Goal: Task Accomplishment & Management: Manage account settings

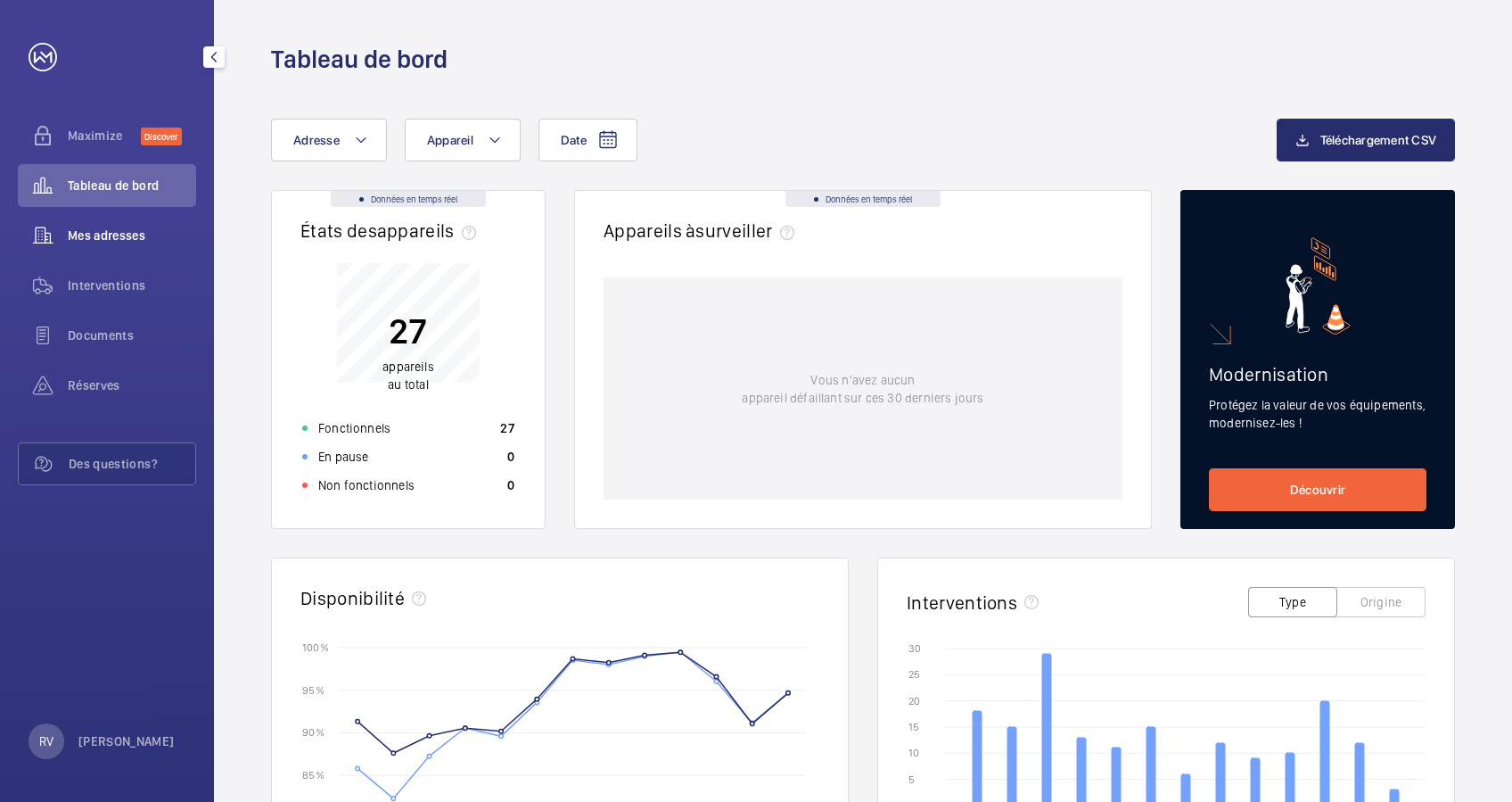
click at [117, 233] on span "Mes adresses" at bounding box center [132, 235] width 128 height 18
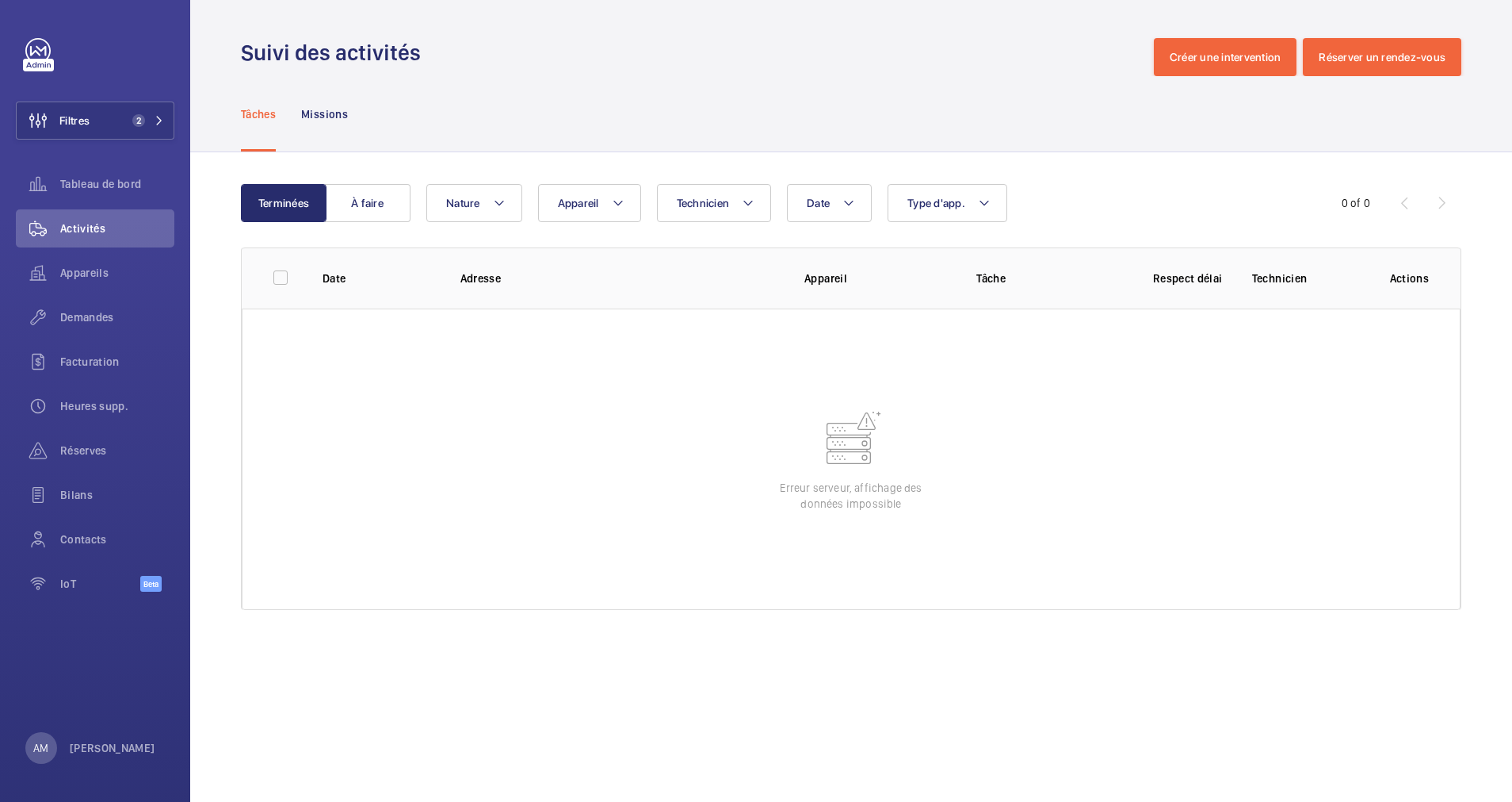
click at [504, 83] on div "Tâches Missions" at bounding box center [851, 113] width 1221 height 75
click at [89, 271] on span "Appareils" at bounding box center [117, 273] width 114 height 16
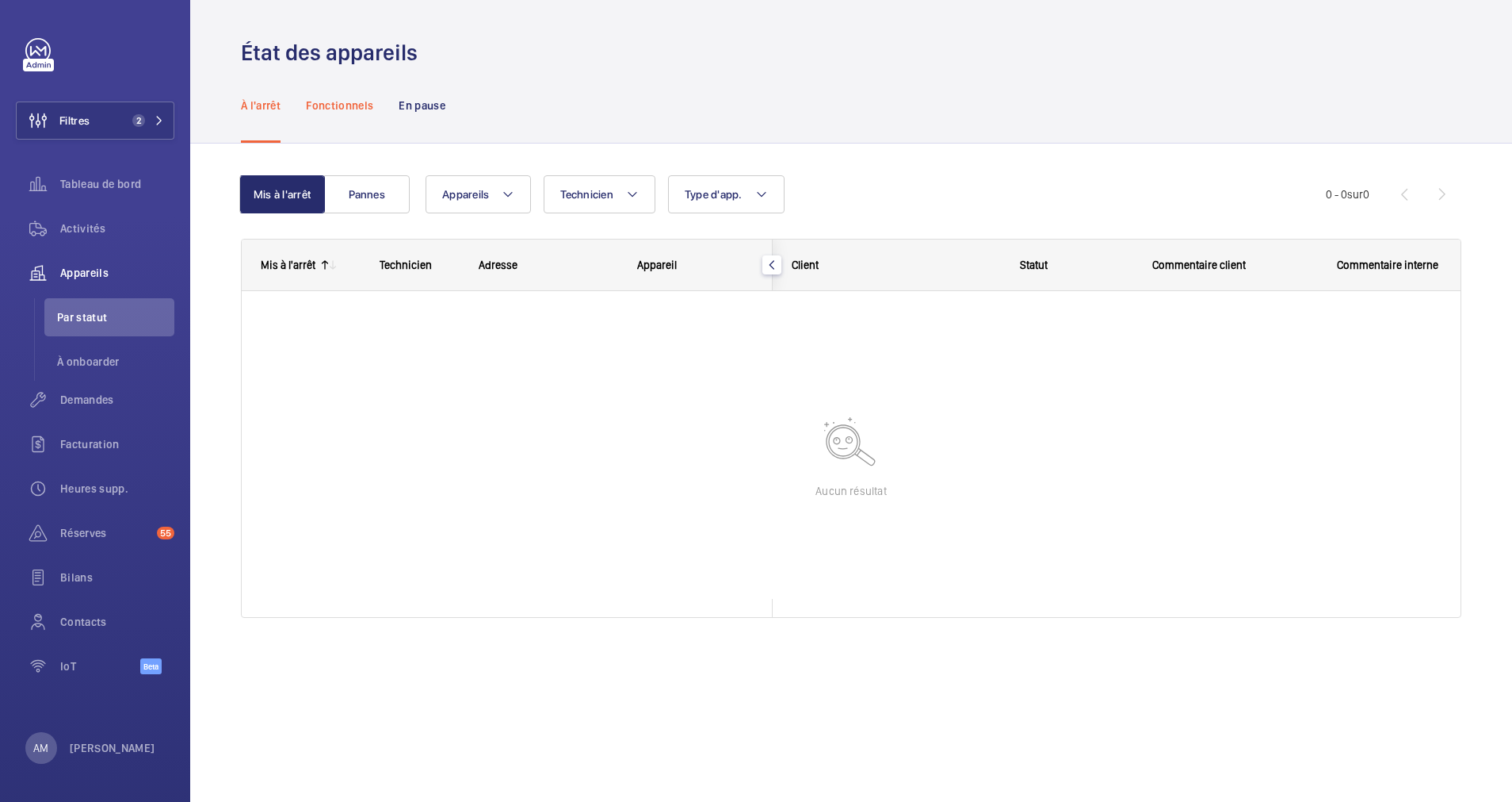
click at [341, 103] on p "Fonctionnels" at bounding box center [339, 106] width 67 height 16
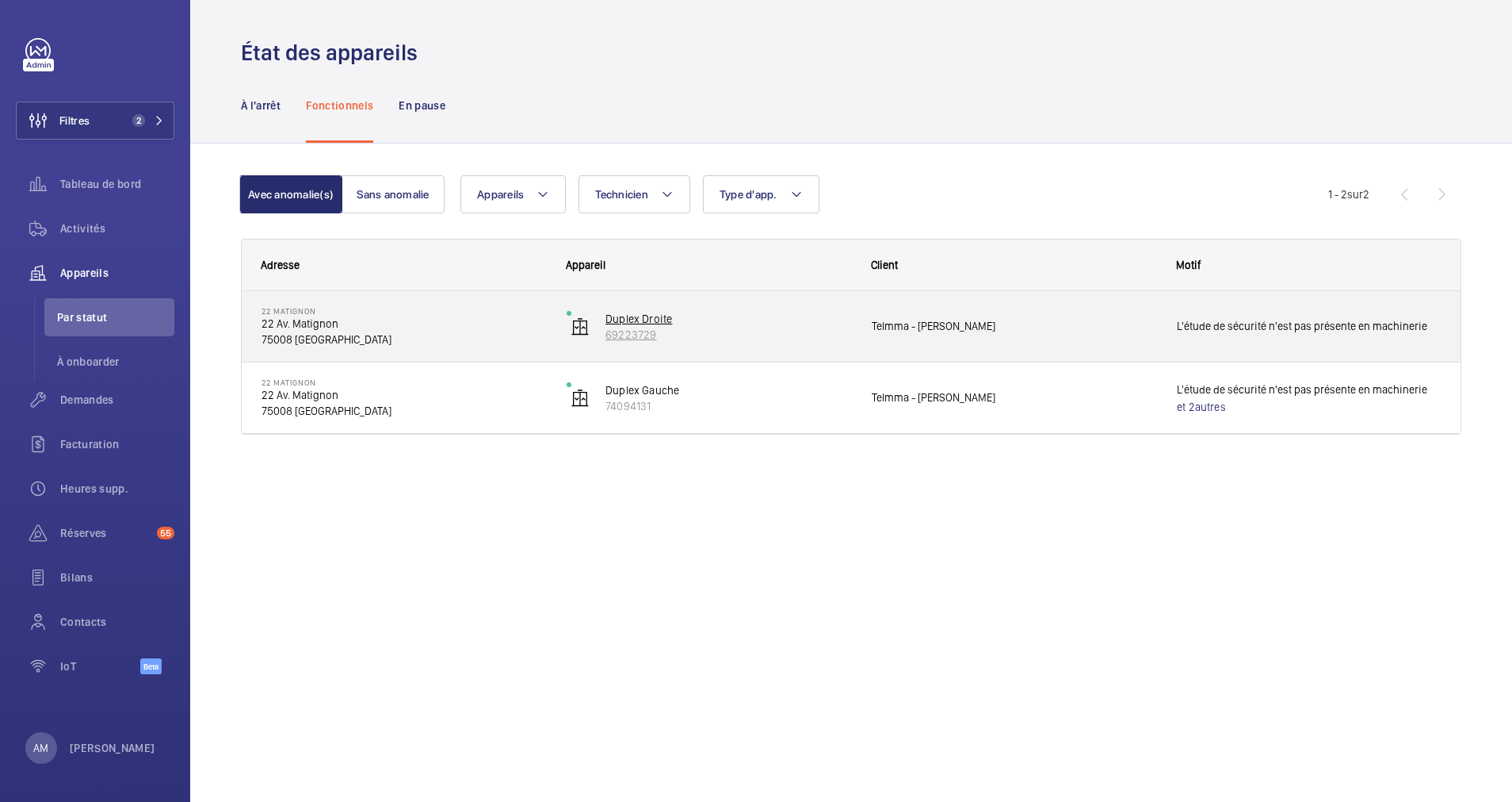
click at [620, 332] on p "69223729" at bounding box center [728, 335] width 245 height 16
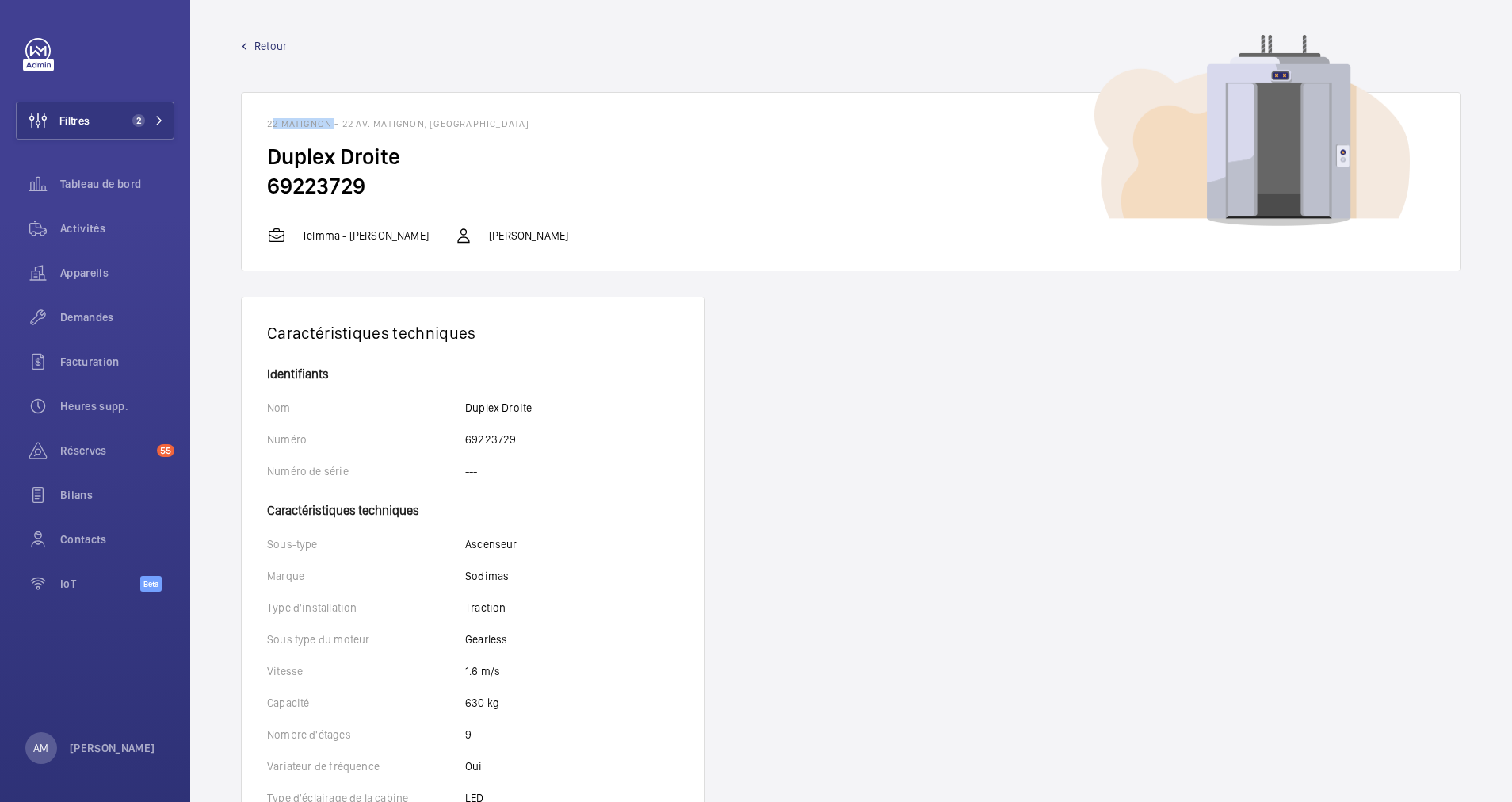
drag, startPoint x: 266, startPoint y: 120, endPoint x: 331, endPoint y: 120, distance: 65.0
click at [331, 120] on wm-front-card-header "22 Matignon - 22 Av. Matignon, 75008 PARIS" at bounding box center [851, 117] width 1219 height 49
copy h1 "22 Matignon"
drag, startPoint x: 137, startPoint y: 116, endPoint x: 161, endPoint y: 107, distance: 25.6
click at [147, 111] on button "Filtres 2" at bounding box center [95, 120] width 158 height 38
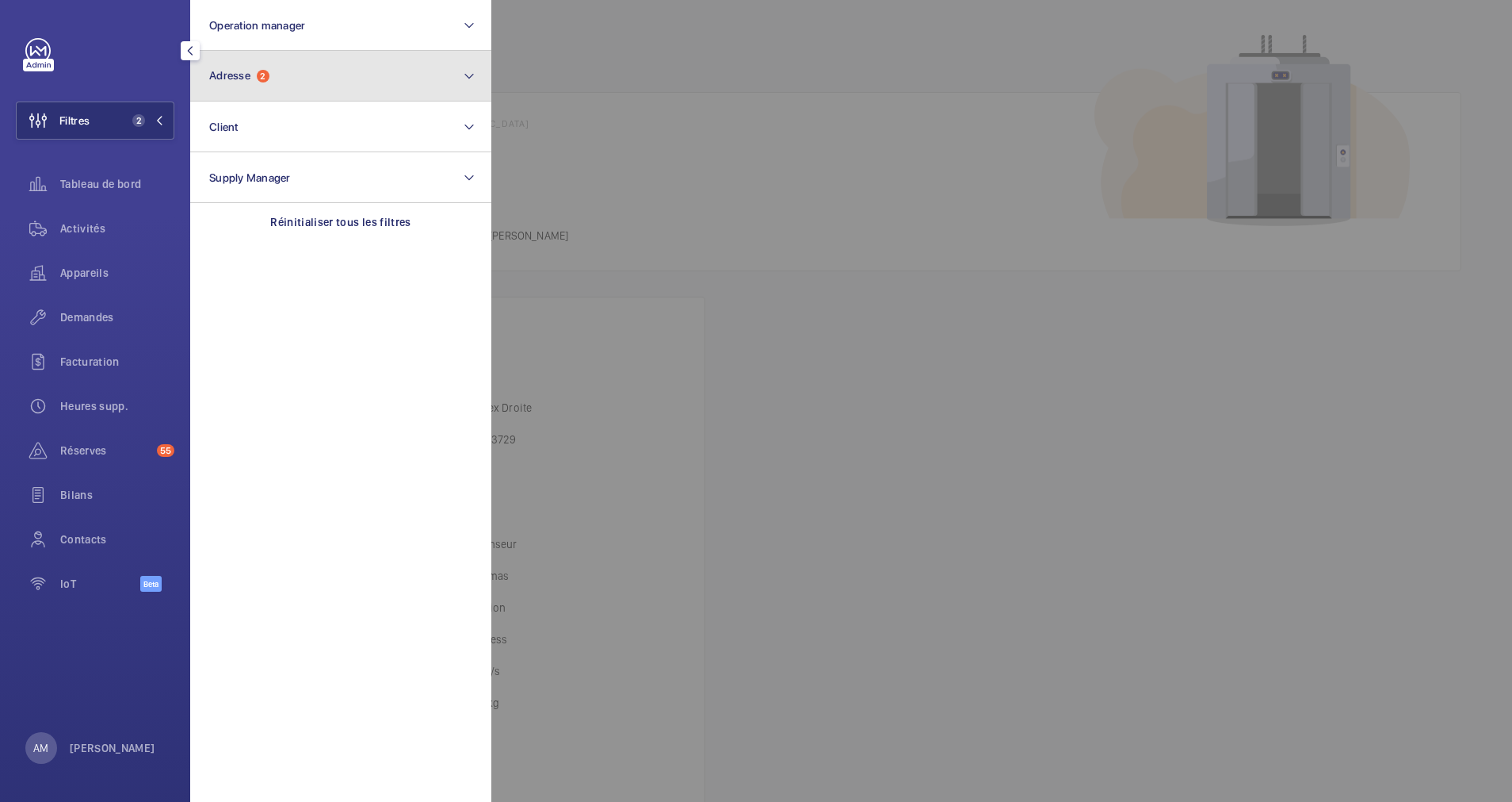
click at [316, 90] on button "Adresse 2" at bounding box center [341, 76] width 301 height 51
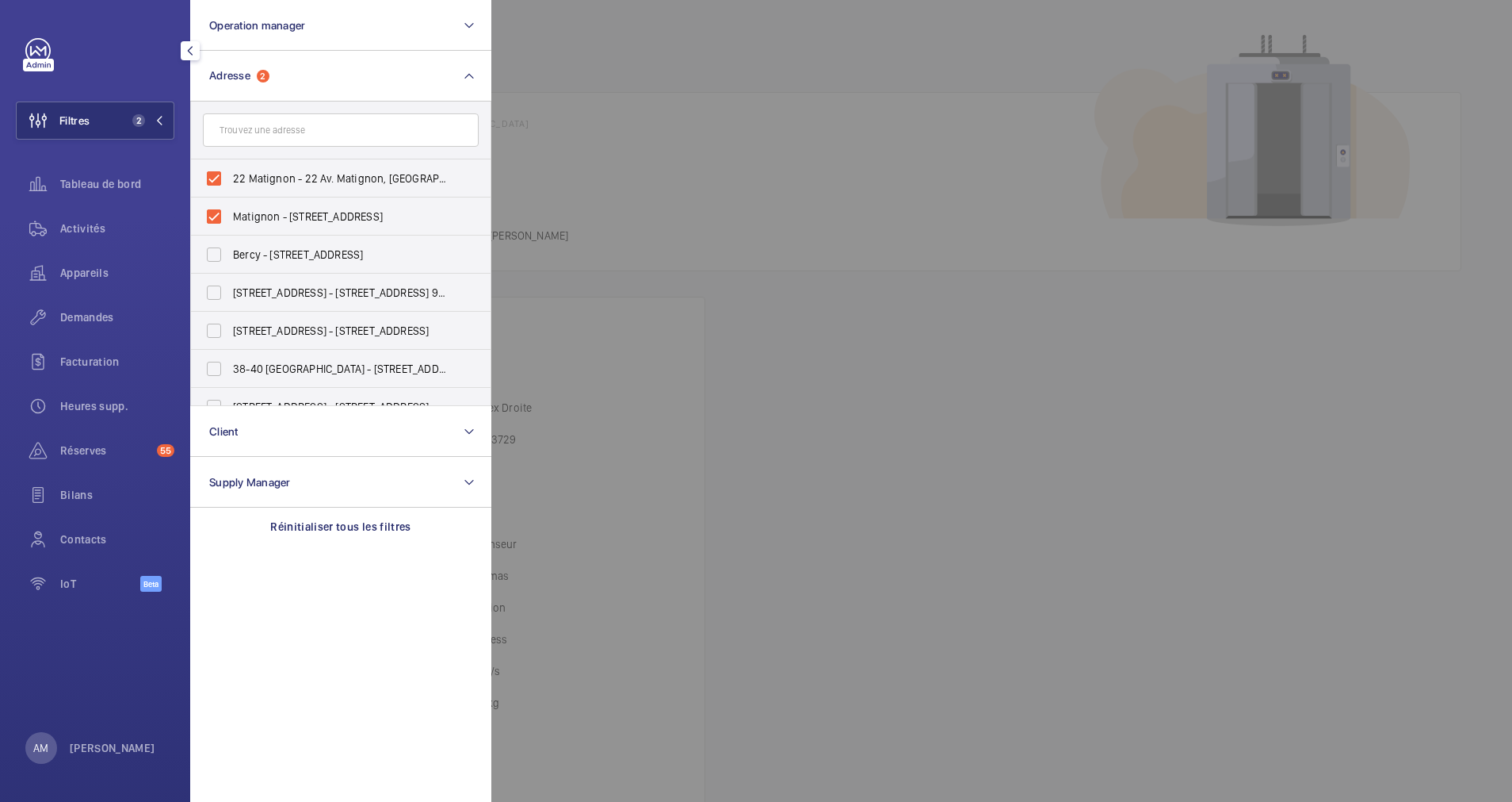
click at [290, 127] on input "text" at bounding box center [341, 129] width 276 height 33
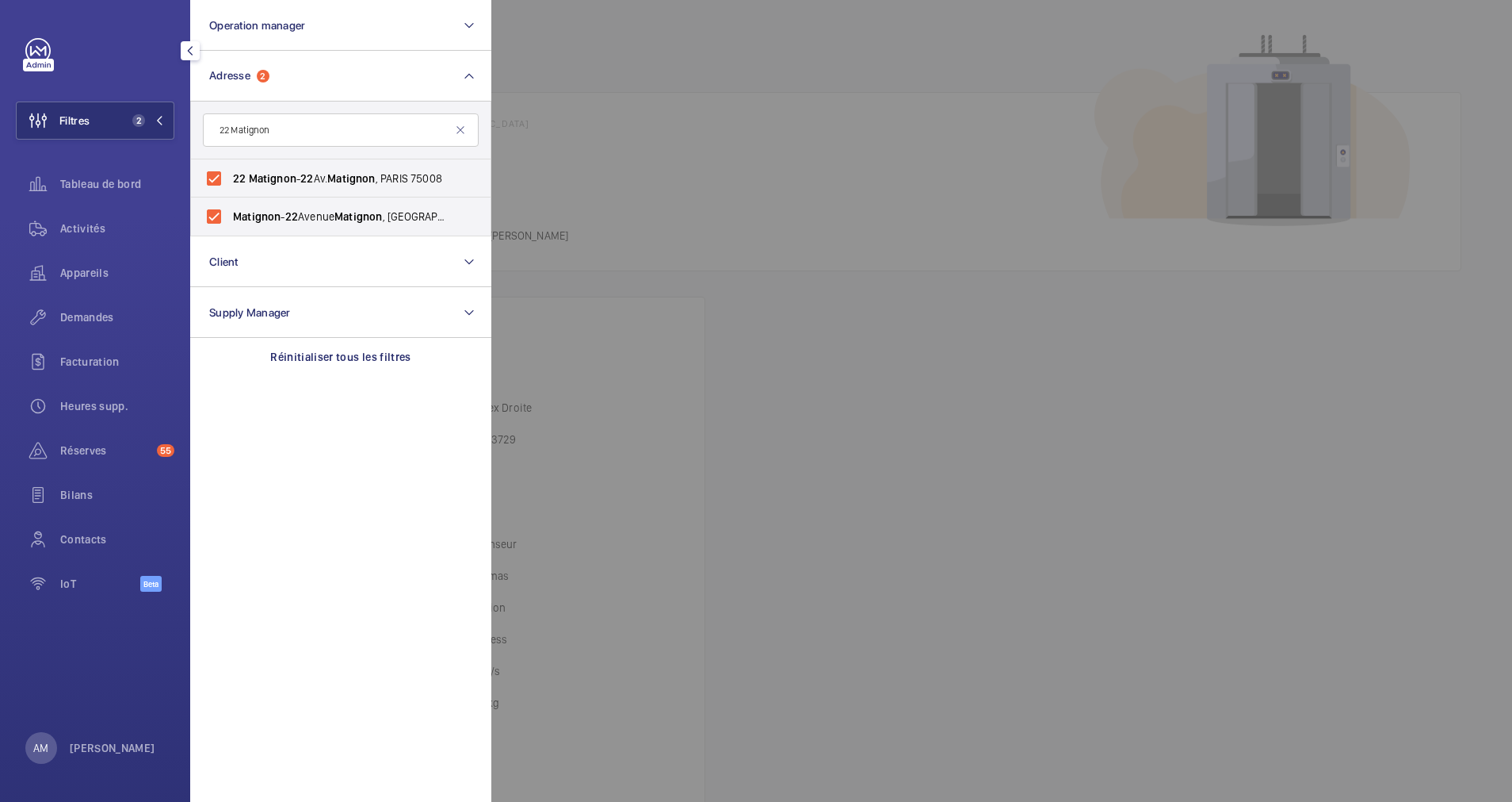
type input "22 Matignon"
click at [572, 61] on div at bounding box center [1247, 401] width 1512 height 802
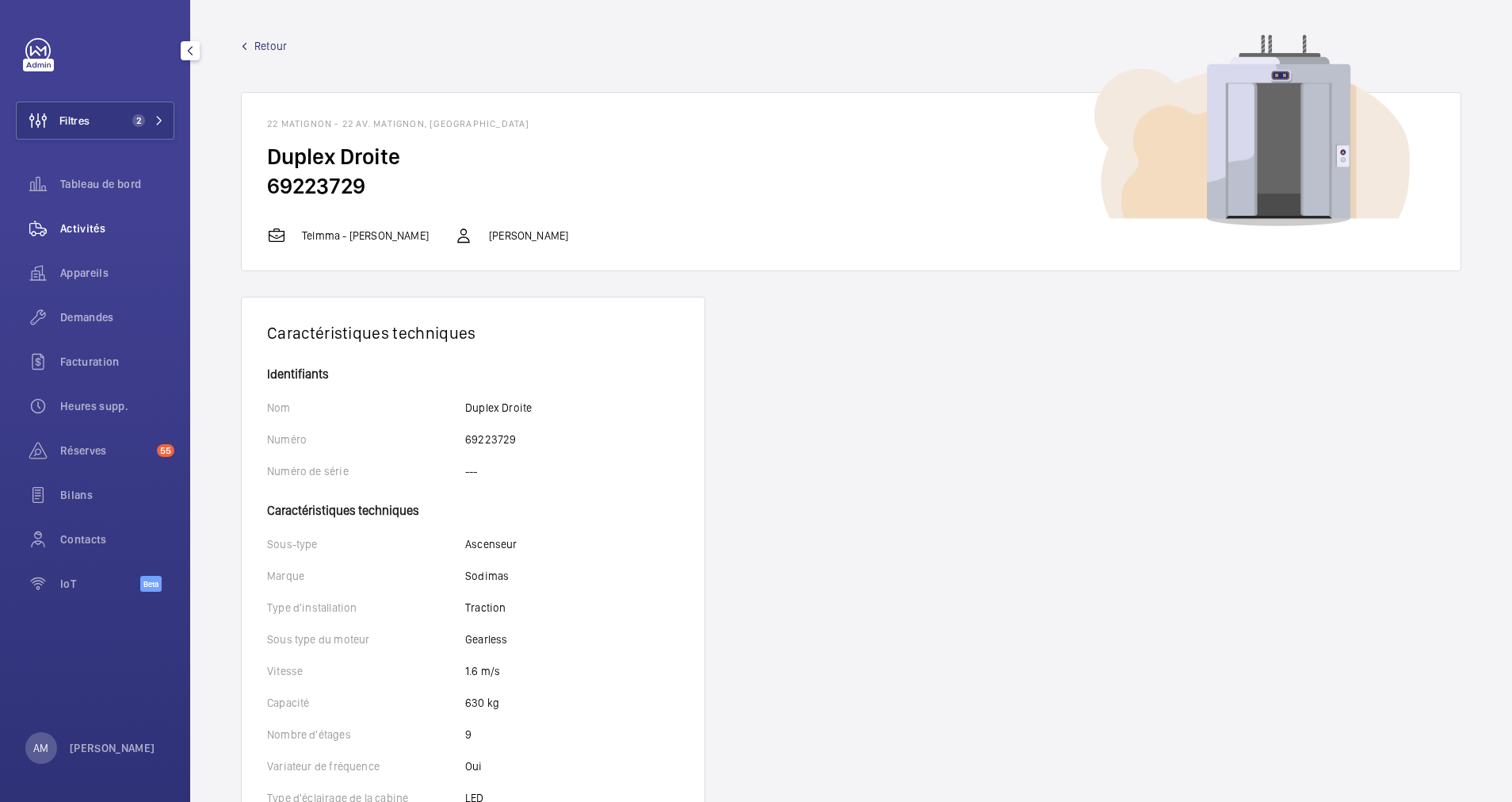
click at [91, 217] on div "Activités" at bounding box center [95, 228] width 158 height 38
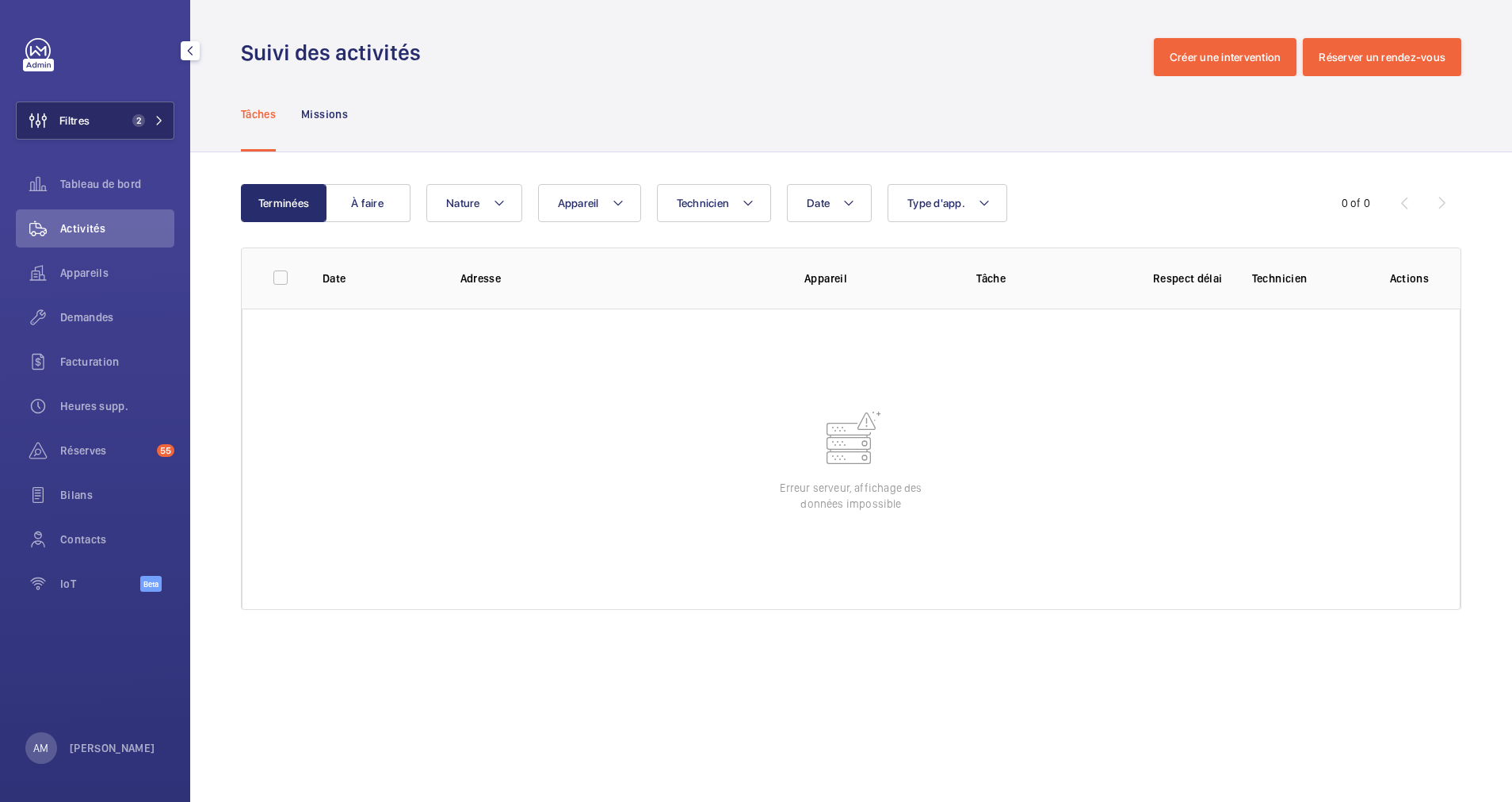
click at [152, 123] on span "2" at bounding box center [144, 120] width 38 height 13
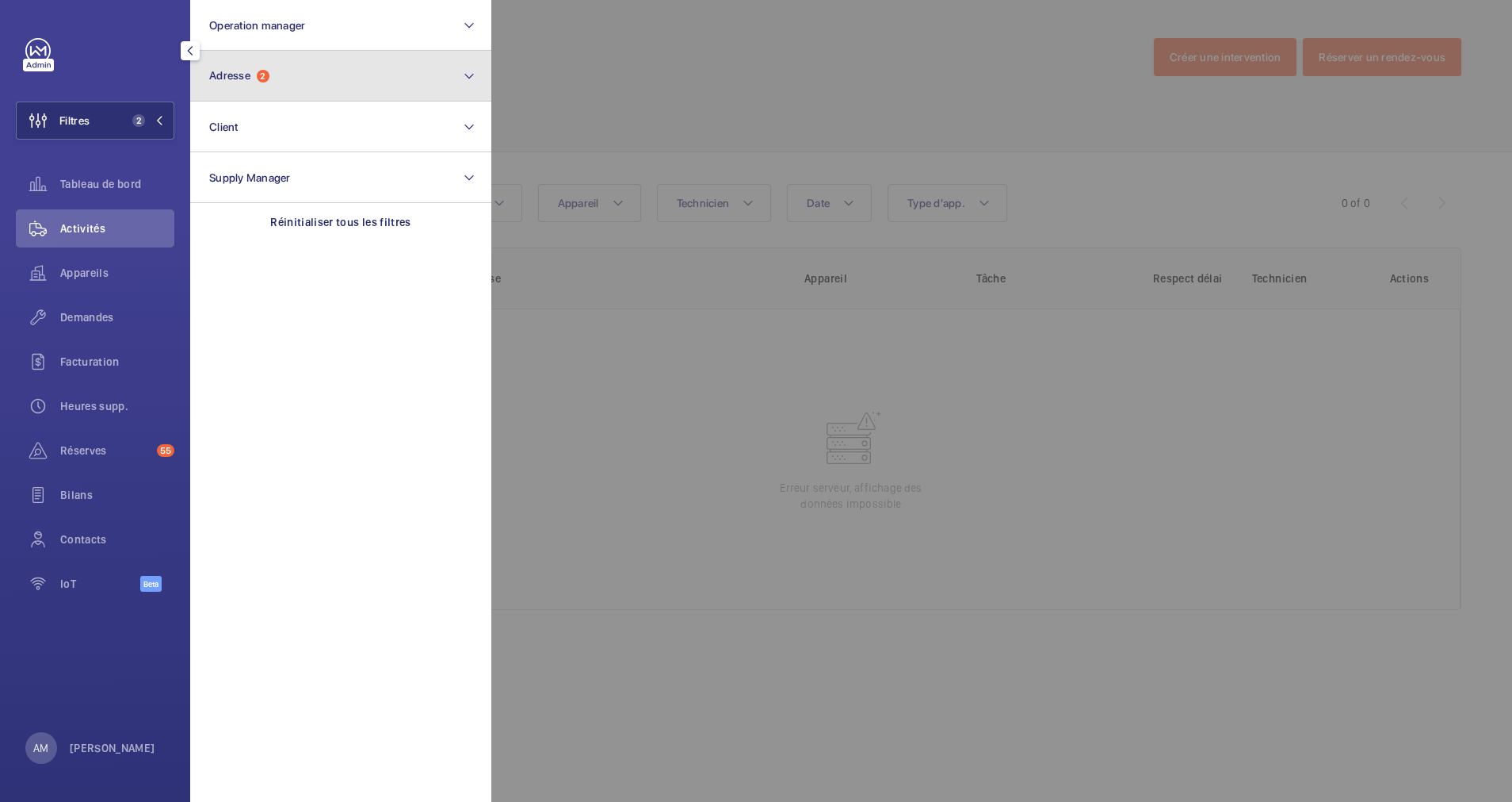
click at [252, 93] on button "Adresse 2" at bounding box center [341, 76] width 301 height 51
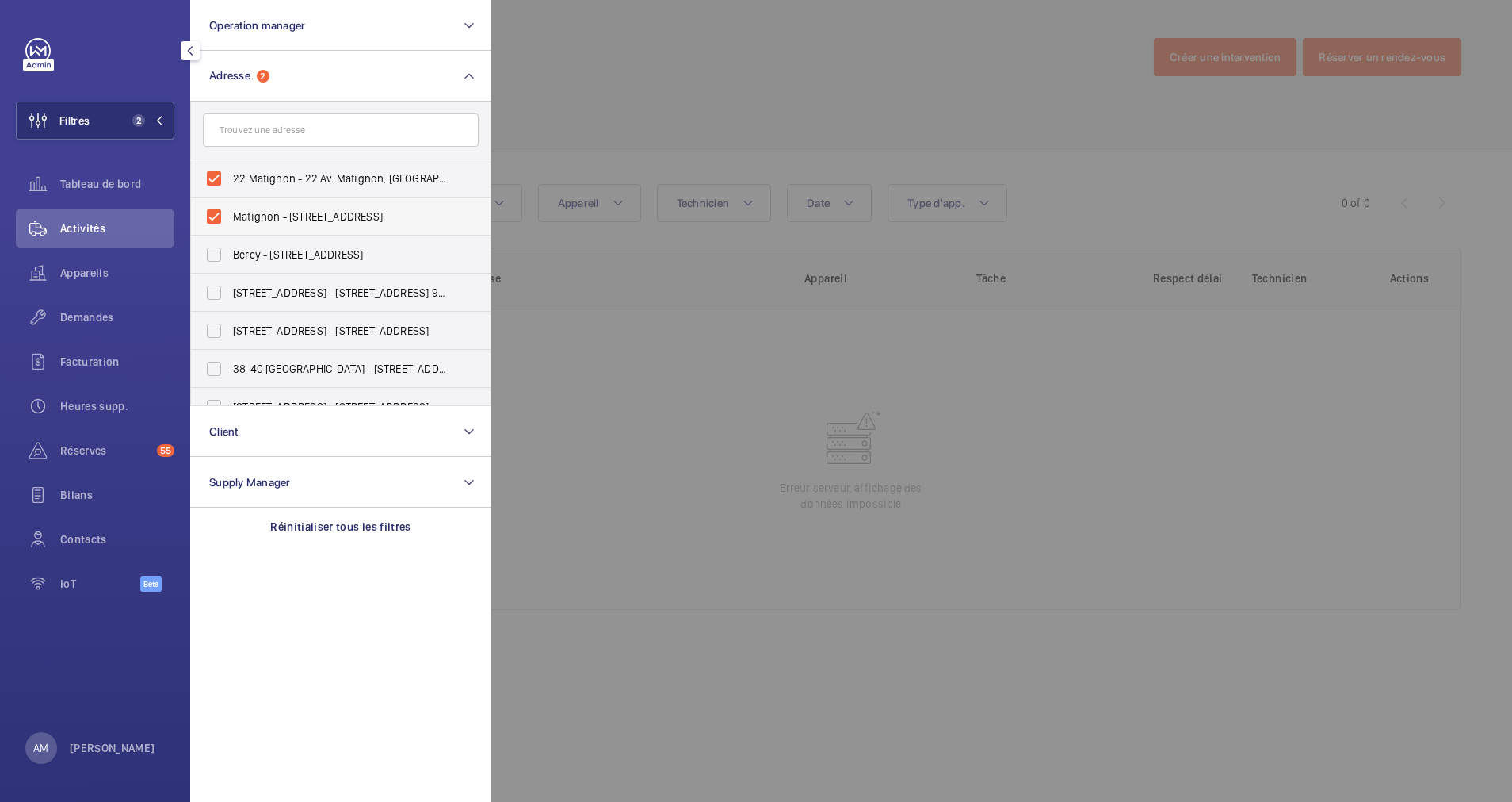
drag, startPoint x: 205, startPoint y: 183, endPoint x: 204, endPoint y: 229, distance: 46.0
click at [204, 188] on label "22 Matignon - 22 Av. Matignon, PARIS 75008" at bounding box center [329, 178] width 276 height 38
click at [204, 188] on input "22 Matignon - 22 Av. Matignon, PARIS 75008" at bounding box center [213, 178] width 31 height 31
checkbox input "false"
click at [204, 234] on label "Matignon - 22 Avenue Matignon, 75008 PARIS, PARIS 75008" at bounding box center [329, 216] width 276 height 38
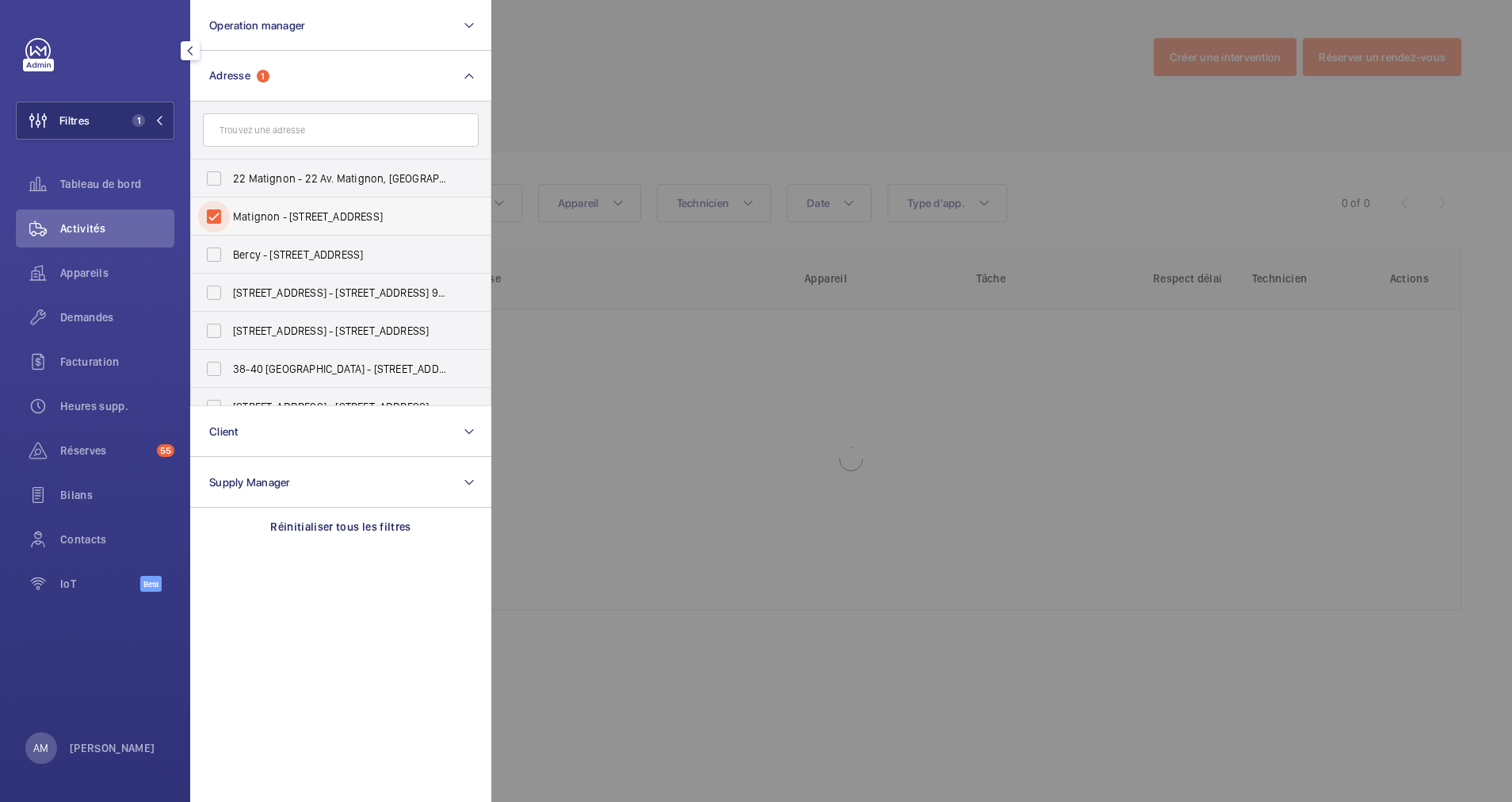
click at [204, 233] on input "Matignon - 22 Avenue Matignon, 75008 PARIS, PARIS 75008" at bounding box center [213, 216] width 31 height 31
checkbox input "false"
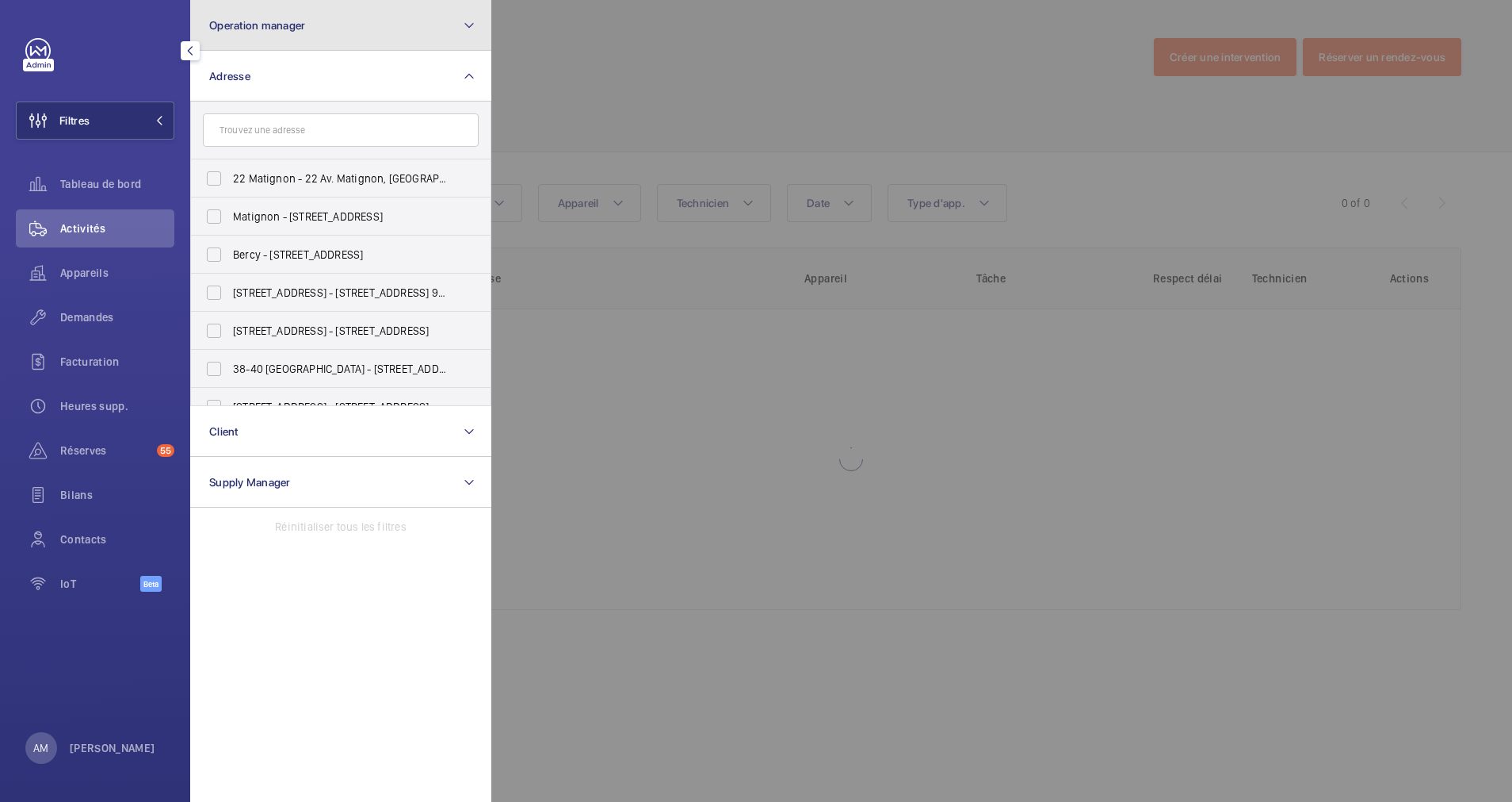
click at [384, 21] on button "Operation manager" at bounding box center [341, 25] width 301 height 51
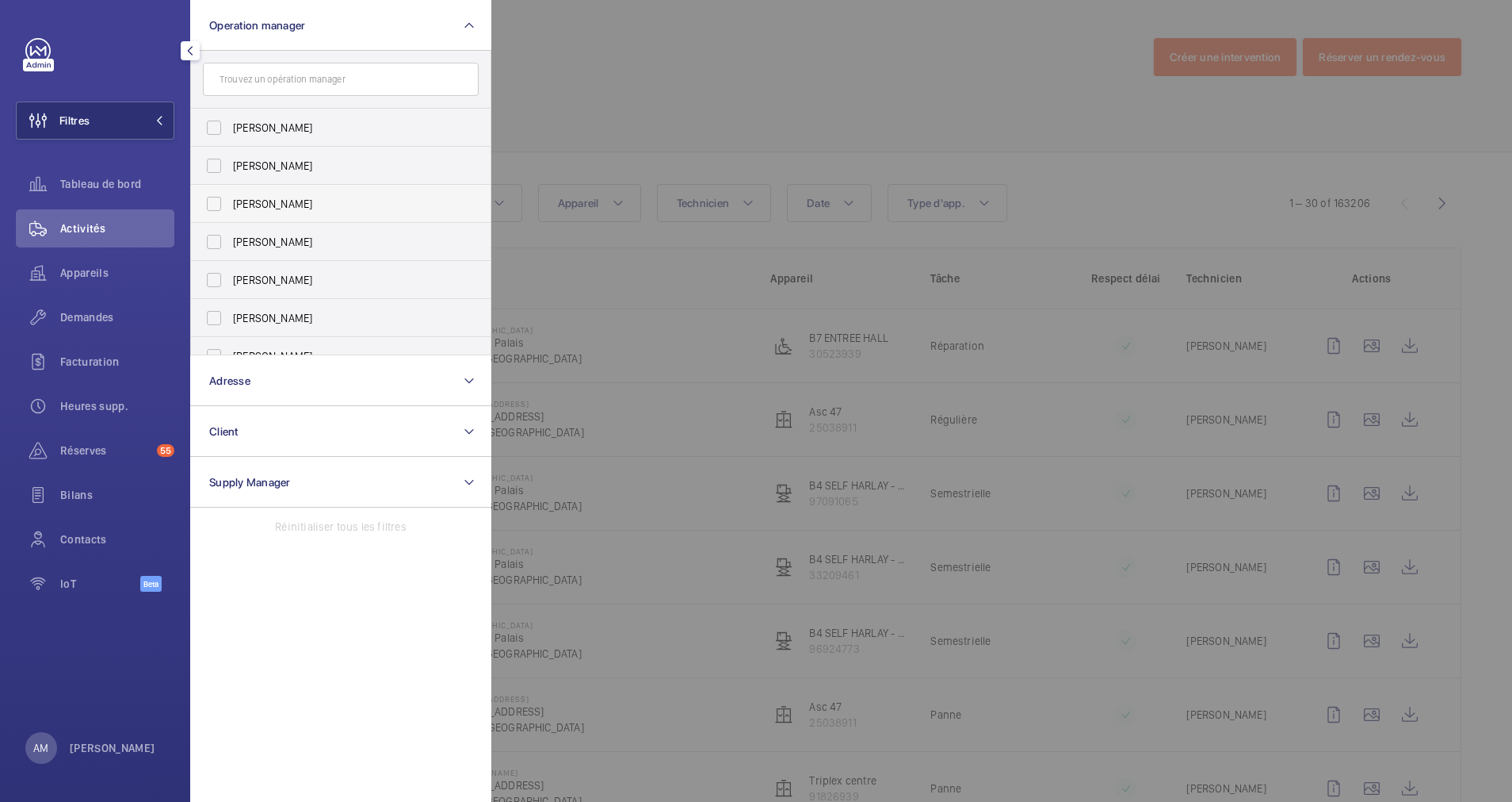
click at [276, 208] on span "[PERSON_NAME]" at bounding box center [342, 204] width 218 height 16
click at [230, 208] on input "[PERSON_NAME]" at bounding box center [213, 204] width 31 height 31
checkbox input "true"
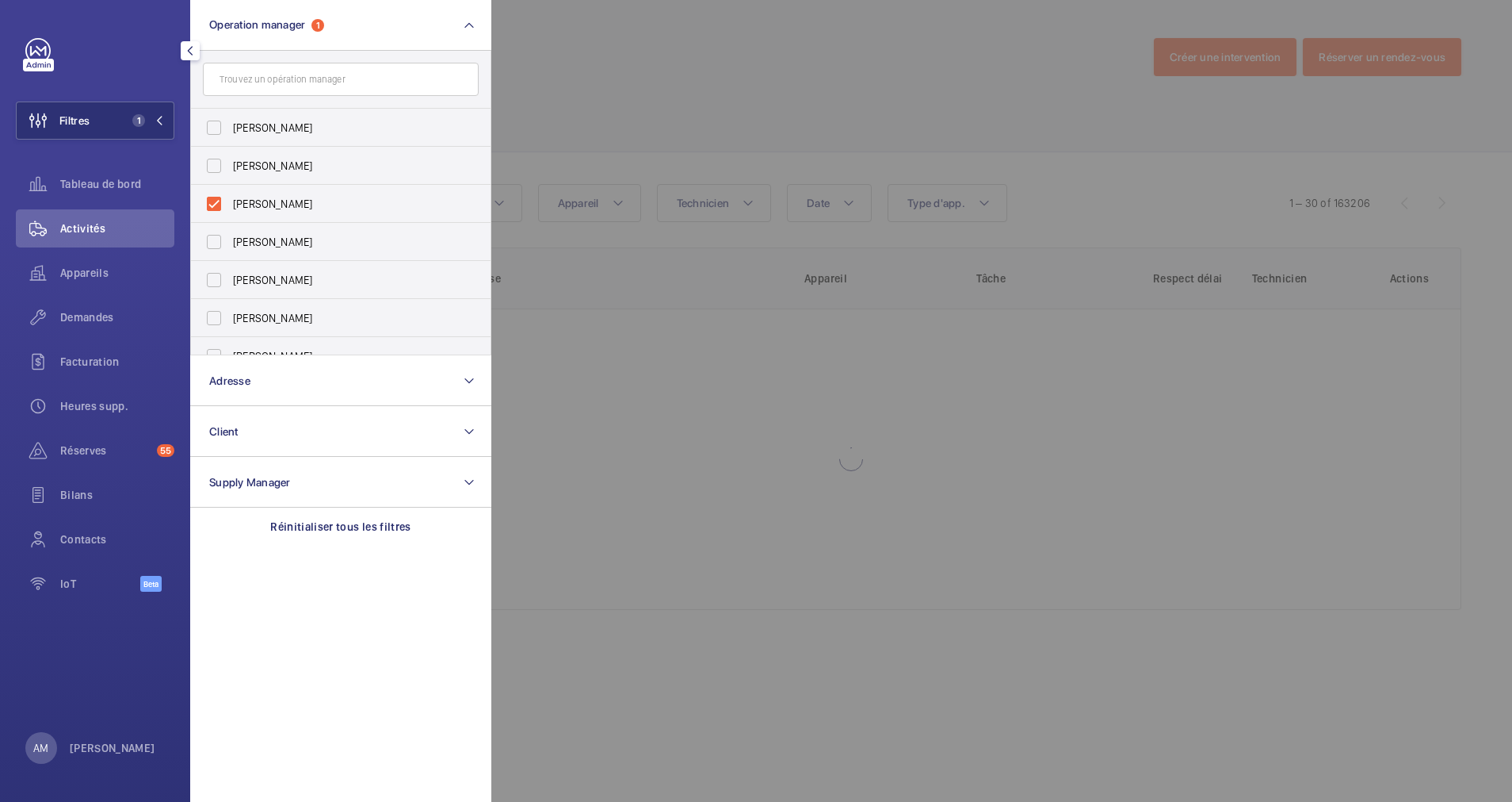
click at [886, 136] on div at bounding box center [1247, 401] width 1512 height 802
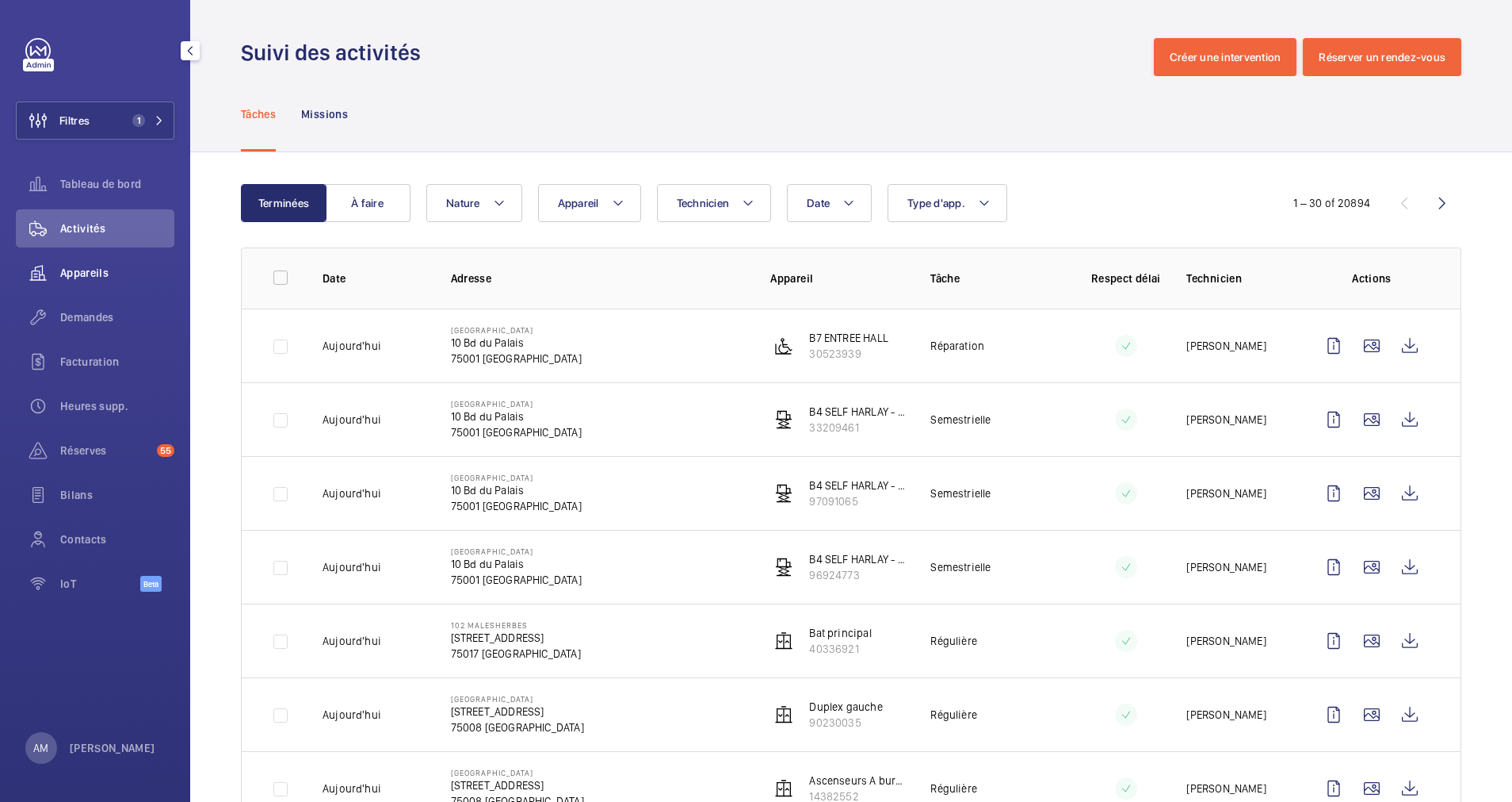
click at [98, 262] on div "Appareils" at bounding box center [95, 272] width 158 height 38
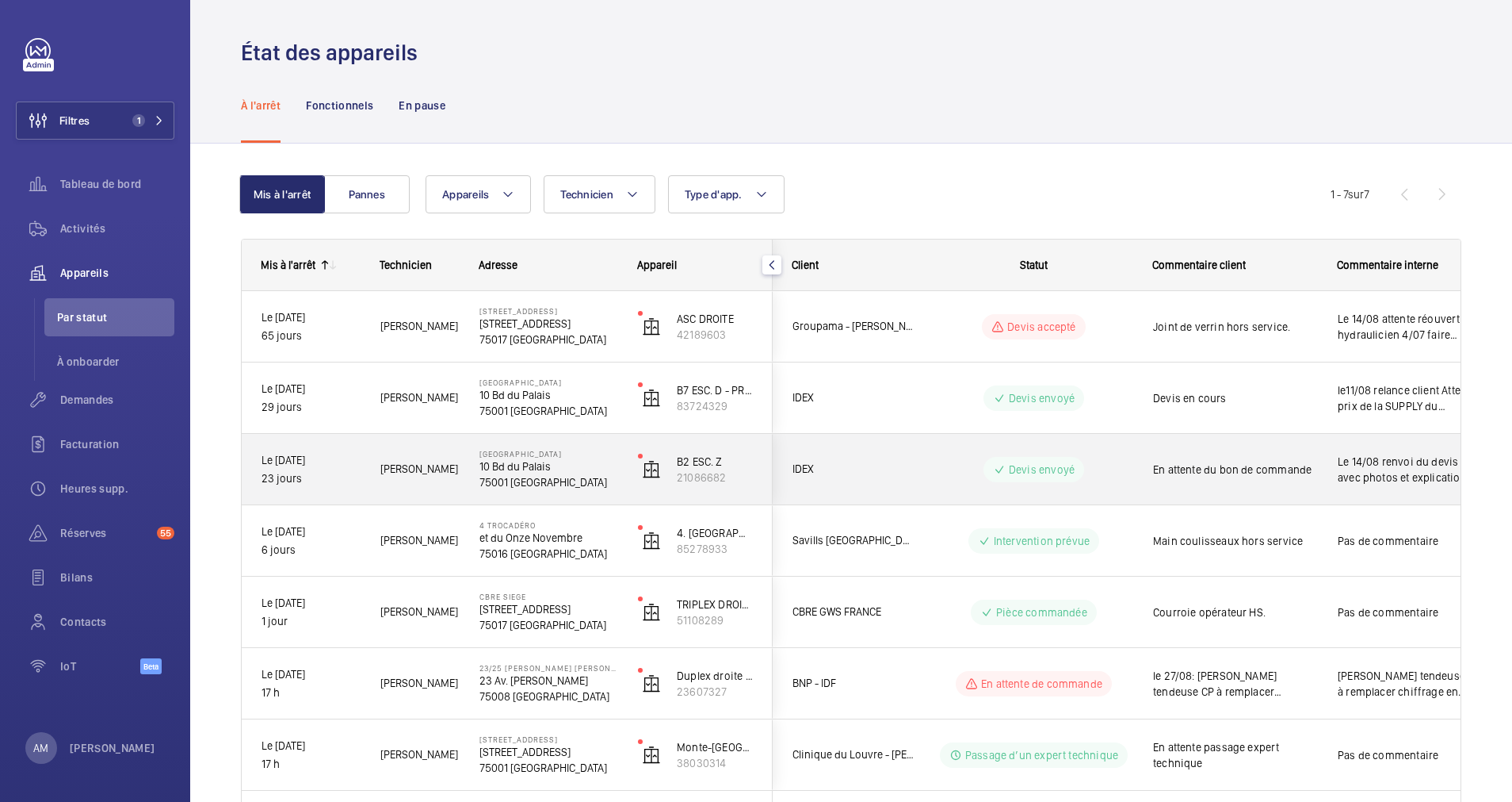
click at [563, 463] on p "10 Bd du Palais" at bounding box center [548, 467] width 138 height 16
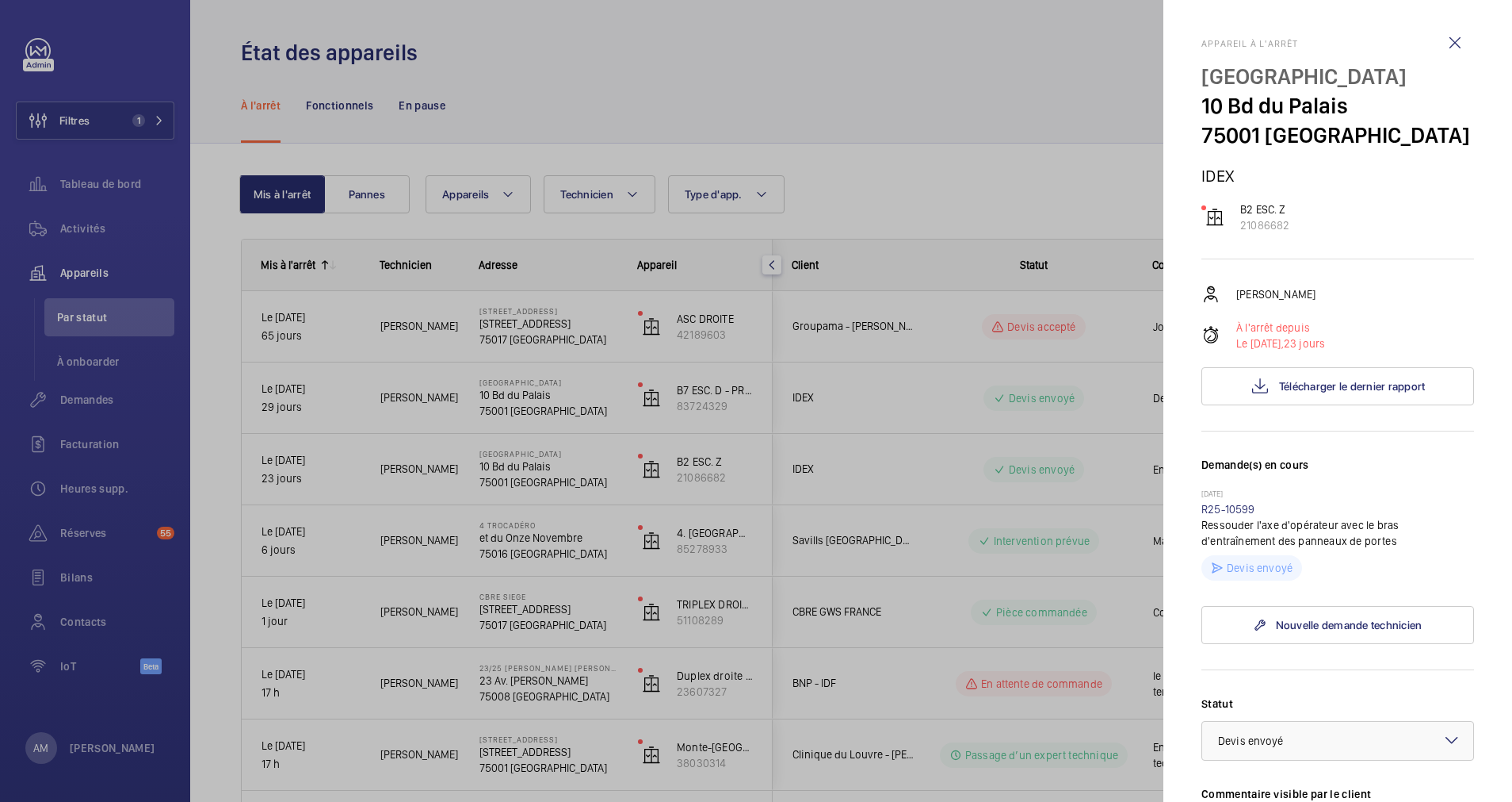
click at [530, 408] on div at bounding box center [756, 401] width 1512 height 802
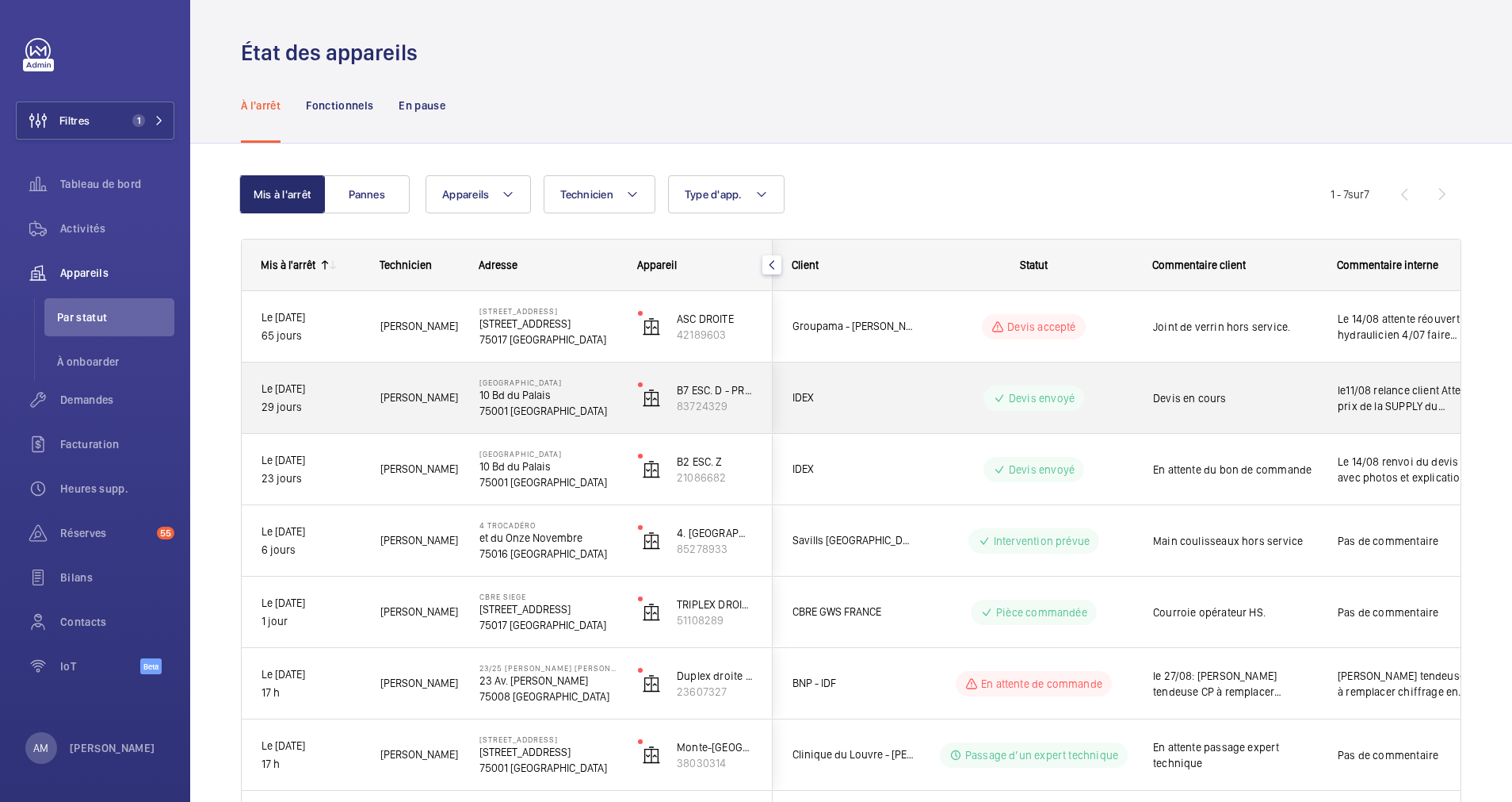
click at [590, 403] on p "75001 PARIS" at bounding box center [548, 411] width 138 height 16
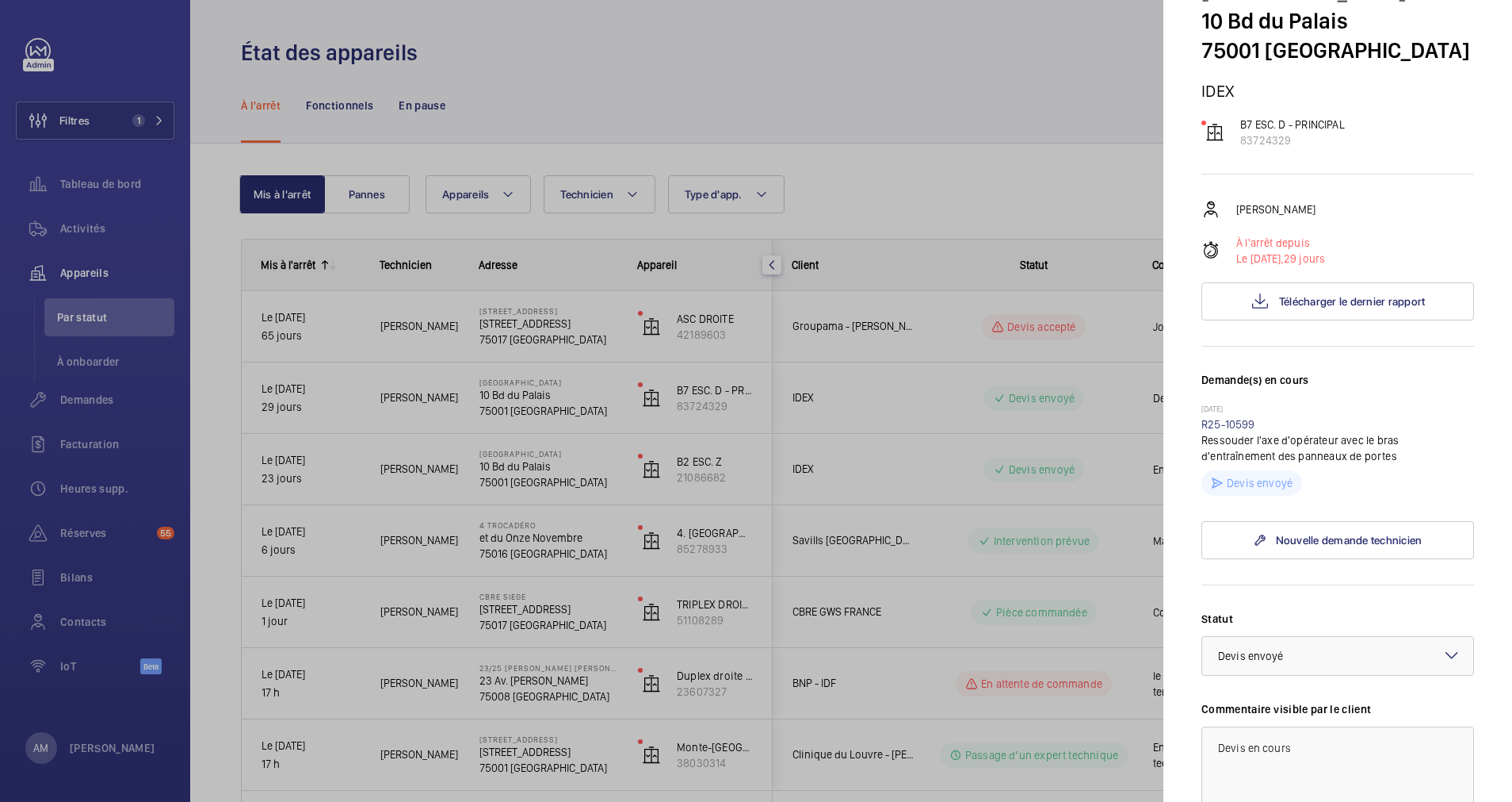
scroll to position [119, 0]
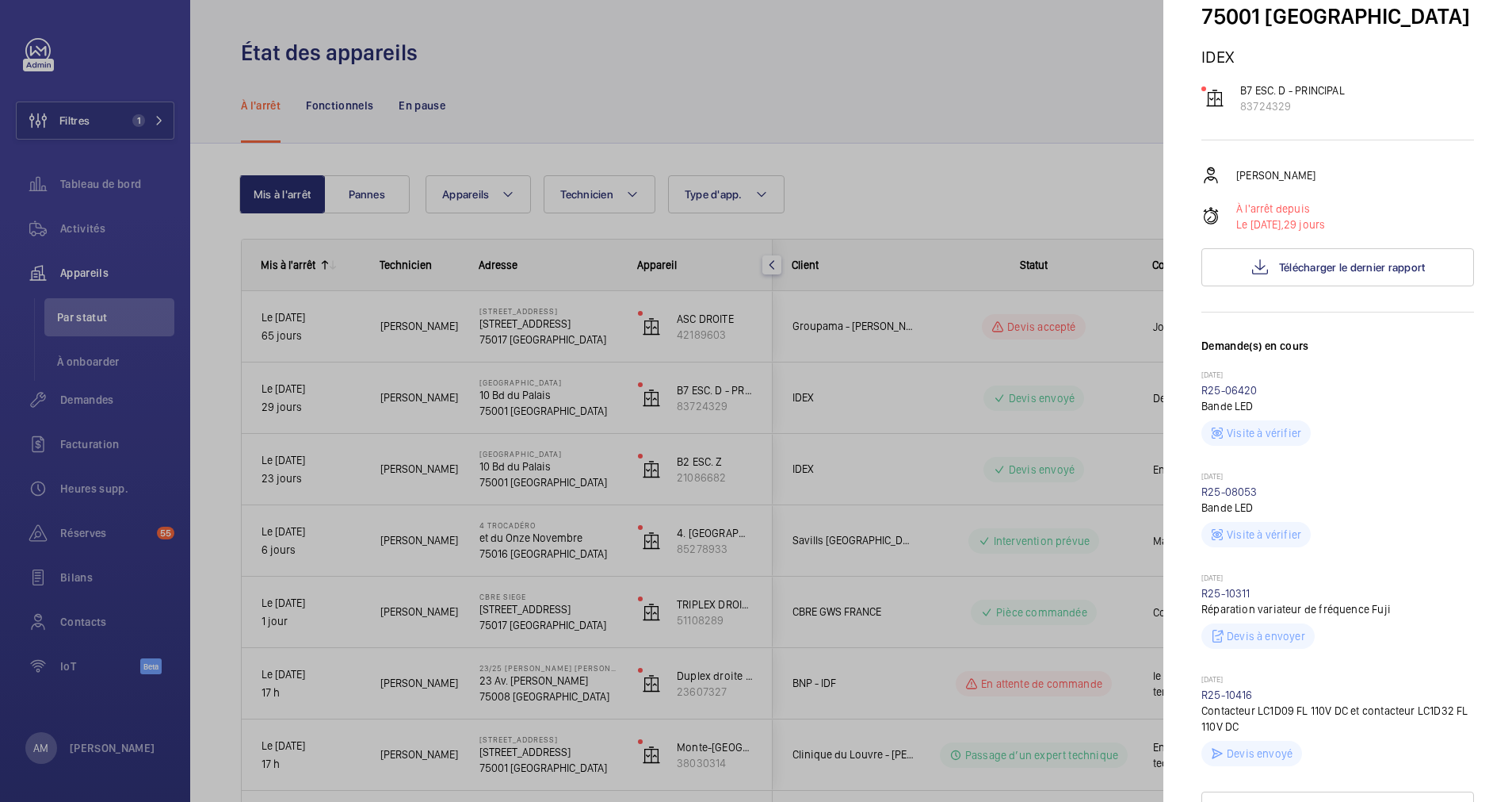
click at [526, 467] on div at bounding box center [756, 401] width 1512 height 802
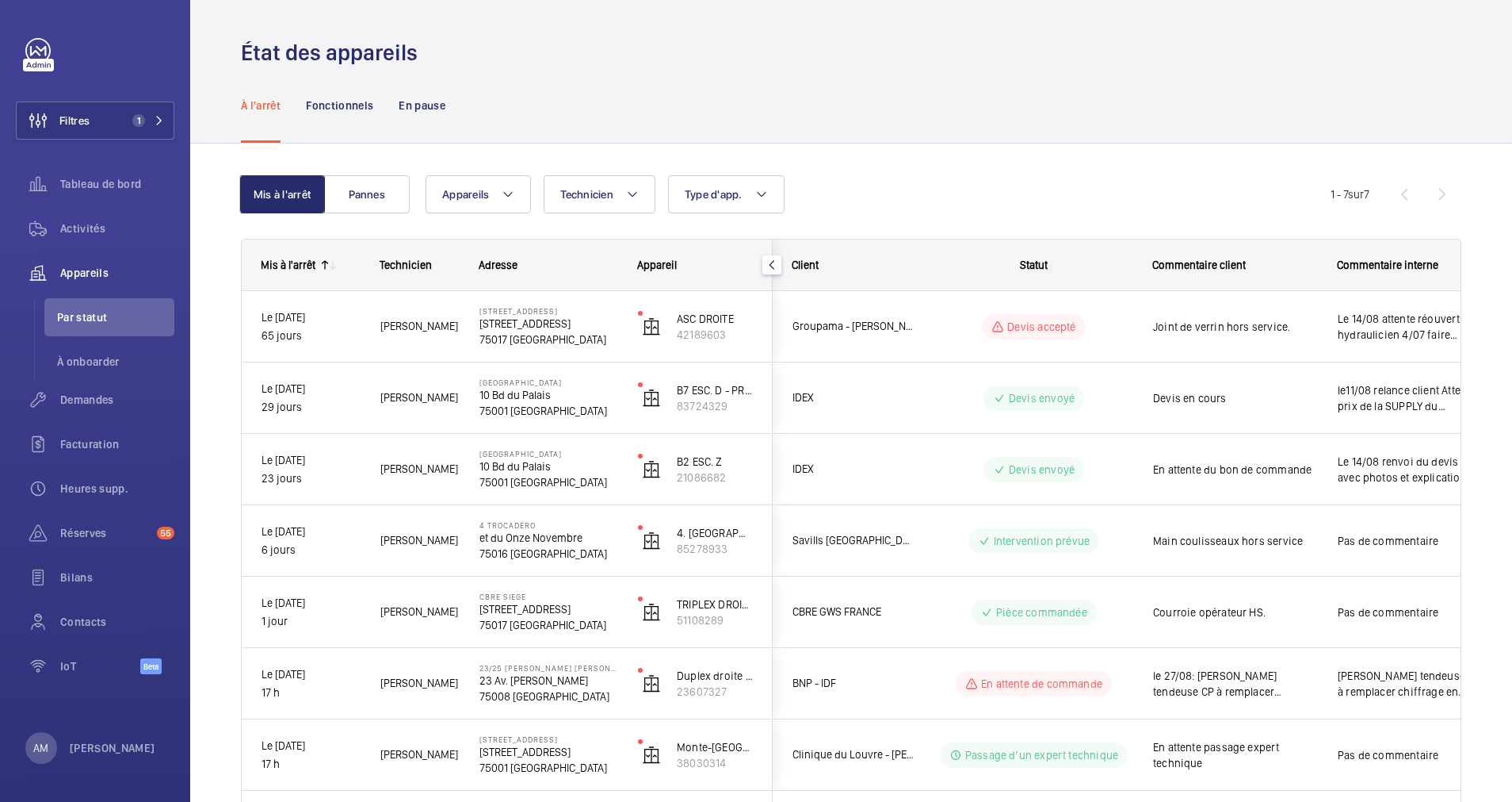
click at [526, 467] on mat-sidenav-container "Filtres 1 Tableau de bord Activités Appareils Par statut À onboarder Demandes F…" at bounding box center [756, 401] width 1512 height 802
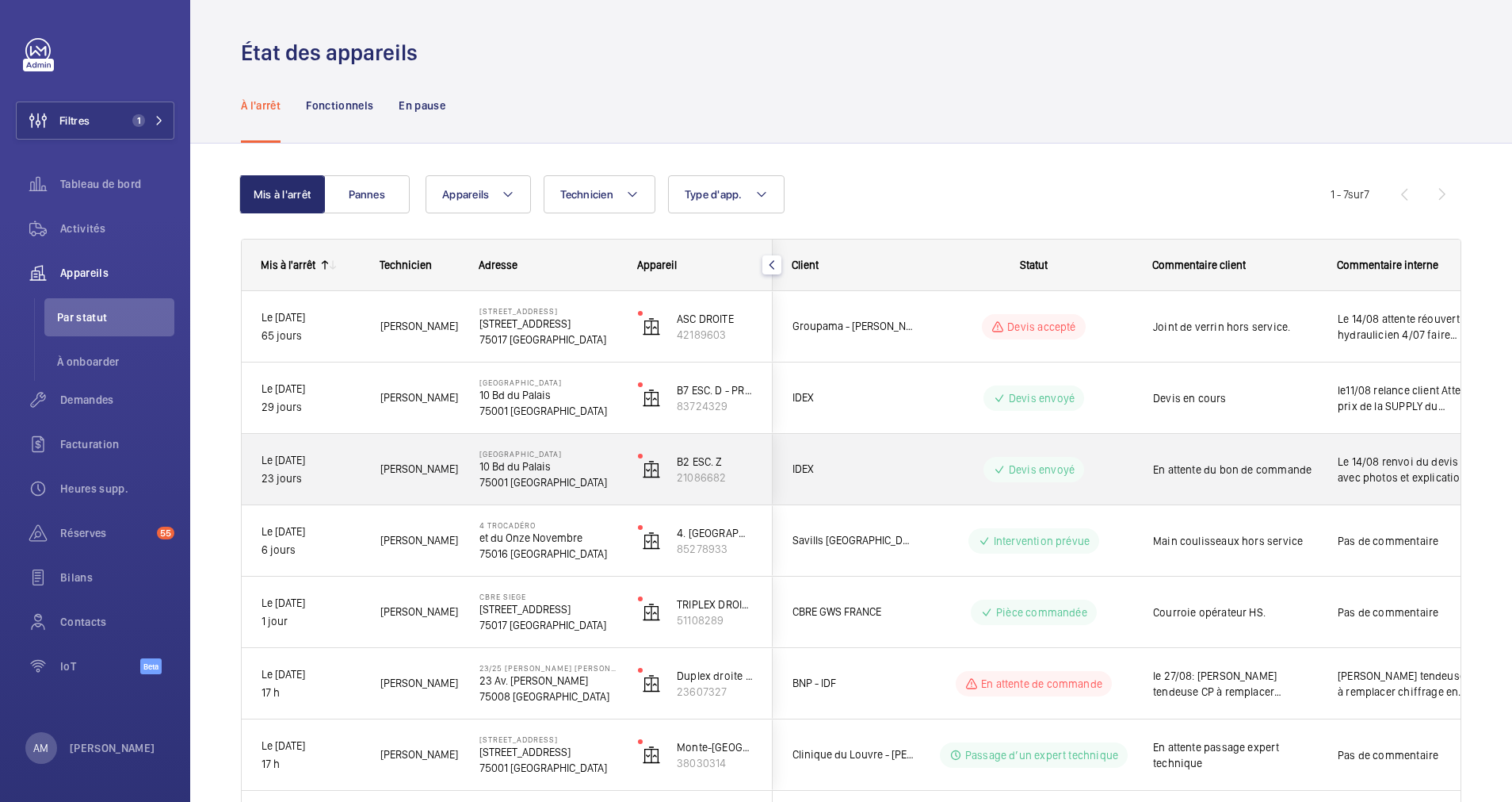
click at [592, 471] on p "10 Bd du Palais" at bounding box center [548, 467] width 138 height 16
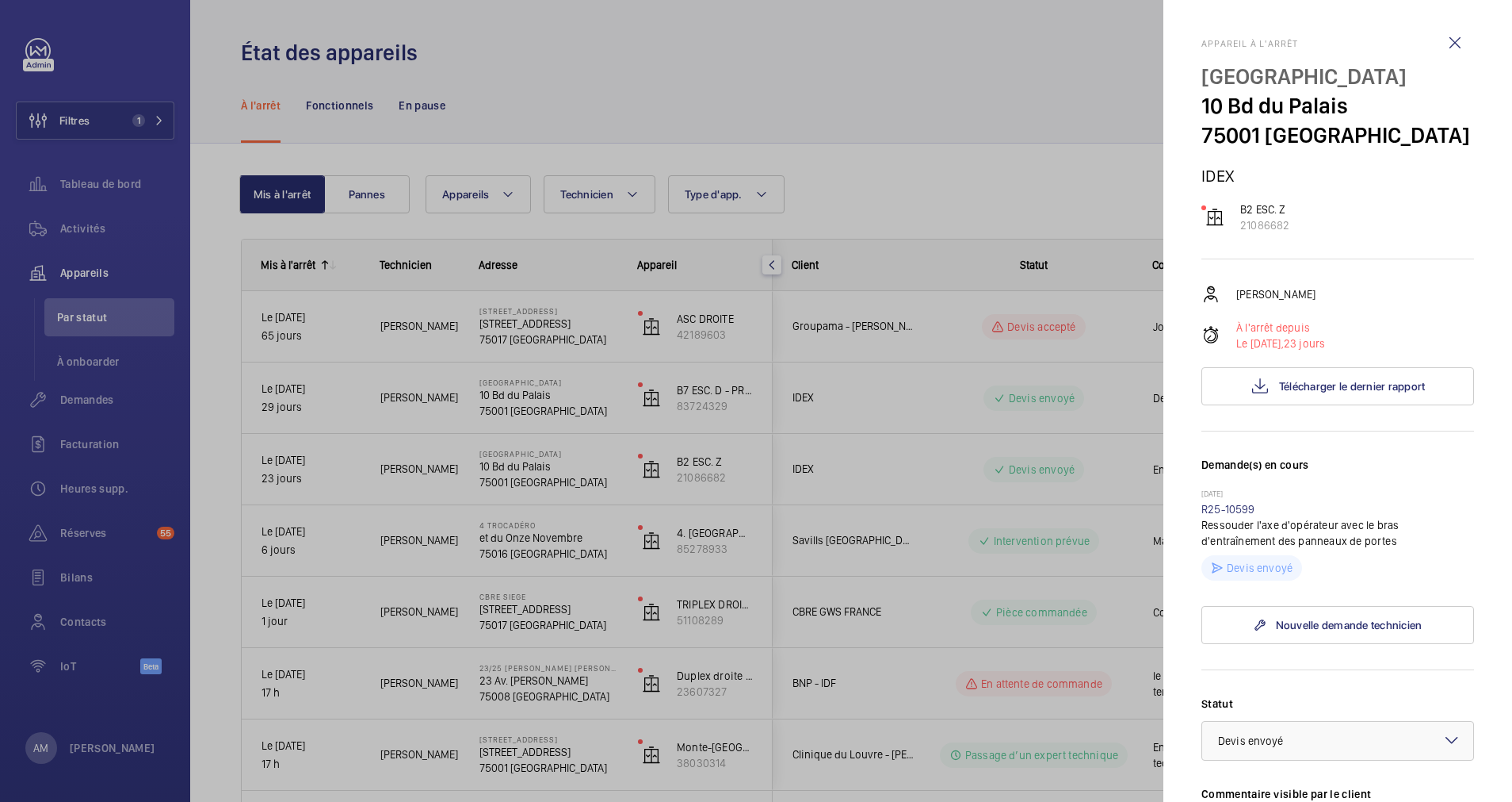
click at [831, 445] on div at bounding box center [756, 401] width 1512 height 802
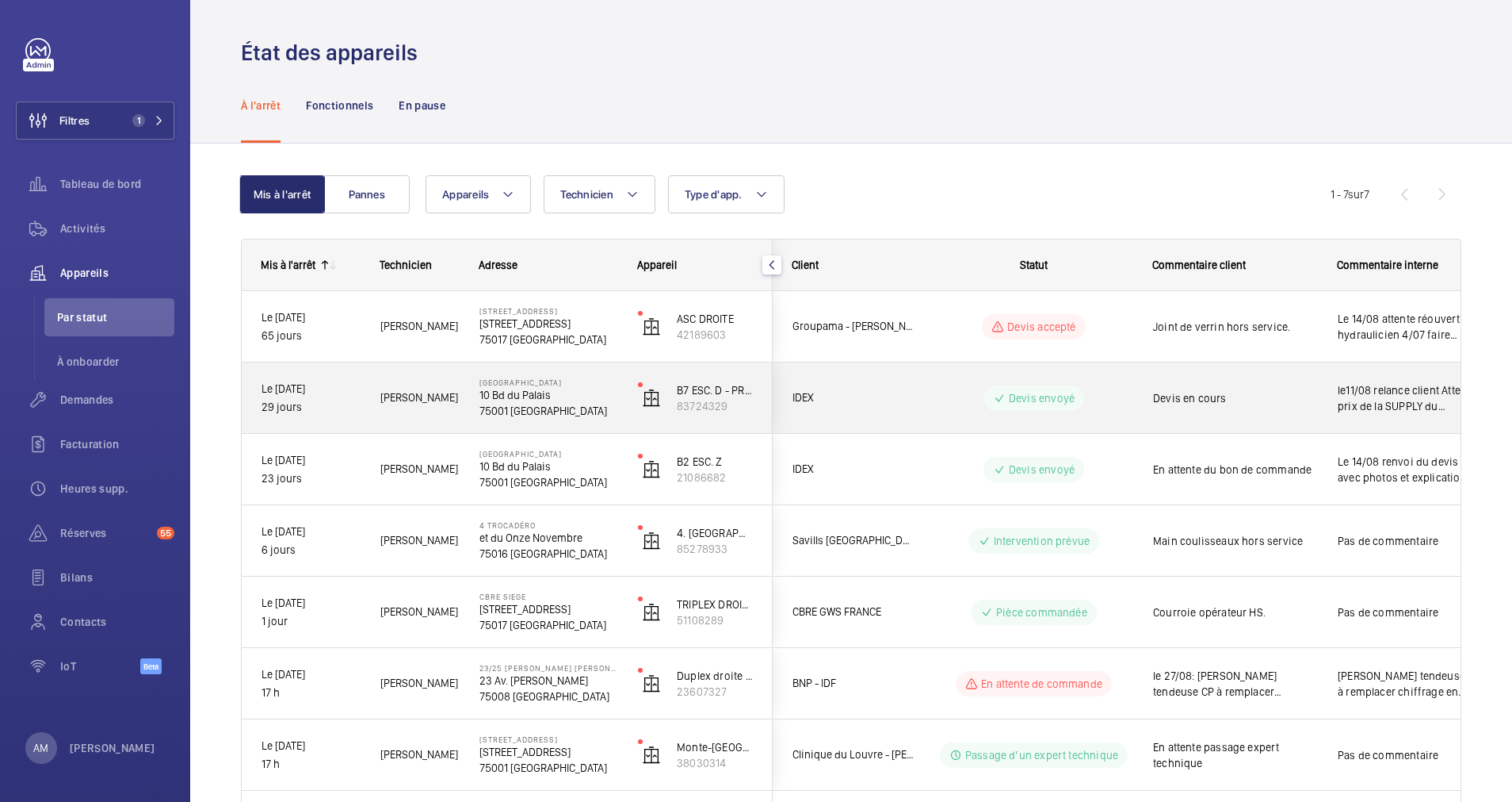
click at [857, 405] on span "IDEX" at bounding box center [853, 397] width 122 height 19
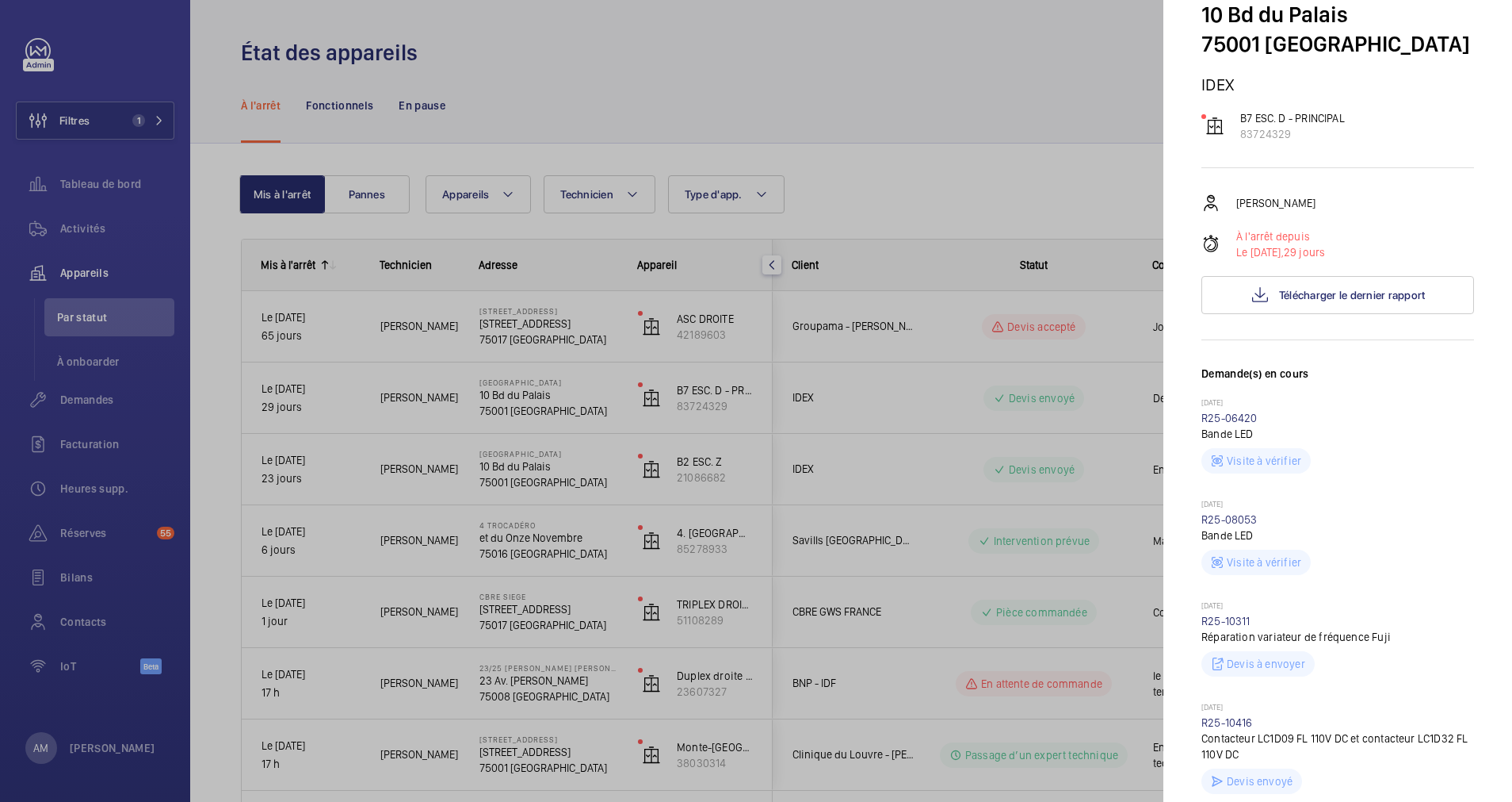
scroll to position [119, 0]
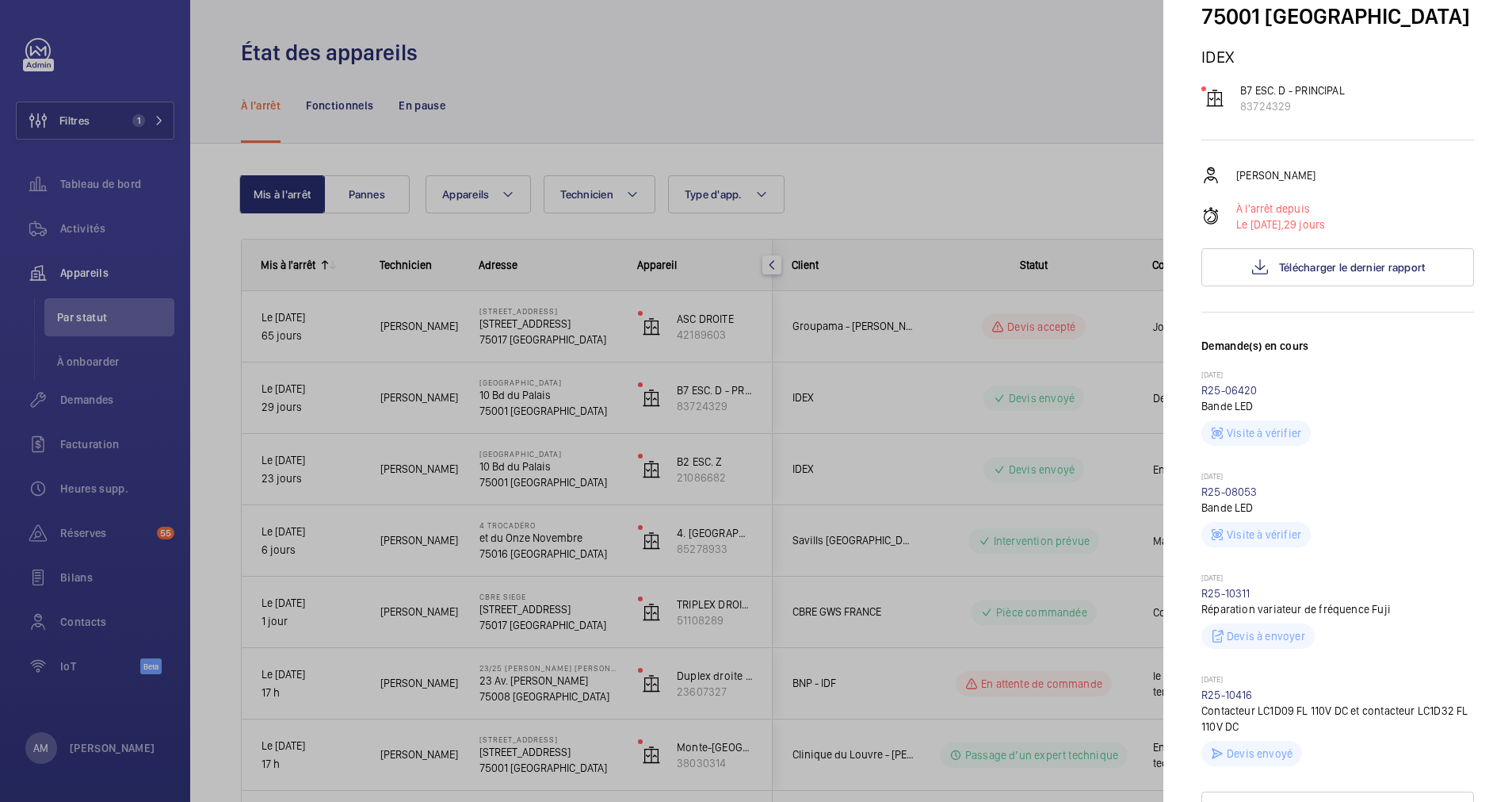
click at [1230, 586] on wm-front-repair-request-minimized-display-item "30/07/2025 R25-10311 Réparation variateur de fréquence Fuji Devis à envoyer" at bounding box center [1338, 611] width 273 height 76
click at [1232, 589] on link "R25-10311" at bounding box center [1225, 594] width 49 height 13
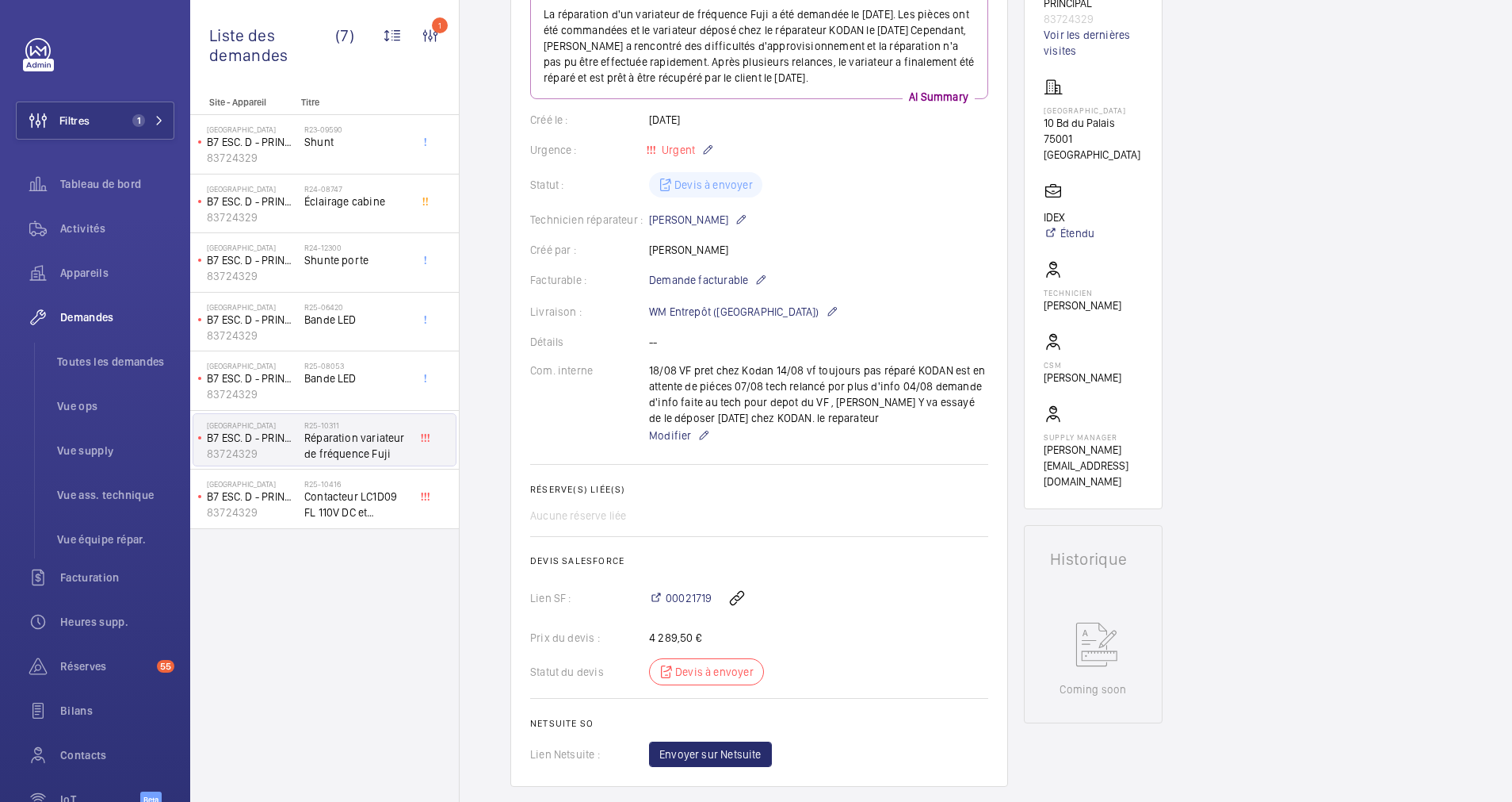
scroll to position [357, 0]
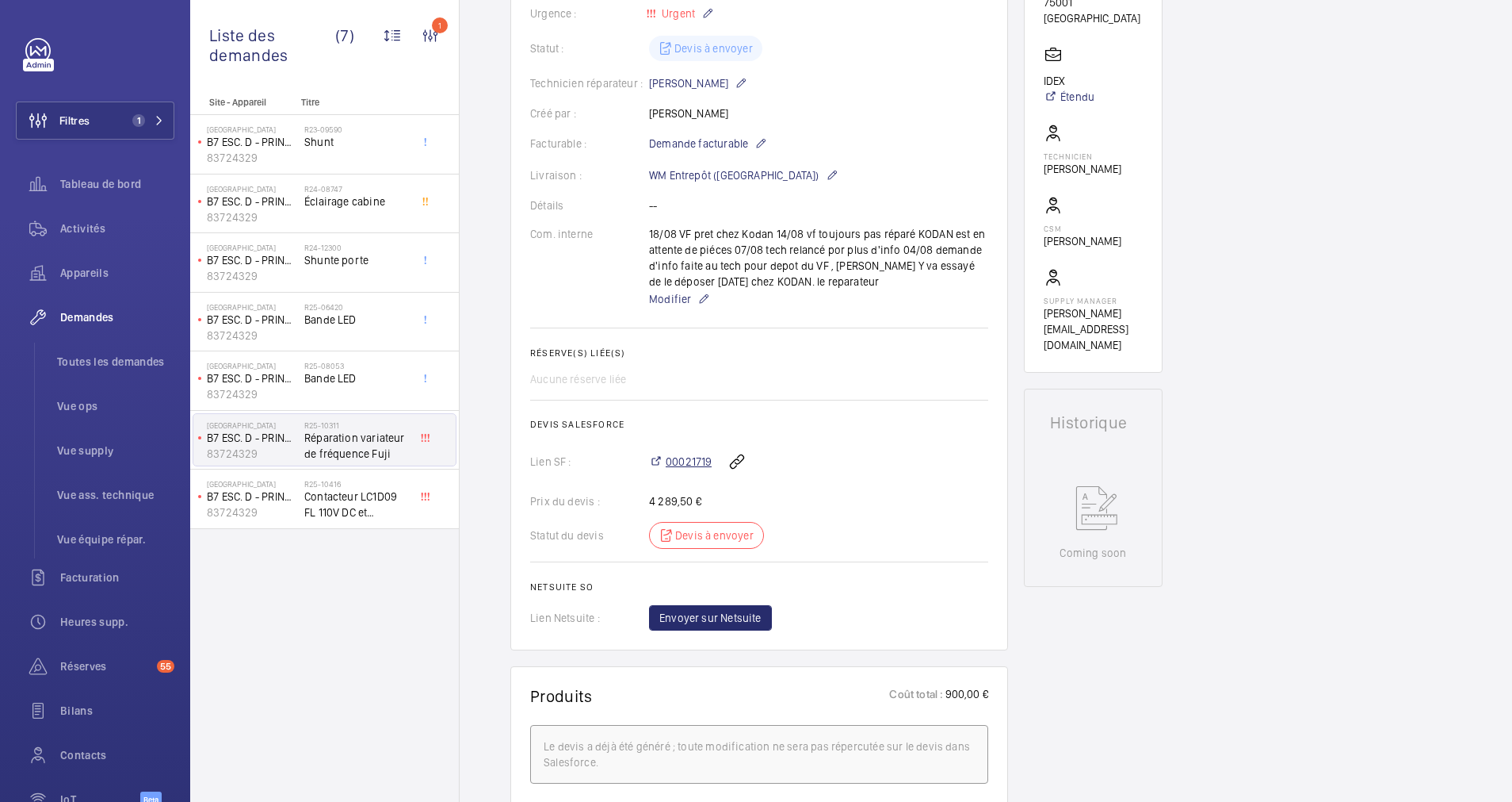
click at [685, 462] on span "00021719" at bounding box center [689, 462] width 46 height 16
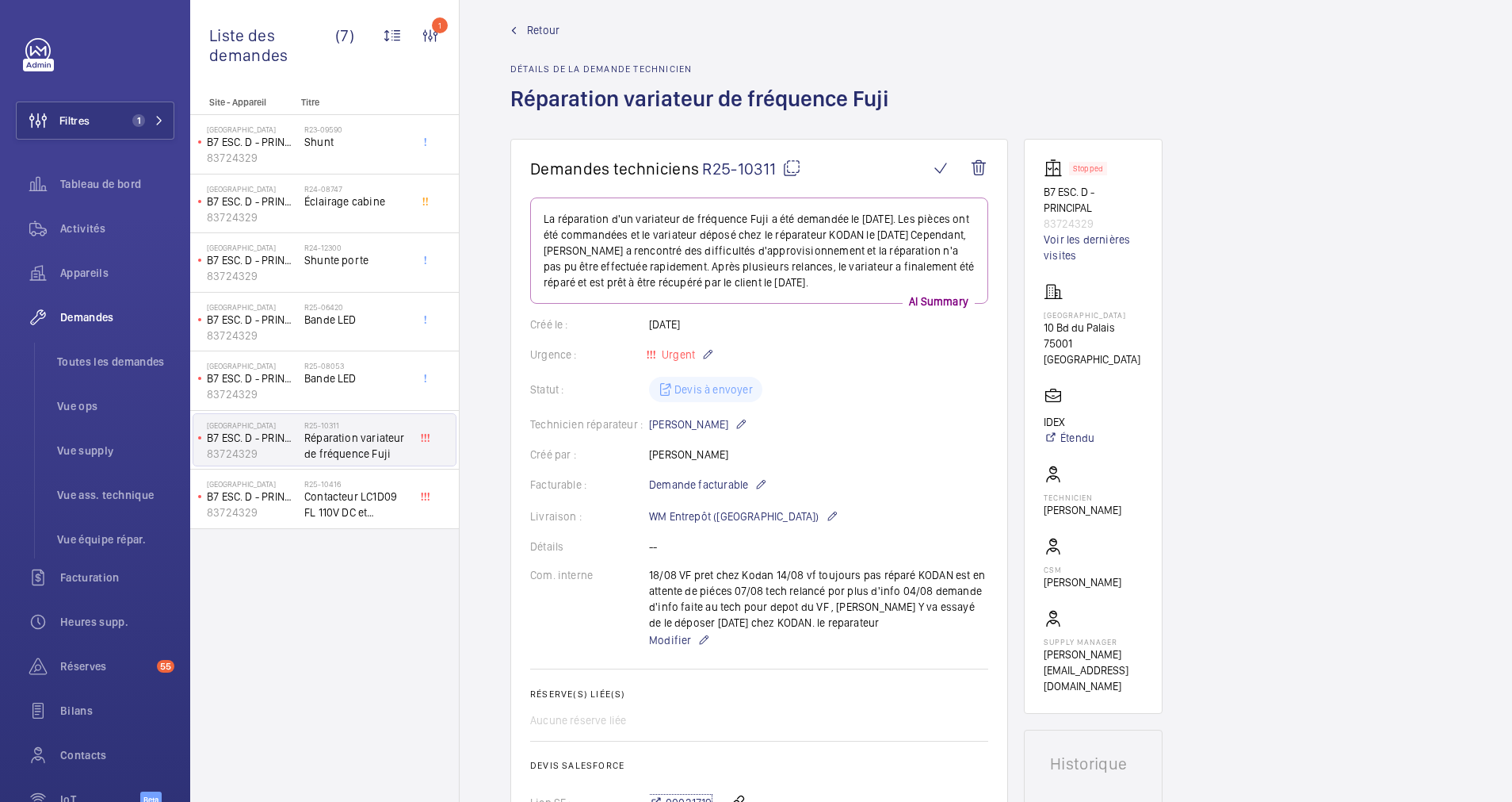
scroll to position [0, 0]
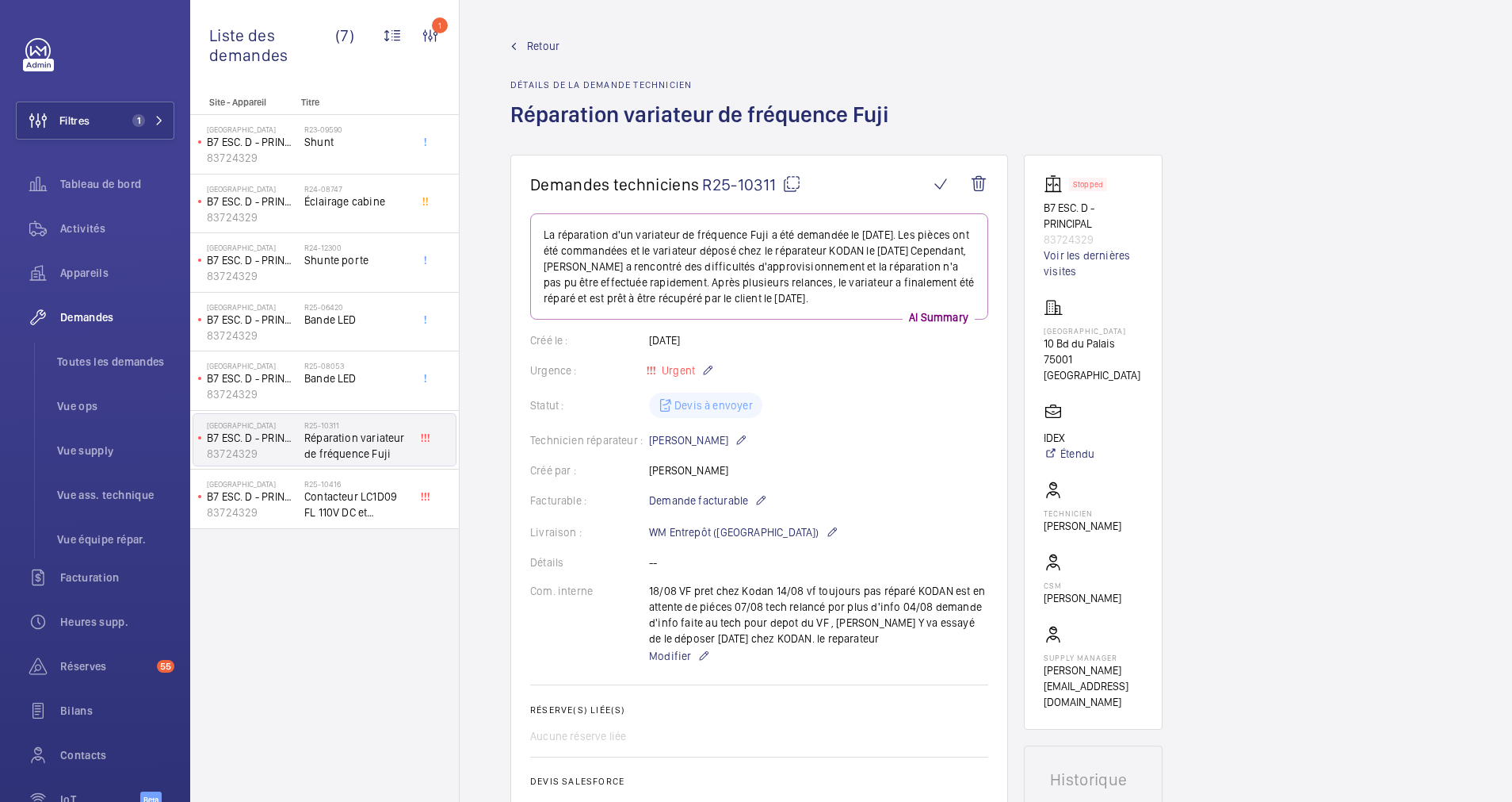
click at [526, 45] on link "Retour" at bounding box center [704, 46] width 388 height 16
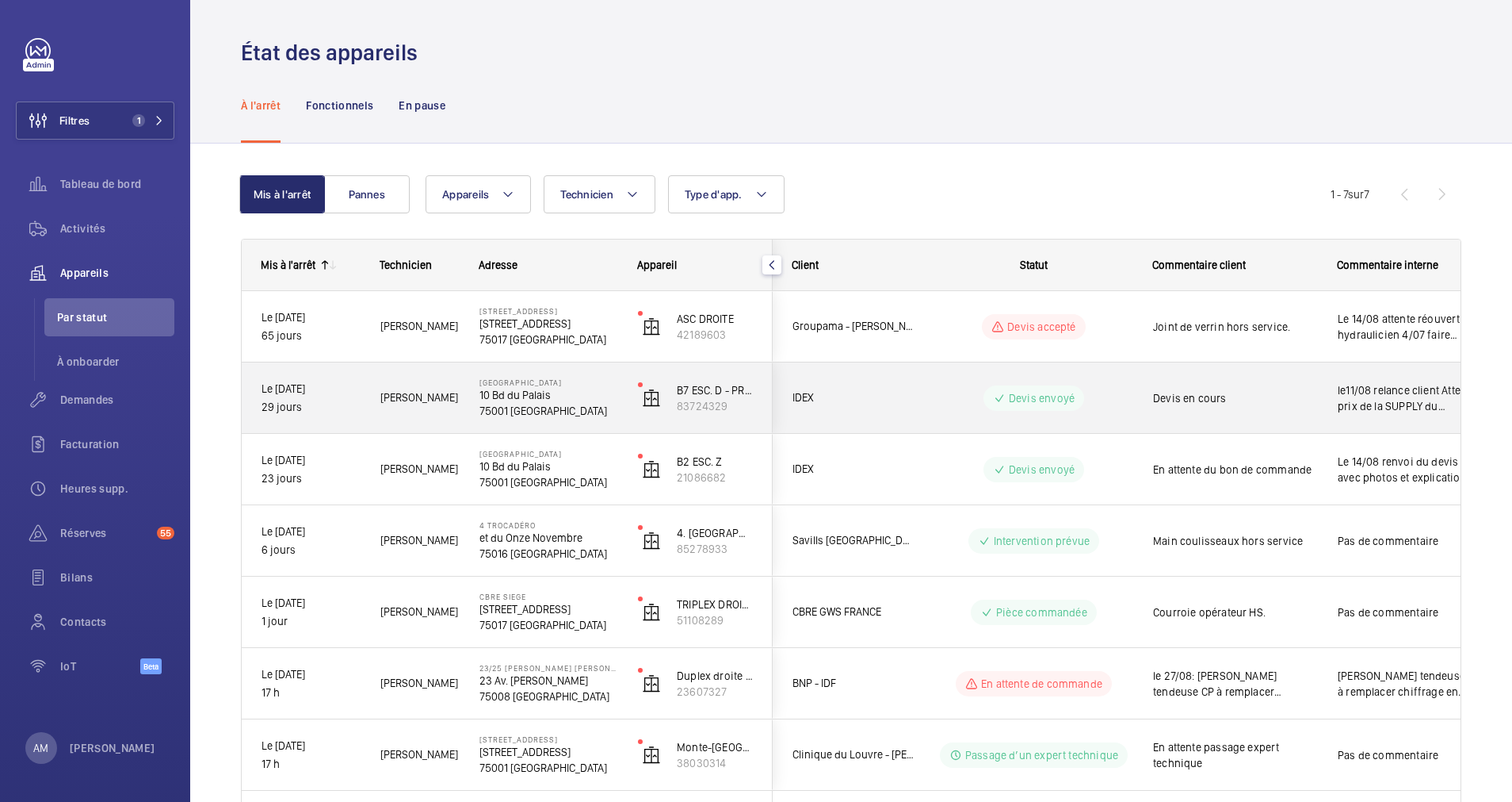
scroll to position [84, 0]
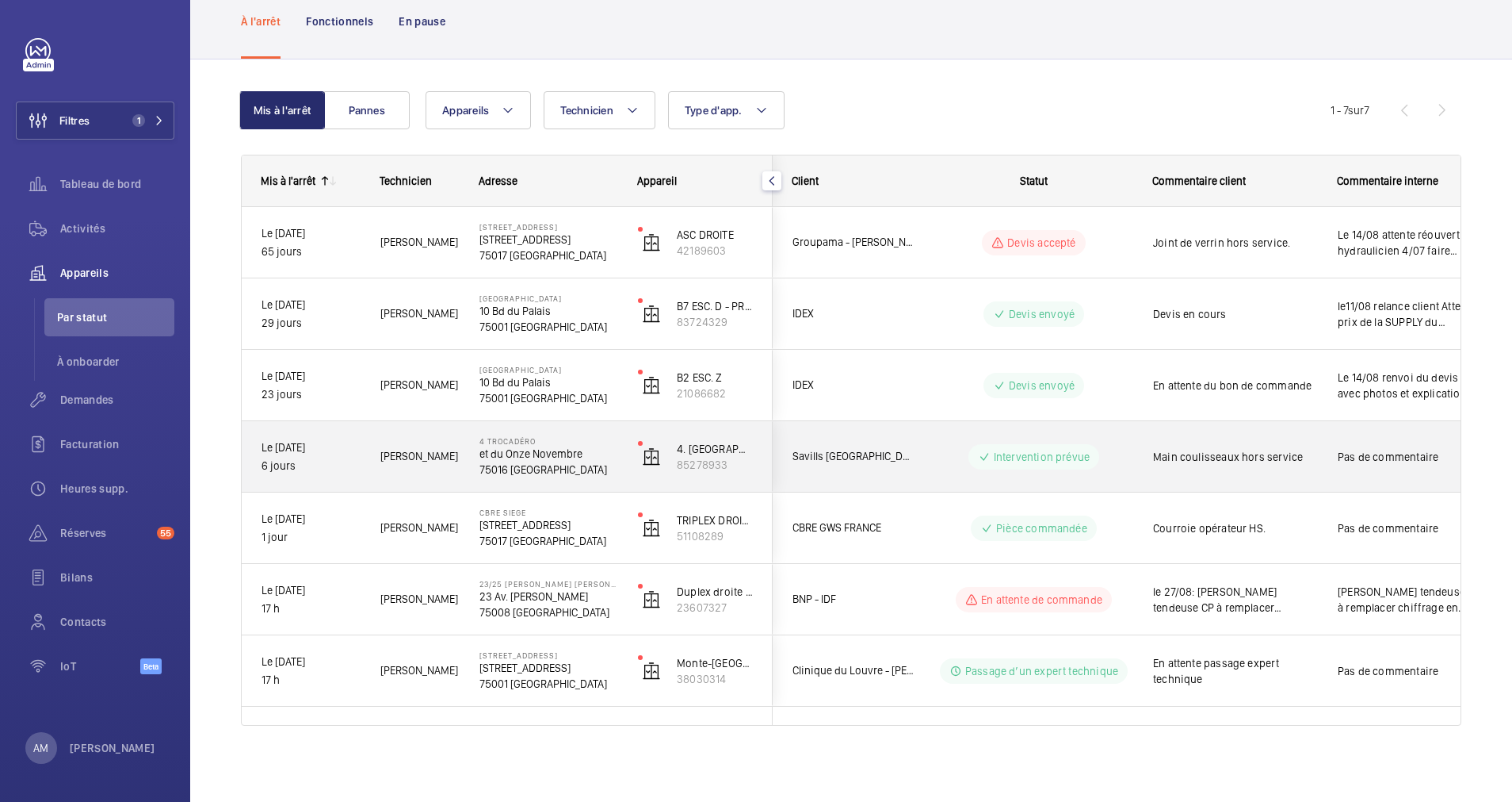
click at [903, 447] on div "Savills [GEOGRAPHIC_DATA]" at bounding box center [844, 456] width 141 height 50
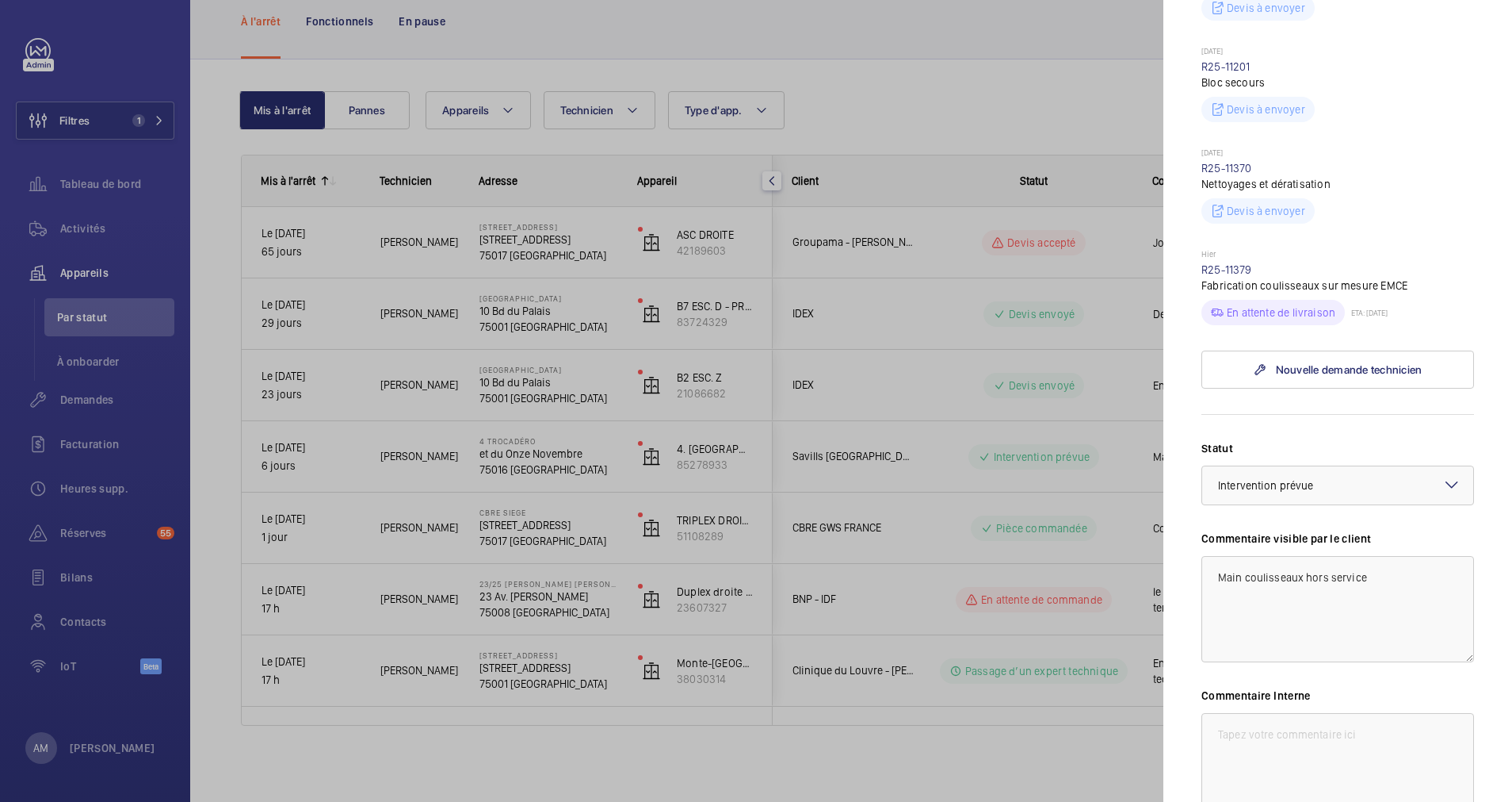
scroll to position [833, 0]
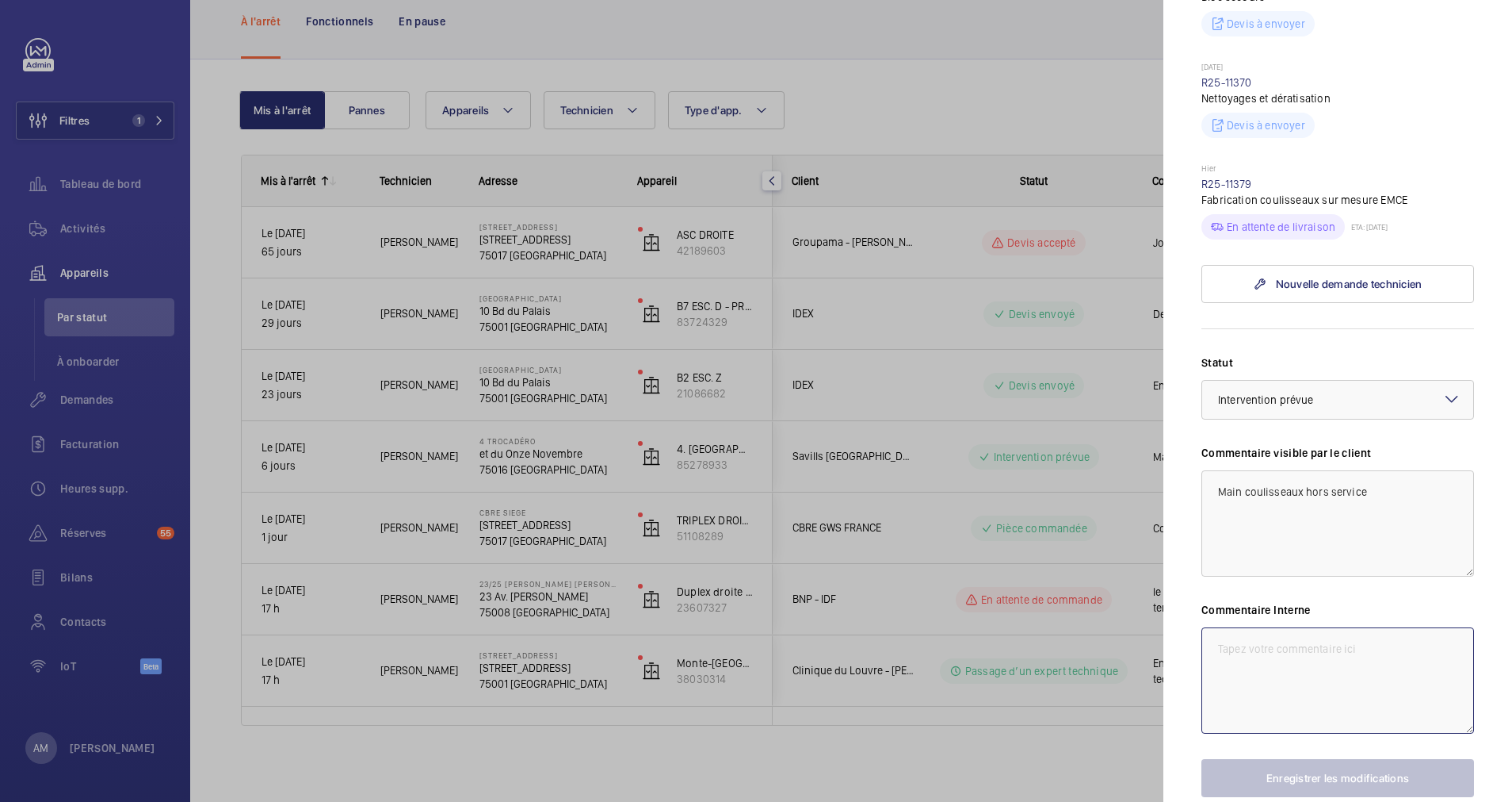
click at [1264, 651] on textarea at bounding box center [1338, 681] width 273 height 107
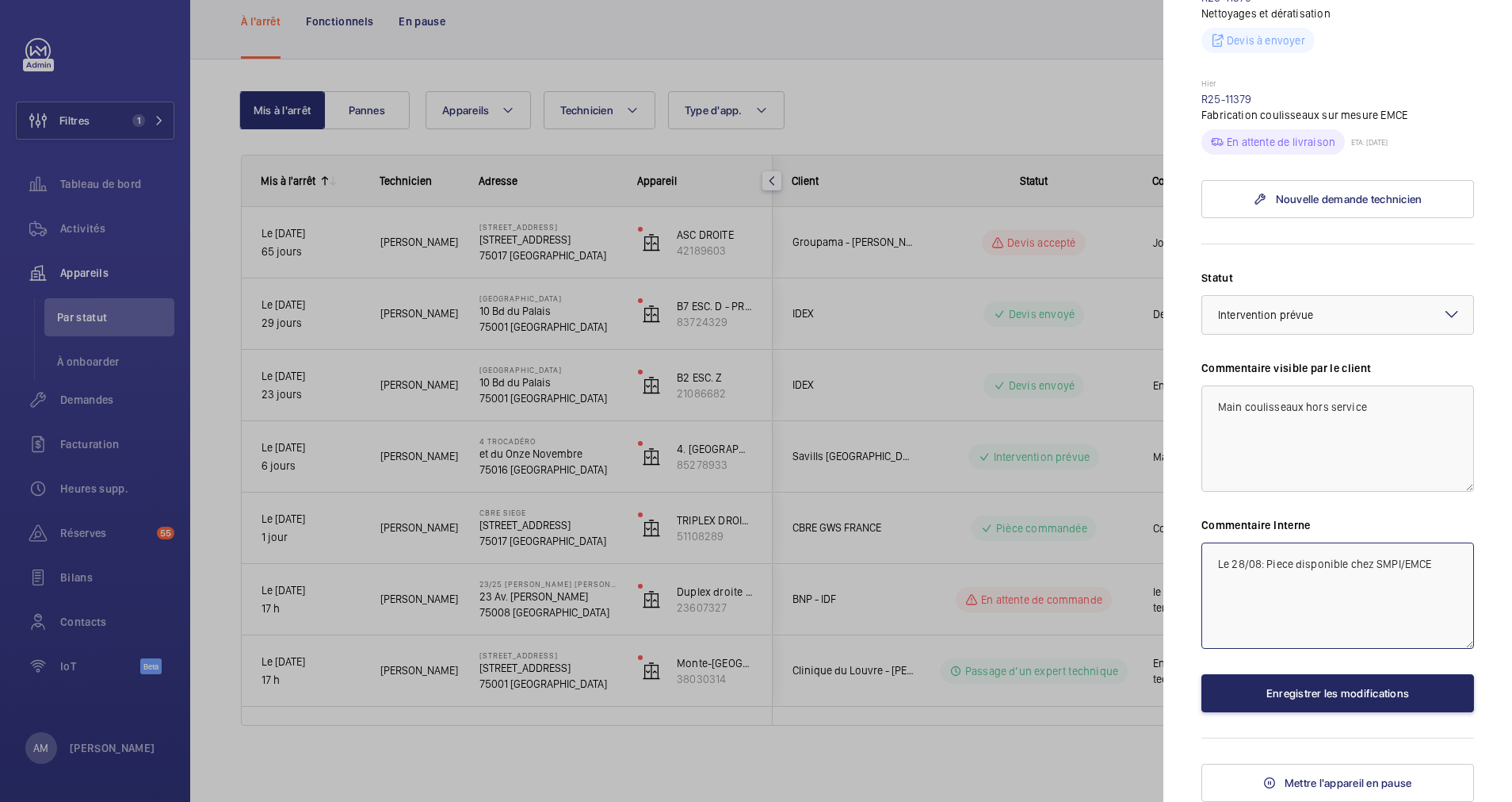
type textarea "Le 28/08: Piece disponible chez SMPI/EMCE"
click at [1310, 683] on button "Enregistrer les modifications" at bounding box center [1338, 693] width 273 height 38
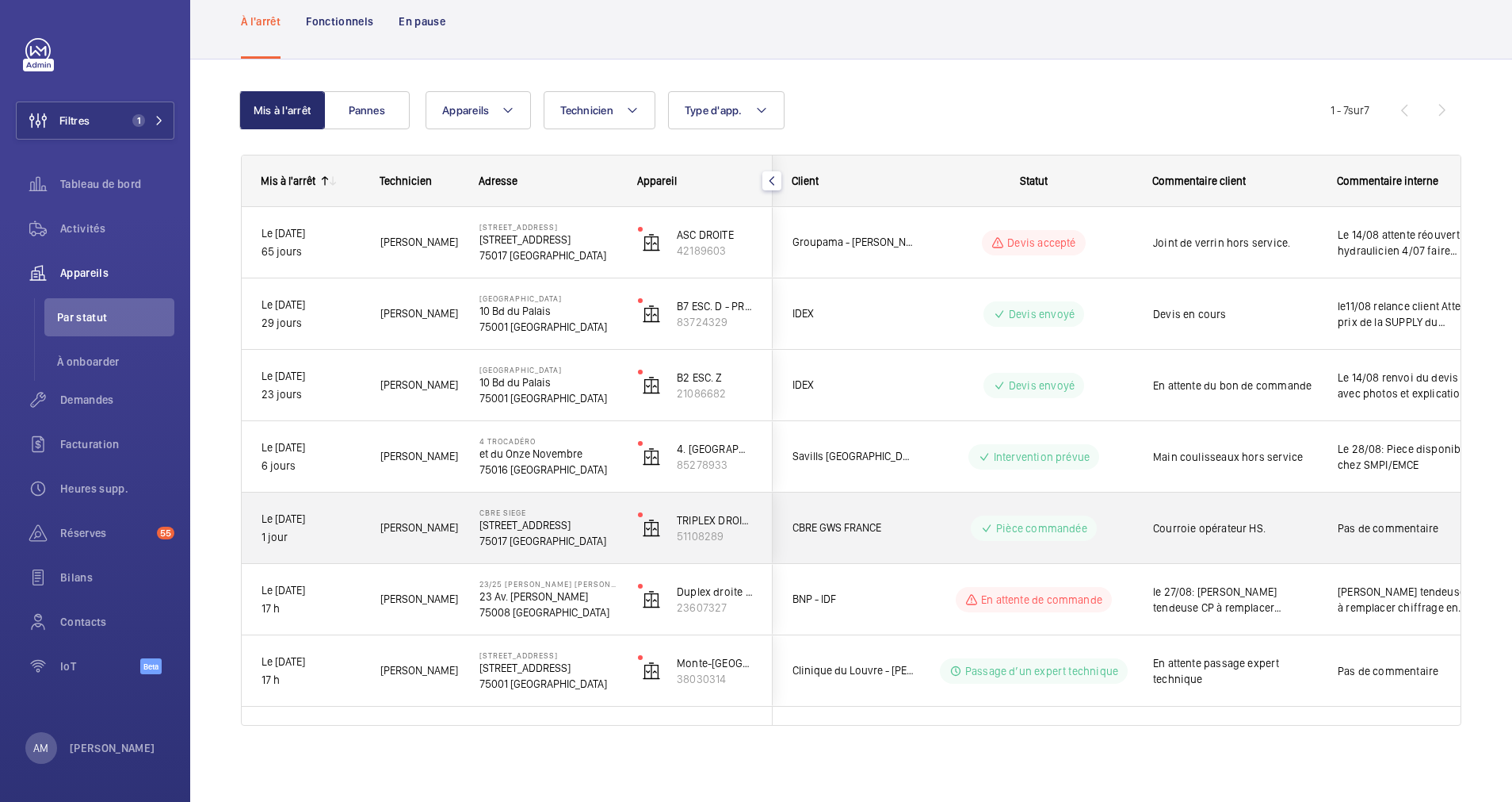
click at [576, 521] on p "76 Rue de Prony" at bounding box center [548, 525] width 138 height 16
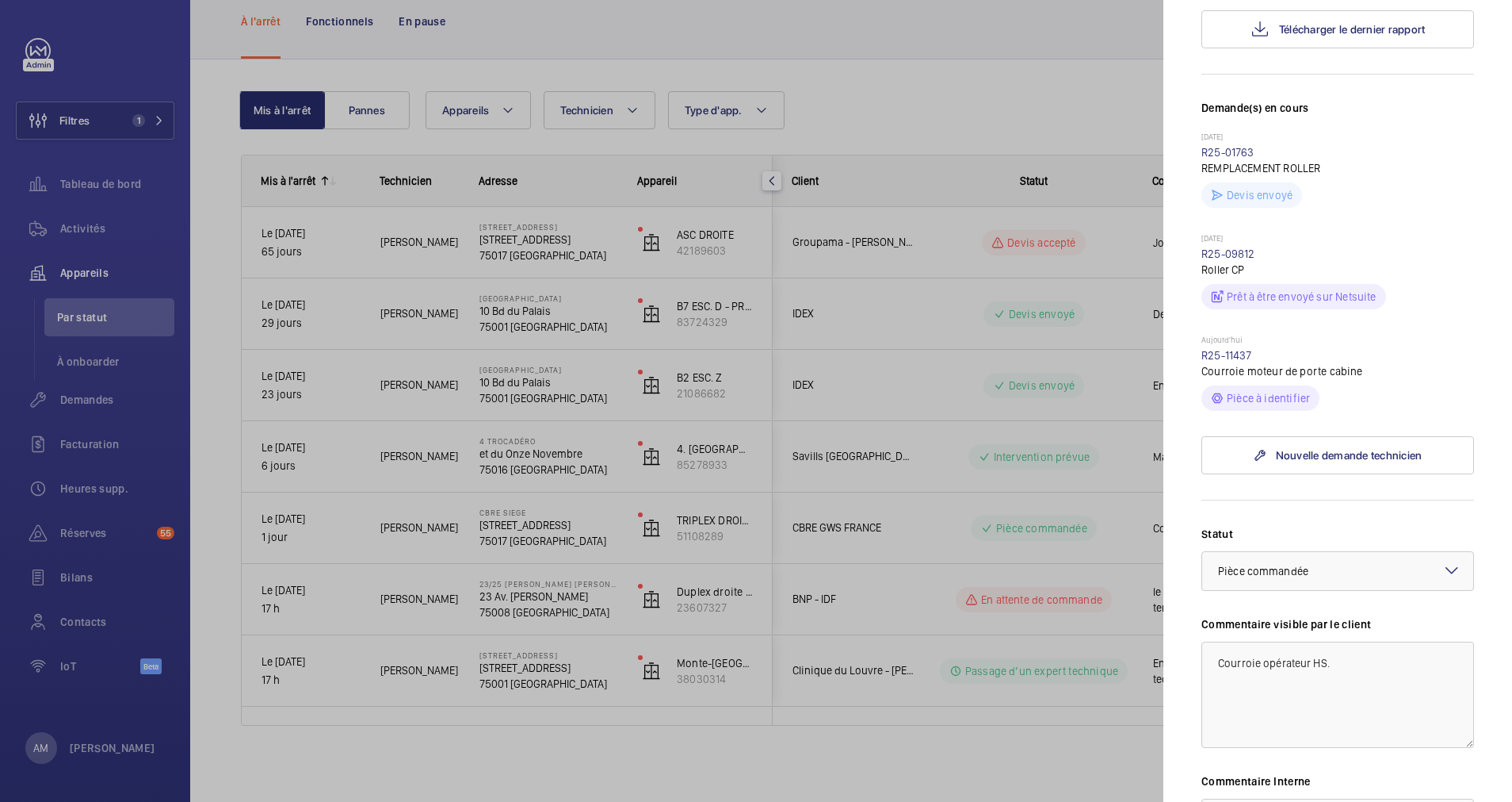
scroll to position [476, 0]
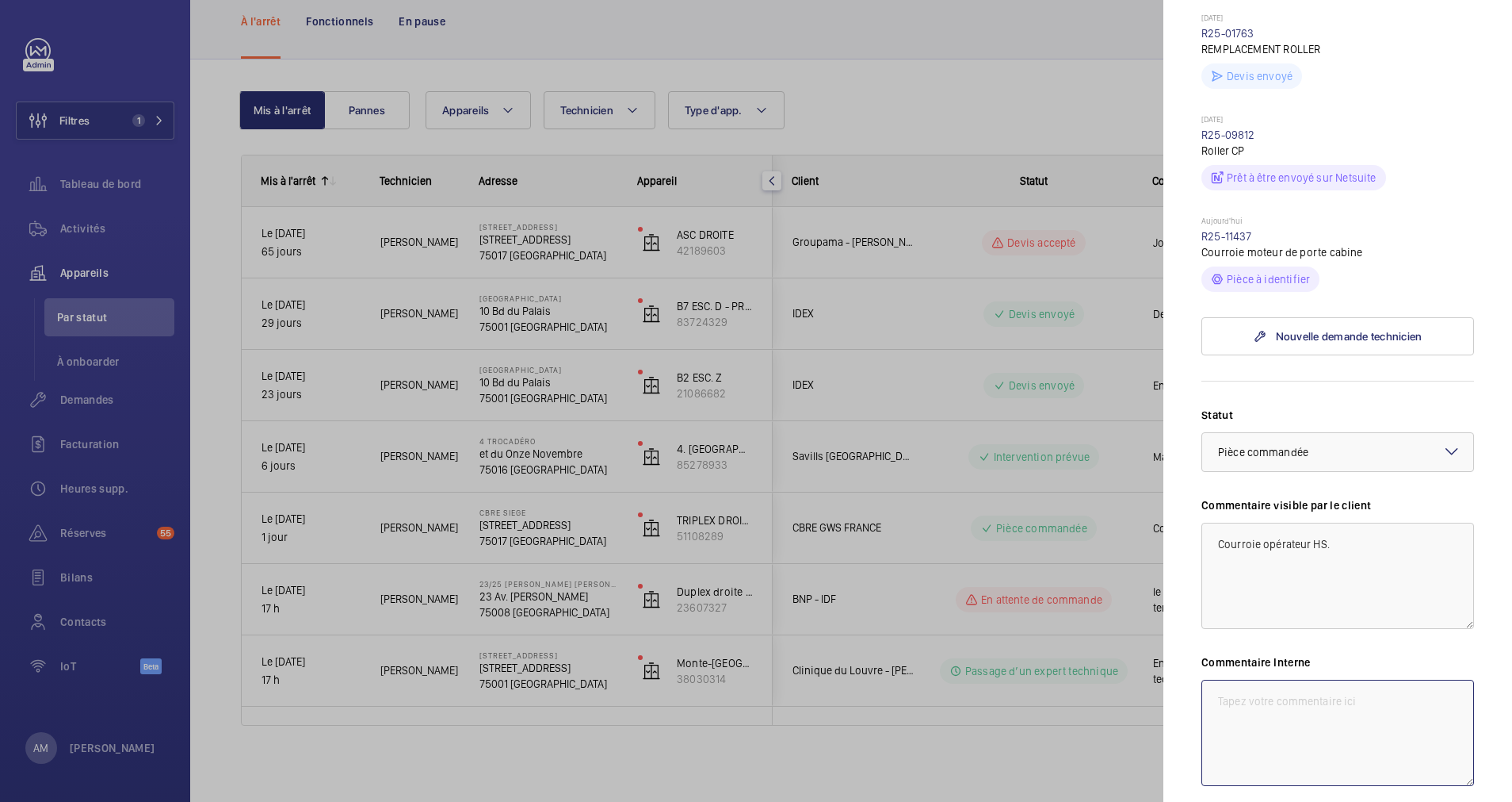
click at [1299, 715] on textarea at bounding box center [1338, 733] width 273 height 107
click at [472, 596] on div at bounding box center [756, 401] width 1512 height 802
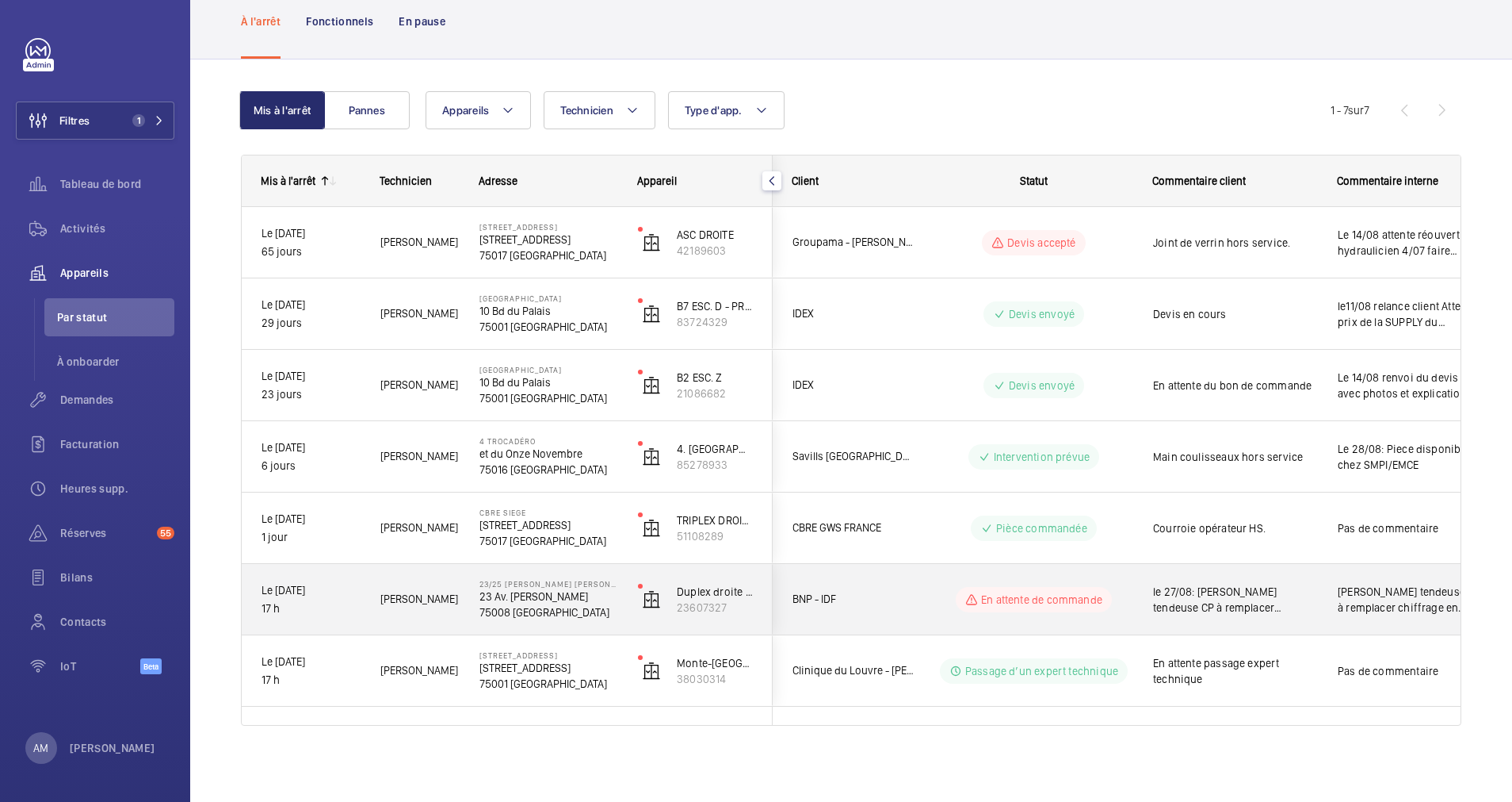
click at [472, 596] on mat-sidenav-container "Filtres 1 Tableau de bord Activités Appareils Par statut À onboarder Demandes F…" at bounding box center [756, 401] width 1512 height 802
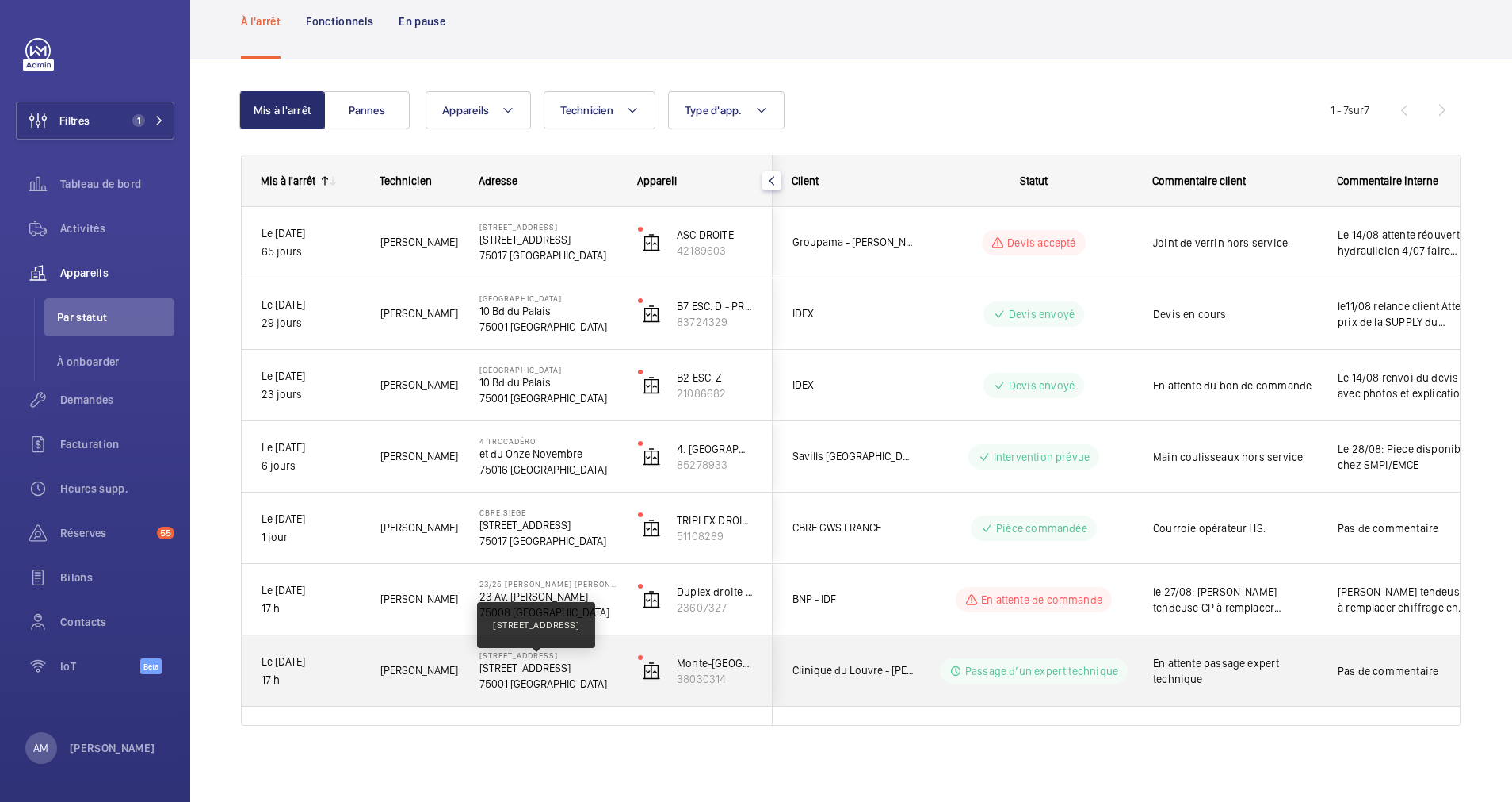
click at [526, 669] on p "17 Rue des Prêtres Saint-Germain l'Auxerrois, 75001 PARIS" at bounding box center [548, 668] width 138 height 16
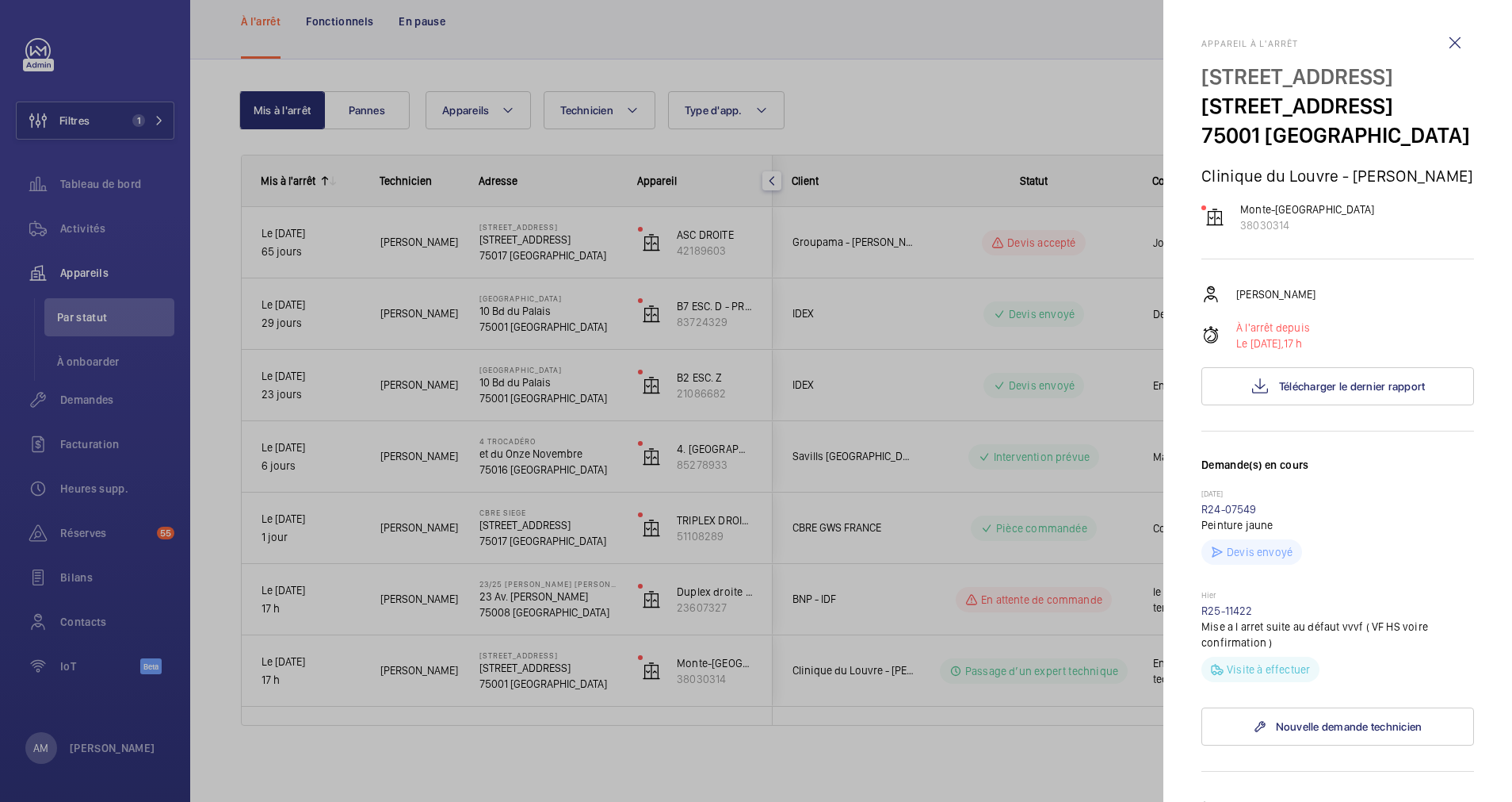
click at [895, 543] on div at bounding box center [756, 401] width 1512 height 802
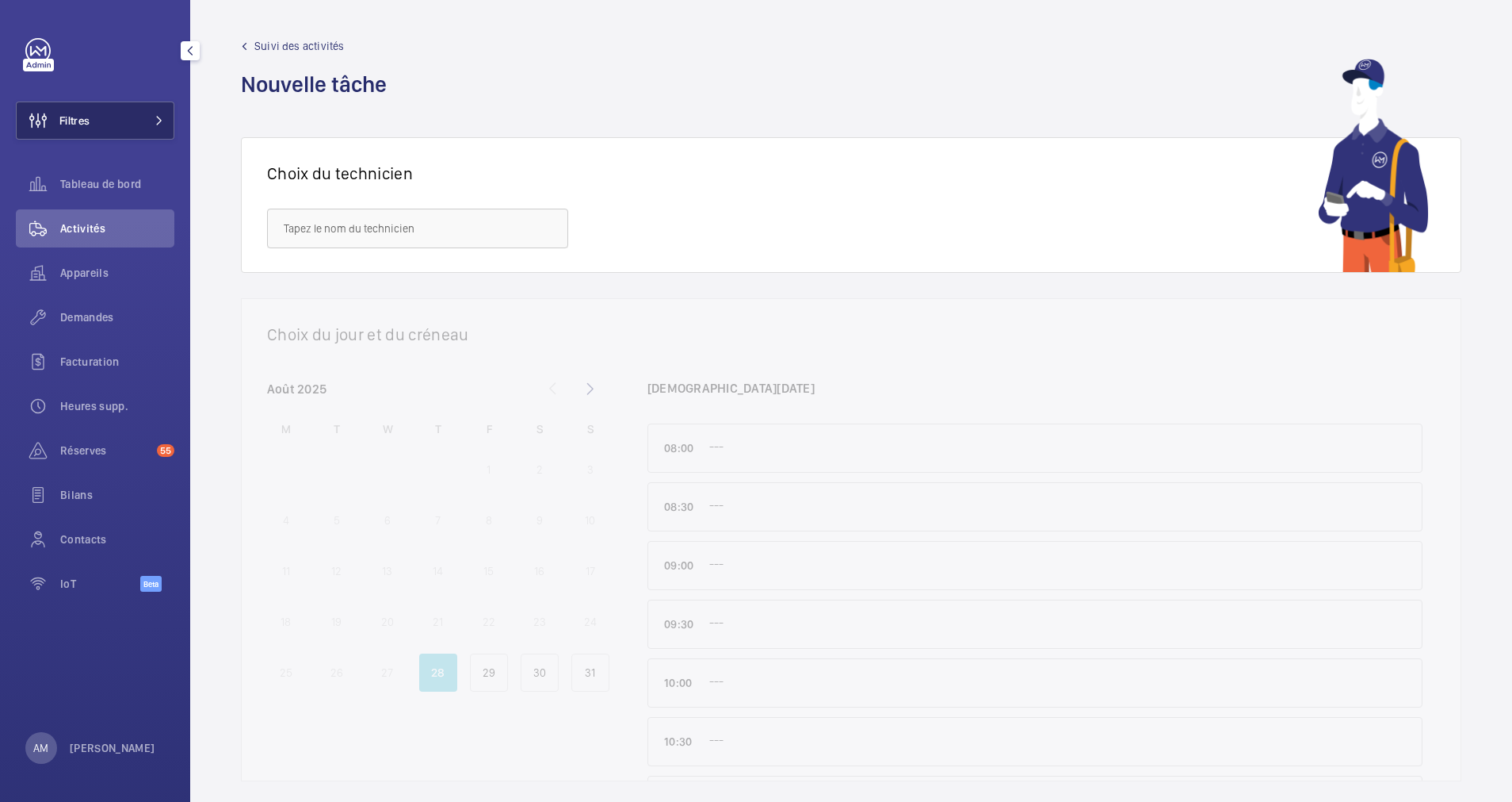
click at [143, 113] on button "Filtres" at bounding box center [95, 120] width 158 height 38
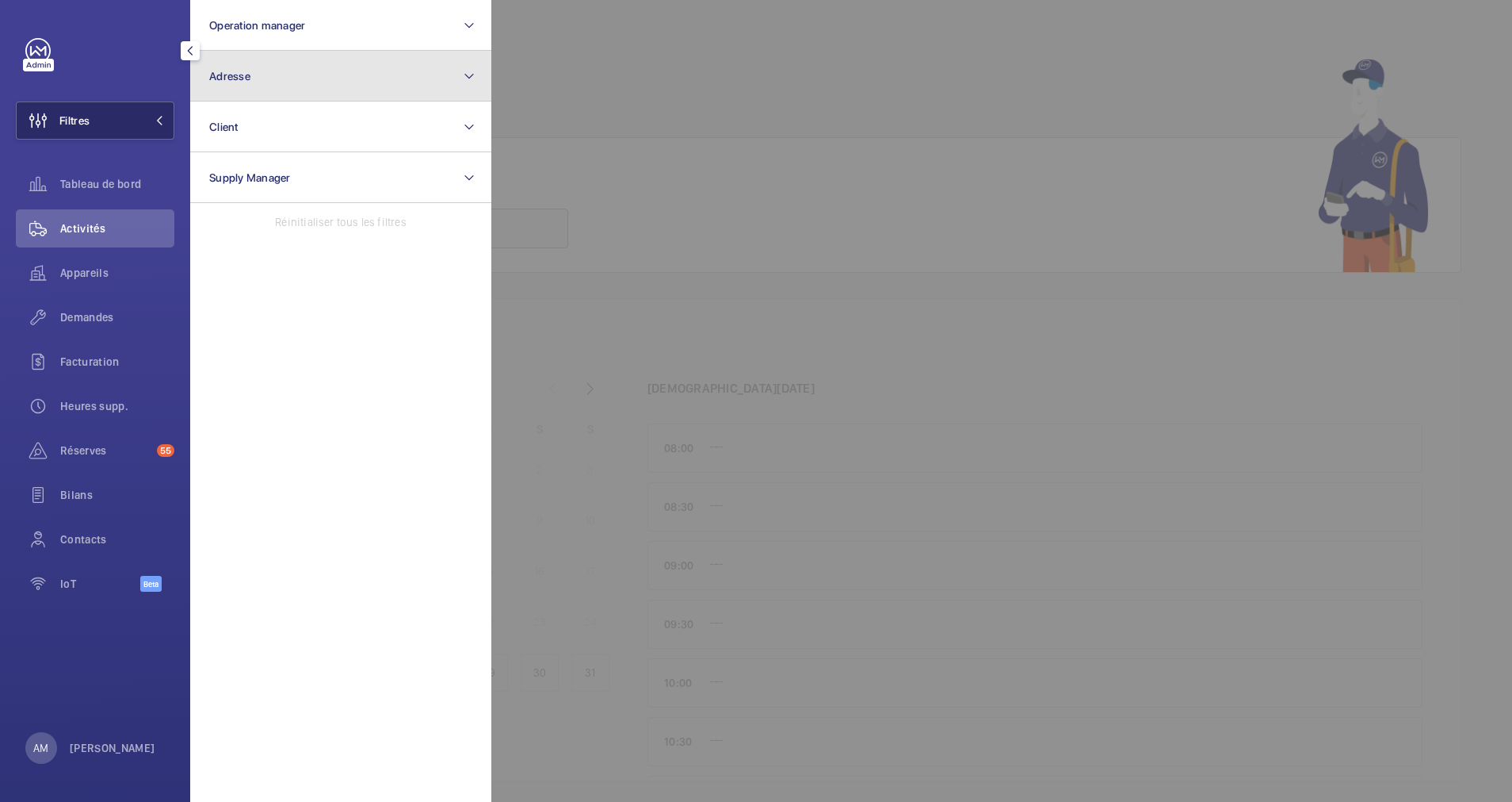
click at [322, 79] on button "Adresse" at bounding box center [341, 76] width 301 height 51
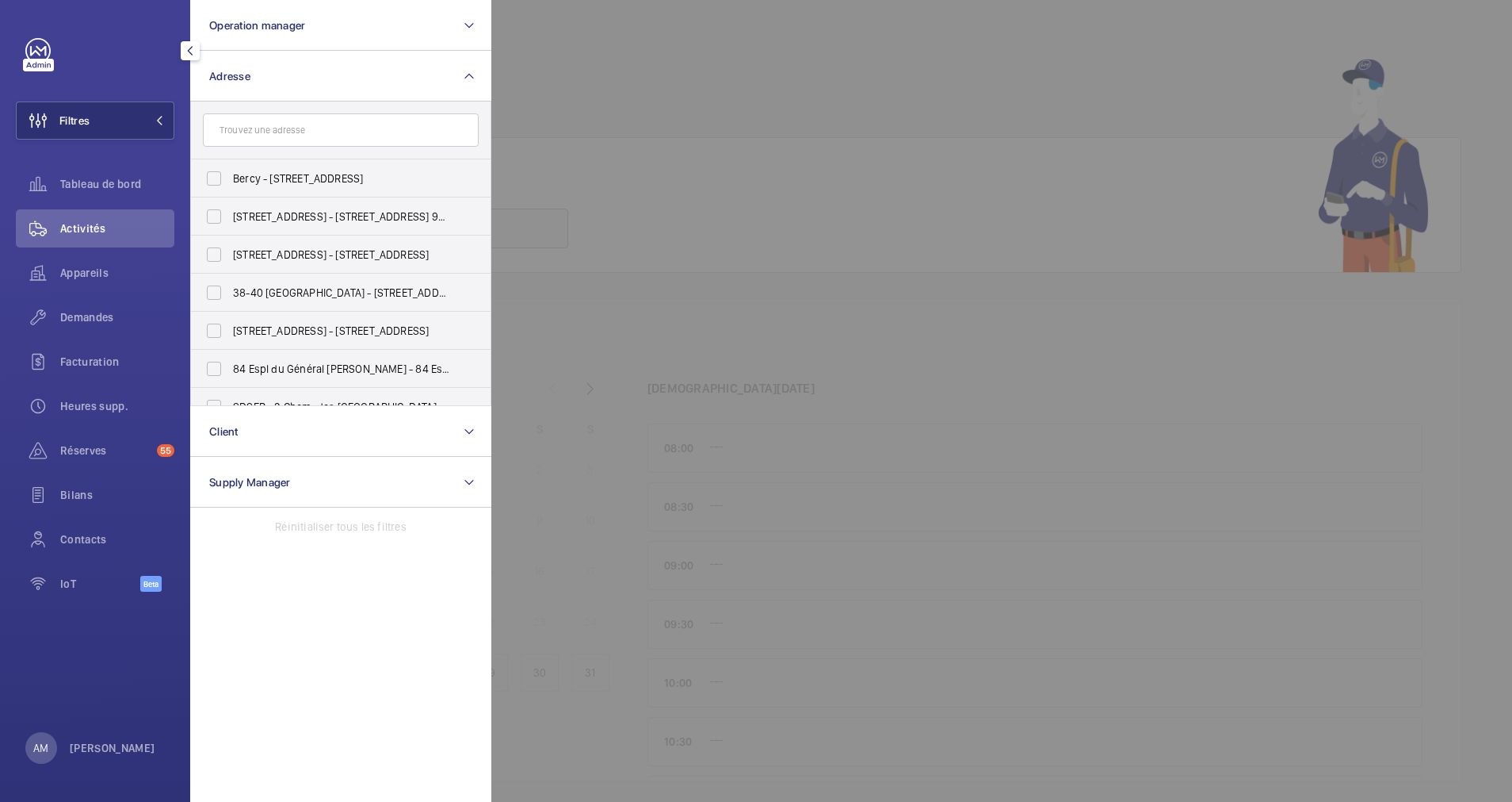
click at [291, 122] on input "text" at bounding box center [341, 129] width 276 height 33
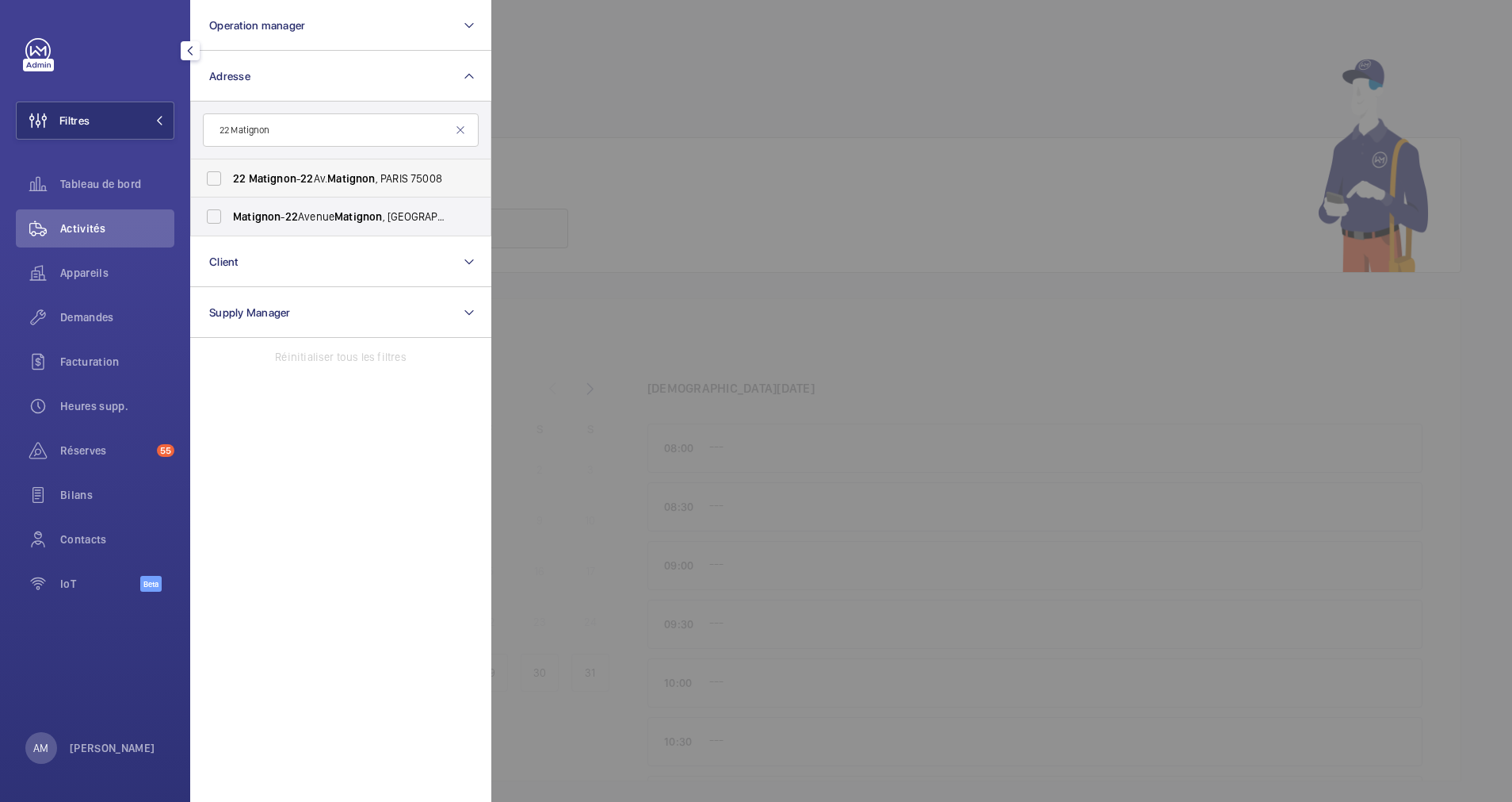
type input "22 Matignon"
drag, startPoint x: 220, startPoint y: 174, endPoint x: 207, endPoint y: 213, distance: 41.1
click at [217, 178] on label "22 Matignon - 22 Av. Matignon , PARIS 75008" at bounding box center [329, 178] width 276 height 38
click at [217, 178] on input "22 Matignon - 22 Av. Matignon , PARIS 75008" at bounding box center [213, 178] width 31 height 31
checkbox input "true"
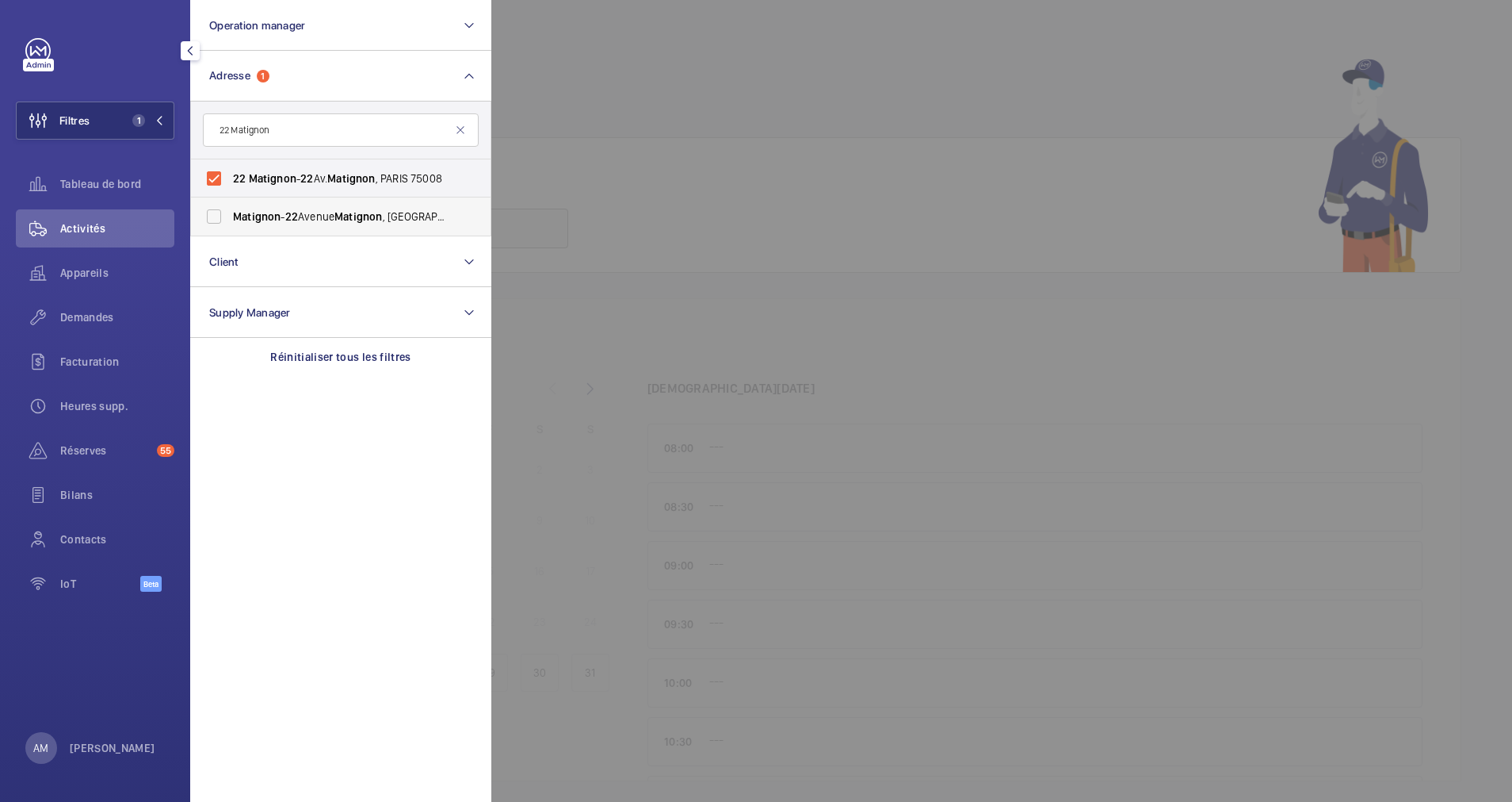
drag, startPoint x: 207, startPoint y: 214, endPoint x: 268, endPoint y: 158, distance: 82.8
click at [210, 212] on label "Matignon - 22 Avenue Matignon , 75008 PARIS, PARIS 75008" at bounding box center [329, 216] width 276 height 38
click at [210, 212] on input "Matignon - 22 Avenue Matignon , 75008 PARIS, PARIS 75008" at bounding box center [213, 216] width 31 height 31
checkbox input "true"
click at [743, 86] on div at bounding box center [1247, 401] width 1512 height 802
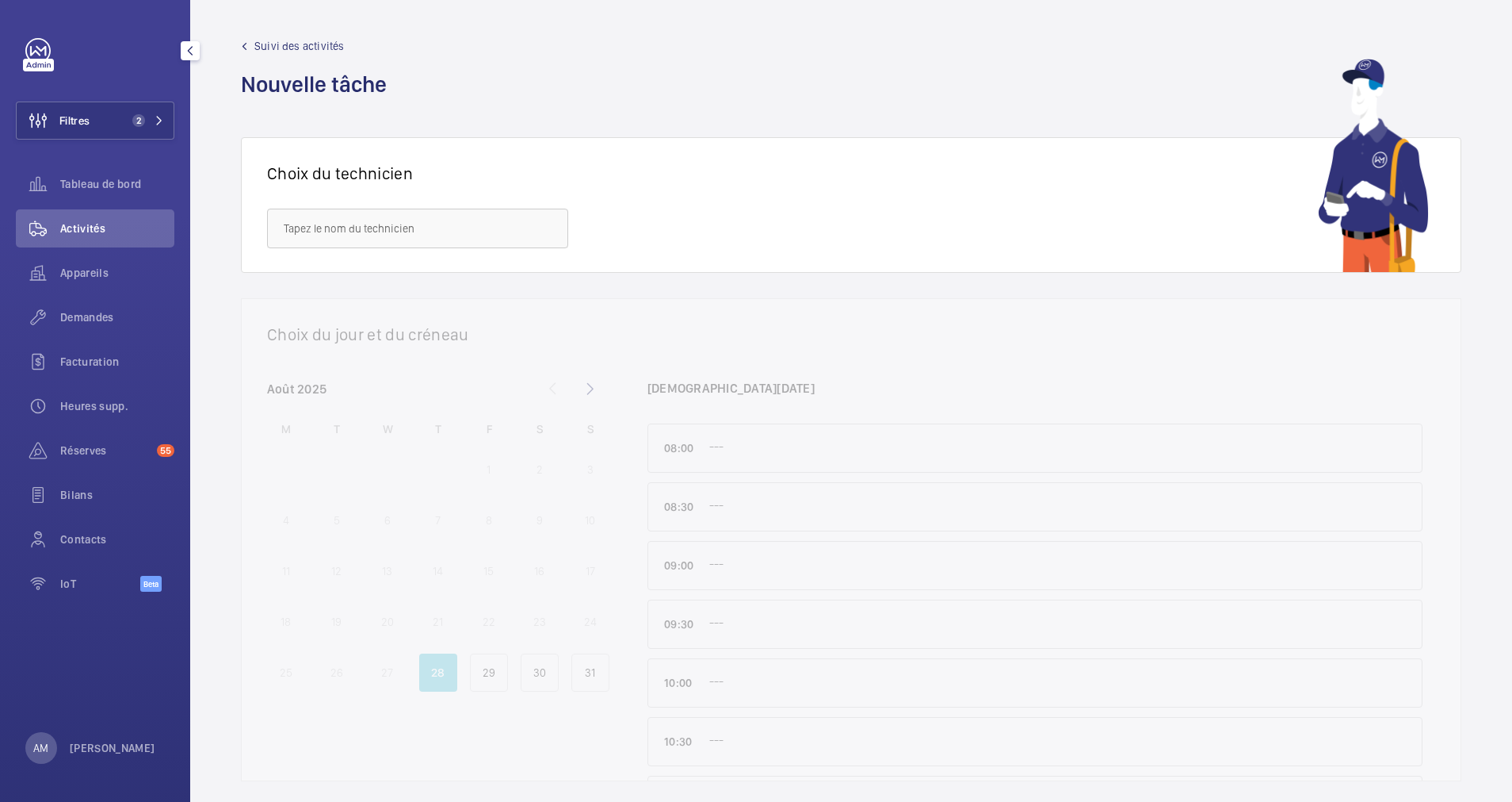
drag, startPoint x: 72, startPoint y: 276, endPoint x: 127, endPoint y: 222, distance: 77.1
click at [75, 274] on span "Appareils" at bounding box center [117, 273] width 114 height 16
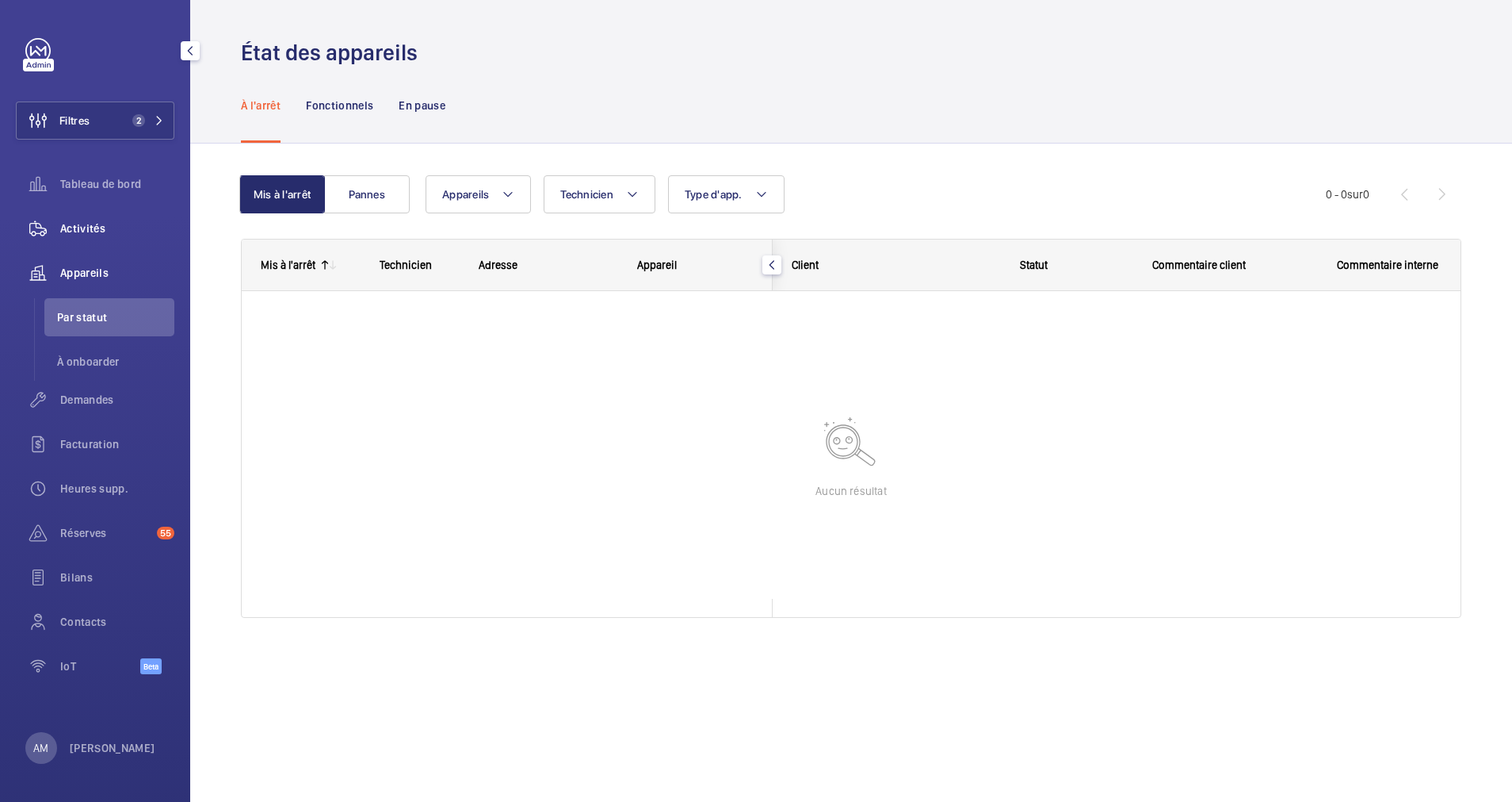
click at [127, 221] on span "Activités" at bounding box center [117, 229] width 114 height 16
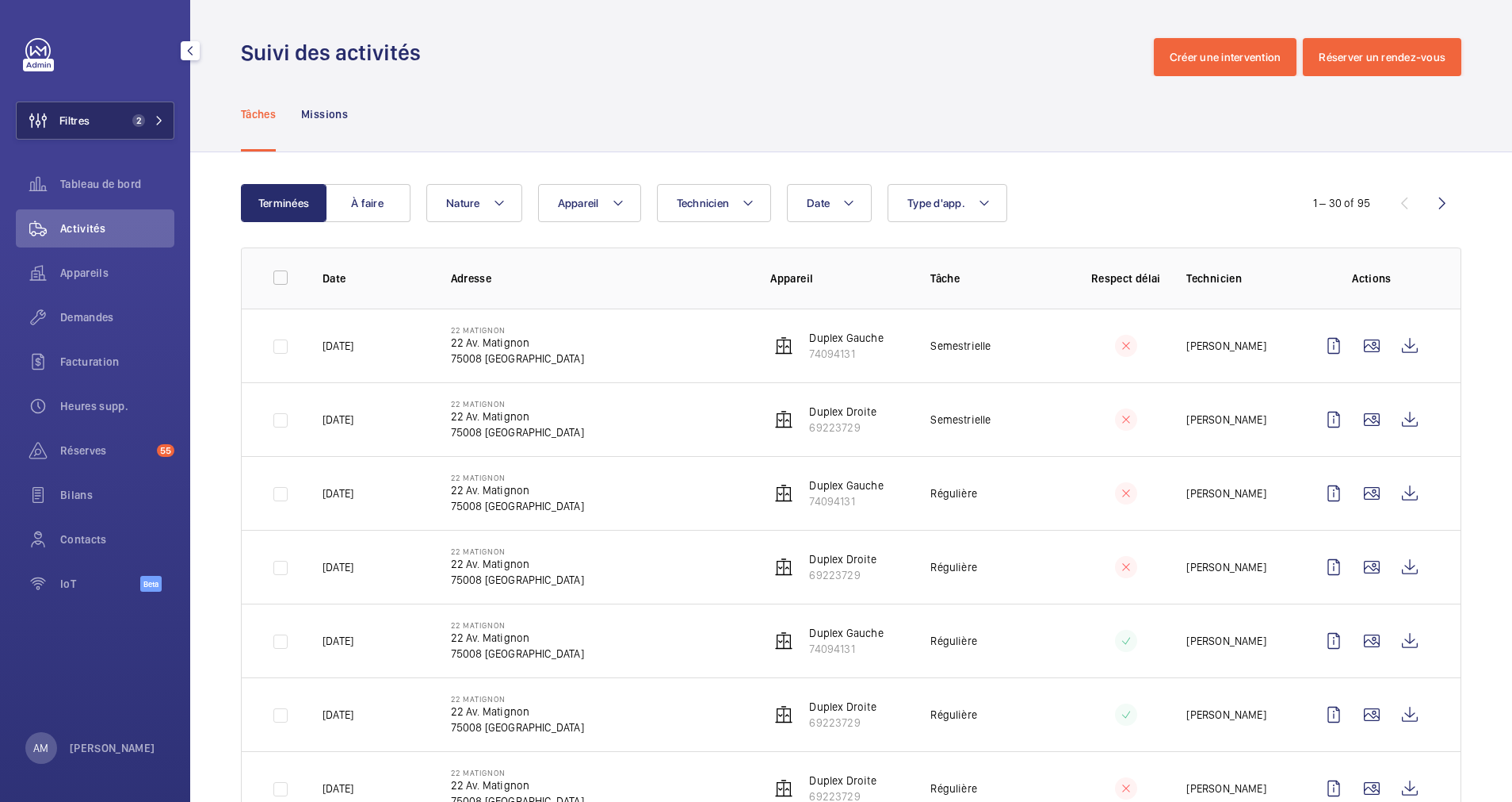
click at [133, 111] on button "Filtres 2" at bounding box center [95, 120] width 158 height 38
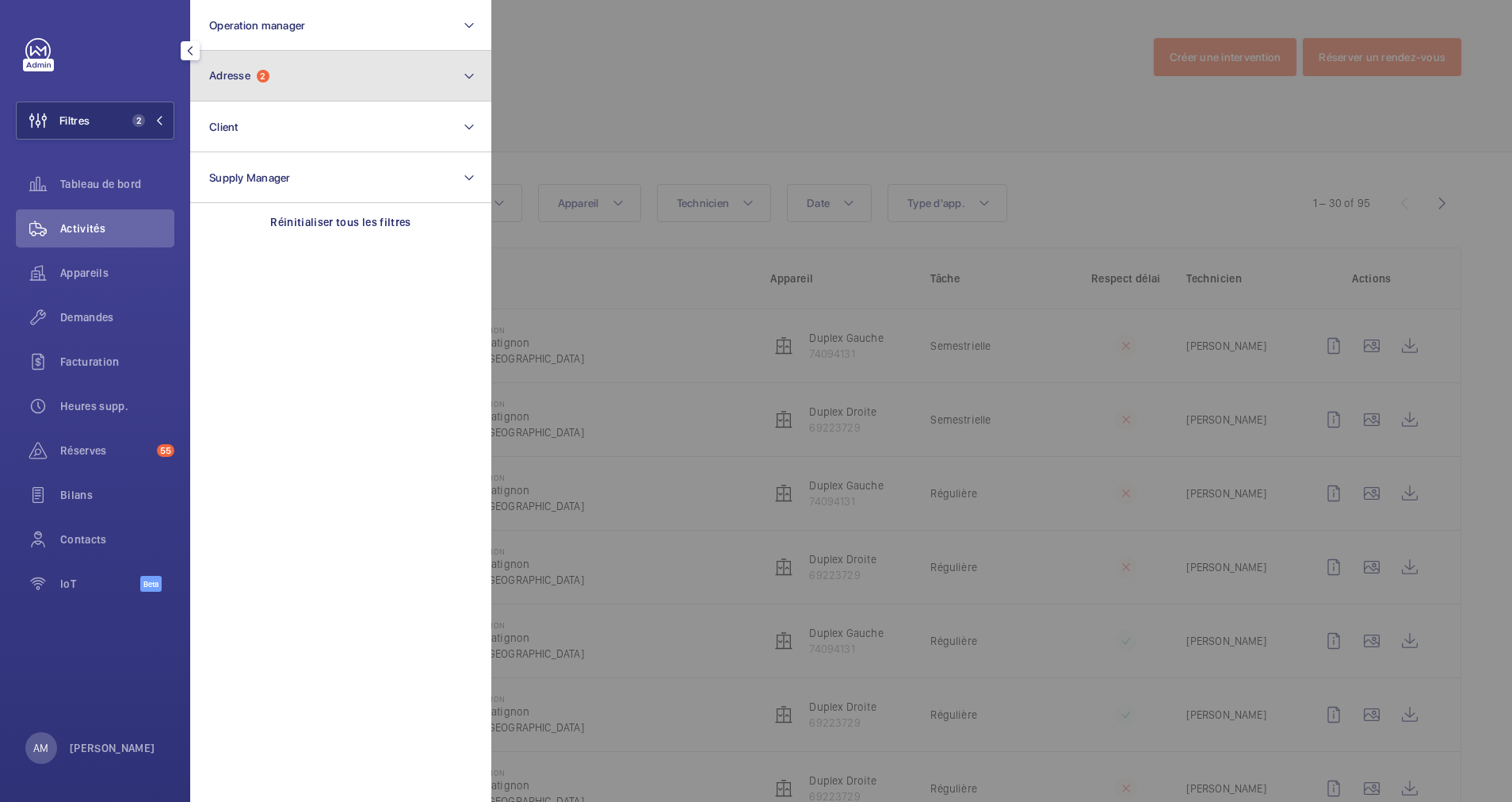
click at [279, 88] on button "Adresse 2" at bounding box center [341, 76] width 301 height 51
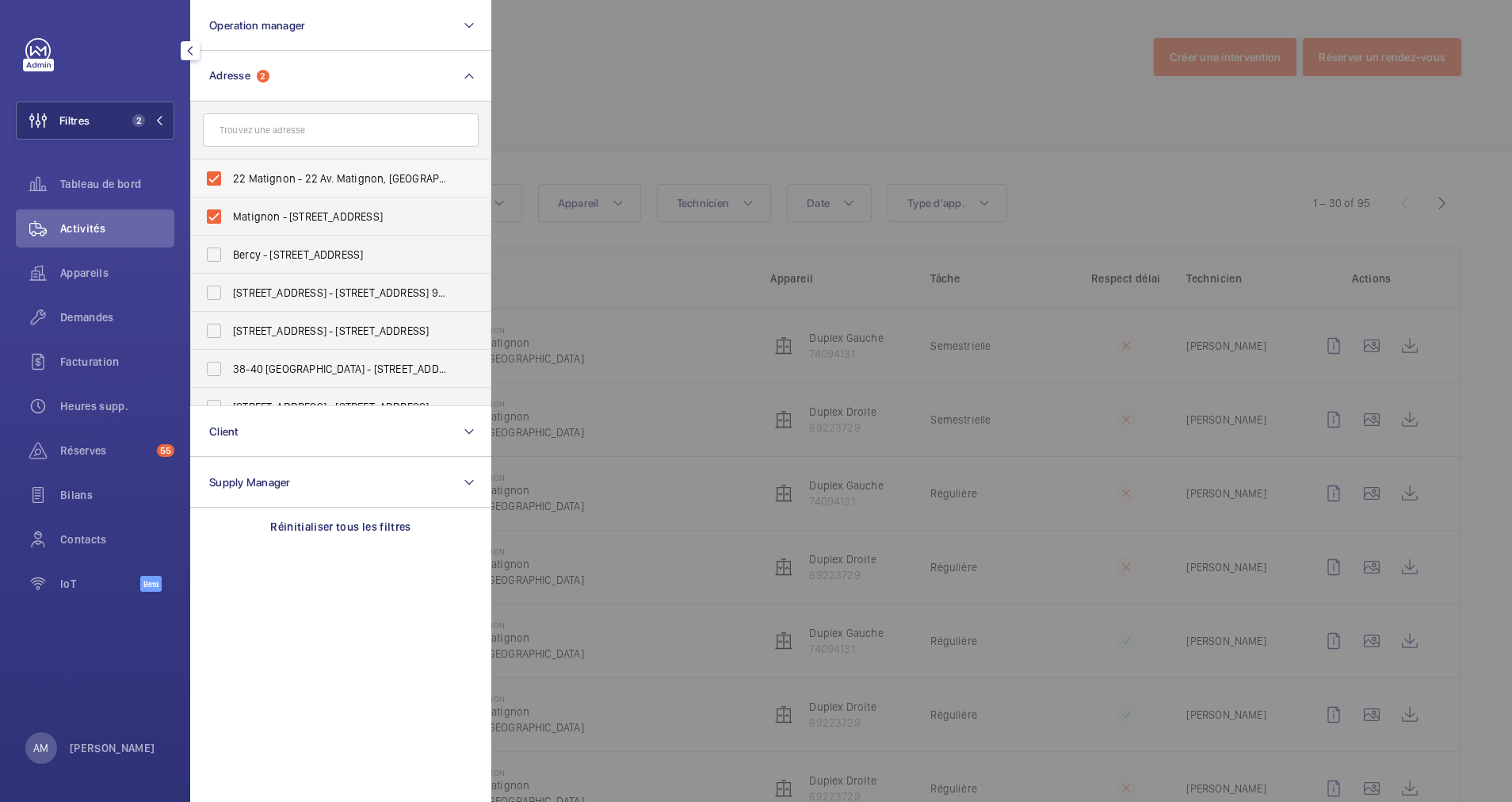
click at [212, 174] on label "22 Matignon - 22 Av. Matignon, PARIS 75008" at bounding box center [329, 178] width 276 height 38
click at [212, 174] on input "22 Matignon - 22 Av. Matignon, PARIS 75008" at bounding box center [213, 178] width 31 height 31
checkbox input "false"
click at [207, 201] on label "Matignon - 22 Avenue Matignon, 75008 PARIS, PARIS 75008" at bounding box center [329, 216] width 276 height 38
click at [207, 201] on input "Matignon - 22 Avenue Matignon, 75008 PARIS, PARIS 75008" at bounding box center [213, 216] width 31 height 31
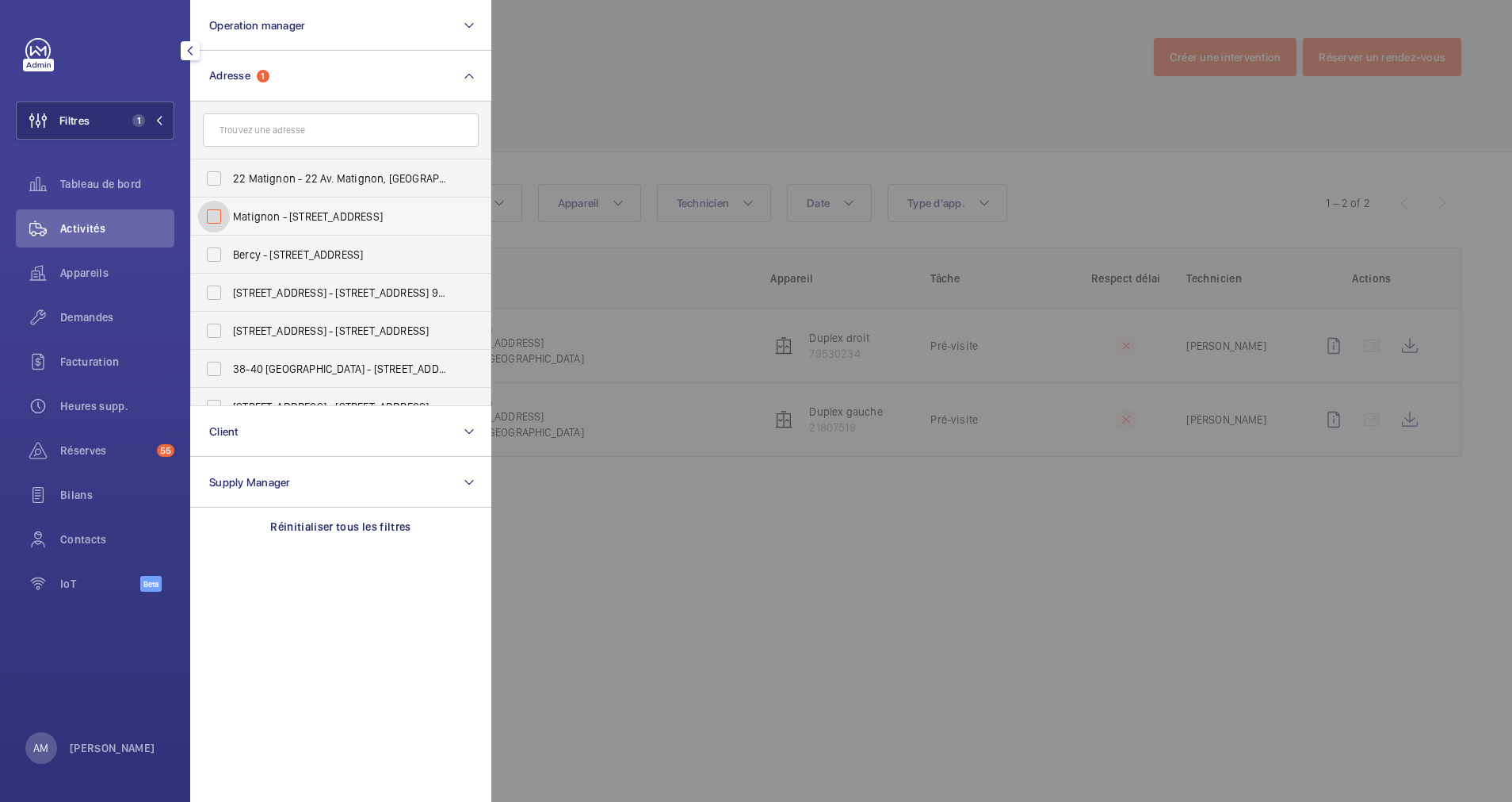
checkbox input "false"
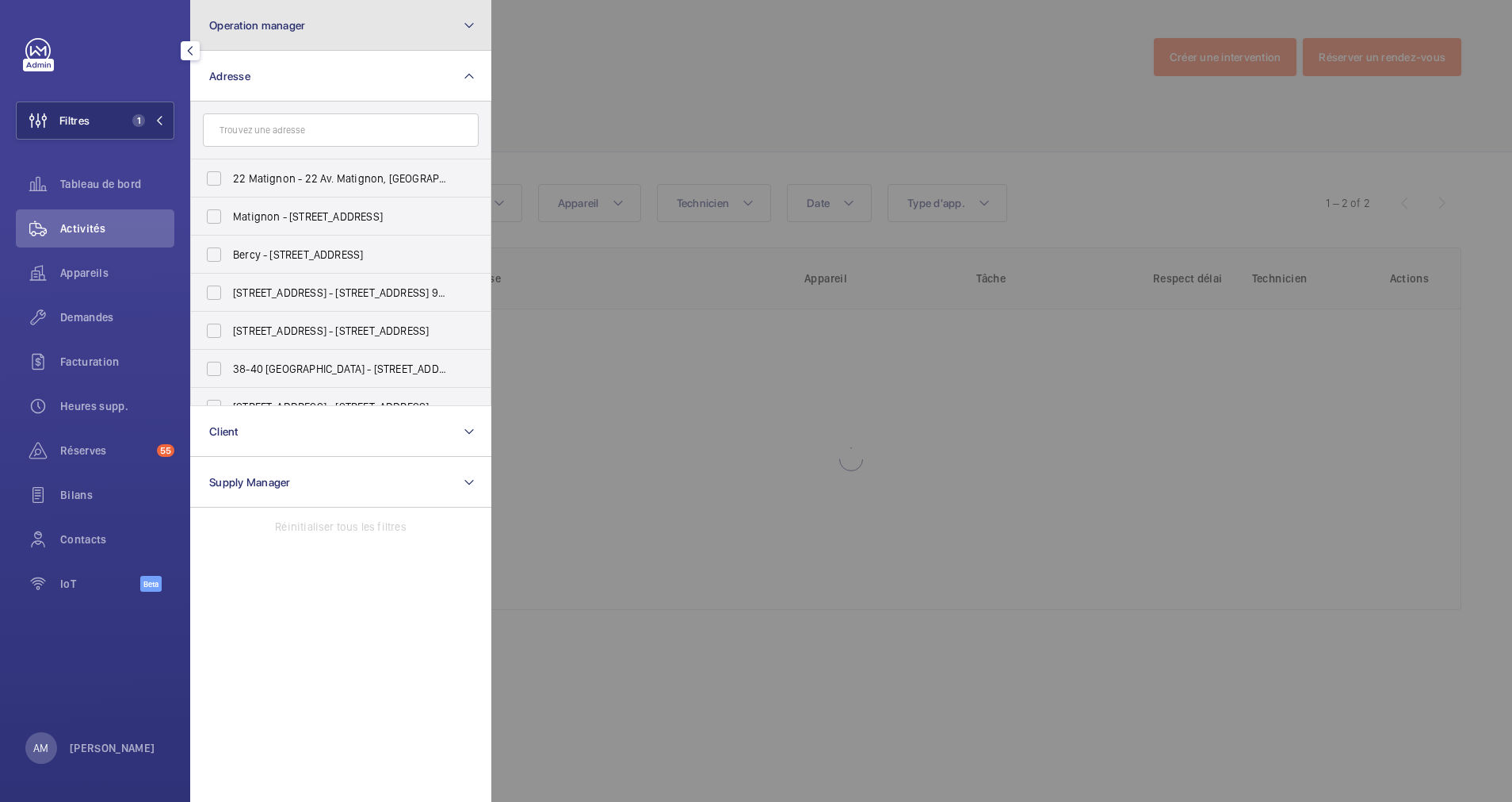
click at [375, 28] on button "Operation manager" at bounding box center [341, 25] width 301 height 51
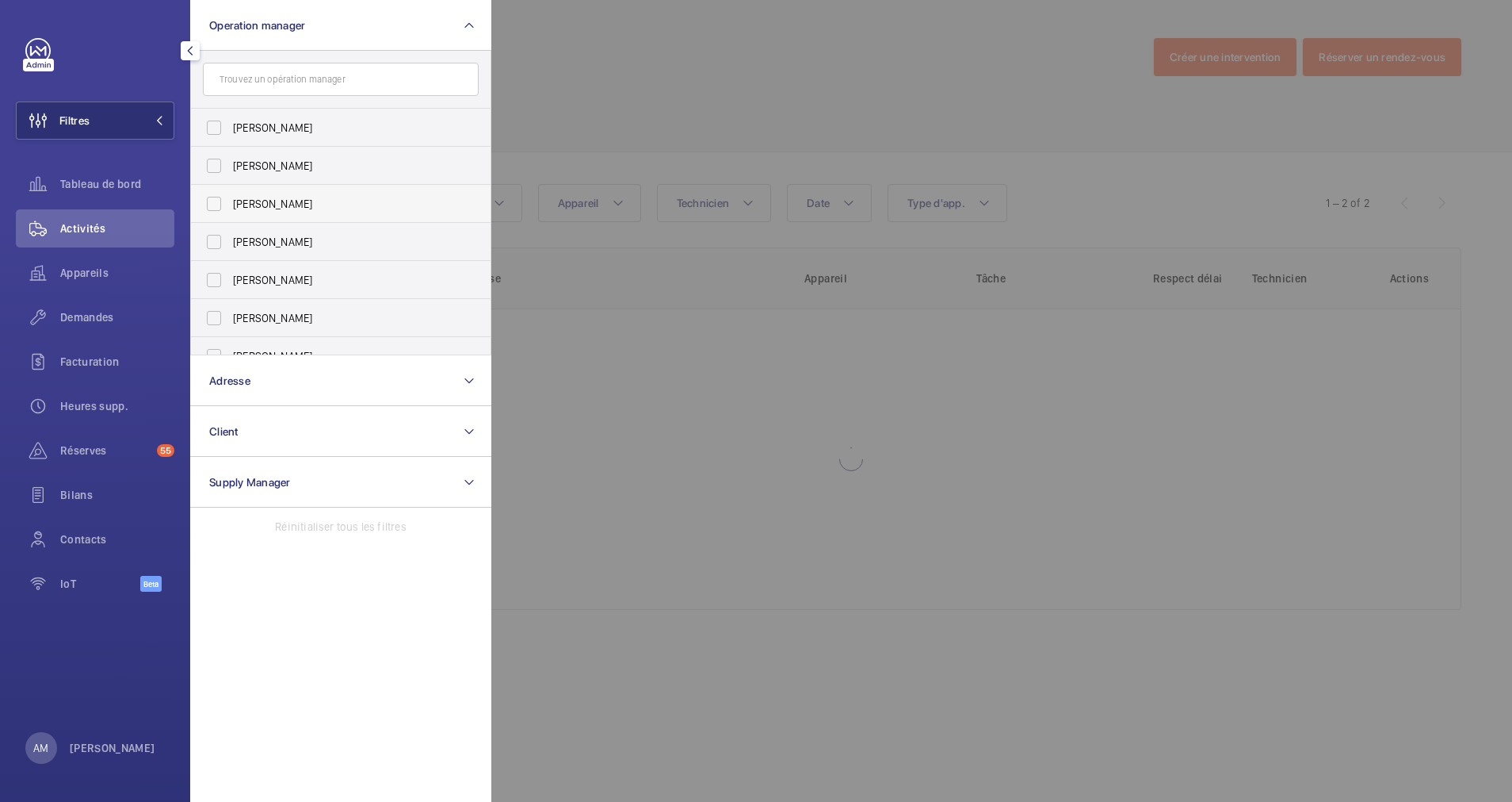
click at [212, 205] on label "[PERSON_NAME]" at bounding box center [329, 204] width 276 height 38
click at [212, 205] on input "[PERSON_NAME]" at bounding box center [213, 204] width 31 height 31
checkbox input "true"
drag, startPoint x: 77, startPoint y: 264, endPoint x: 404, endPoint y: 247, distance: 327.4
click at [80, 264] on div "Appareils" at bounding box center [95, 272] width 158 height 38
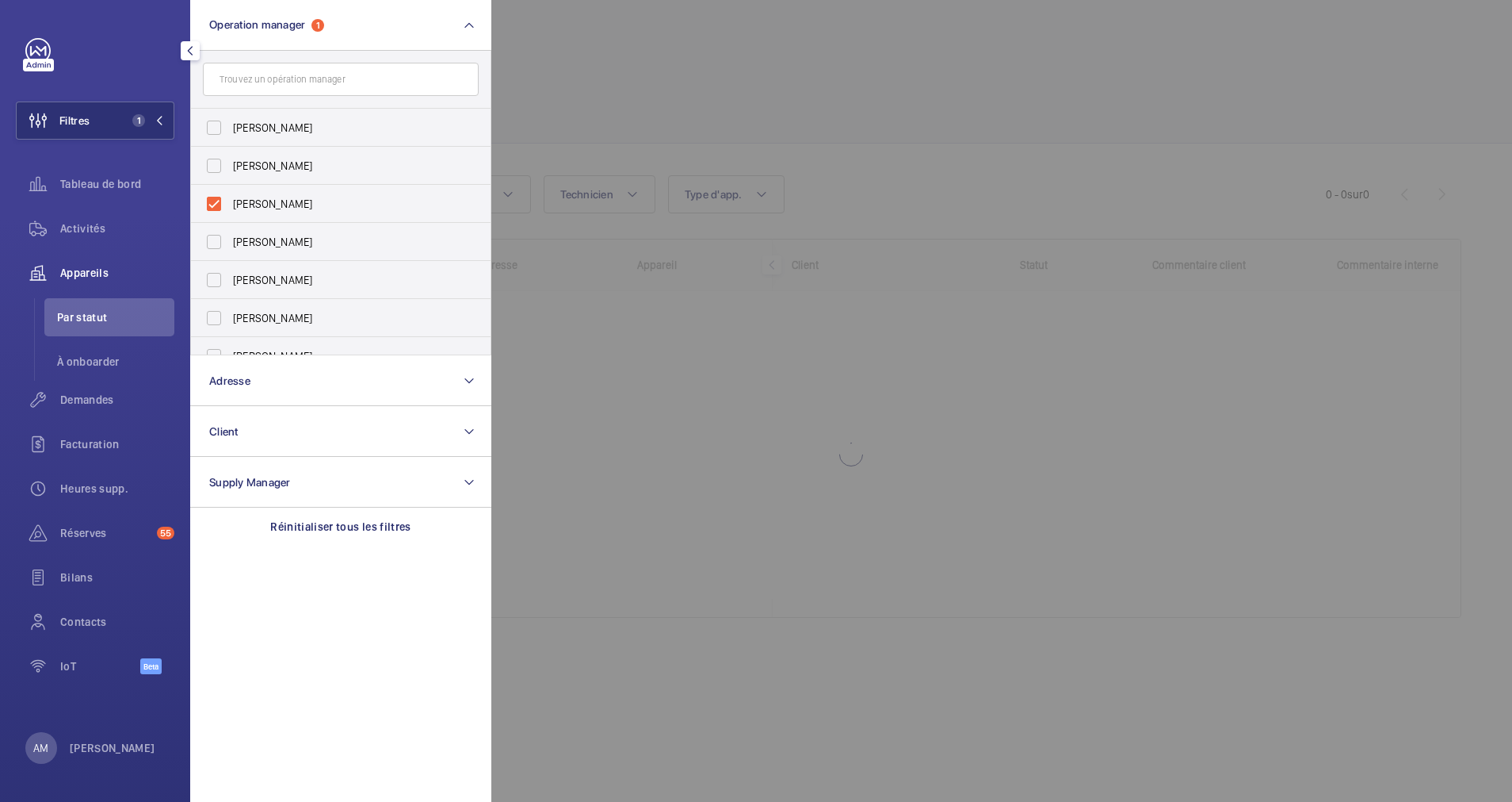
click at [836, 111] on div at bounding box center [1247, 401] width 1512 height 802
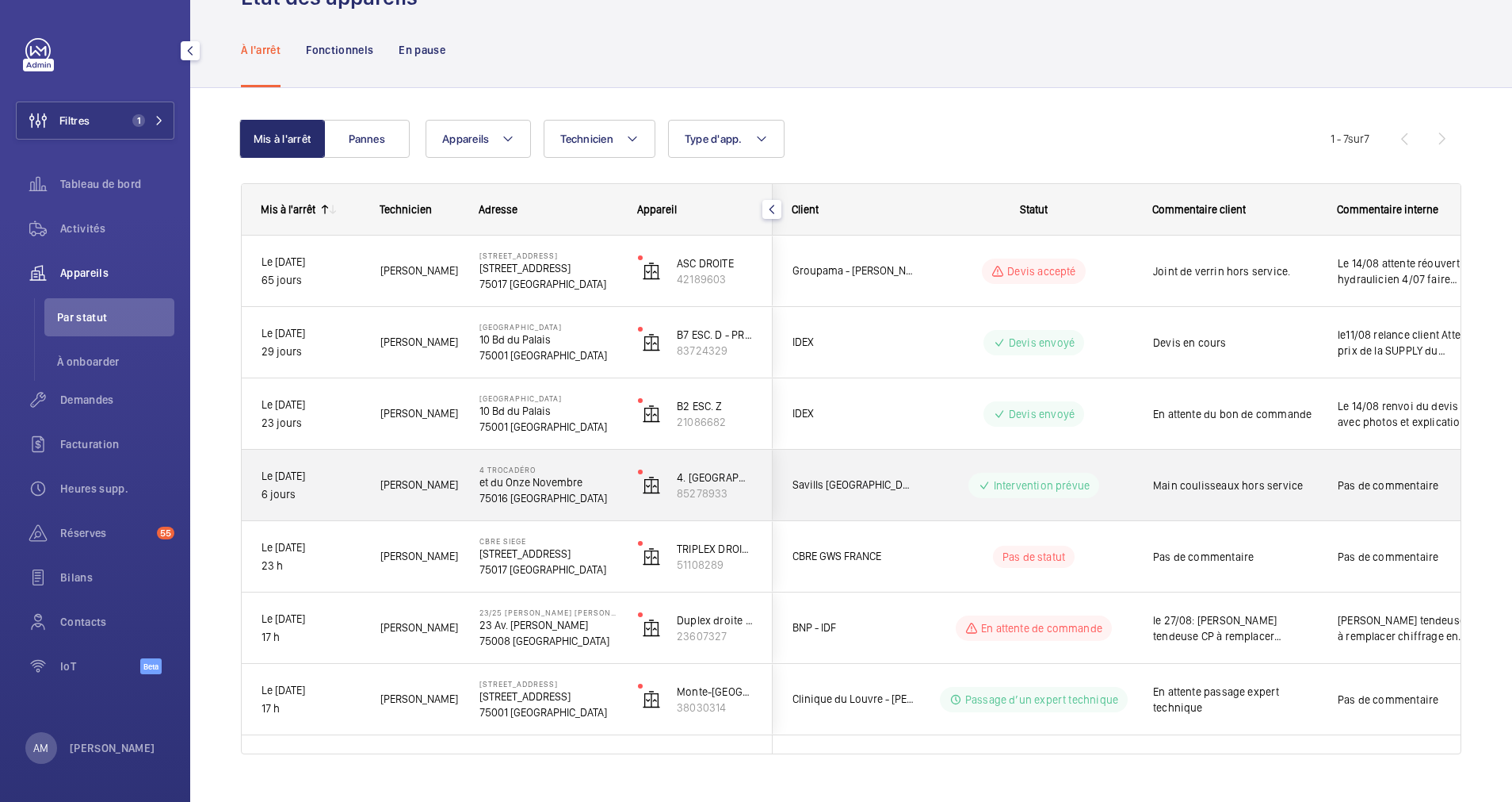
scroll to position [84, 0]
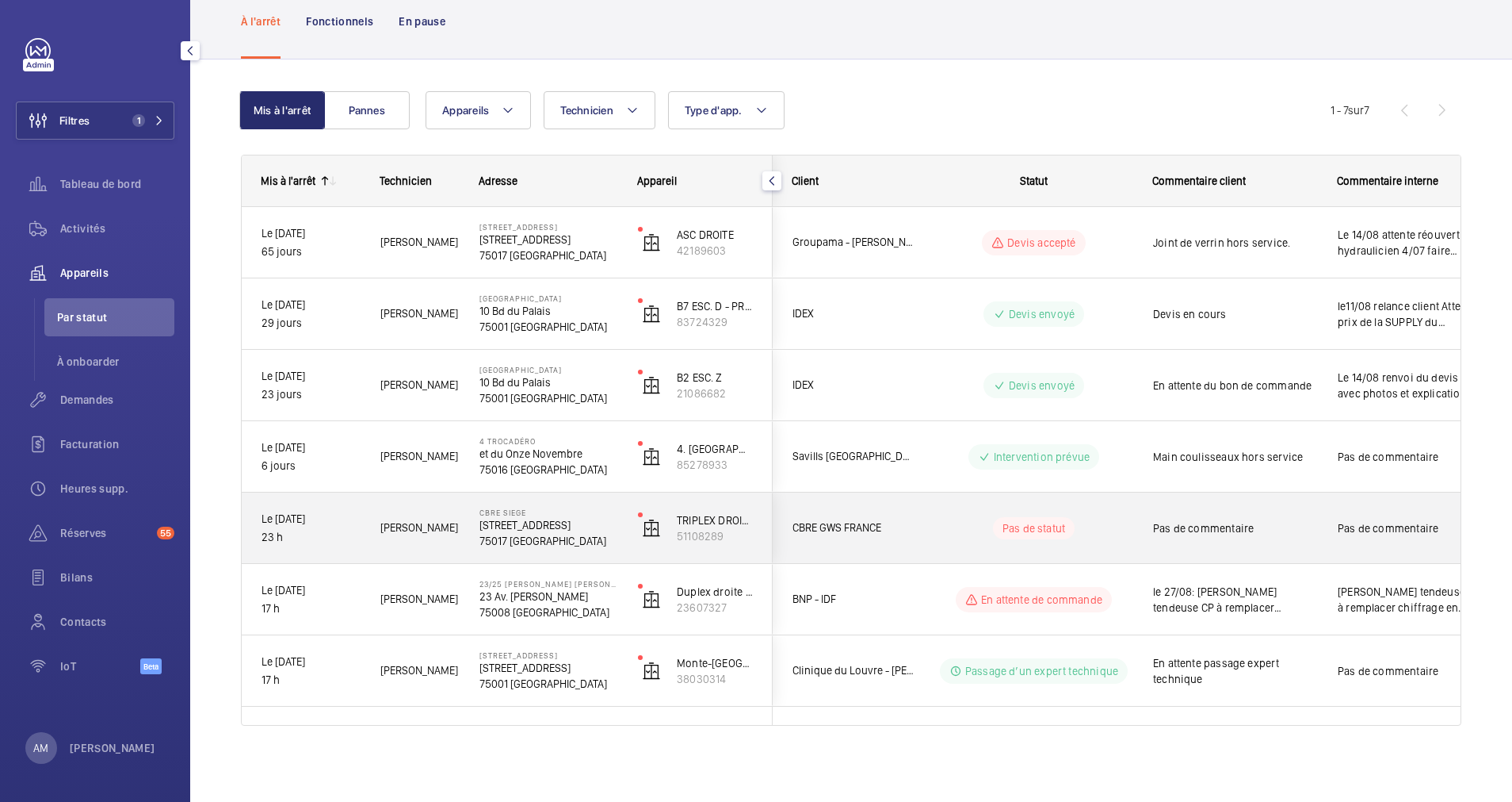
click at [605, 510] on p "CBRE SIEGE" at bounding box center [548, 512] width 138 height 10
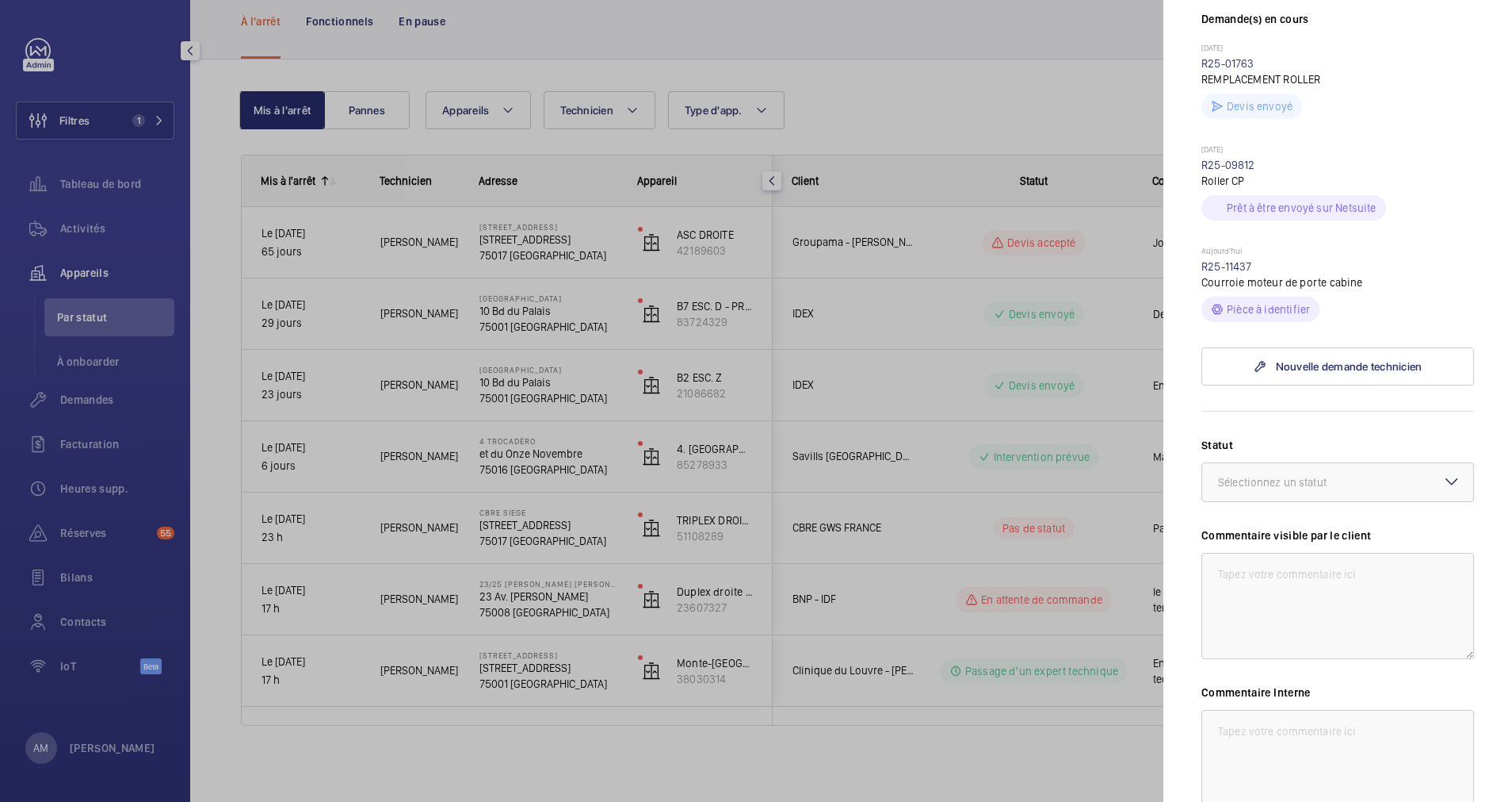
scroll to position [476, 0]
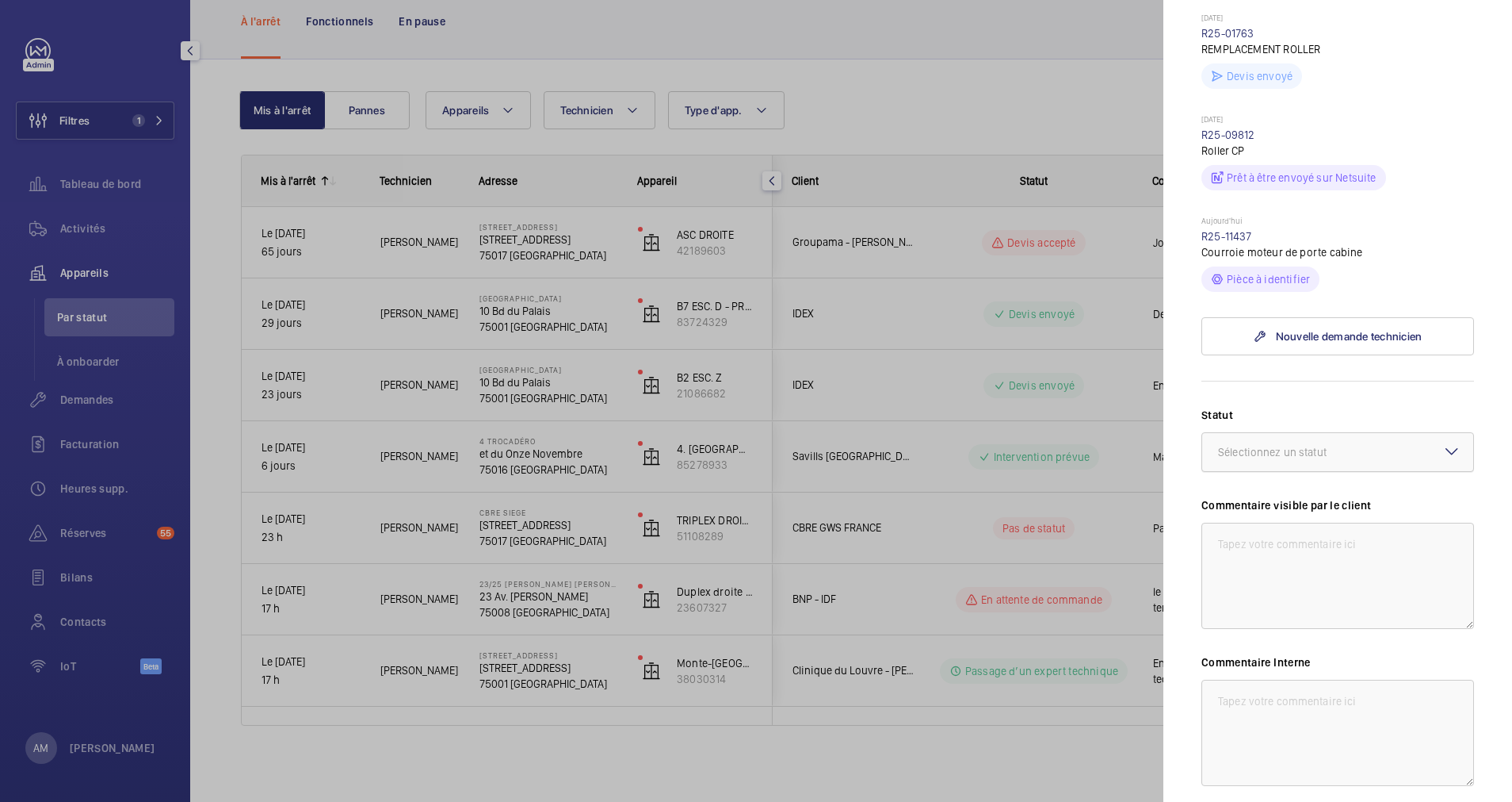
click at [1307, 442] on div at bounding box center [1338, 451] width 271 height 38
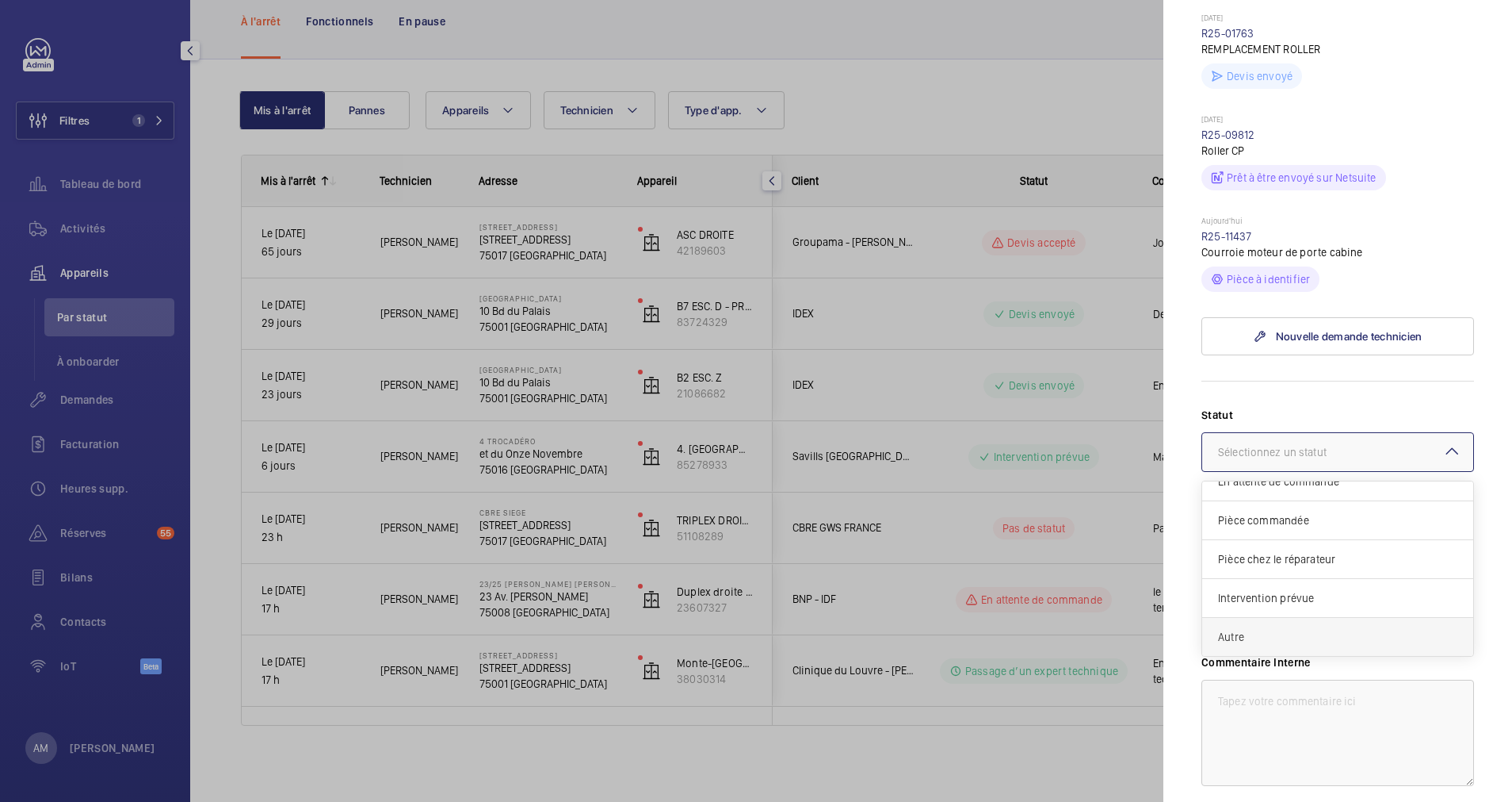
click at [1278, 627] on div "Autre" at bounding box center [1338, 636] width 271 height 38
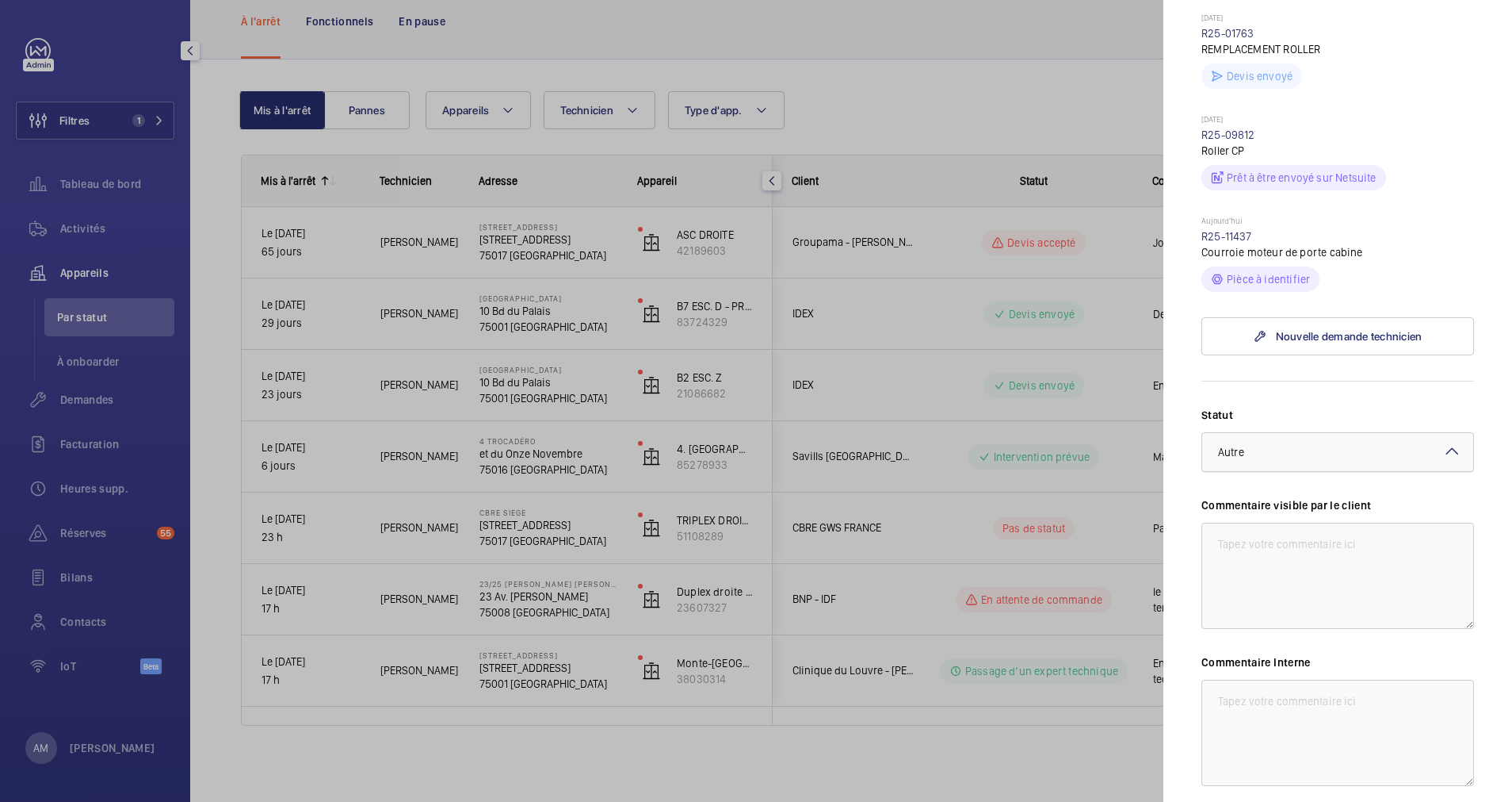
click at [1305, 451] on div at bounding box center [1338, 451] width 271 height 38
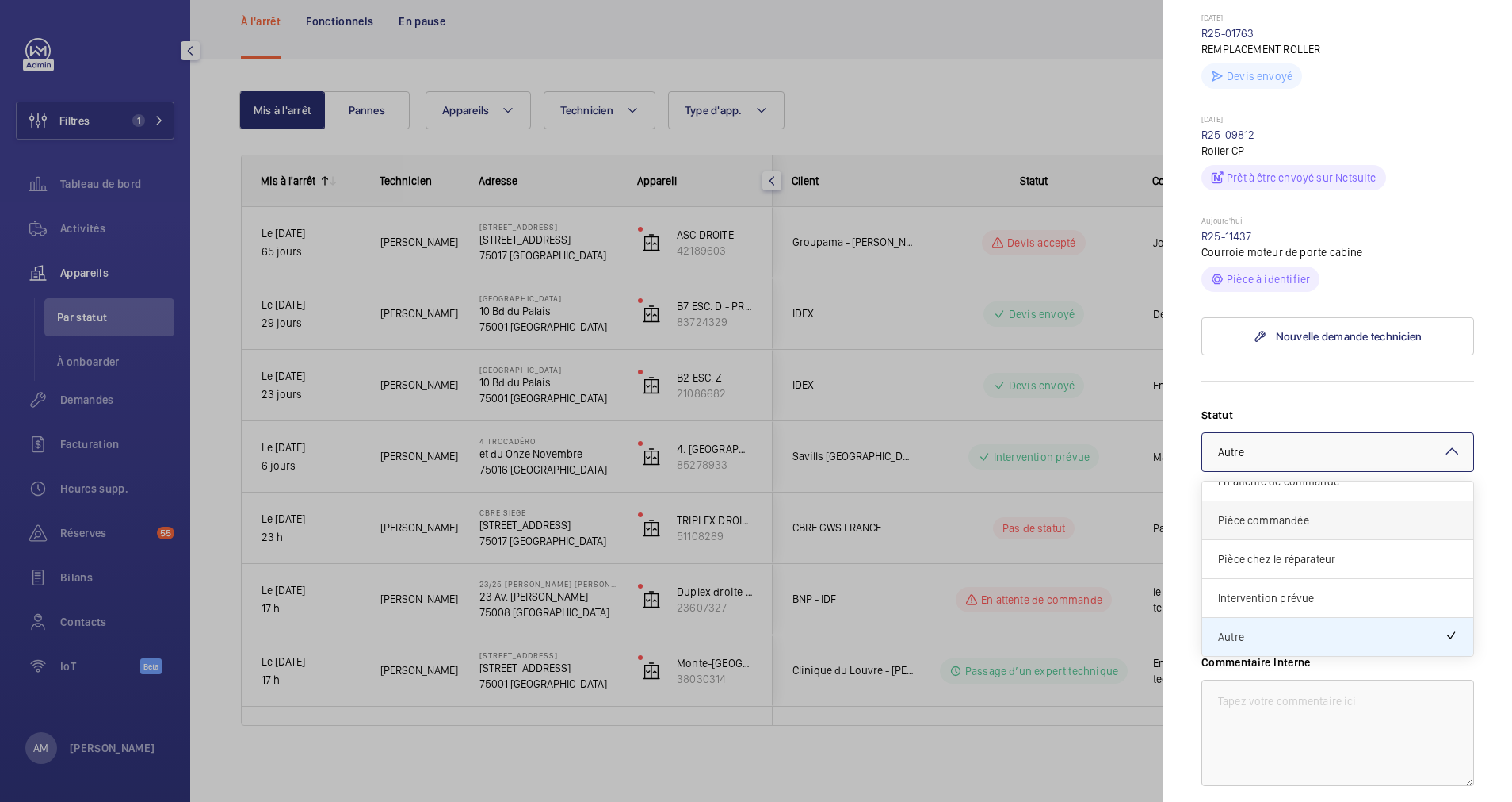
click at [1286, 520] on span "Pièce commandée" at bounding box center [1338, 520] width 240 height 16
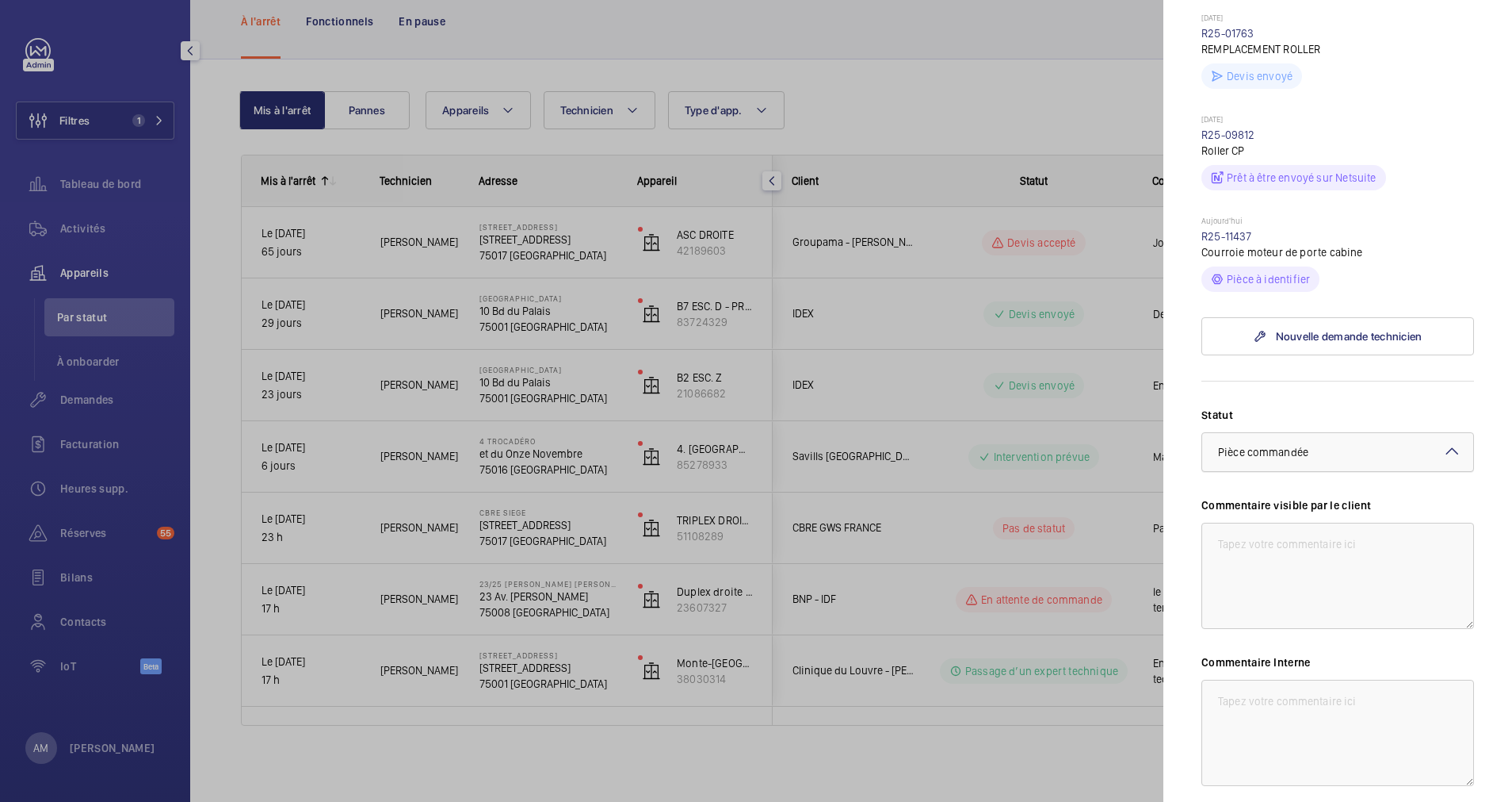
click at [1332, 453] on div "× Pièce commandée" at bounding box center [1283, 452] width 130 height 16
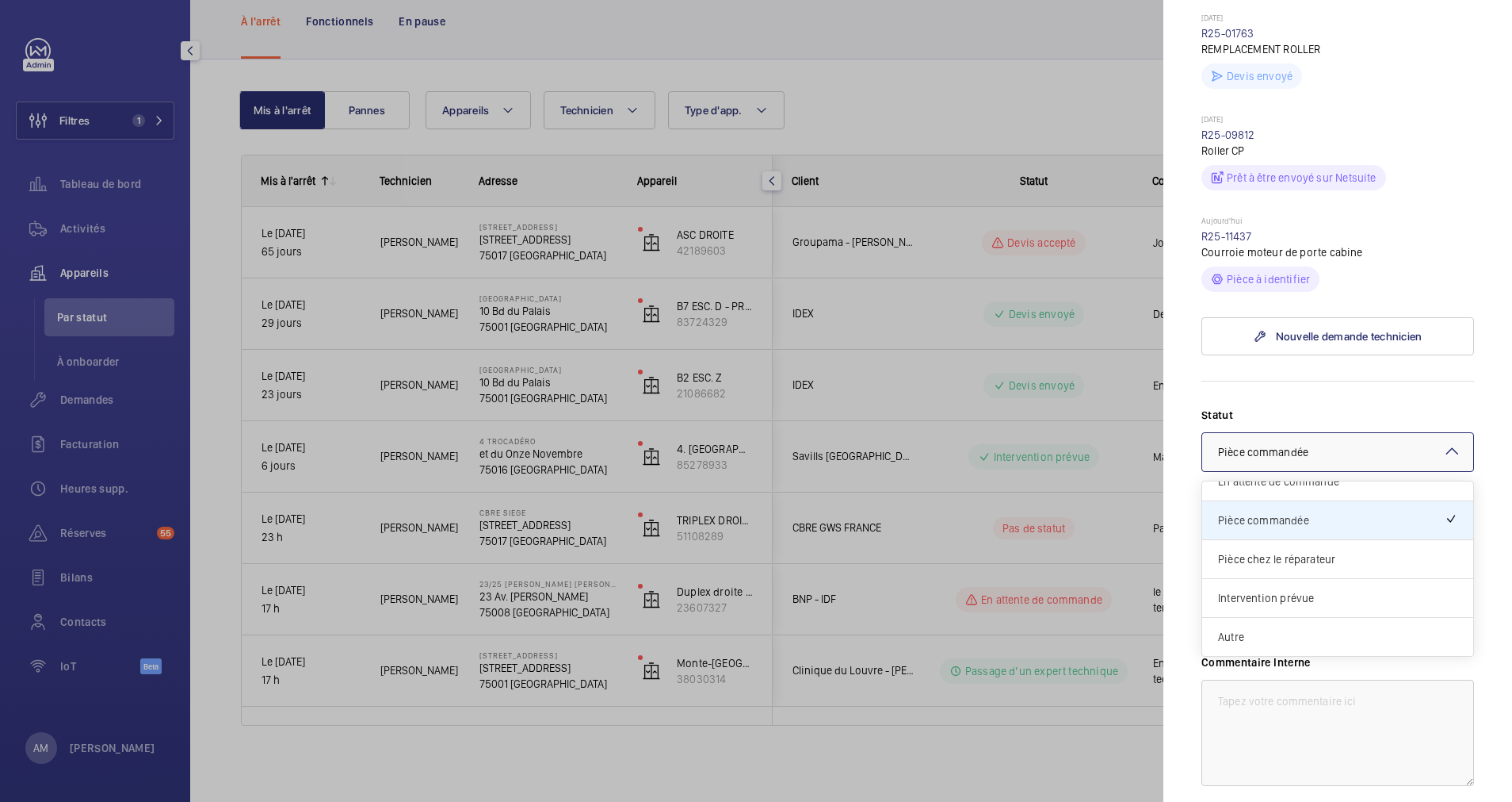
click at [1287, 385] on form "Statut Sélectionnez un statut × Pièce commandée × Passage d’un expert technique…" at bounding box center [1338, 615] width 273 height 468
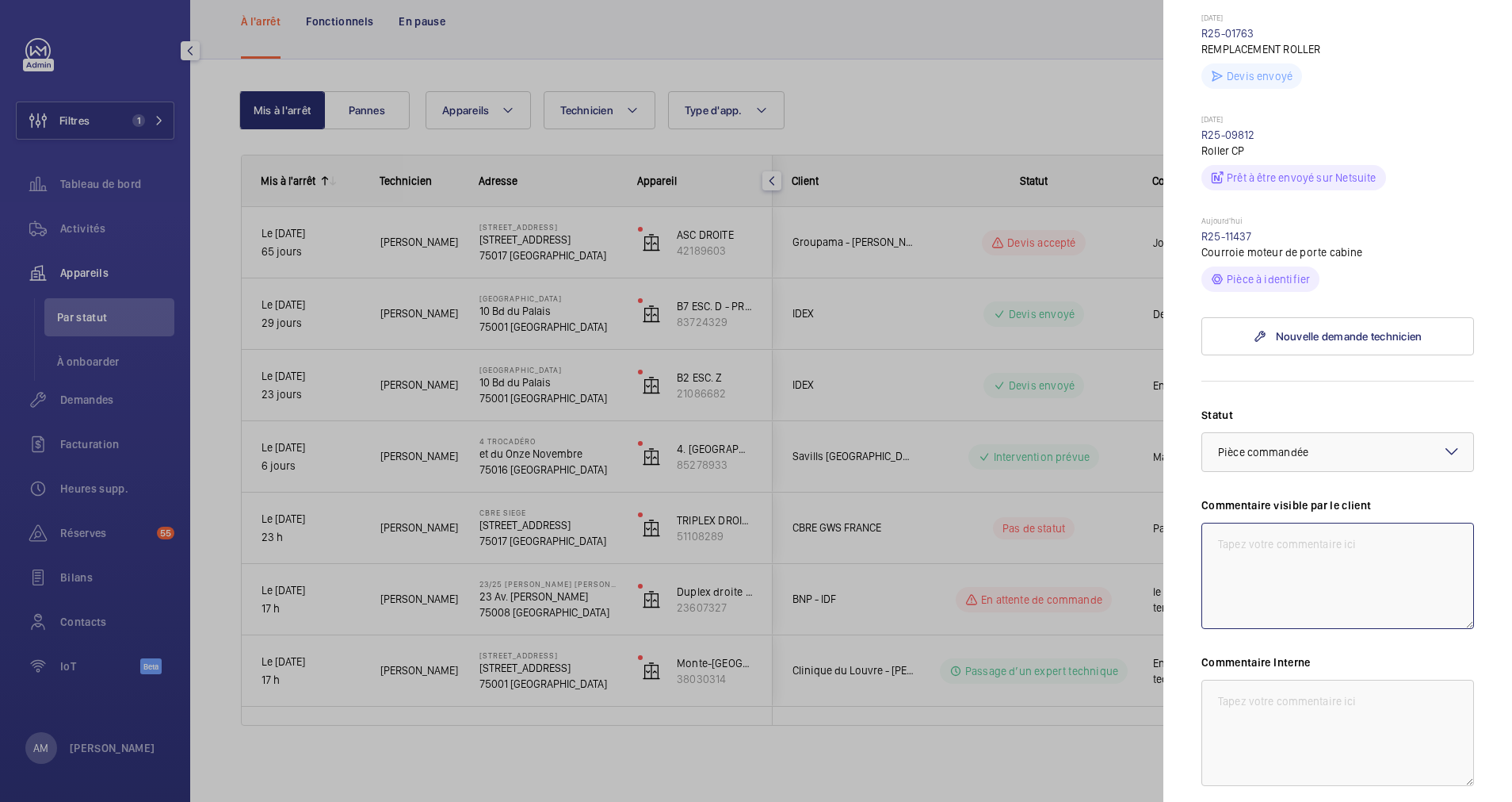
click at [1270, 538] on textarea at bounding box center [1338, 576] width 273 height 107
type textarea "P"
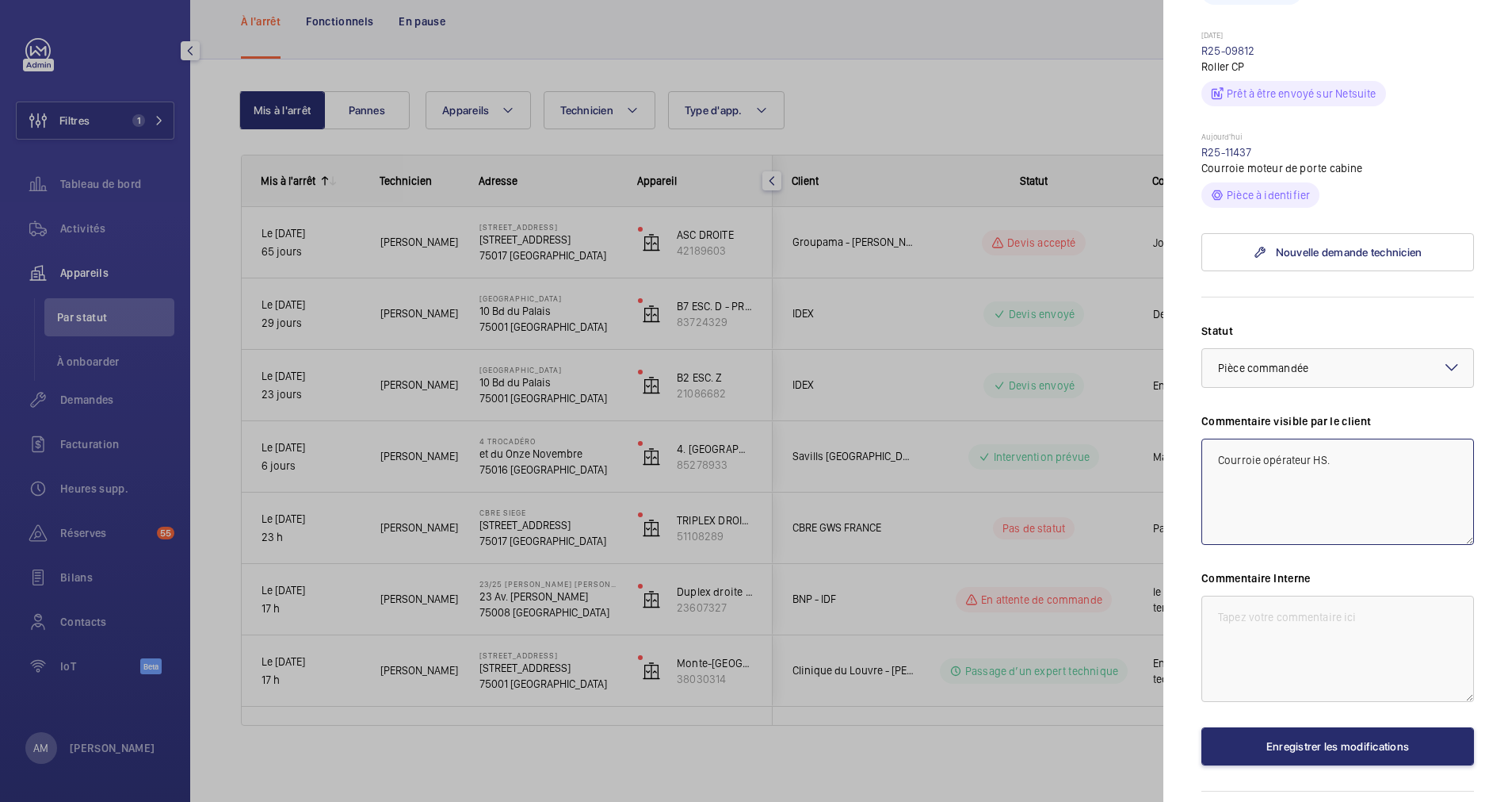
scroll to position [594, 0]
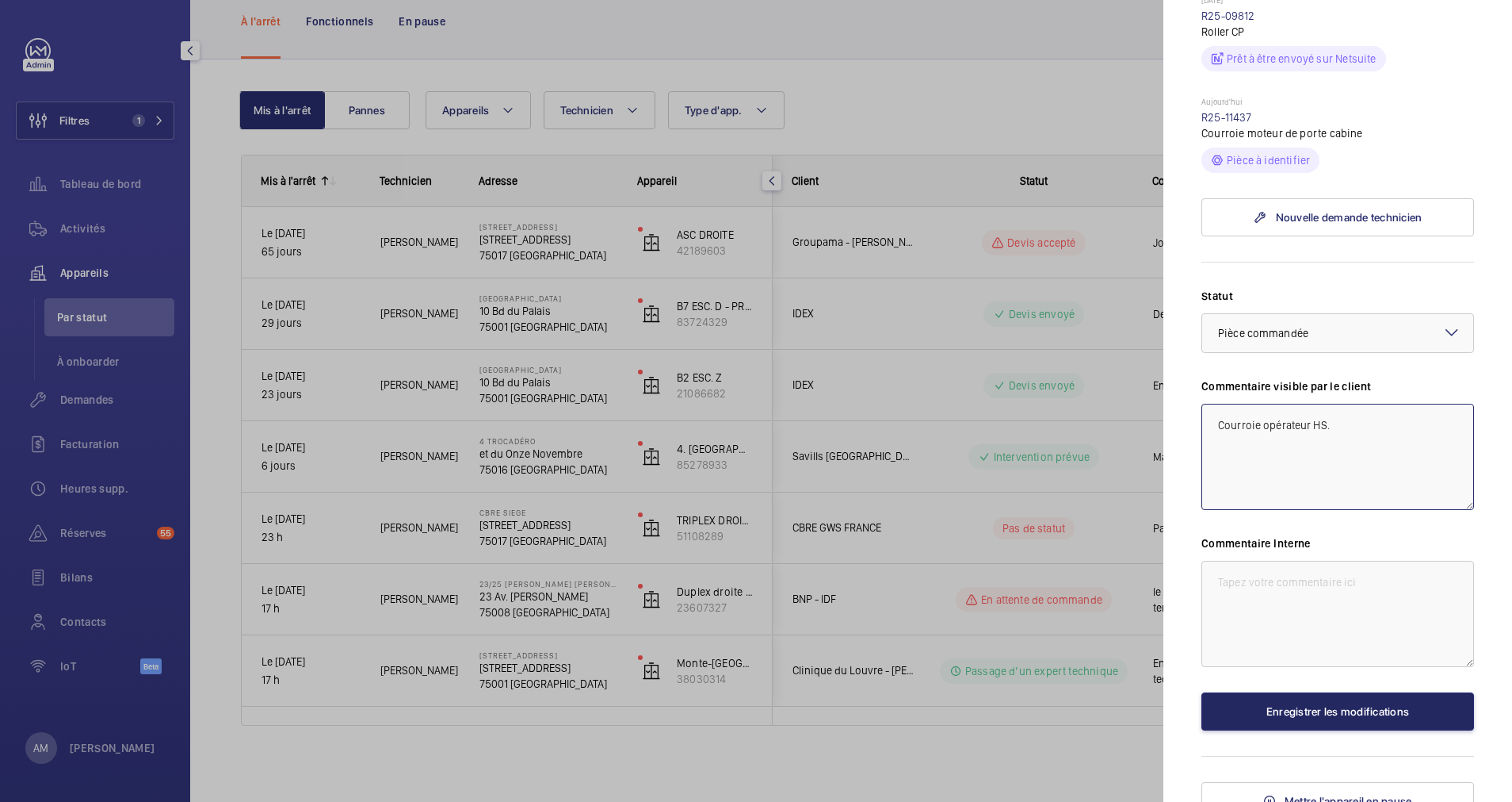
type textarea "Courroie opérateur HS."
drag, startPoint x: 1315, startPoint y: 695, endPoint x: 1315, endPoint y: 684, distance: 11.0
click at [1316, 692] on button "Enregistrer les modifications" at bounding box center [1338, 711] width 273 height 38
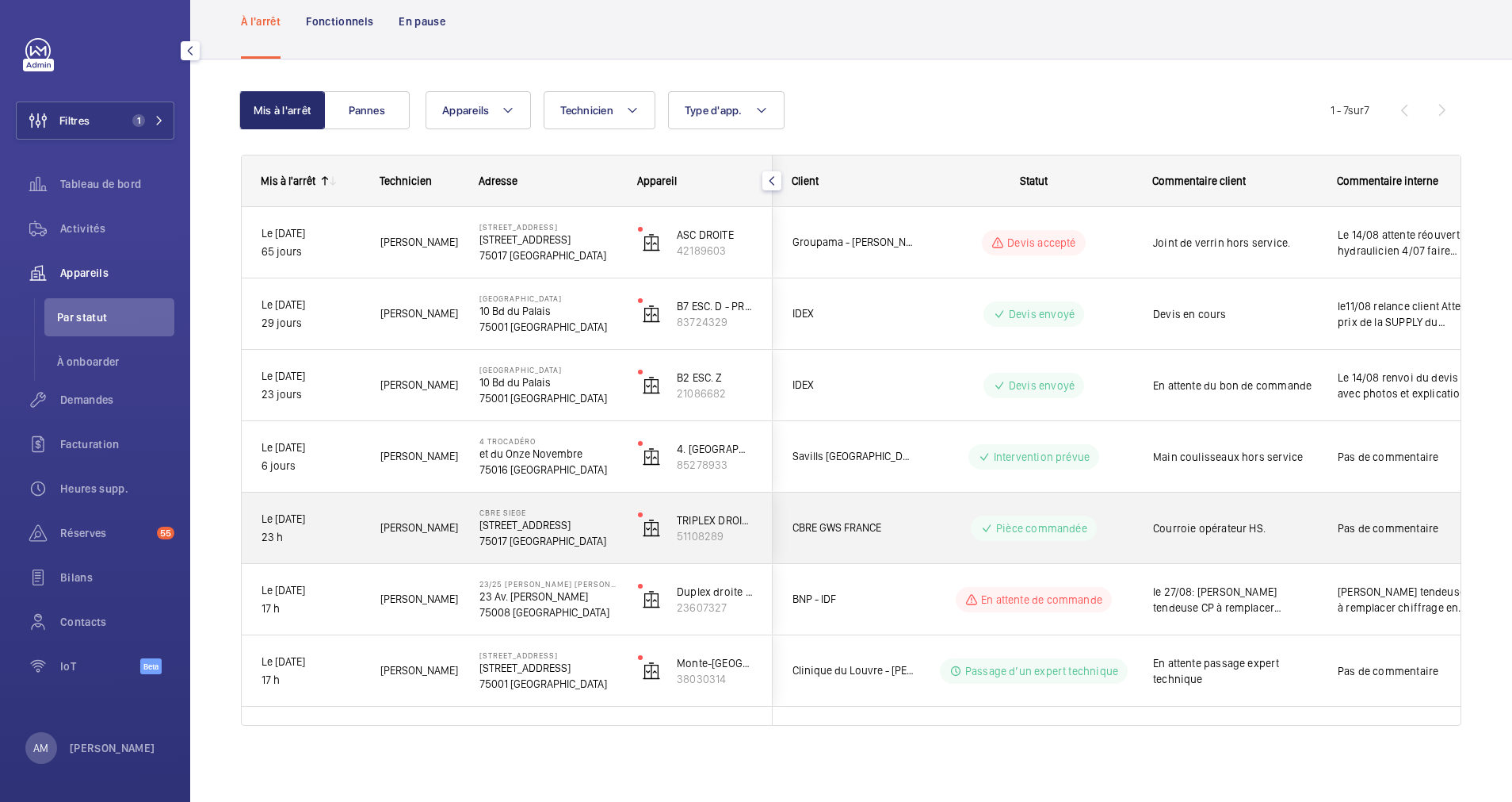
click at [1269, 520] on span "Courroie opérateur HS." at bounding box center [1235, 528] width 164 height 16
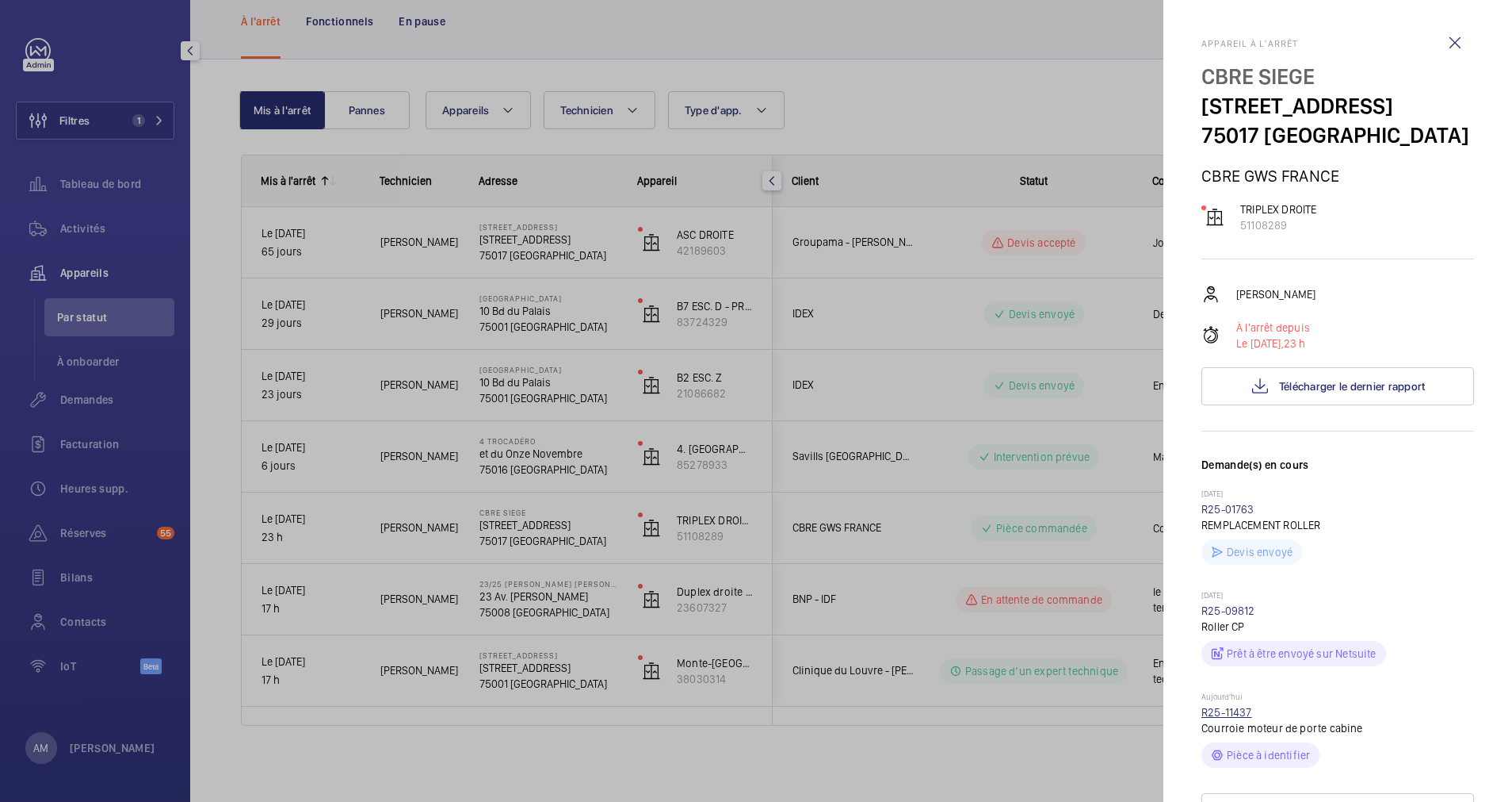
click at [1236, 711] on link "R25-11437" at bounding box center [1226, 712] width 51 height 13
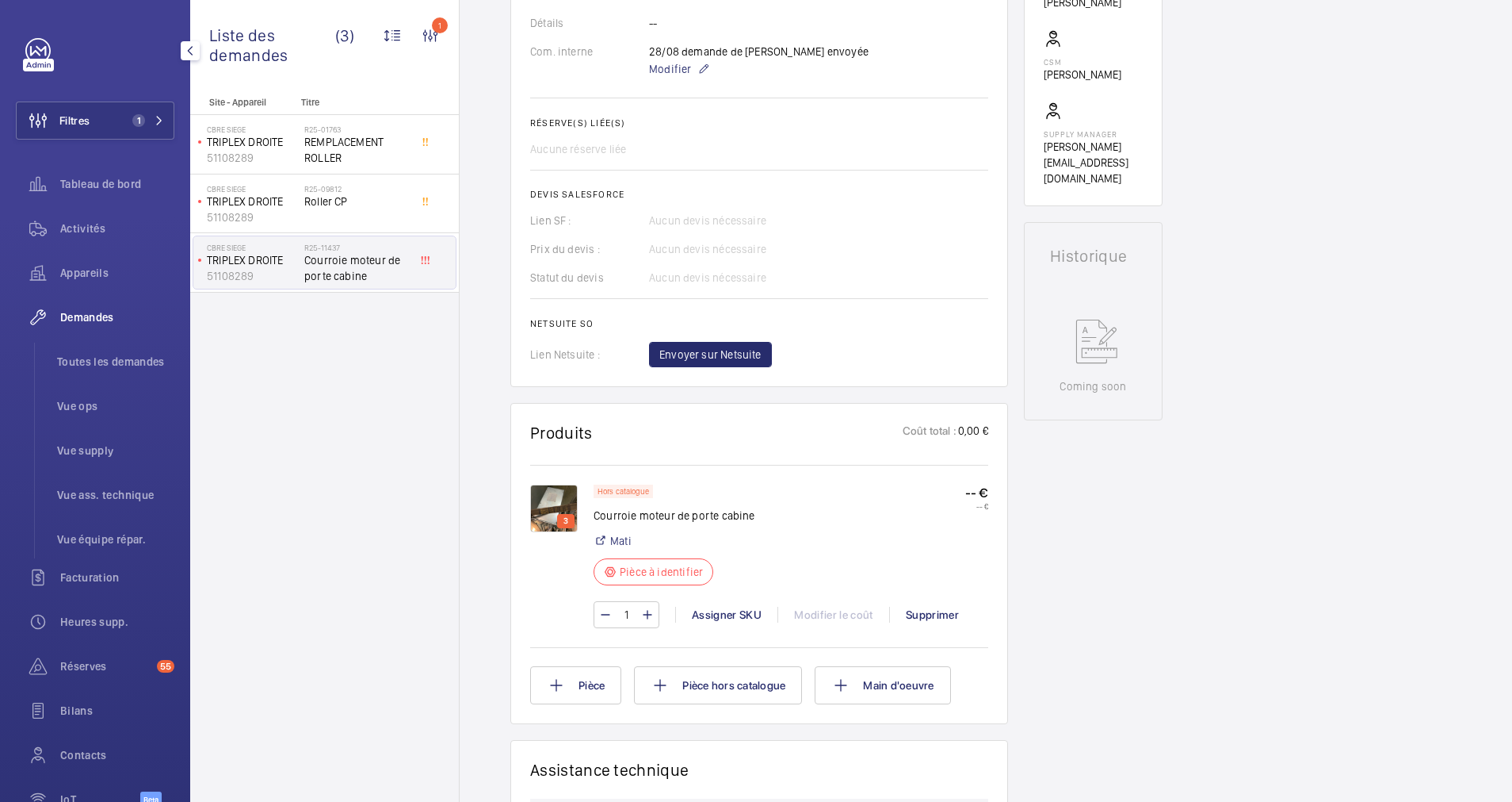
scroll to position [523, 0]
click at [548, 501] on img at bounding box center [554, 508] width 48 height 48
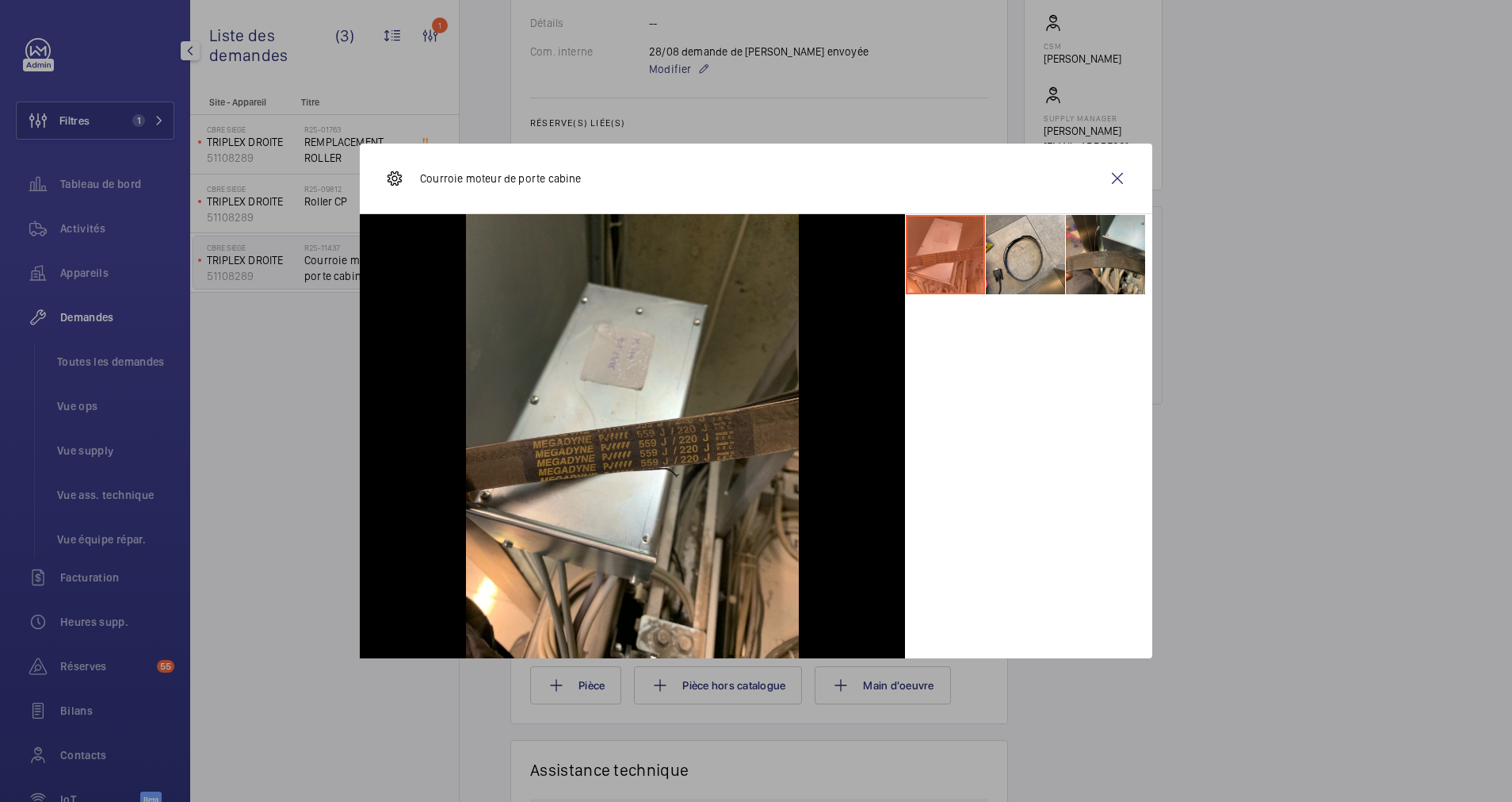
click at [1087, 254] on li at bounding box center [1106, 254] width 79 height 79
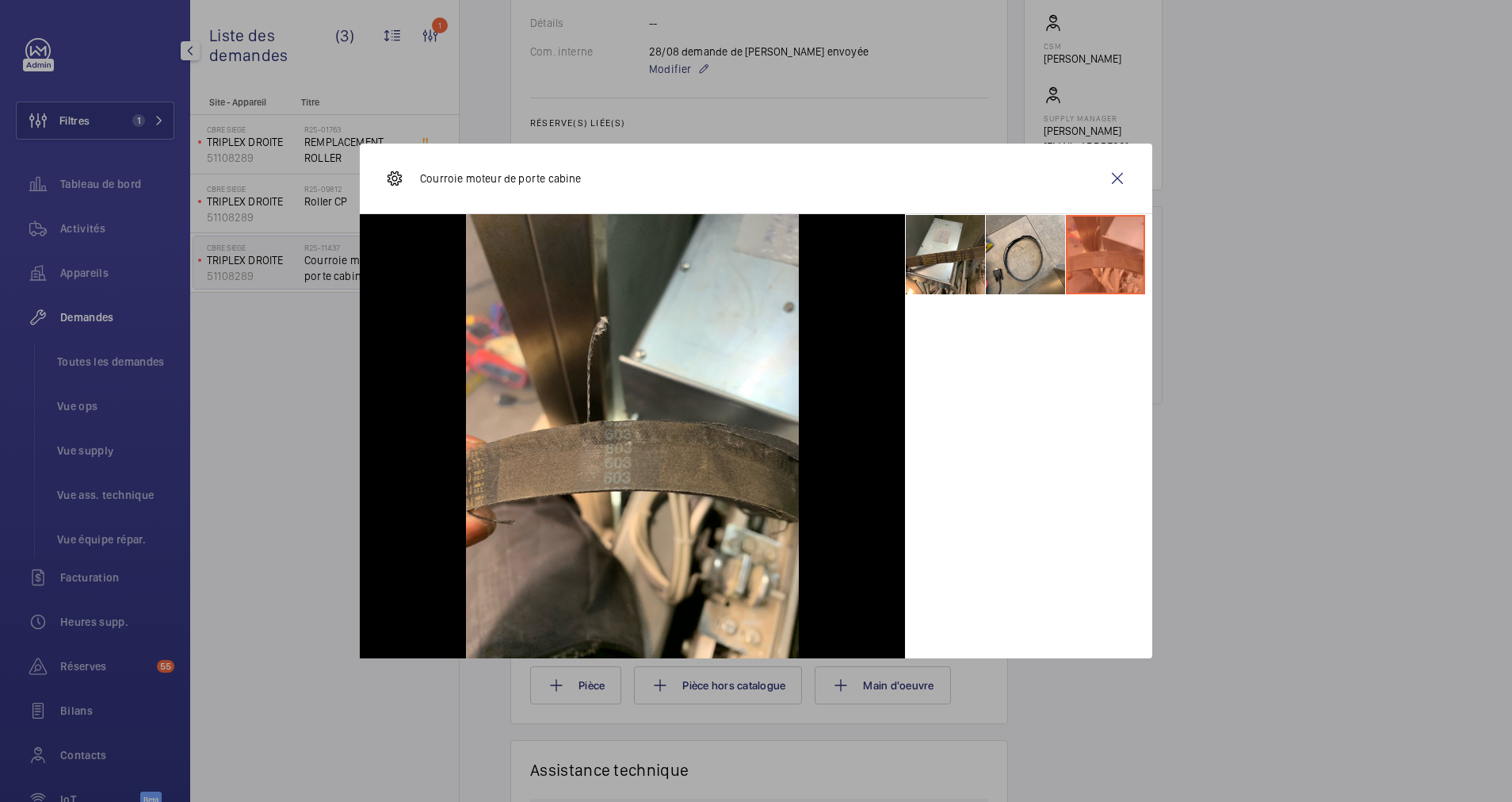
click at [1110, 245] on li at bounding box center [1106, 254] width 79 height 79
click at [1027, 254] on li at bounding box center [1025, 254] width 79 height 79
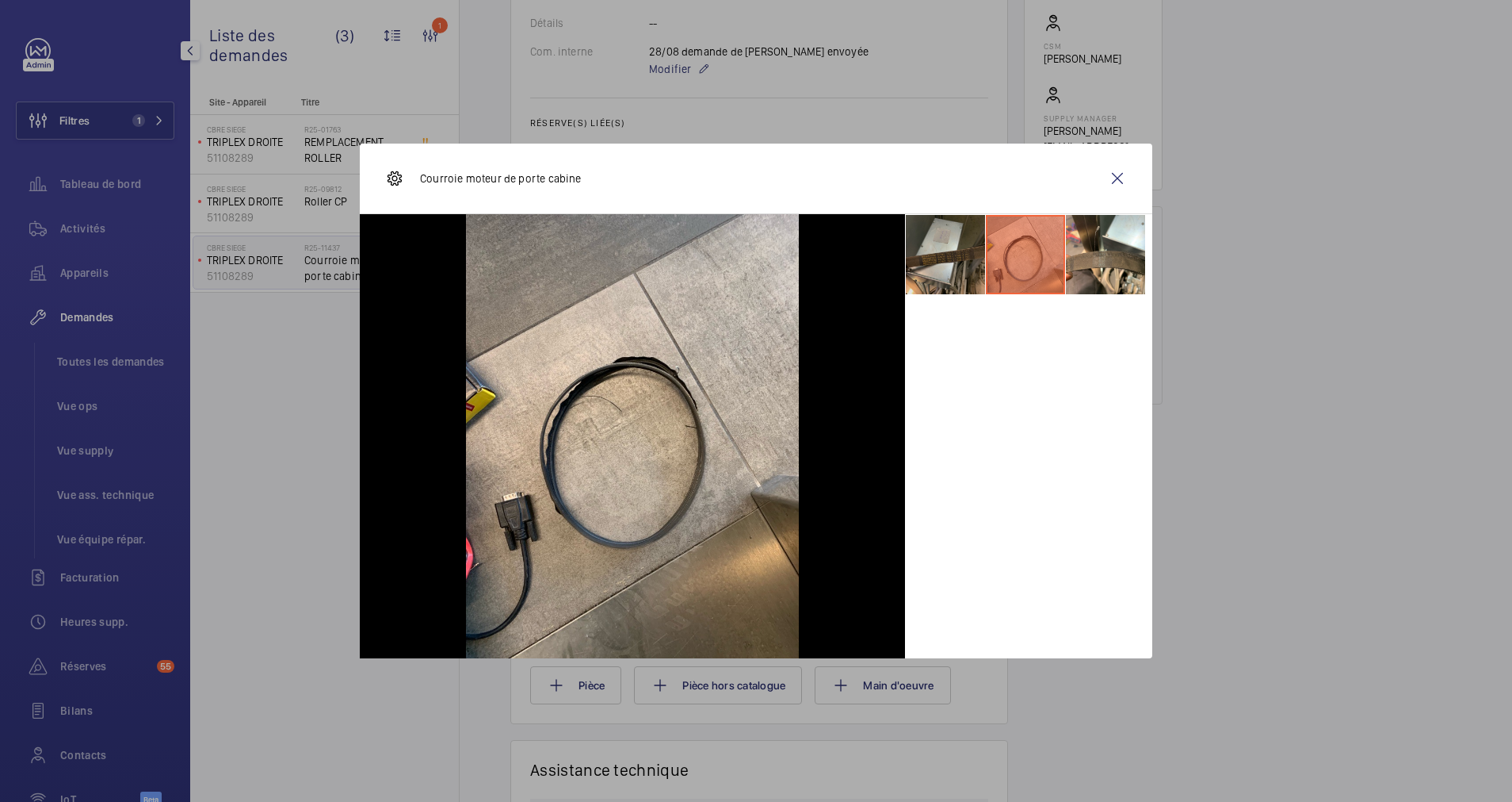
click at [966, 260] on li at bounding box center [945, 254] width 79 height 79
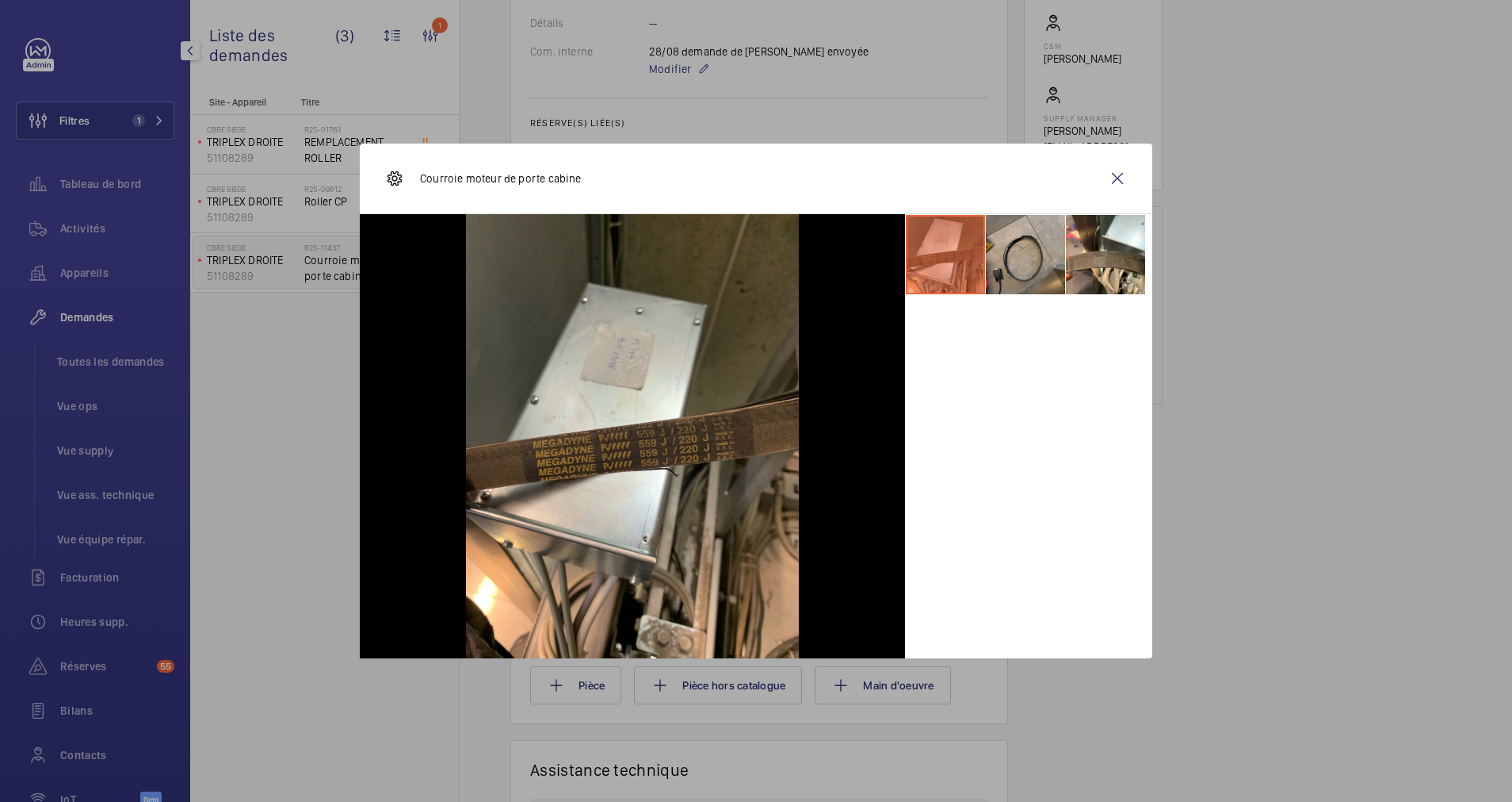
click at [1029, 254] on li at bounding box center [1025, 254] width 79 height 79
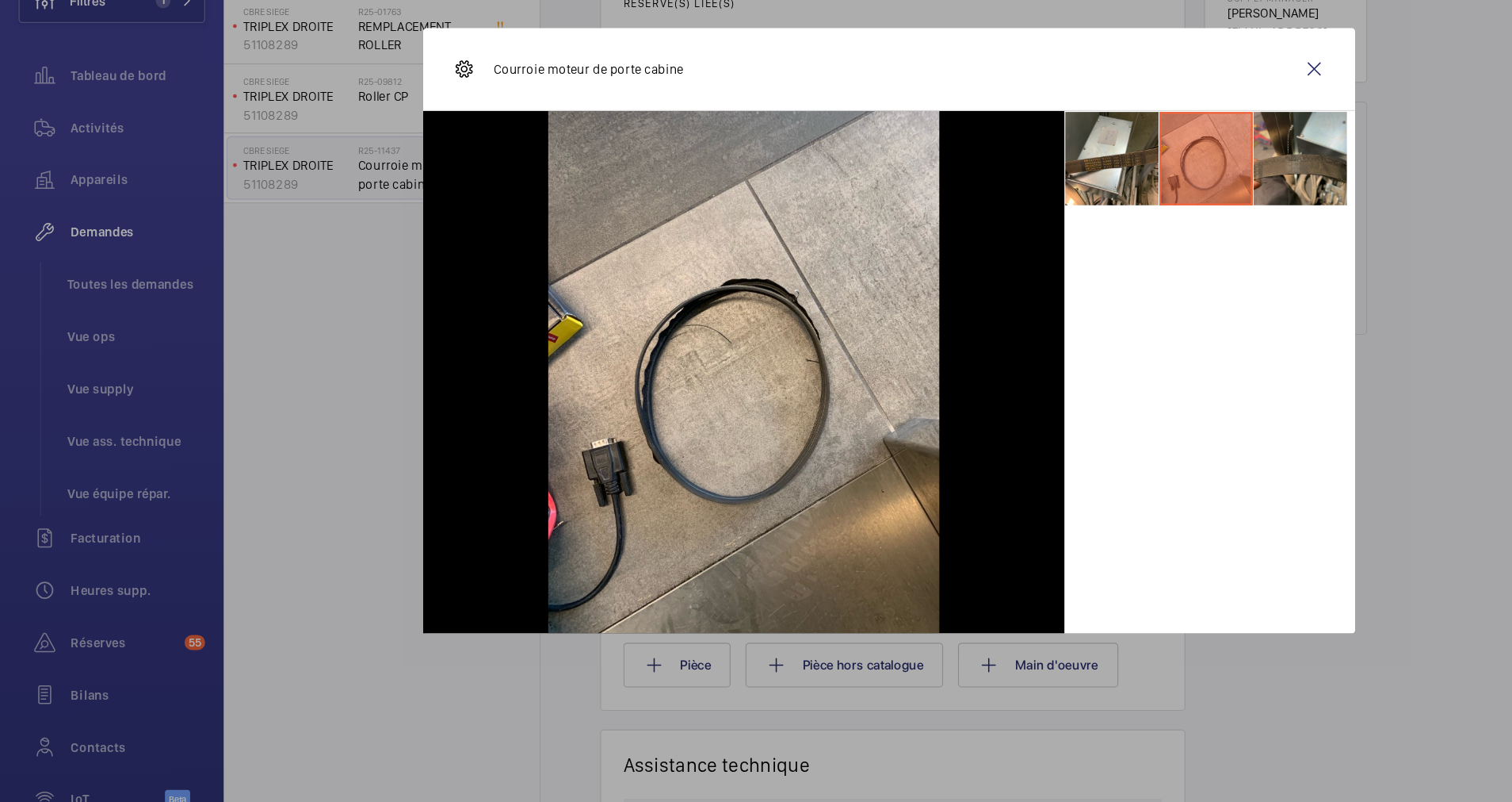
click at [1084, 258] on li at bounding box center [1106, 254] width 79 height 79
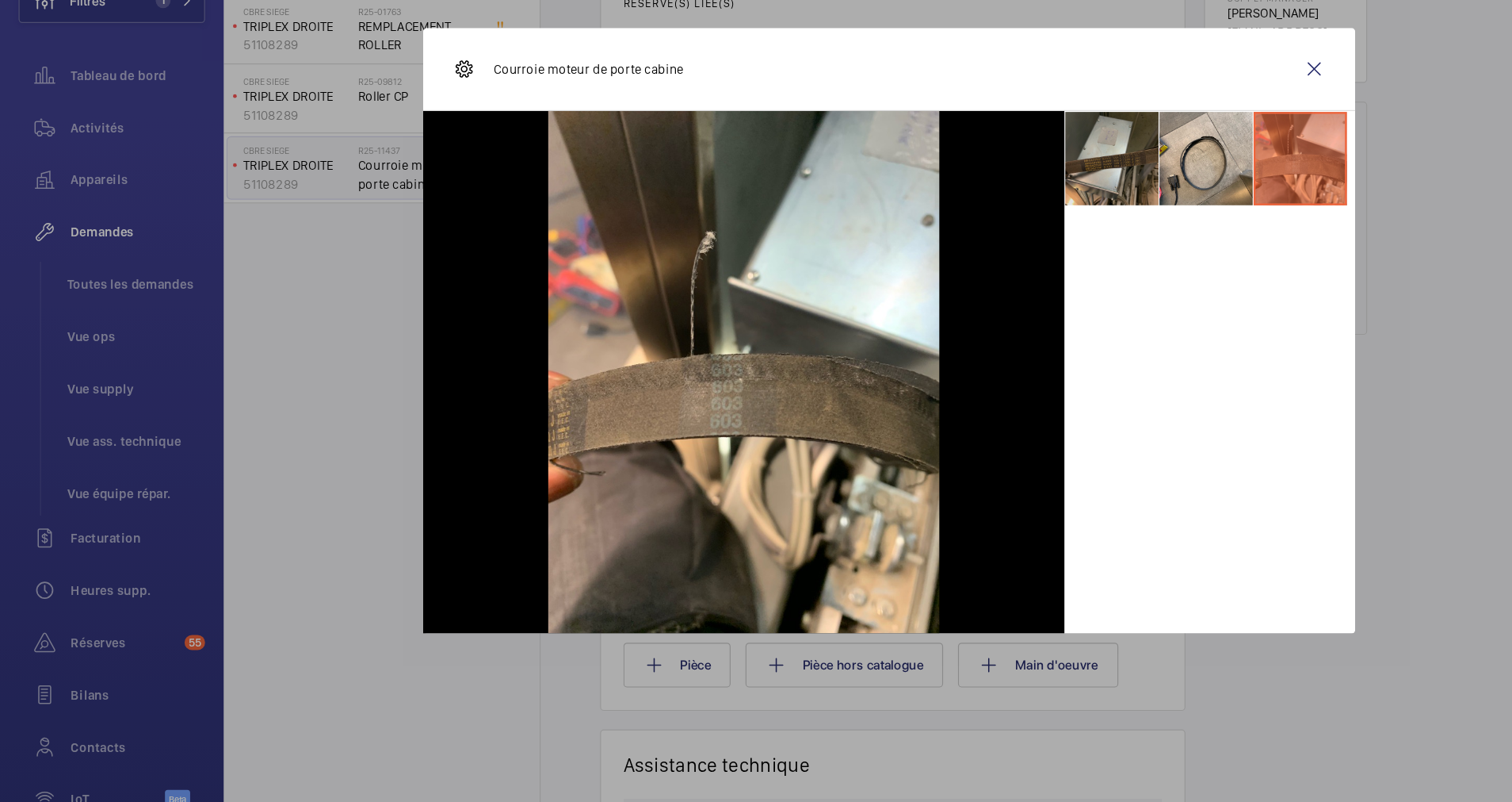
click at [949, 263] on li at bounding box center [945, 254] width 79 height 79
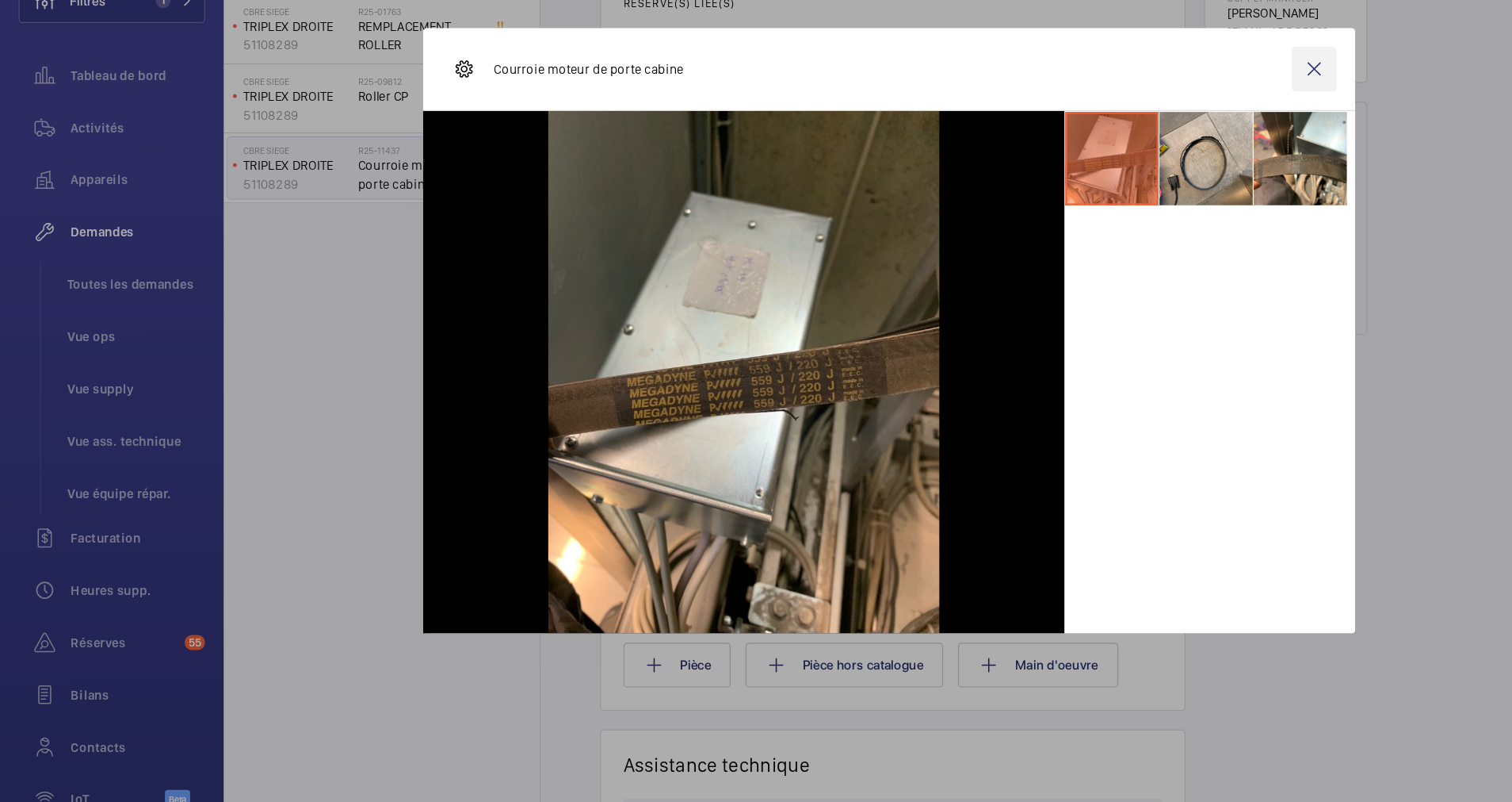
click at [1115, 174] on wm-front-icon-button at bounding box center [1117, 178] width 38 height 38
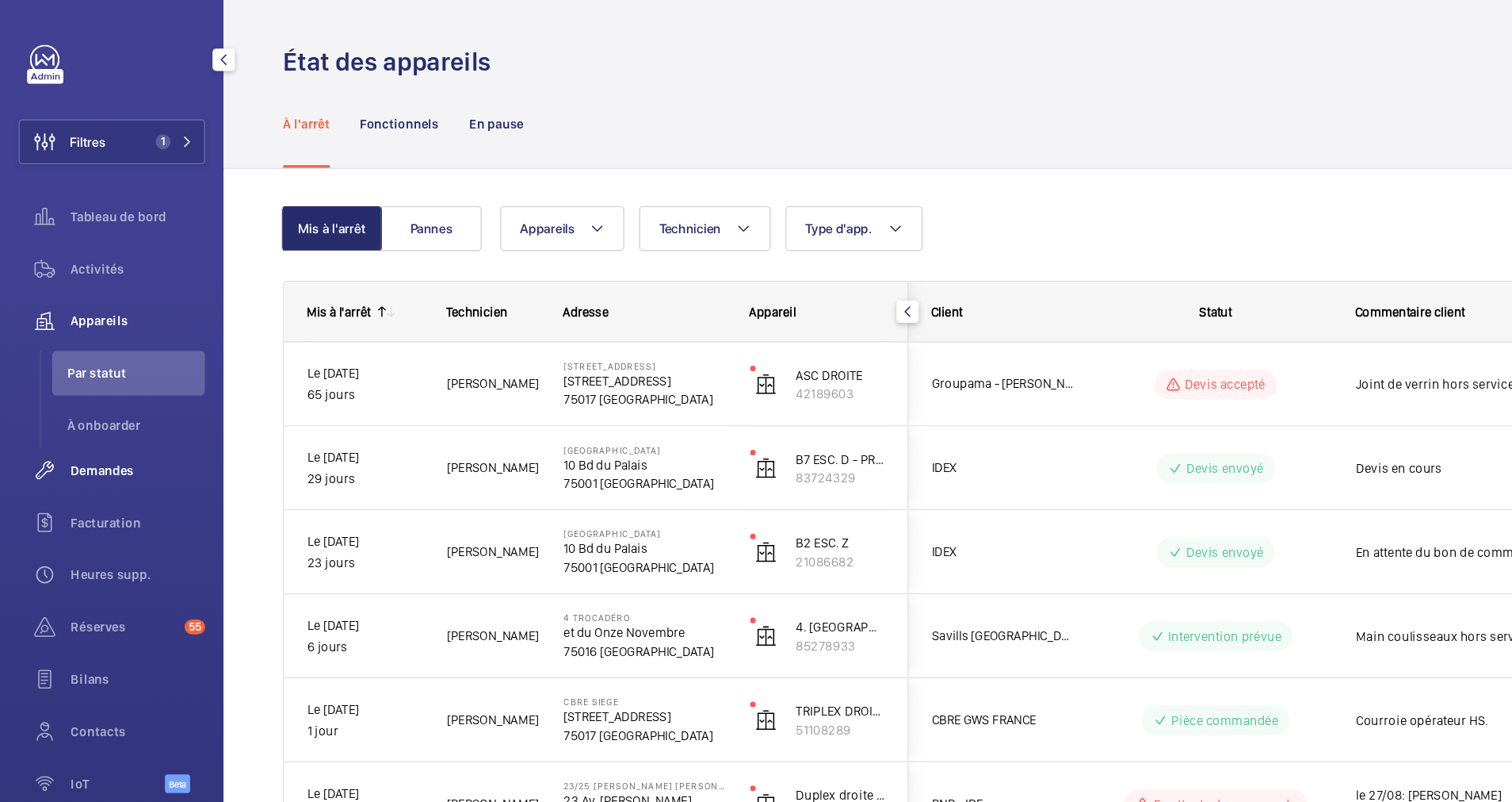
click at [90, 393] on span "Demandes" at bounding box center [117, 400] width 114 height 16
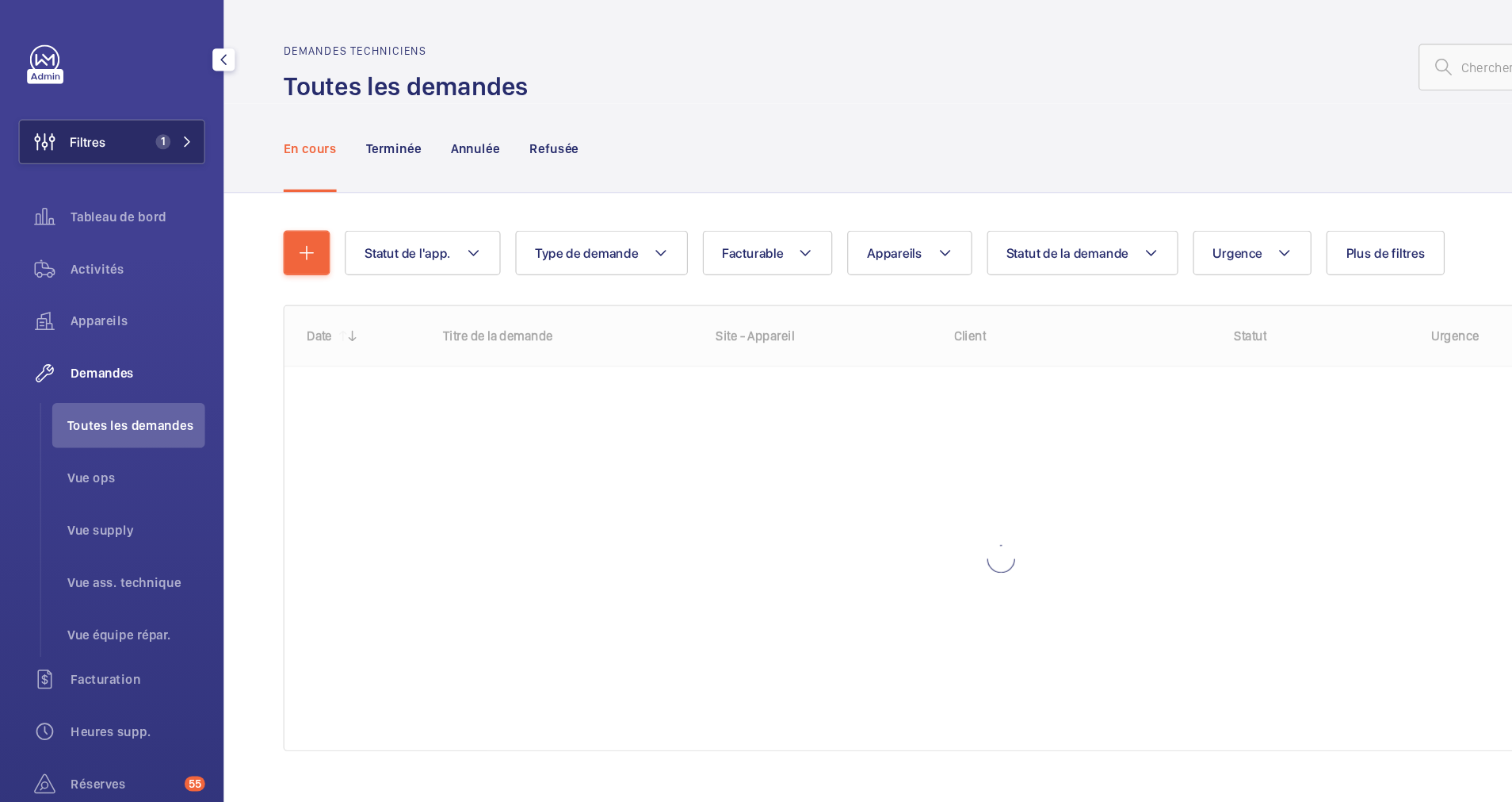
click at [151, 114] on span "1" at bounding box center [144, 120] width 38 height 13
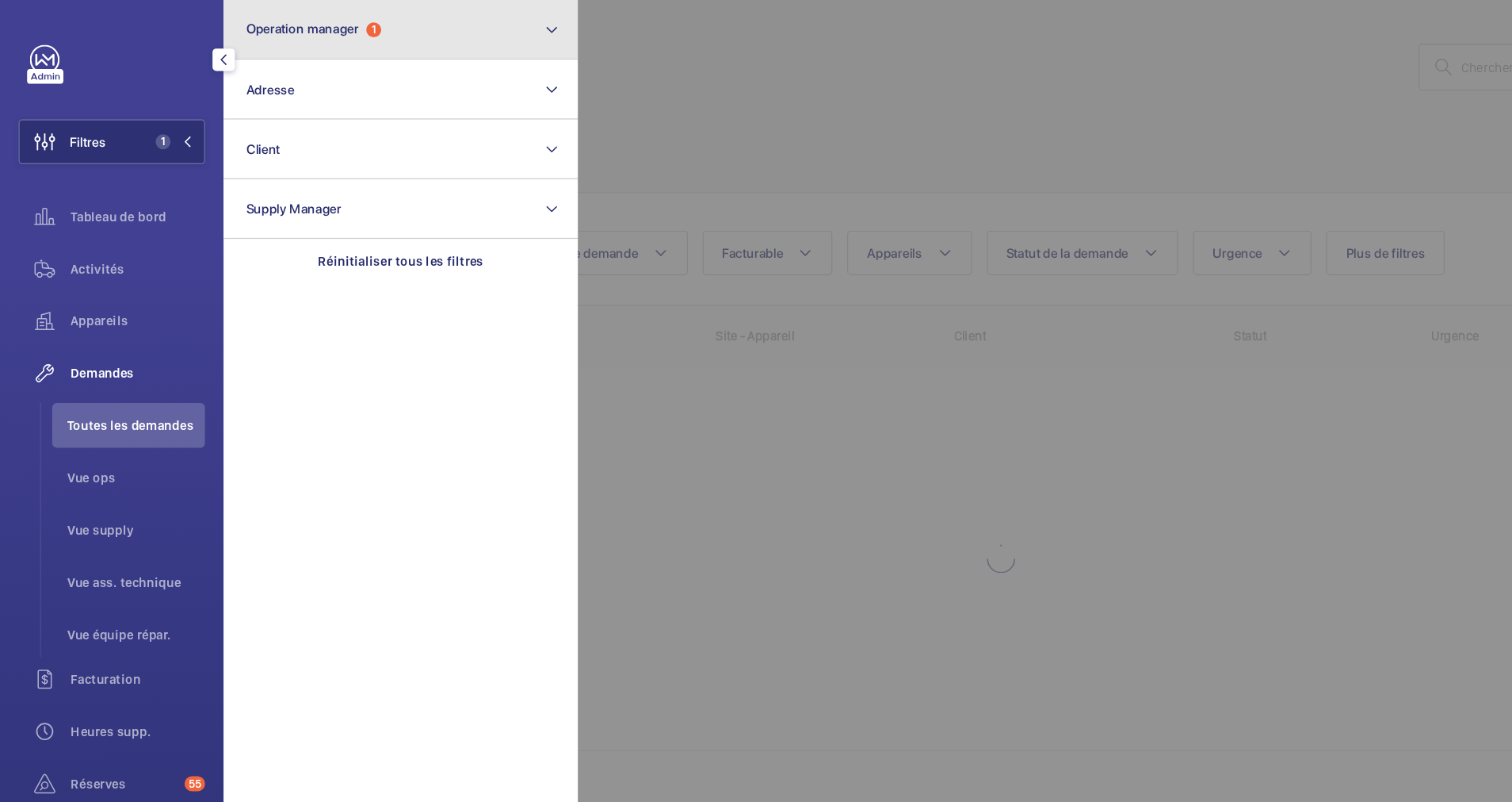
click at [283, 40] on button "Operation manager 1" at bounding box center [341, 25] width 301 height 51
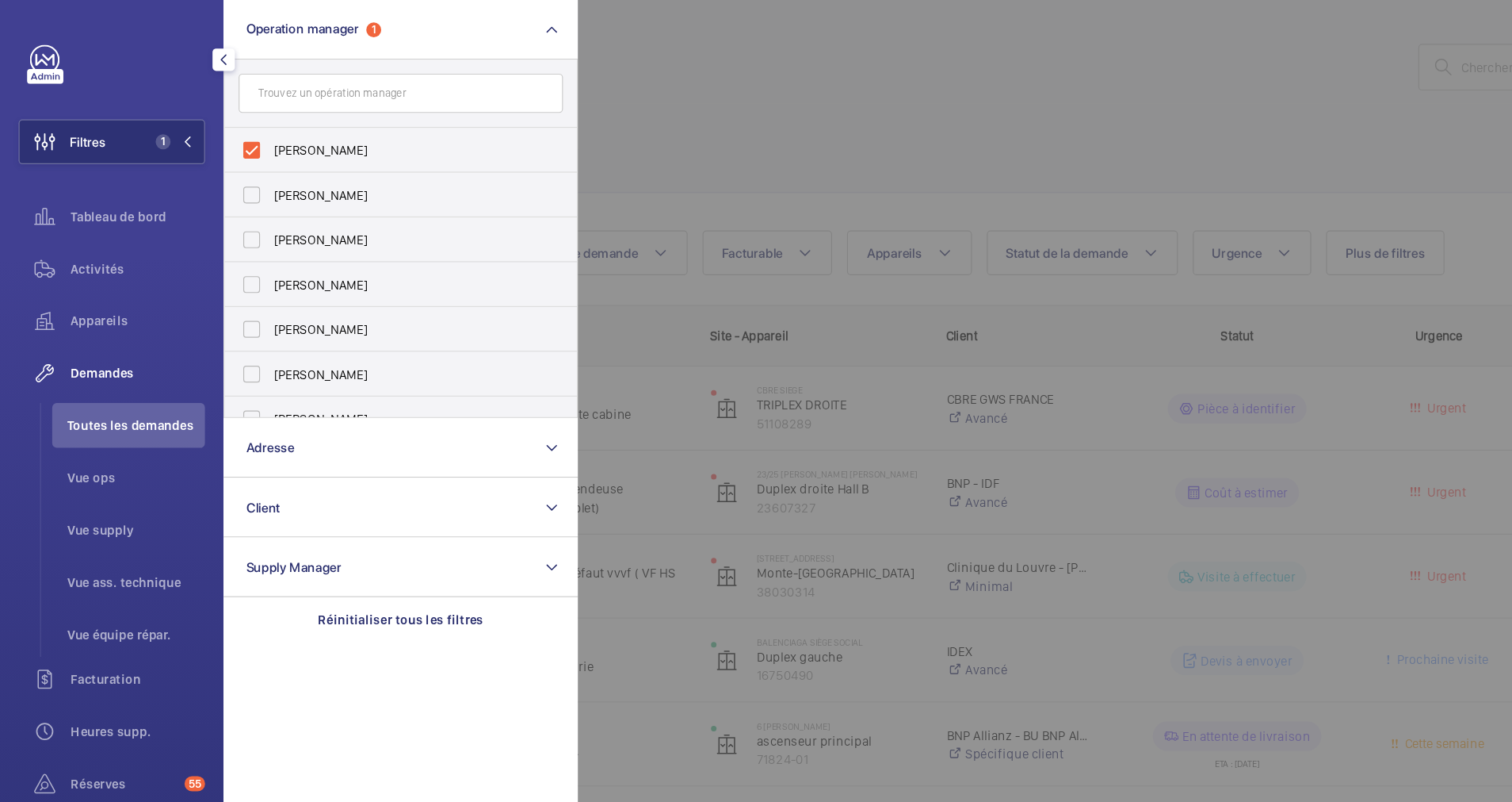
click at [703, 76] on div at bounding box center [1247, 401] width 1512 height 802
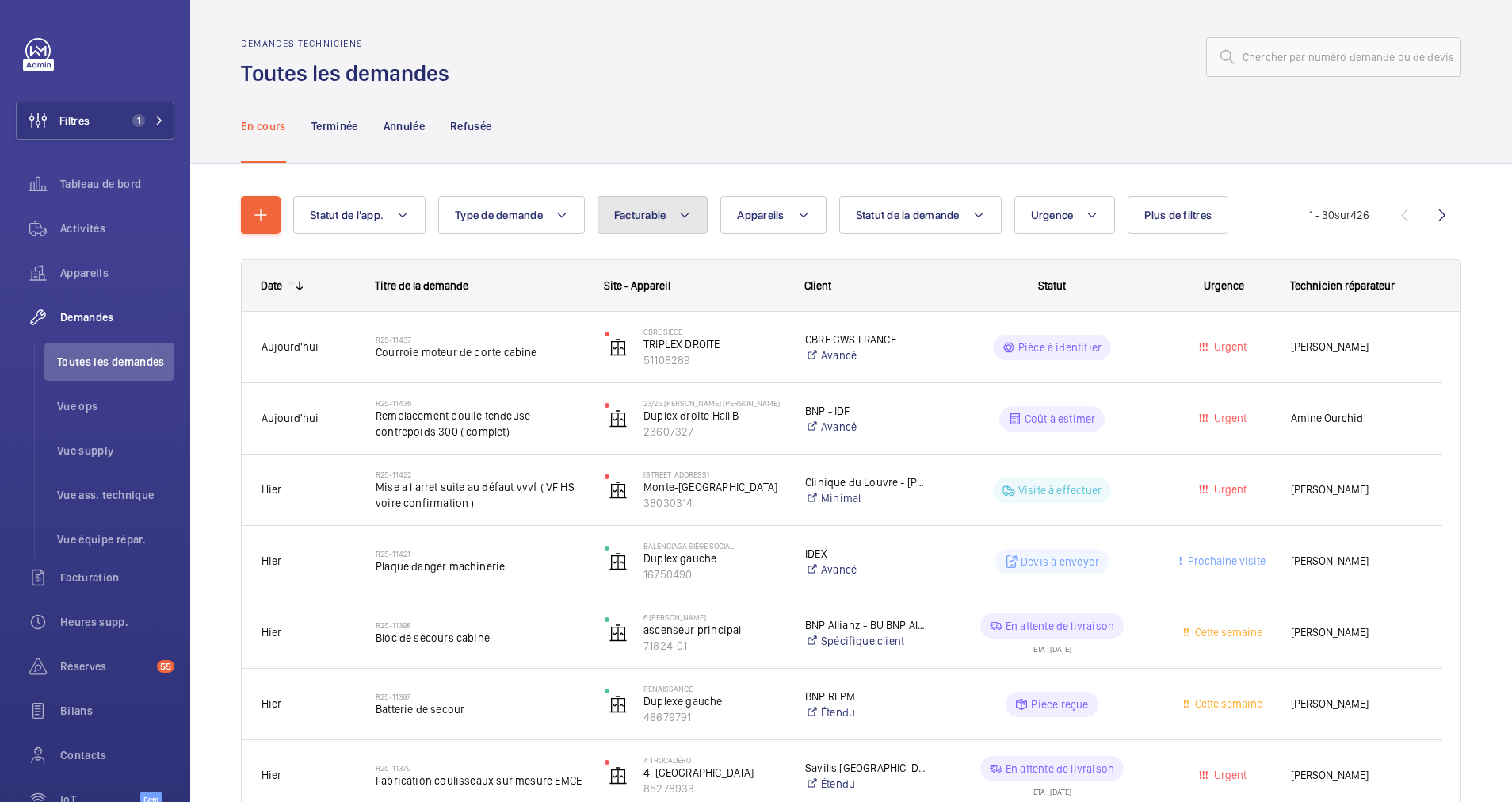
click at [695, 208] on button "Facturable" at bounding box center [652, 215] width 111 height 38
click at [754, 119] on div "En cours Terminée Annulée Refusée" at bounding box center [851, 125] width 1221 height 75
click at [967, 208] on button "Statut de la demande" at bounding box center [920, 215] width 162 height 38
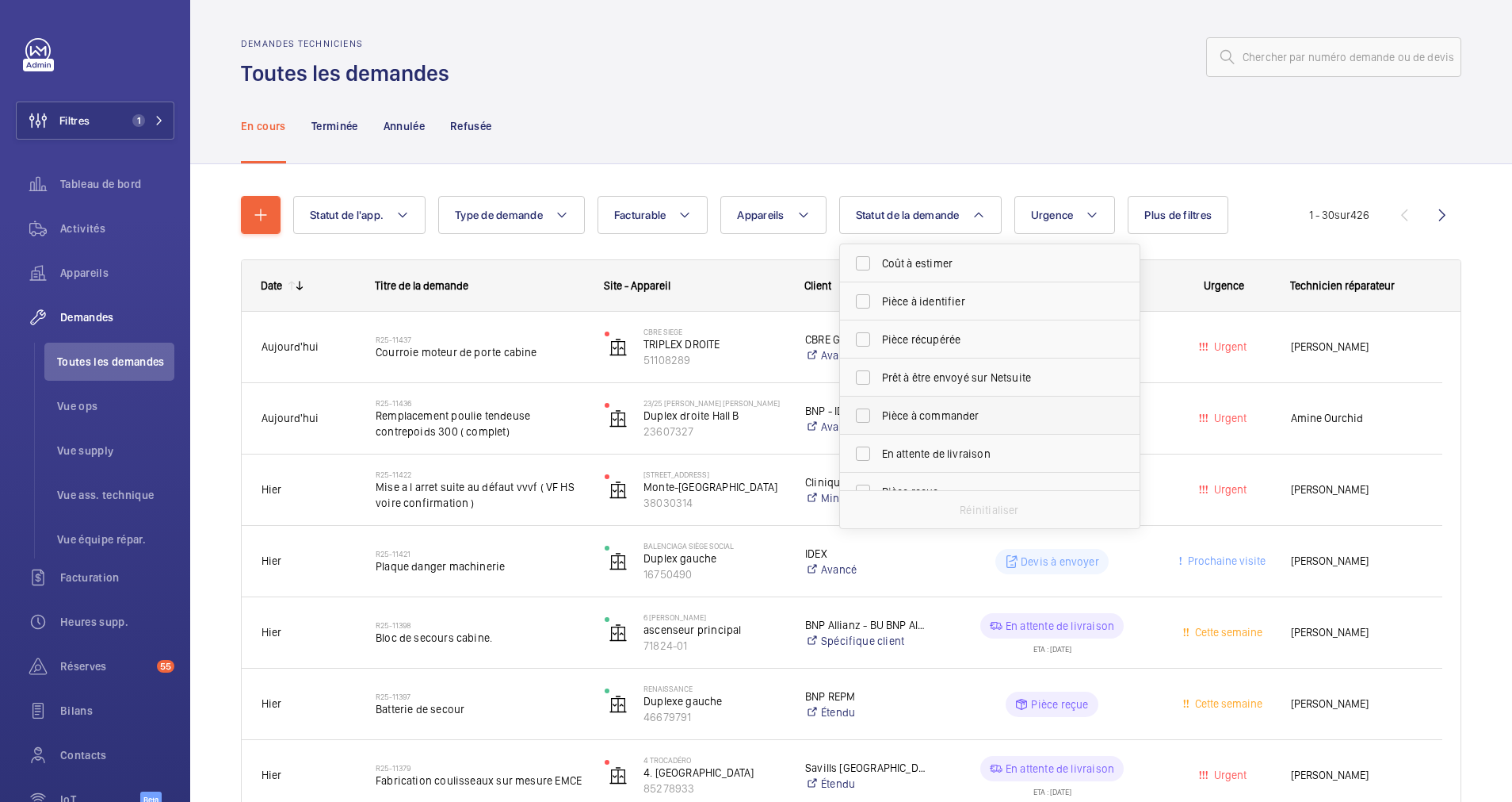
scroll to position [119, 0]
click at [875, 399] on label "Devis à envoyer" at bounding box center [978, 410] width 276 height 38
click at [875, 399] on input "Devis à envoyer" at bounding box center [863, 410] width 31 height 31
checkbox input "true"
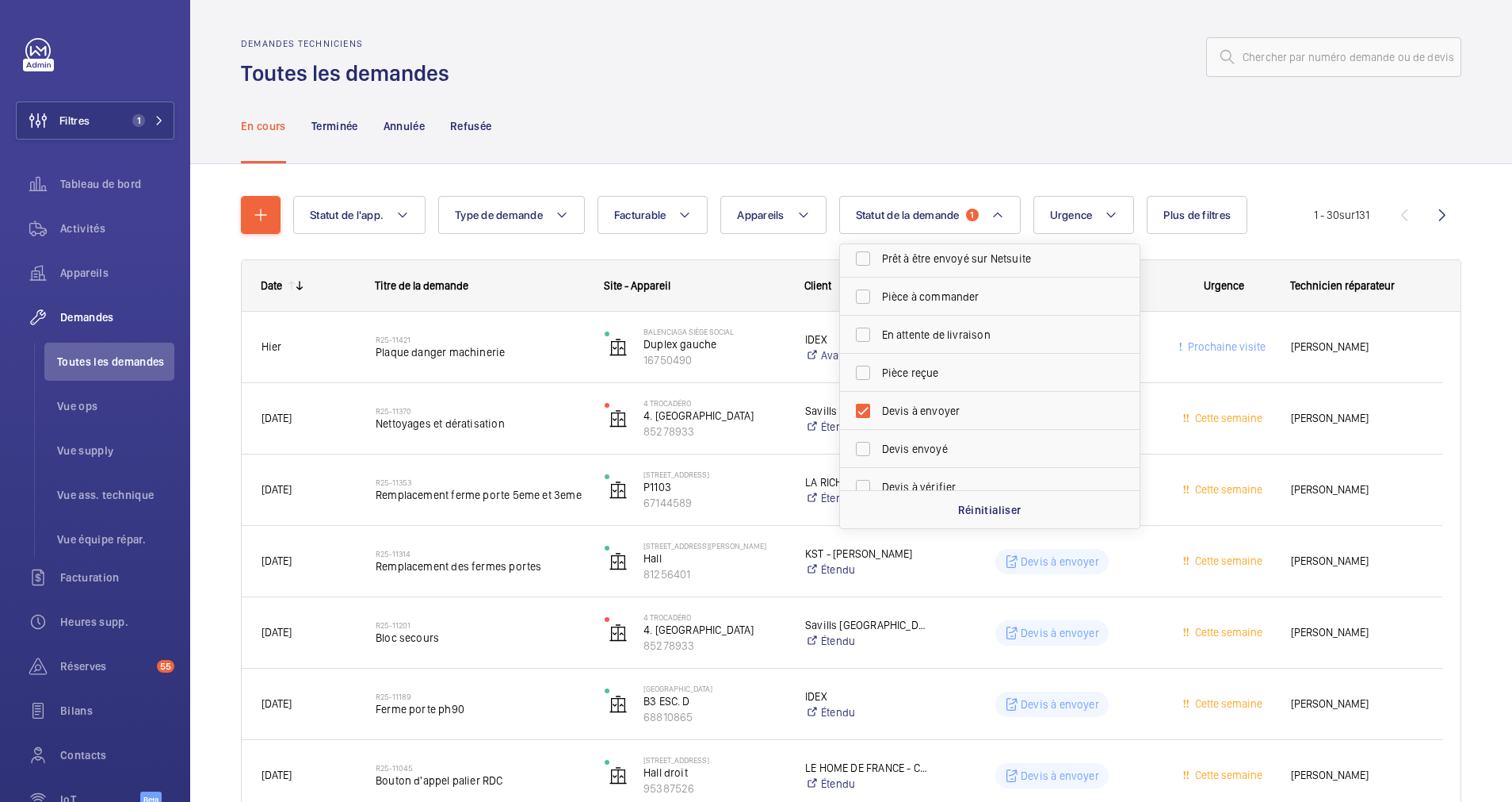
click at [830, 196] on div "Statut de l'app. Type de demande Facturable Appareils Statut de la demande 1 Co…" at bounding box center [803, 215] width 1021 height 38
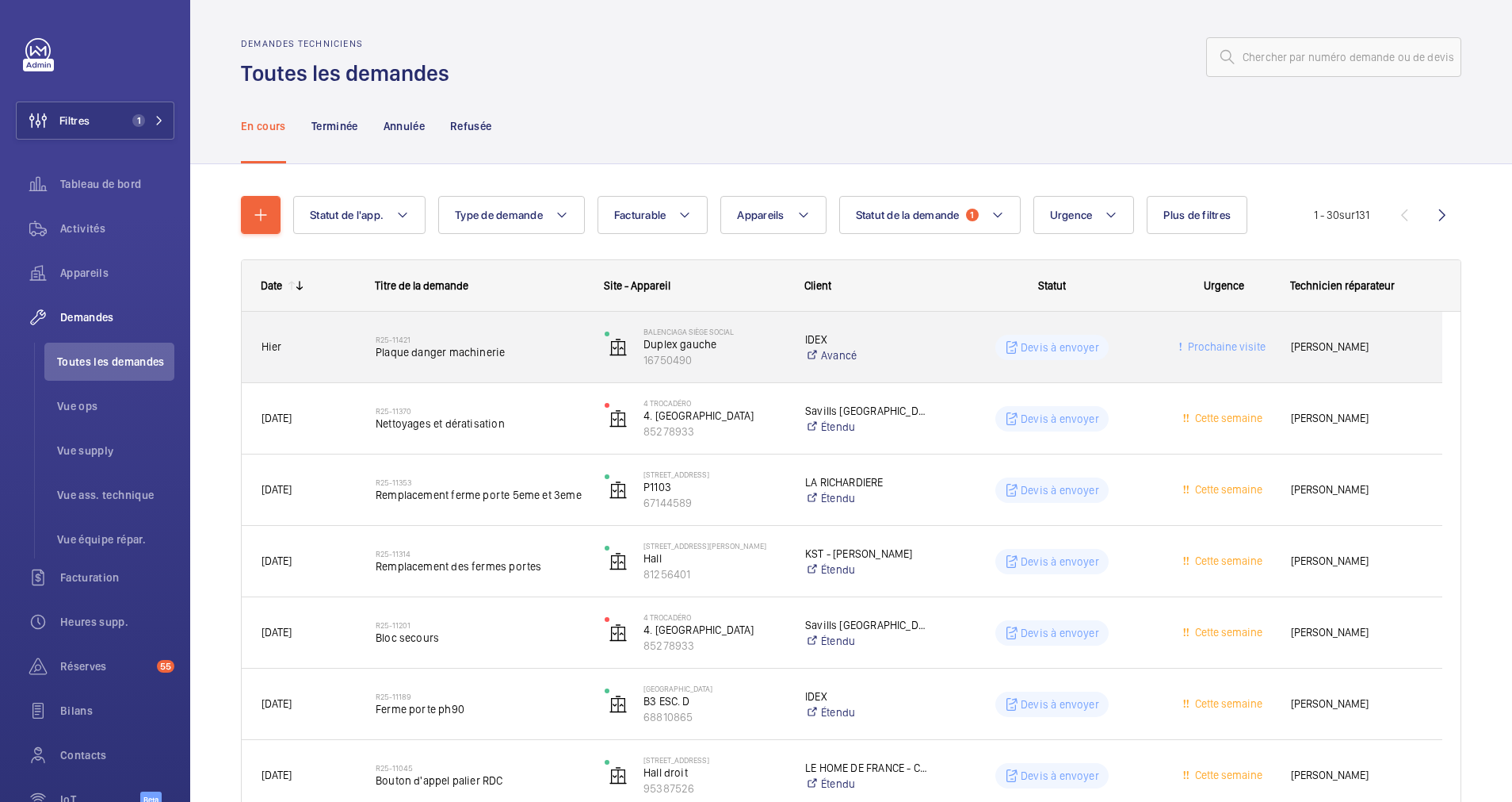
click at [494, 348] on span "Plaque danger machinerie" at bounding box center [480, 352] width 208 height 16
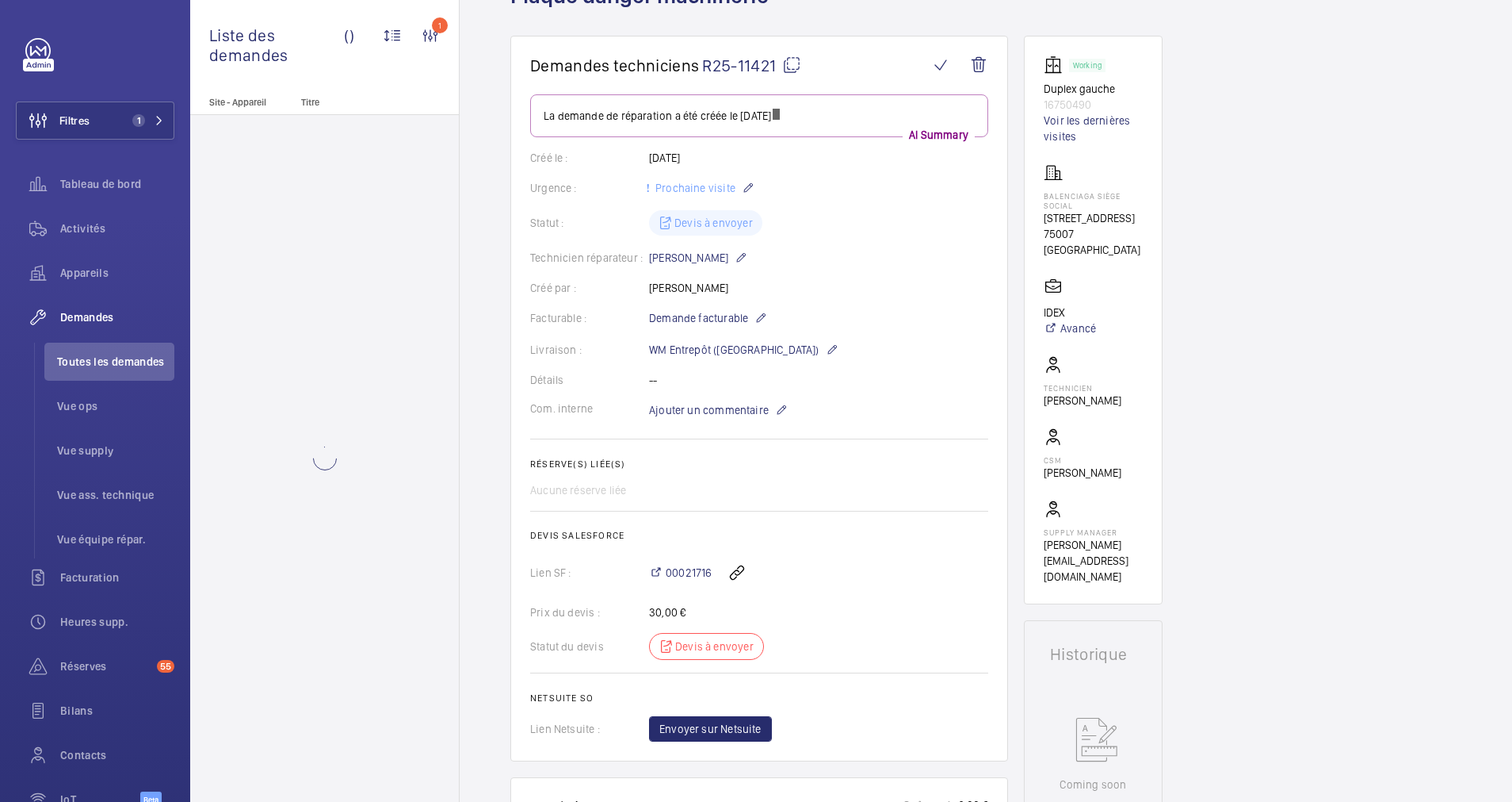
scroll to position [238, 0]
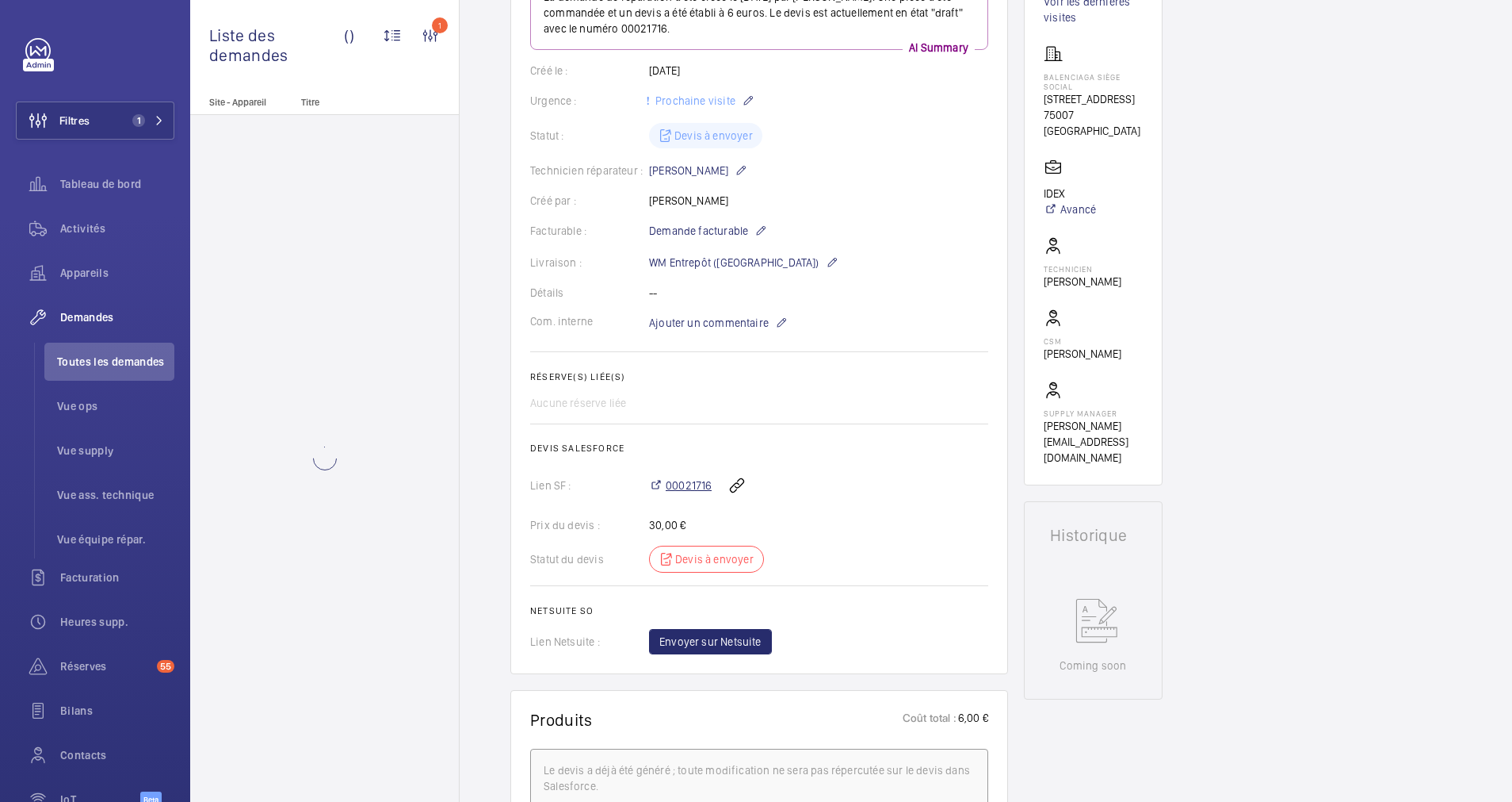
click at [680, 484] on span "00021716" at bounding box center [689, 485] width 46 height 16
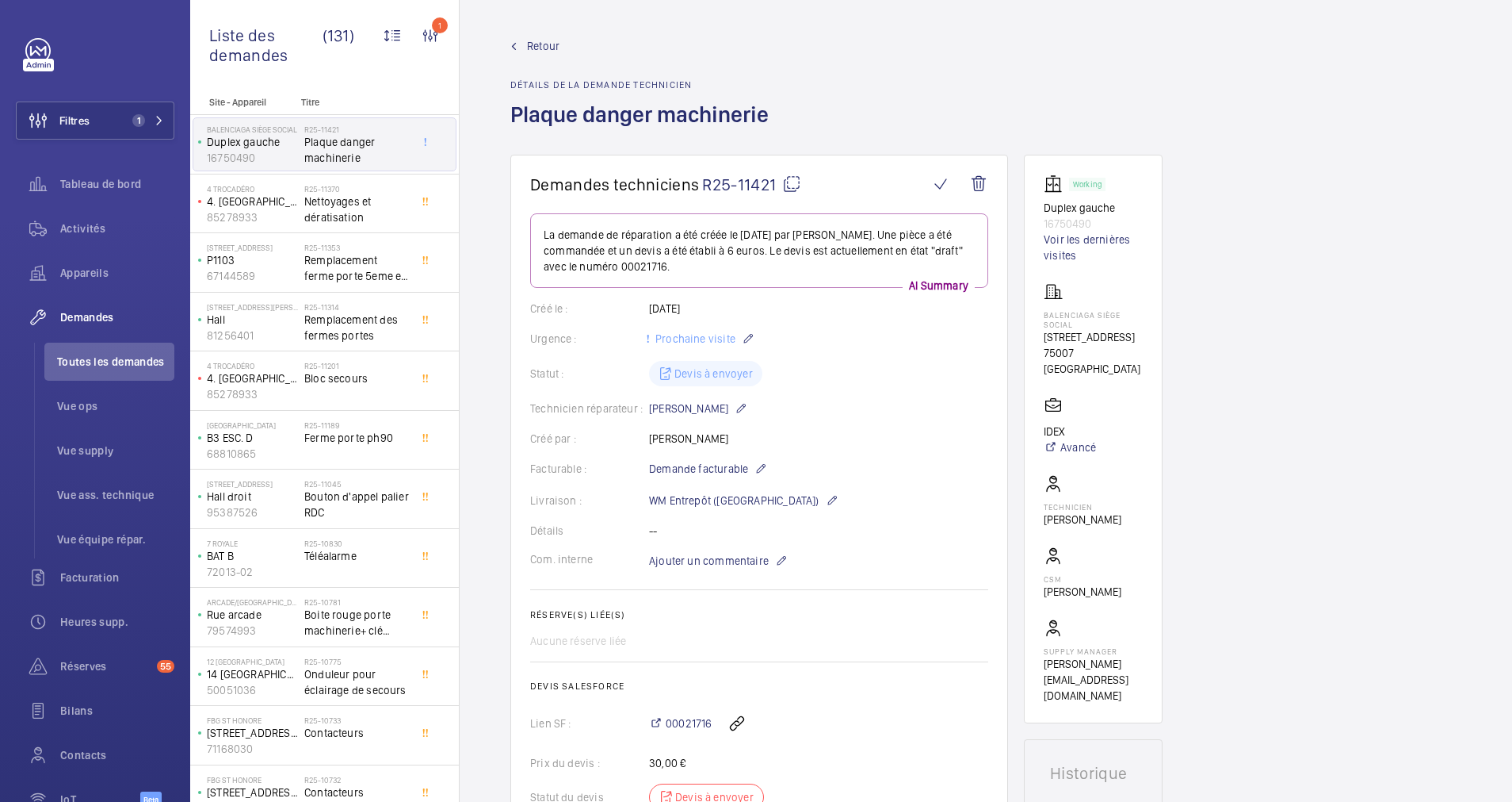
click at [549, 42] on span "Retour" at bounding box center [543, 46] width 32 height 16
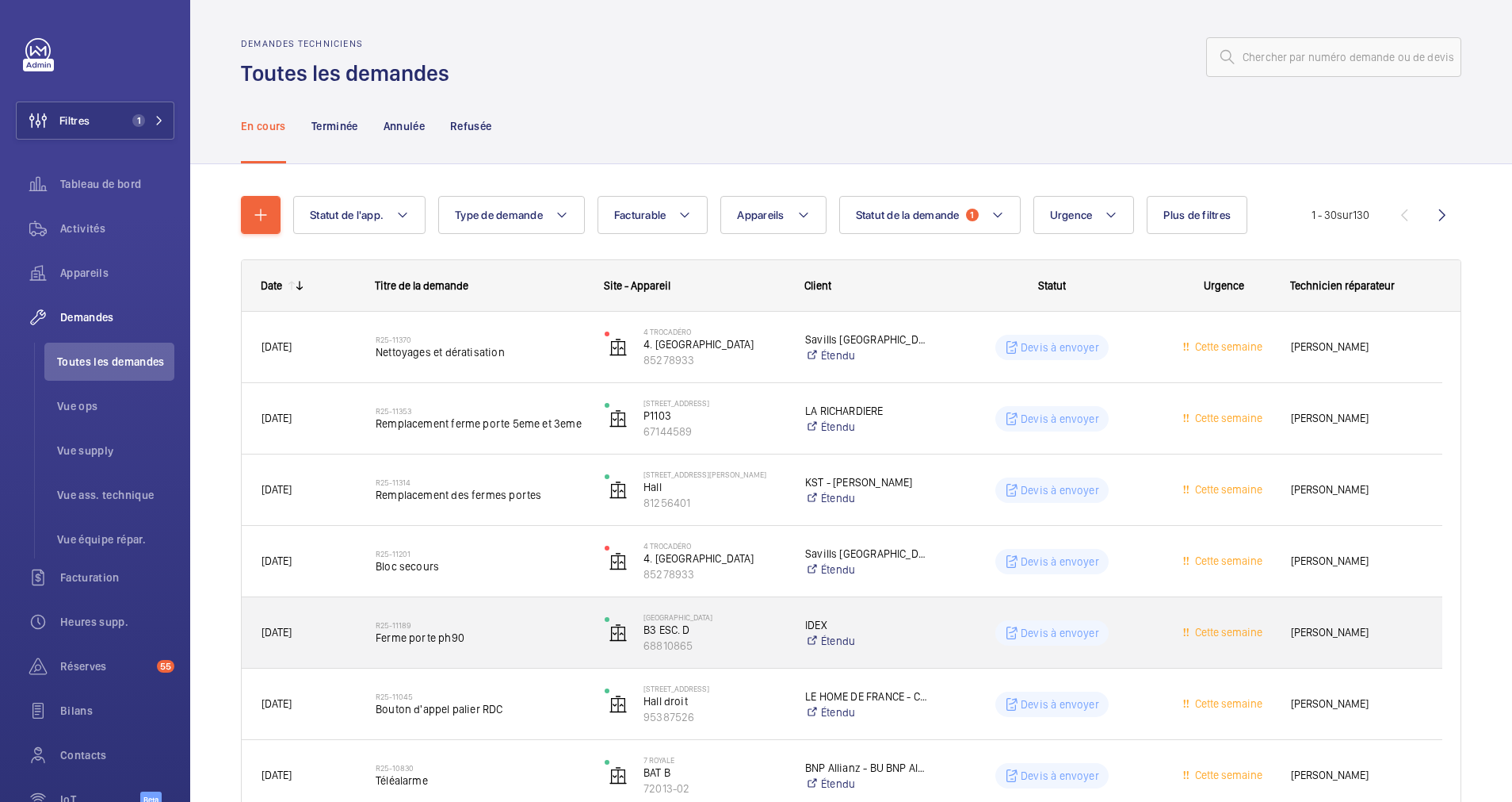
click at [552, 624] on h2 "R25-11189" at bounding box center [480, 625] width 208 height 10
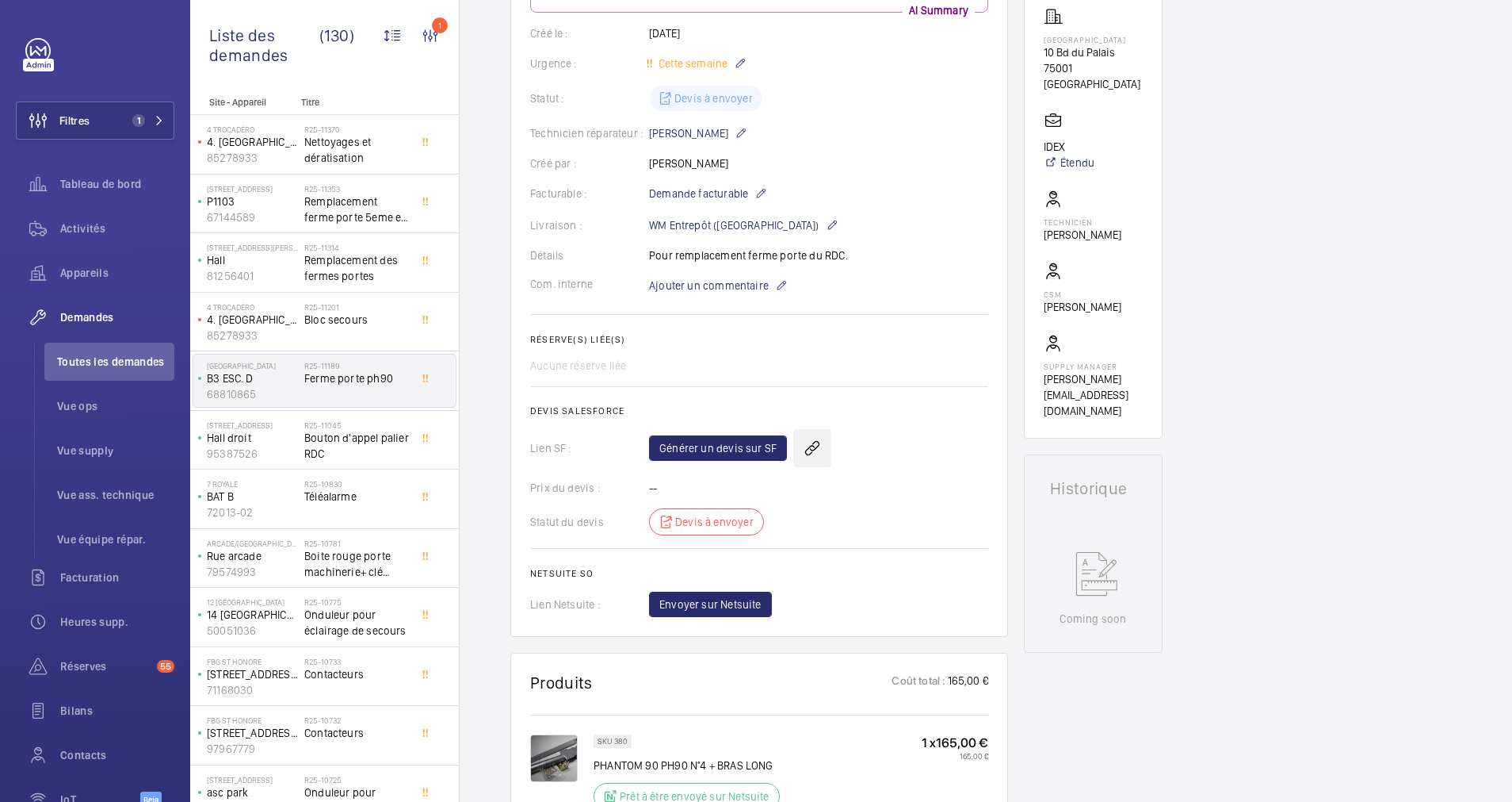
scroll to position [238, 0]
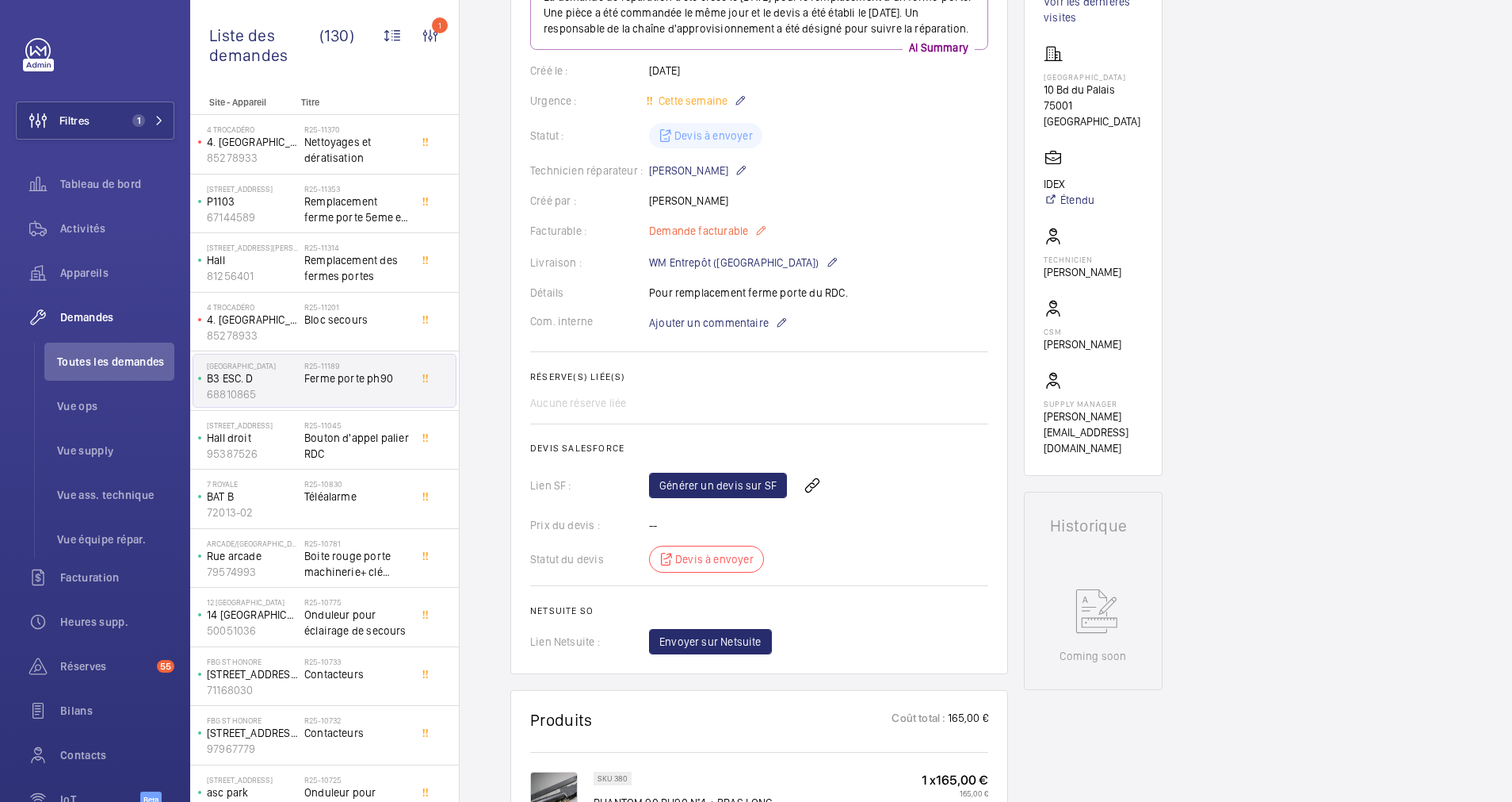
click at [762, 241] on mat-icon at bounding box center [761, 231] width 13 height 19
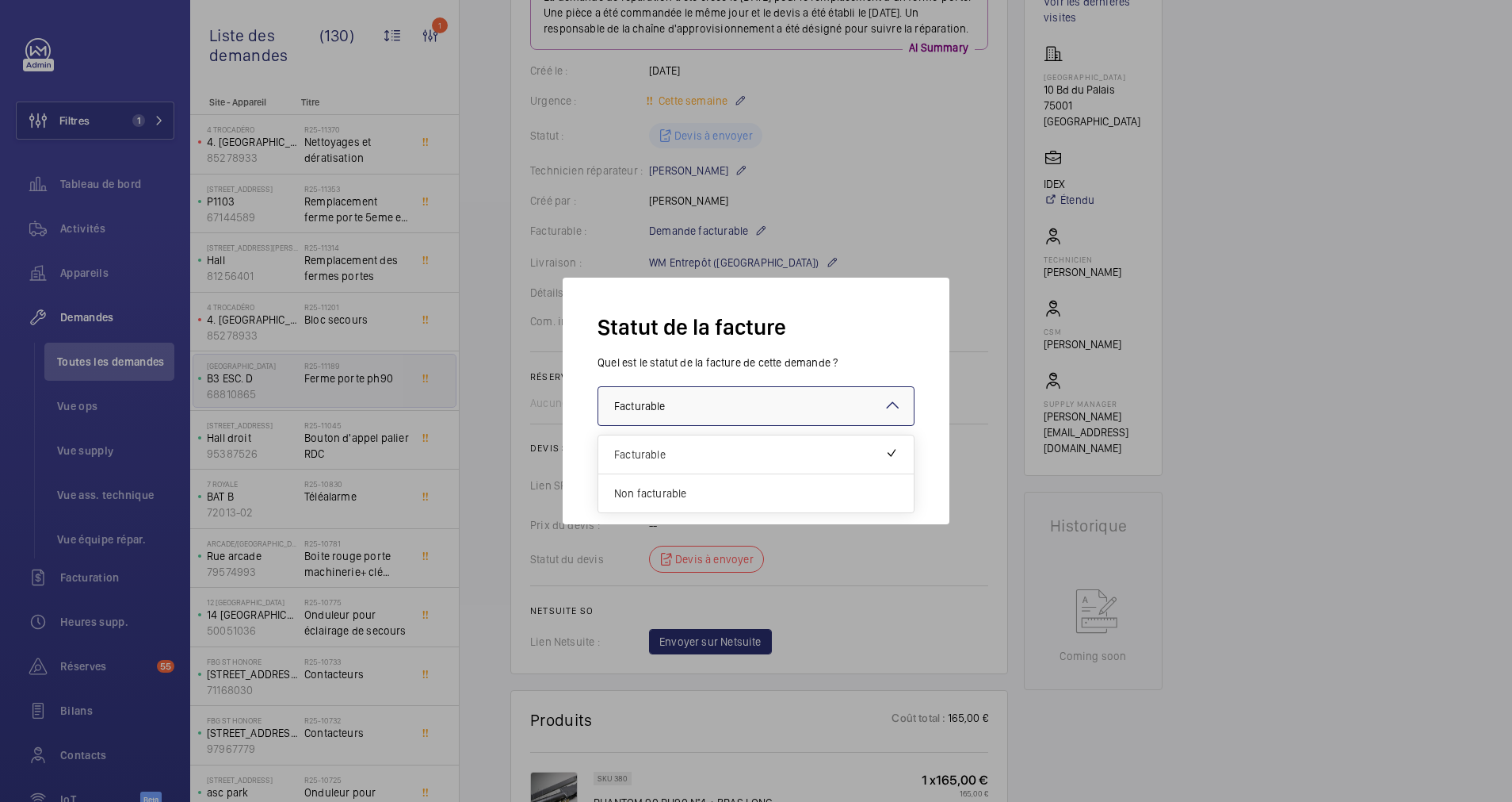
click at [877, 396] on div at bounding box center [756, 405] width 316 height 38
click at [662, 491] on span "Non facturable" at bounding box center [756, 493] width 284 height 16
click at [894, 481] on button "Valider" at bounding box center [882, 470] width 65 height 38
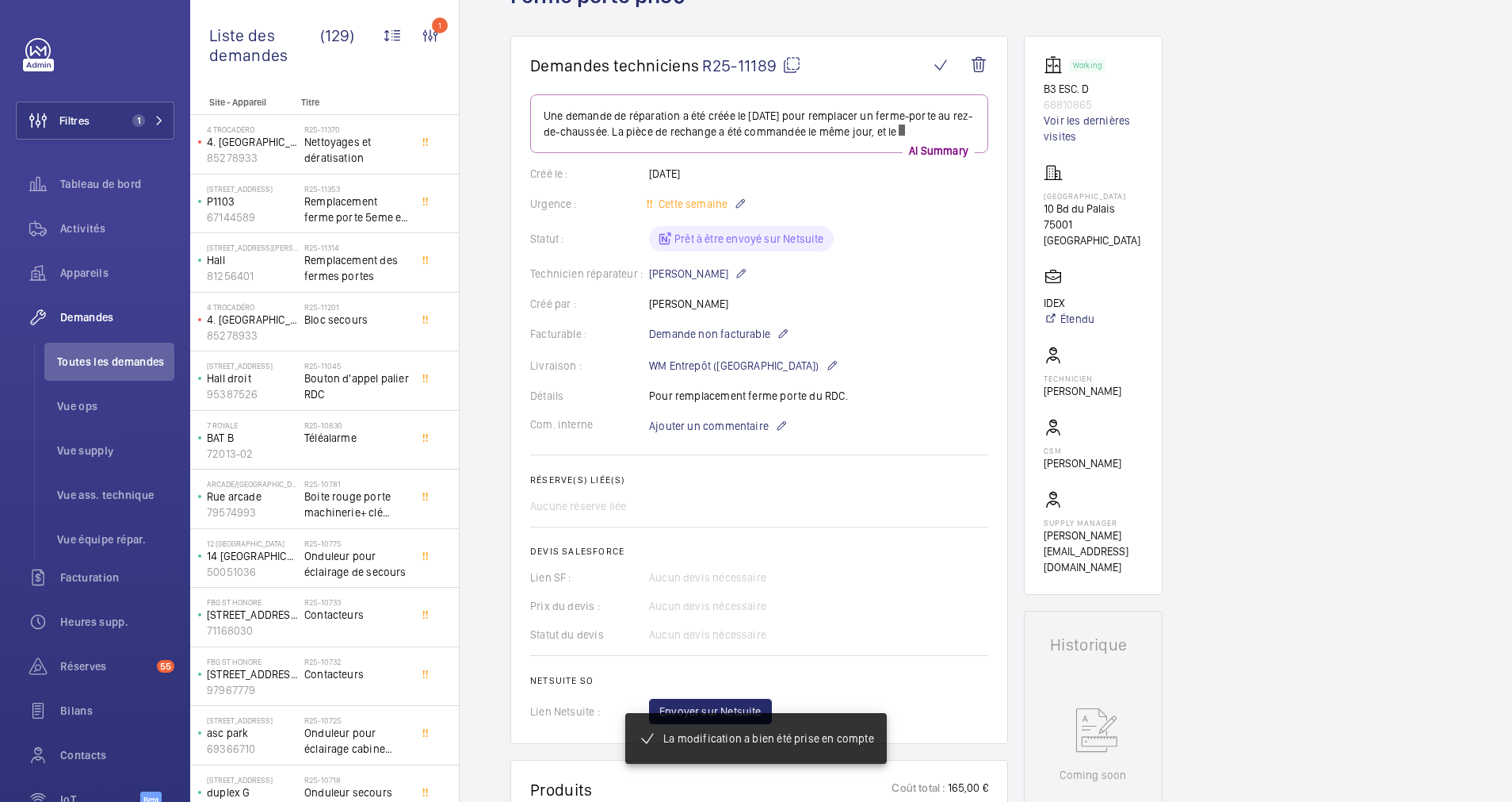
scroll to position [0, 0]
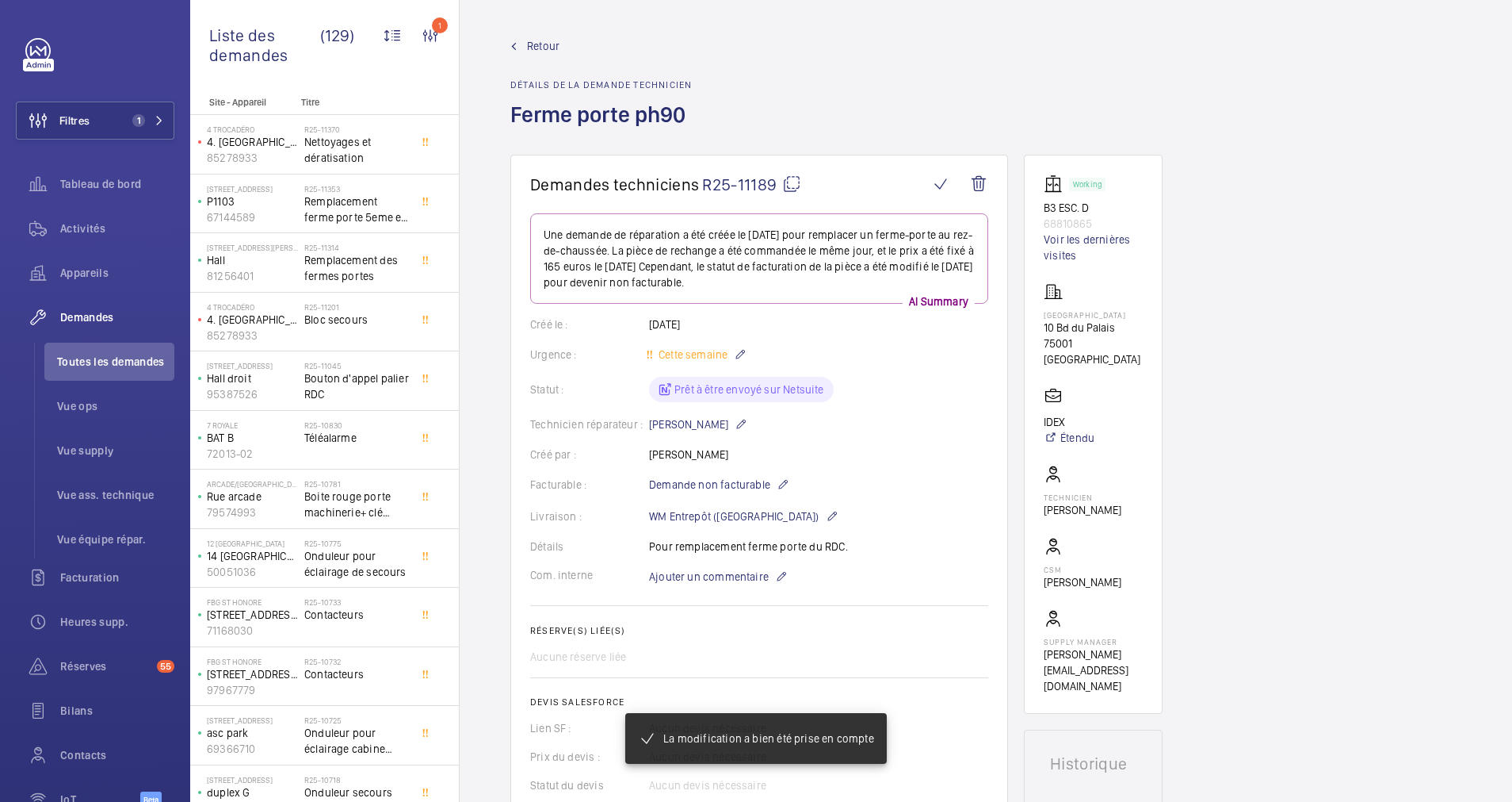
click at [551, 50] on span "Retour" at bounding box center [543, 46] width 32 height 16
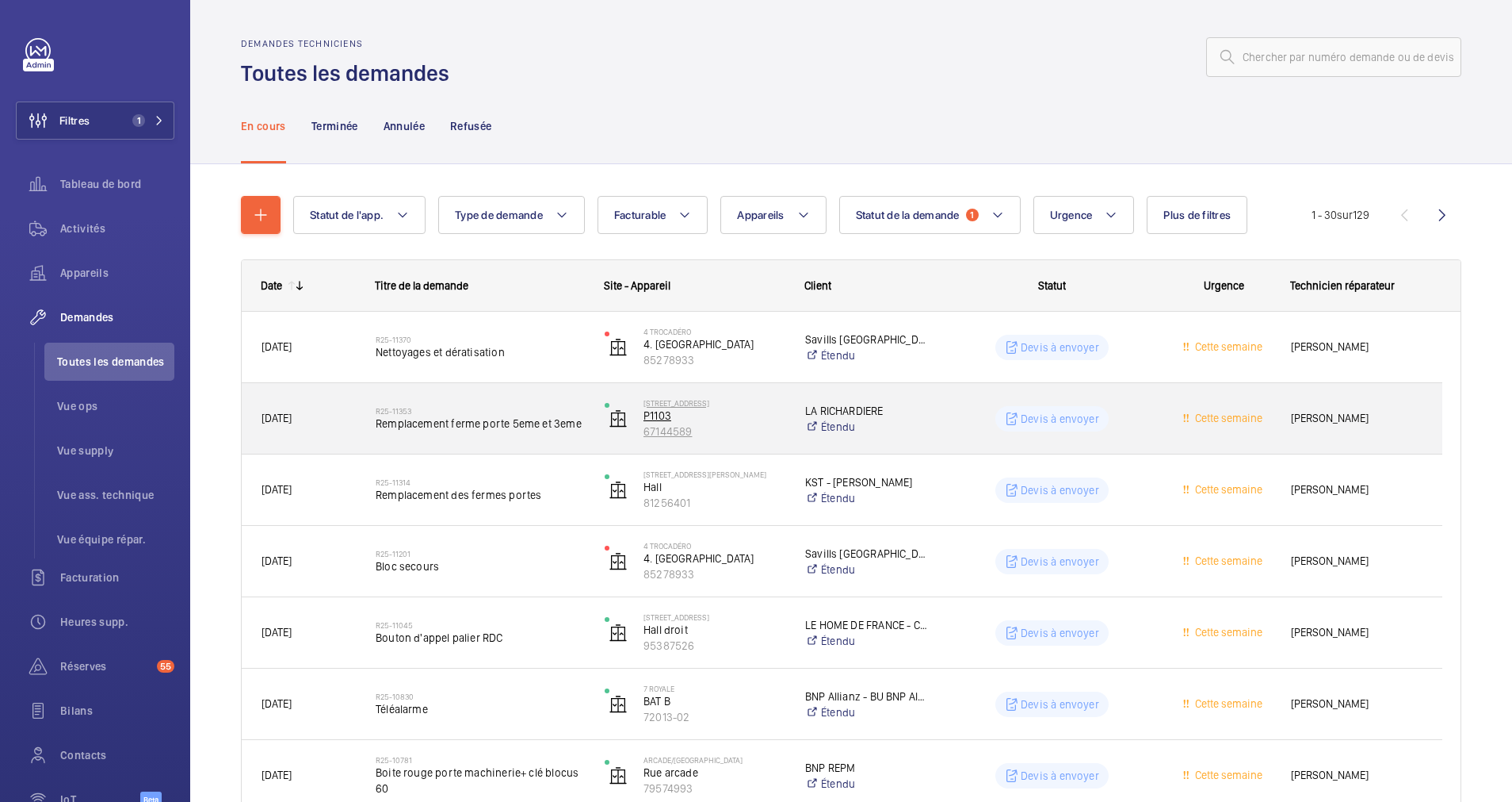
click at [755, 418] on p "P1103" at bounding box center [714, 416] width 141 height 16
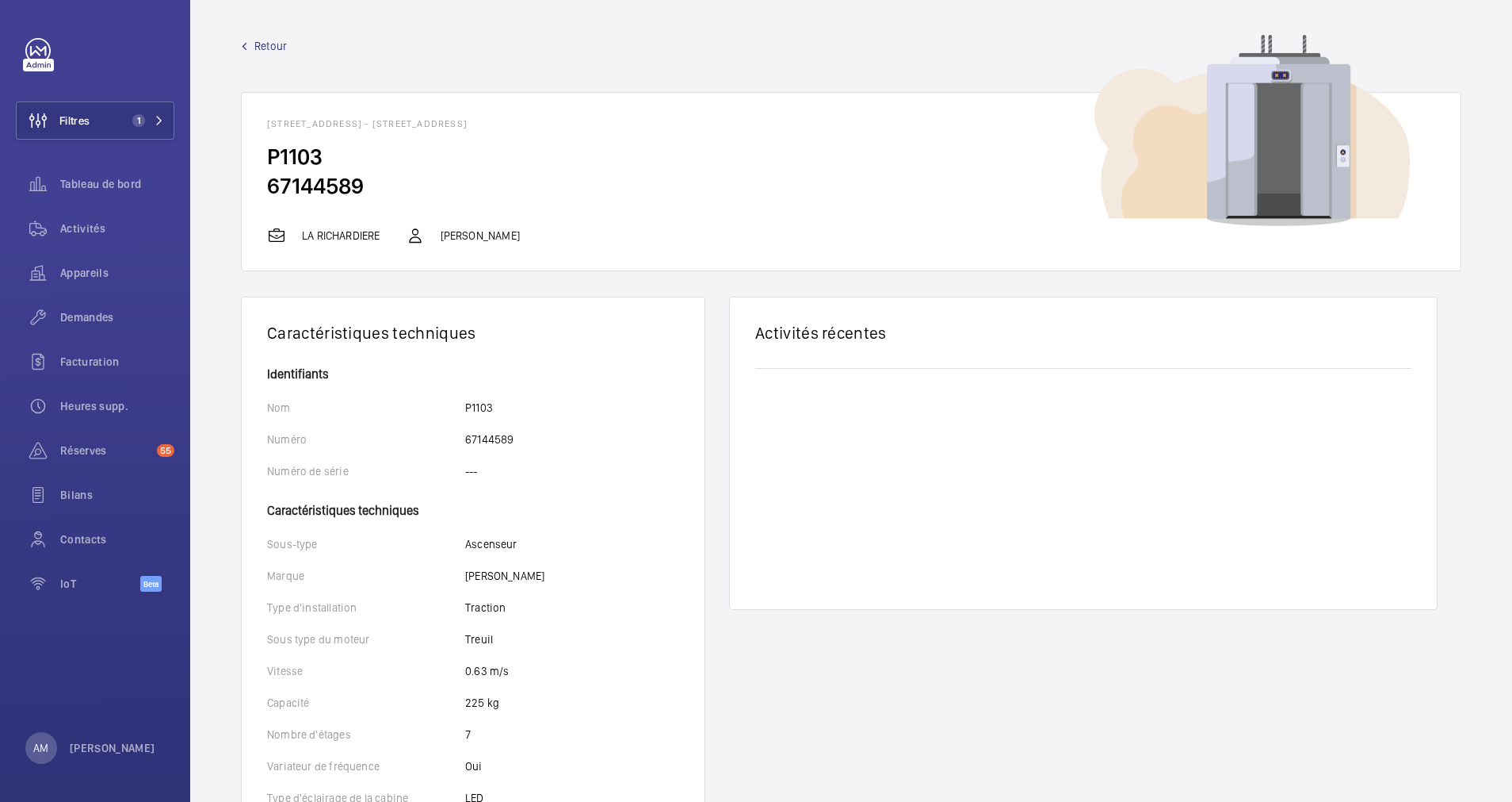
click at [264, 41] on span "Retour" at bounding box center [270, 46] width 32 height 16
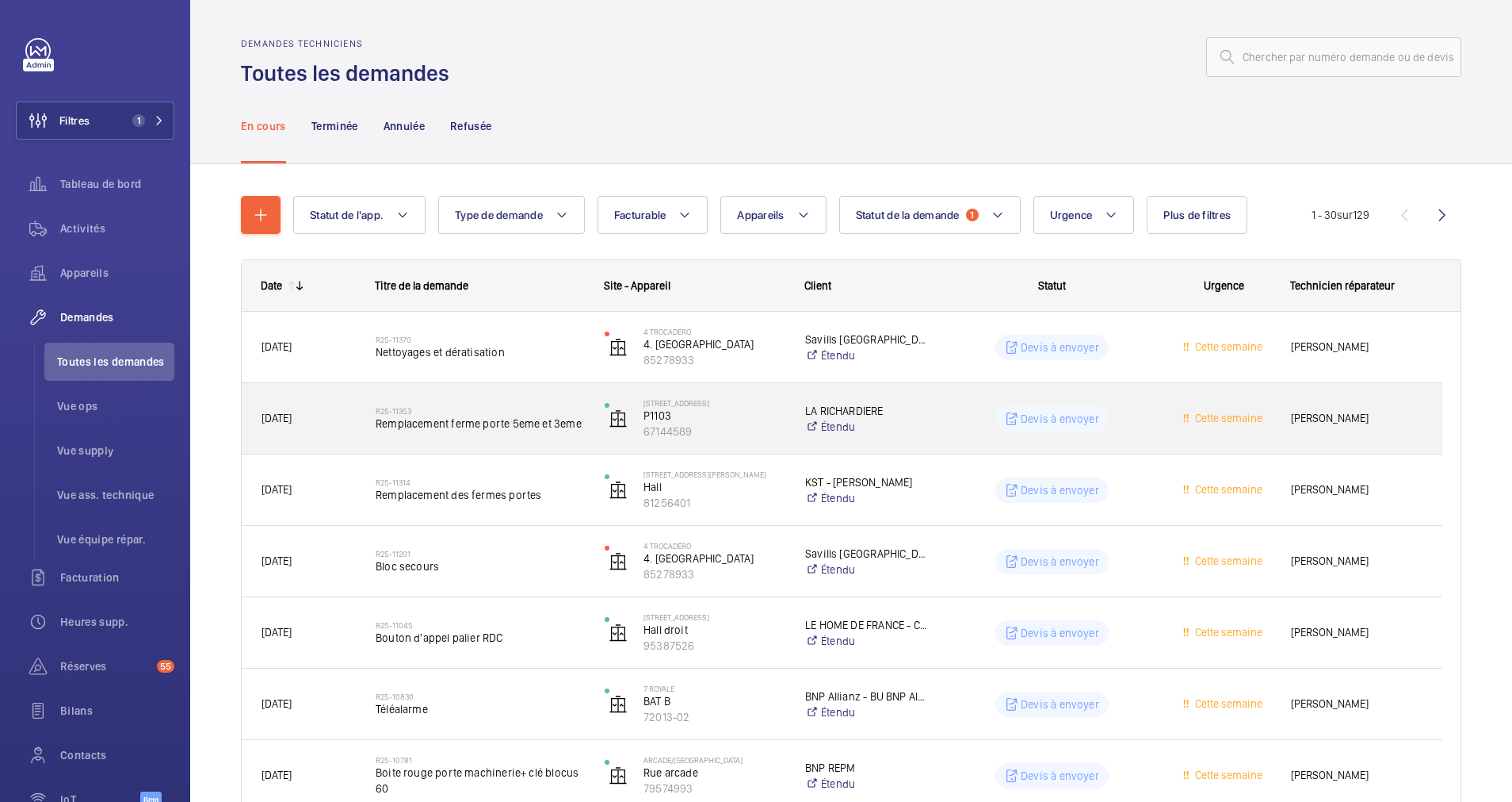
click at [580, 414] on h2 "R25-11353" at bounding box center [480, 411] width 208 height 10
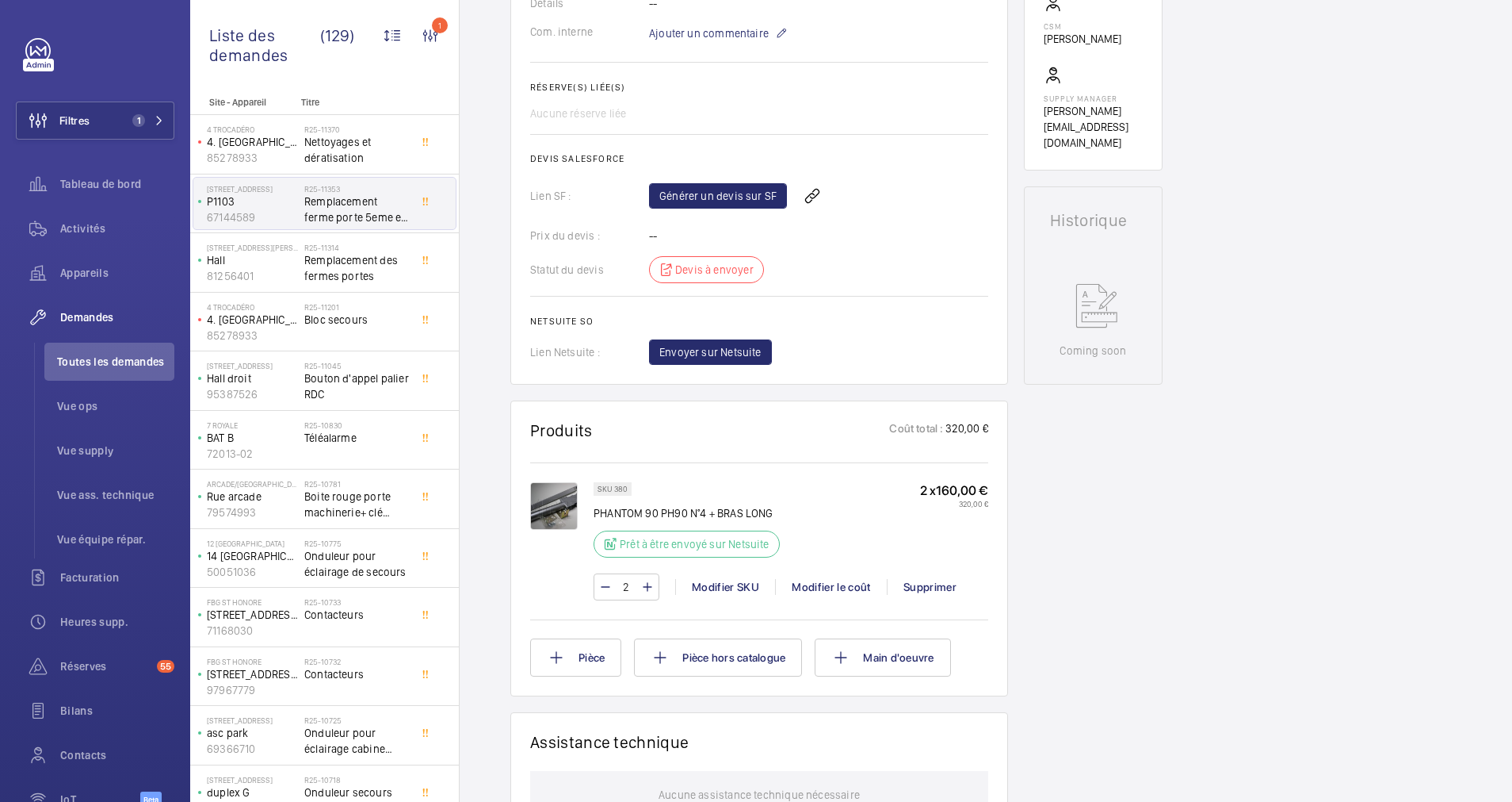
scroll to position [594, 0]
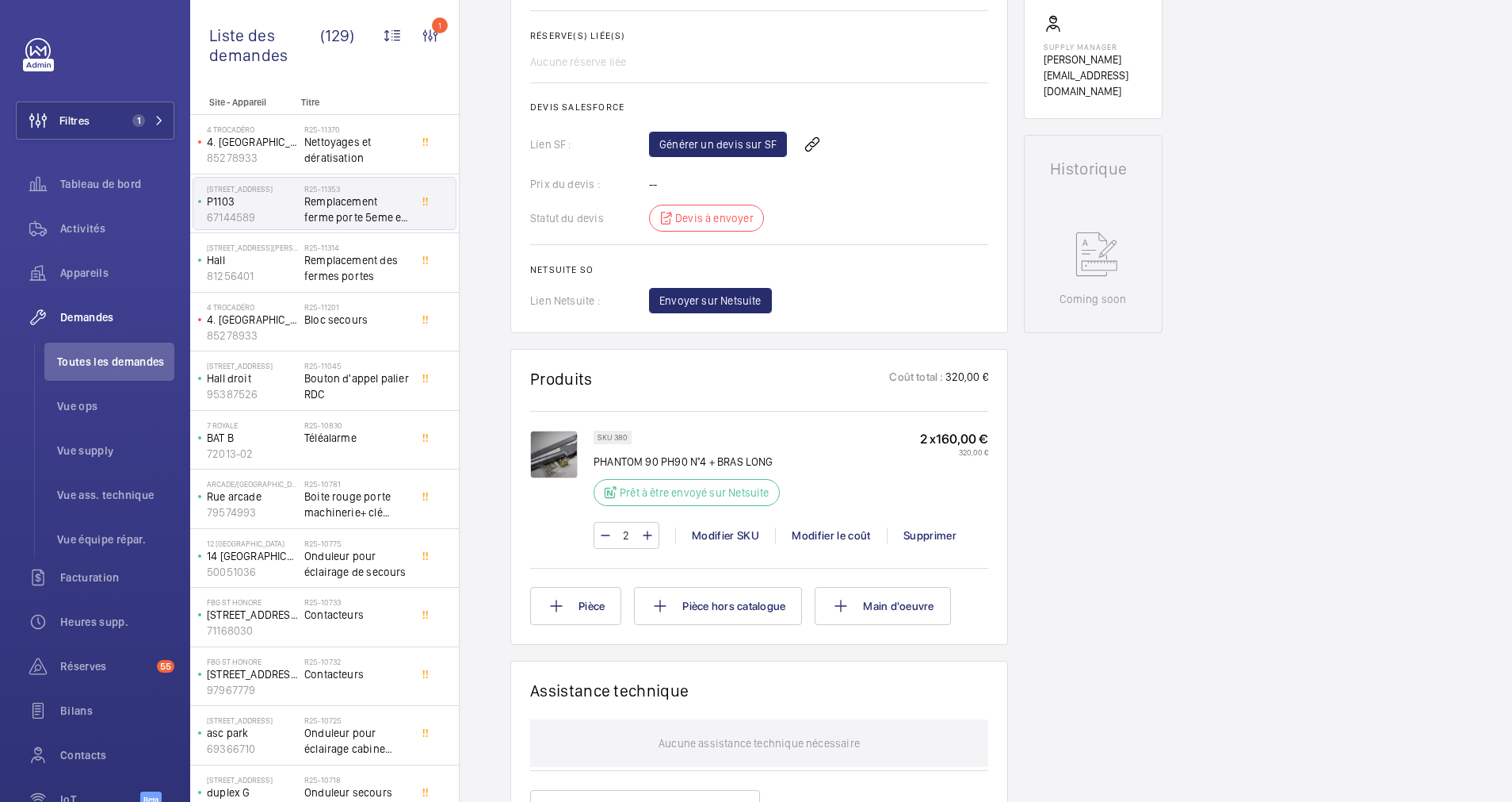
click at [559, 454] on img at bounding box center [554, 454] width 48 height 48
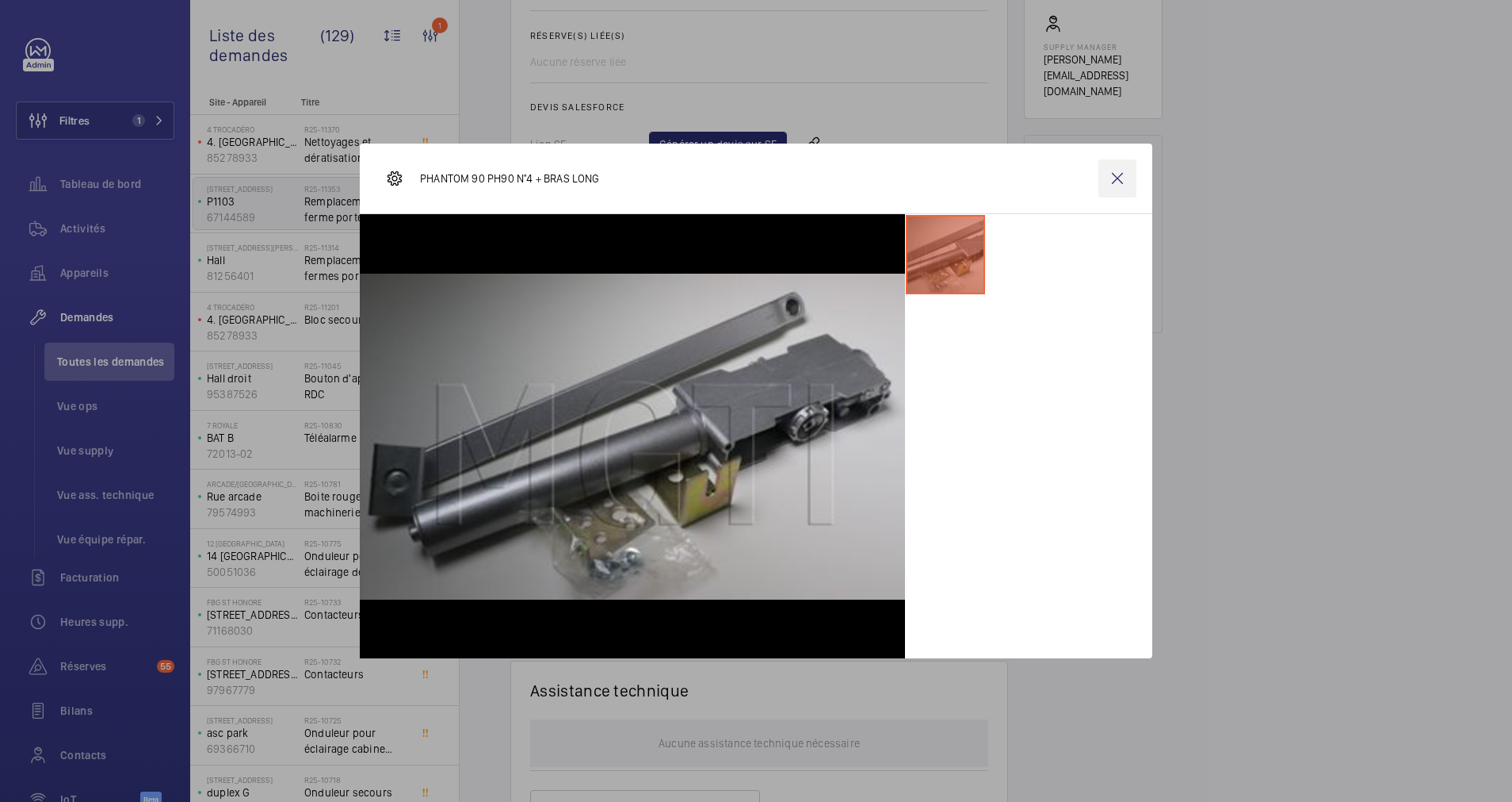
click at [1122, 178] on wm-front-icon-button at bounding box center [1117, 178] width 38 height 38
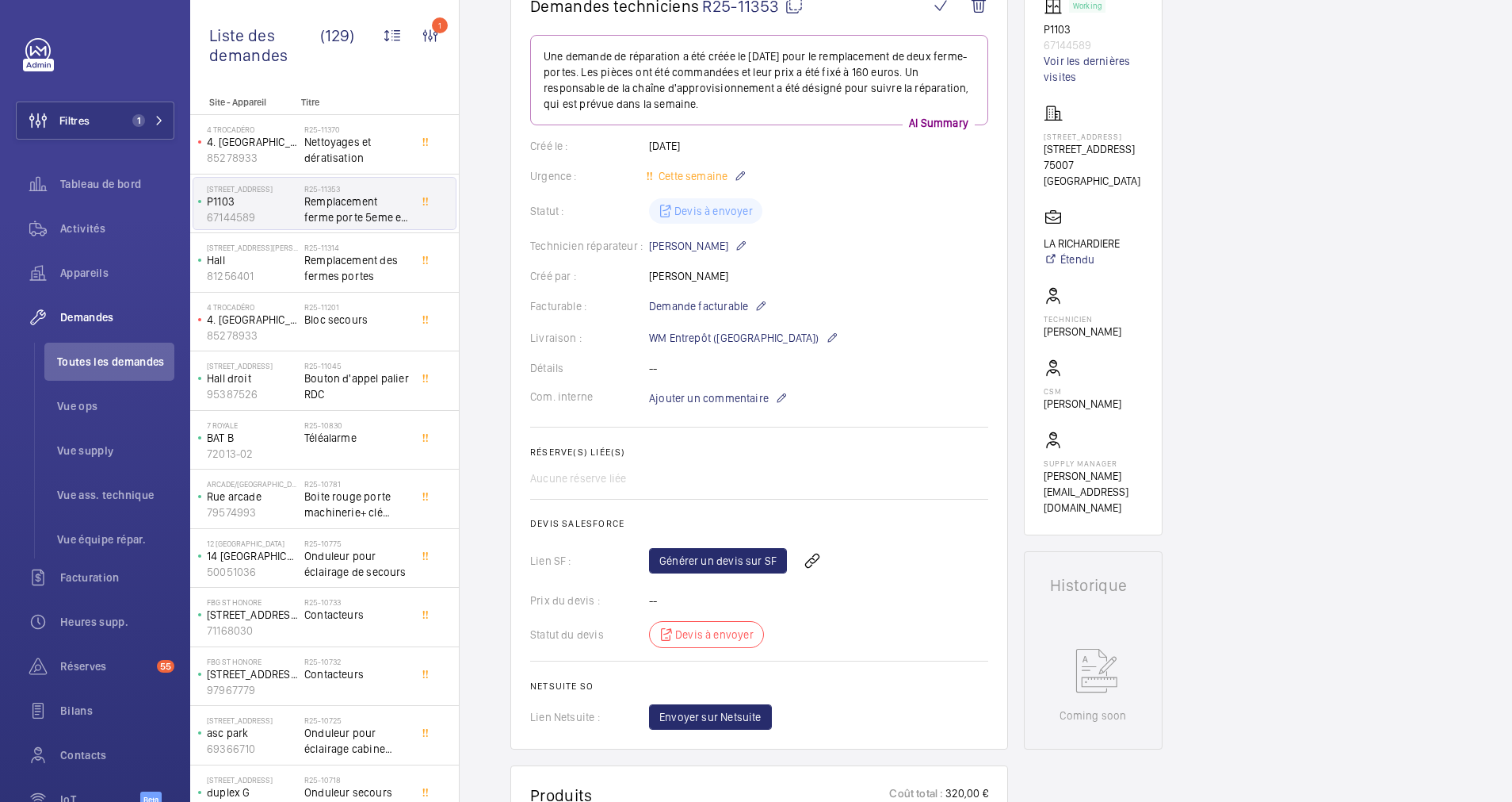
scroll to position [119, 0]
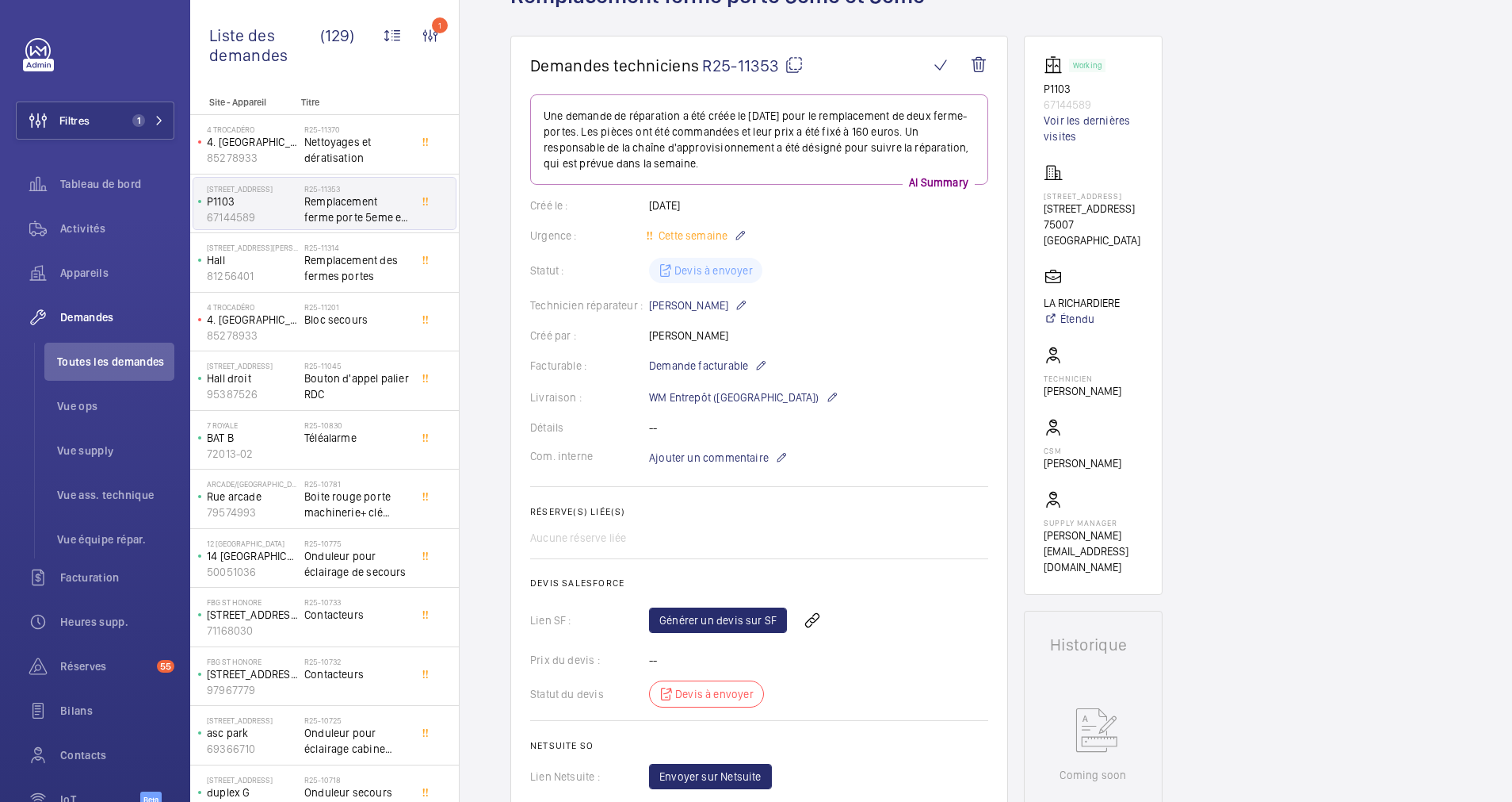
drag, startPoint x: 1041, startPoint y: 207, endPoint x: 1137, endPoint y: 212, distance: 96.1
click at [1137, 212] on wm-front-card "Working P1103 67144589 Voir les dernières visites 167 Rue de Grenelle 167 Rue d…" at bounding box center [1094, 315] width 139 height 559
drag, startPoint x: 1137, startPoint y: 212, endPoint x: 1120, endPoint y: 207, distance: 17.7
copy p "[STREET_ADDRESS]"
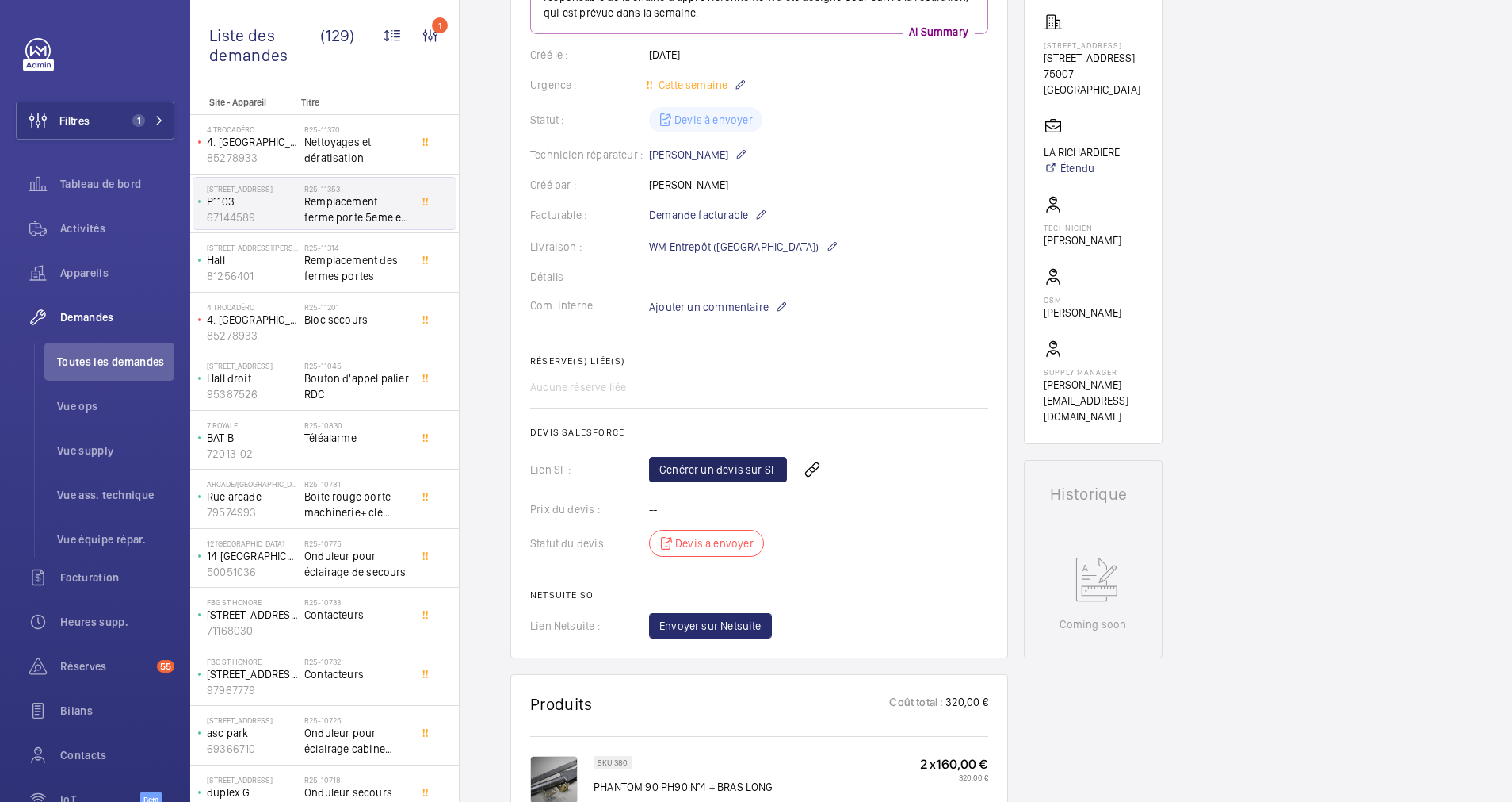
scroll to position [476, 0]
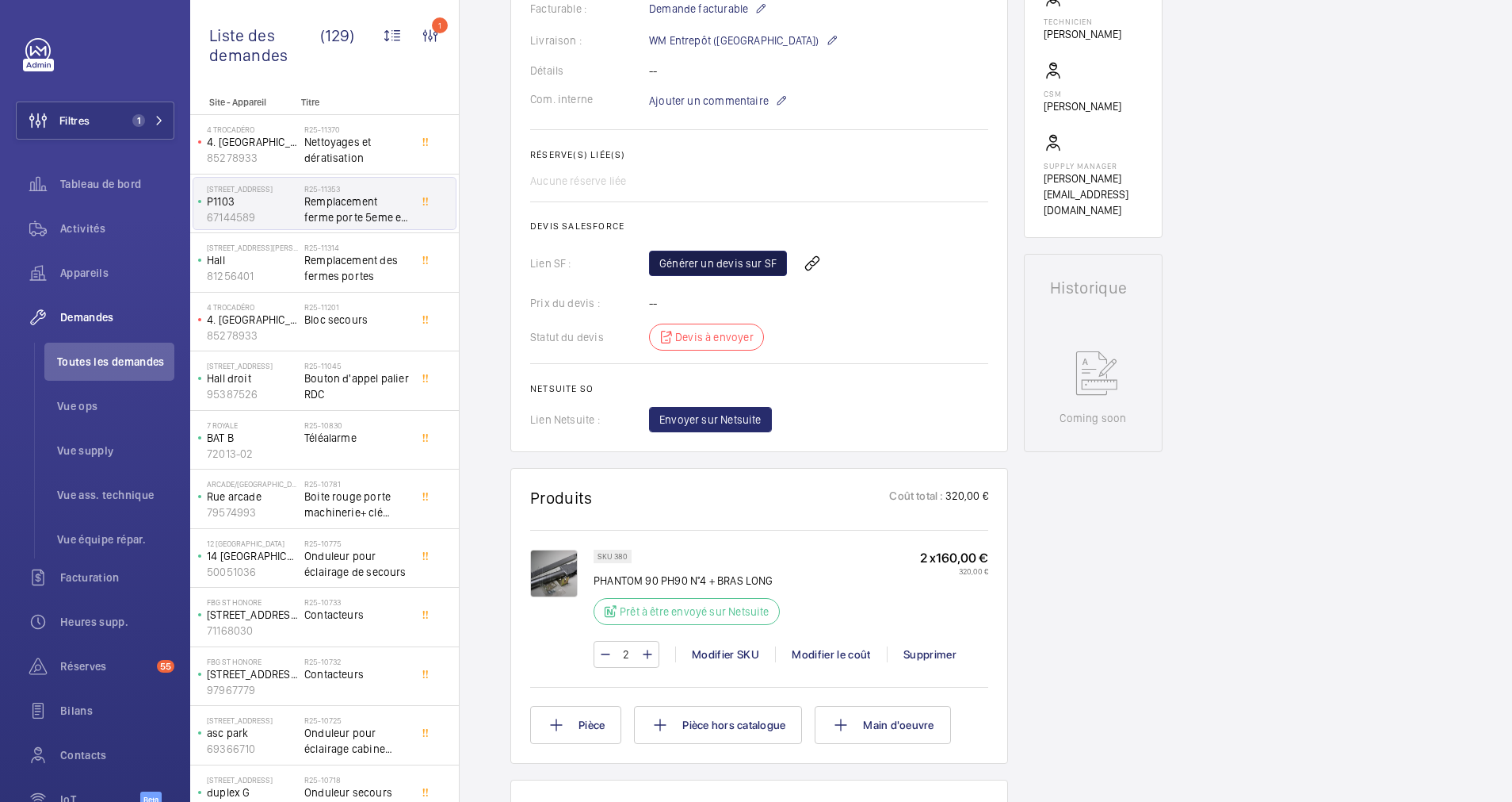
click at [734, 263] on link "Générer un devis sur SF" at bounding box center [718, 262] width 138 height 25
click at [845, 256] on span "Rafraichir la page" at bounding box center [848, 263] width 103 height 19
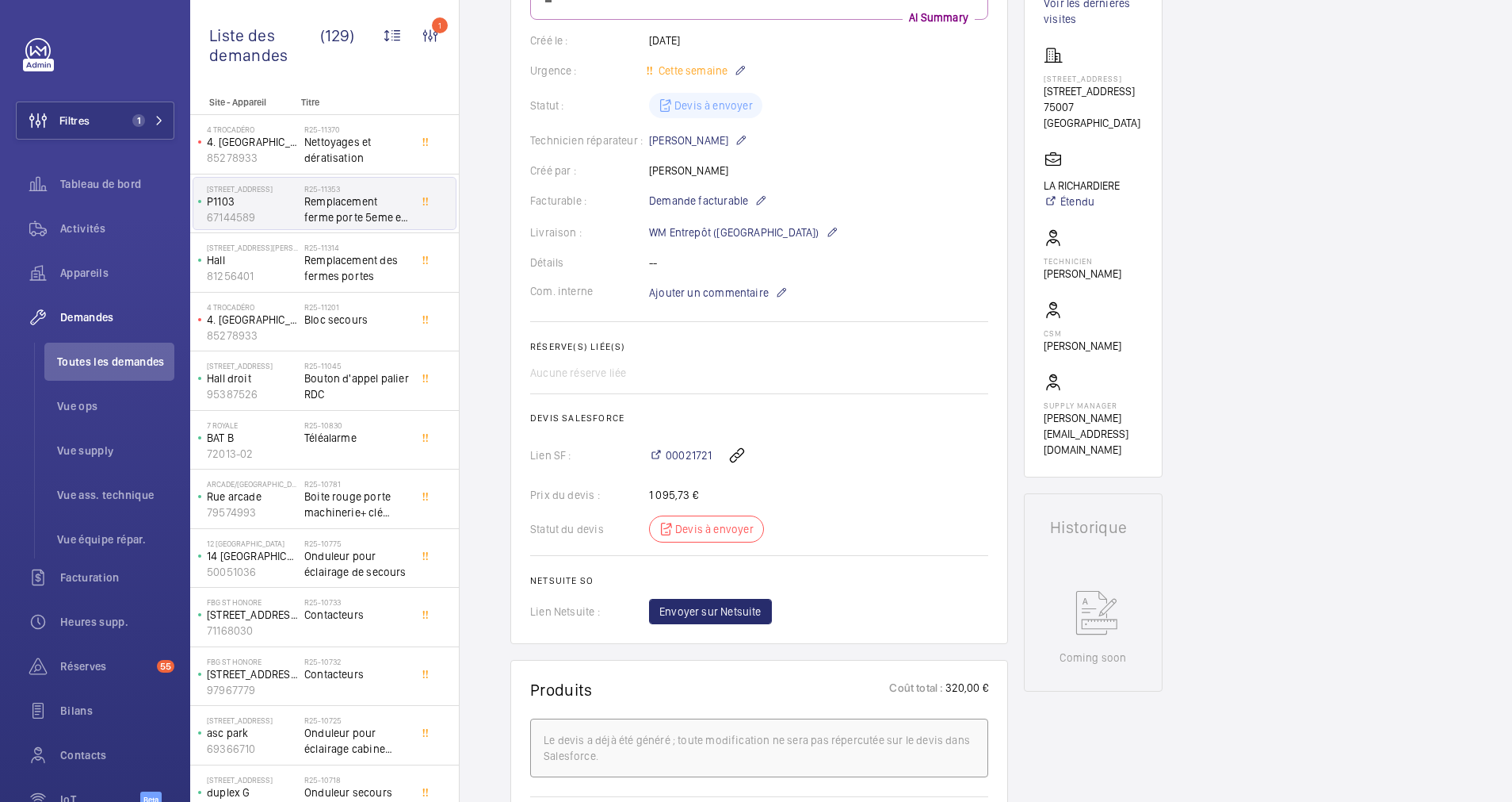
scroll to position [238, 0]
click at [685, 450] on span "00021721" at bounding box center [689, 454] width 46 height 16
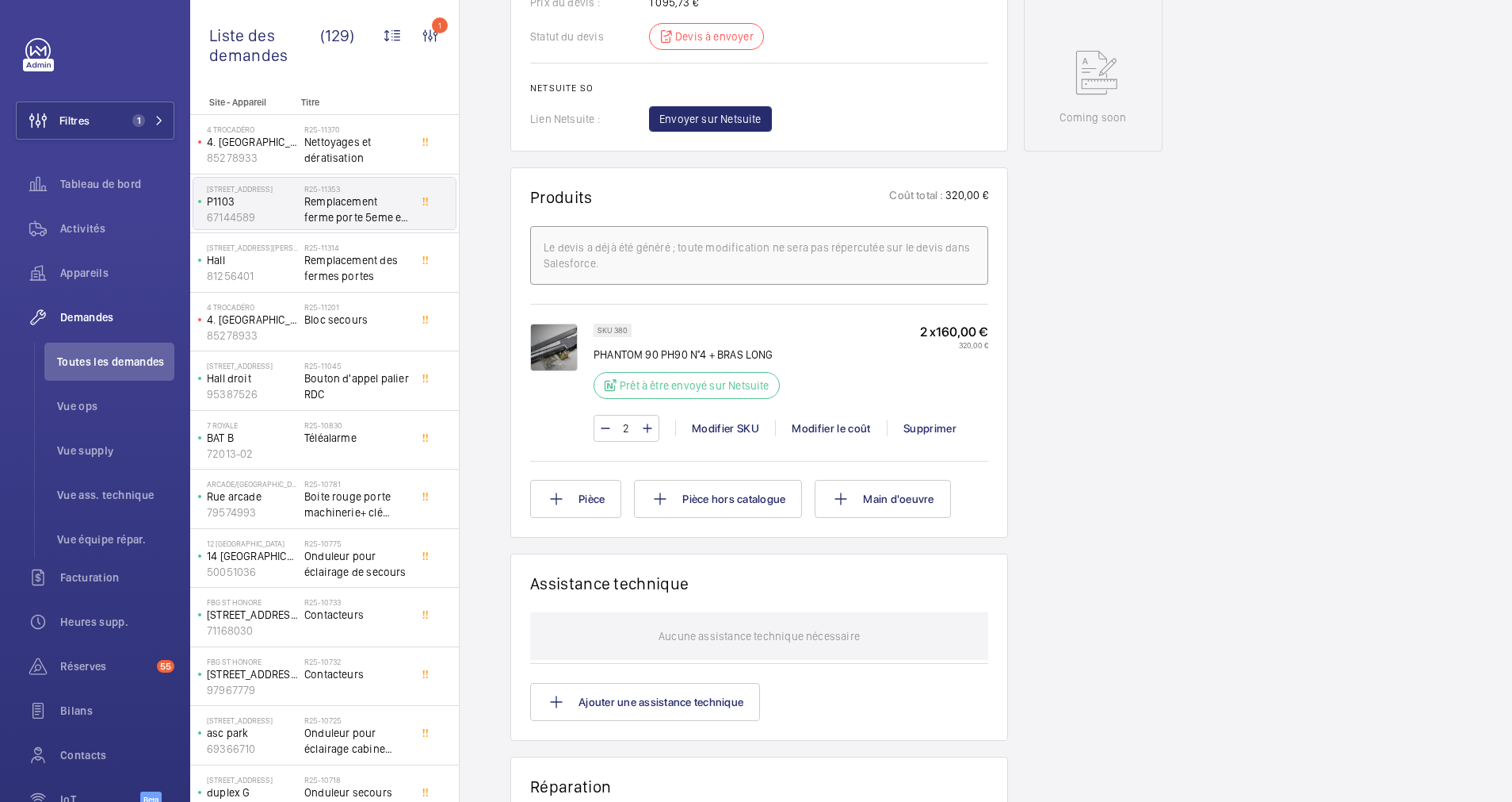
scroll to position [951, 0]
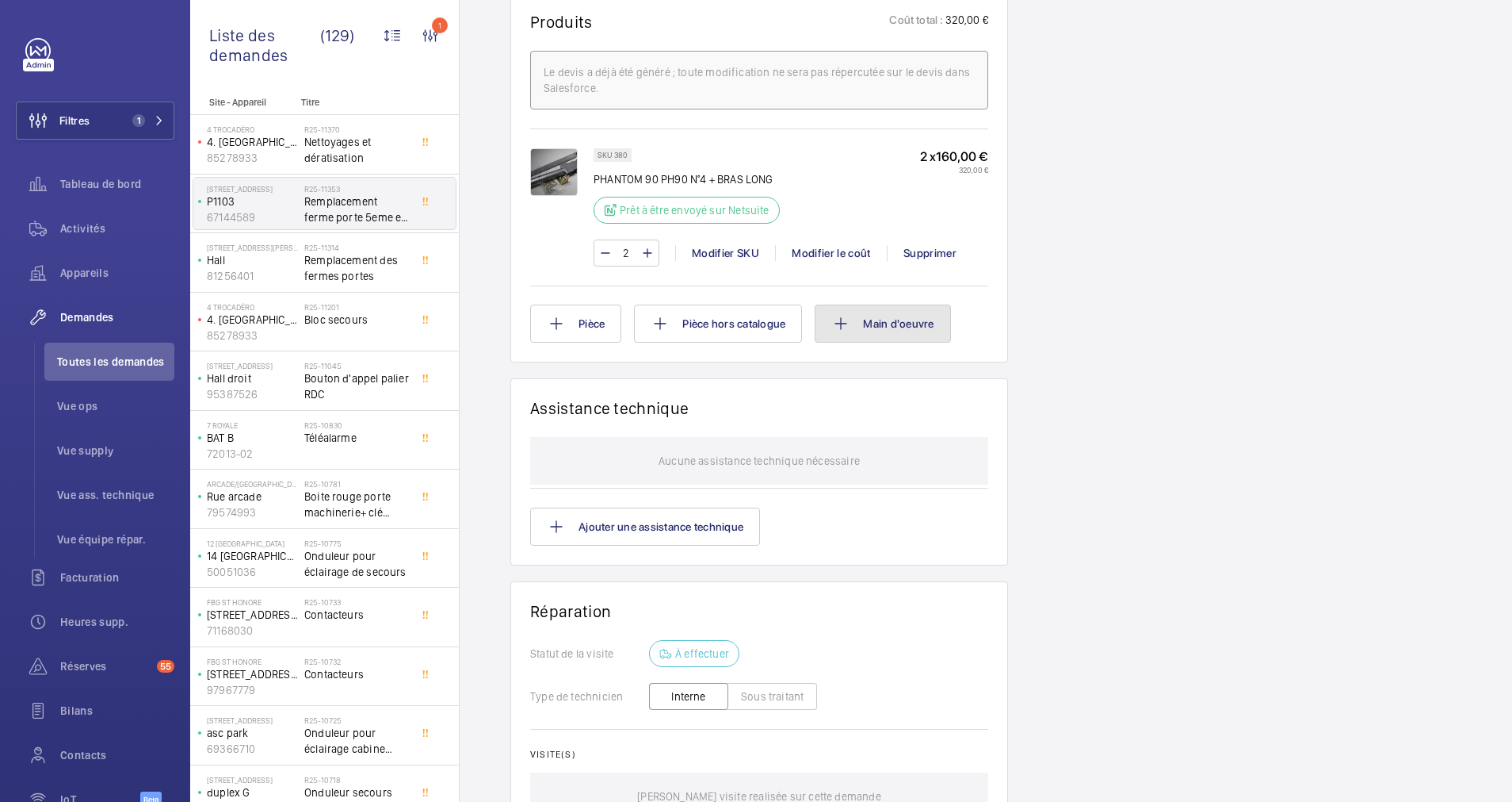
click at [840, 325] on mat-icon at bounding box center [841, 324] width 19 height 19
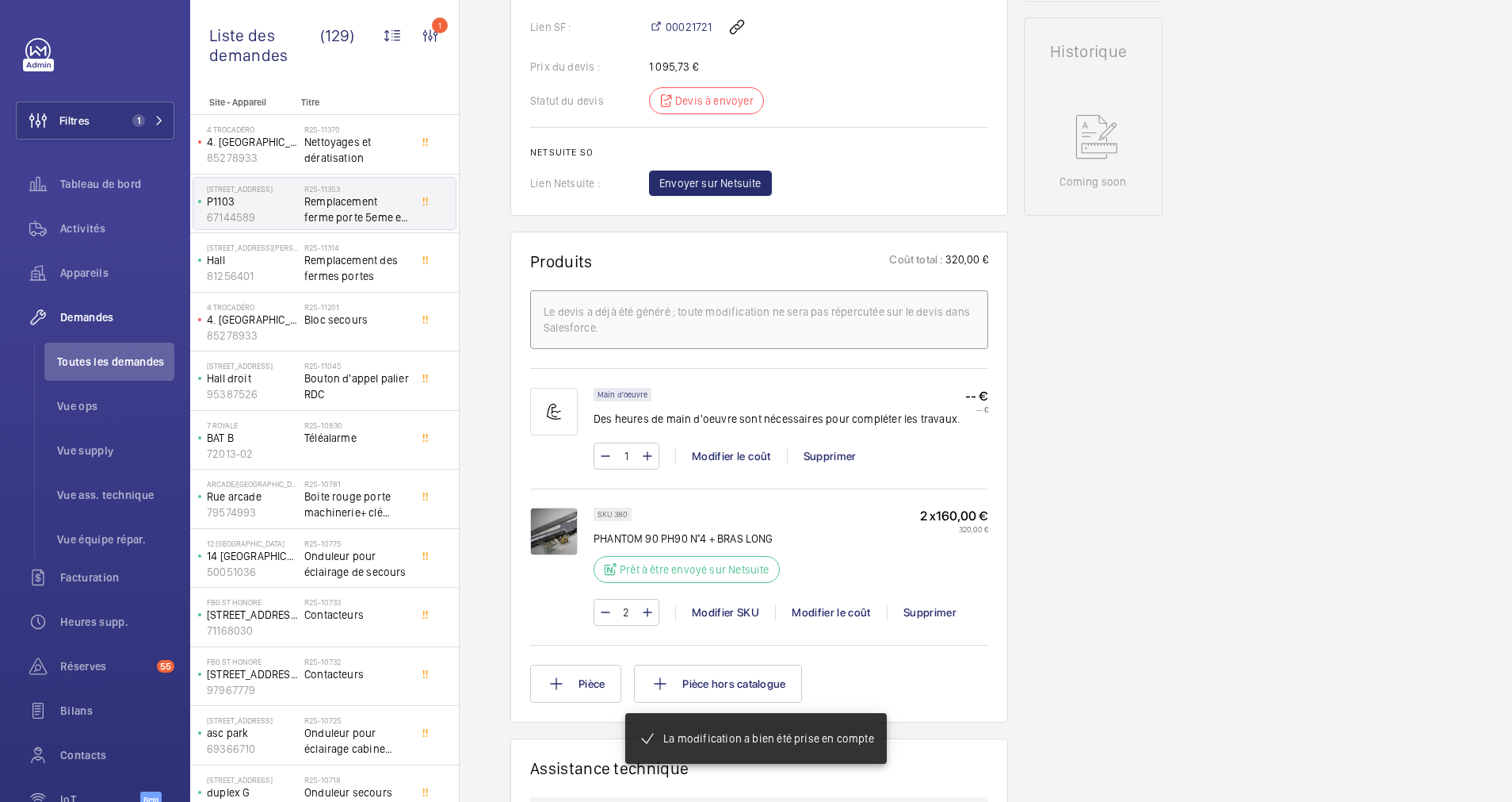
scroll to position [745, 0]
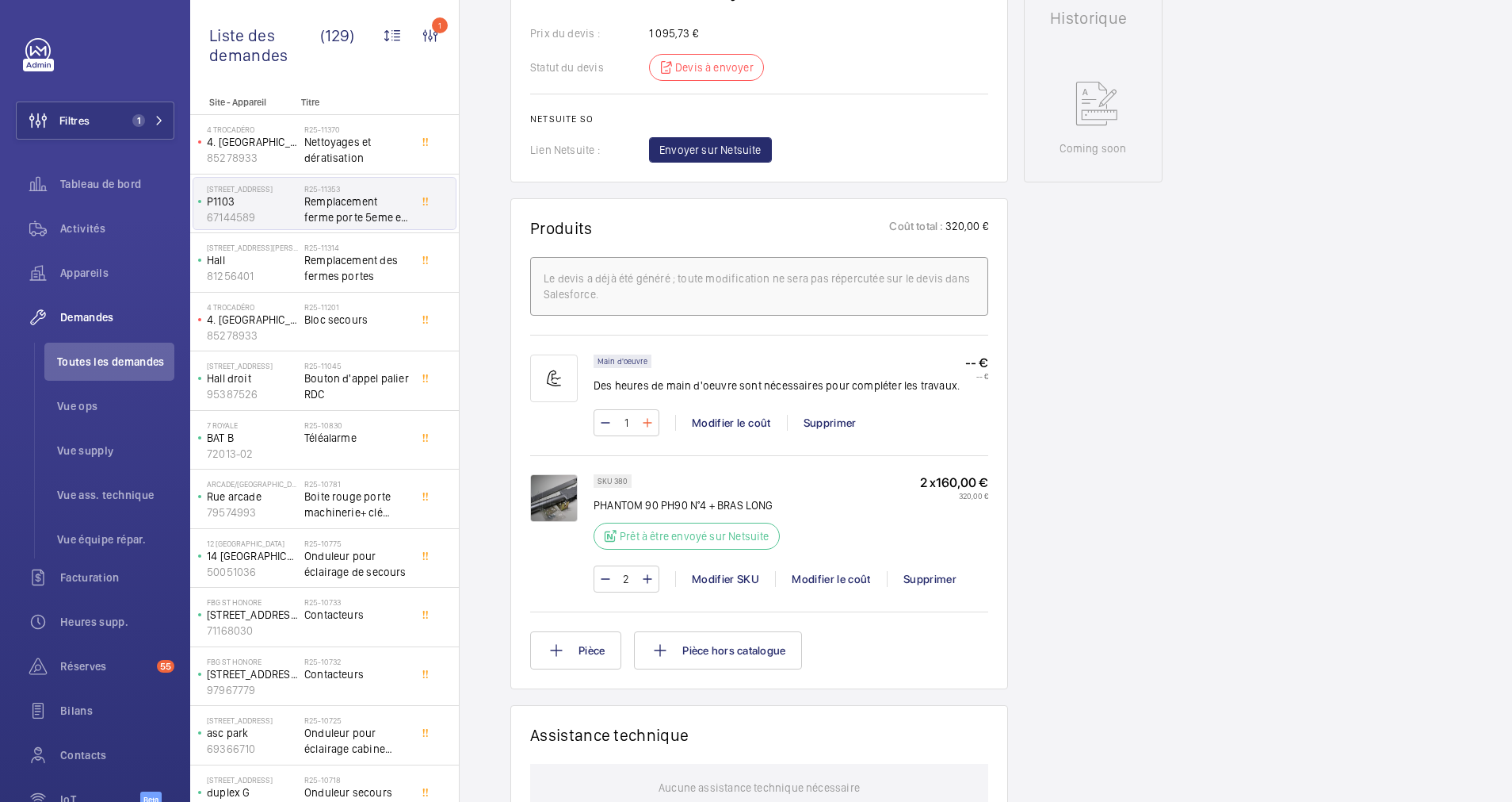
click at [647, 419] on mat-icon at bounding box center [647, 423] width 13 height 19
type input "4"
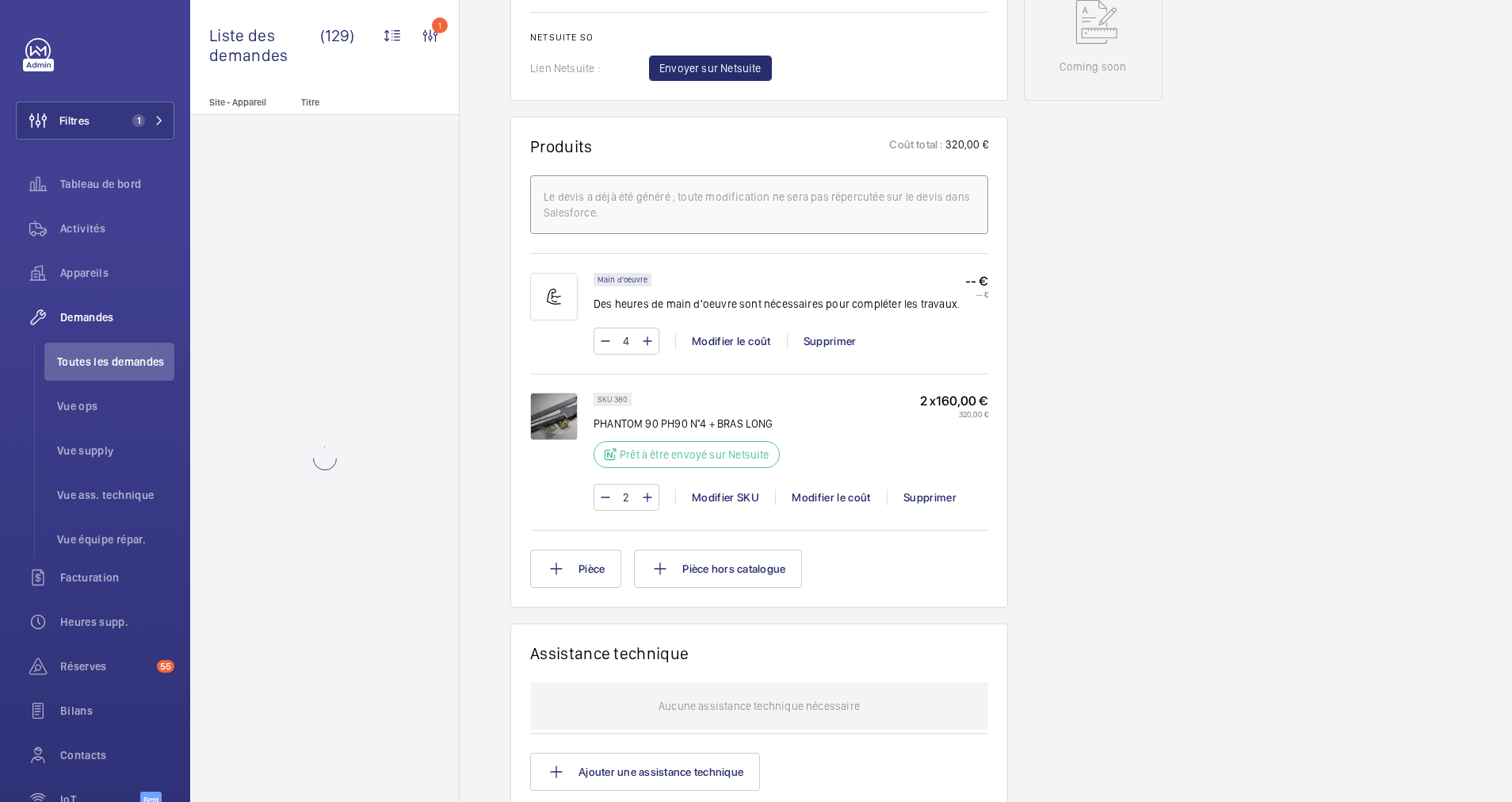
scroll to position [864, 0]
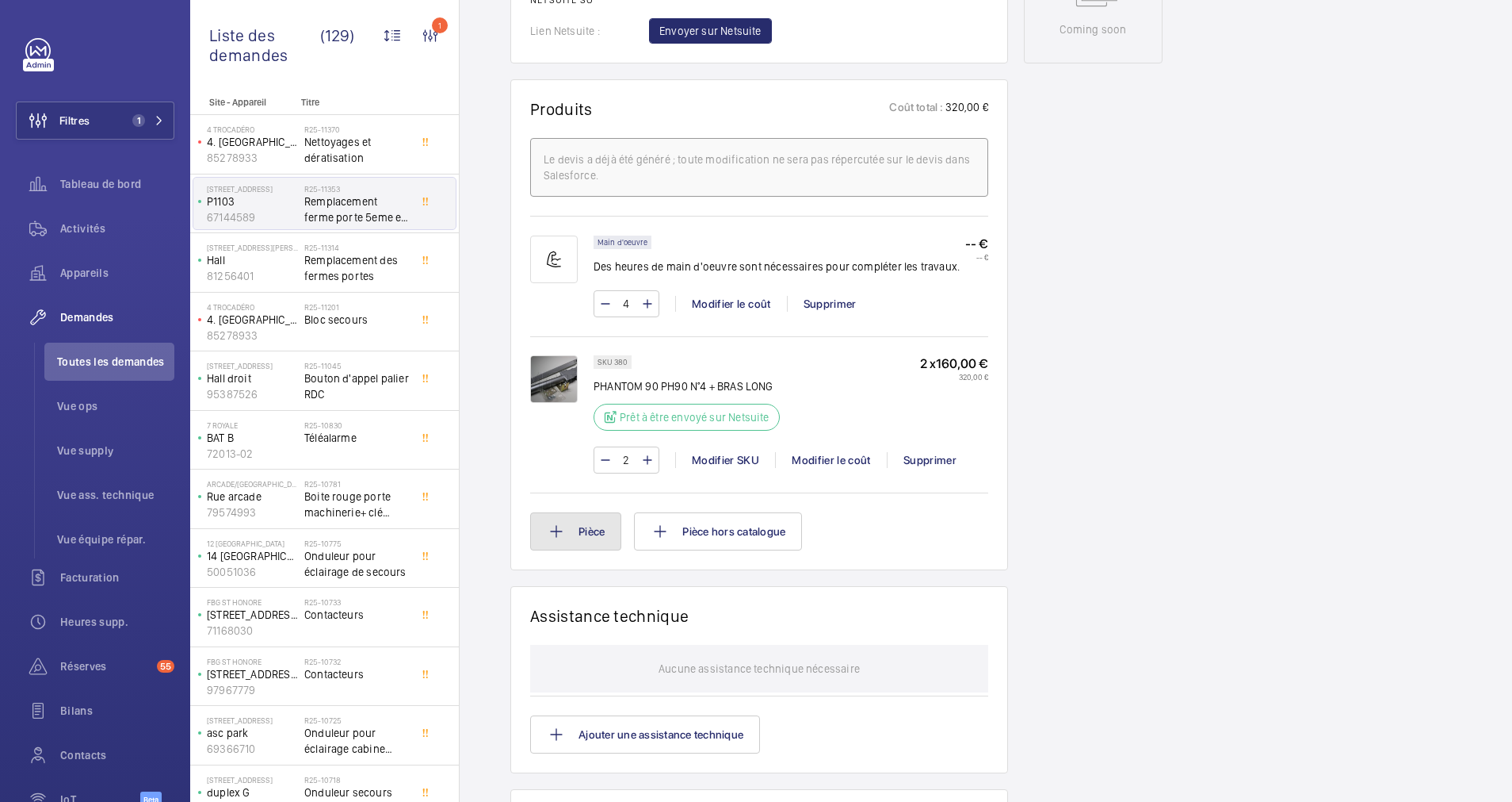
click at [572, 532] on button "Pièce" at bounding box center [576, 531] width 91 height 38
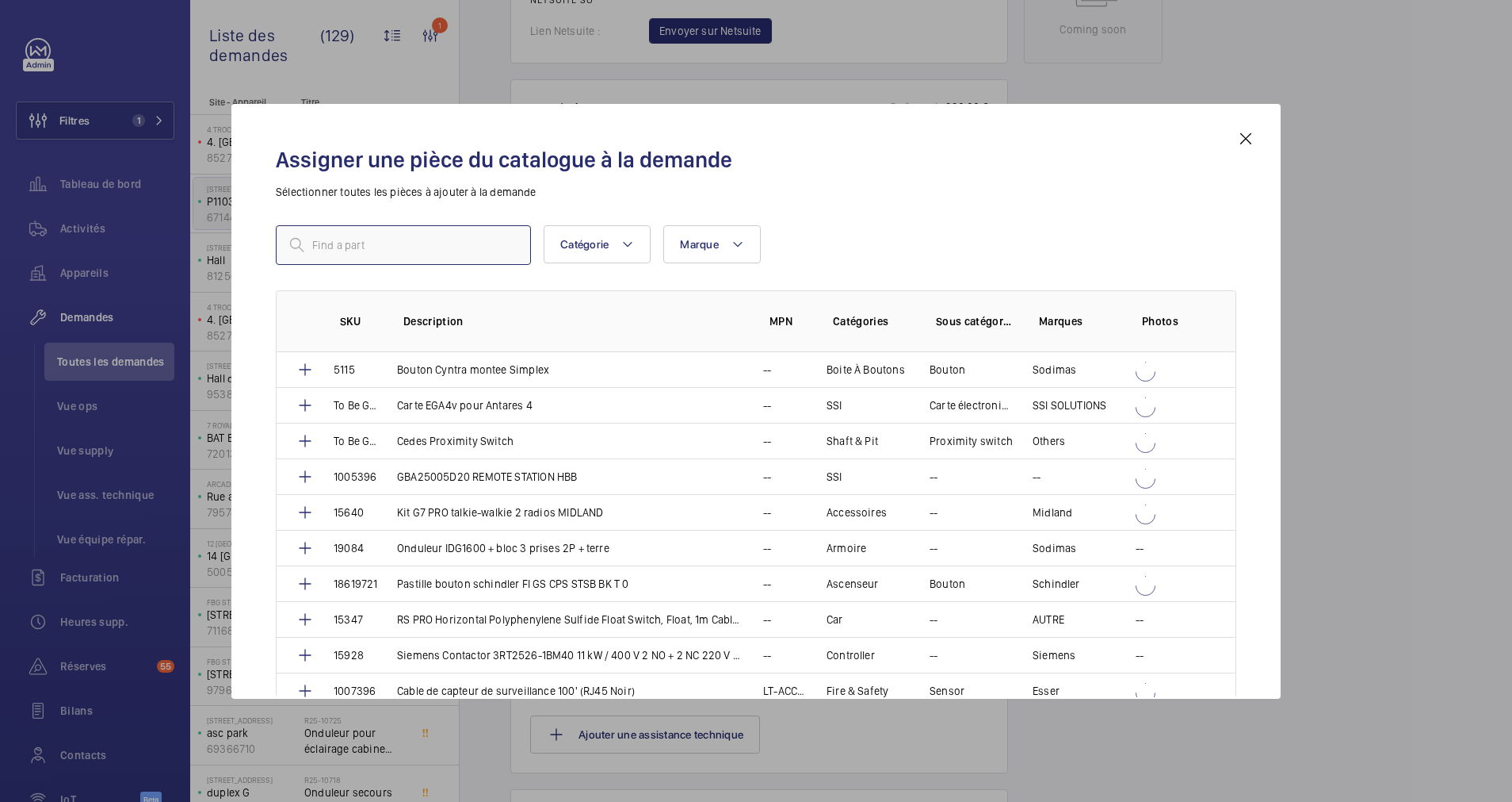
click at [443, 256] on input "text" at bounding box center [404, 245] width 255 height 40
type input "verrou"
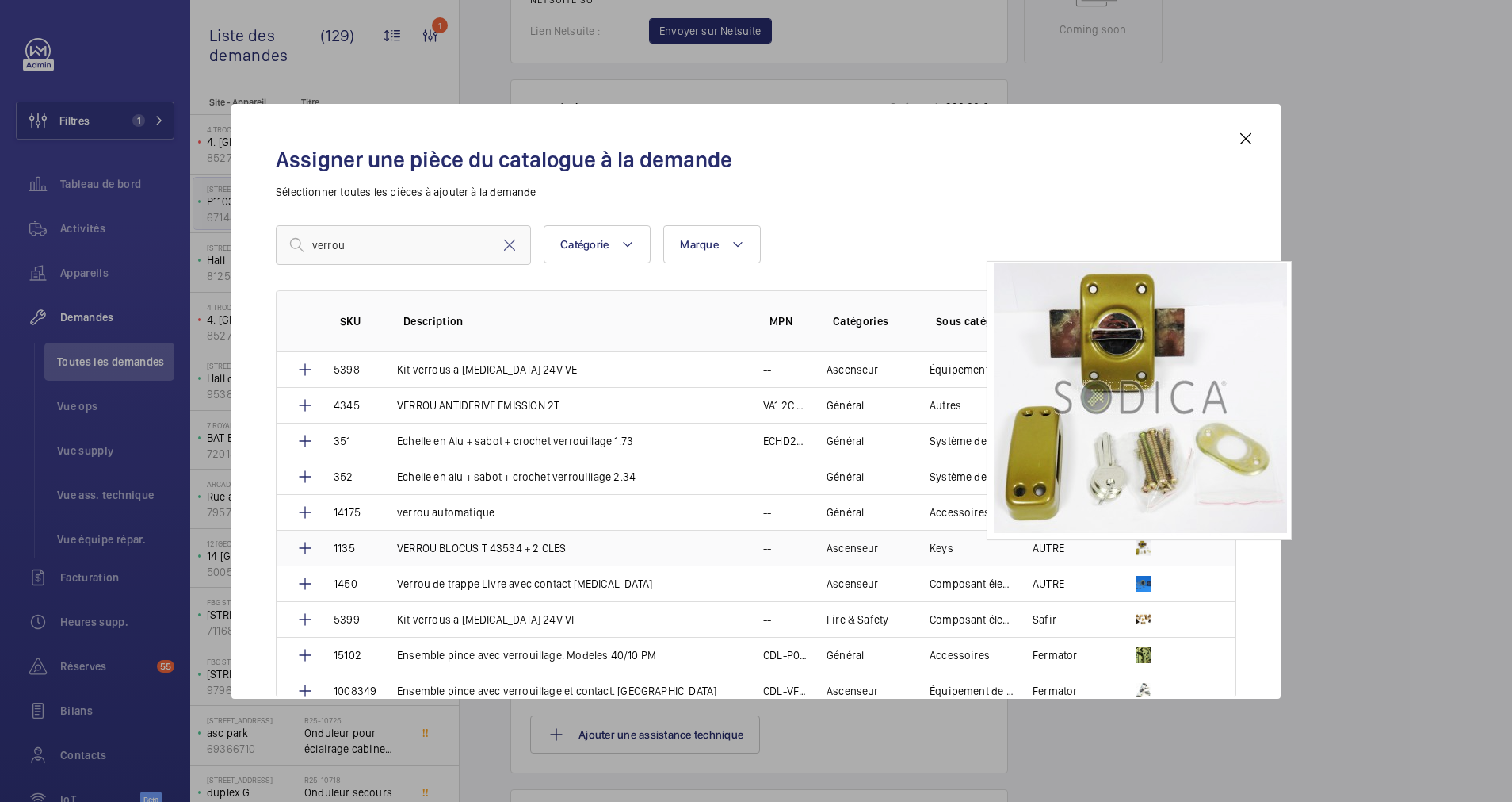
click at [1136, 544] on img at bounding box center [1144, 548] width 16 height 16
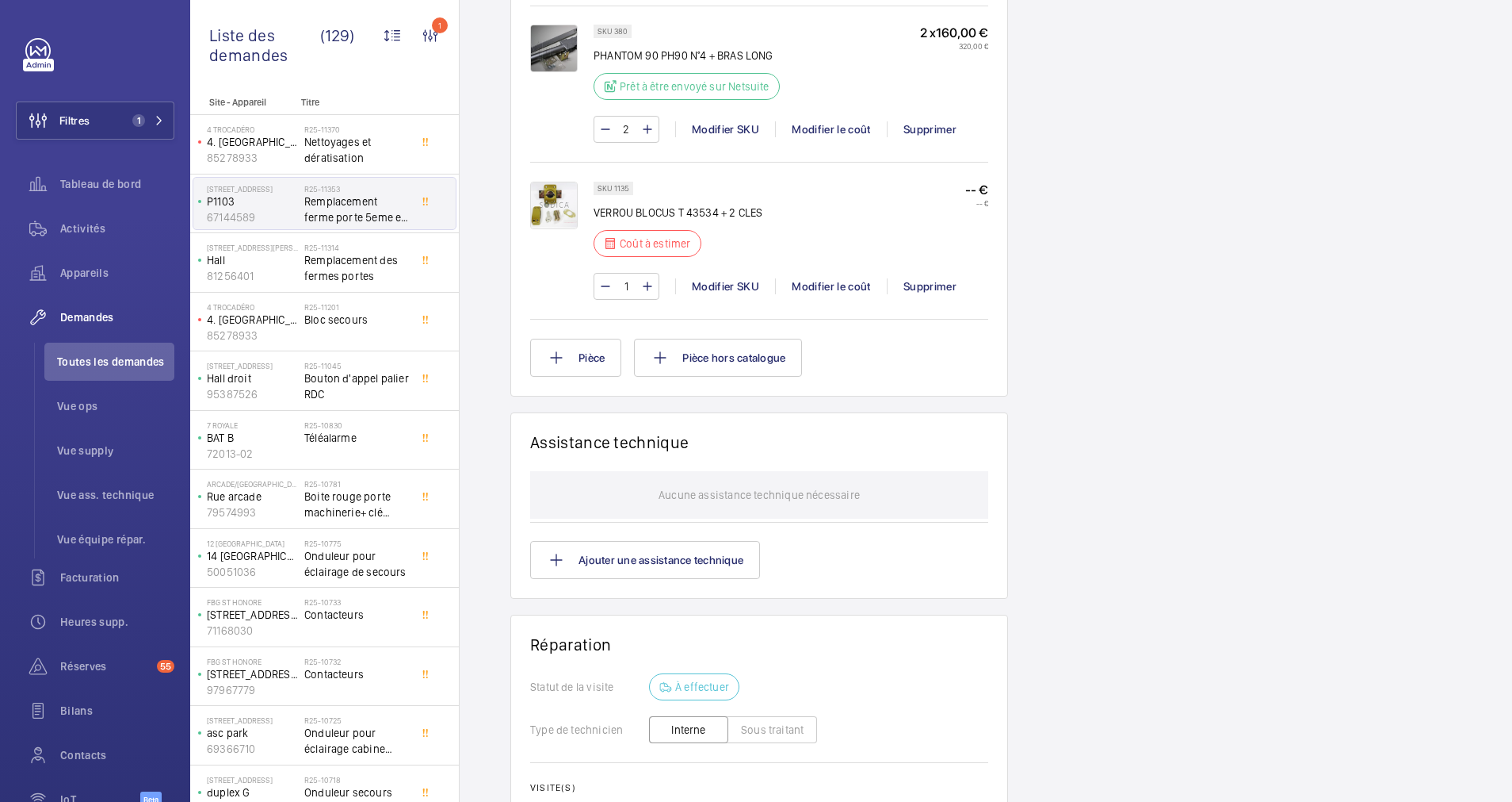
scroll to position [1190, 0]
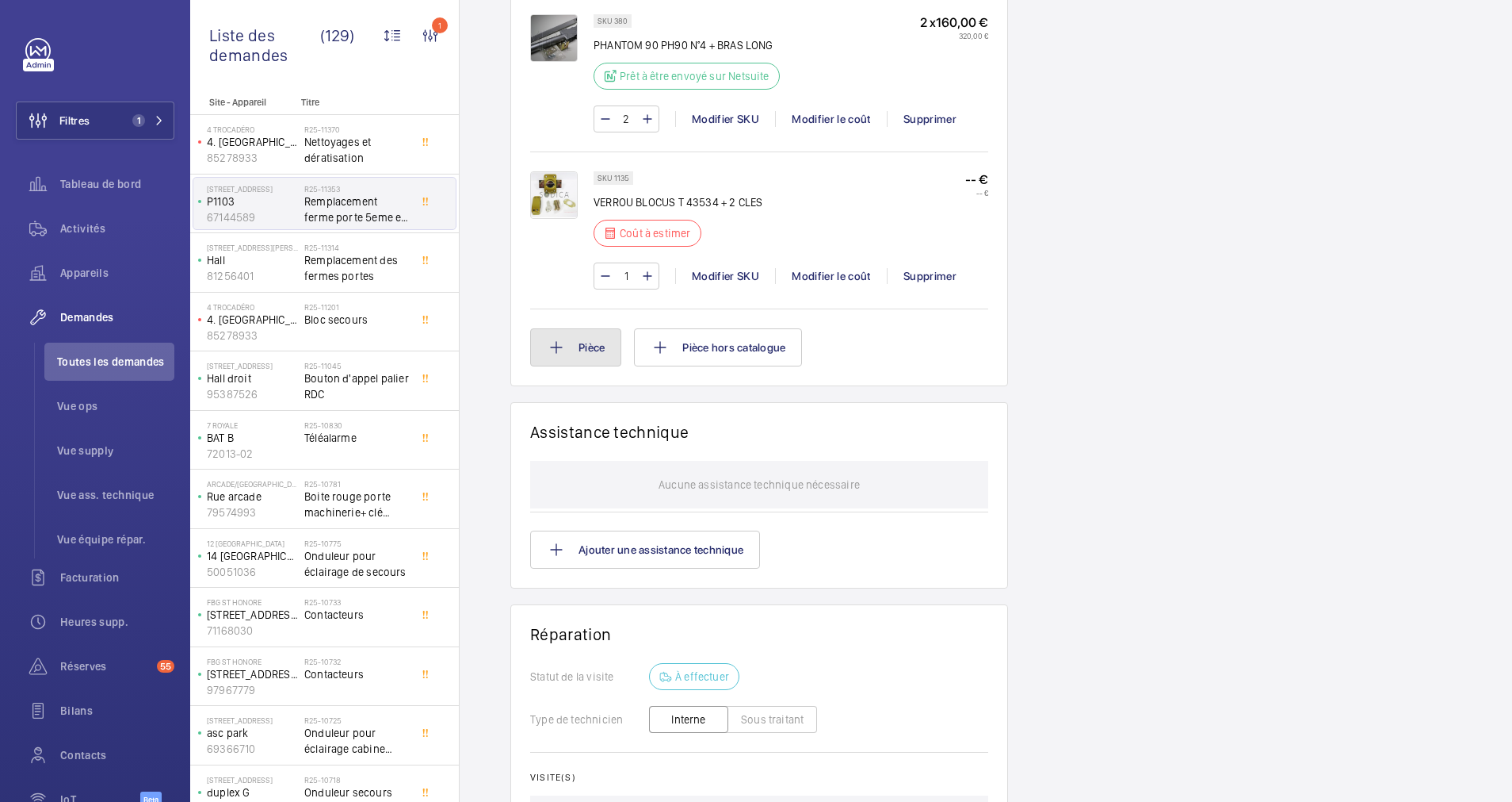
click at [599, 346] on button "Pièce" at bounding box center [576, 346] width 91 height 38
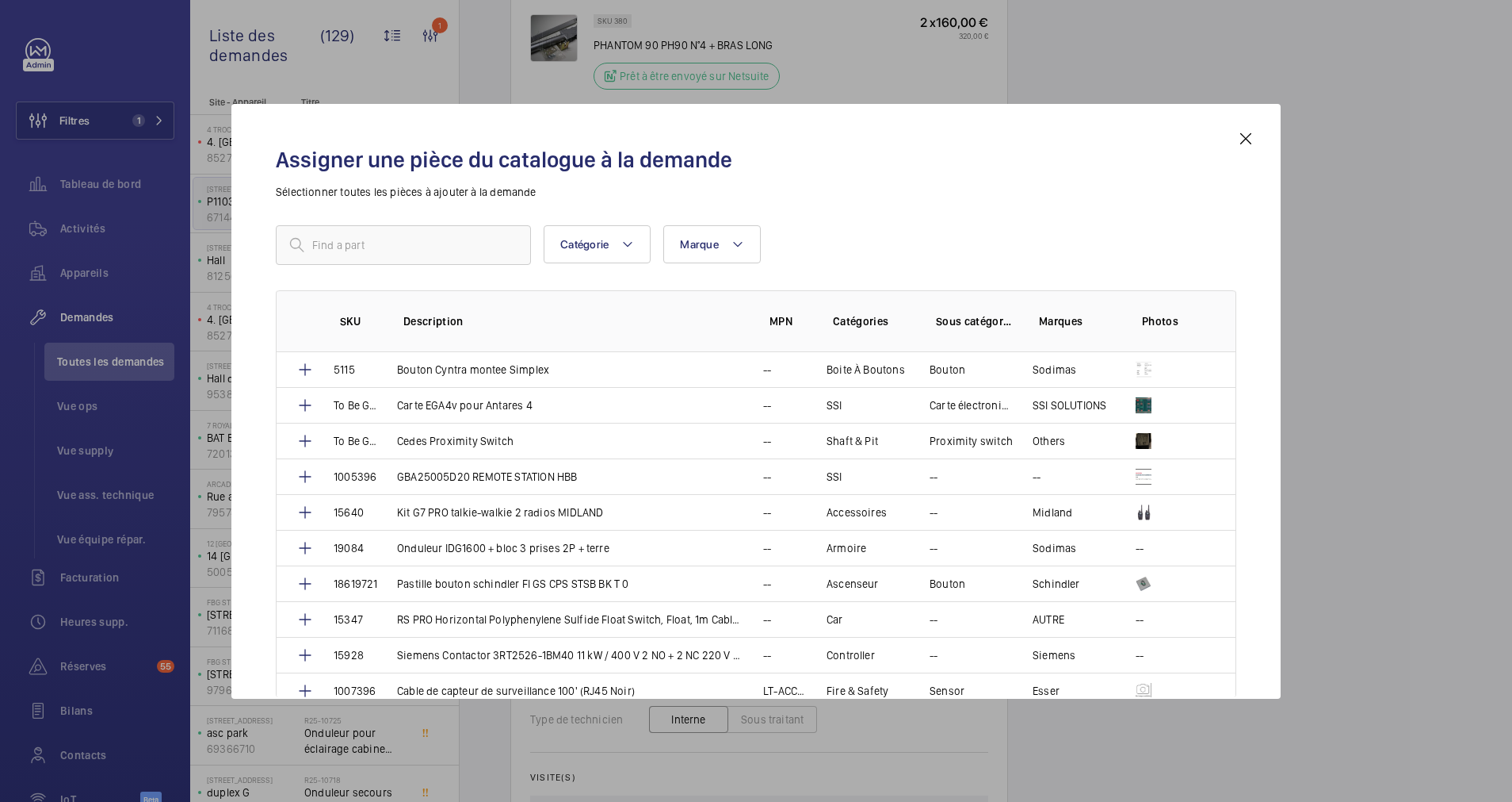
click at [1245, 136] on mat-icon at bounding box center [1246, 139] width 19 height 19
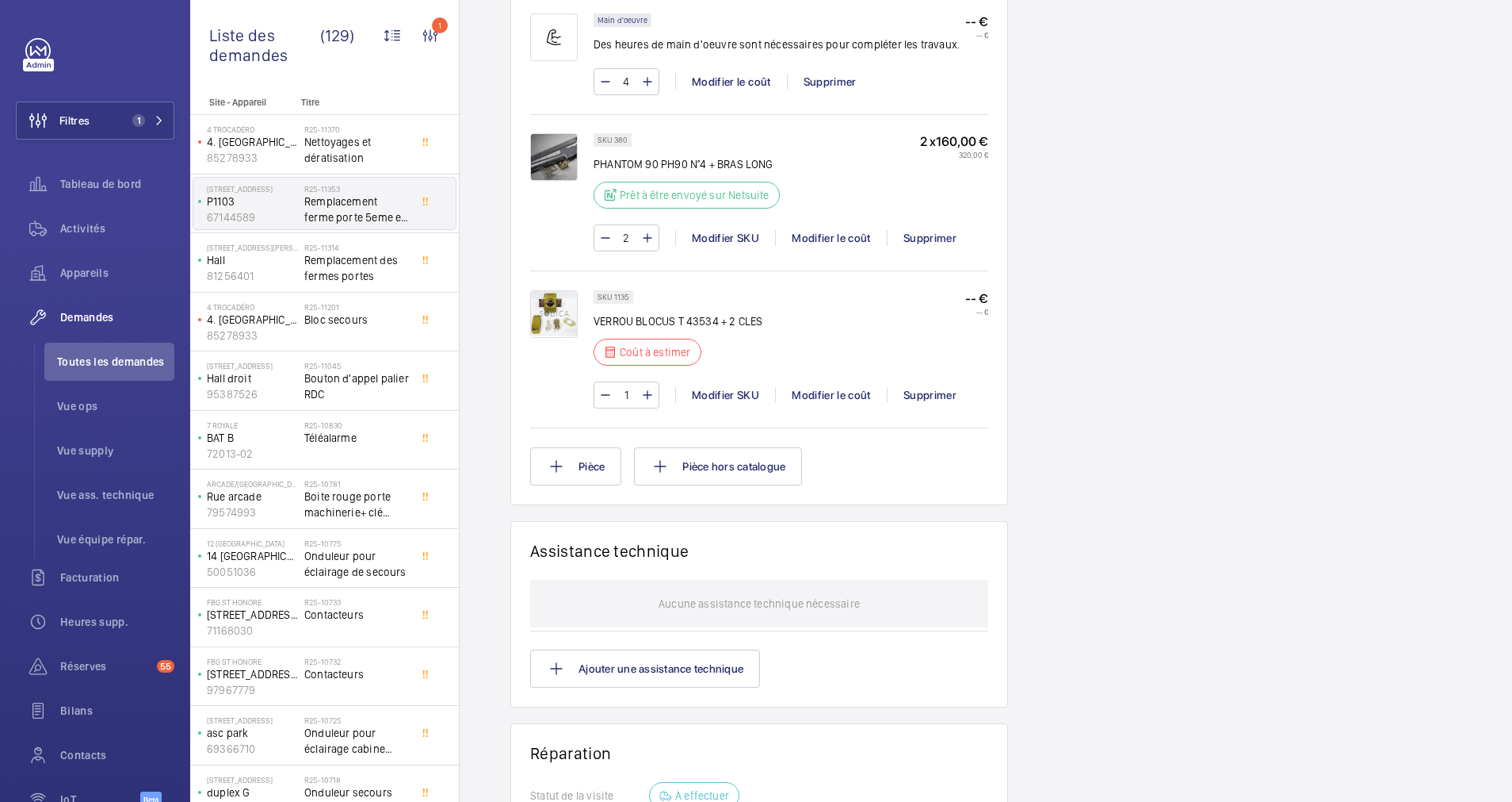
scroll to position [1190, 0]
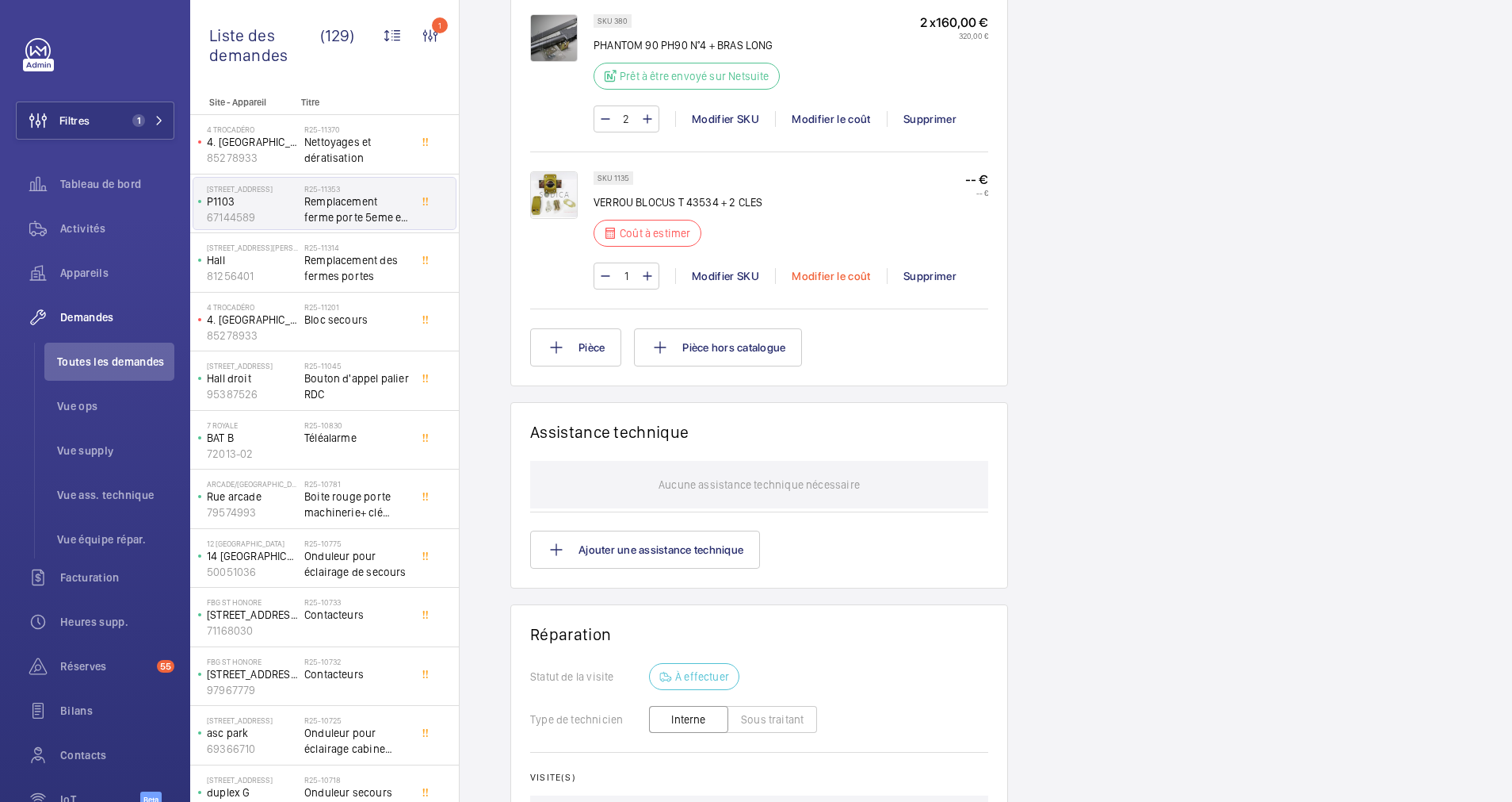
click at [814, 274] on div "Modifier le coût" at bounding box center [831, 276] width 111 height 16
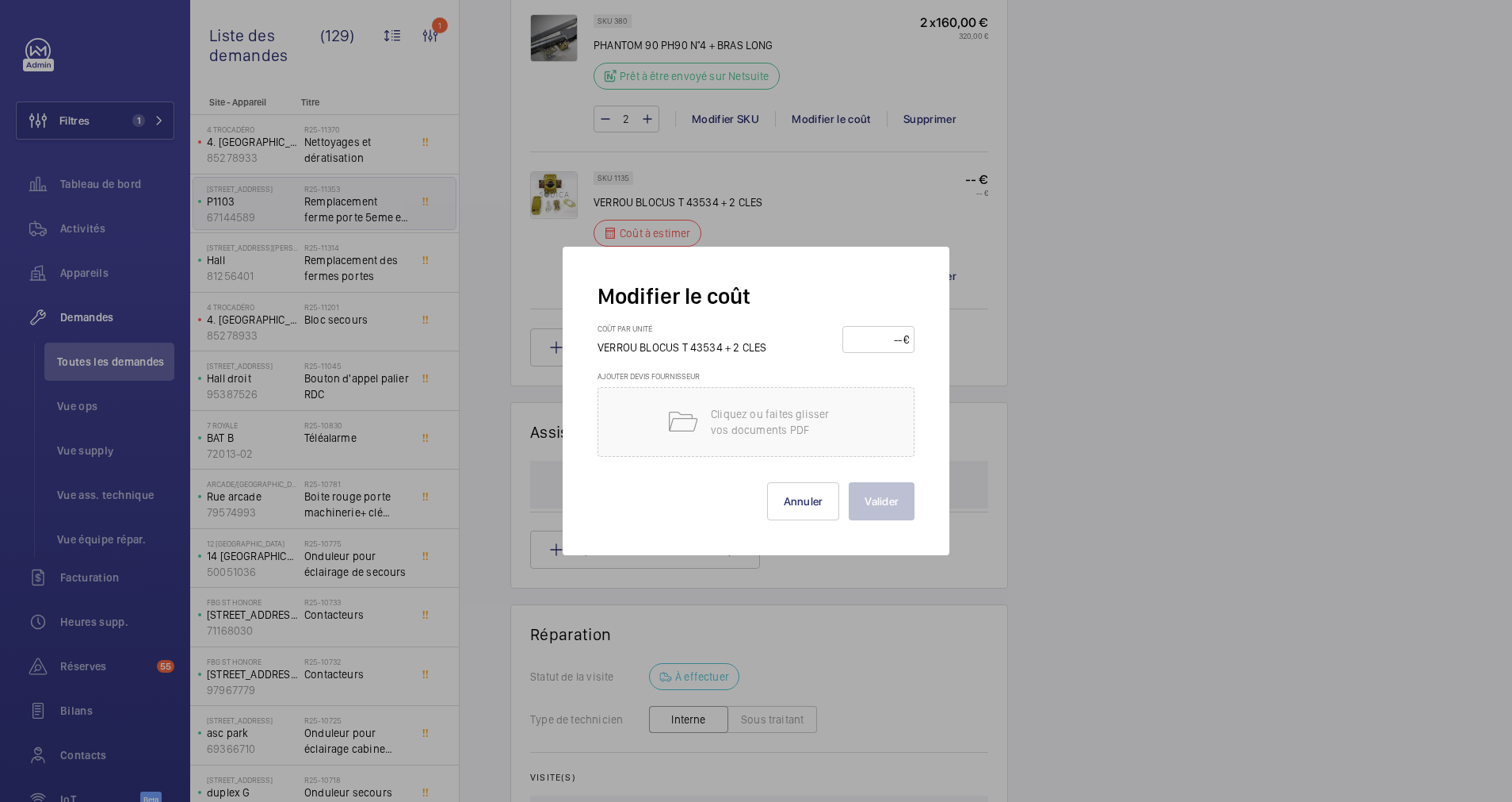
click at [864, 338] on input "number" at bounding box center [876, 339] width 56 height 25
type input "150"
click at [748, 429] on p "Cliquez ou faites glisser vos documents PDF" at bounding box center [778, 422] width 135 height 31
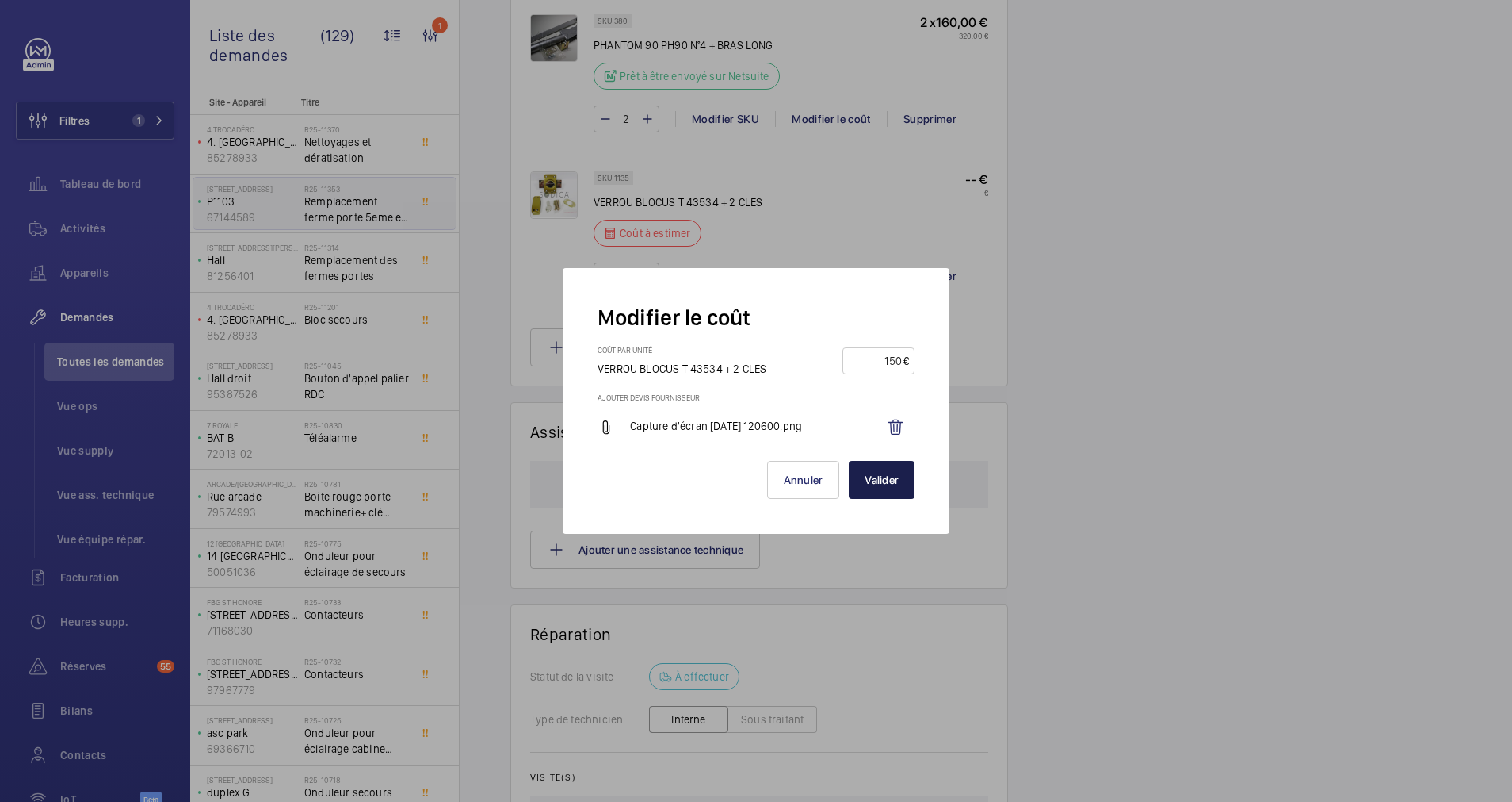
click at [877, 473] on button "Valider" at bounding box center [882, 479] width 65 height 38
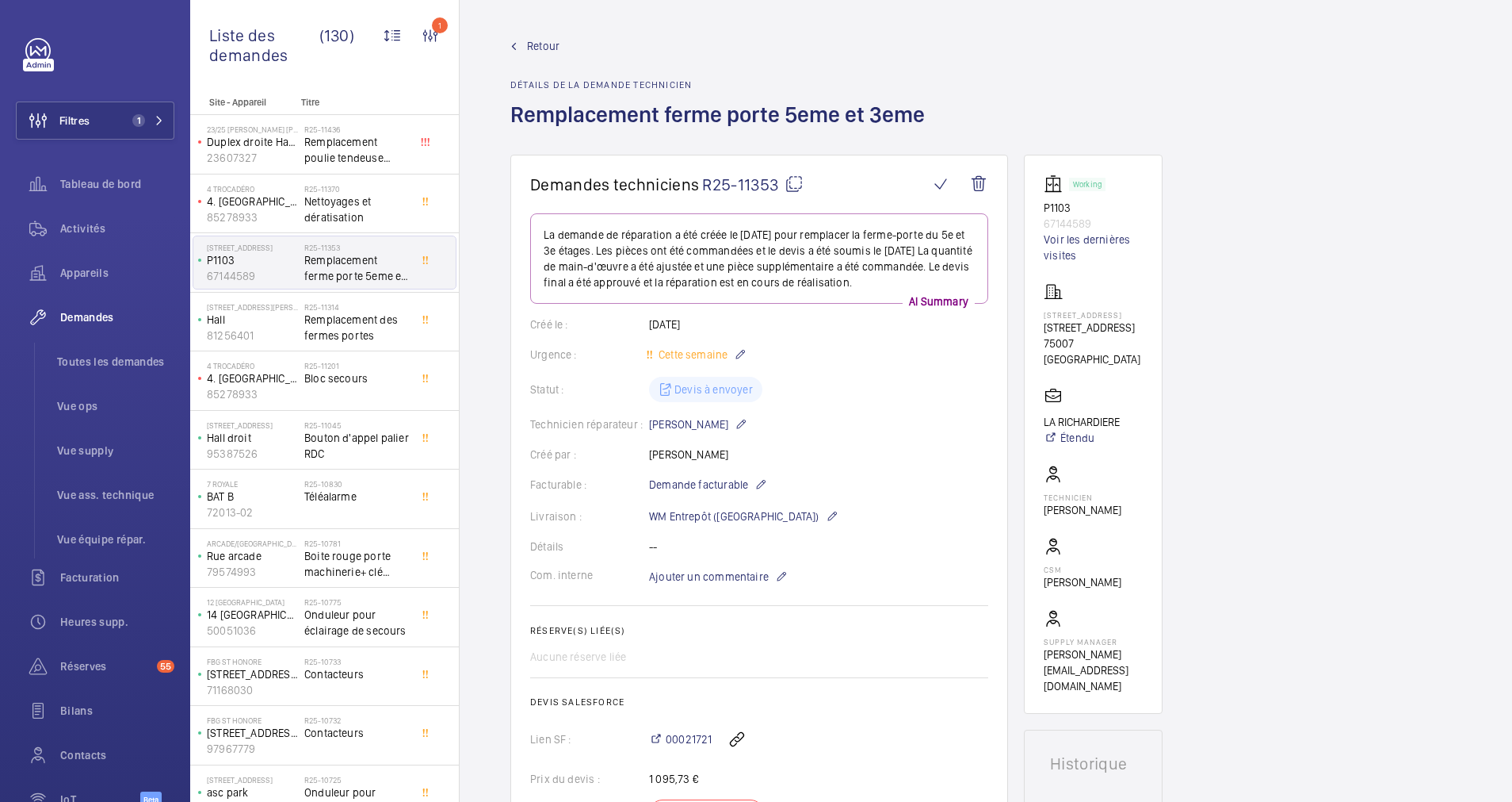
click at [530, 48] on span "Retour" at bounding box center [543, 46] width 32 height 16
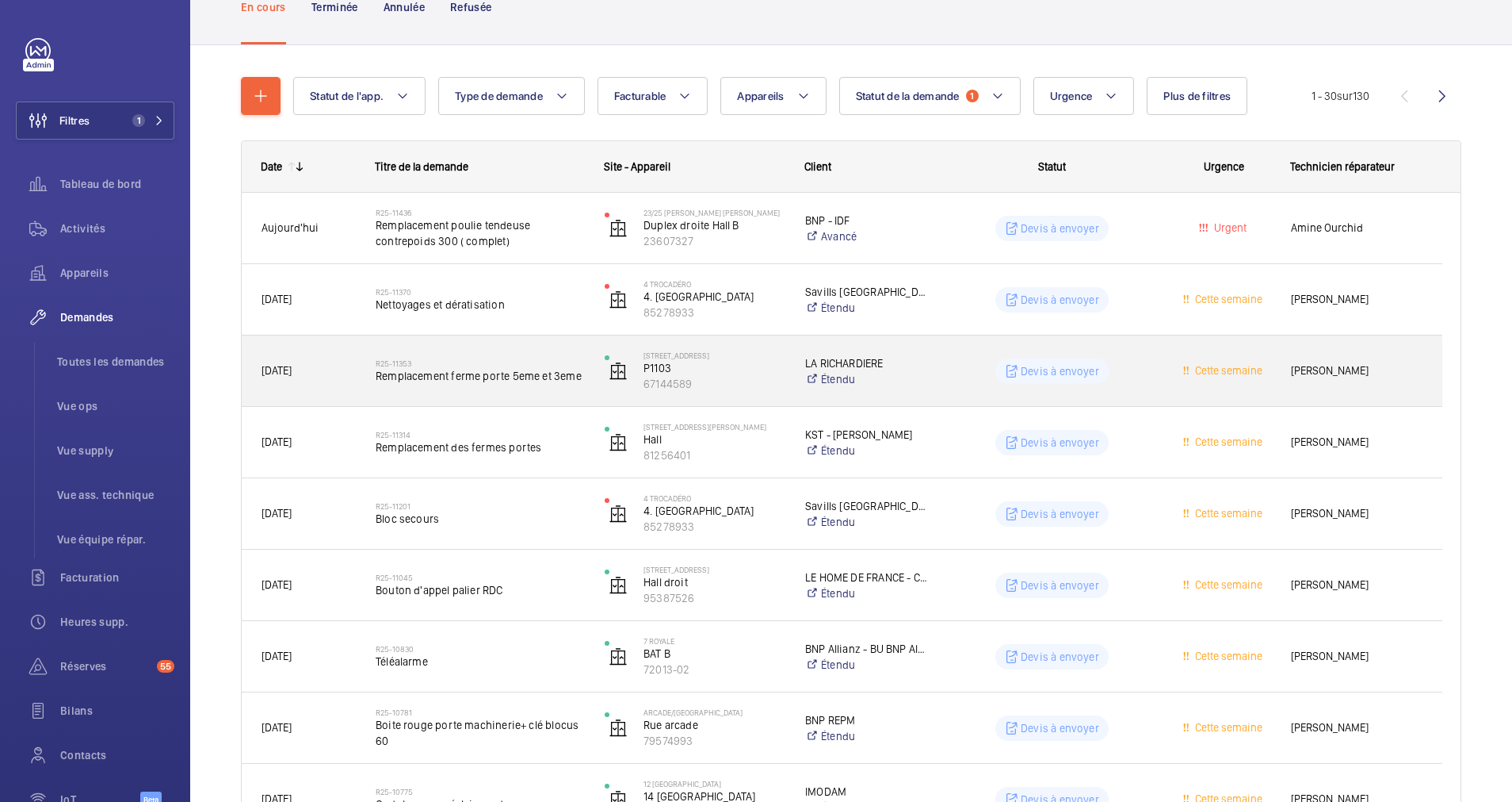
scroll to position [238, 0]
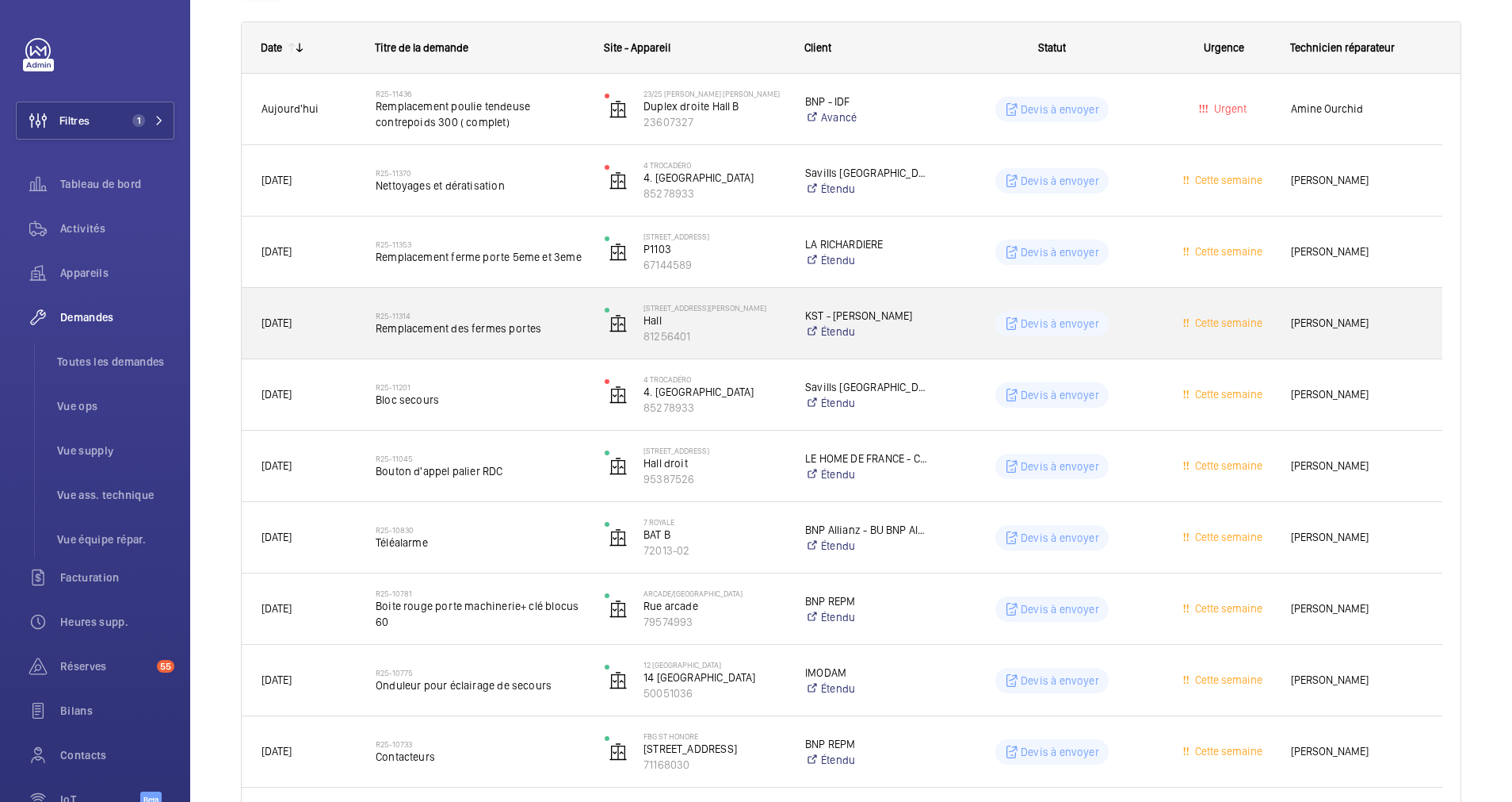
click at [556, 308] on div "R25-11314 Remplacement des fermes portes" at bounding box center [480, 323] width 208 height 46
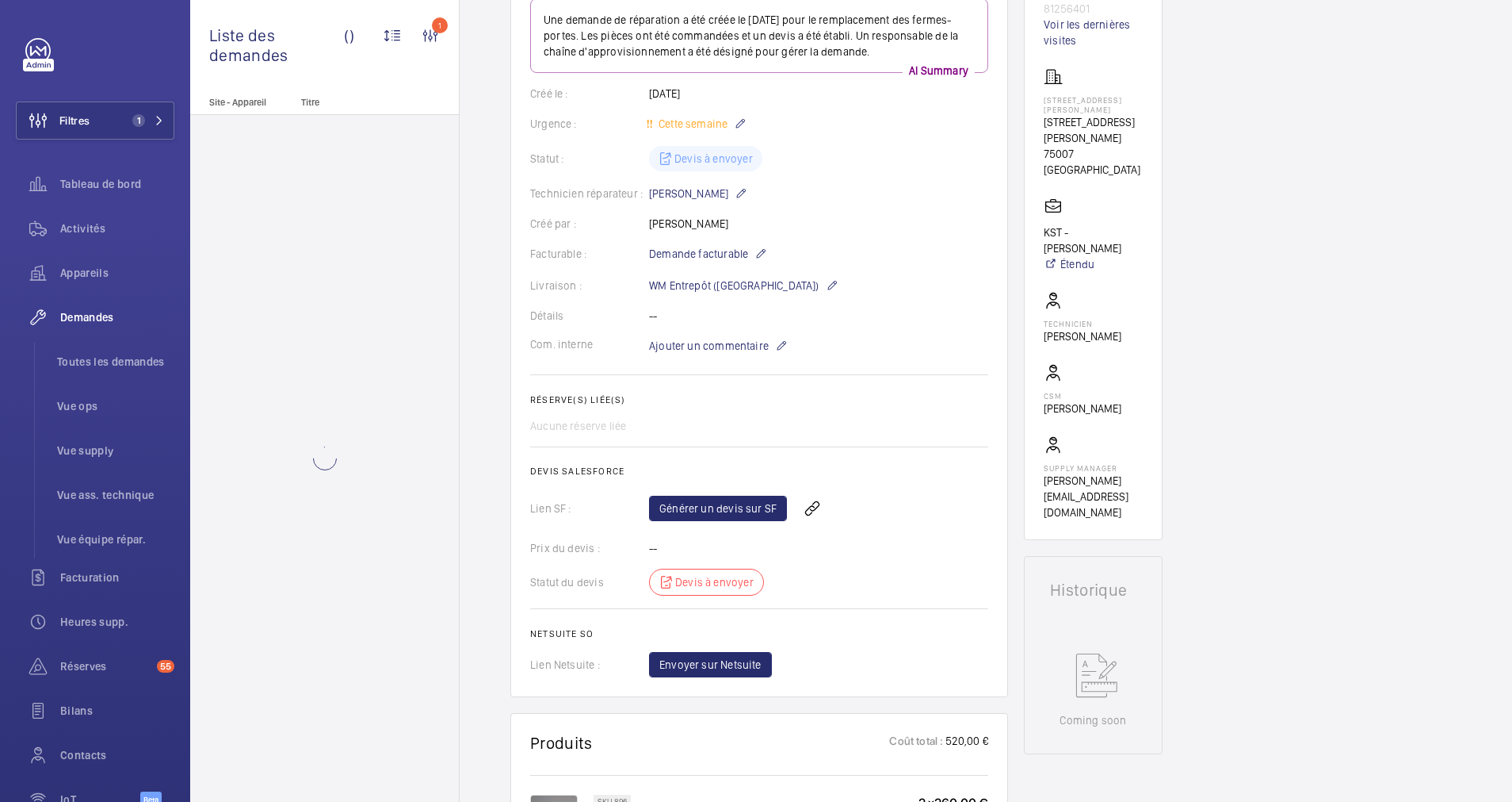
scroll to position [238, 0]
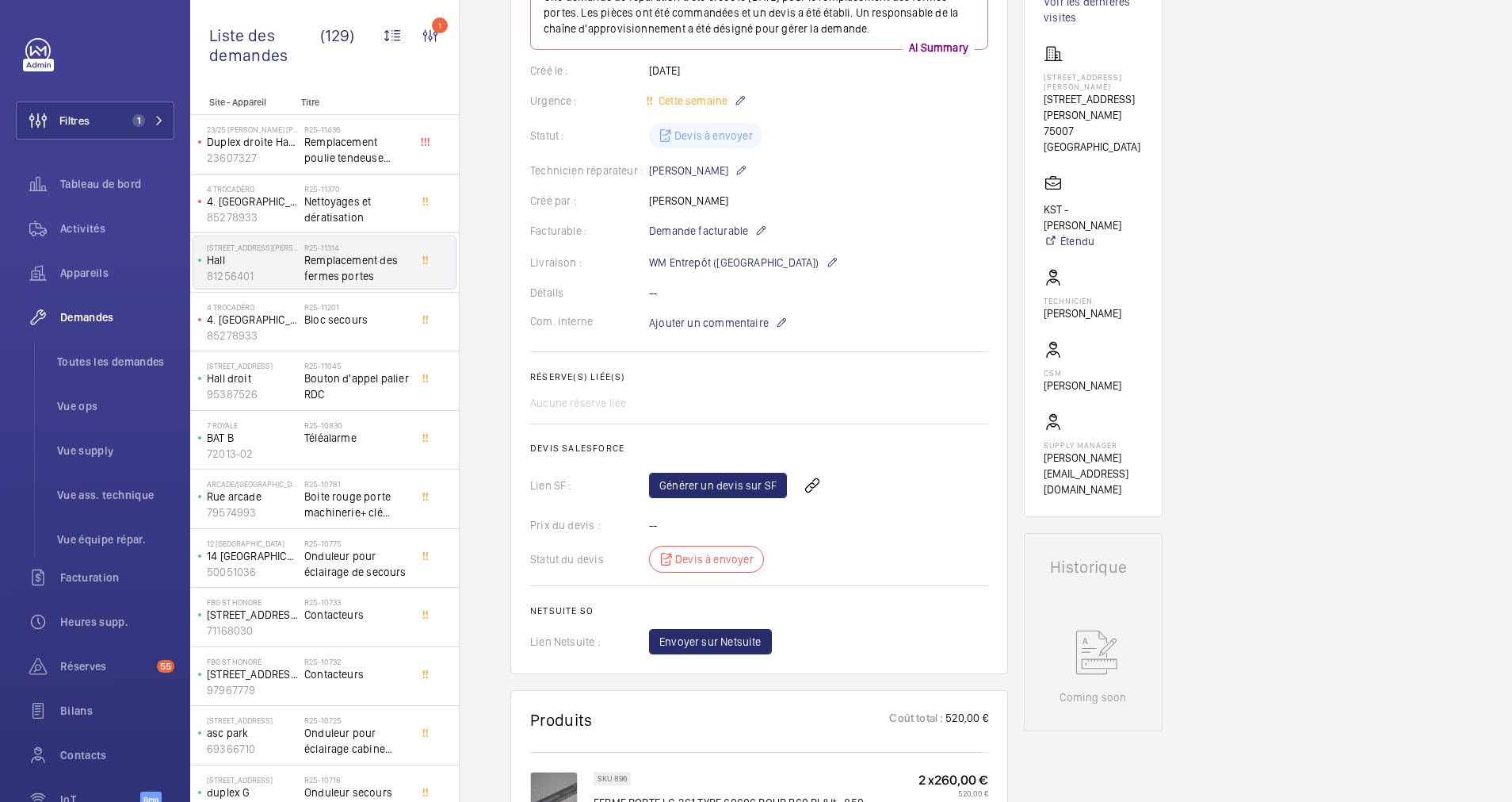
scroll to position [119, 0]
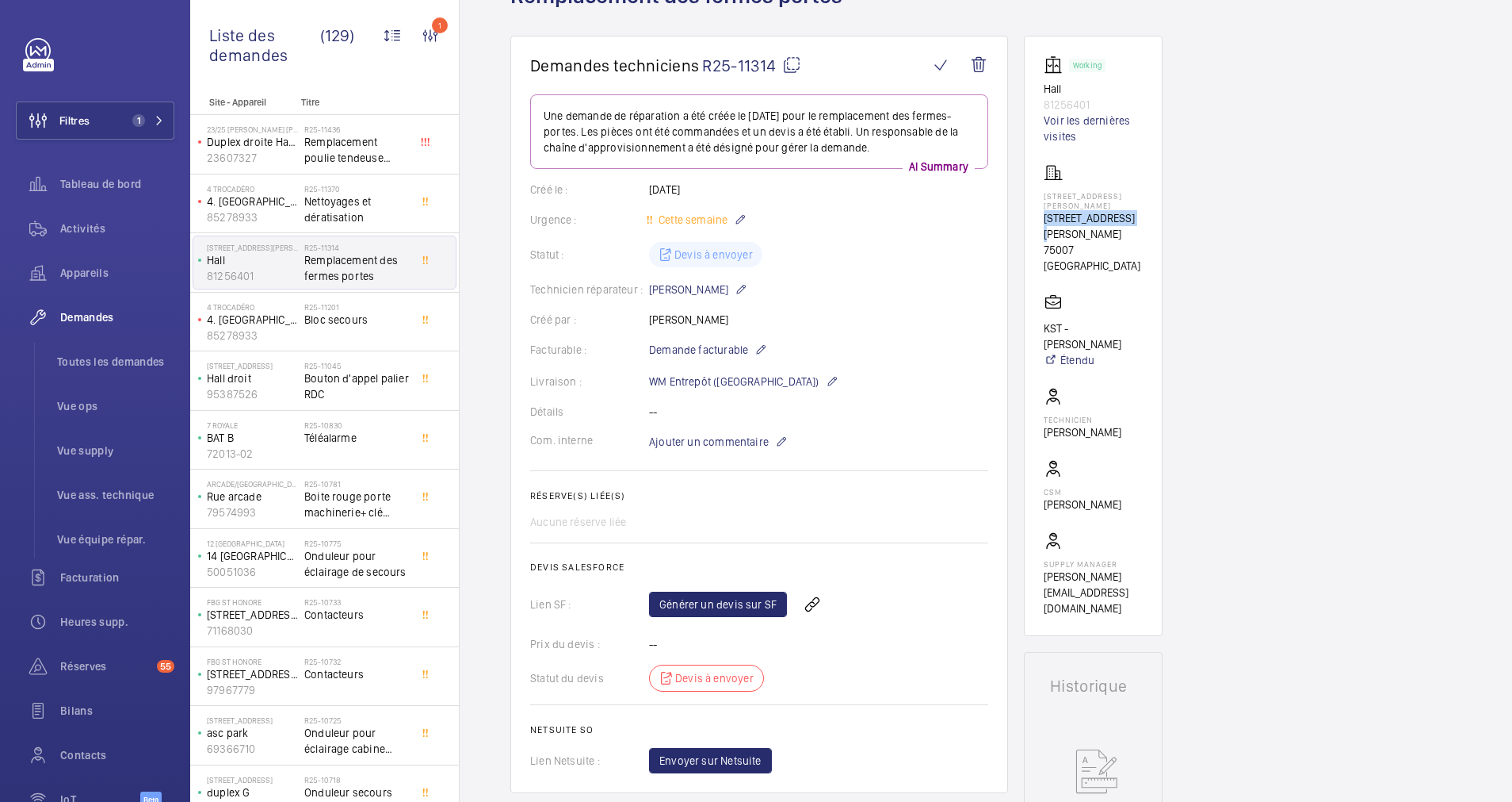
drag, startPoint x: 1042, startPoint y: 211, endPoint x: 1127, endPoint y: 211, distance: 85.0
click at [1127, 211] on wm-front-card "Working Hall 81256401 Voir les dernières visites 13 Rue Jean Nicot 13 Rue Jean …" at bounding box center [1094, 335] width 139 height 600
drag, startPoint x: 1127, startPoint y: 211, endPoint x: 1116, endPoint y: 208, distance: 11.4
copy p "[STREET_ADDRESS][PERSON_NAME]"
click at [834, 292] on div "Technicien réparateur : Swadrou-Dine Zaïdi" at bounding box center [760, 290] width 459 height 19
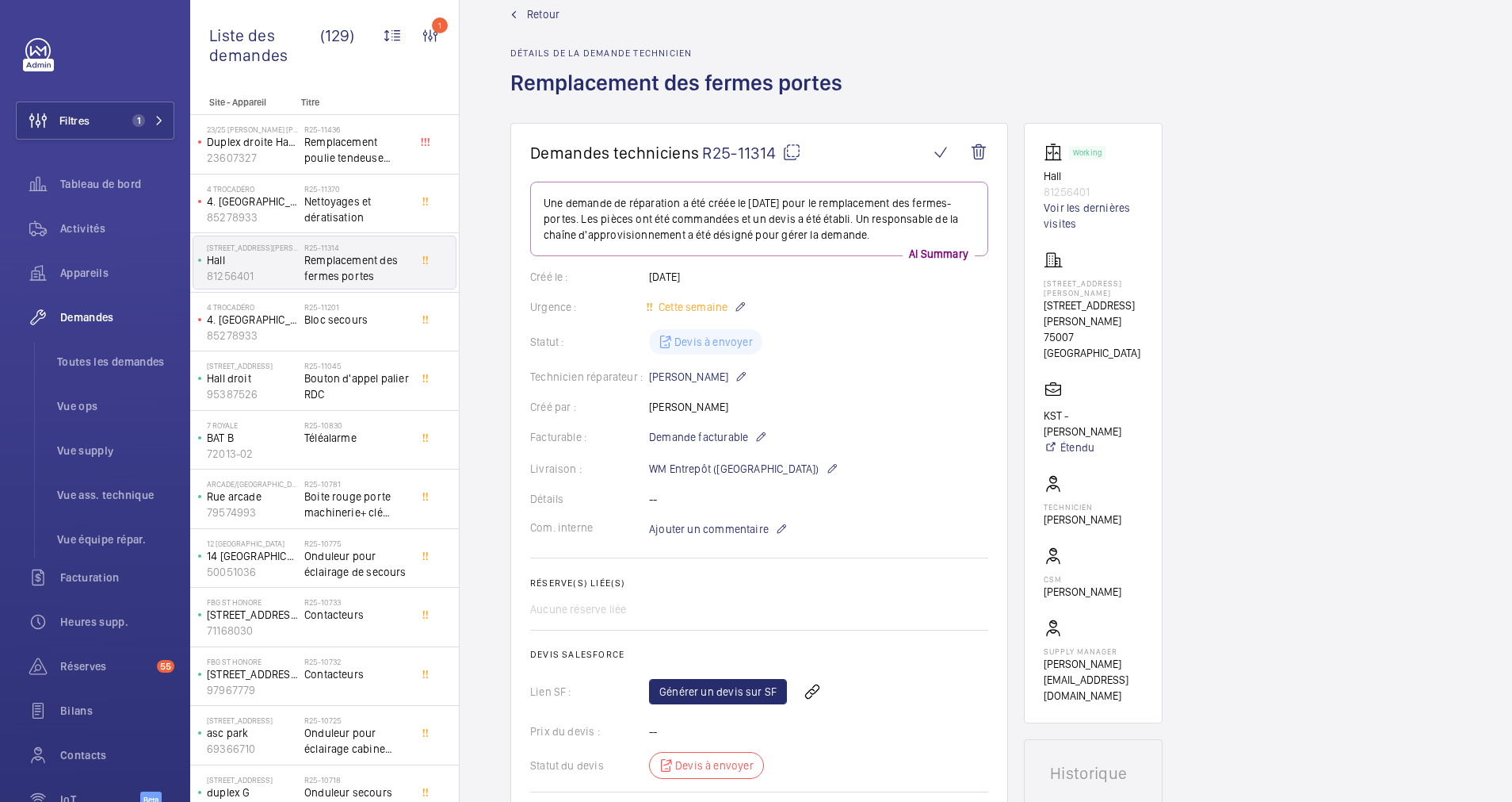
scroll to position [0, 0]
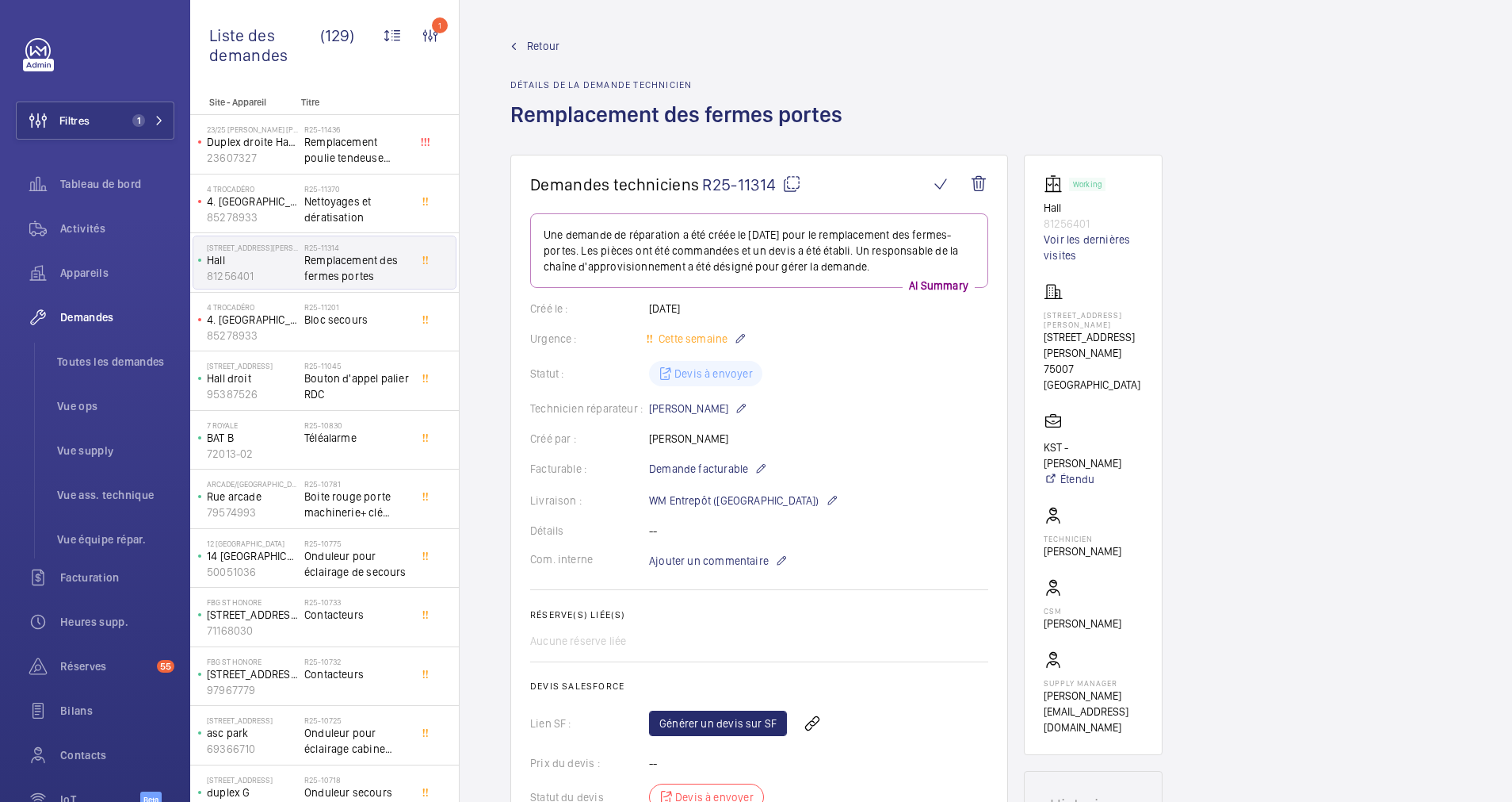
click at [538, 40] on span "Retour" at bounding box center [543, 46] width 32 height 16
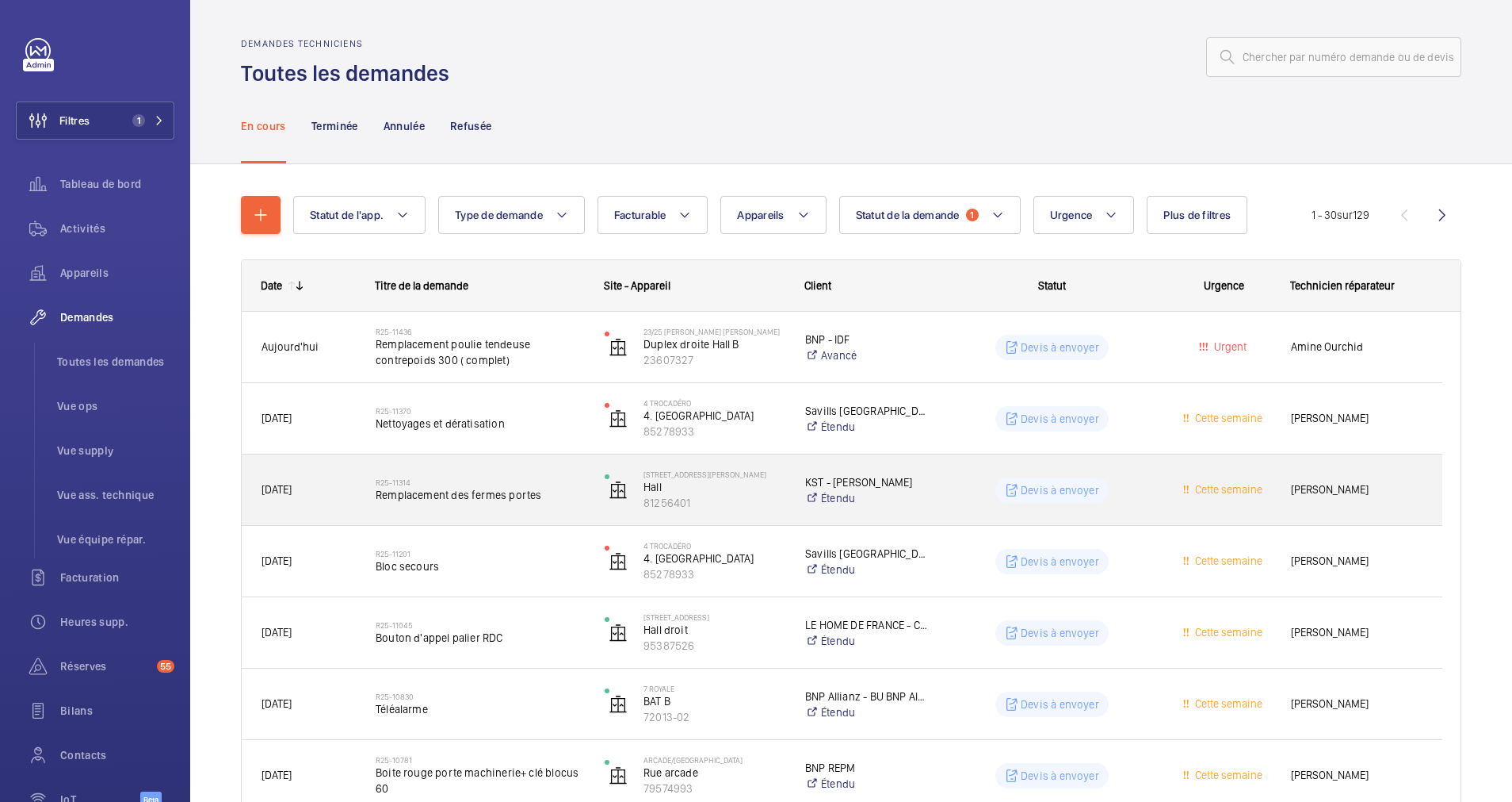
click at [523, 481] on h2 "R25-11314" at bounding box center [480, 482] width 208 height 10
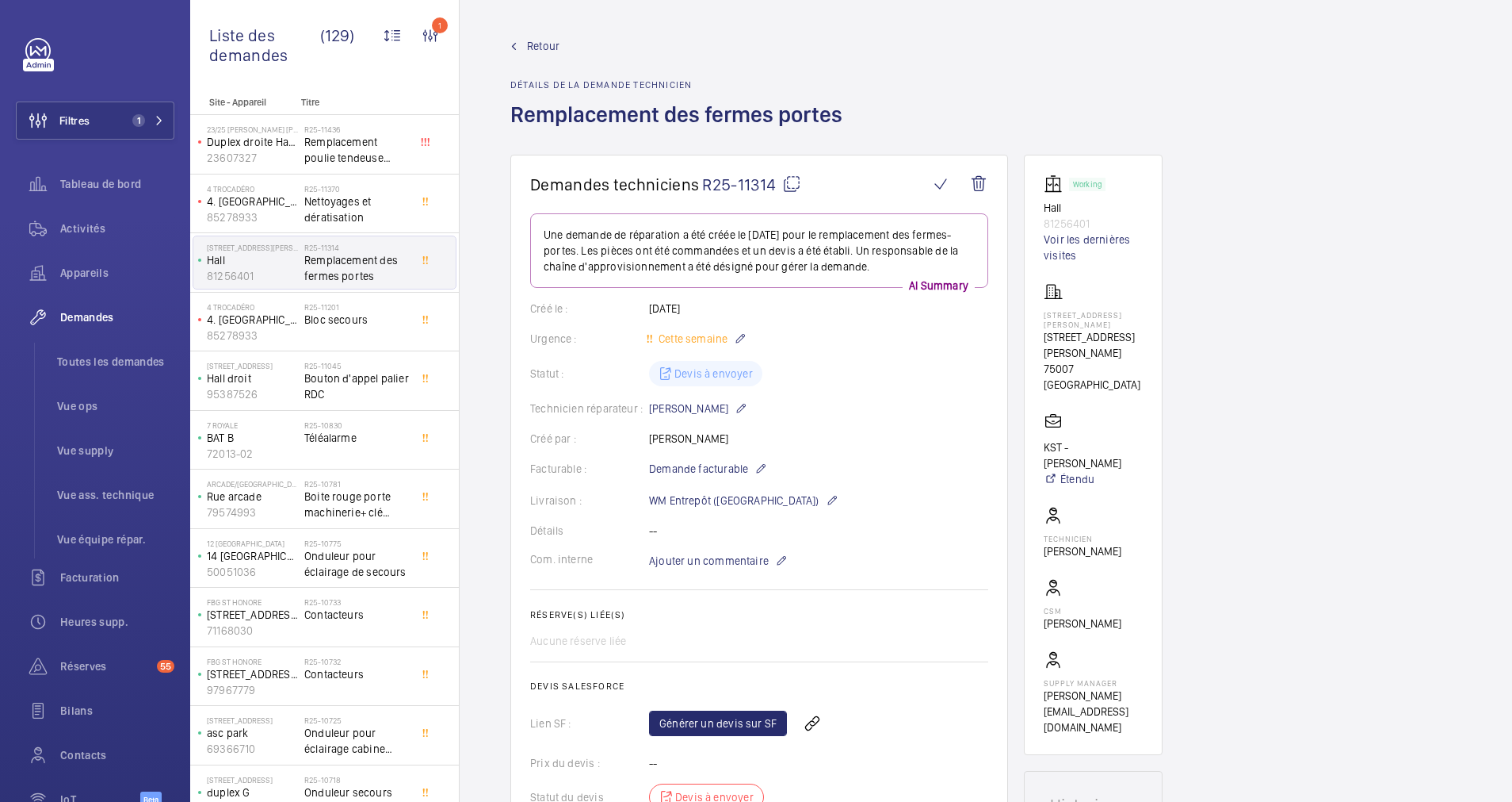
drag, startPoint x: 1036, startPoint y: 327, endPoint x: 1107, endPoint y: 342, distance: 72.6
click at [1107, 342] on wm-front-card "Working Hall 81256401 Voir les dernières visites 13 Rue Jean Nicot 13 Rue Jean …" at bounding box center [1094, 454] width 139 height 600
drag, startPoint x: 1107, startPoint y: 342, endPoint x: 1087, endPoint y: 336, distance: 20.9
copy p "[STREET_ADDRESS][PERSON_NAME]"
drag, startPoint x: 134, startPoint y: 112, endPoint x: 186, endPoint y: 99, distance: 53.6
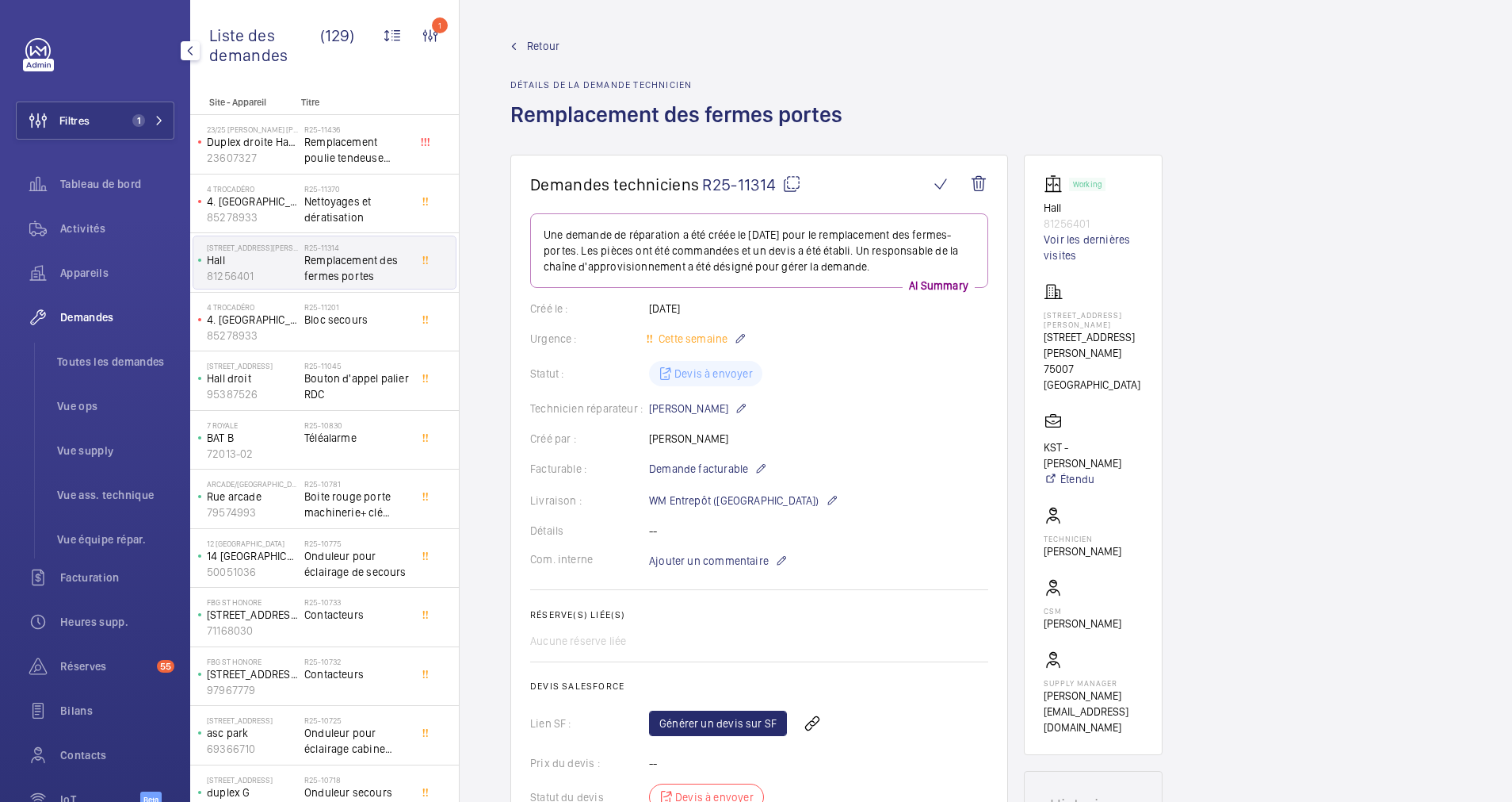
click at [144, 109] on button "Filtres 1" at bounding box center [95, 120] width 158 height 38
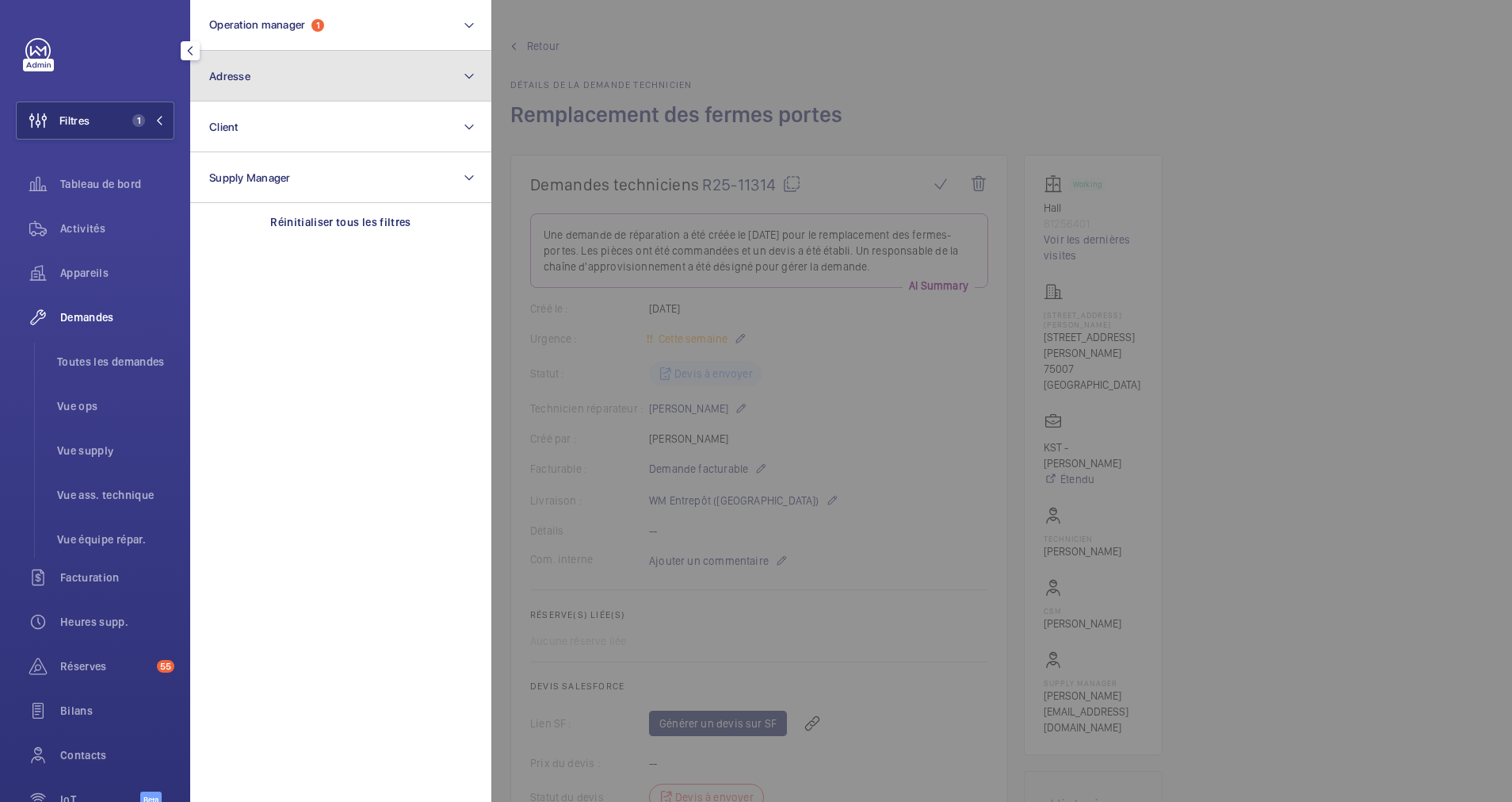
click at [266, 86] on button "Adresse" at bounding box center [341, 76] width 301 height 51
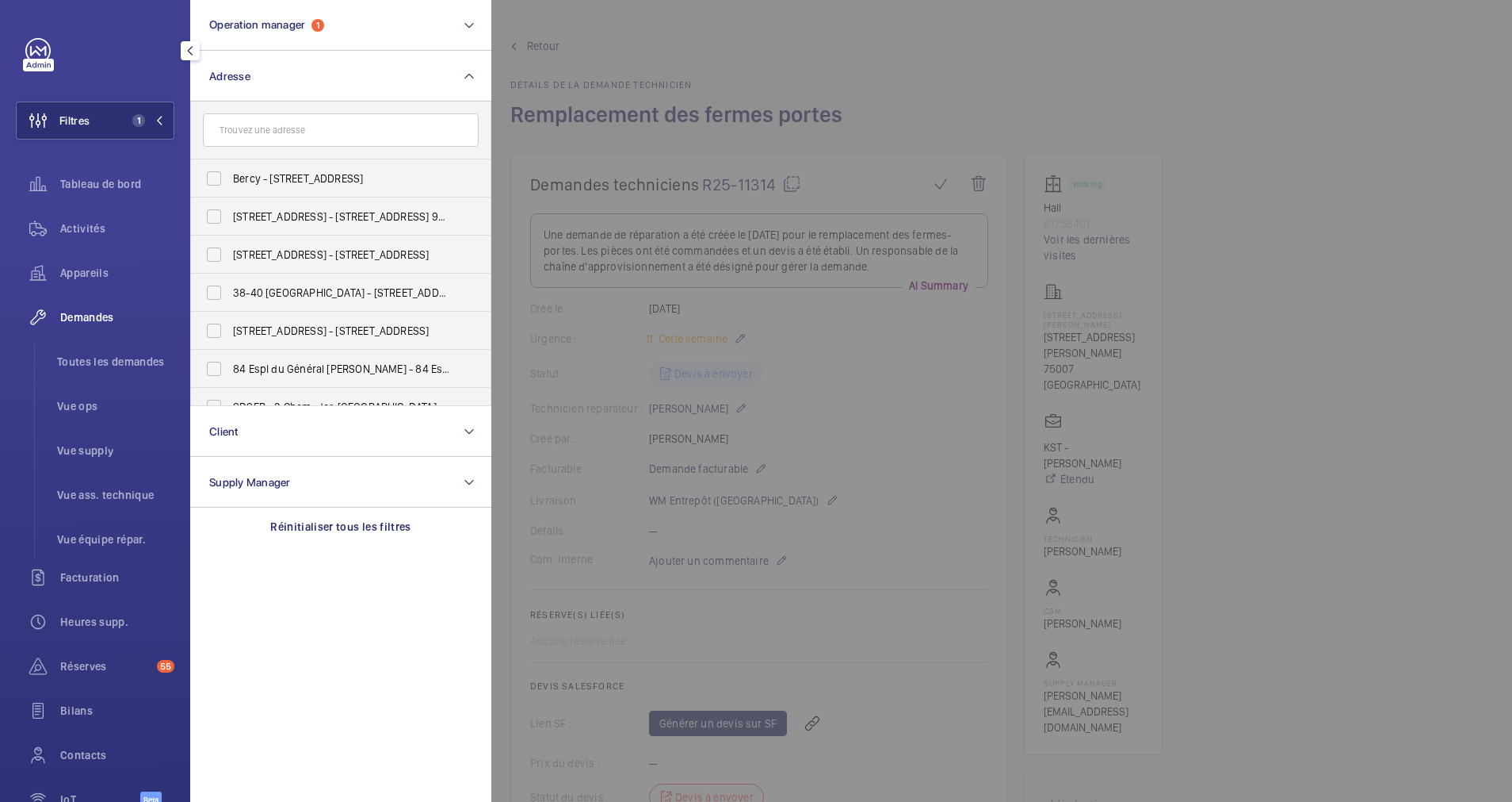
click at [251, 133] on input "text" at bounding box center [341, 129] width 276 height 33
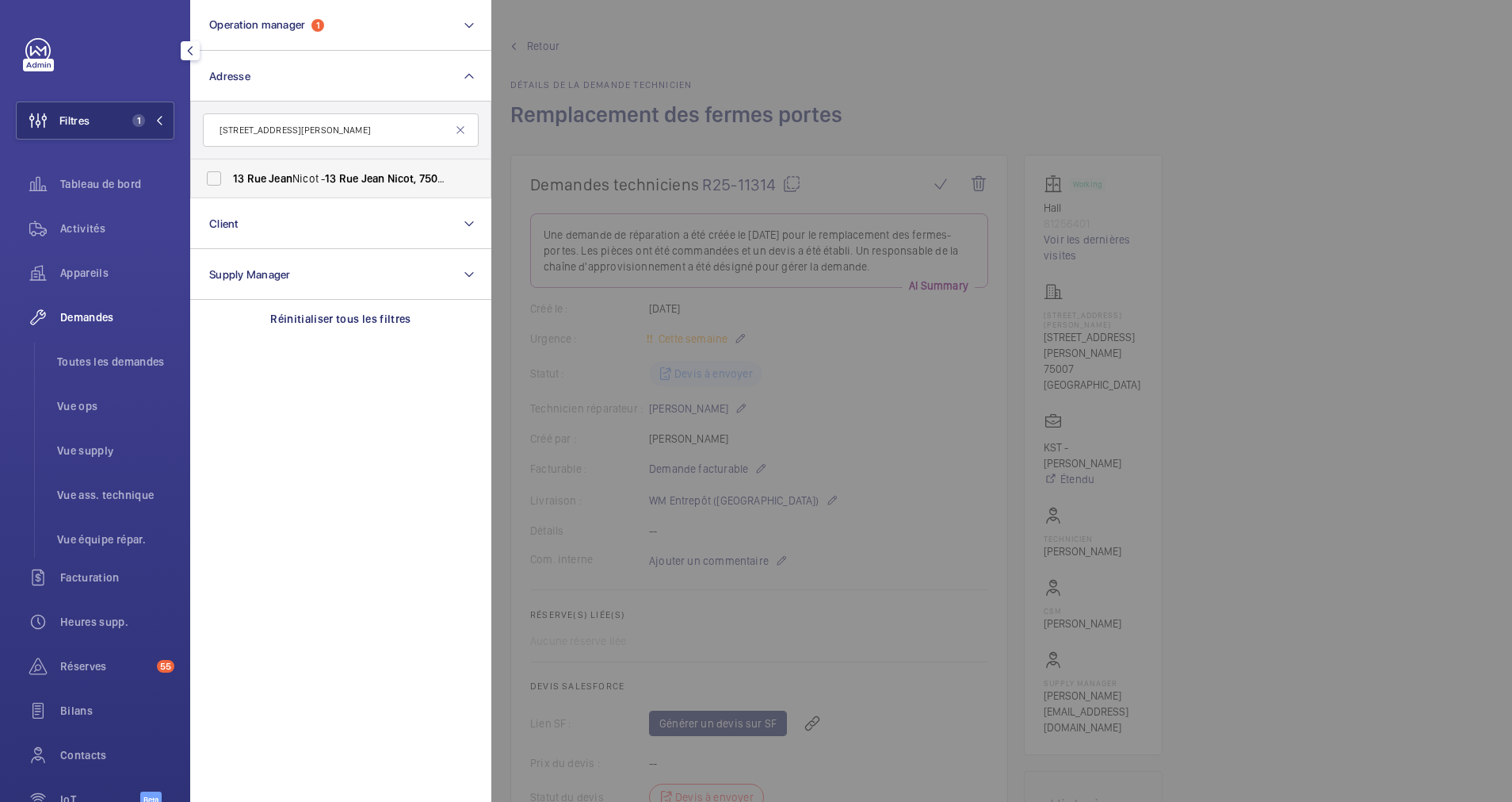
type input "[STREET_ADDRESS][PERSON_NAME]"
click at [226, 178] on label "13 Rue Jean Nicot - 13 Rue Jean Nicot, 75007 PARIS , PARIS 75007" at bounding box center [329, 178] width 276 height 38
click at [226, 178] on input "13 Rue Jean Nicot - 13 Rue Jean Nicot, 75007 PARIS , PARIS 75007" at bounding box center [213, 178] width 31 height 31
checkbox input "true"
click at [82, 363] on span "Toutes les demandes" at bounding box center [115, 362] width 117 height 16
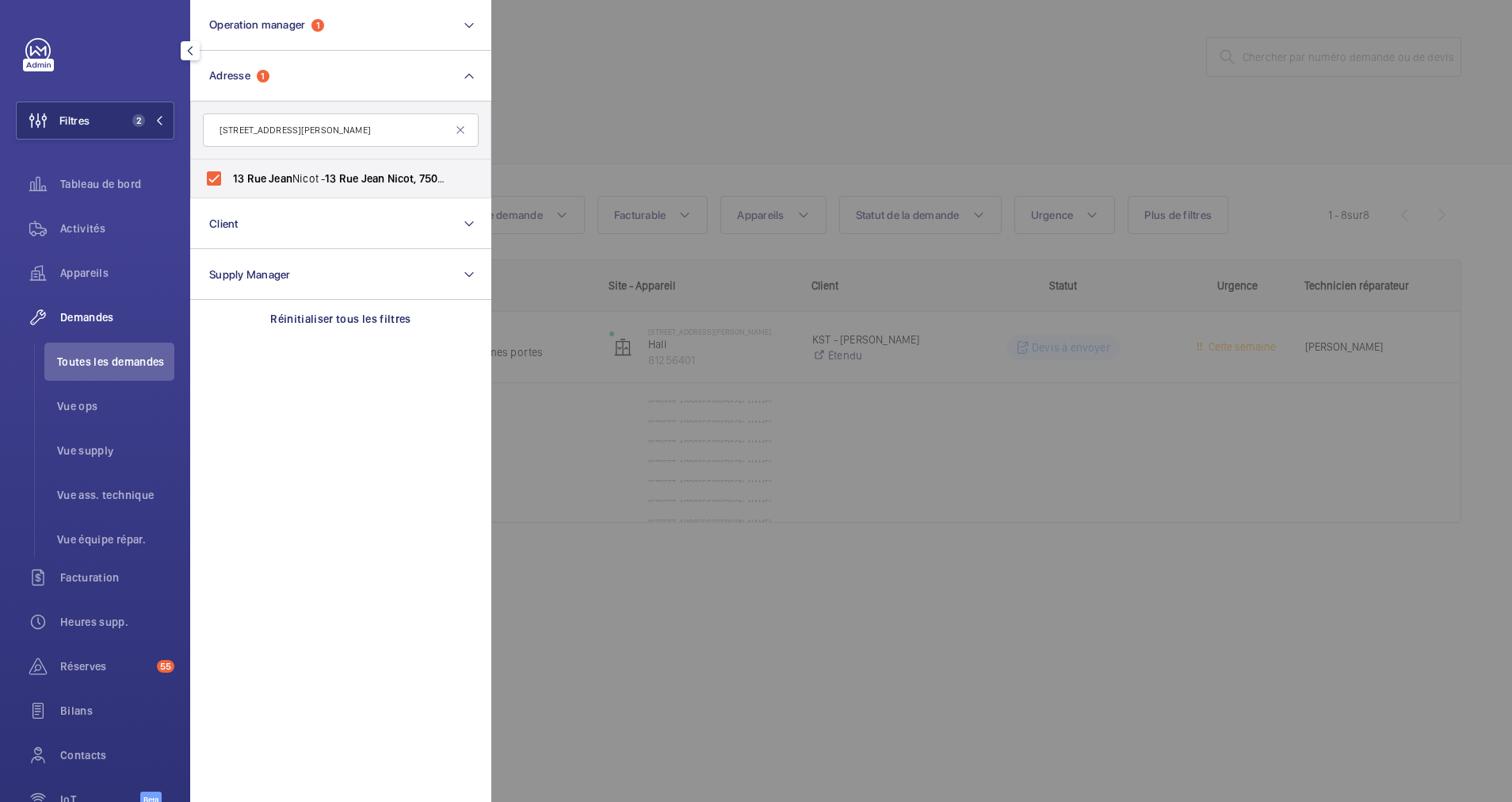
click at [804, 112] on div at bounding box center [1247, 401] width 1512 height 802
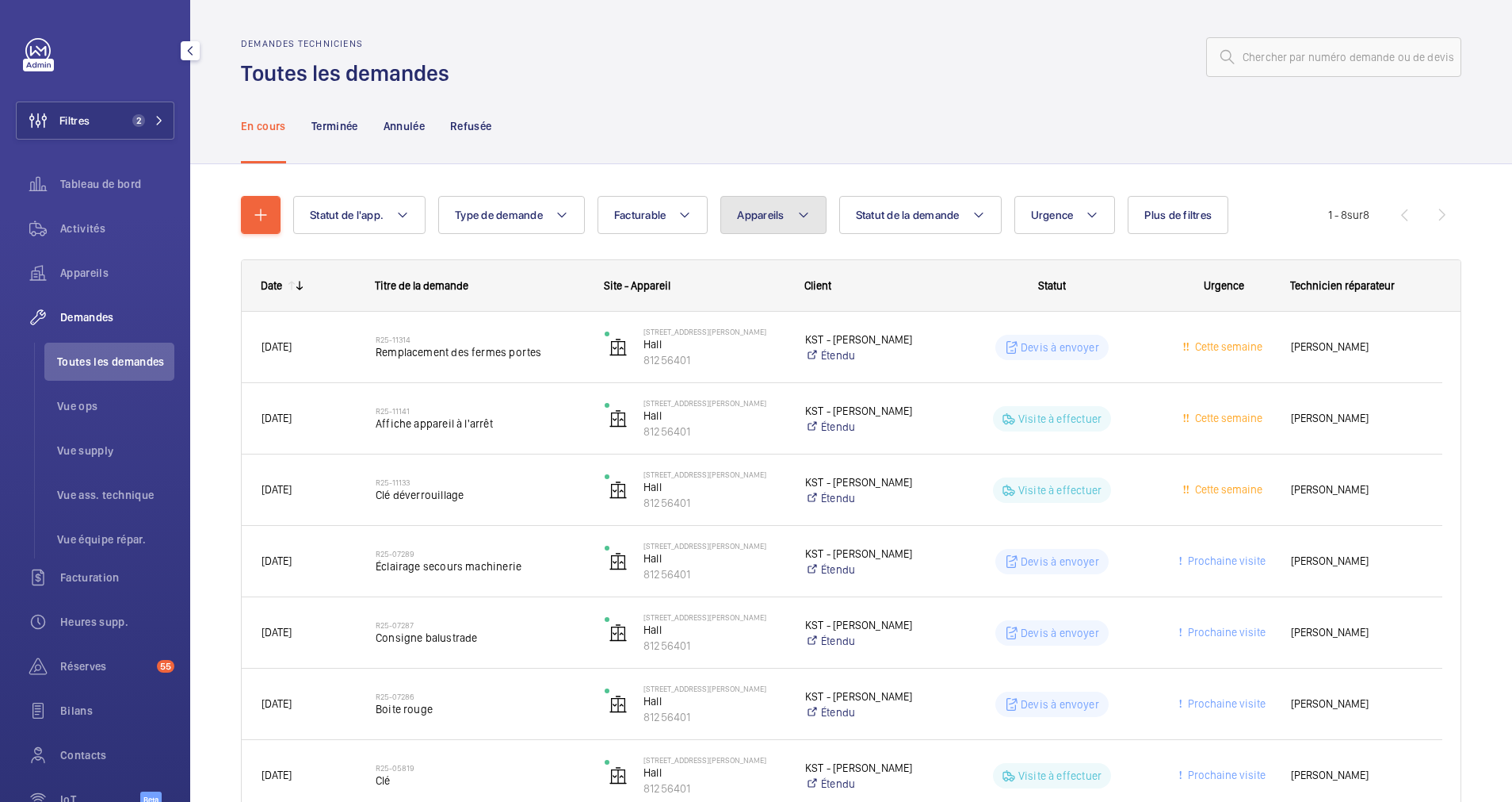
click at [812, 208] on button "Appareils" at bounding box center [773, 215] width 106 height 38
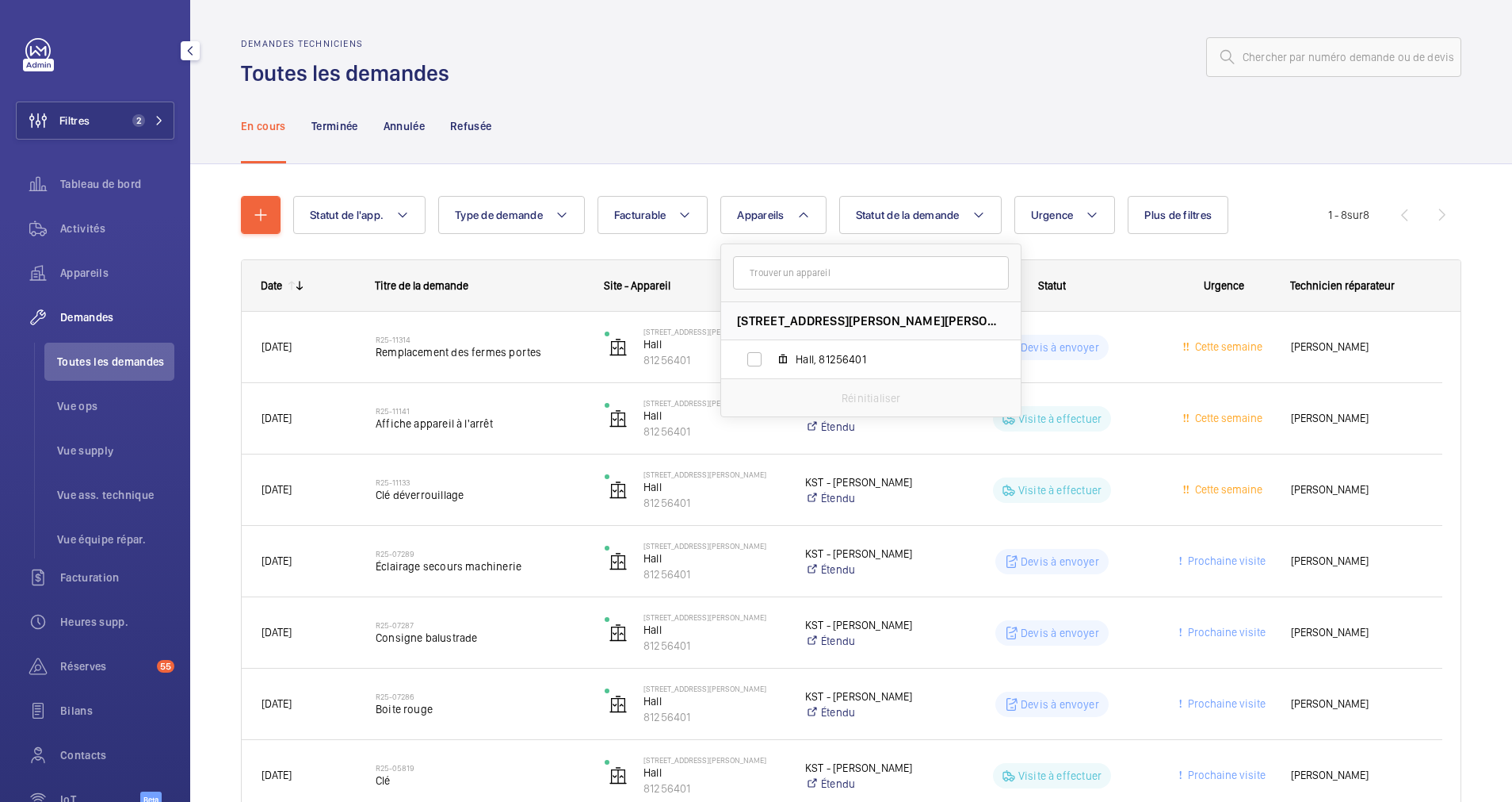
click at [806, 135] on div "En cours Terminée Annulée Refusée" at bounding box center [851, 125] width 1221 height 75
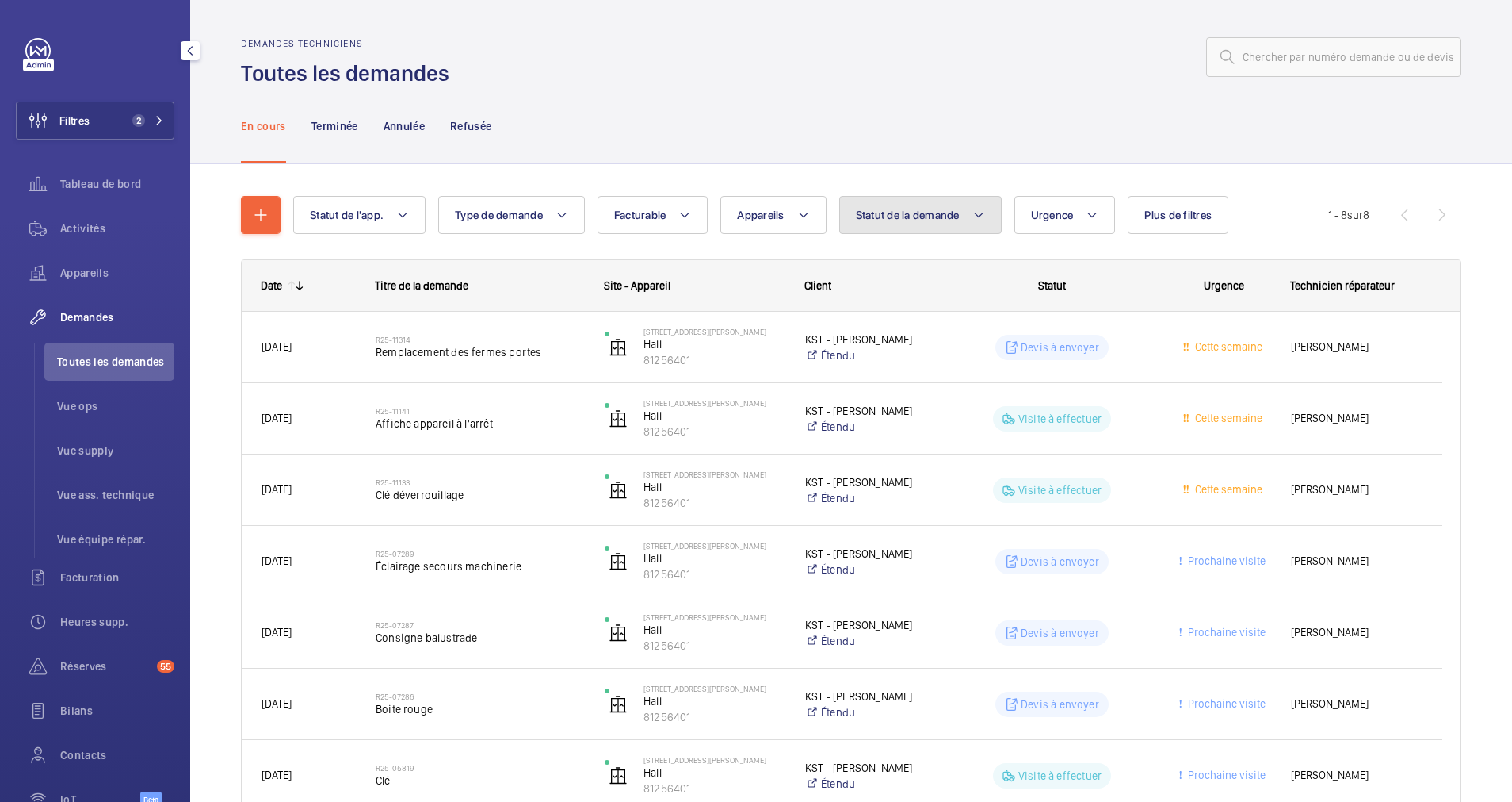
click at [907, 216] on span "Statut de la demande" at bounding box center [907, 215] width 104 height 13
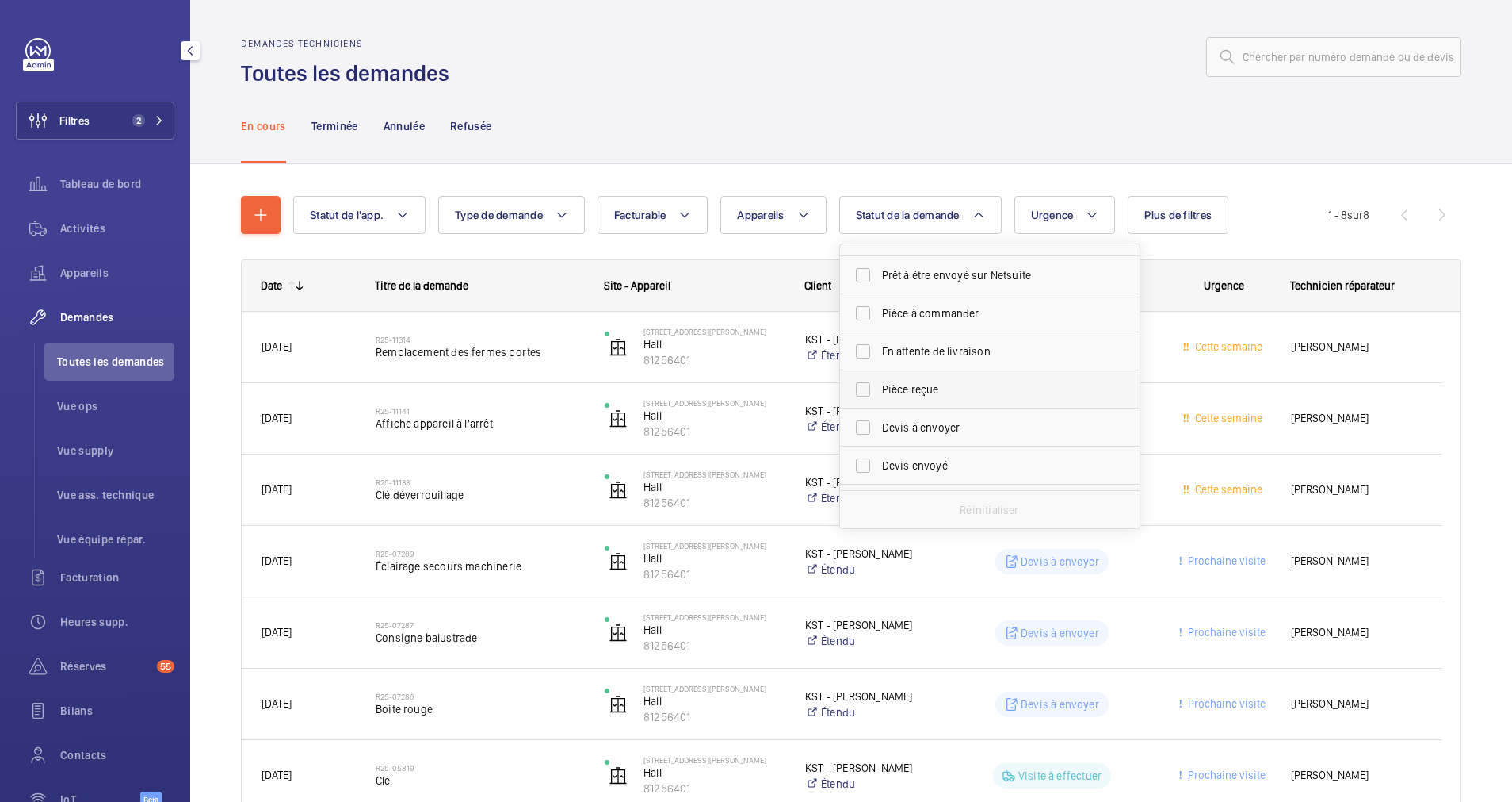
scroll to position [119, 0]
click at [861, 406] on label "Devis à envoyer" at bounding box center [978, 410] width 276 height 38
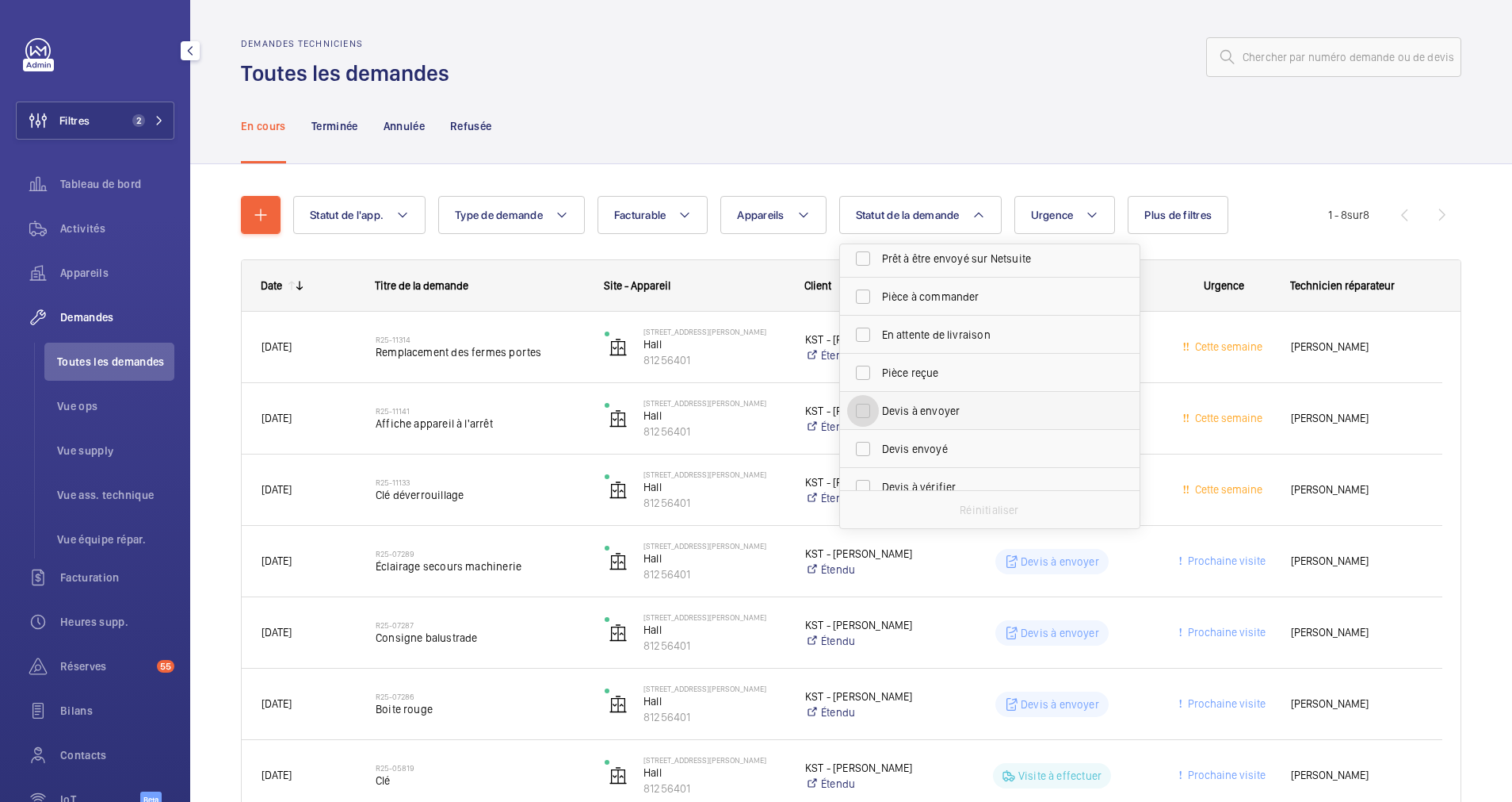
click at [861, 406] on input "Devis à envoyer" at bounding box center [863, 410] width 31 height 31
checkbox input "true"
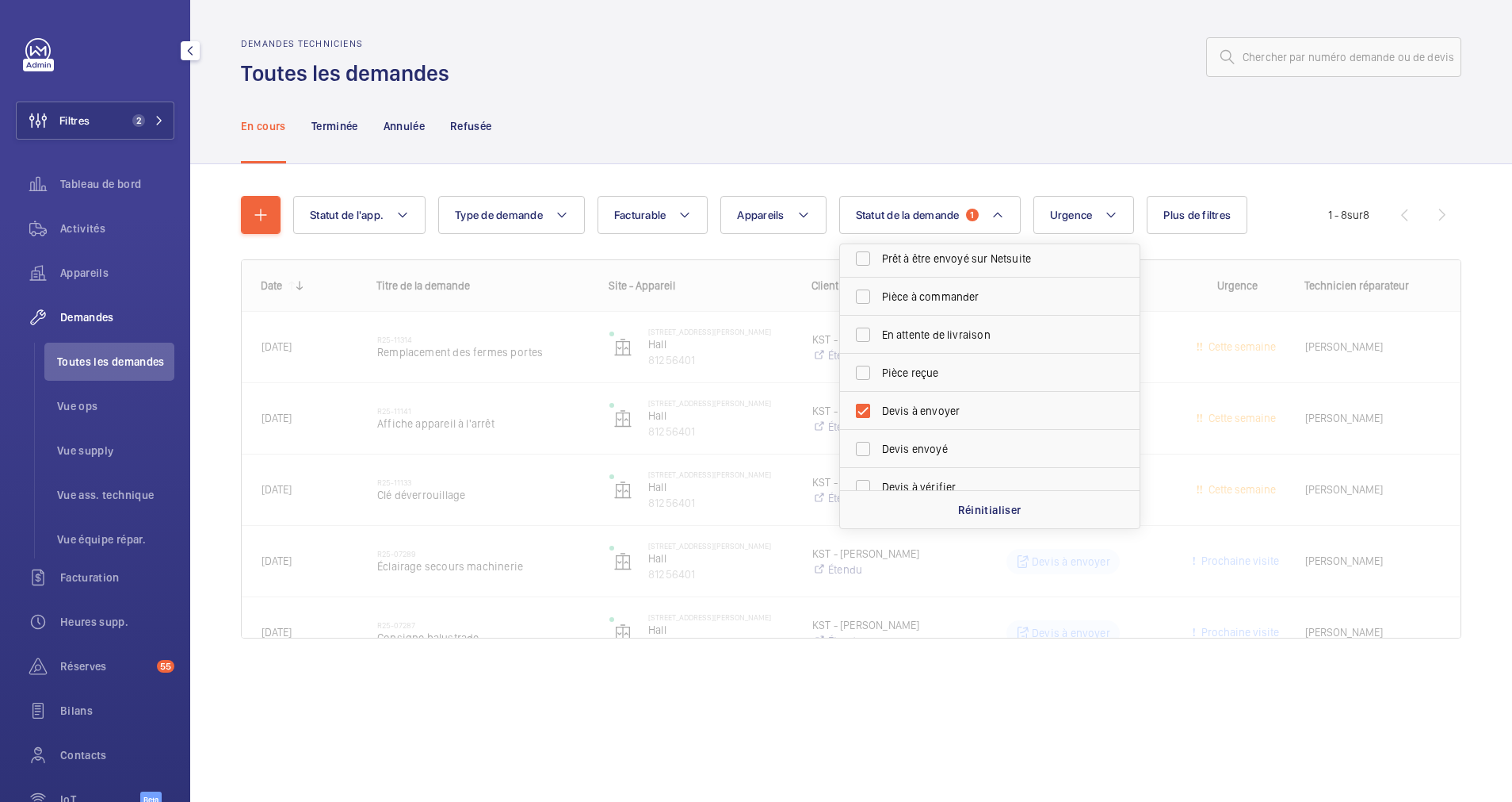
click at [913, 162] on div "En cours Terminée Annulée Refusée" at bounding box center [851, 125] width 1221 height 75
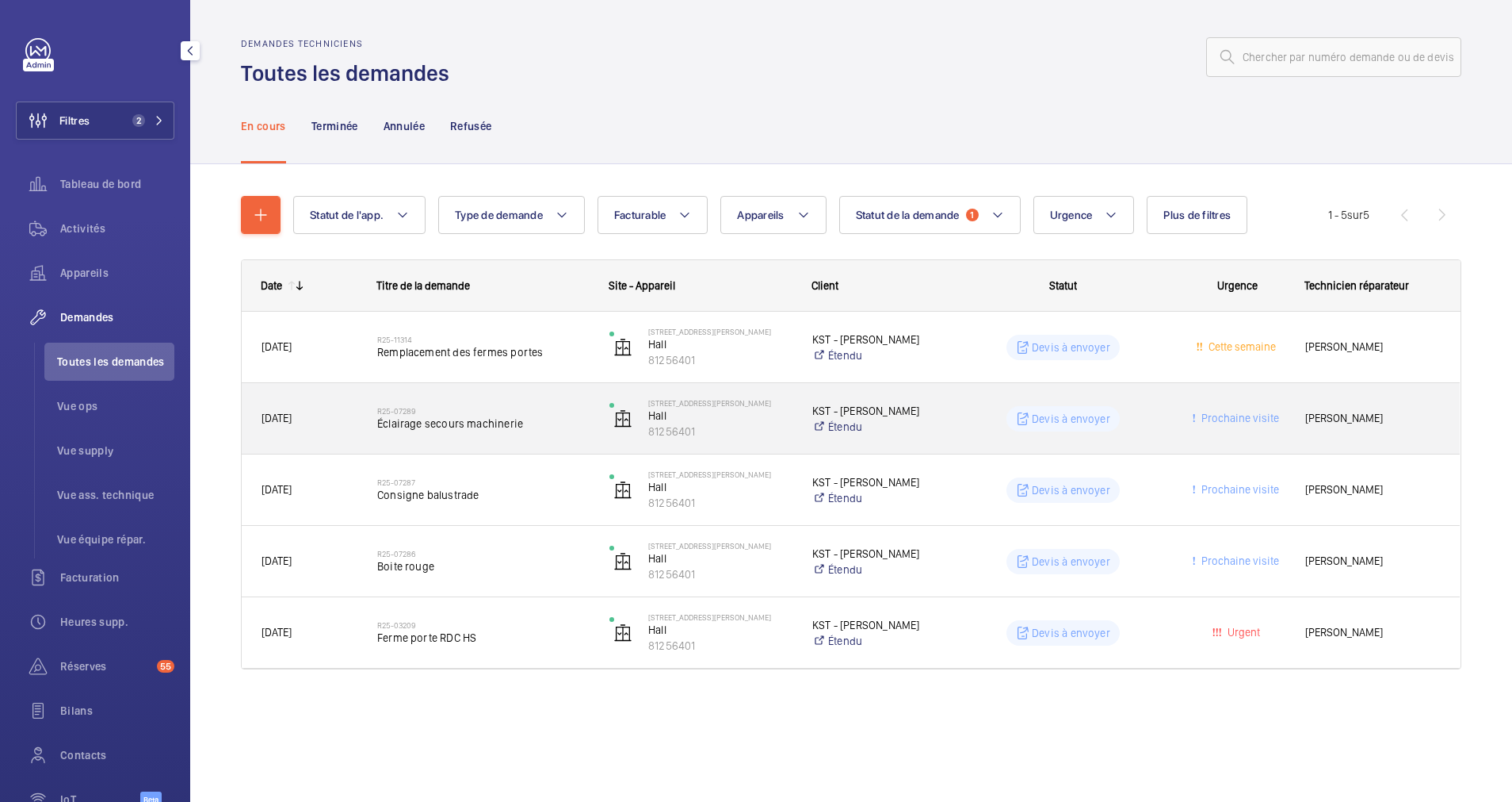
click at [535, 411] on h2 "R25-07289" at bounding box center [483, 411] width 212 height 10
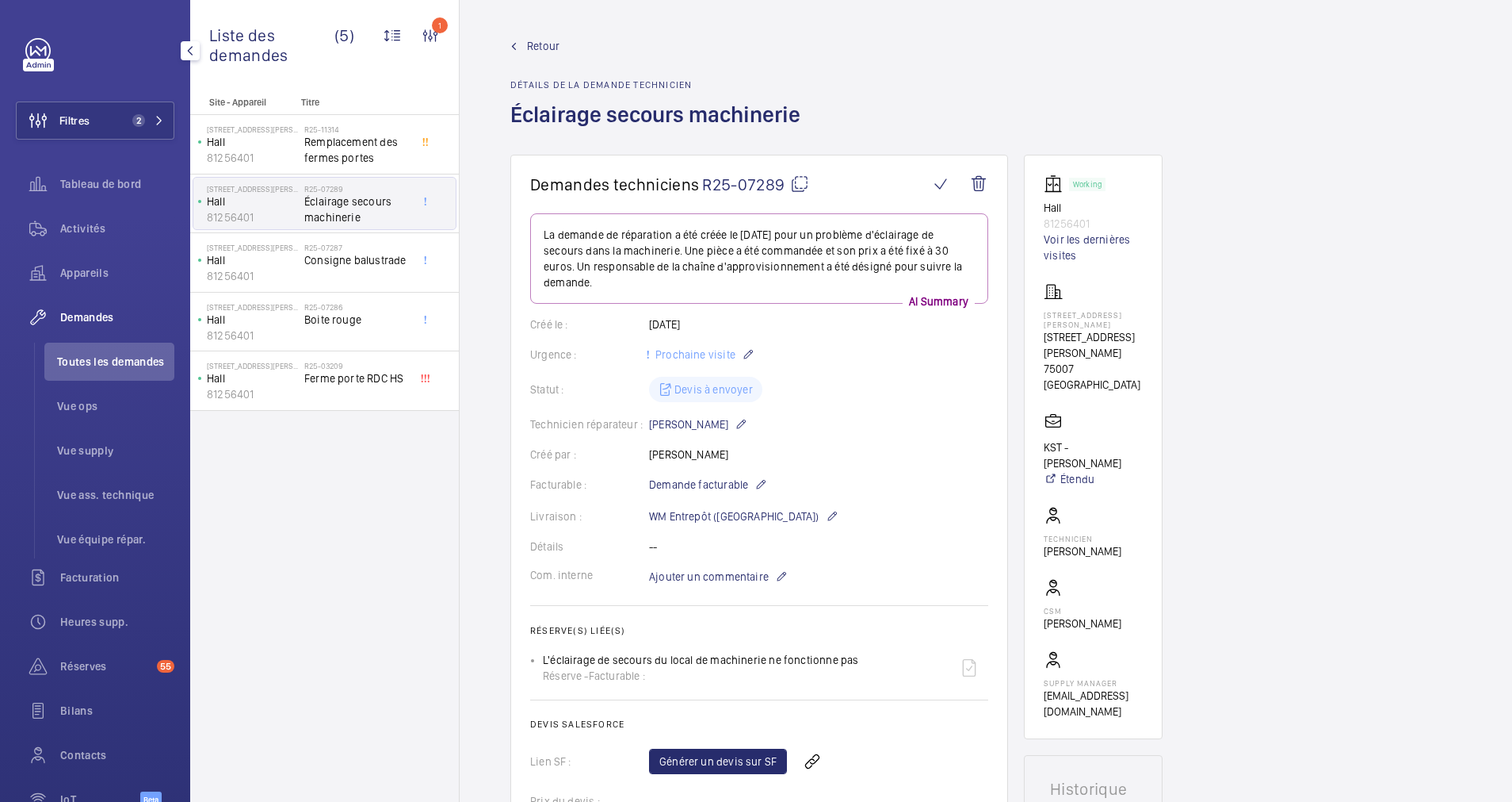
click at [534, 48] on span "Retour" at bounding box center [543, 46] width 32 height 16
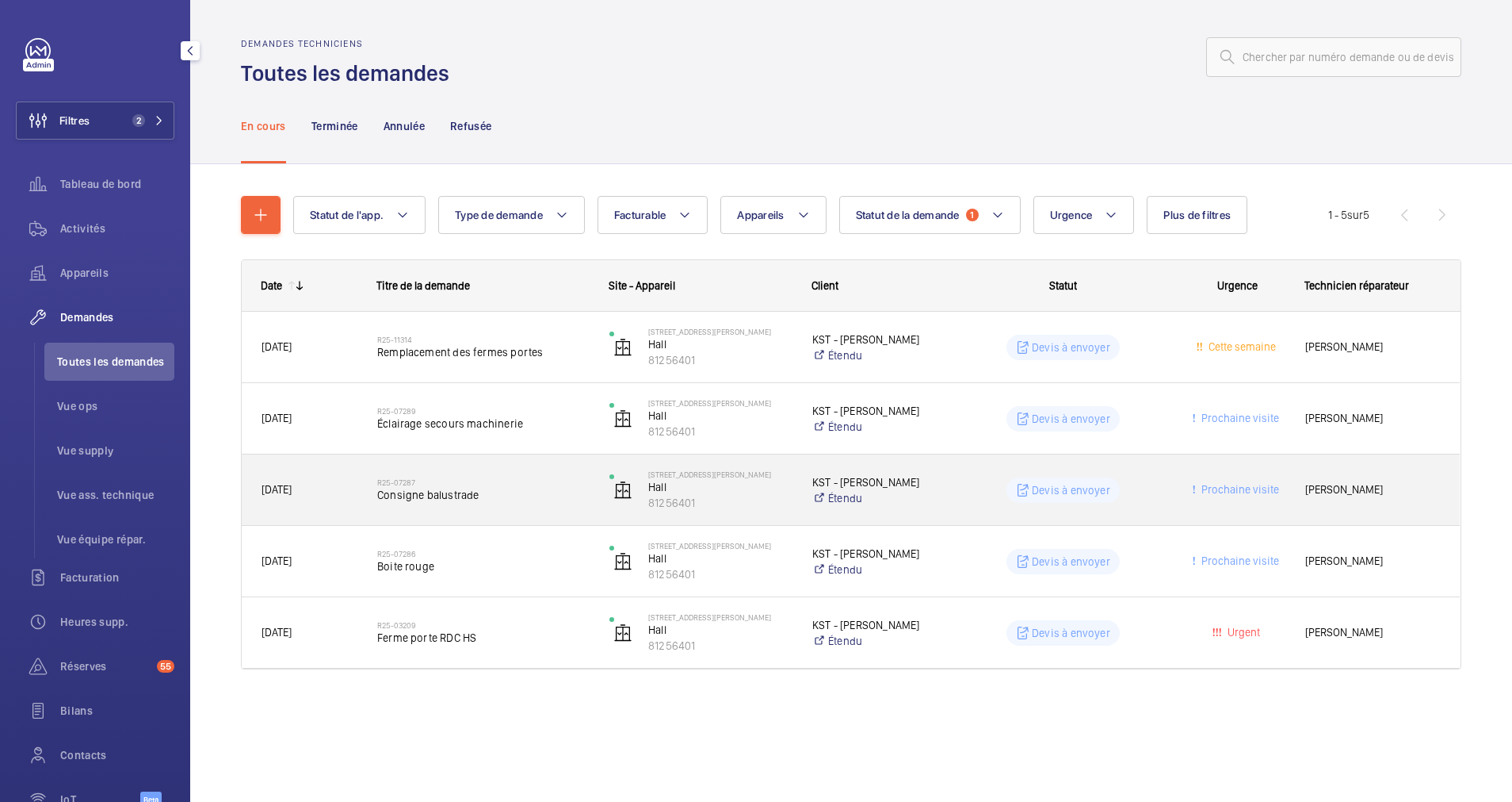
click at [504, 488] on span "Consigne balustrade" at bounding box center [483, 495] width 212 height 16
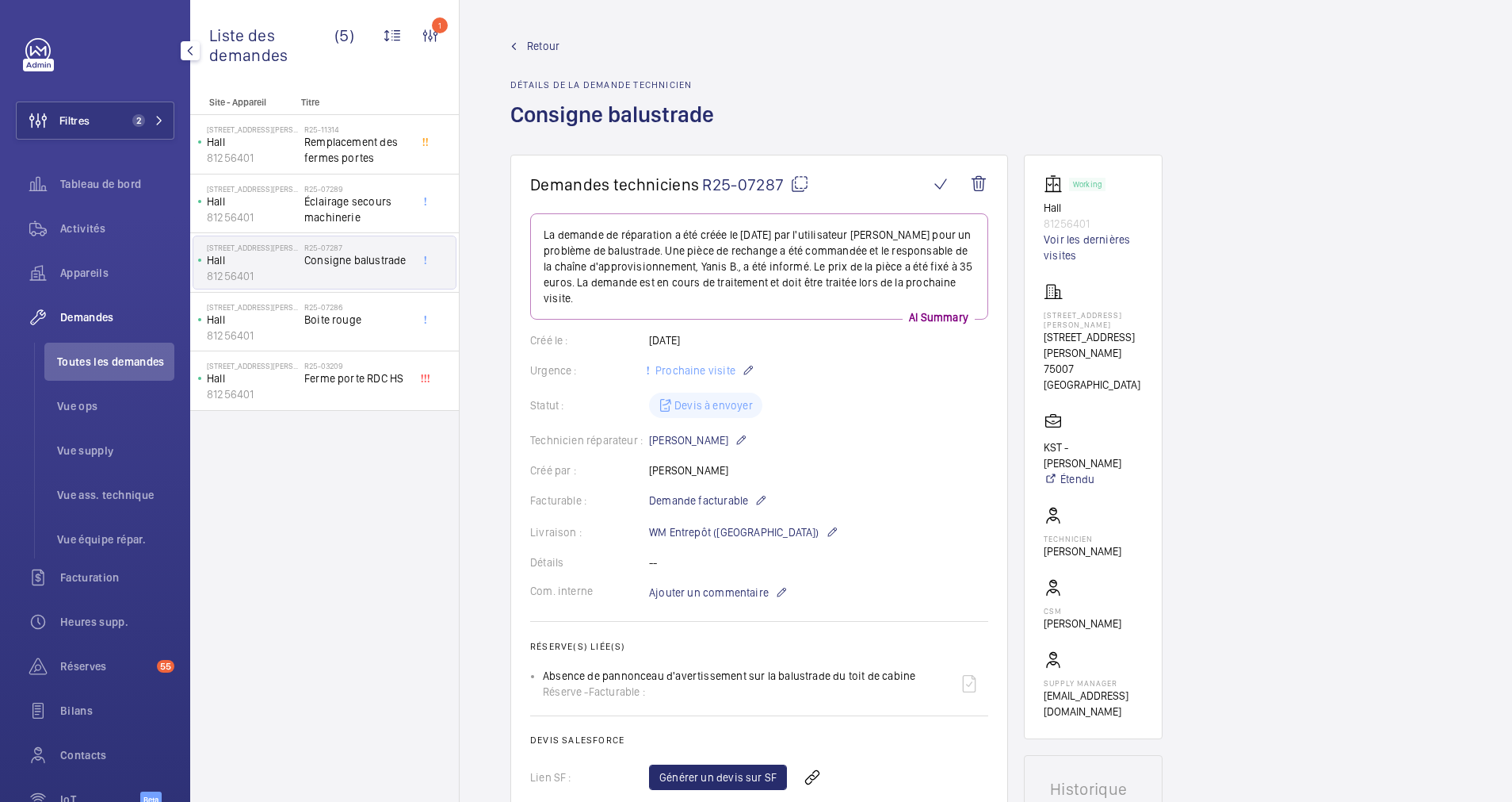
click at [534, 49] on span "Retour" at bounding box center [543, 46] width 32 height 16
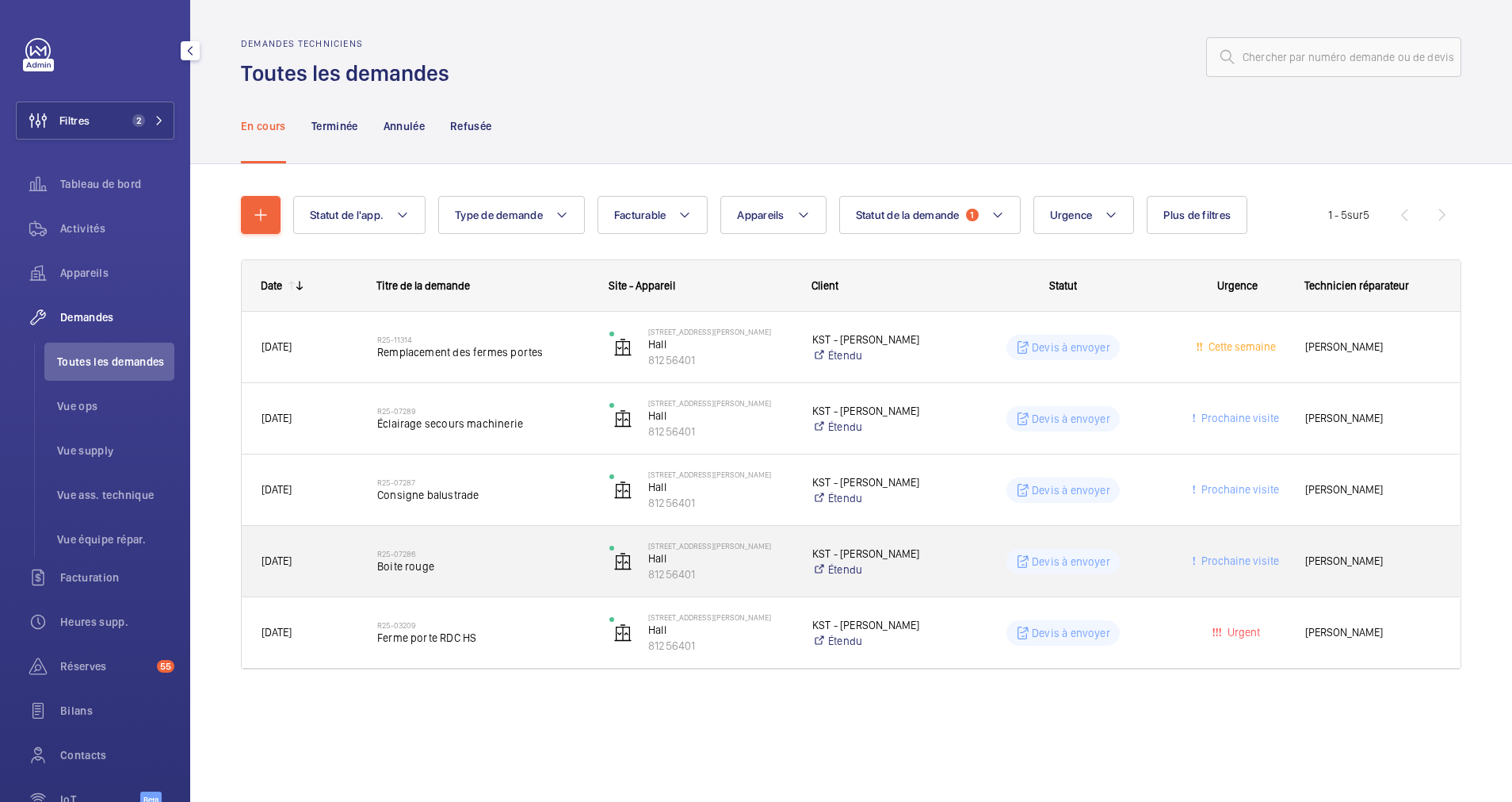
click at [526, 564] on span "Boite rouge" at bounding box center [483, 566] width 212 height 16
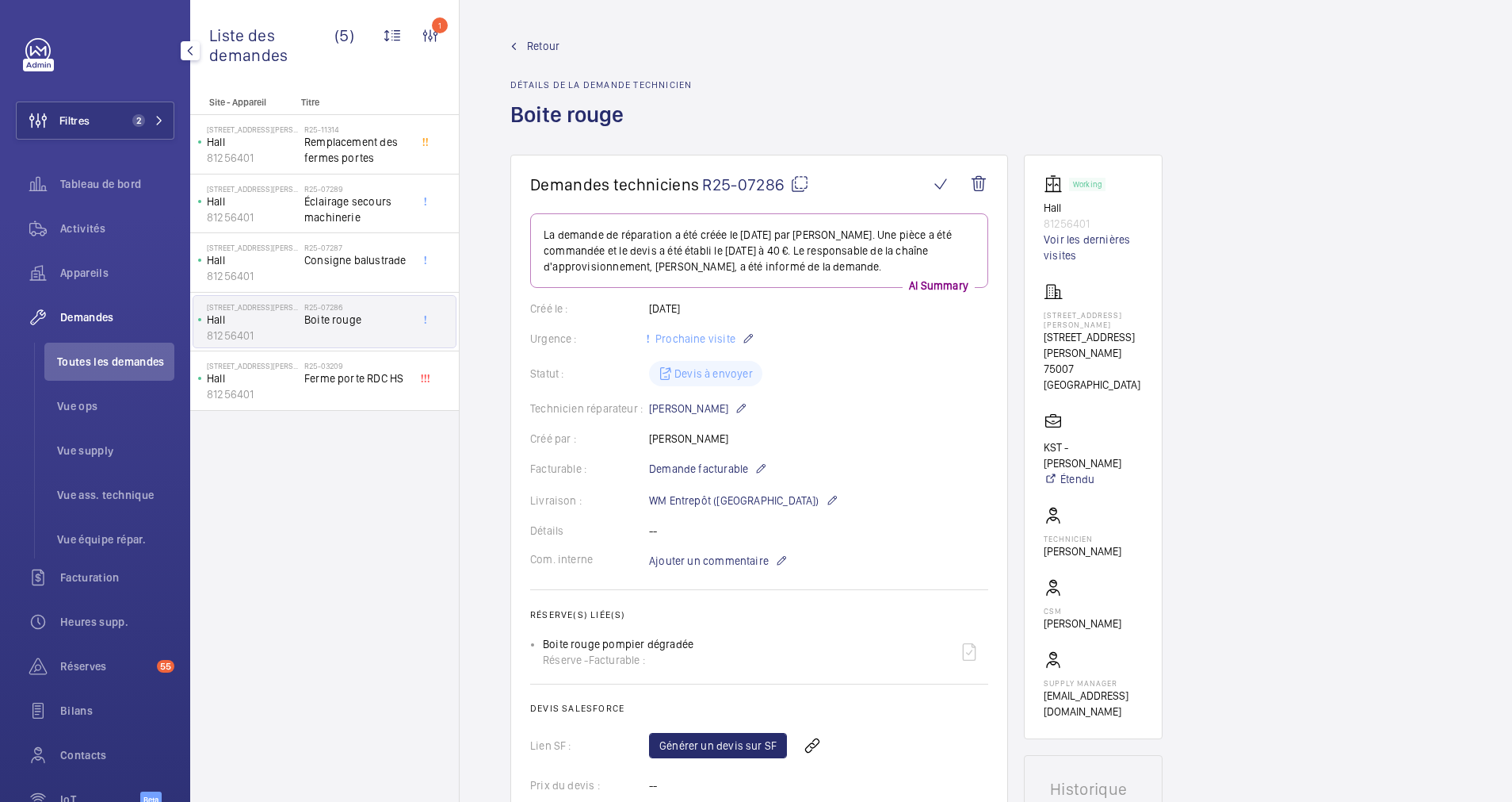
click at [530, 43] on span "Retour" at bounding box center [543, 46] width 32 height 16
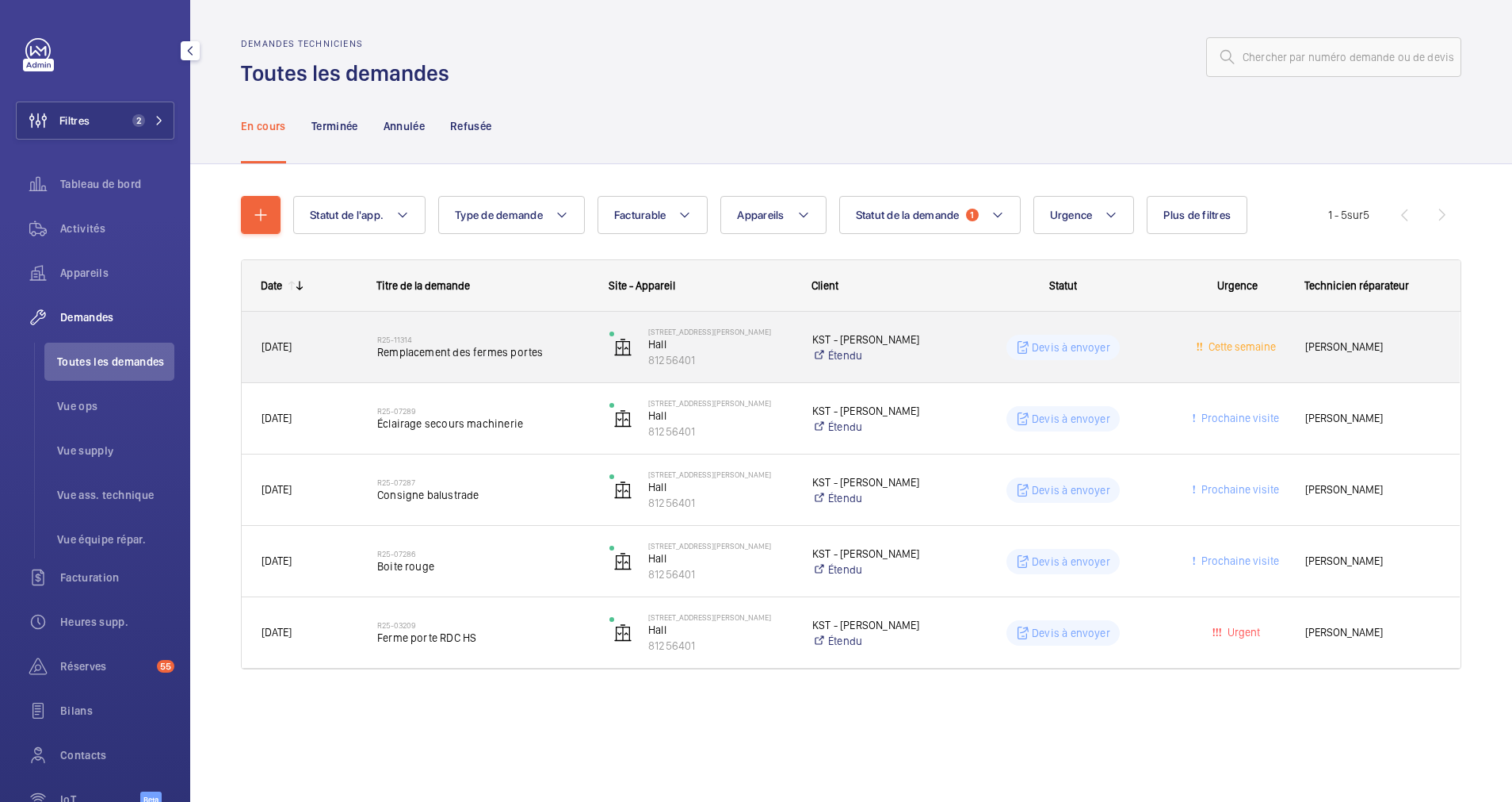
click at [538, 359] on span "Remplacement des fermes portes" at bounding box center [483, 352] width 212 height 16
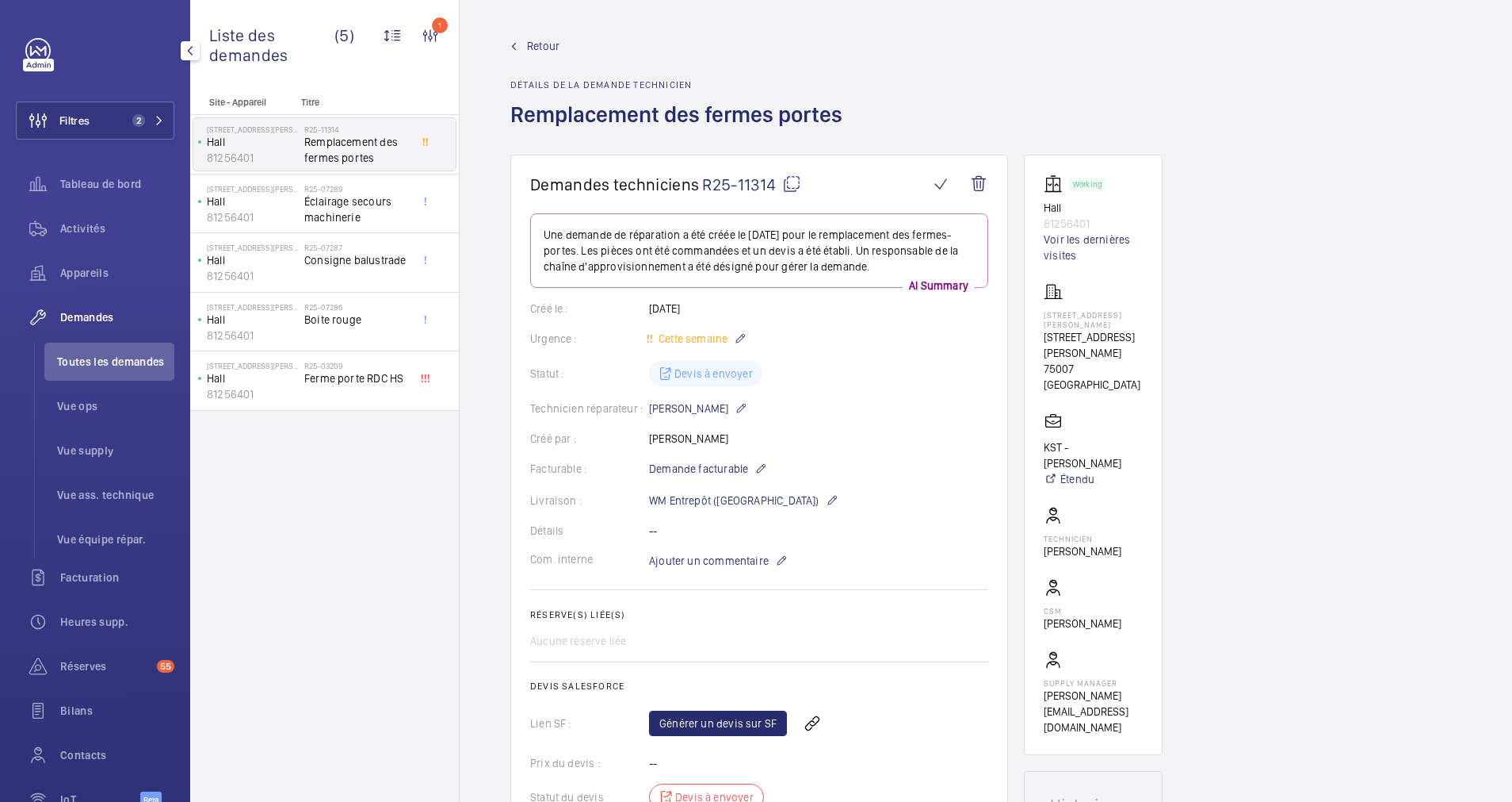
click at [547, 43] on span "Retour" at bounding box center [543, 46] width 32 height 16
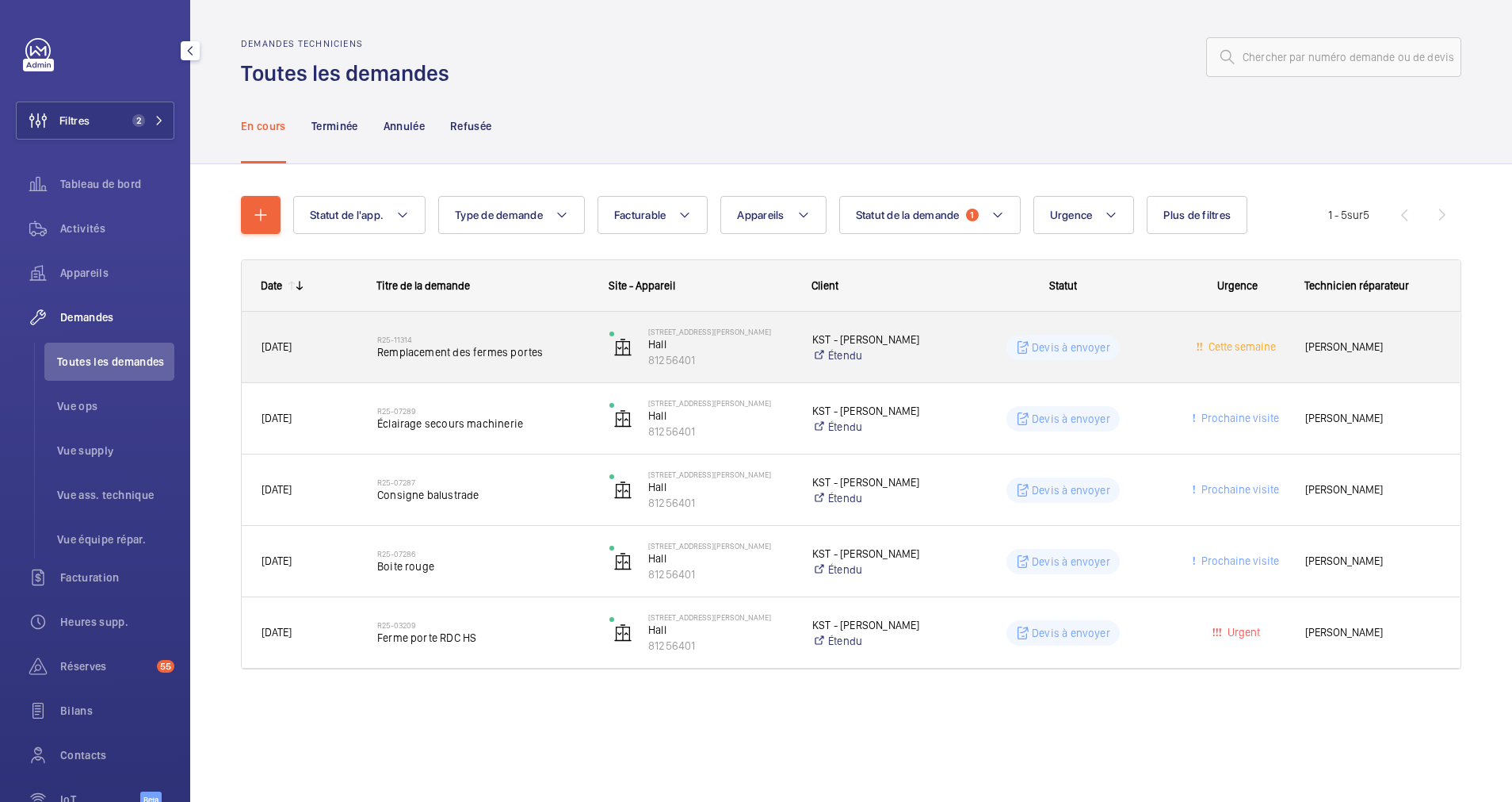
click at [544, 351] on span "Remplacement des fermes portes" at bounding box center [483, 352] width 212 height 16
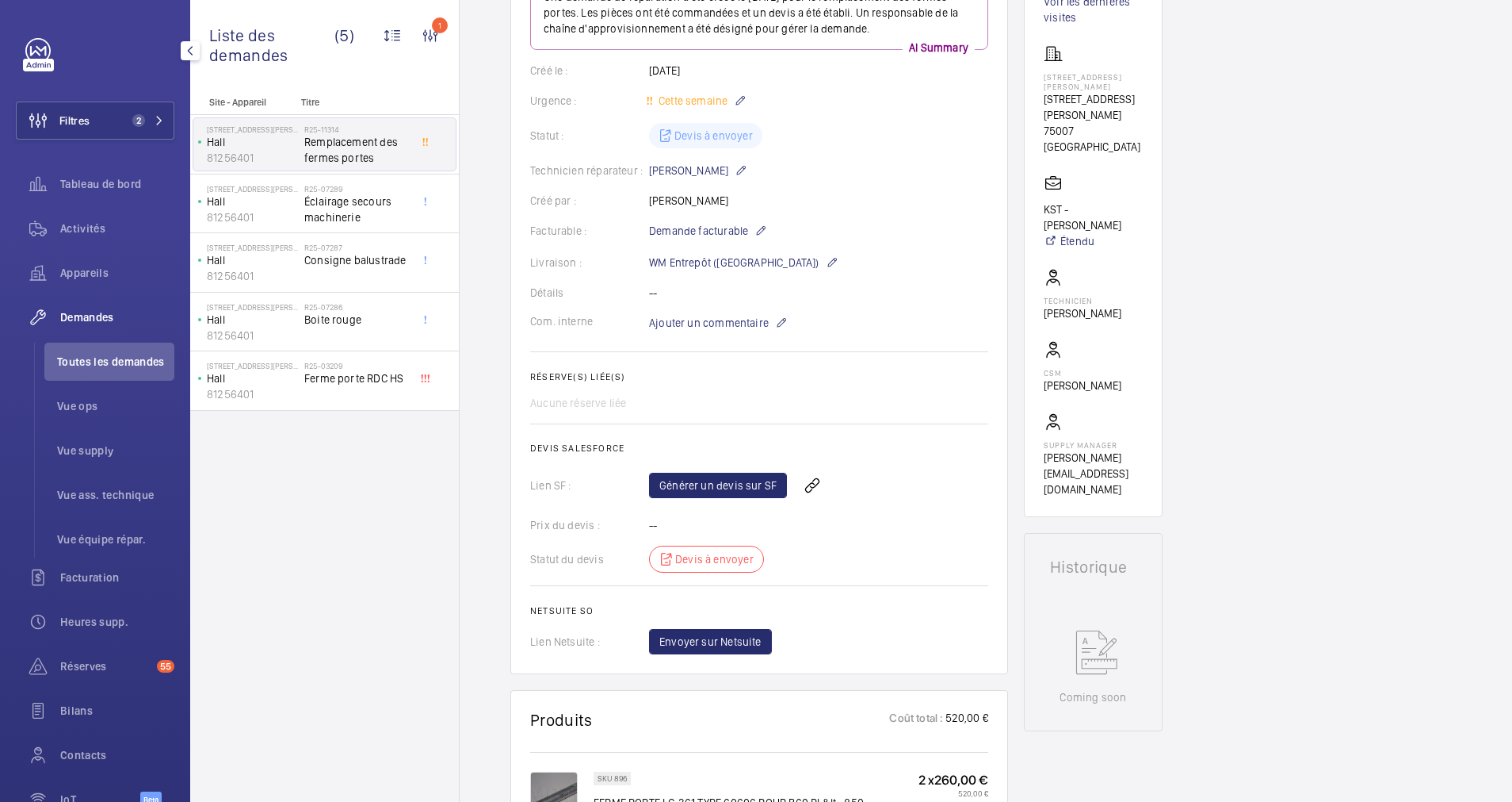
scroll to position [119, 0]
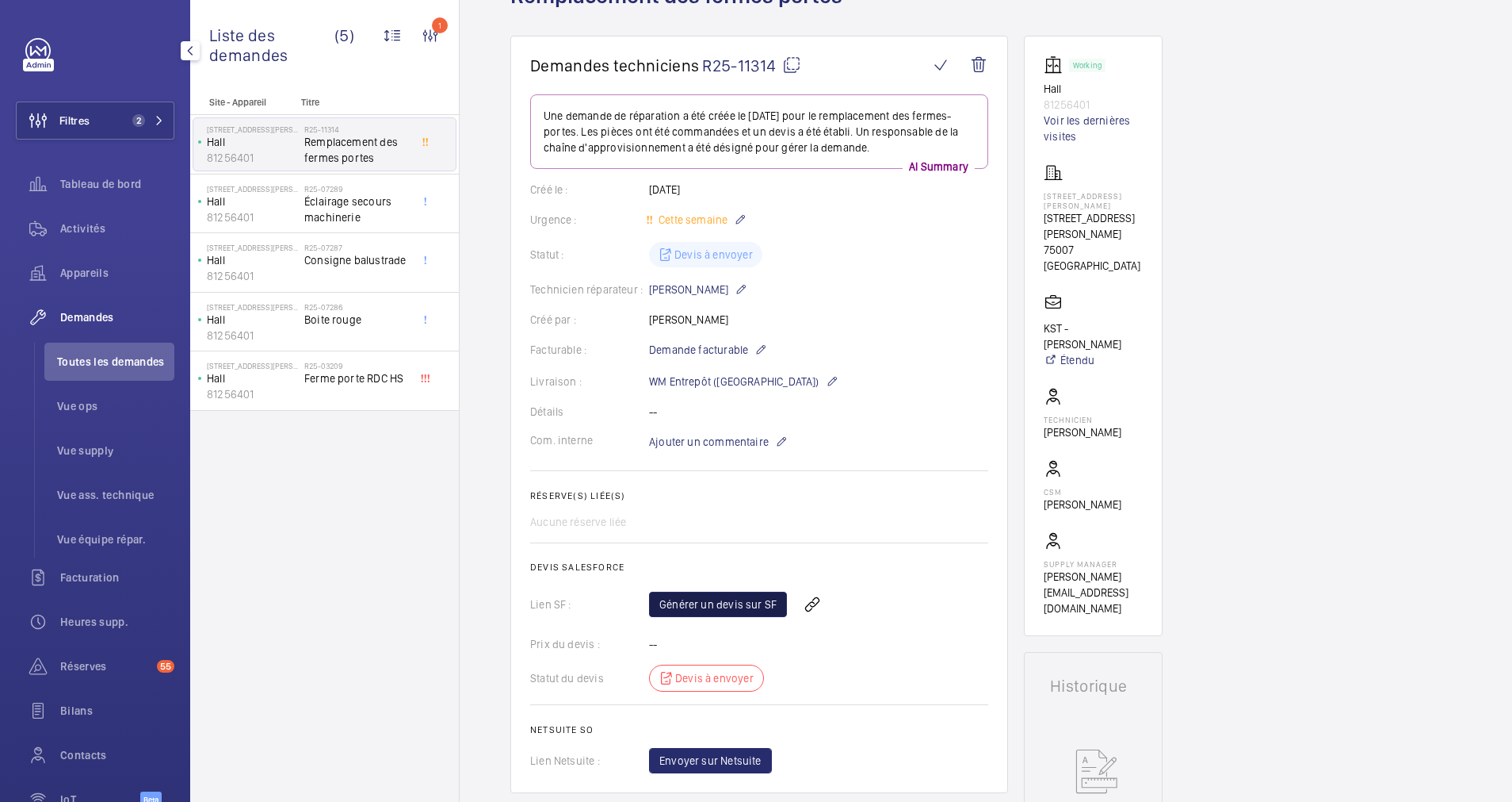
click at [710, 599] on link "Générer un devis sur SF" at bounding box center [718, 603] width 138 height 25
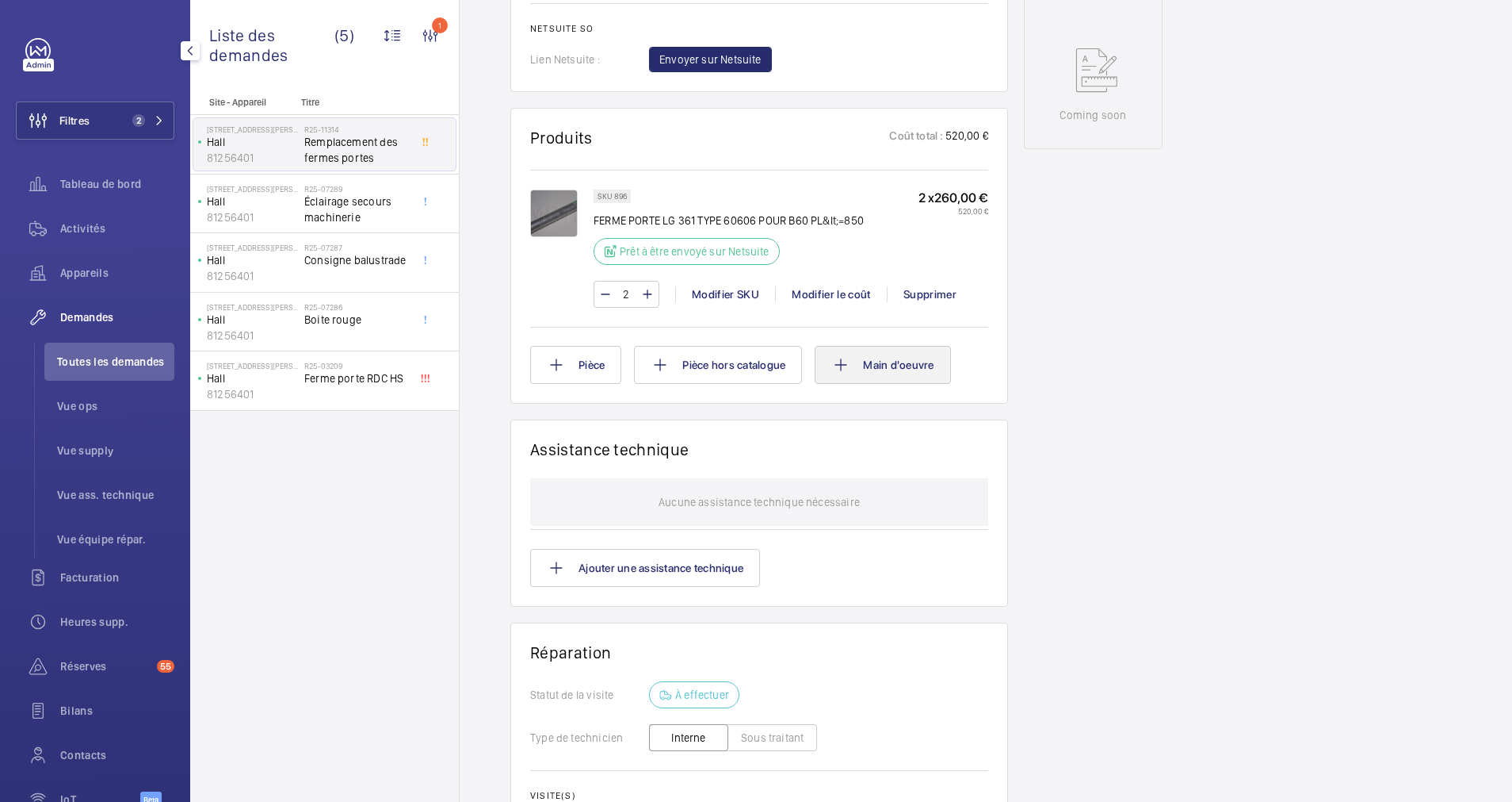
scroll to position [833, 0]
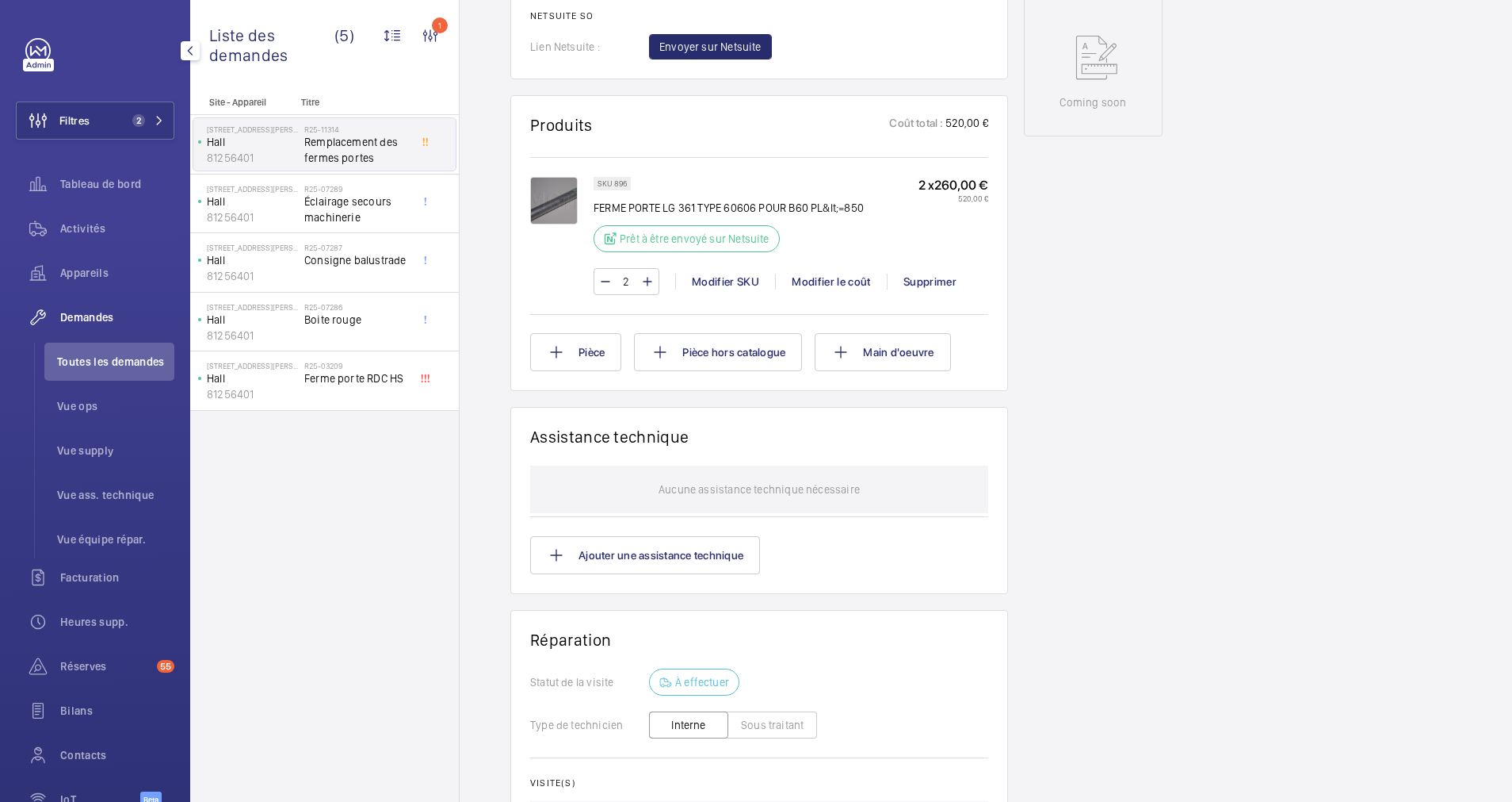
click at [551, 196] on img at bounding box center [554, 200] width 48 height 48
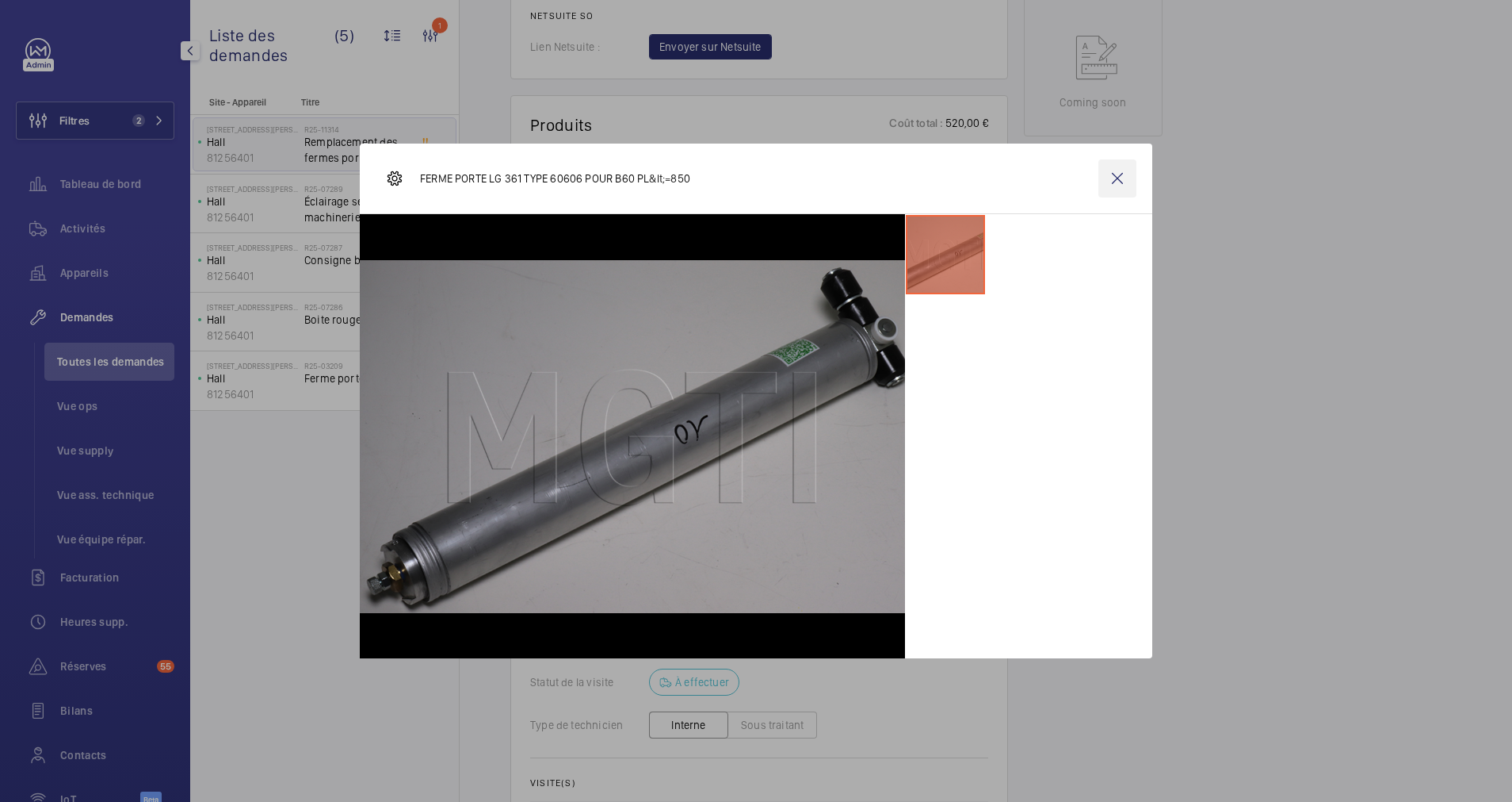
click at [1116, 182] on wm-front-icon-button at bounding box center [1117, 178] width 38 height 38
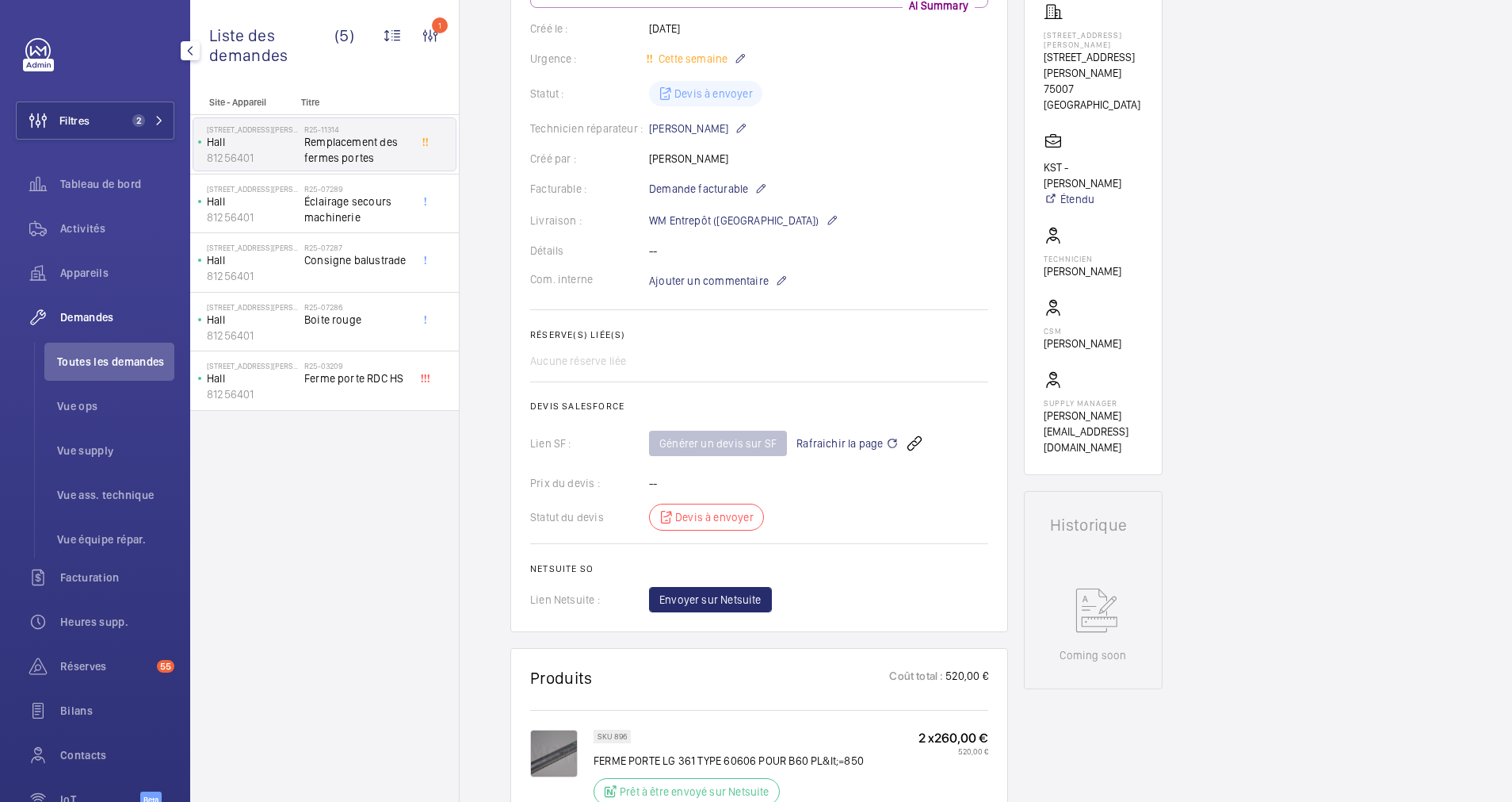
scroll to position [0, 0]
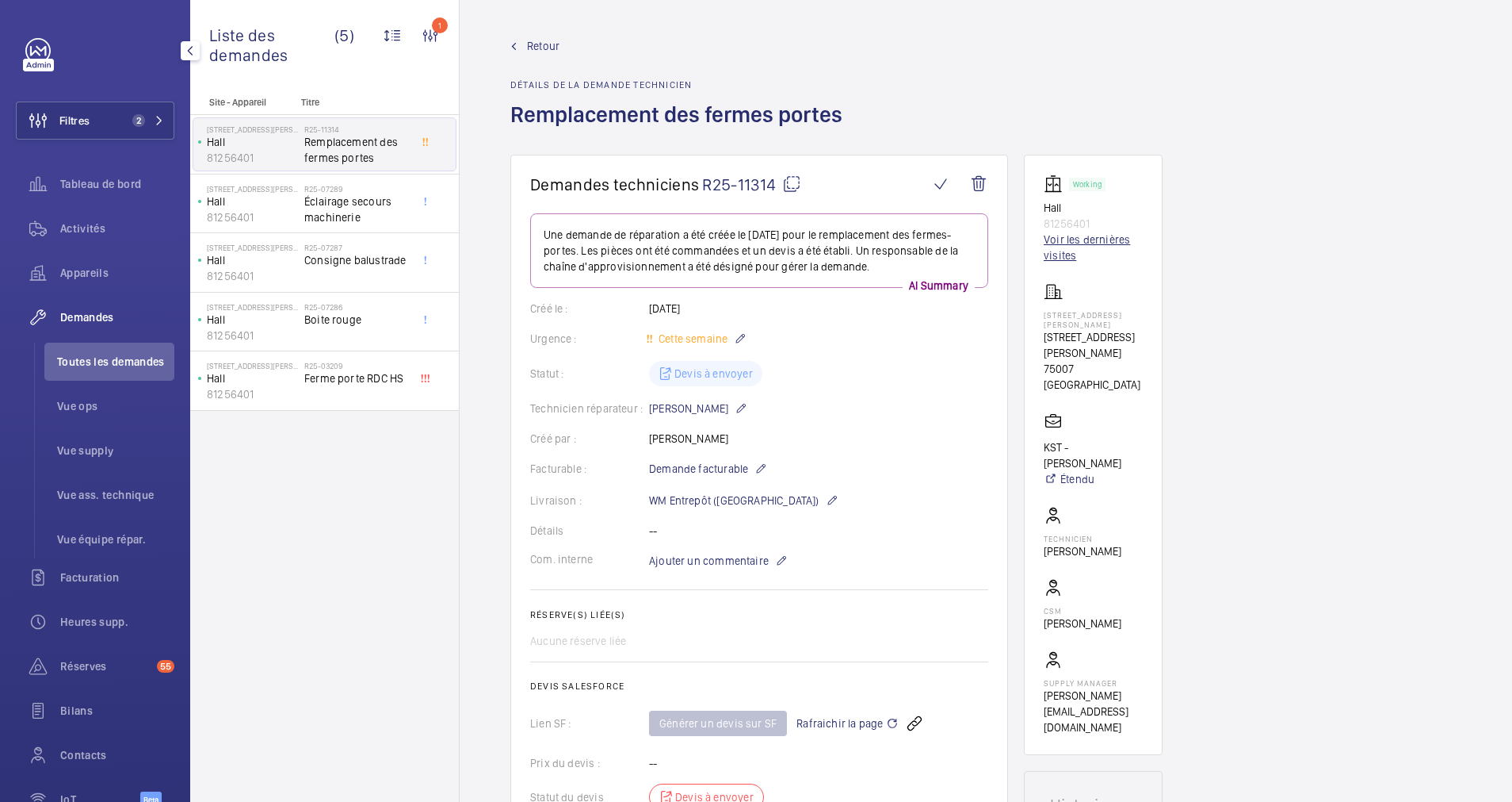
click at [1076, 242] on link "Voir les dernières visites" at bounding box center [1093, 247] width 99 height 31
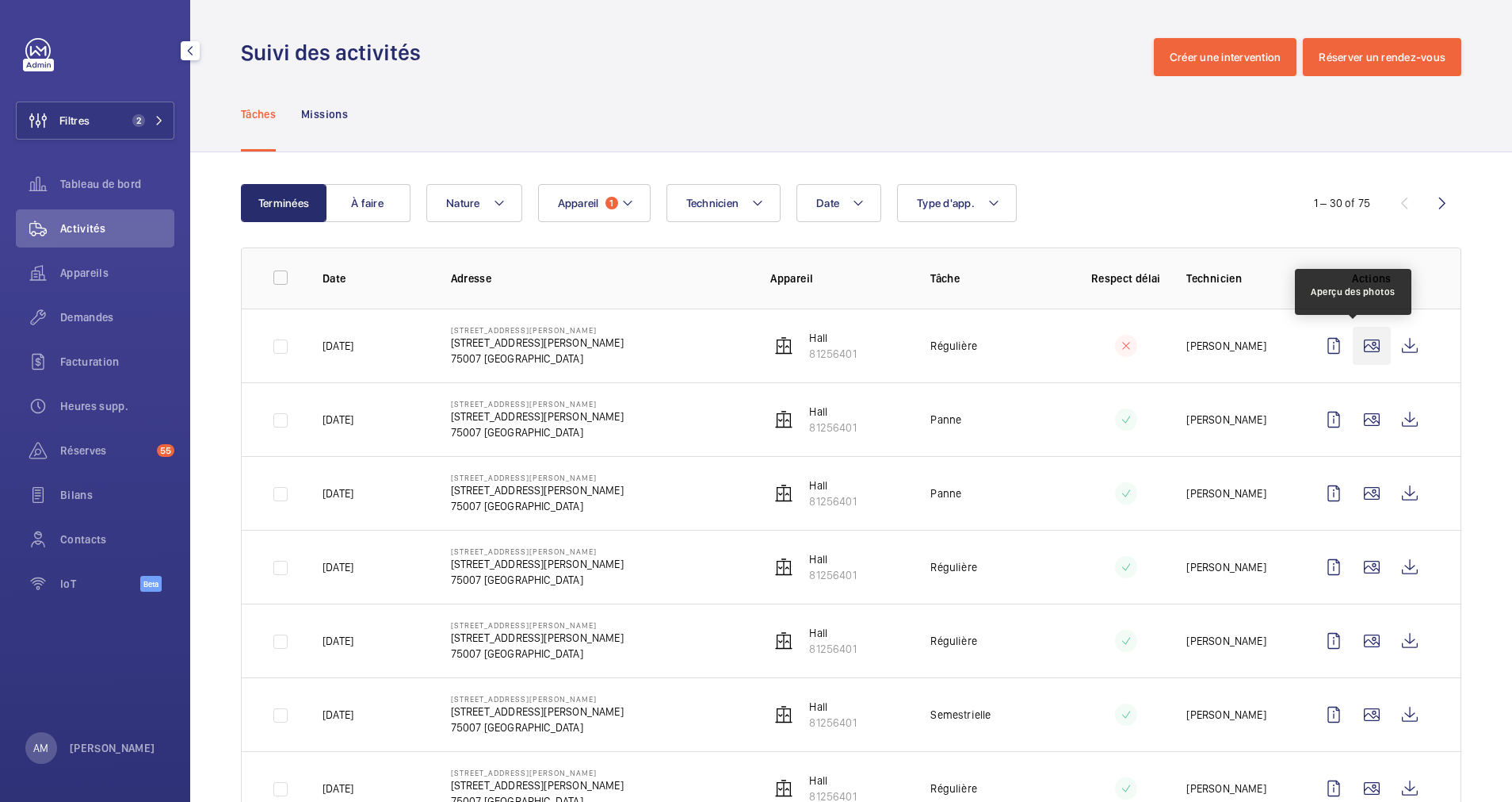
click at [1353, 346] on wm-front-icon-button at bounding box center [1372, 346] width 38 height 38
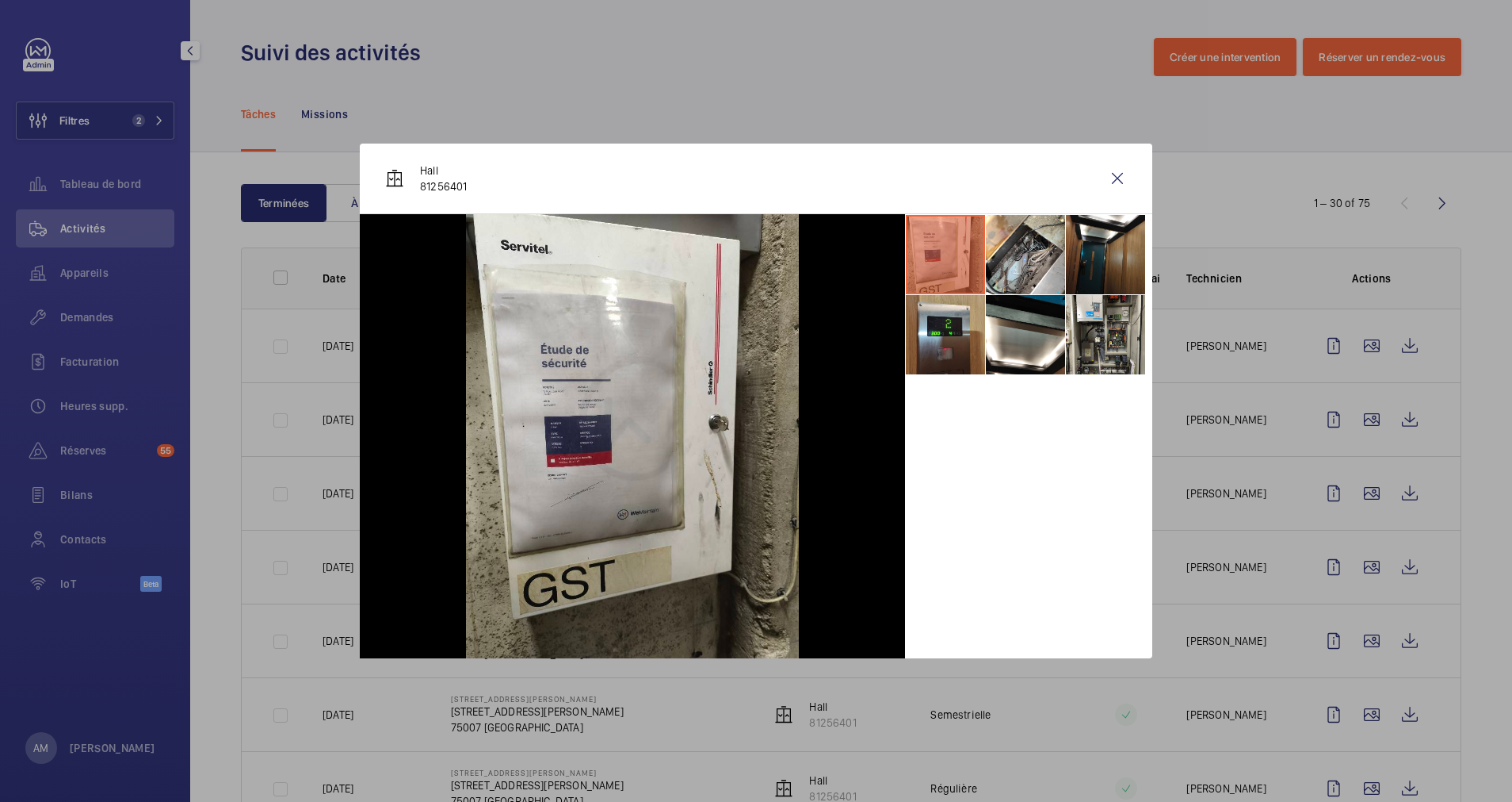
click at [1387, 368] on div at bounding box center [756, 401] width 1512 height 802
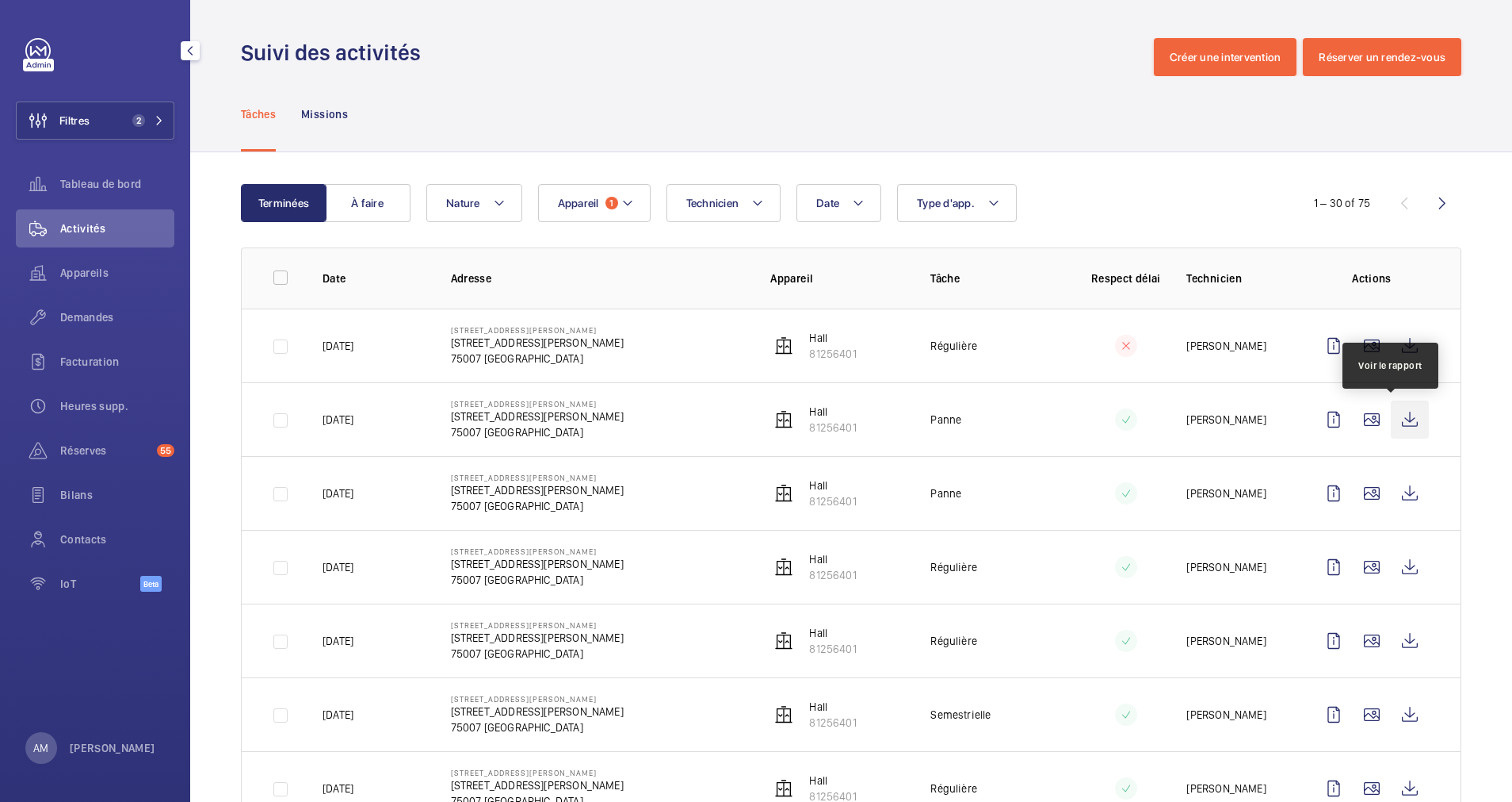
click at [1391, 415] on wm-front-icon-button at bounding box center [1409, 419] width 38 height 38
click at [827, 346] on p "81256401" at bounding box center [832, 354] width 47 height 16
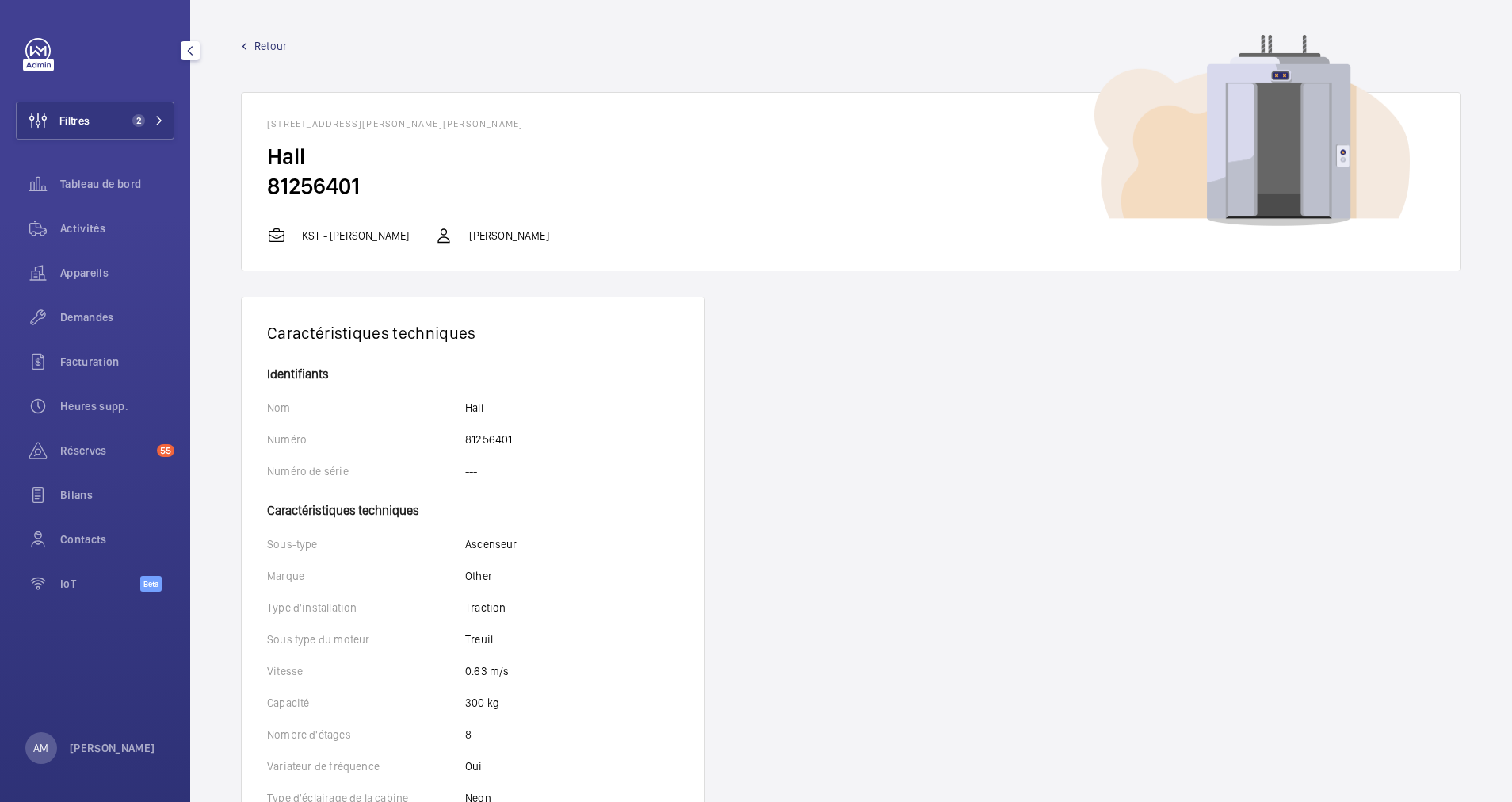
click at [253, 42] on link "Retour" at bounding box center [851, 46] width 1221 height 16
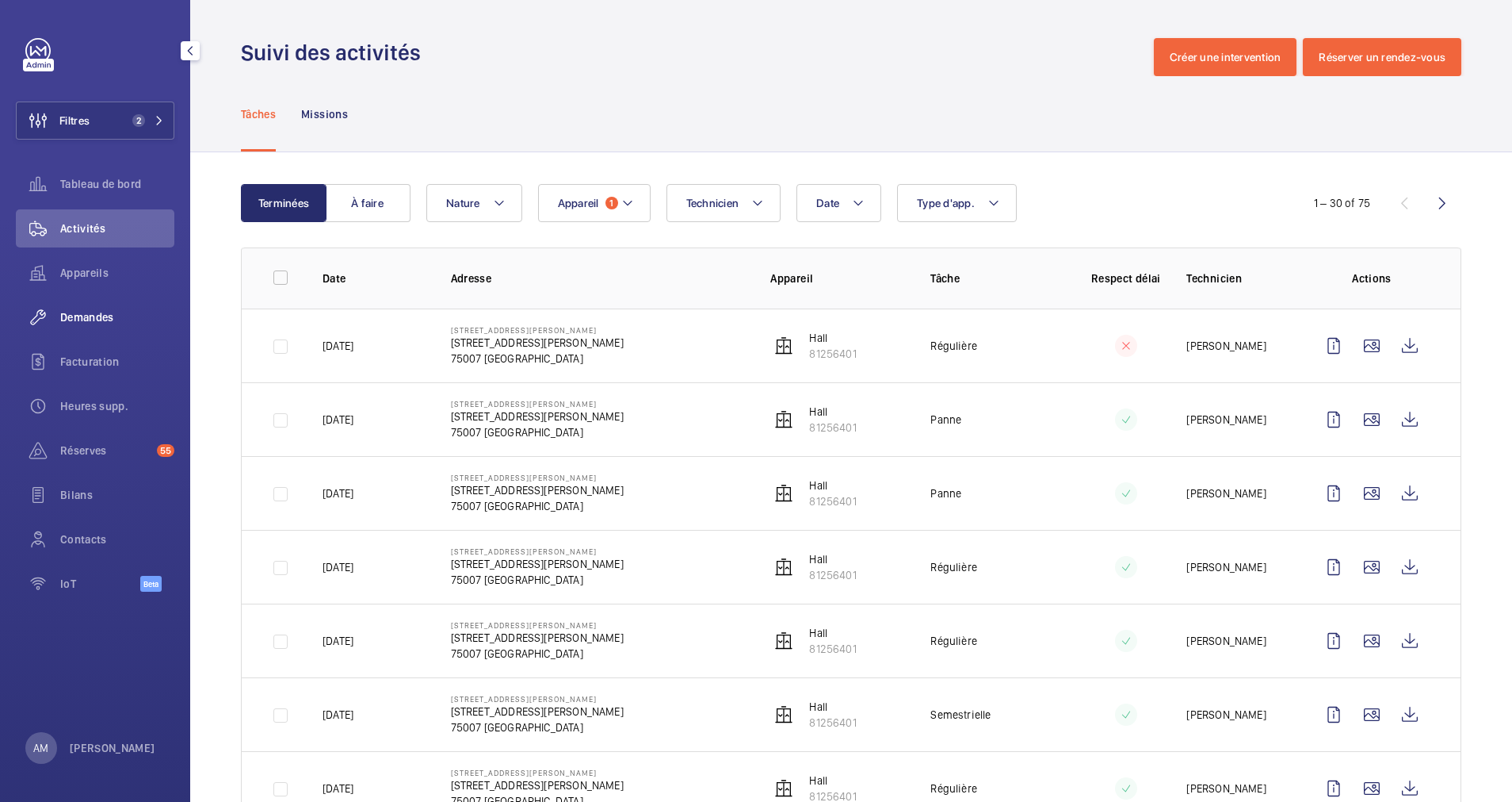
click at [91, 312] on span "Demandes" at bounding box center [117, 317] width 114 height 16
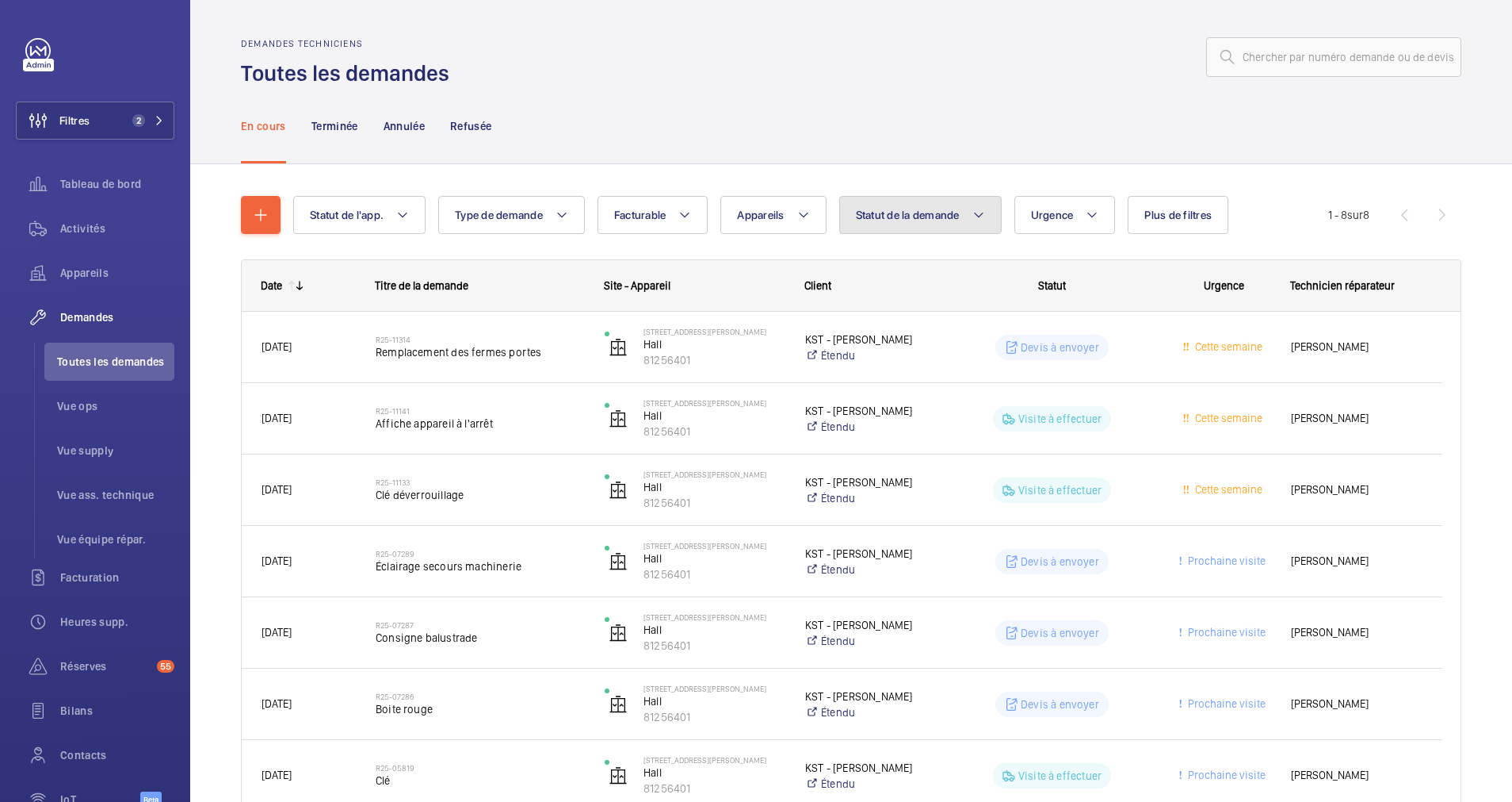
click at [939, 208] on span "Statut de la demande" at bounding box center [907, 215] width 104 height 13
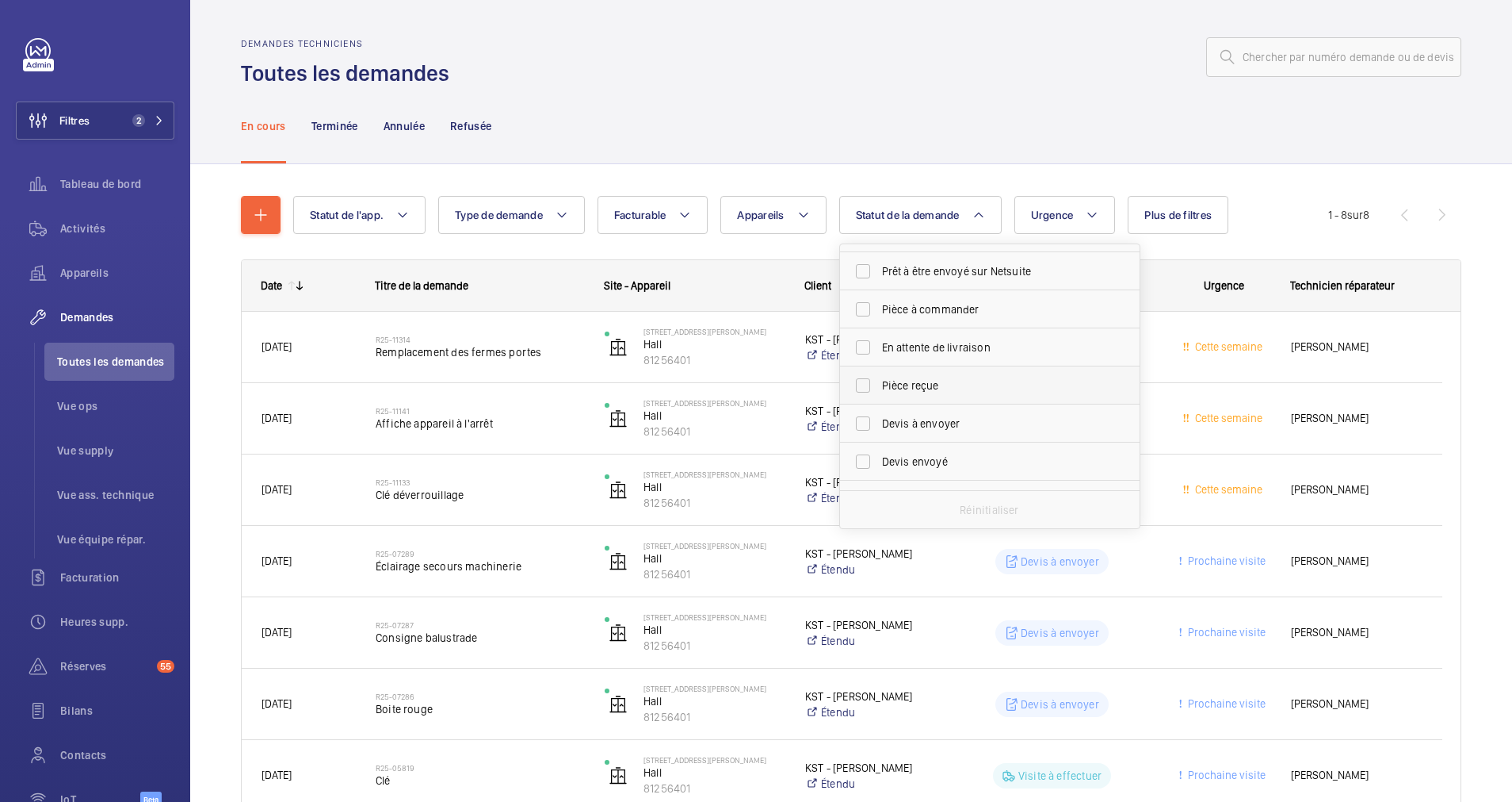
scroll to position [119, 0]
click at [860, 409] on label "Devis à envoyer" at bounding box center [978, 410] width 276 height 38
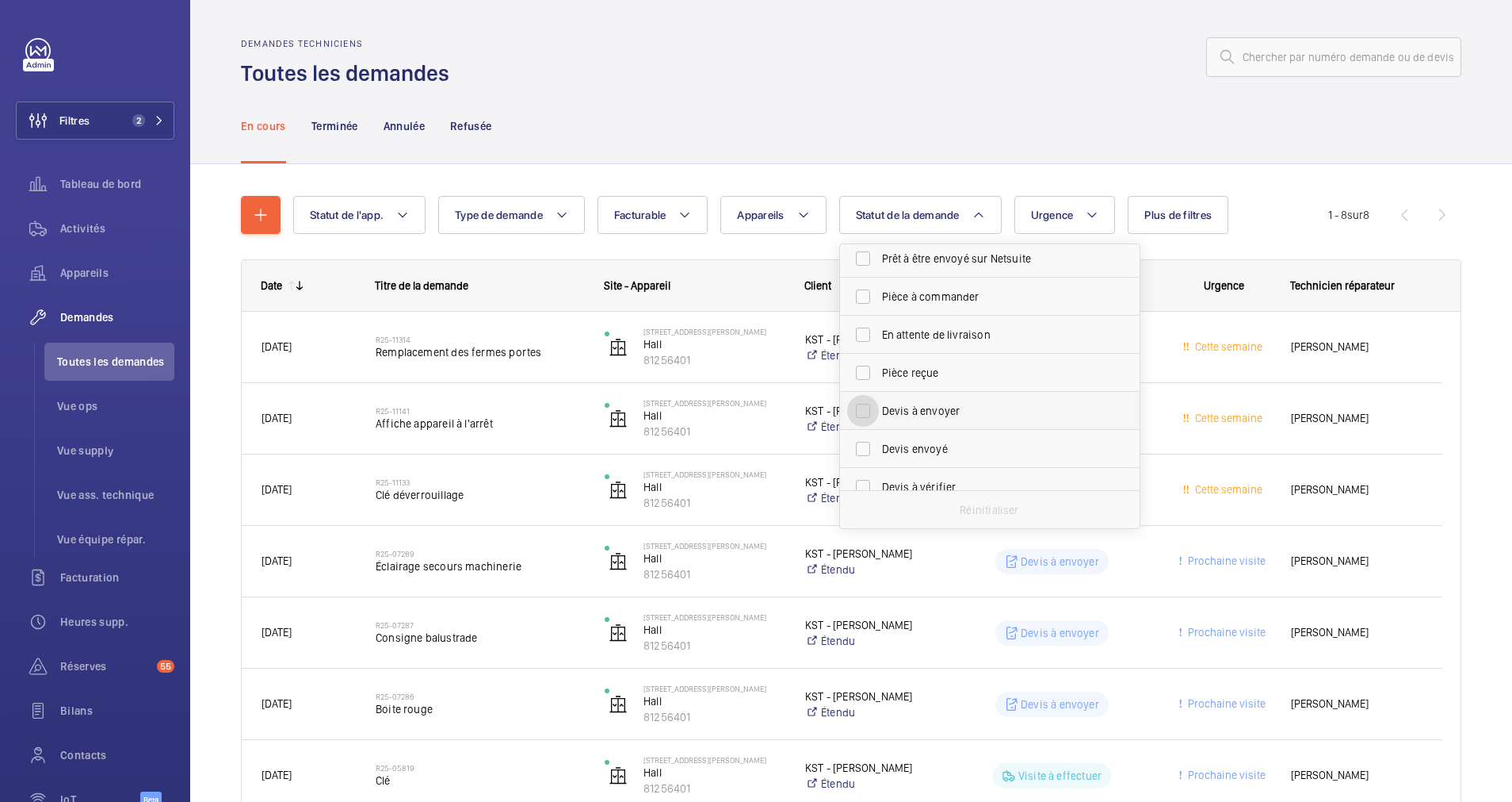
click at [860, 409] on input "Devis à envoyer" at bounding box center [863, 410] width 31 height 31
checkbox input "true"
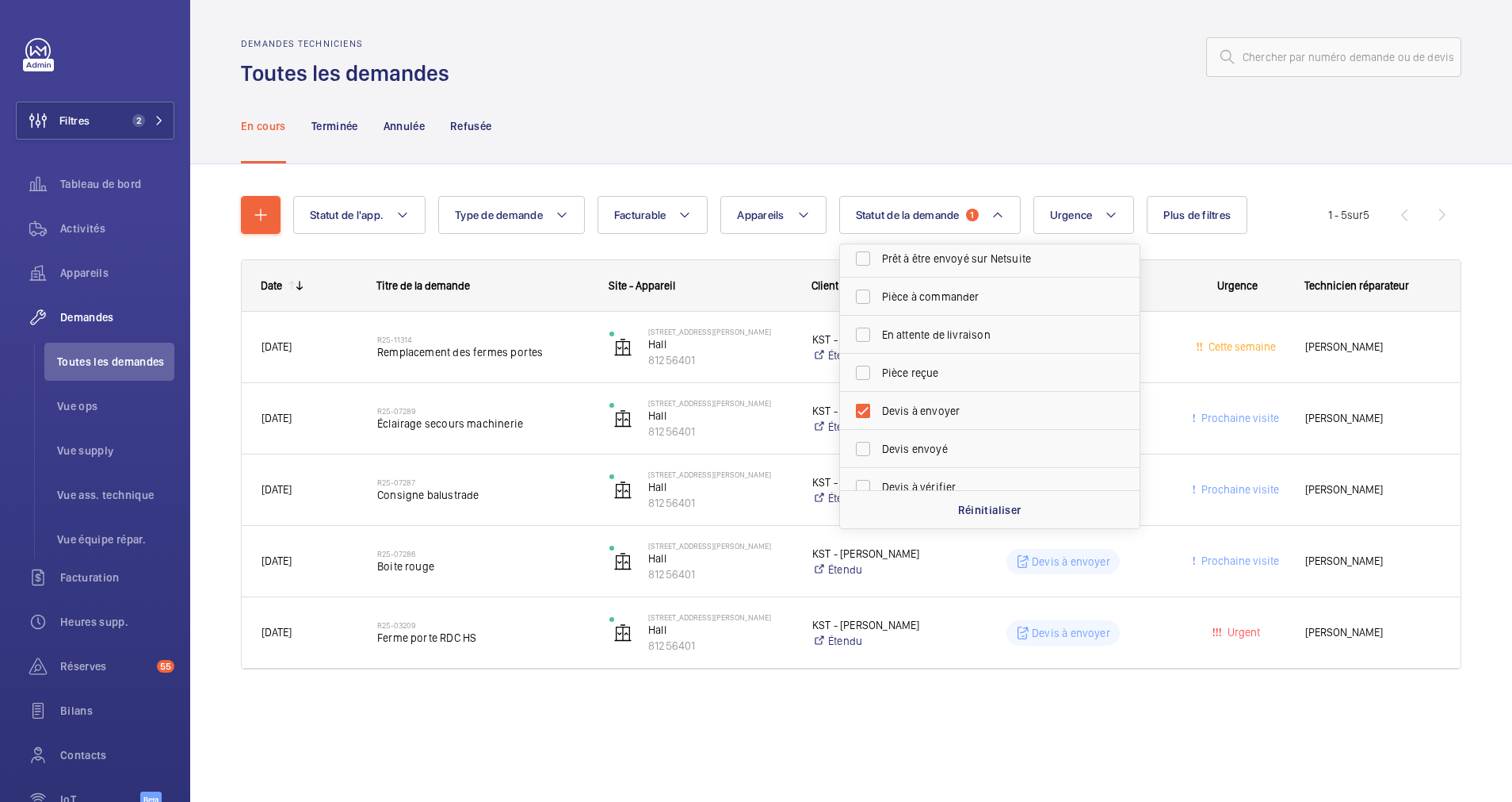
click at [817, 172] on div "Statut de l'app. Type de demande Facturable Appareils Statut de la demande 1 Co…" at bounding box center [851, 439] width 1221 height 537
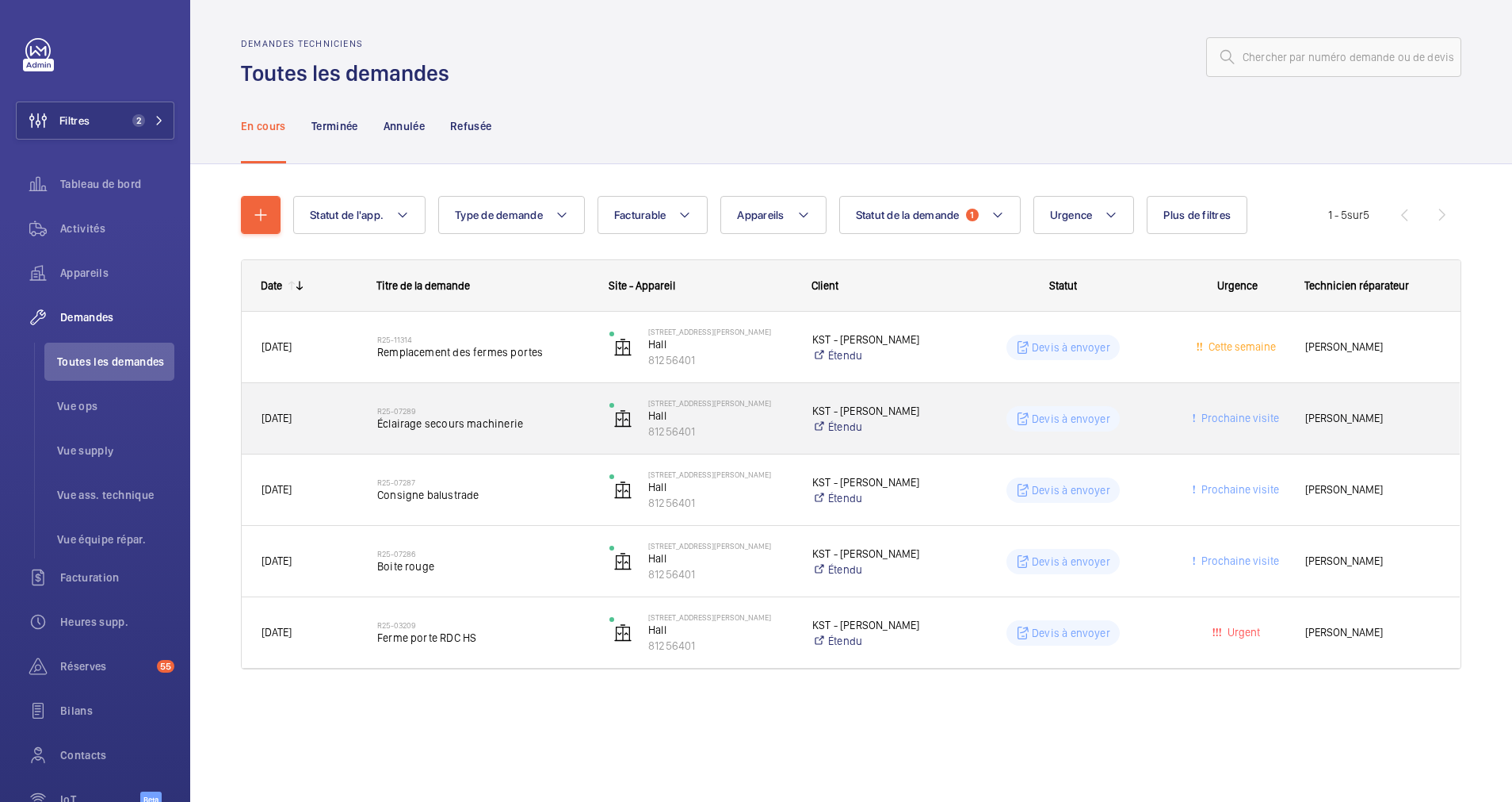
click at [509, 417] on span "Éclairage secours machinerie" at bounding box center [483, 423] width 212 height 16
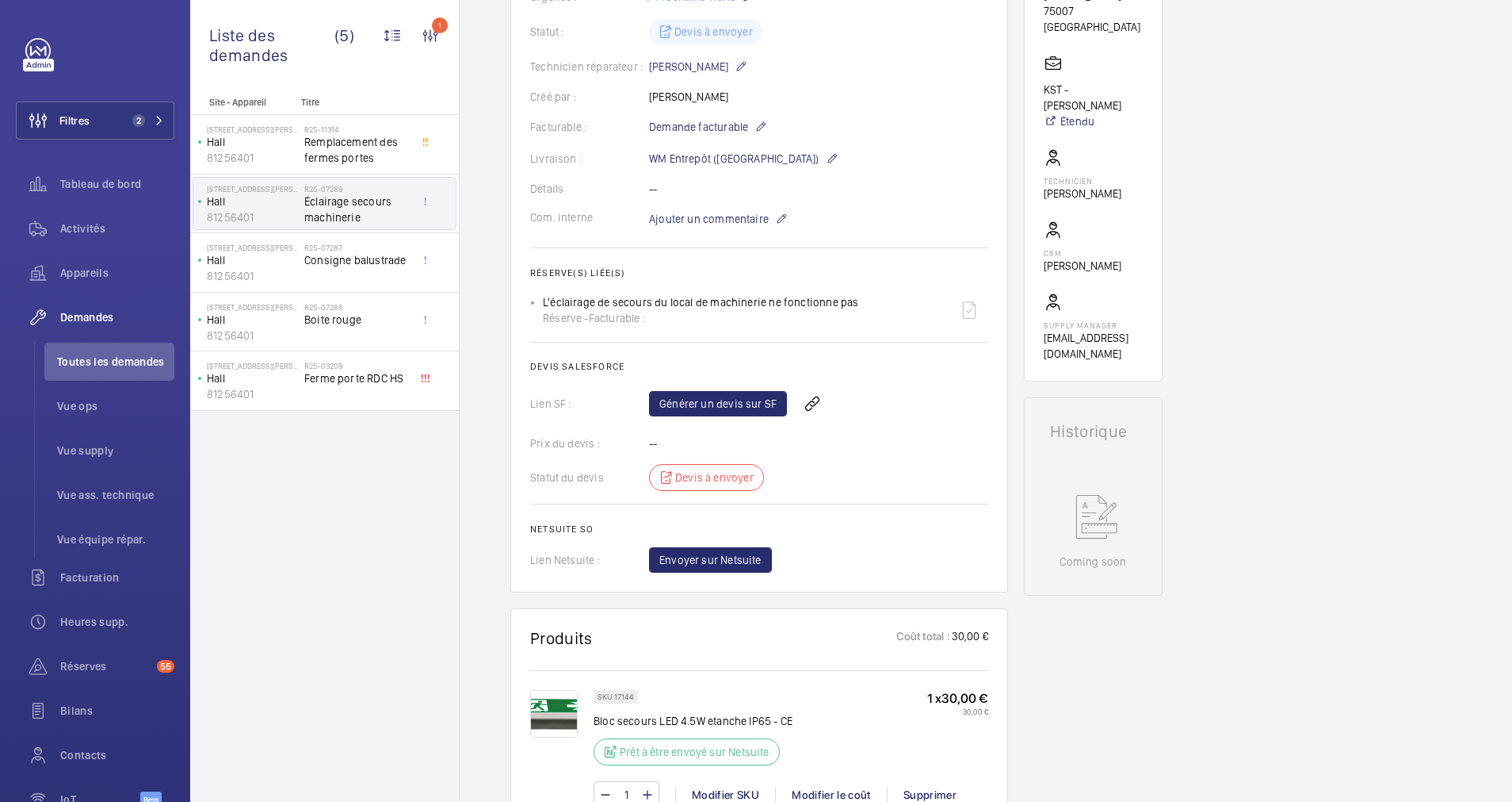
scroll to position [357, 0]
drag, startPoint x: 545, startPoint y: 300, endPoint x: 852, endPoint y: 309, distance: 307.1
click at [852, 309] on div "L'éclairage de secours du local de machinerie ne fonctionne pas Réserve - Factu…" at bounding box center [701, 310] width 316 height 31
drag, startPoint x: 852, startPoint y: 309, endPoint x: 843, endPoint y: 308, distance: 9.1
copy p "L'éclairage de secours du local de machinerie ne fonctionne pas"
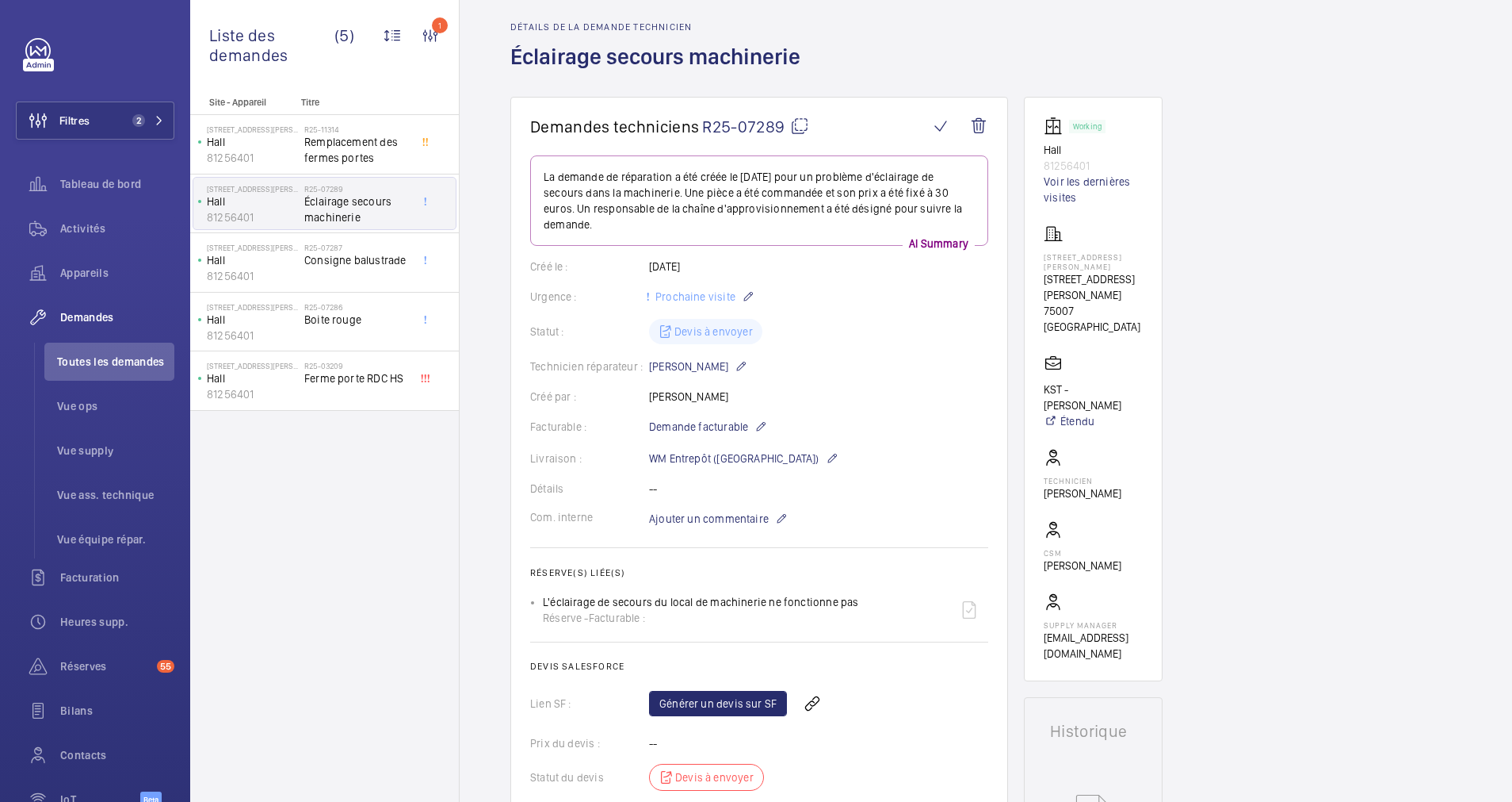
scroll to position [0, 0]
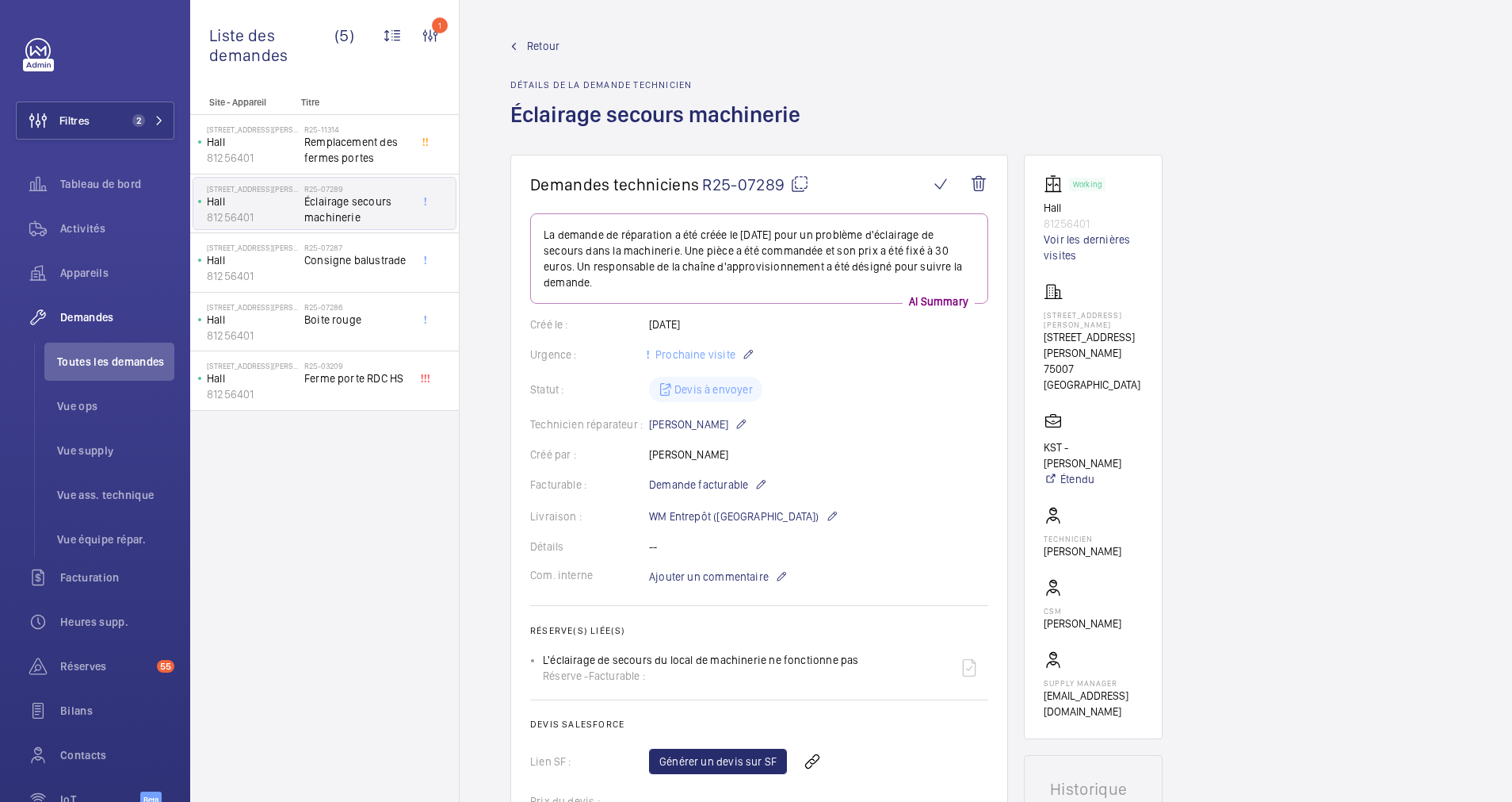
click at [533, 47] on span "Retour" at bounding box center [543, 46] width 32 height 16
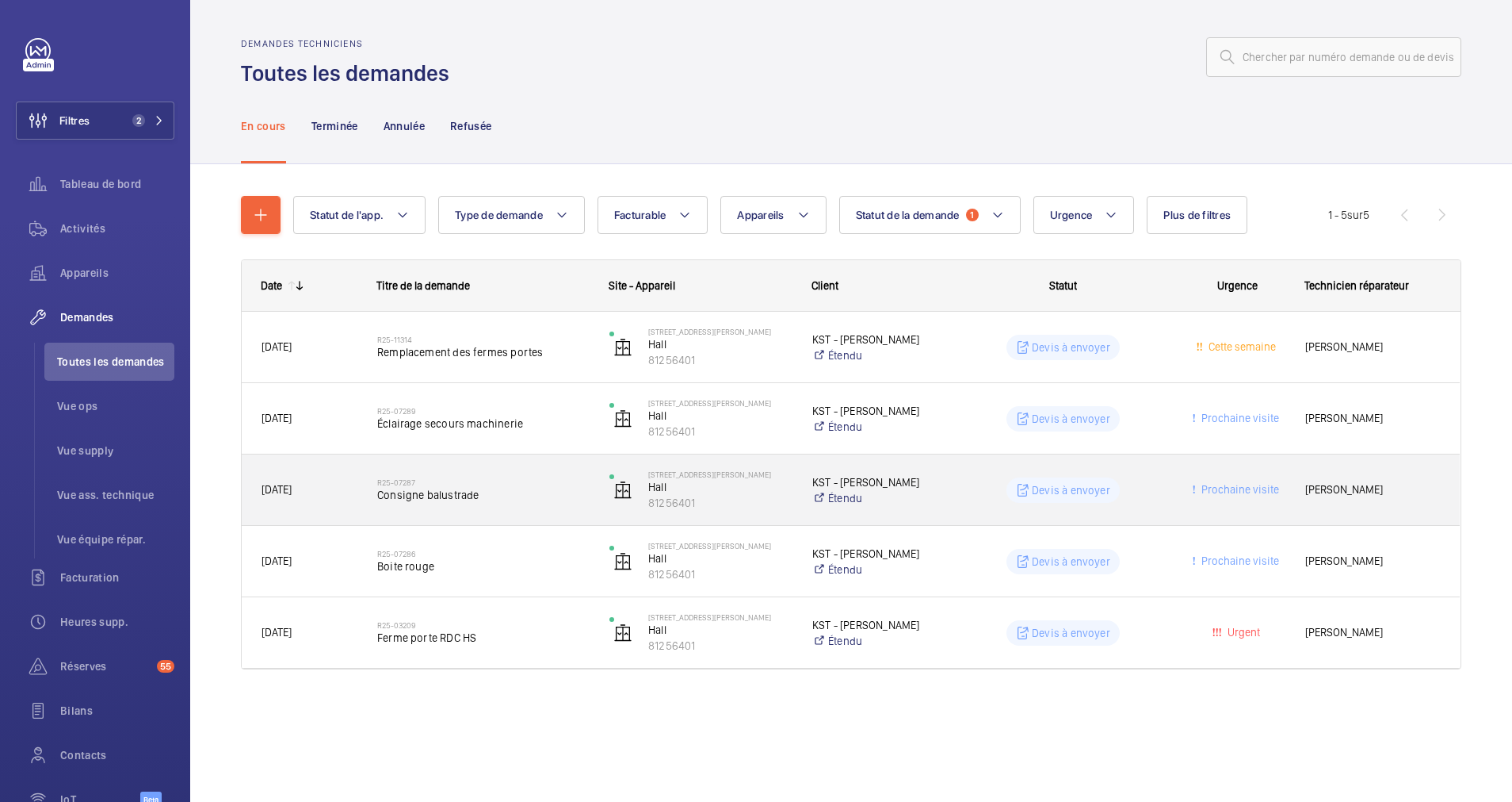
click at [521, 482] on h2 "R25-07287" at bounding box center [483, 482] width 212 height 10
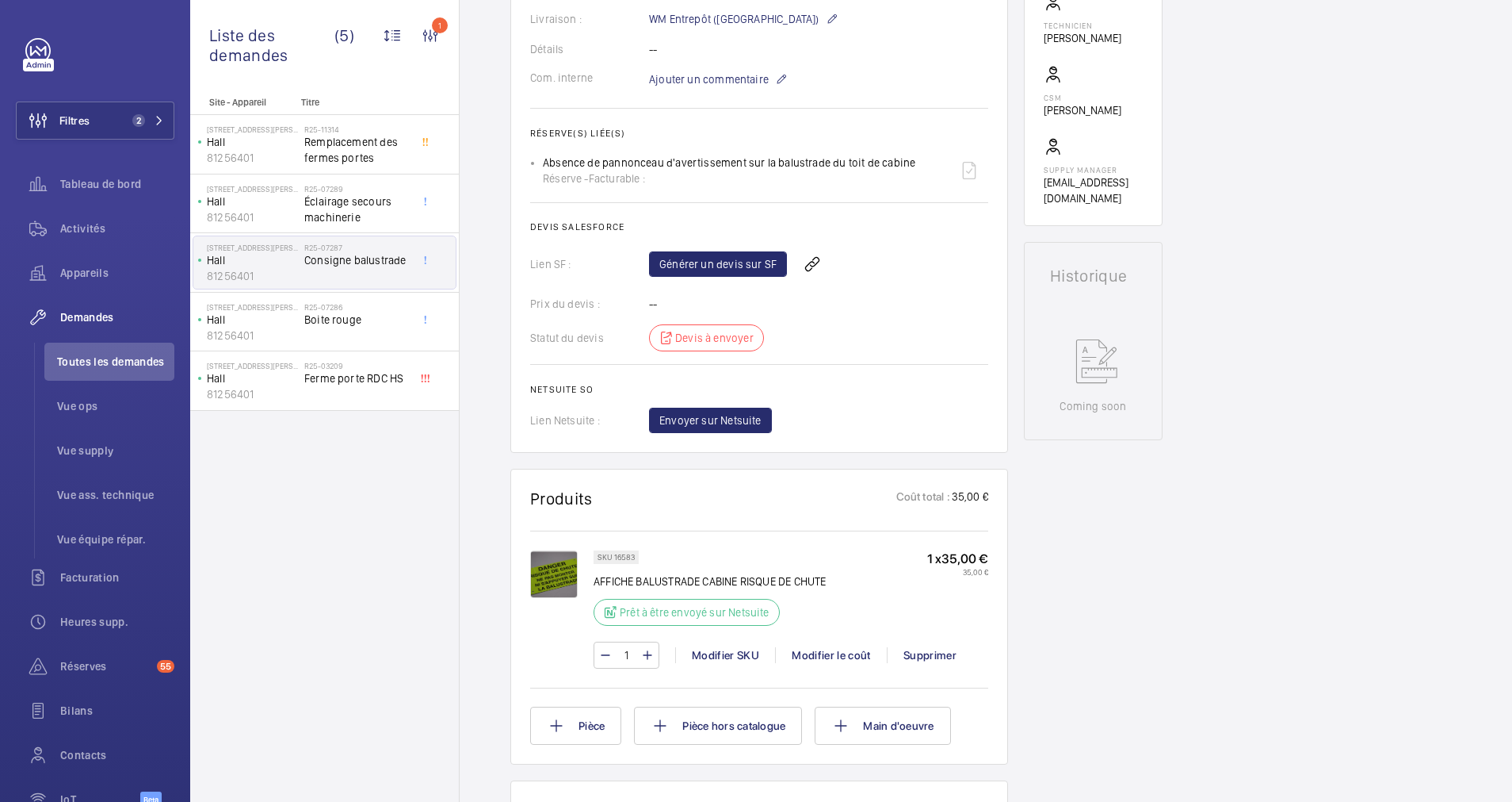
scroll to position [476, 0]
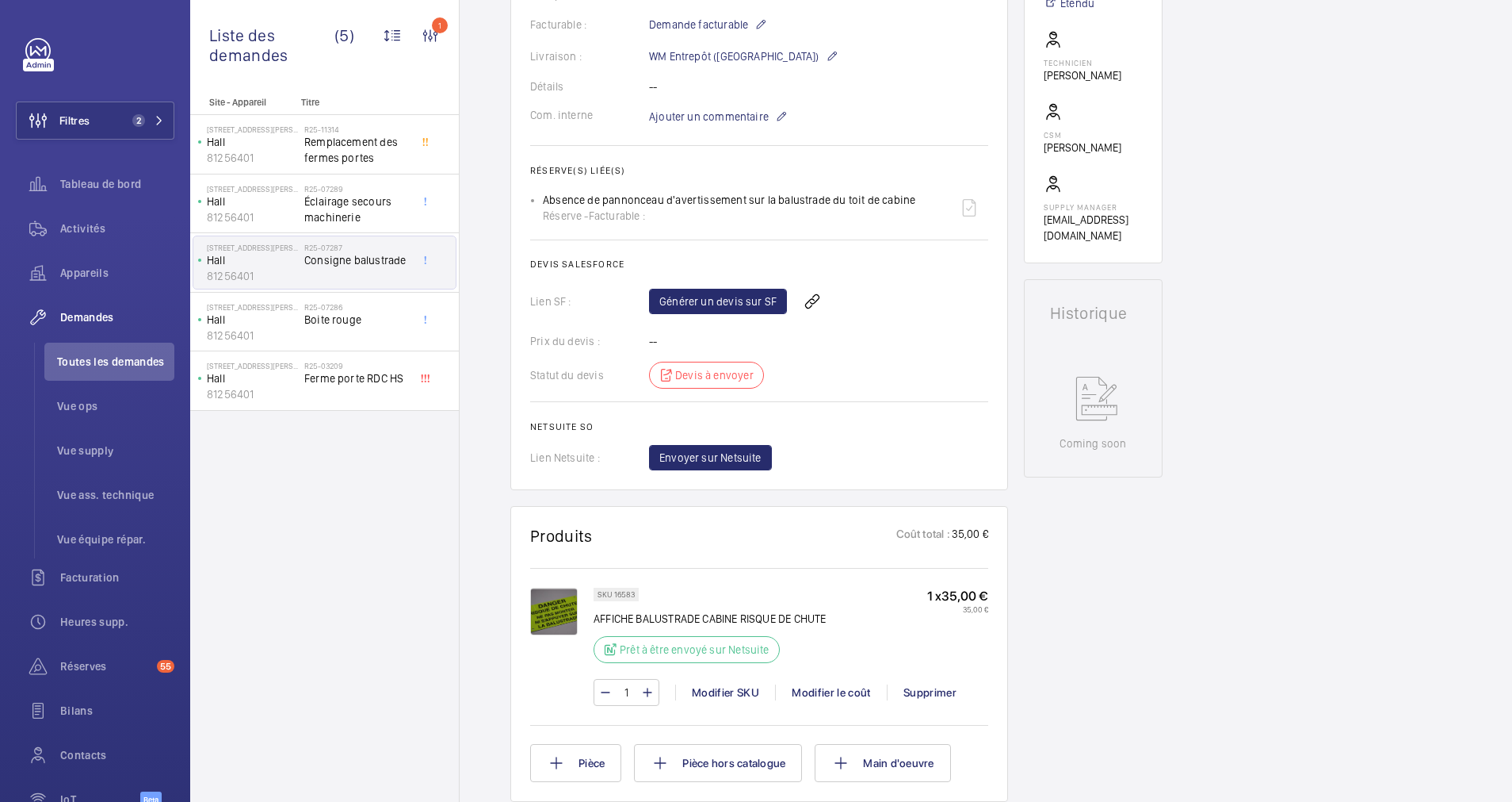
drag, startPoint x: 542, startPoint y: 197, endPoint x: 908, endPoint y: 203, distance: 366.0
click at [908, 203] on ul "Absence de pannonceau d'avertissement sur la balustrade du toit de cabine Réser…" at bounding box center [760, 208] width 459 height 38
drag, startPoint x: 908, startPoint y: 203, endPoint x: 898, endPoint y: 200, distance: 10.4
copy p "Absence de pannonceau d'avertissement sur la balustrade du toit de cabine"
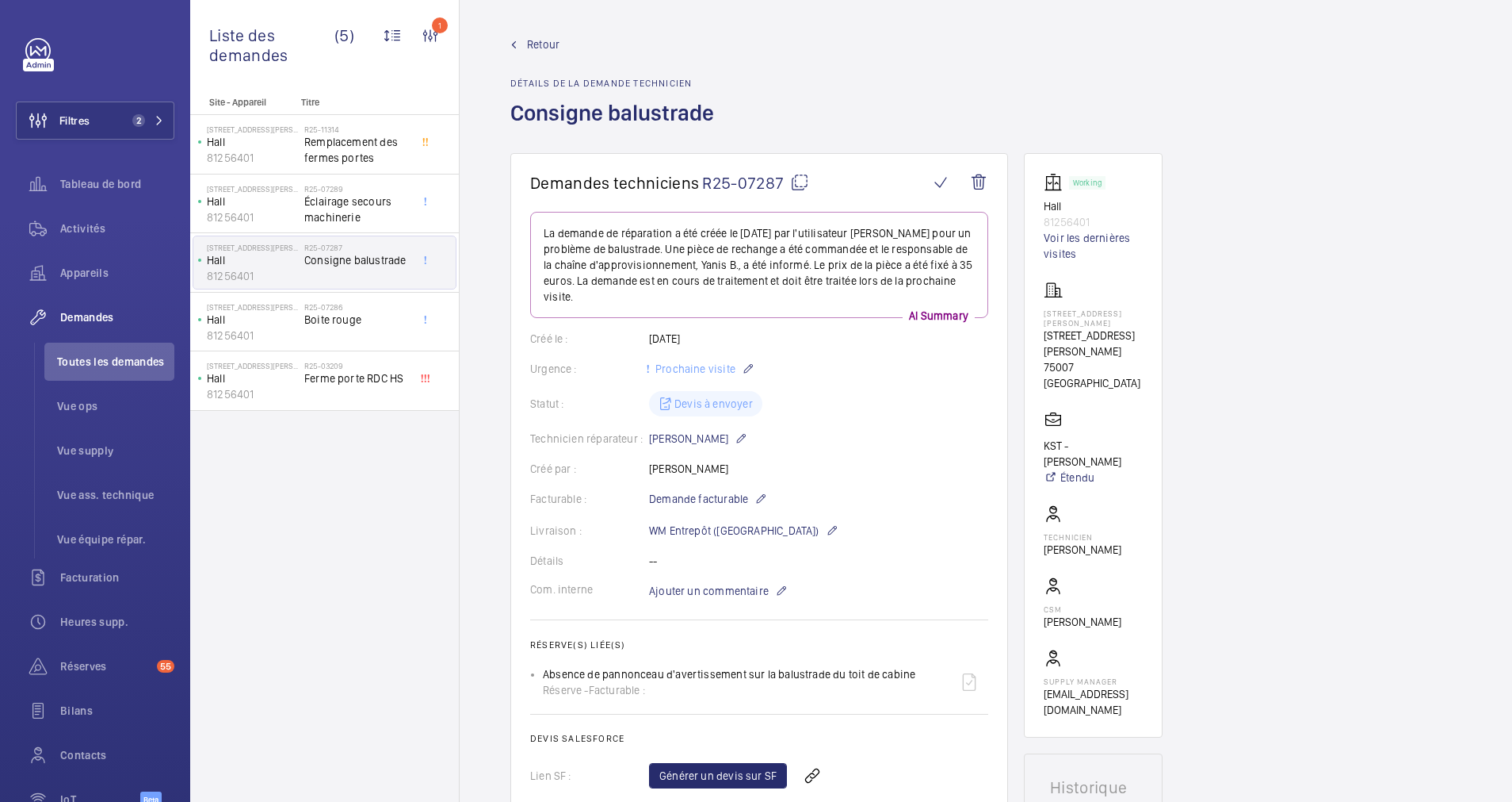
scroll to position [0, 0]
click at [539, 49] on span "Retour" at bounding box center [543, 46] width 32 height 16
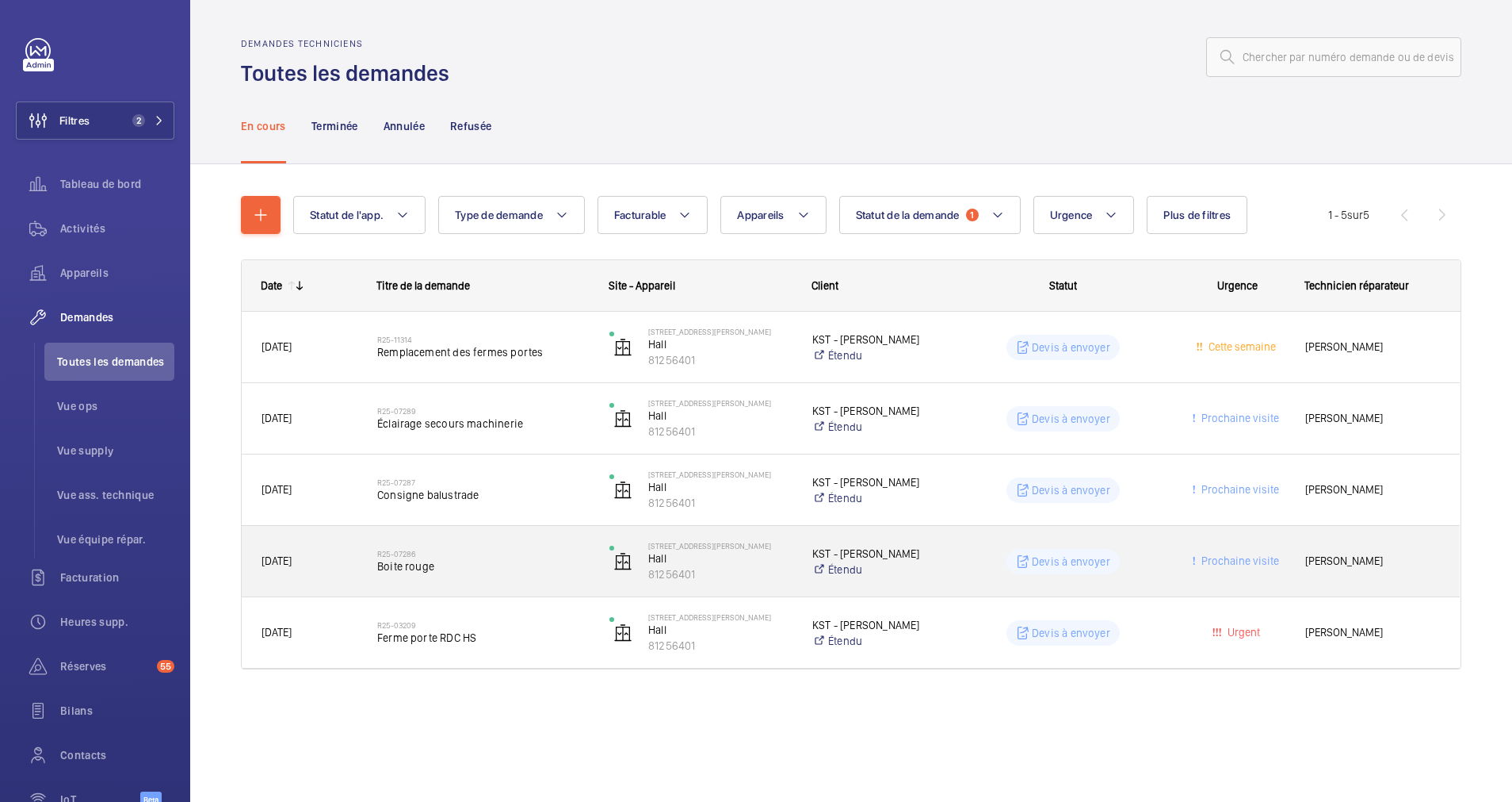
click at [502, 555] on h2 "R25-07286" at bounding box center [483, 553] width 212 height 10
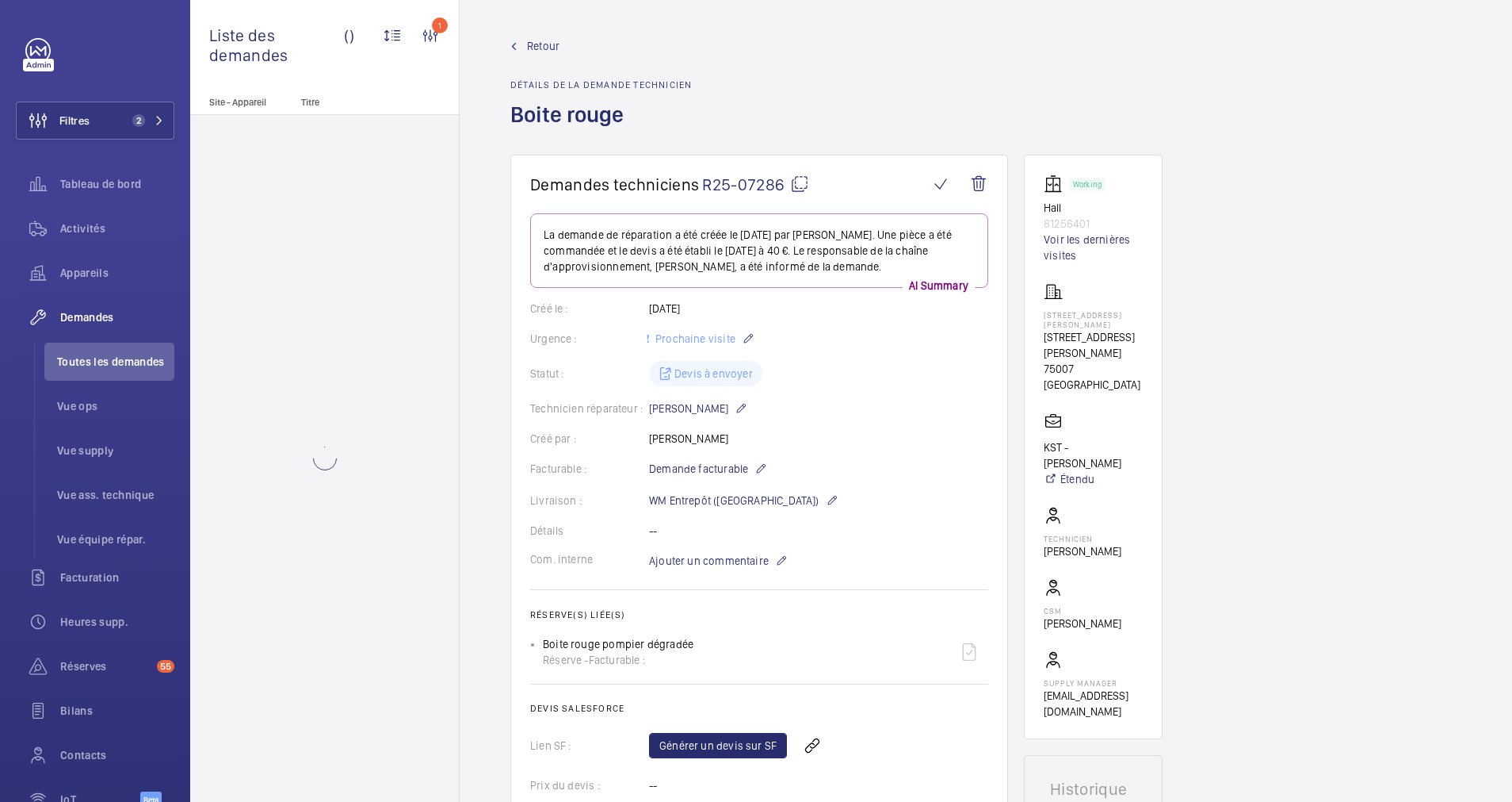
scroll to position [119, 0]
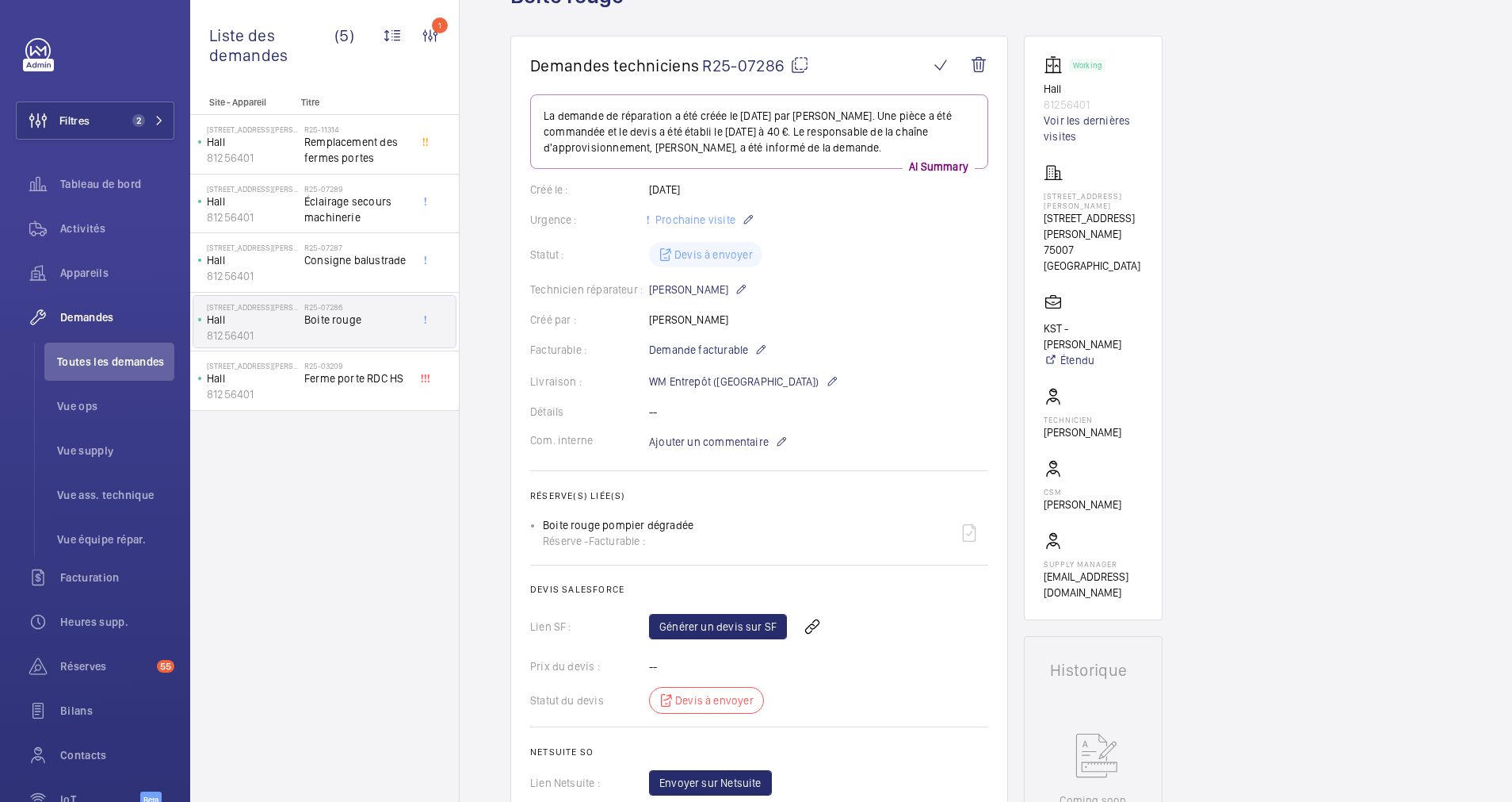
click at [547, 527] on div "Boite rouge pompier dégradée Réserve - Facturable :" at bounding box center [618, 532] width 151 height 31
click at [543, 530] on div "Boite rouge pompier dégradée Réserve - Facturable :" at bounding box center [766, 532] width 446 height 38
drag, startPoint x: 543, startPoint y: 530, endPoint x: 553, endPoint y: 527, distance: 10.4
copy p "Boite rouge pompier dégradée"
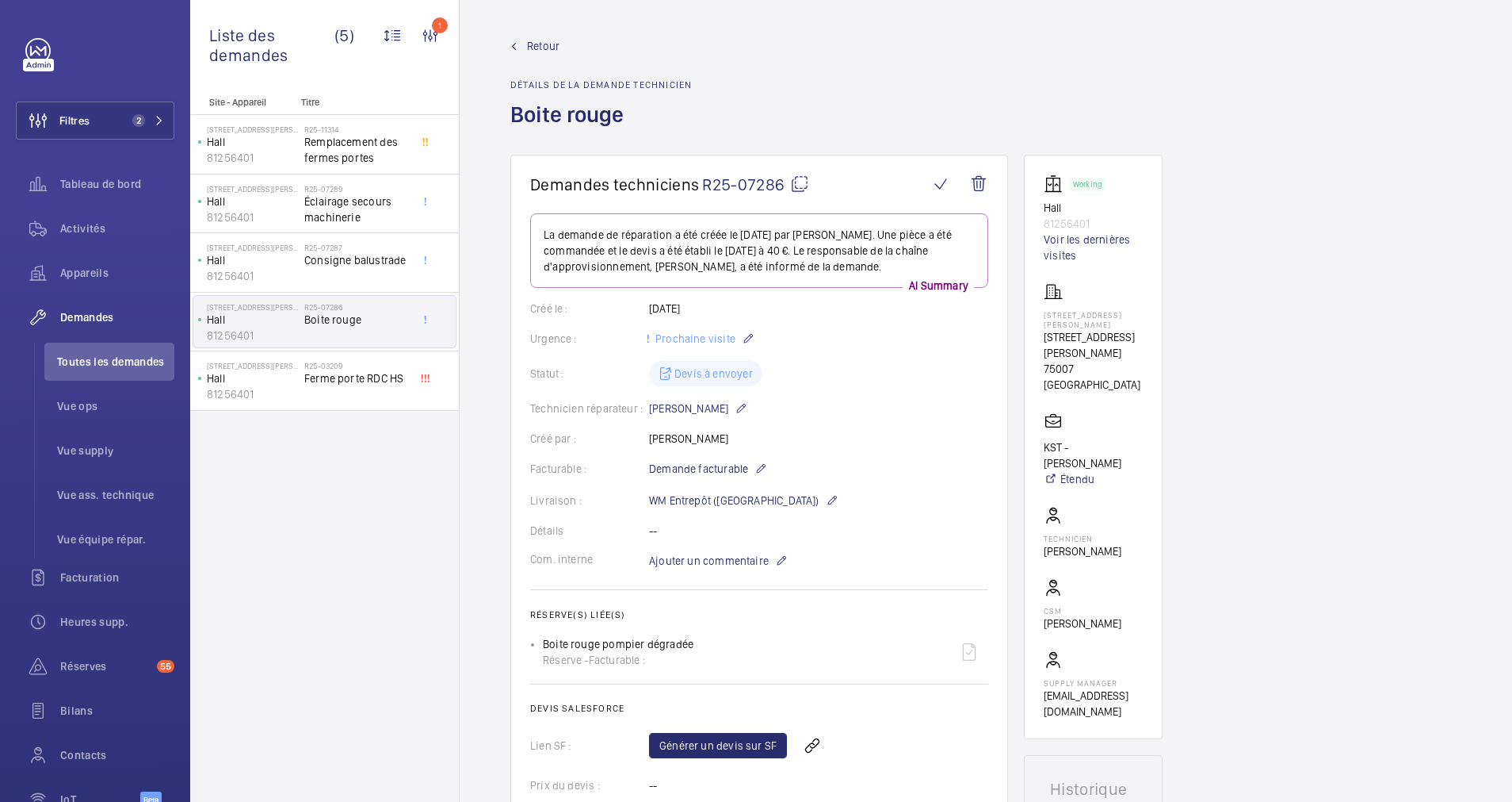
click at [528, 52] on span "Retour" at bounding box center [543, 46] width 32 height 16
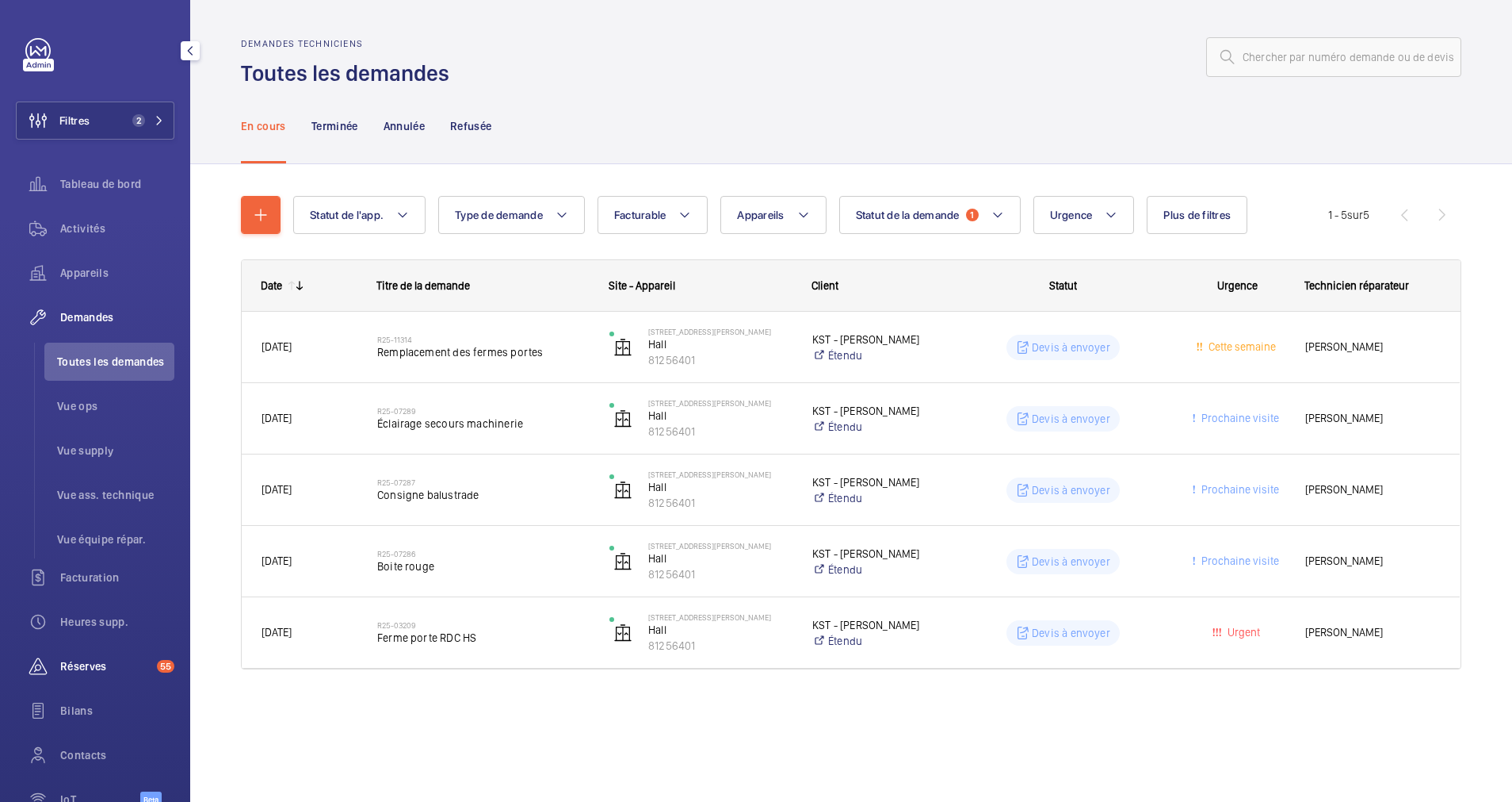
click at [87, 664] on span "Réserves" at bounding box center [106, 666] width 90 height 16
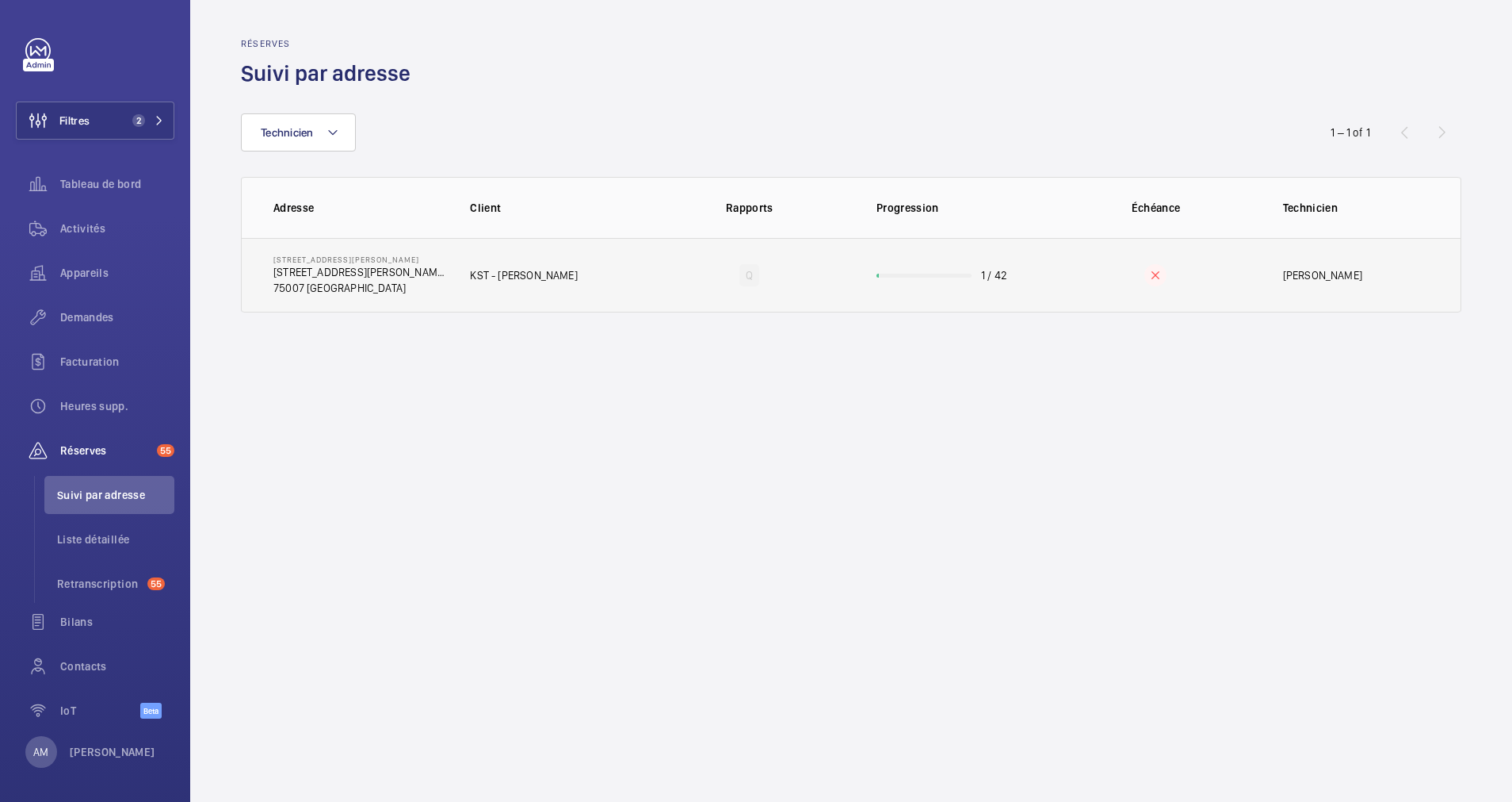
click at [955, 271] on td "1 / 42" at bounding box center [953, 275] width 203 height 74
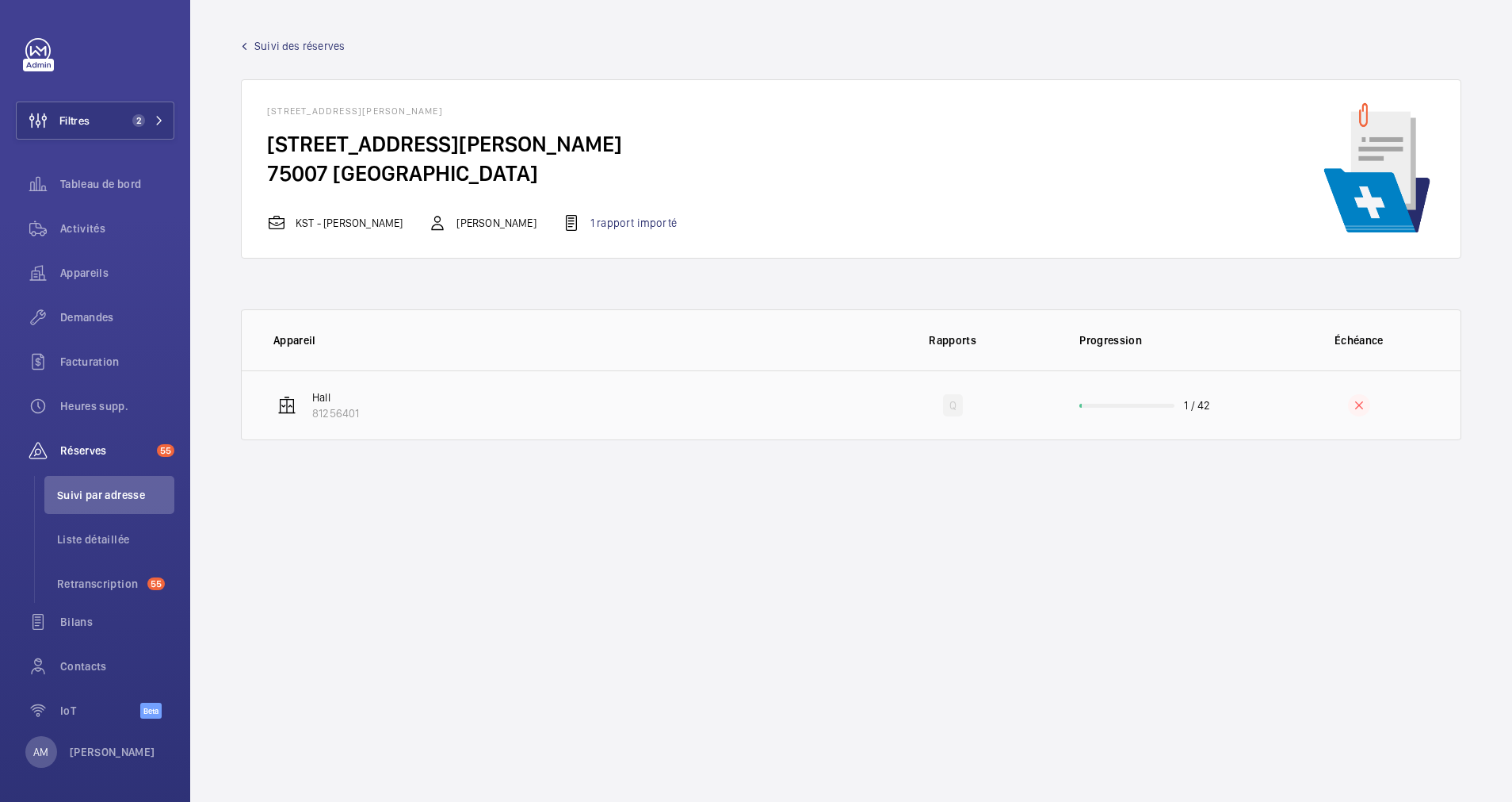
click at [1113, 401] on td "1 / 42" at bounding box center [1155, 405] width 203 height 69
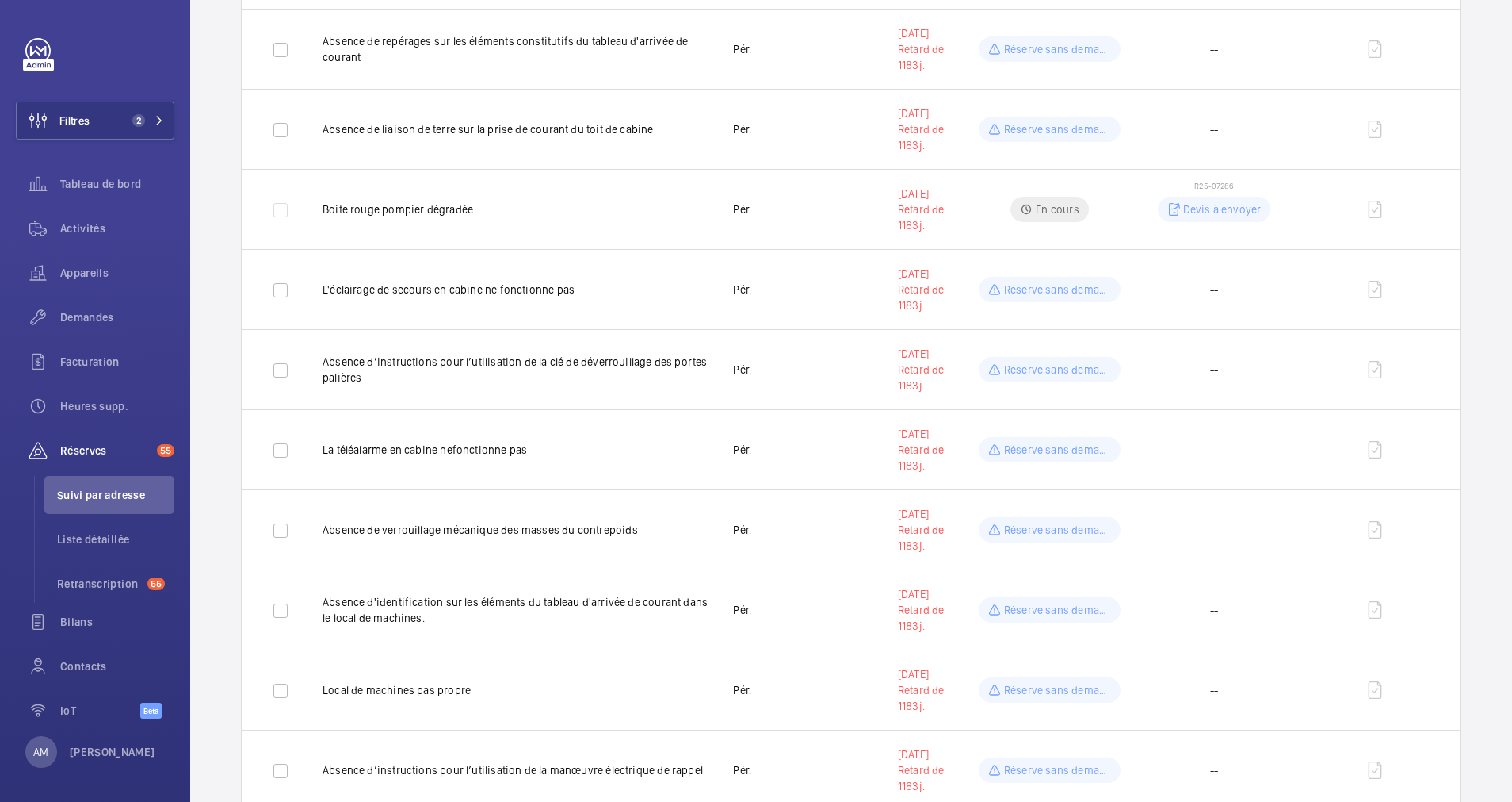
scroll to position [476, 0]
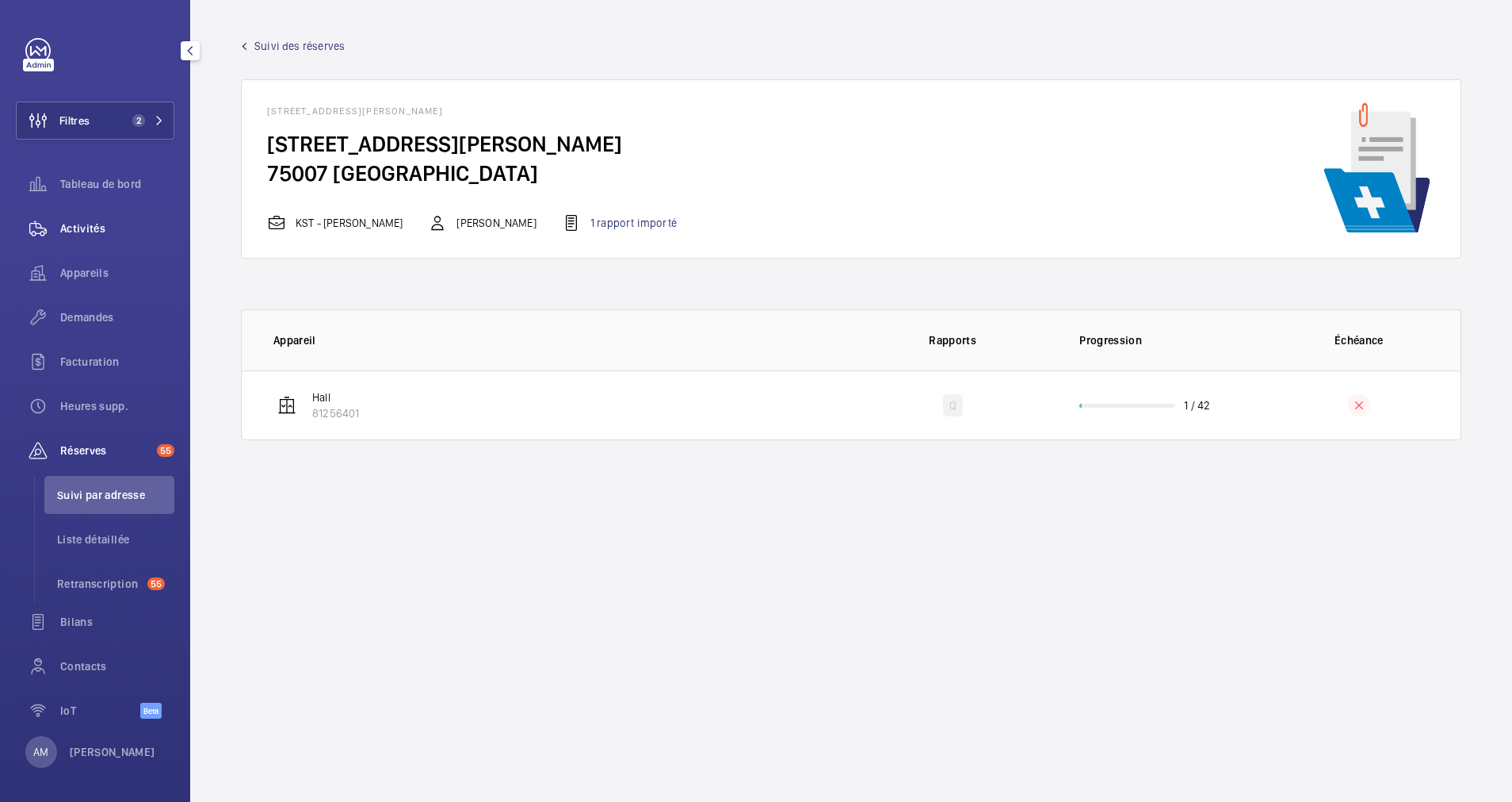
click at [92, 225] on span "Activités" at bounding box center [117, 229] width 114 height 16
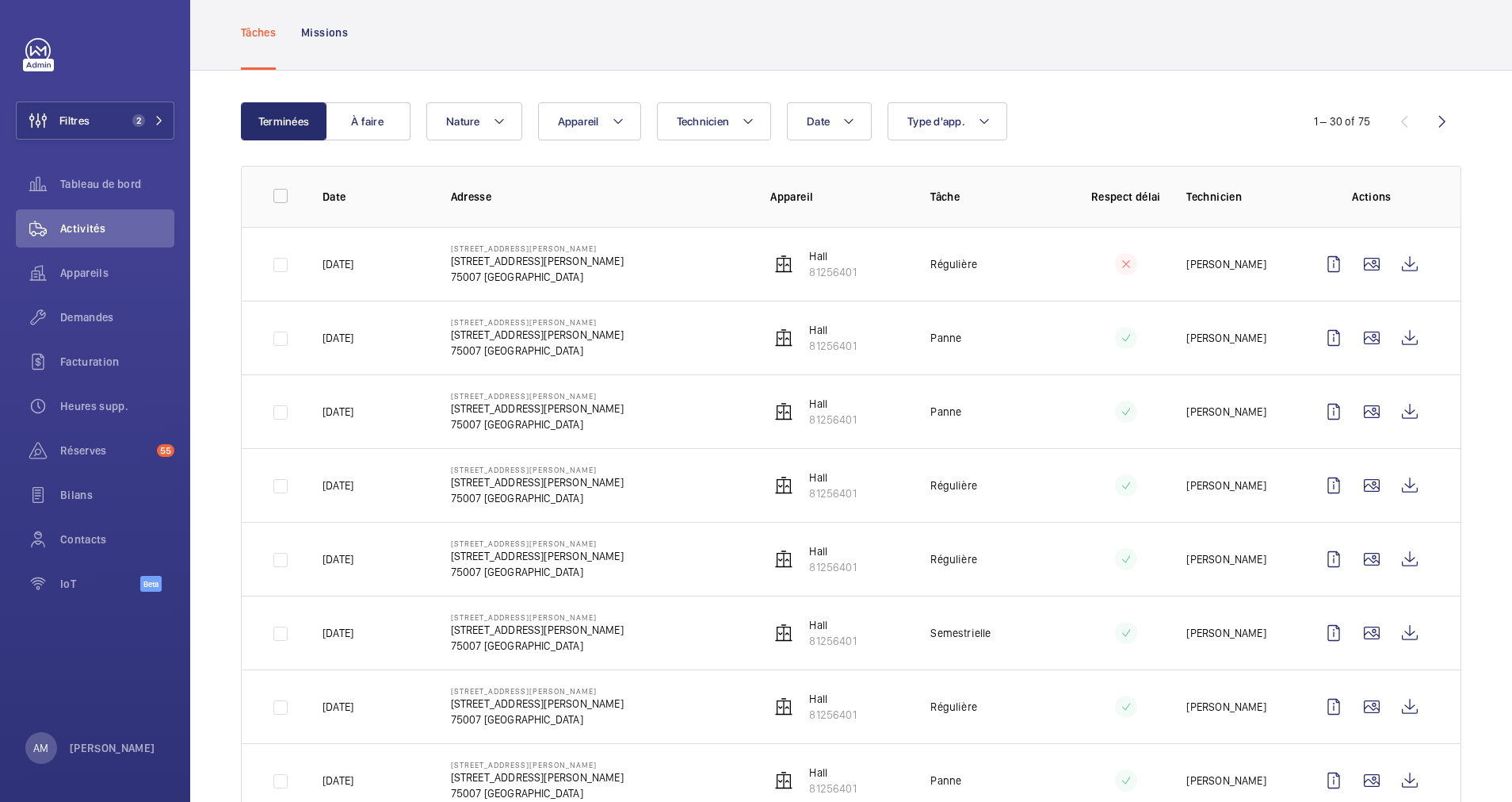
scroll to position [119, 0]
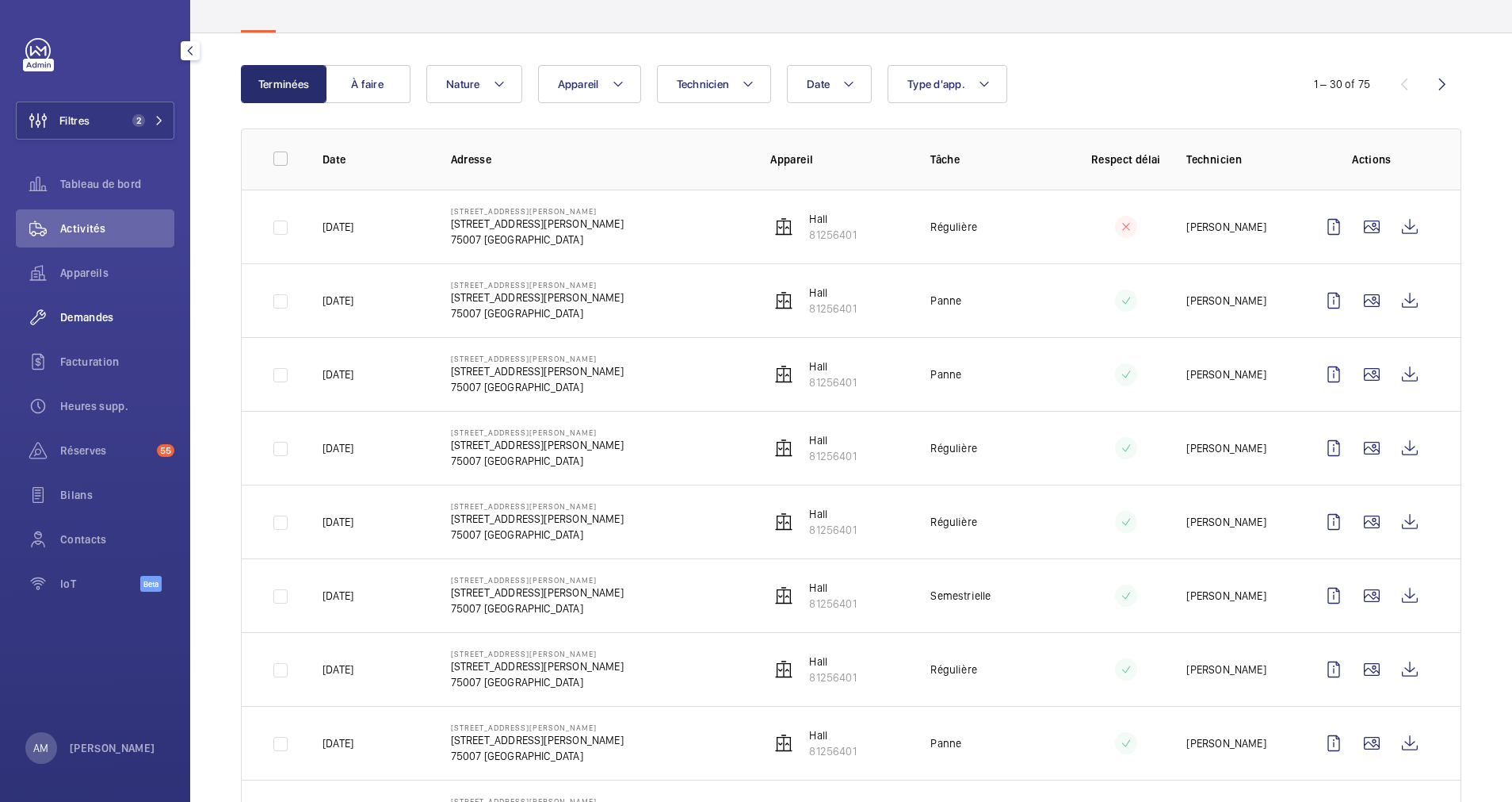
click at [94, 315] on span "Demandes" at bounding box center [117, 317] width 114 height 16
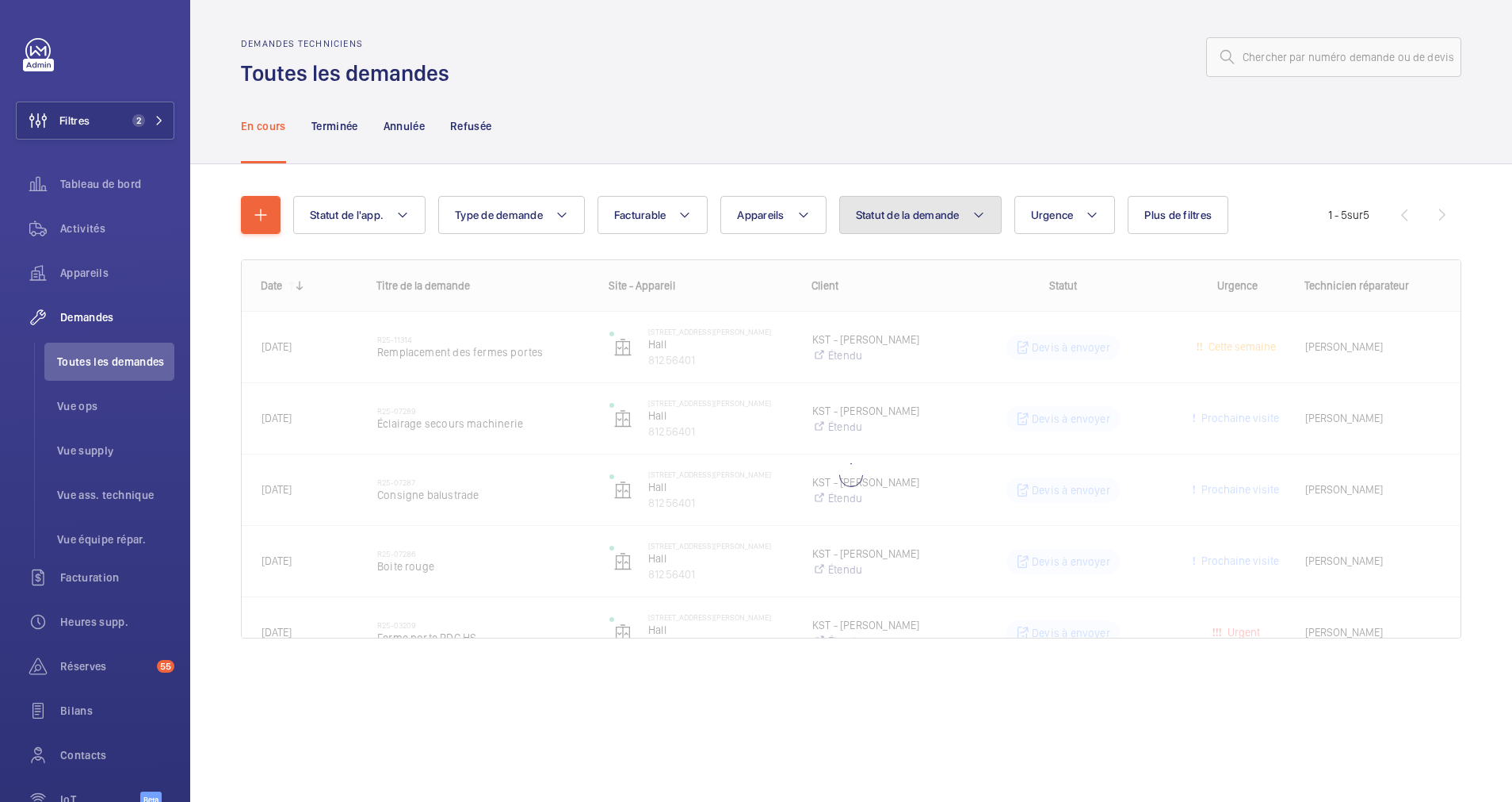
click at [915, 205] on button "Statut de la demande" at bounding box center [920, 215] width 162 height 38
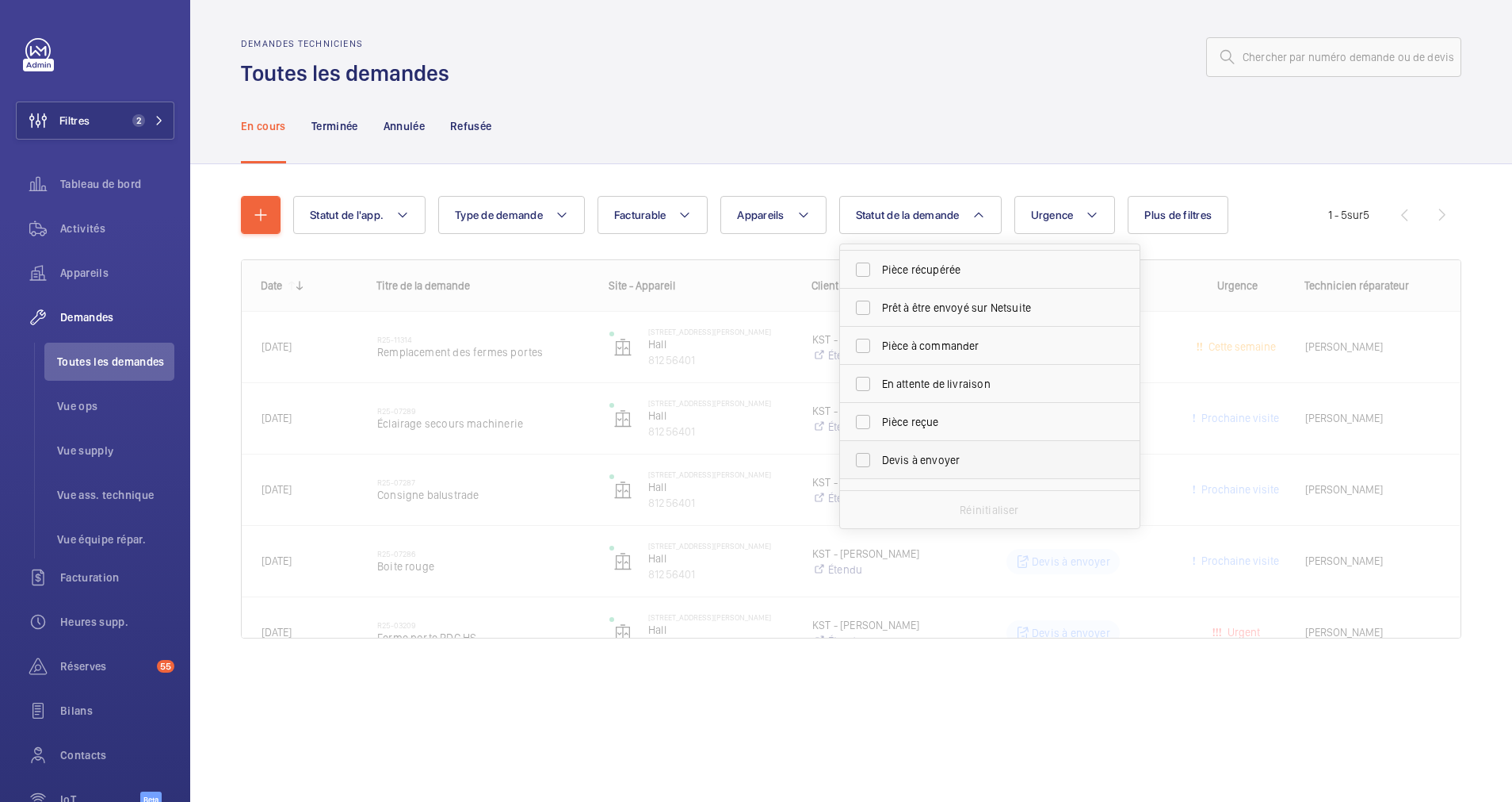
scroll to position [119, 0]
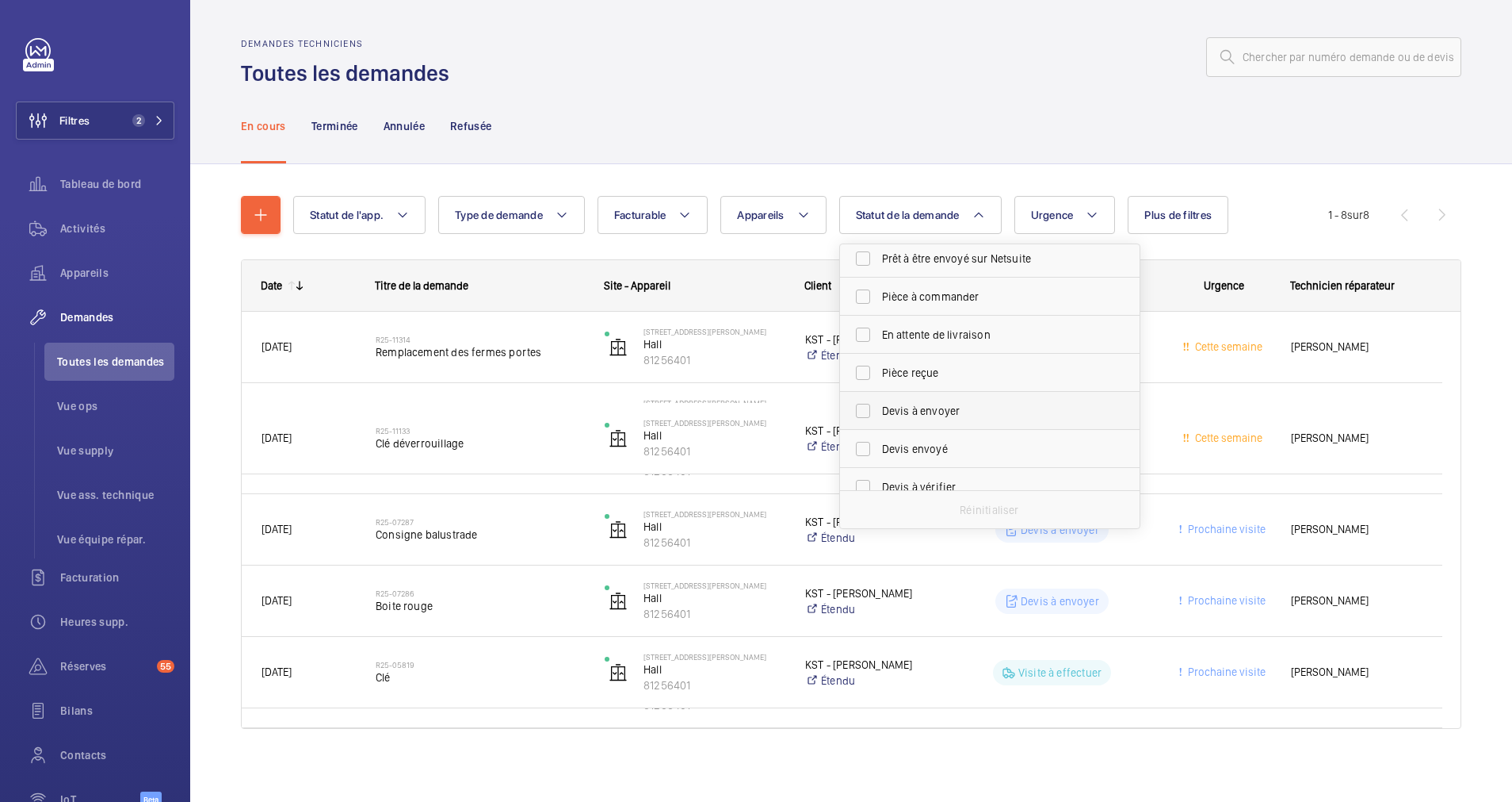
click at [862, 401] on label "Devis à envoyer" at bounding box center [978, 410] width 276 height 38
click at [862, 401] on input "Devis à envoyer" at bounding box center [863, 410] width 31 height 31
checkbox input "true"
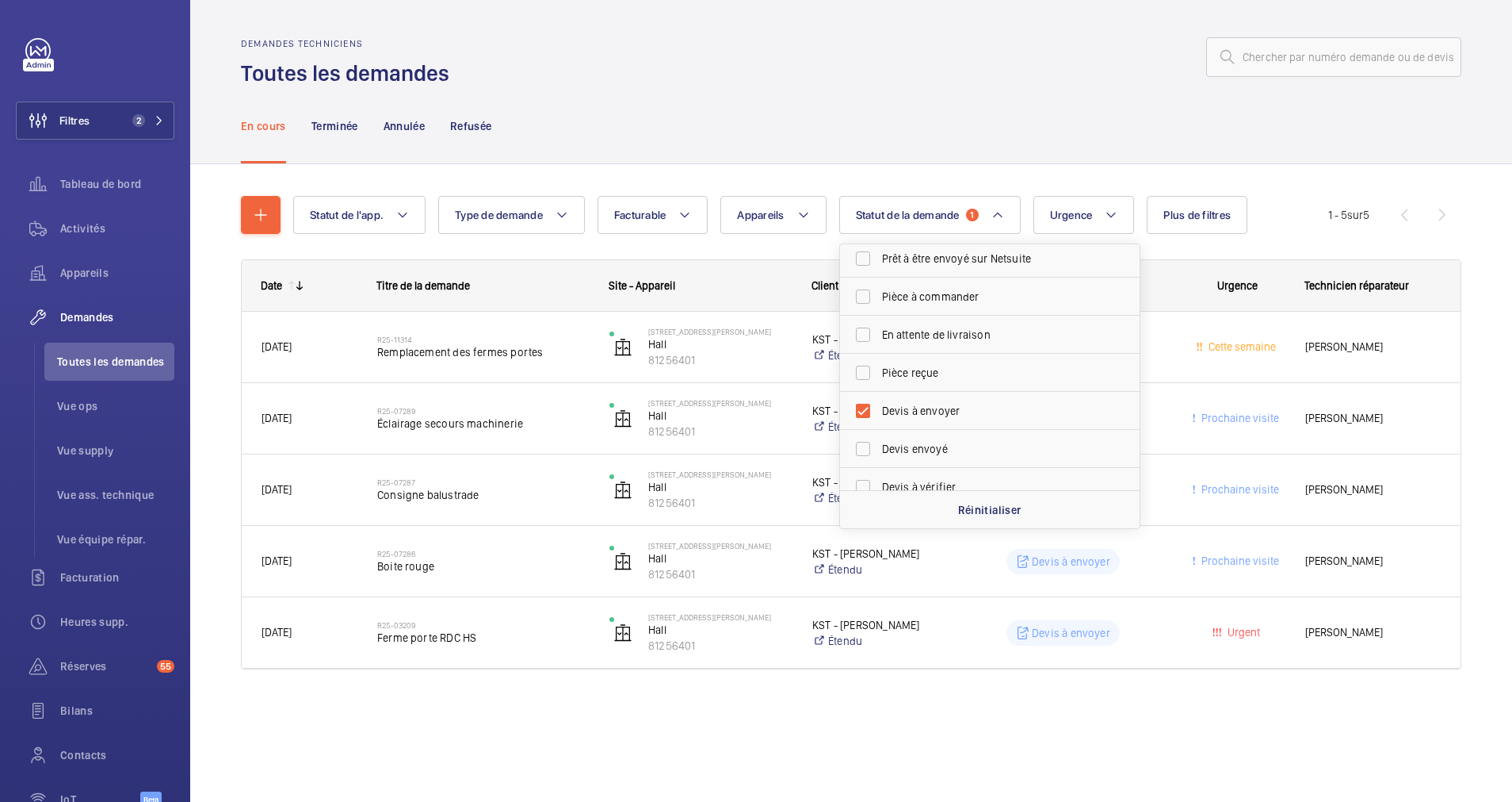
click at [684, 154] on div "En cours Terminée Annulée Refusée" at bounding box center [851, 125] width 1221 height 75
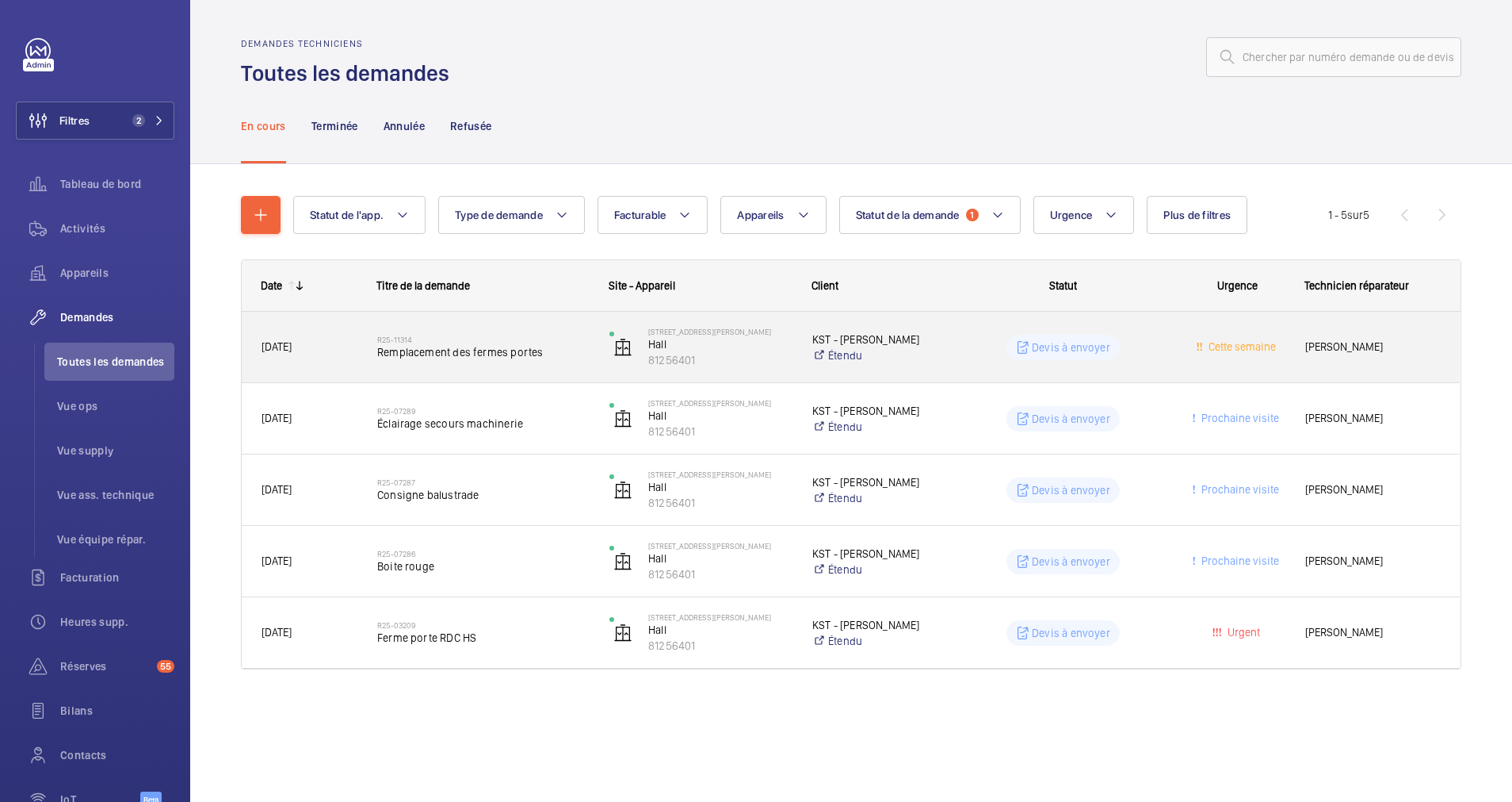
click at [978, 348] on wm-front-pills-cell "Devis à envoyer" at bounding box center [1063, 346] width 212 height 25
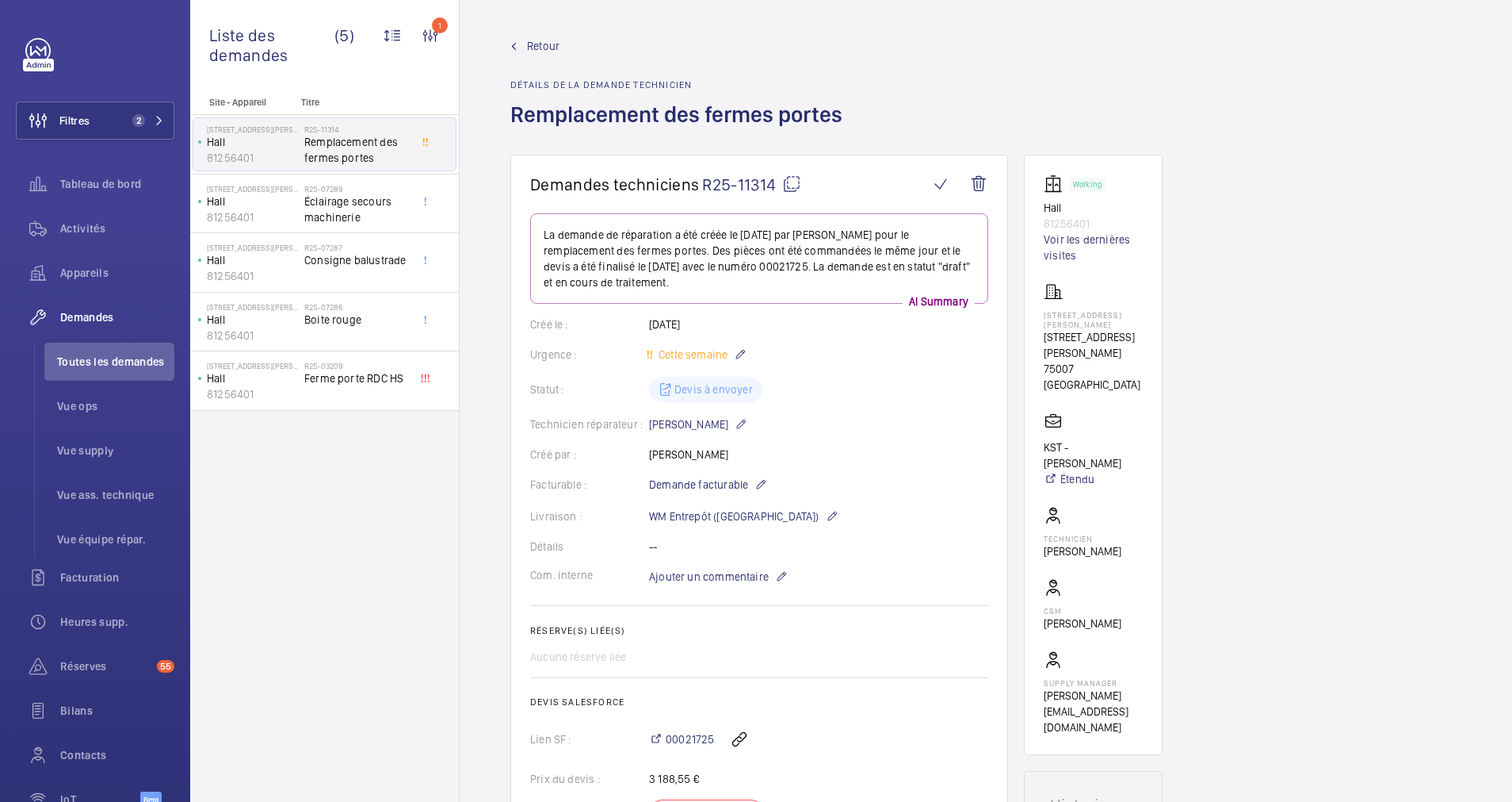
click at [542, 42] on span "Retour" at bounding box center [543, 46] width 32 height 16
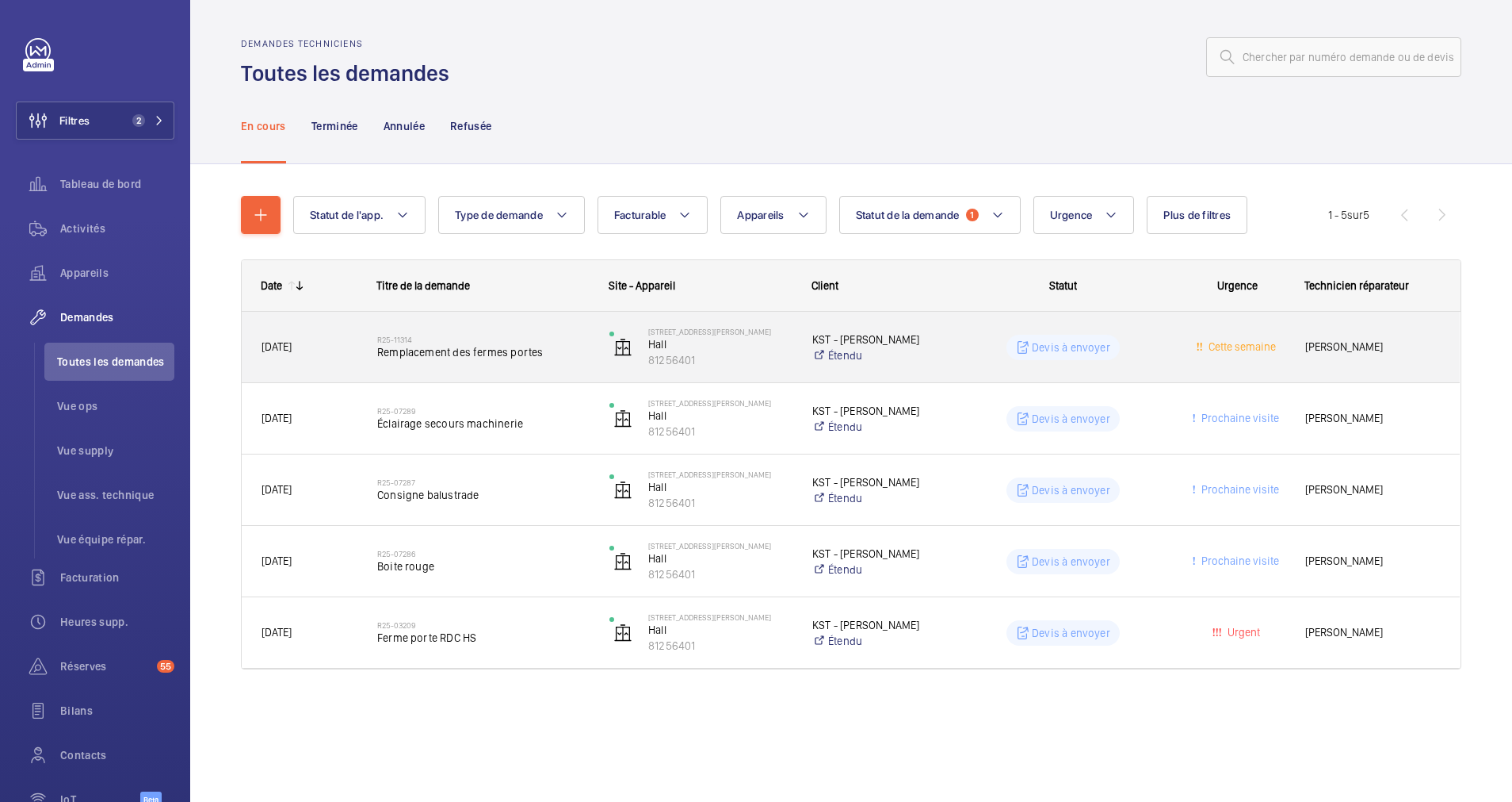
click at [794, 347] on div "KST - Juliana RANVIER Étendu" at bounding box center [865, 347] width 144 height 64
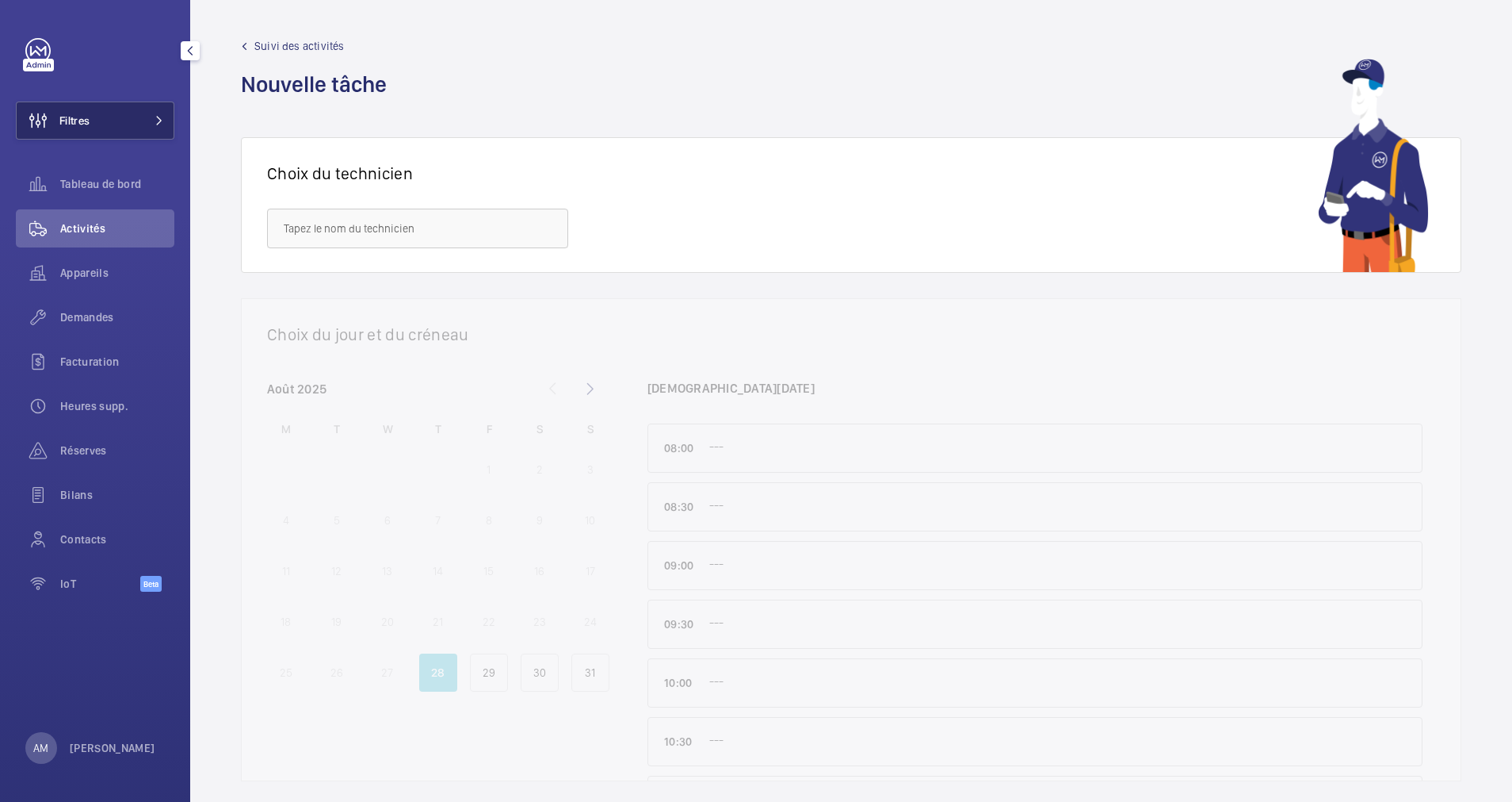
click at [146, 114] on button "Filtres" at bounding box center [95, 120] width 158 height 38
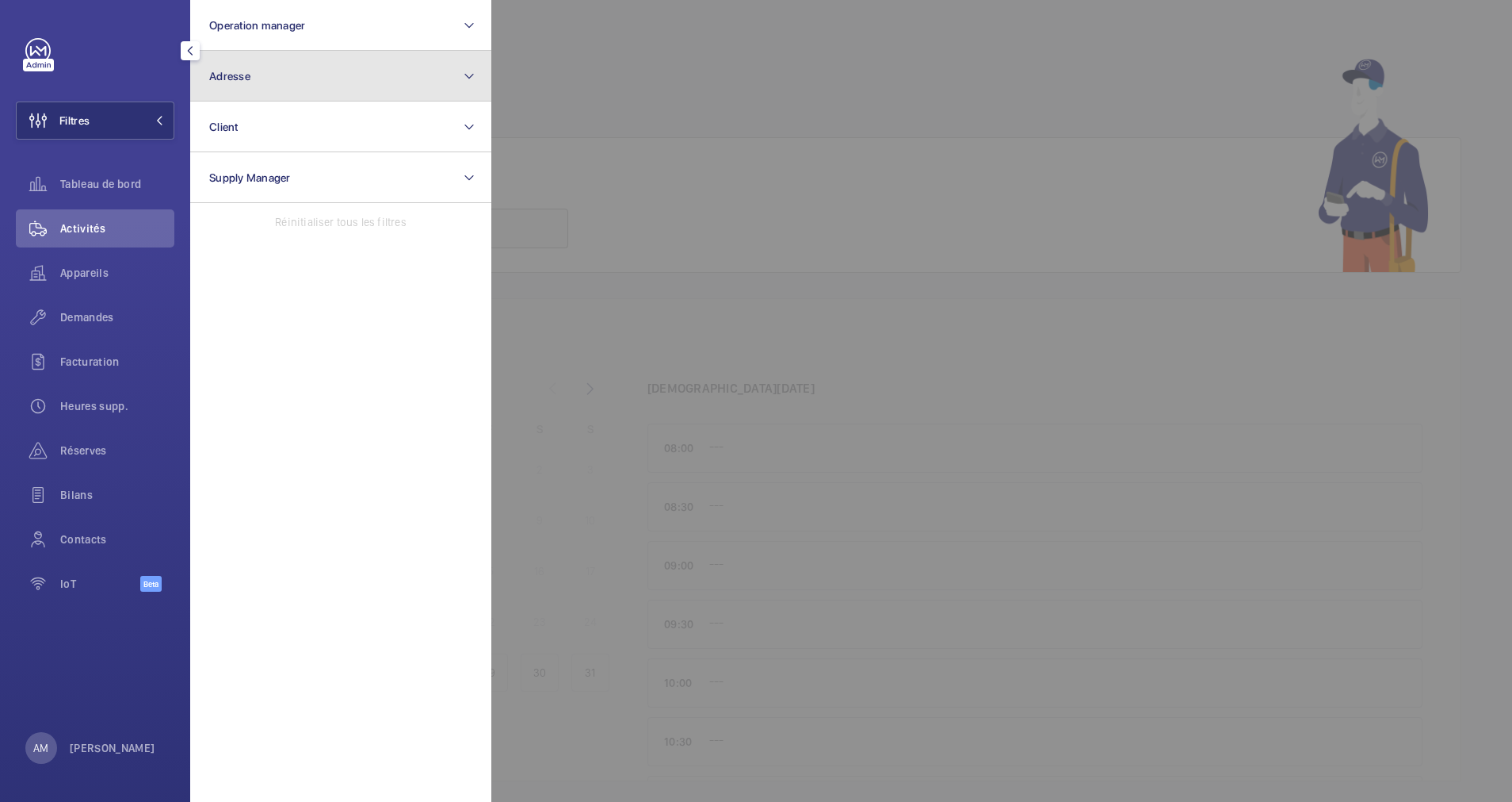
click at [274, 82] on button "Adresse" at bounding box center [341, 76] width 301 height 51
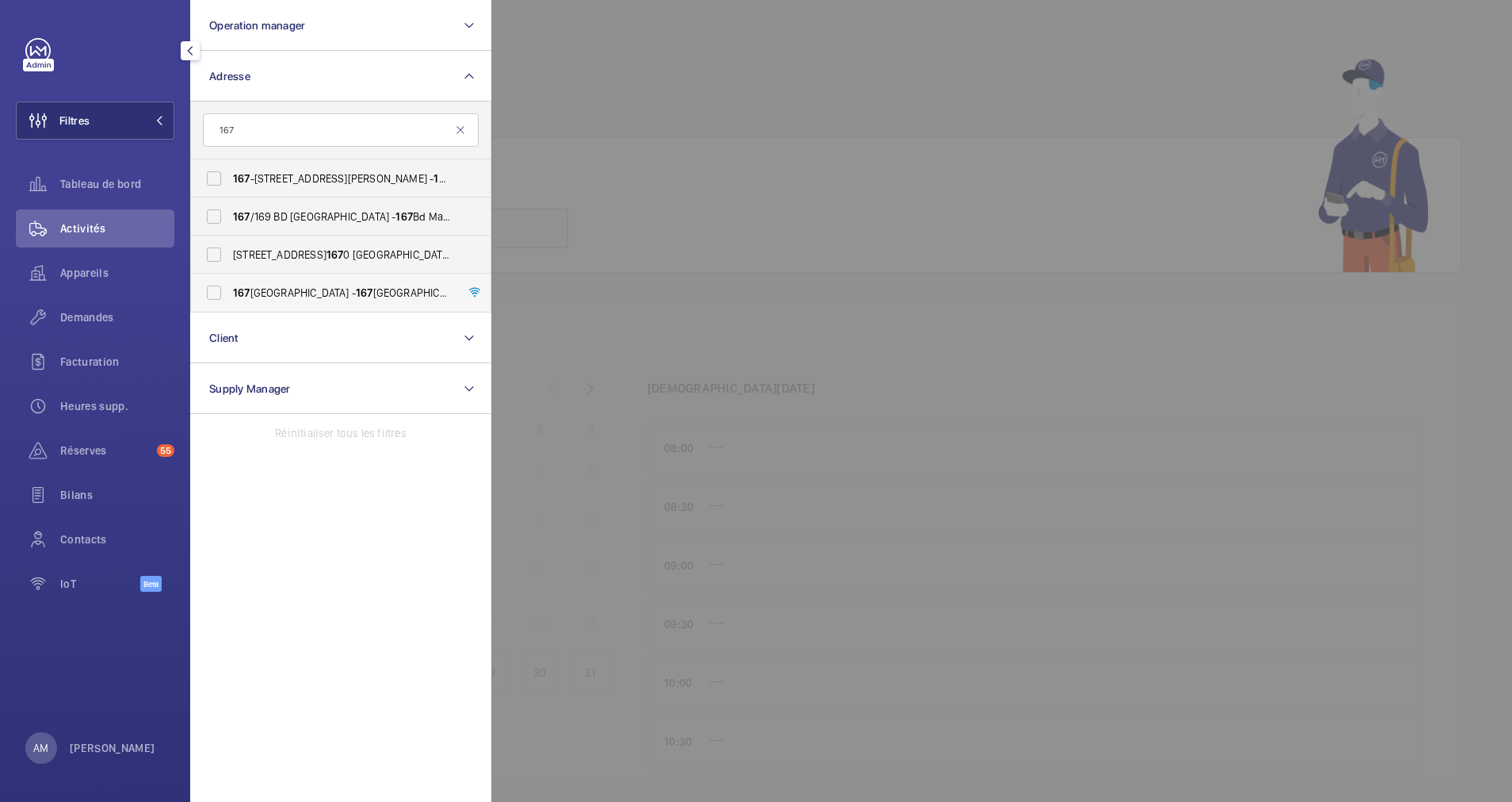
type input "167"
click at [220, 285] on label "[STREET_ADDRESS] - [STREET_ADDRESS]" at bounding box center [329, 292] width 276 height 38
click at [220, 285] on input "[STREET_ADDRESS] - [STREET_ADDRESS]" at bounding box center [213, 292] width 31 height 31
checkbox input "true"
click at [102, 313] on span "Demandes" at bounding box center [117, 317] width 114 height 16
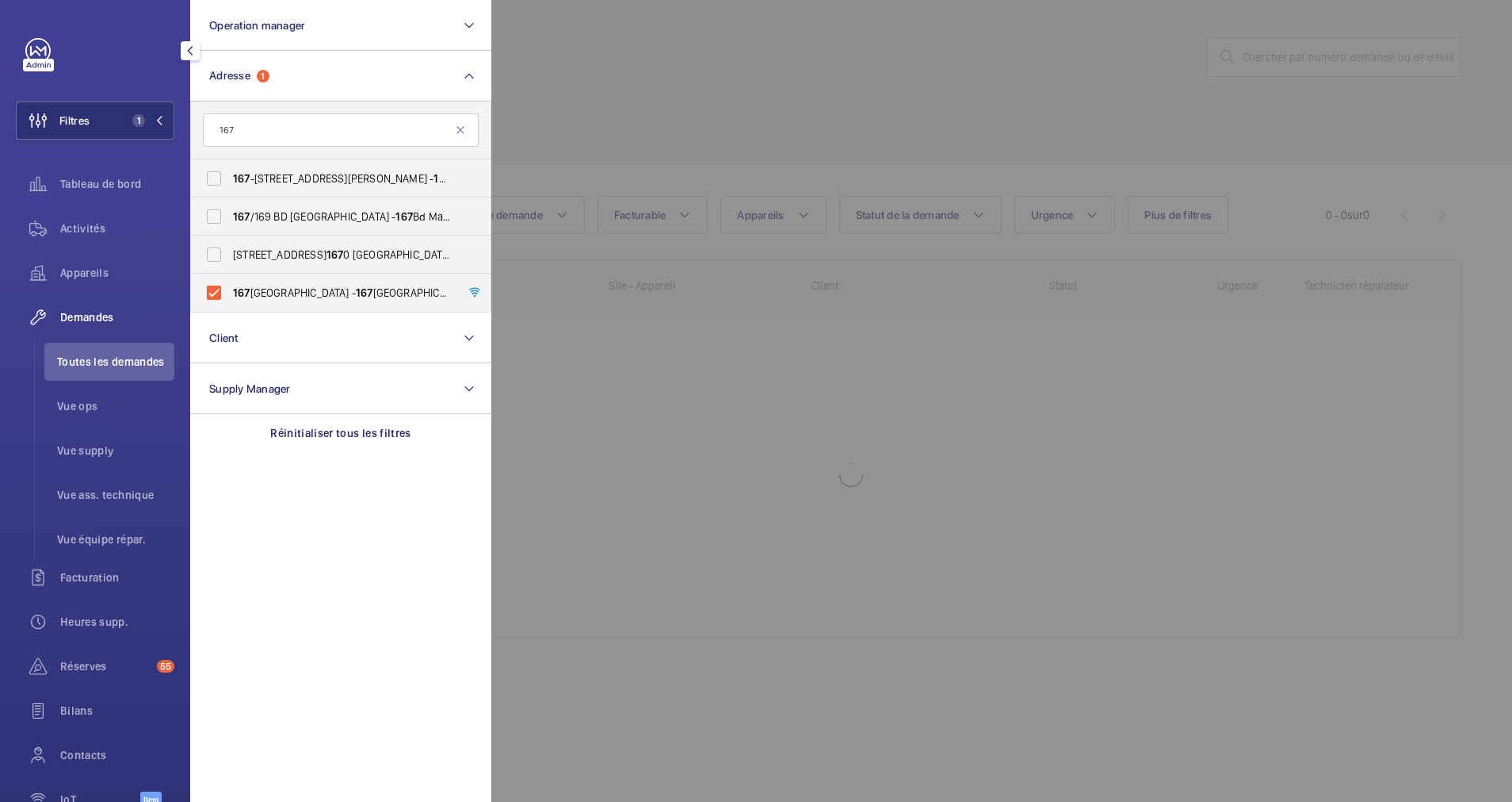
click at [726, 119] on div at bounding box center [1247, 401] width 1512 height 802
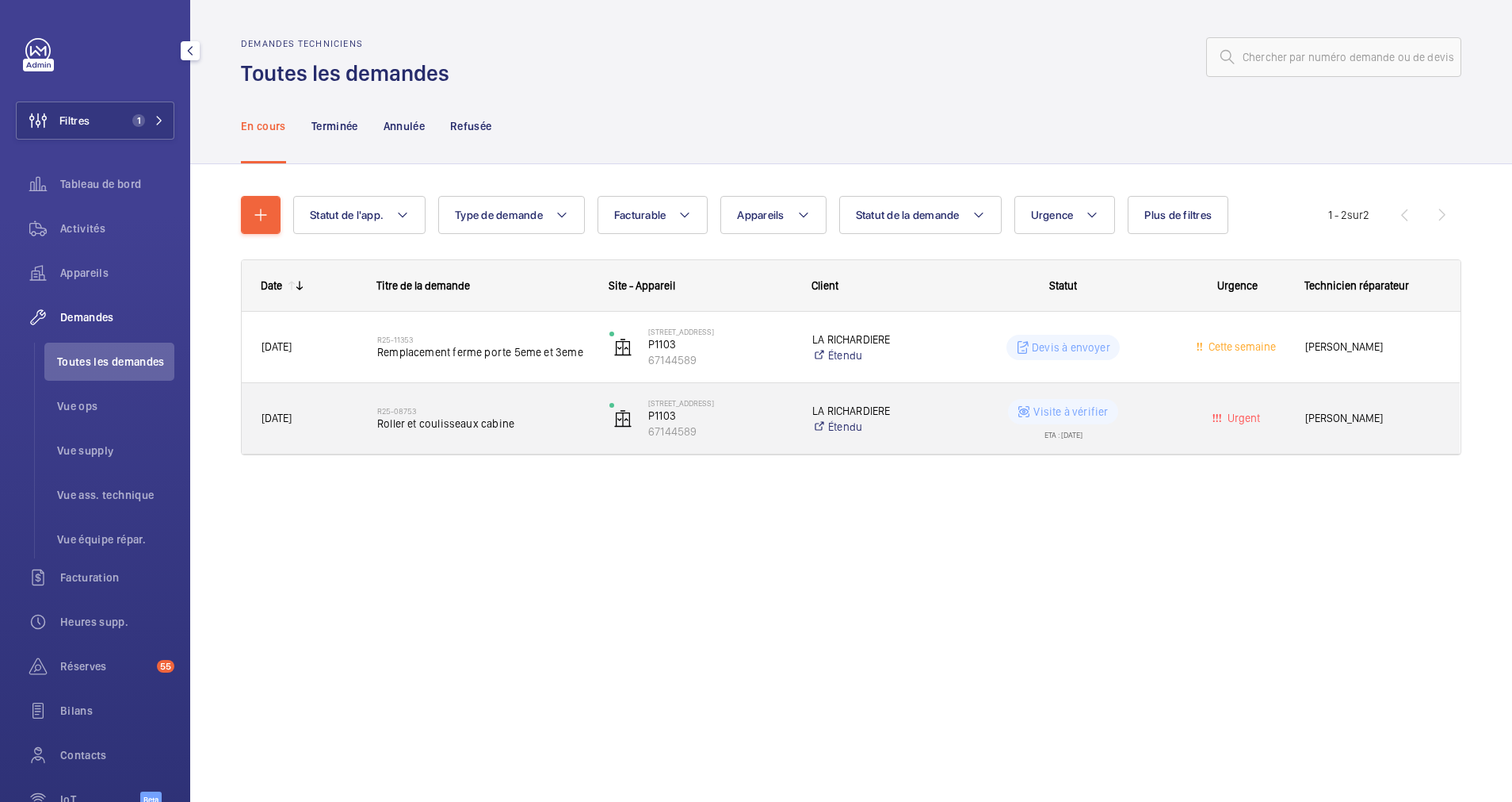
click at [470, 408] on h2 "R25-08753" at bounding box center [483, 411] width 212 height 10
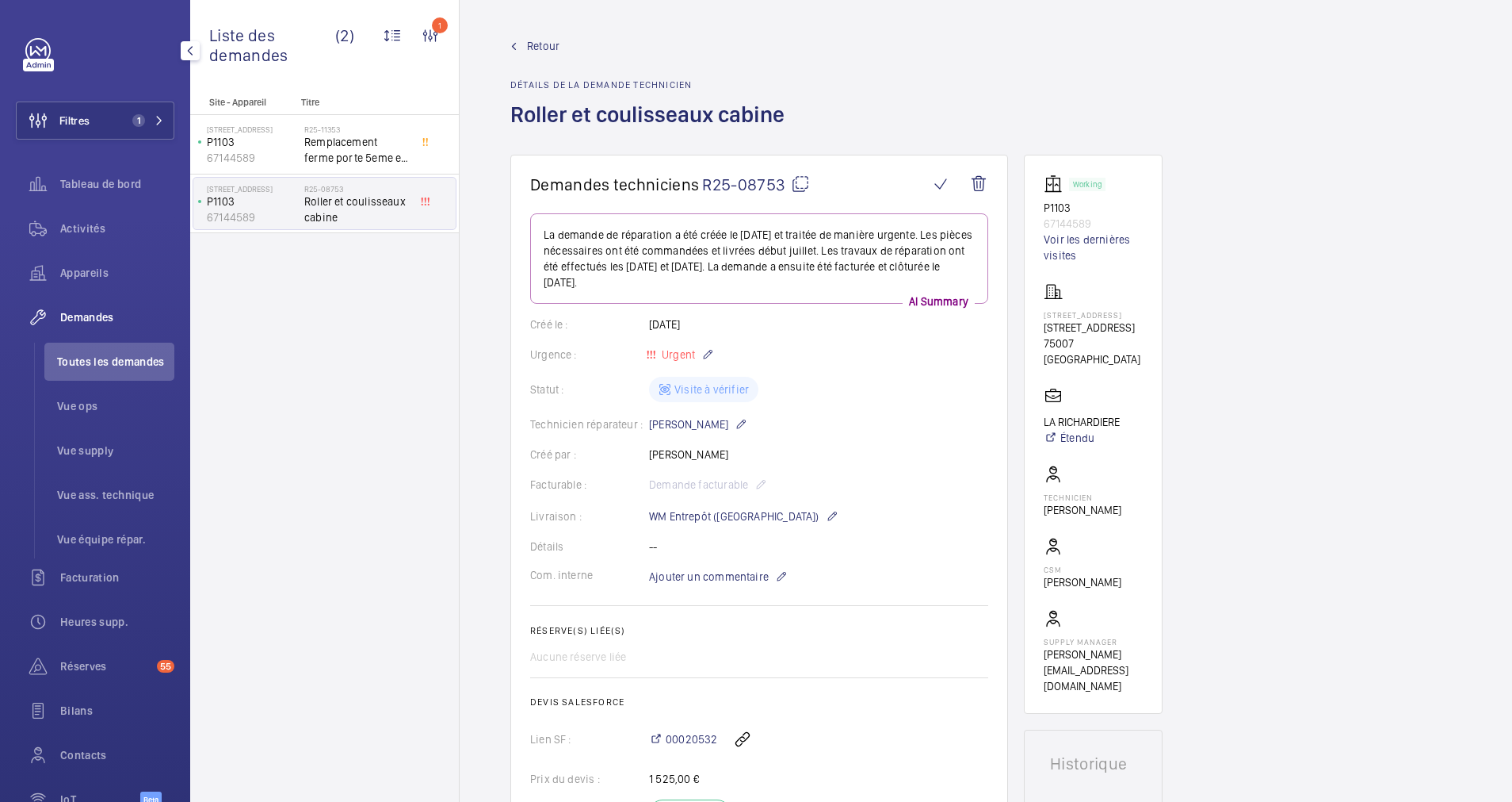
click at [542, 45] on span "Retour" at bounding box center [543, 46] width 32 height 16
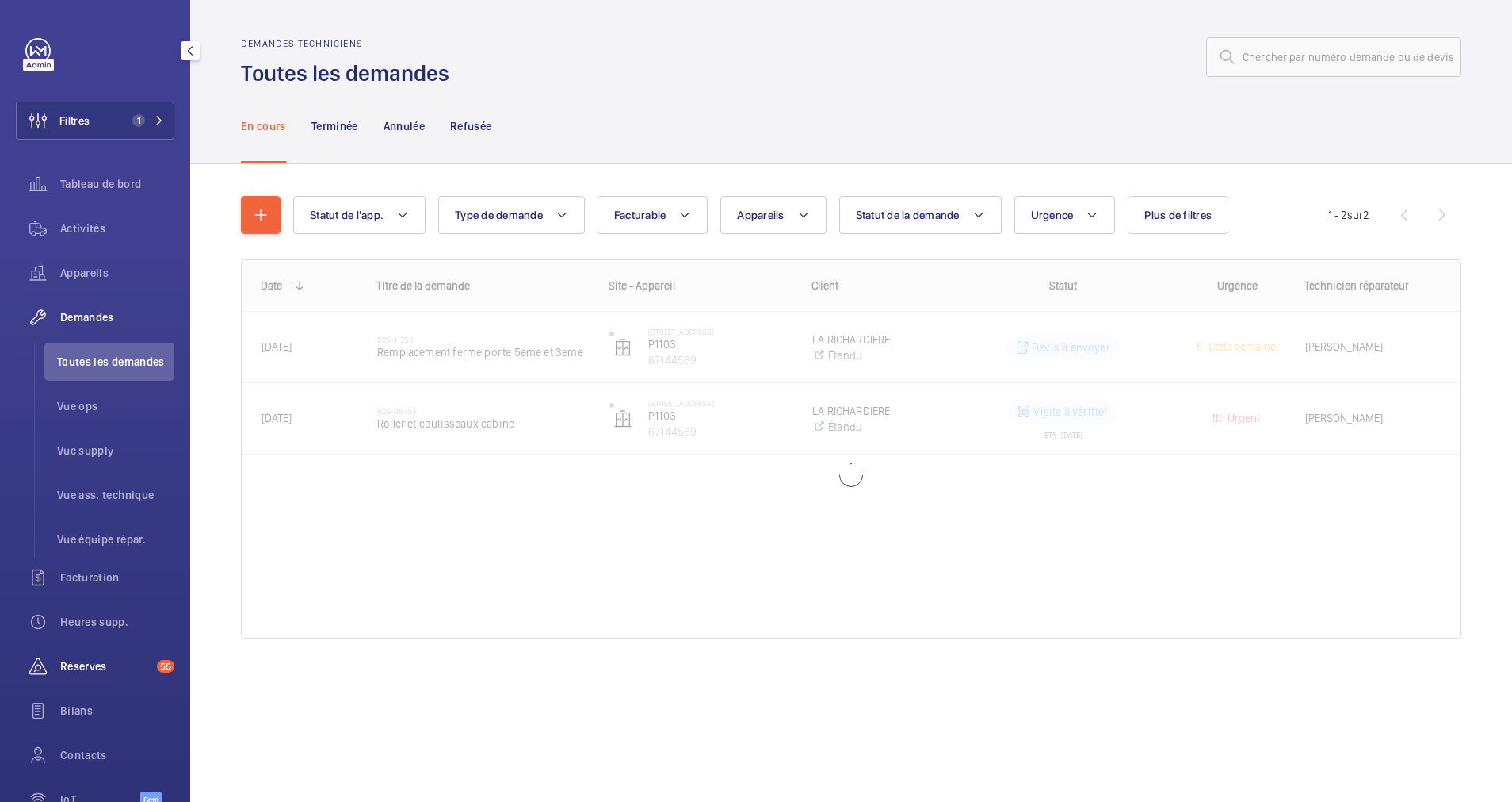
click at [90, 661] on span "Réserves" at bounding box center [106, 666] width 90 height 16
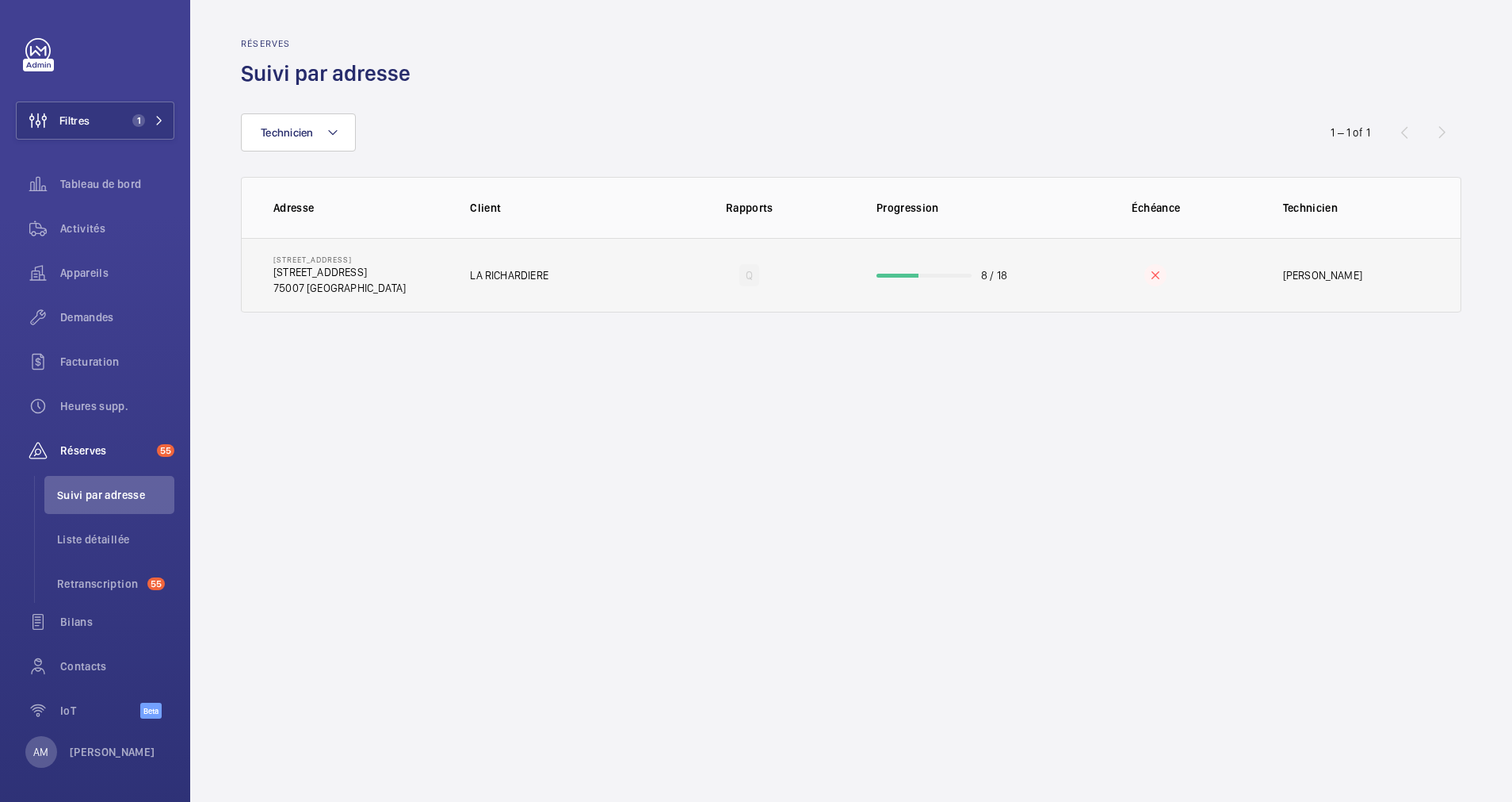
click at [933, 261] on td "8 / 18" at bounding box center [953, 275] width 203 height 74
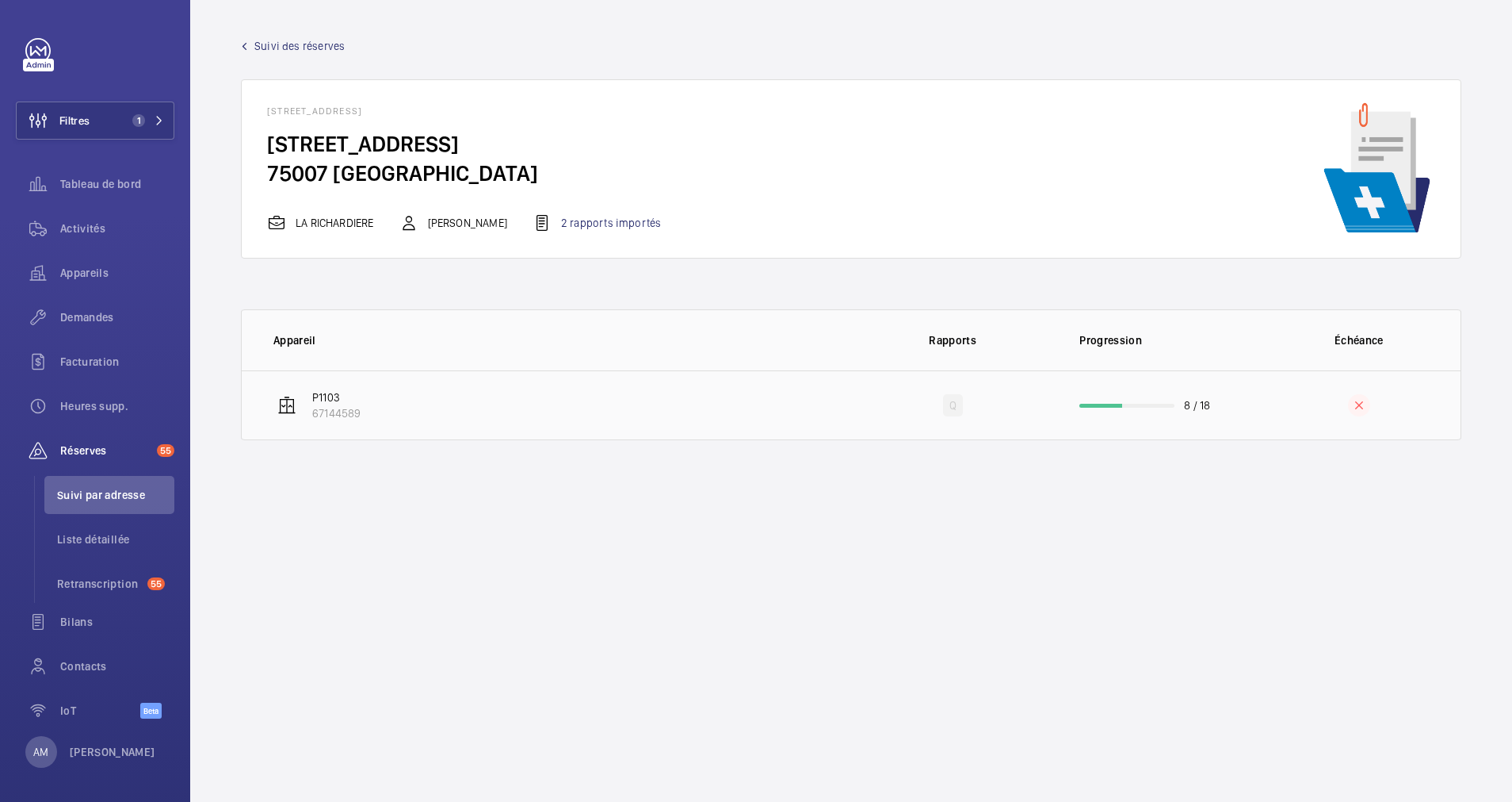
click at [1130, 415] on td "8 / 18" at bounding box center [1155, 405] width 203 height 69
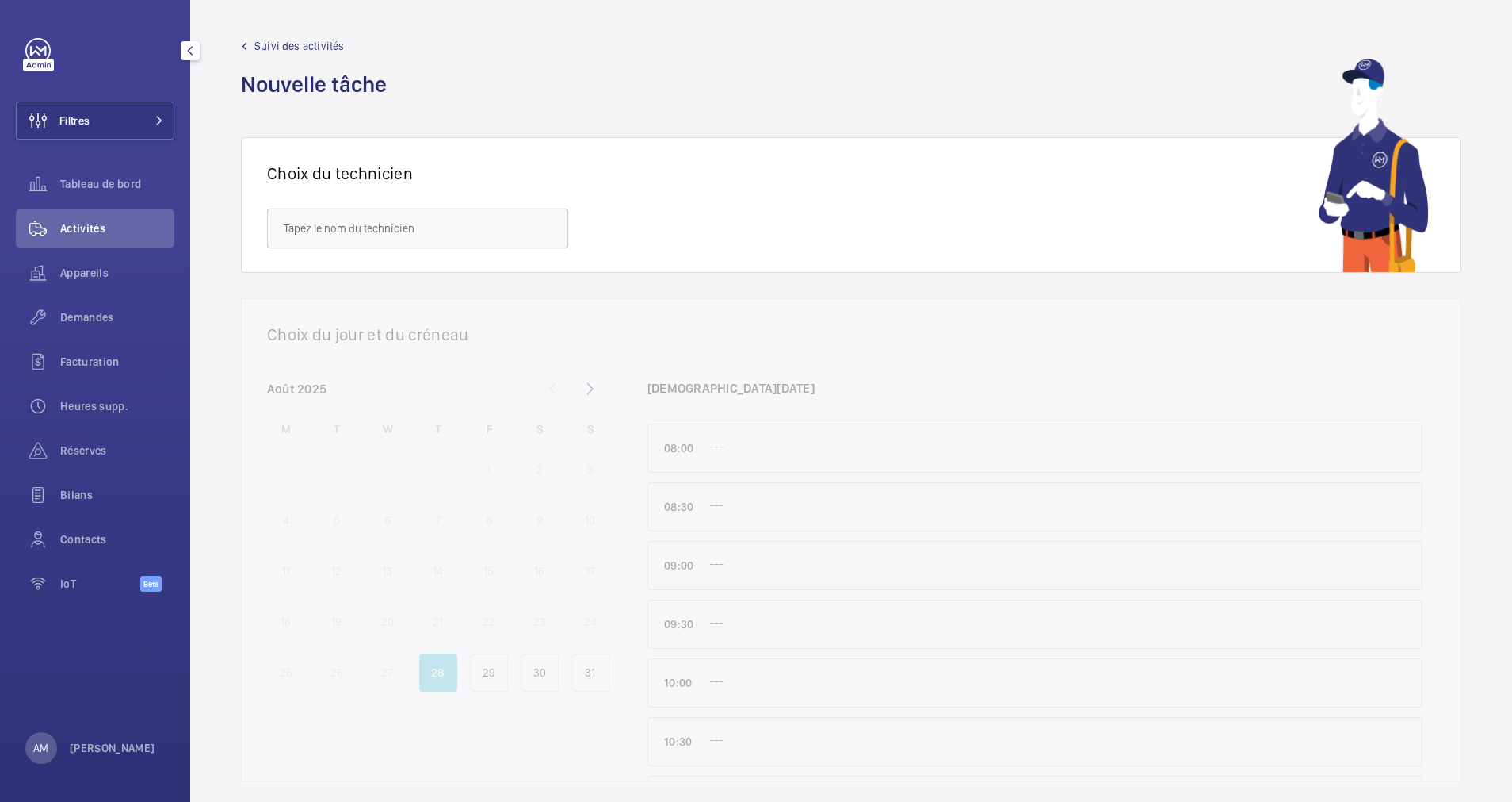
drag, startPoint x: 73, startPoint y: 321, endPoint x: 153, endPoint y: 296, distance: 83.8
click at [73, 321] on span "Demandes" at bounding box center [117, 317] width 114 height 16
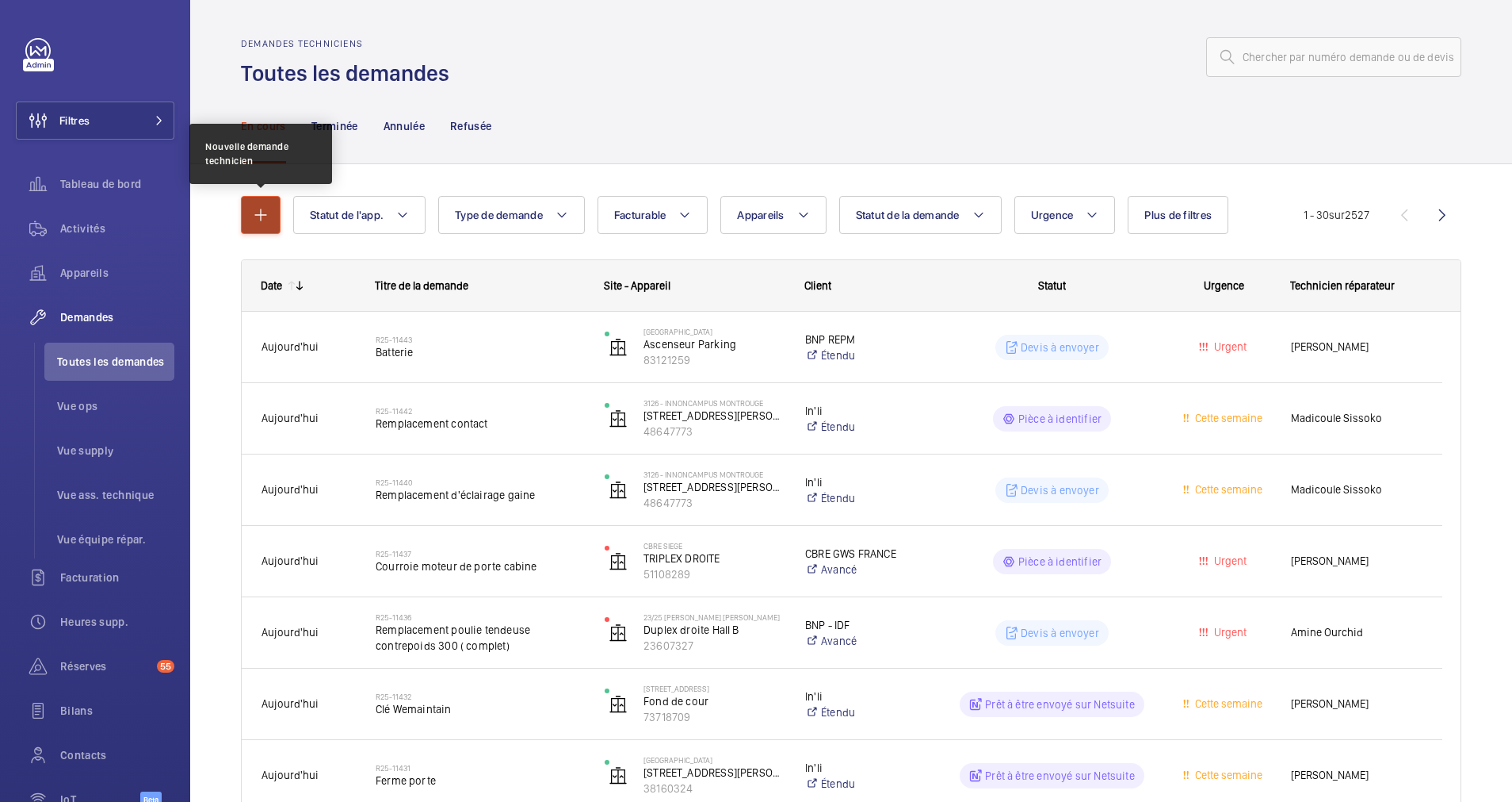
click at [258, 227] on button "button" at bounding box center [260, 215] width 40 height 38
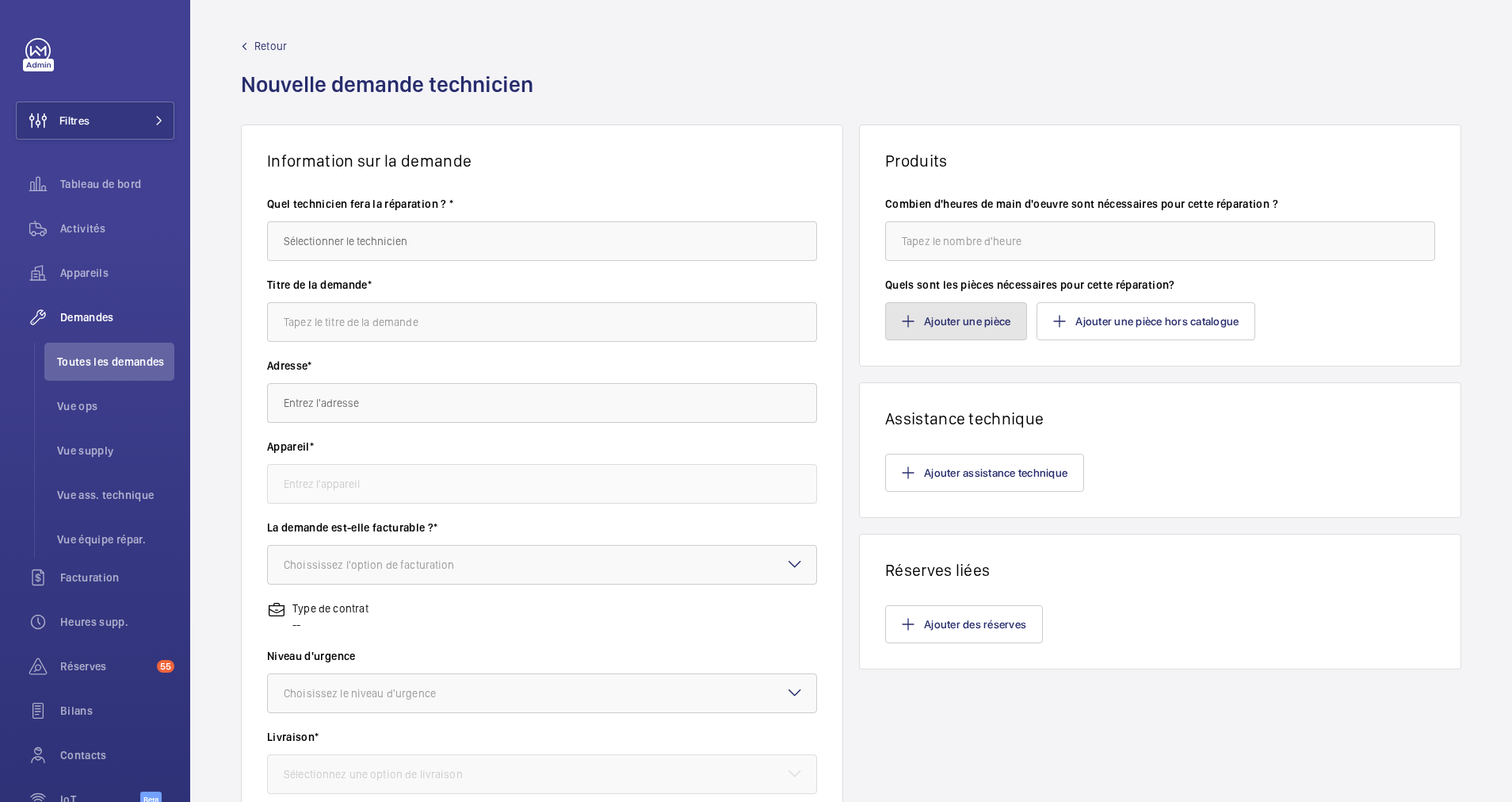
click at [980, 326] on button "Ajouter une pièce" at bounding box center [957, 321] width 142 height 38
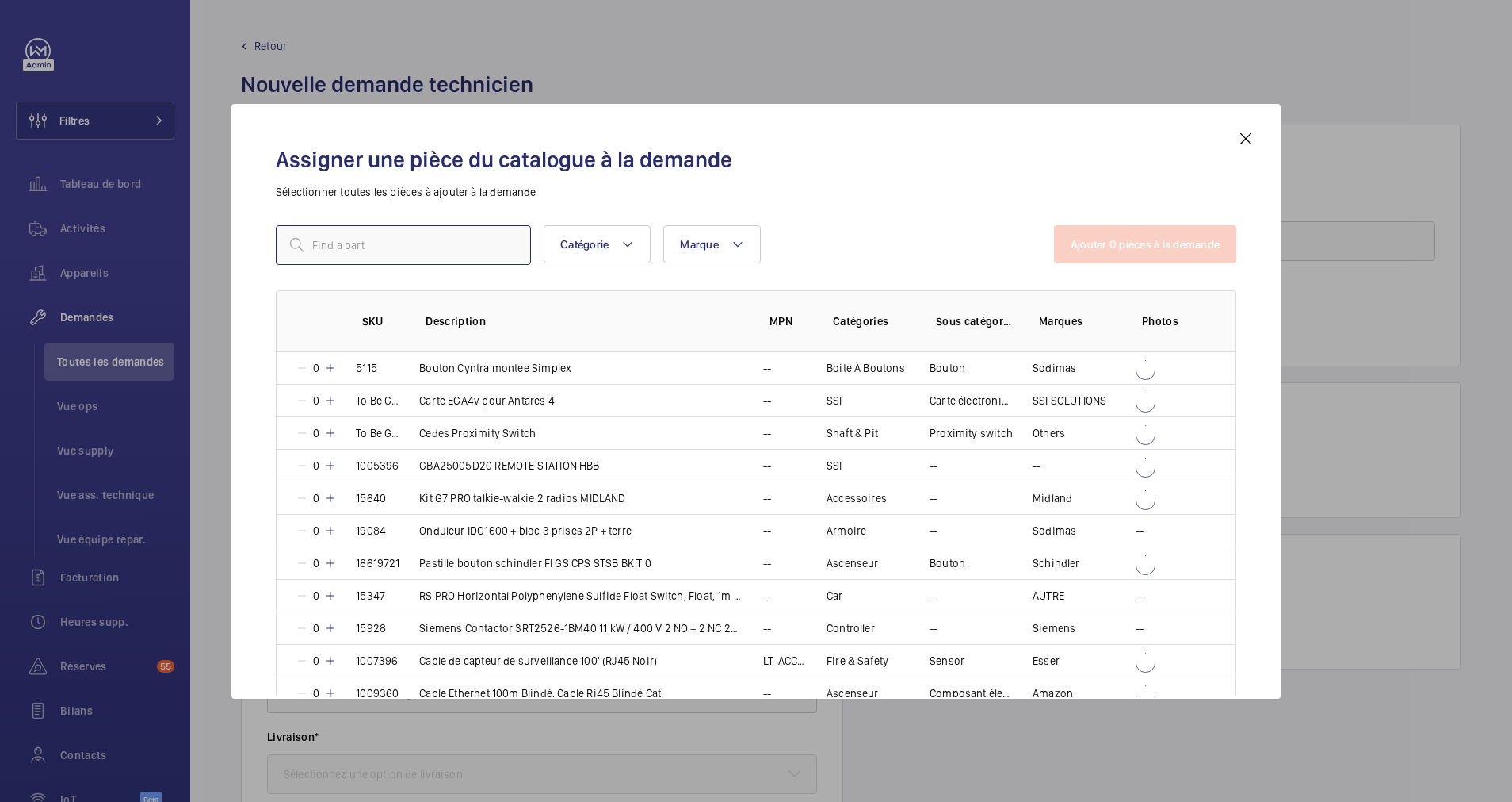
click at [392, 244] on input "text" at bounding box center [404, 245] width 255 height 40
paste input "Coulisseaux contrepoids VS60 guide de 5"
type input "Coulisseaux contrepoids VS60 guide de 5"
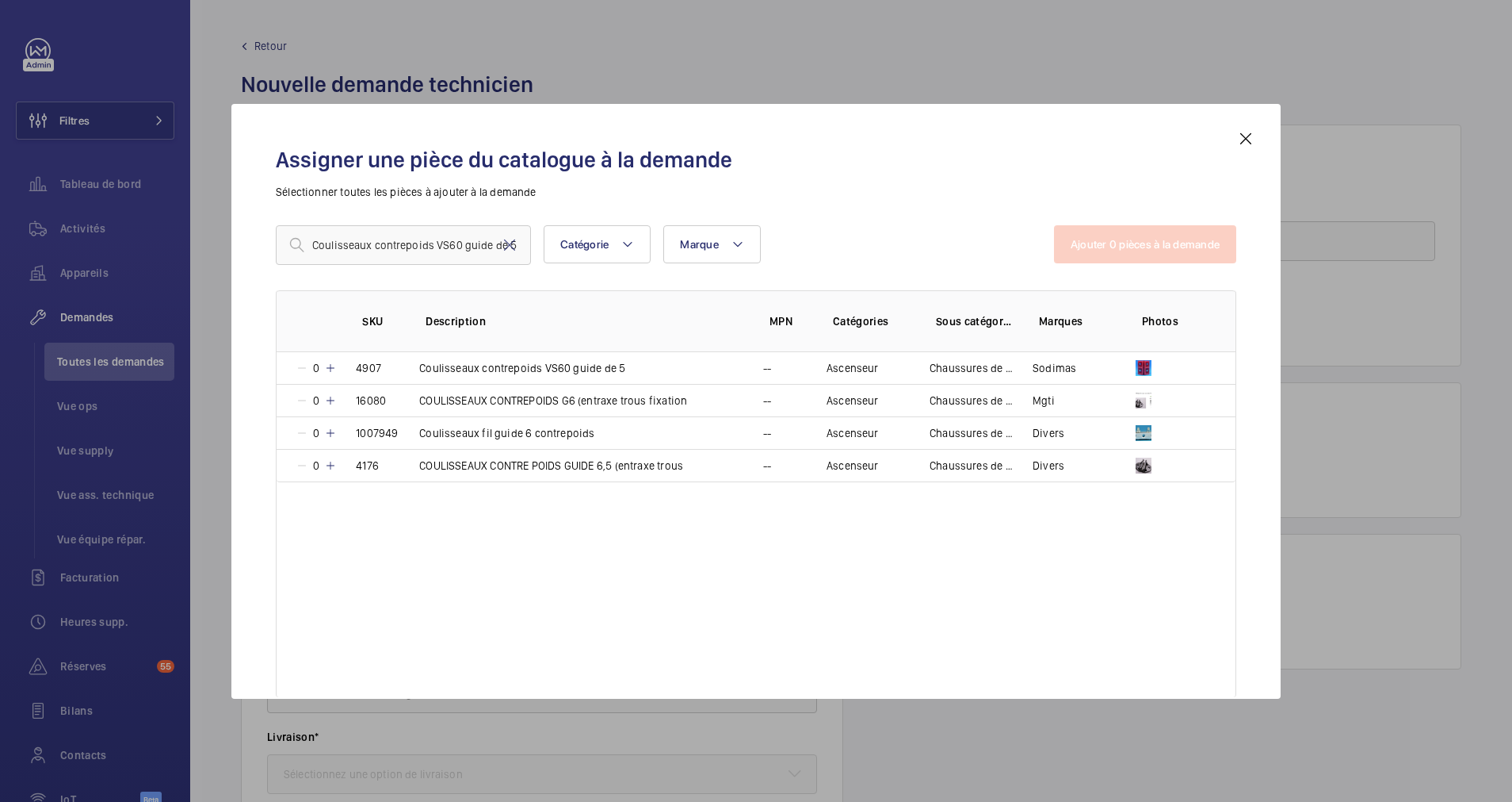
click at [1243, 133] on mat-icon at bounding box center [1246, 139] width 19 height 19
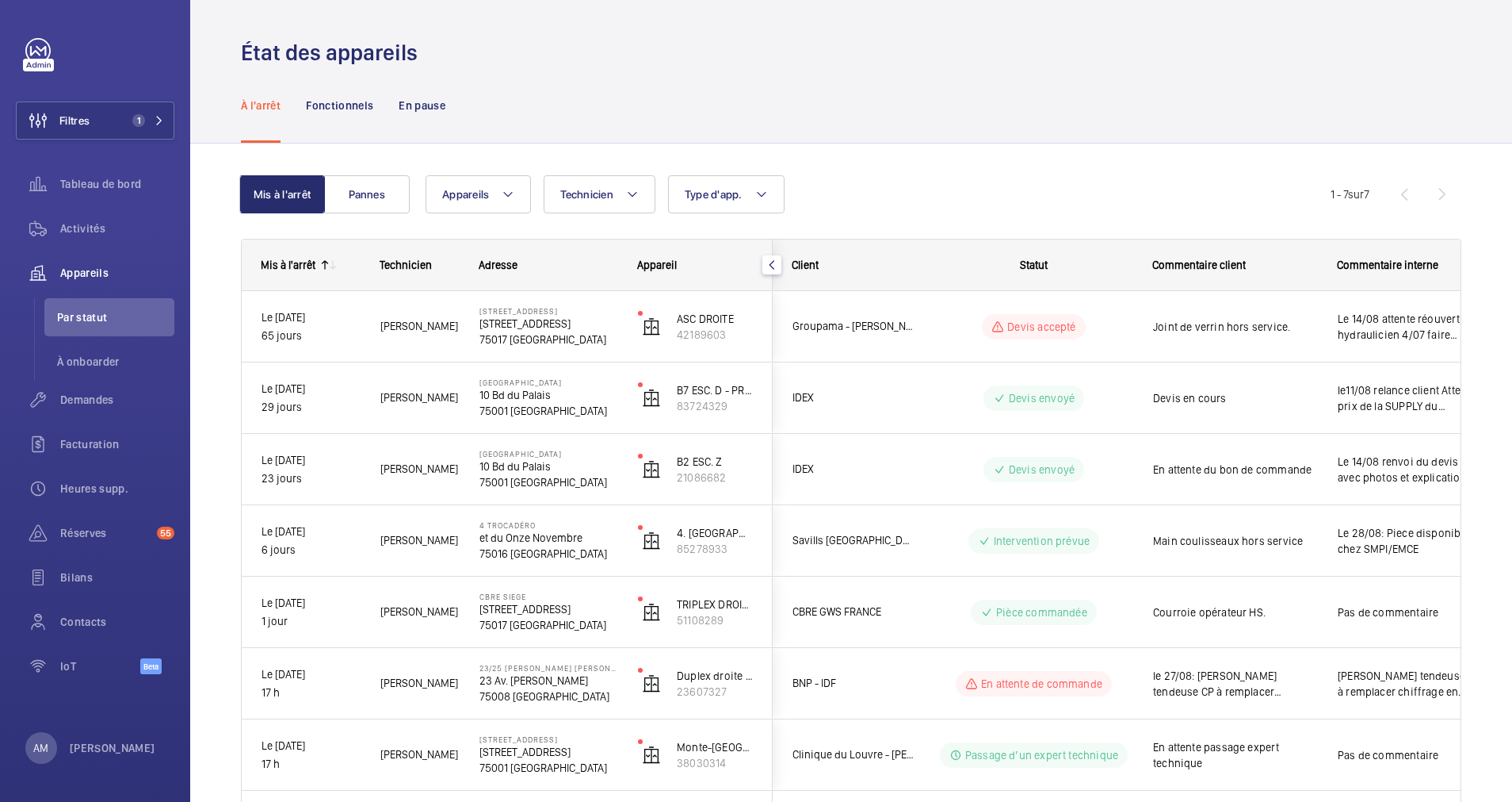
scroll to position [84, 0]
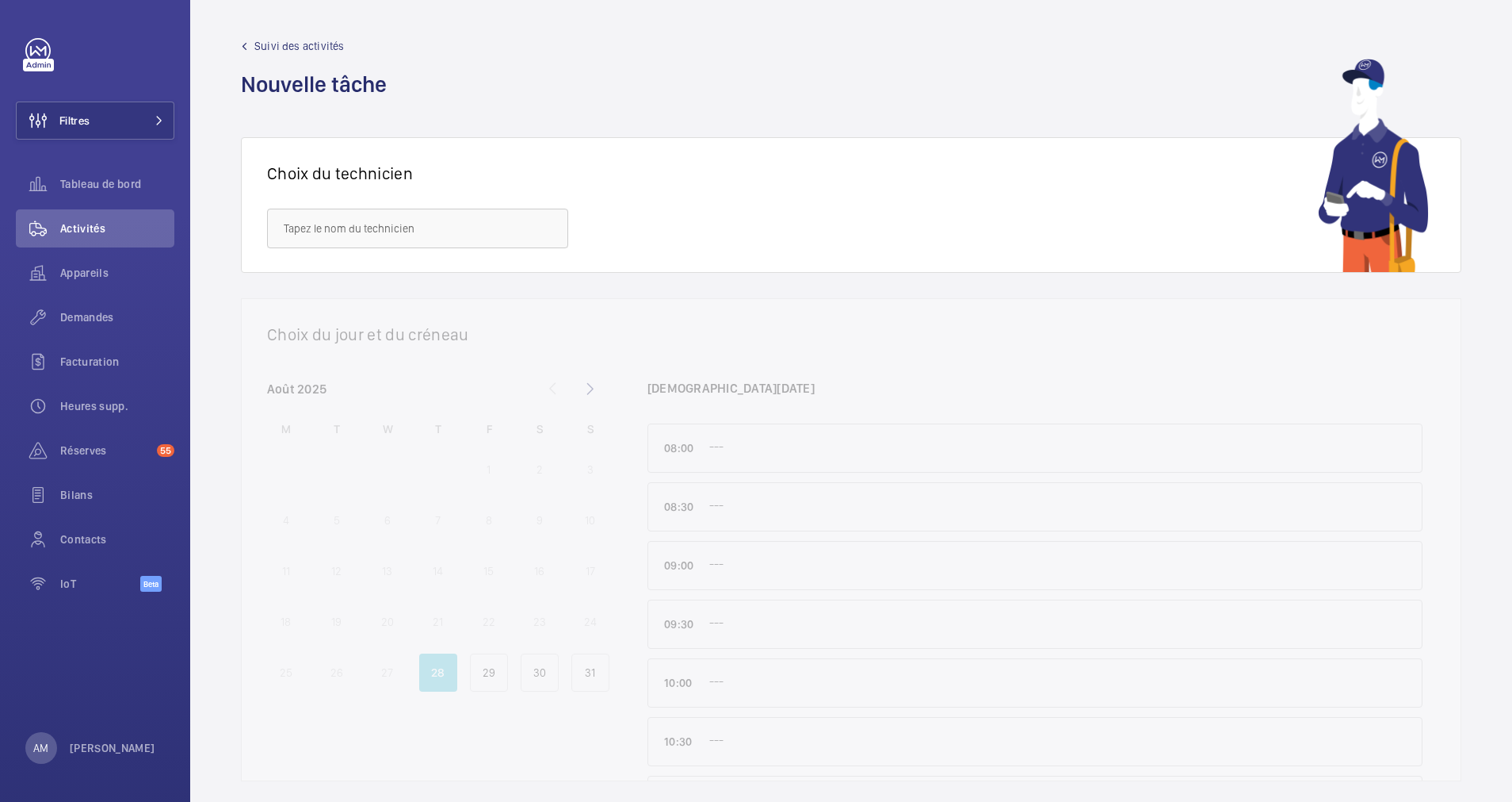
click at [283, 38] on span "Suivi des activités" at bounding box center [299, 46] width 90 height 16
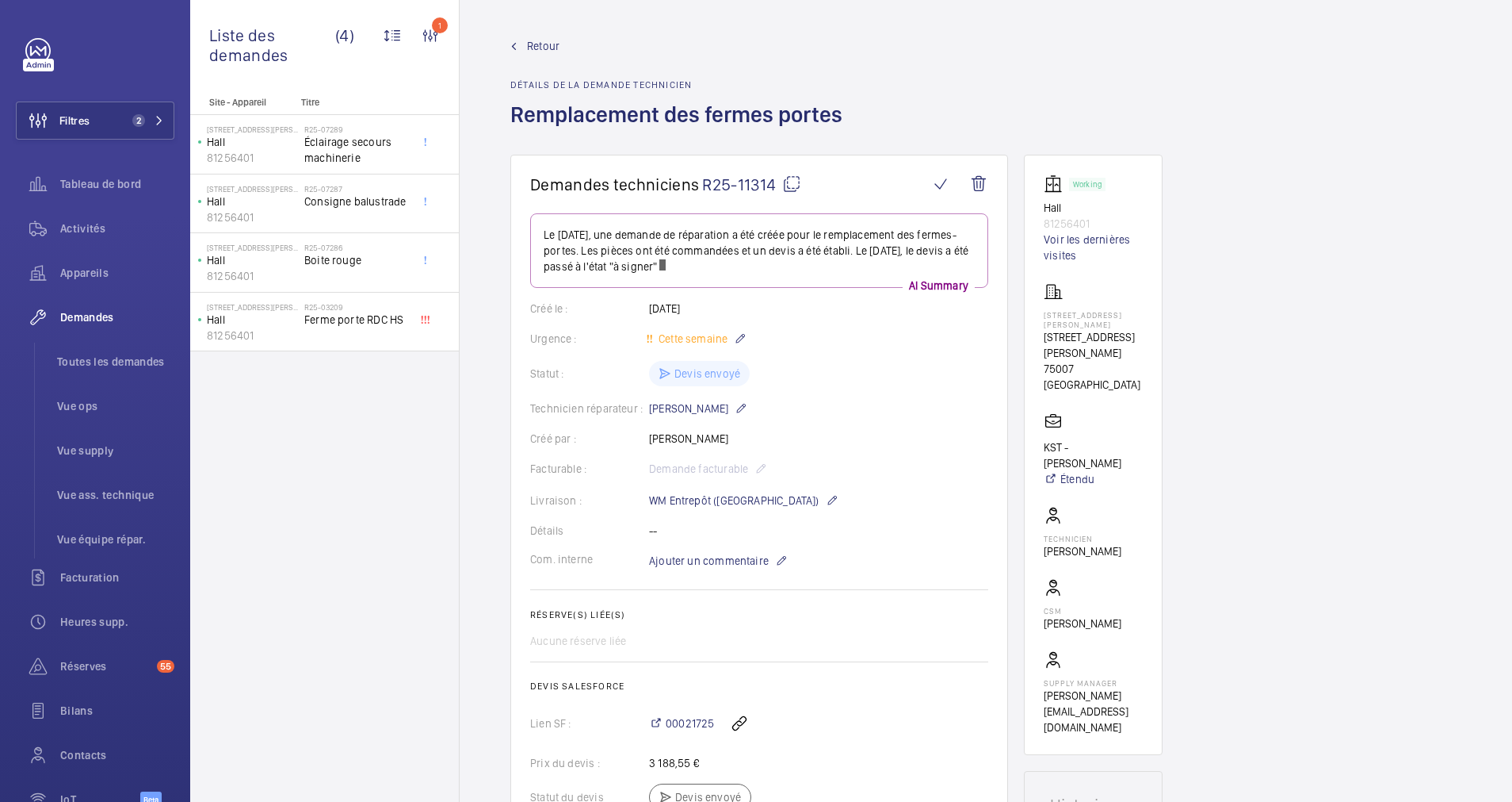
click at [538, 51] on span "Retour" at bounding box center [543, 46] width 32 height 16
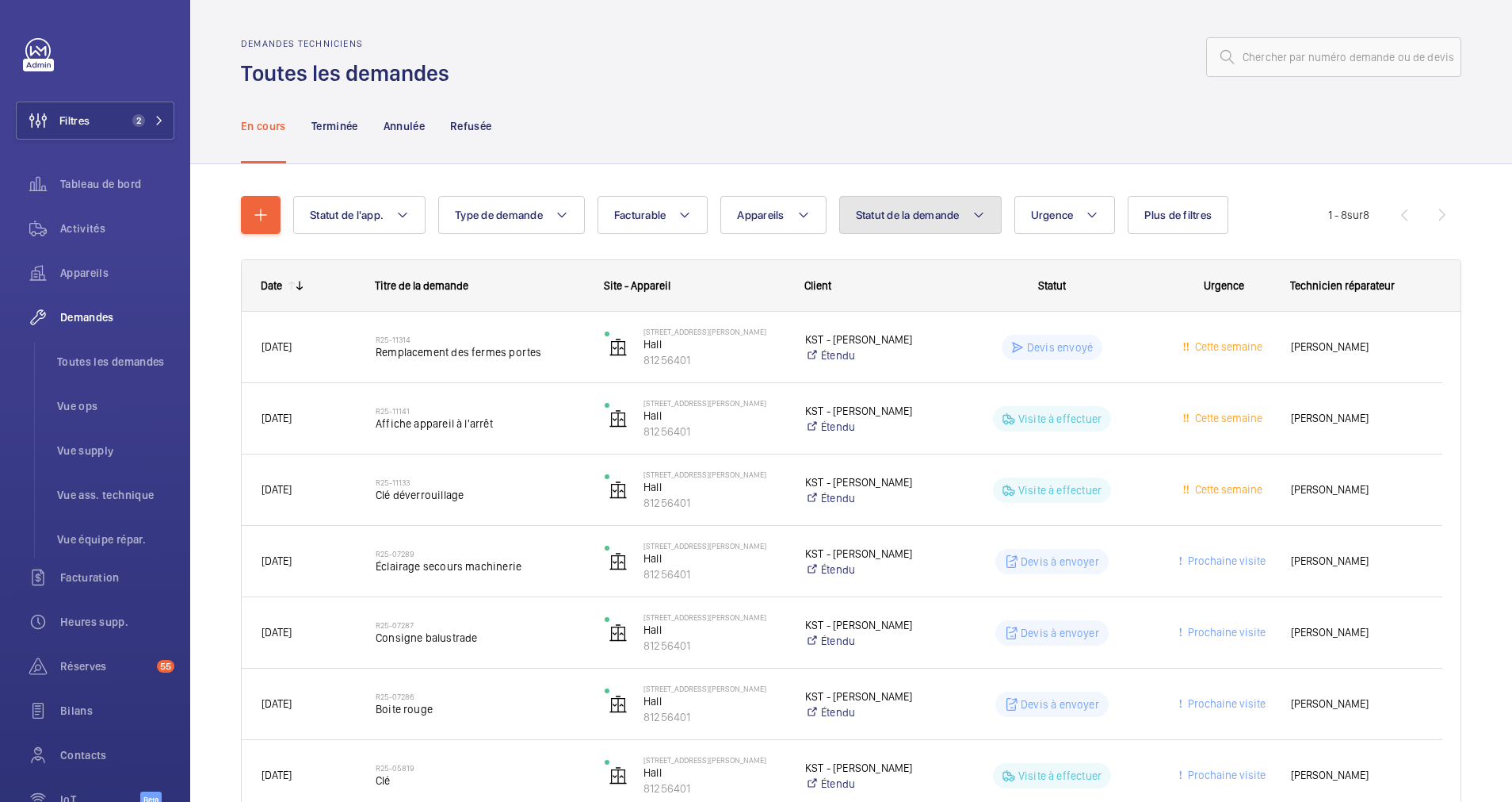
click at [914, 214] on span "Statut de la demande" at bounding box center [907, 215] width 104 height 13
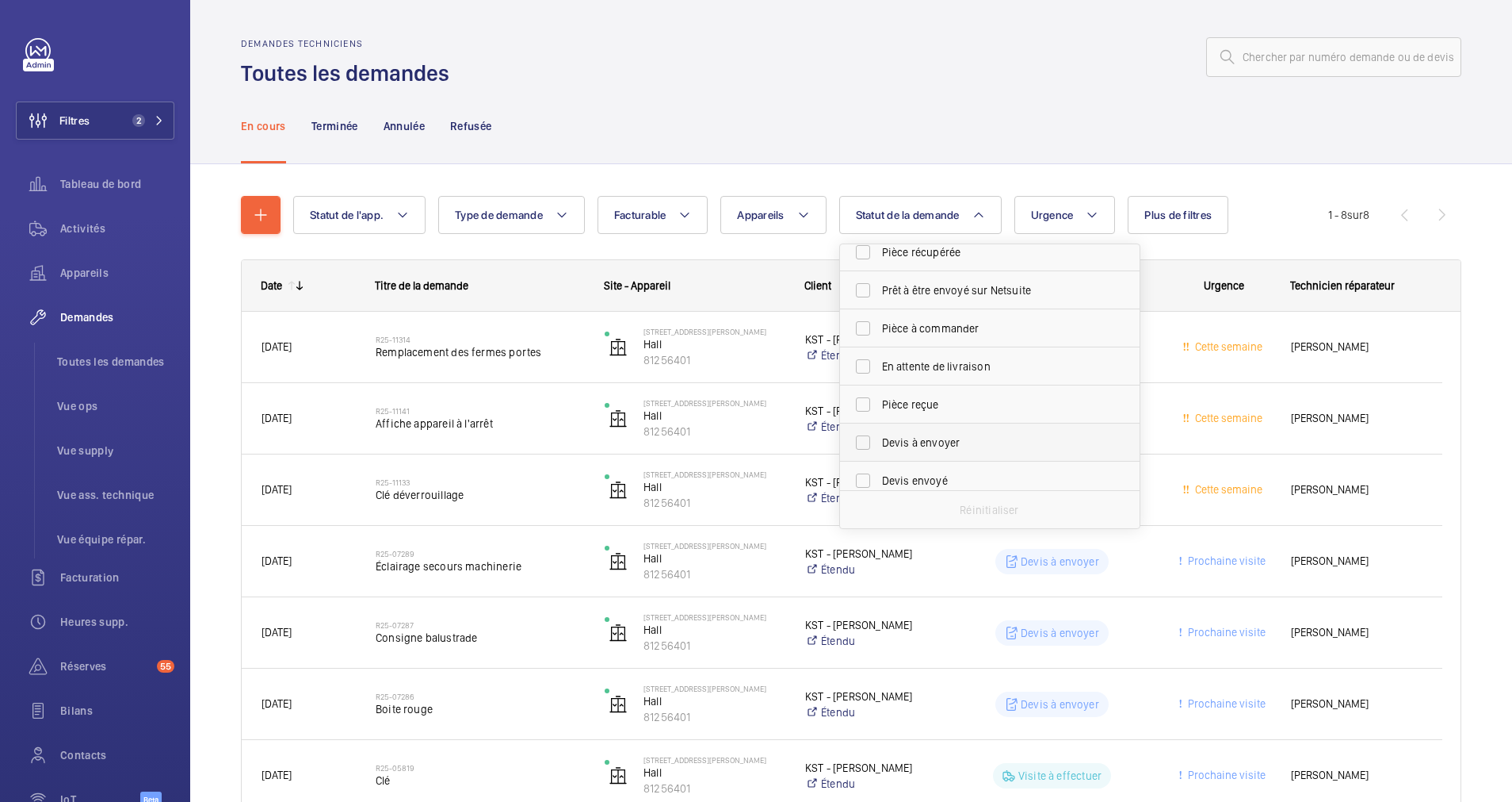
scroll to position [119, 0]
click at [863, 405] on label "Devis à envoyer" at bounding box center [978, 410] width 276 height 38
click at [863, 405] on input "Devis à envoyer" at bounding box center [863, 410] width 31 height 31
checkbox input "true"
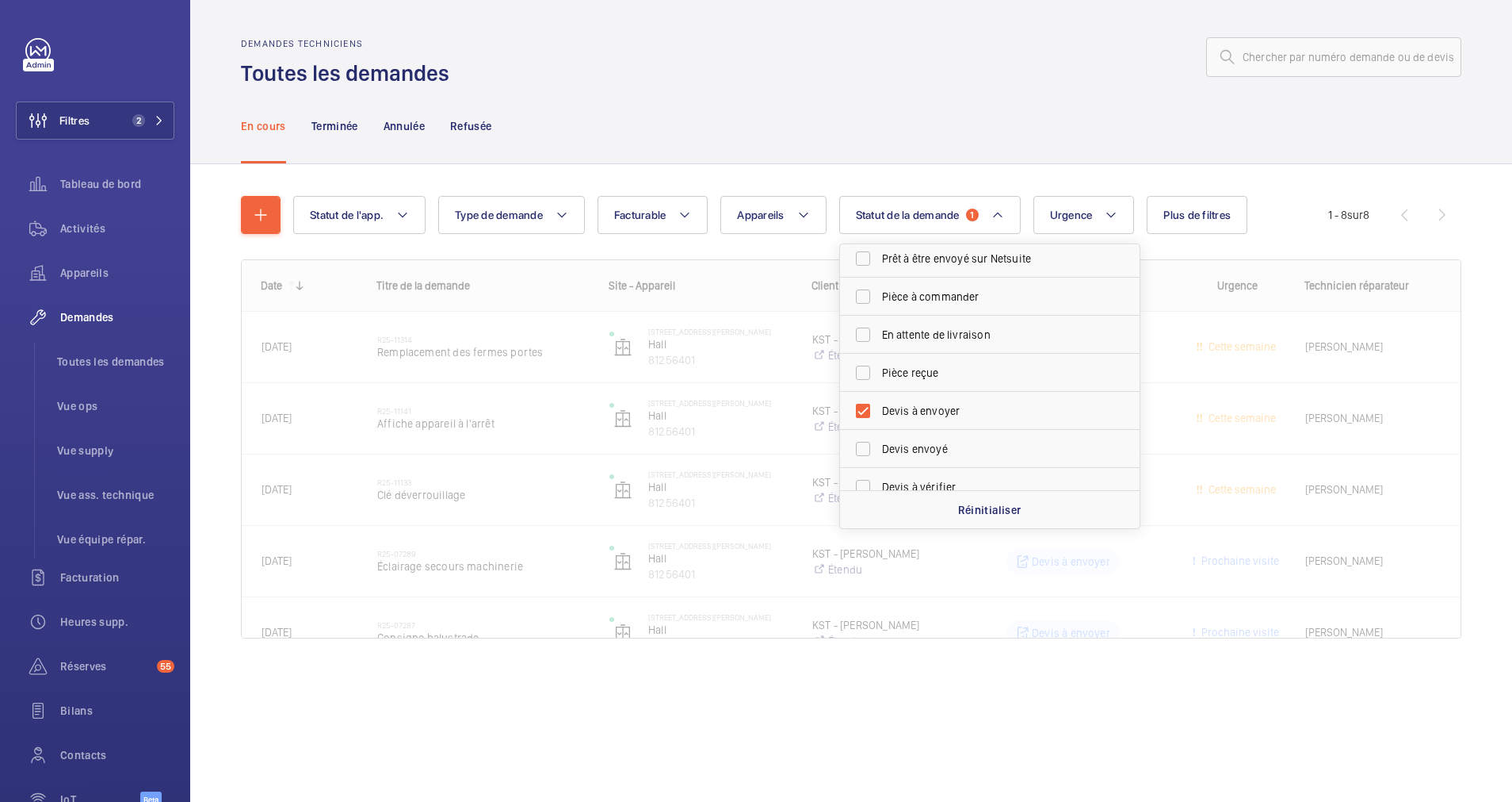
click at [826, 154] on div "En cours Terminée Annulée Refusée" at bounding box center [851, 125] width 1221 height 75
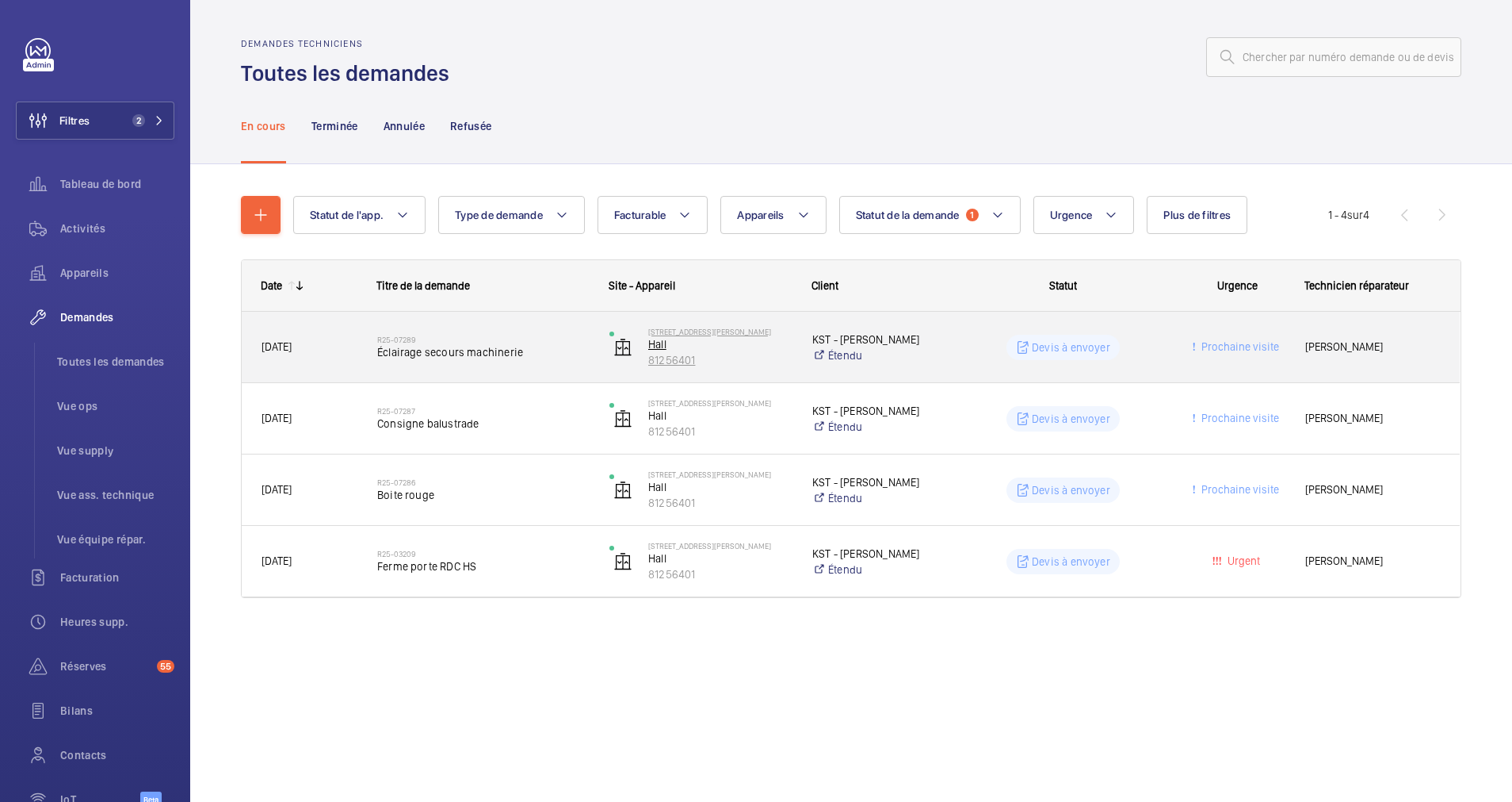
click at [781, 344] on p "Hall" at bounding box center [720, 344] width 144 height 16
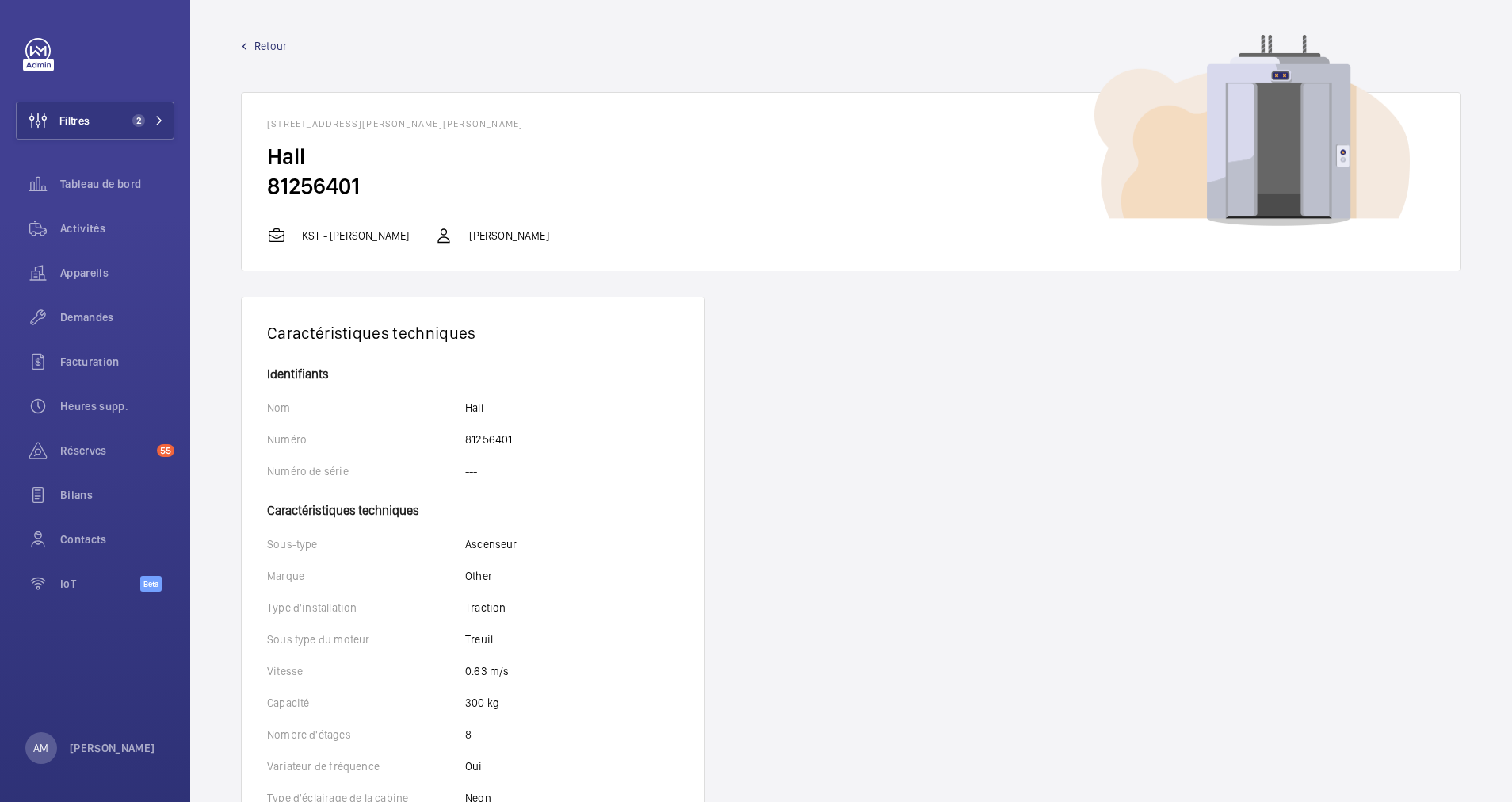
click at [269, 48] on span "Retour" at bounding box center [270, 46] width 32 height 16
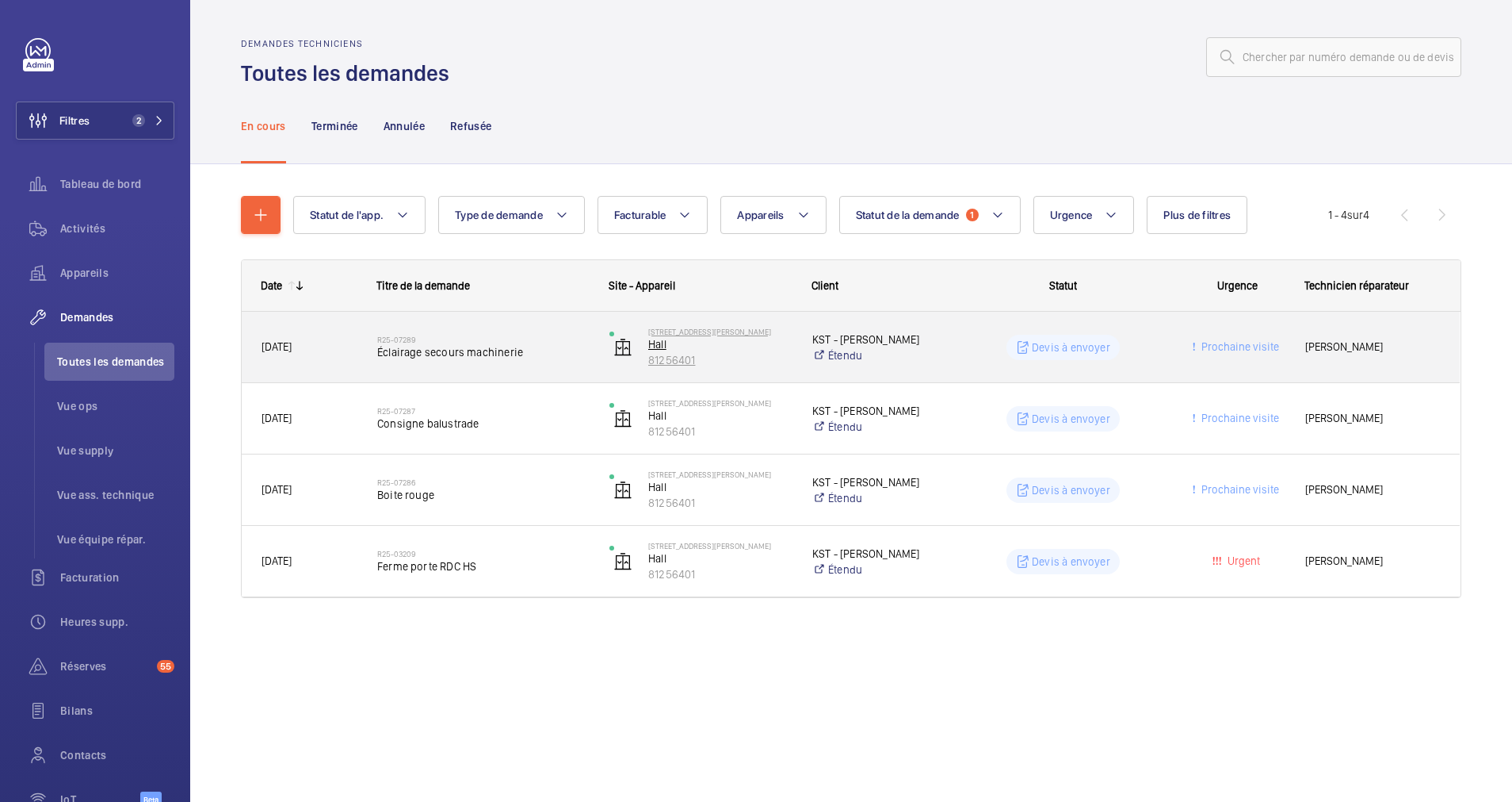
click at [764, 356] on p "81256401" at bounding box center [720, 360] width 144 height 16
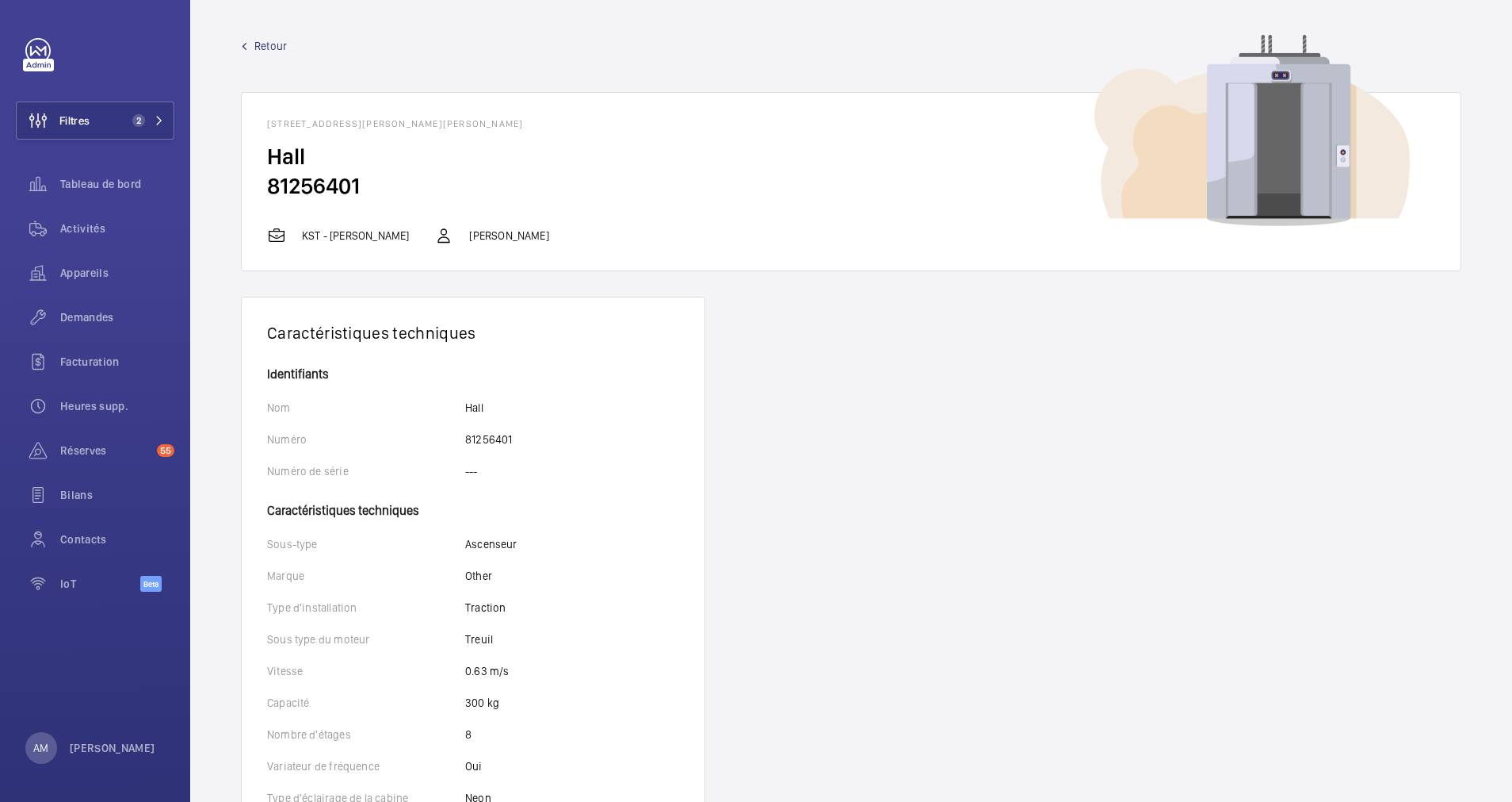
click at [276, 48] on span "Retour" at bounding box center [270, 46] width 32 height 16
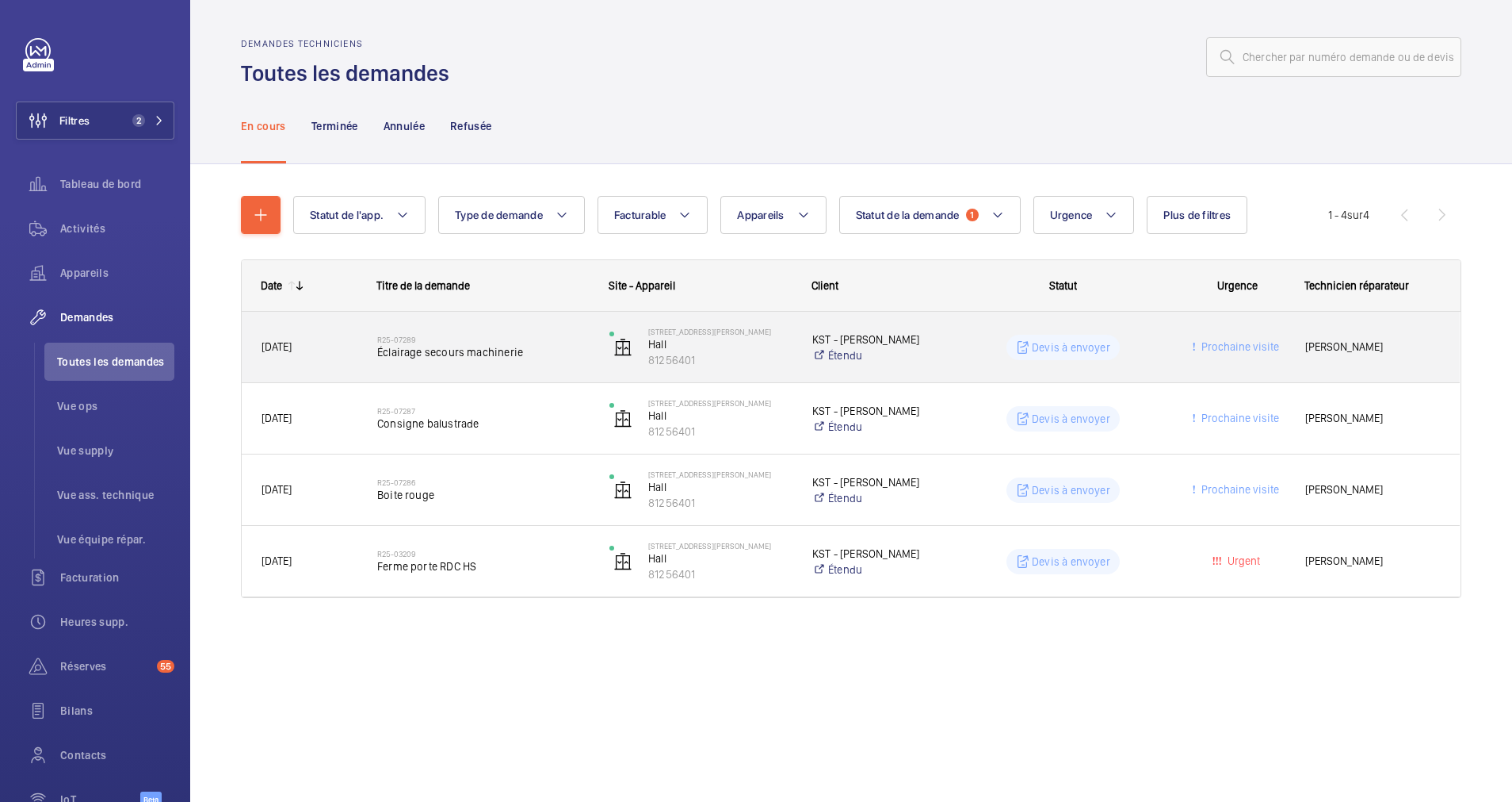
click at [467, 342] on h2 "R25-07289" at bounding box center [483, 339] width 212 height 10
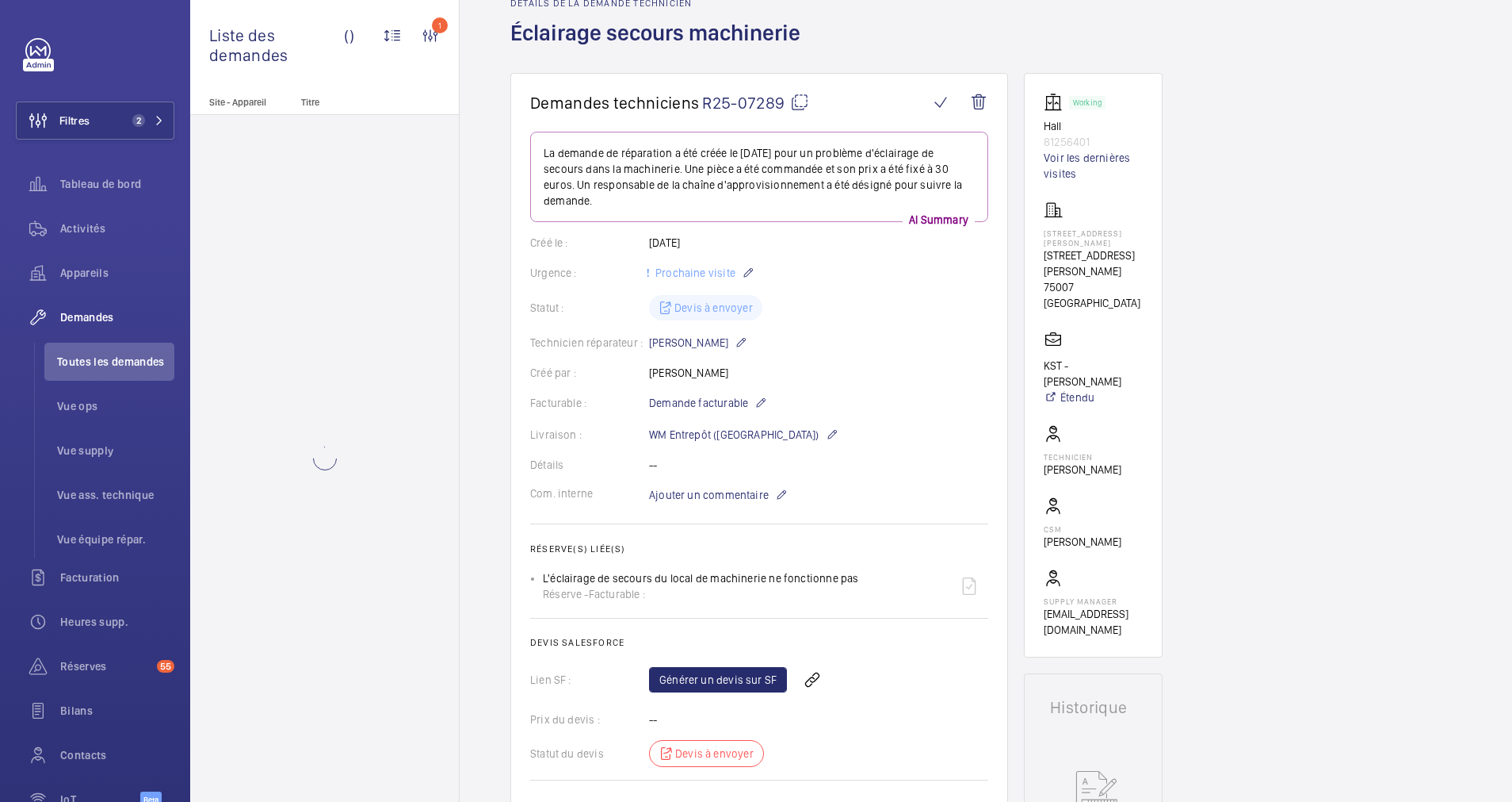
scroll to position [238, 0]
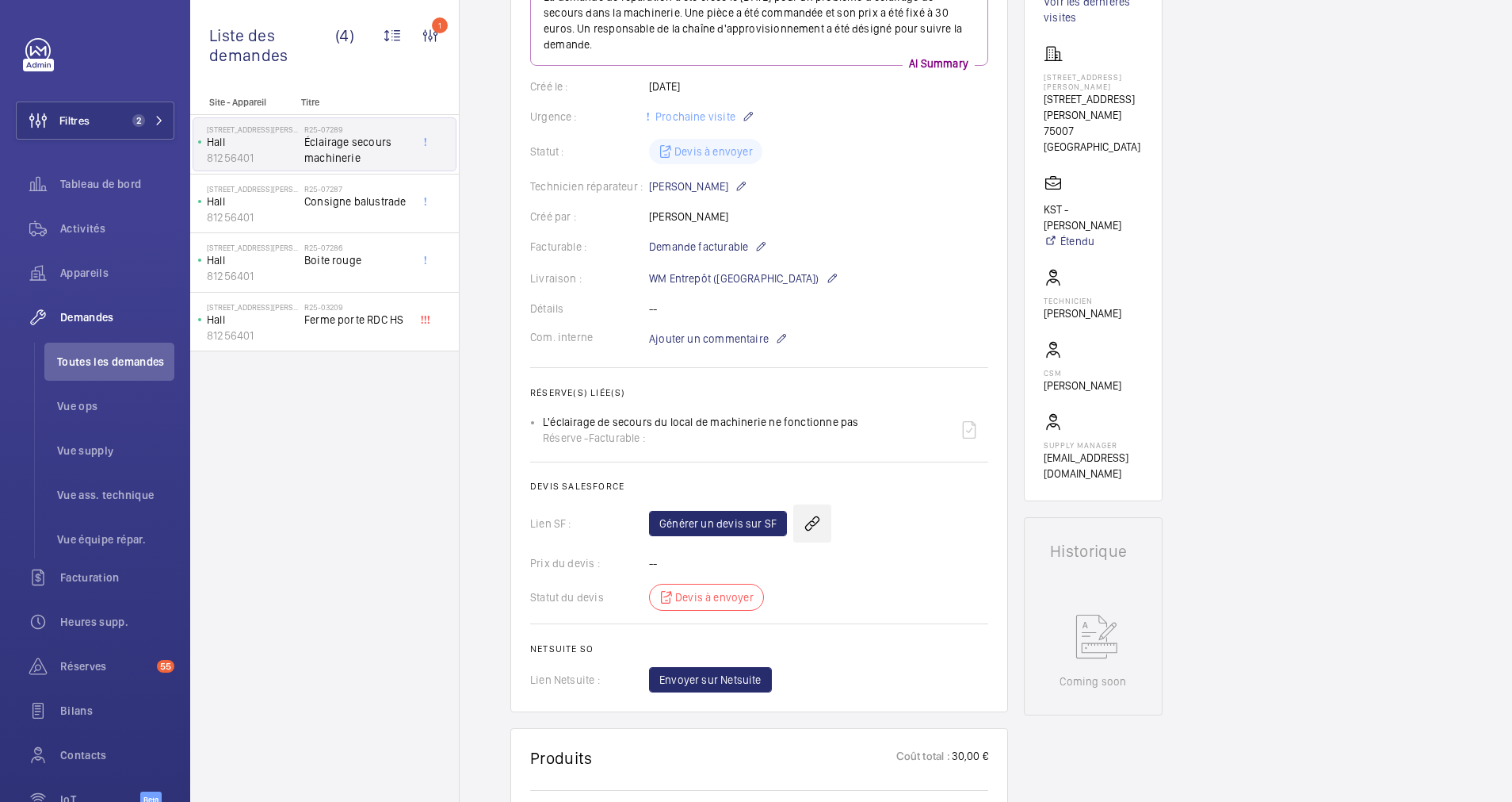
click at [816, 519] on wm-front-icon-button at bounding box center [812, 523] width 38 height 38
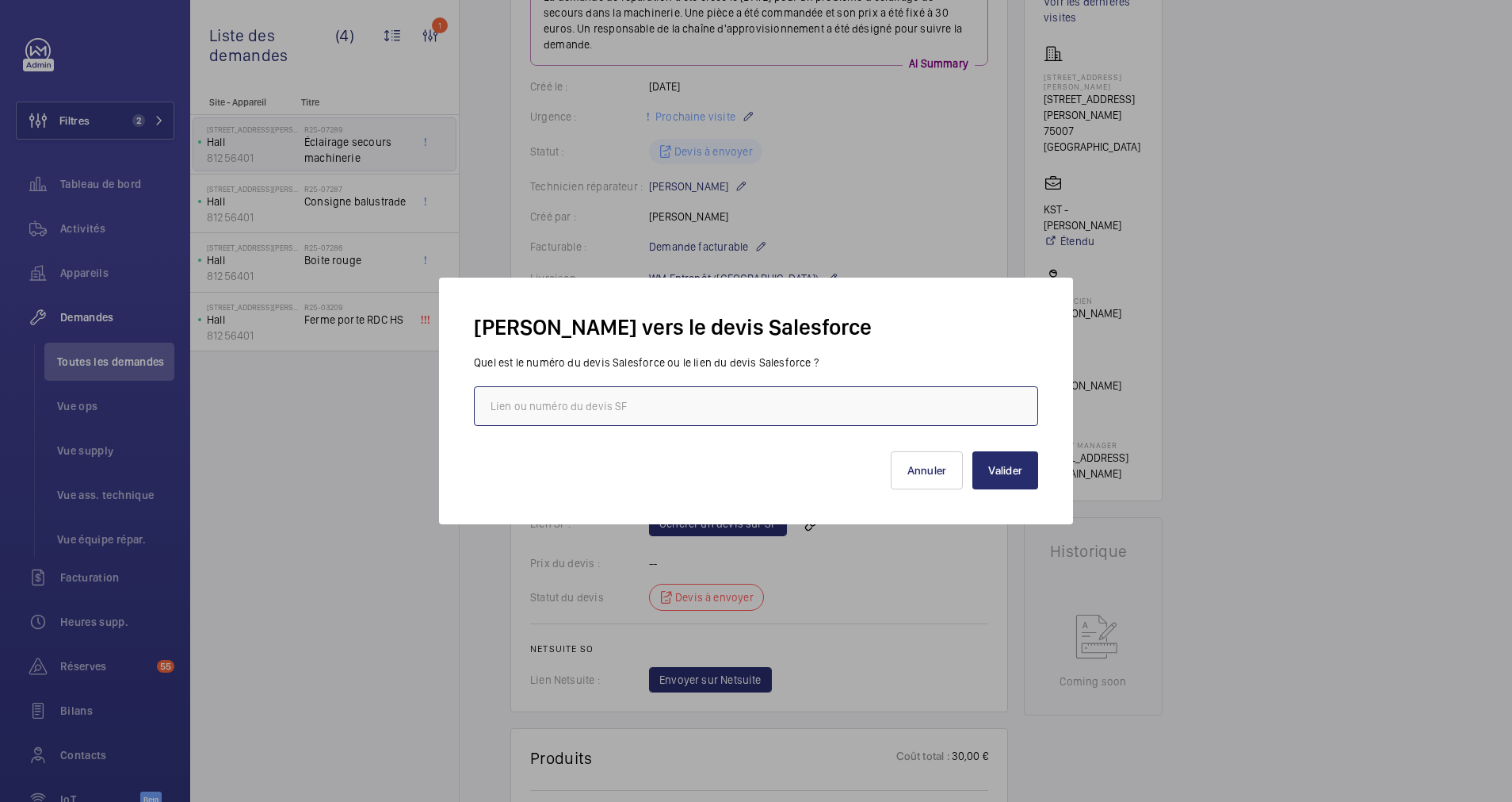
paste input "[URL][DOMAIN_NAME]"
type input "[URL][DOMAIN_NAME]"
drag, startPoint x: 991, startPoint y: 468, endPoint x: 985, endPoint y: 459, distance: 10.8
click at [991, 464] on button "Valider" at bounding box center [1005, 470] width 65 height 38
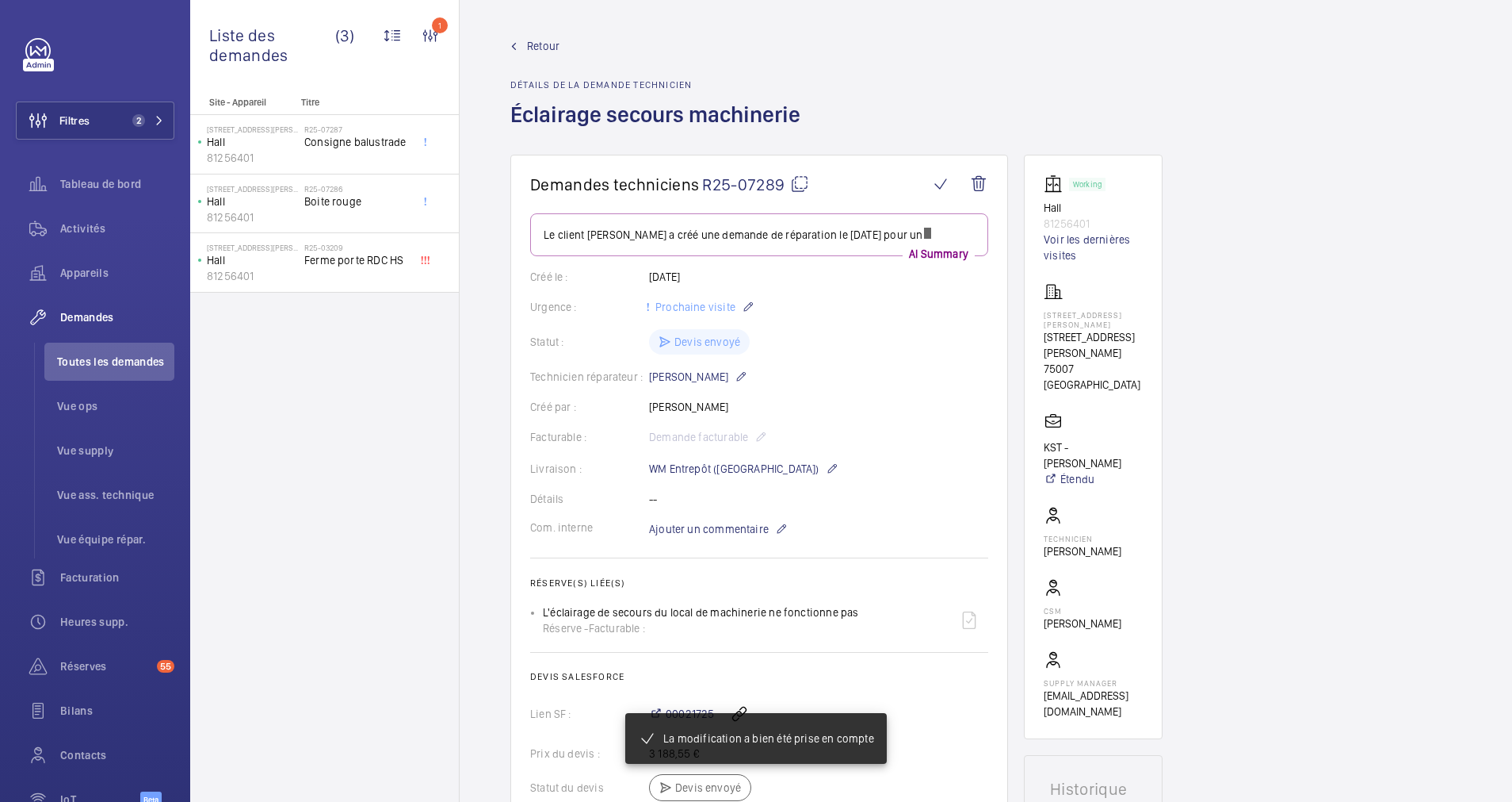
click at [544, 39] on span "Retour" at bounding box center [543, 46] width 32 height 16
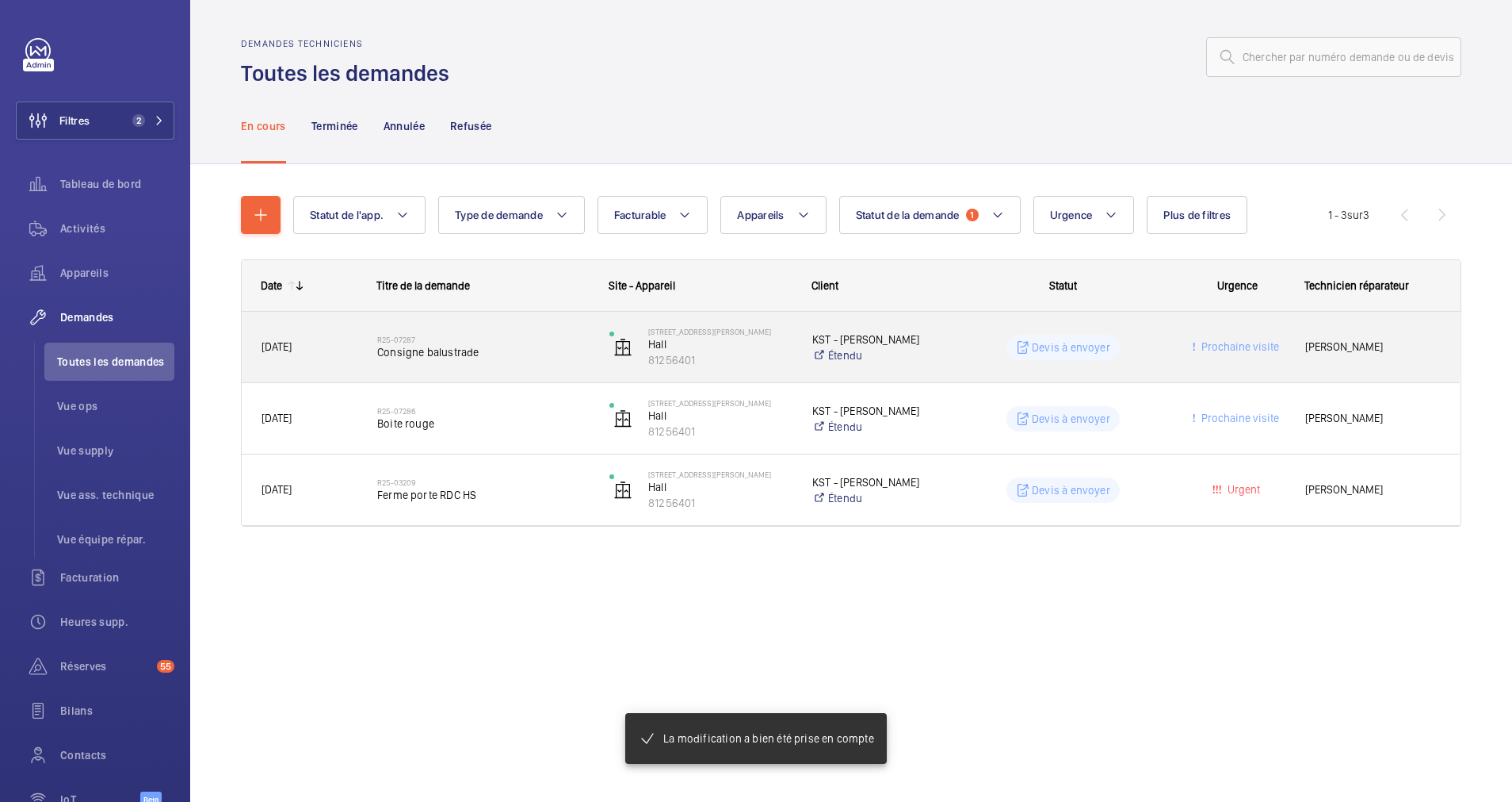
click at [506, 351] on span "Consigne balustrade" at bounding box center [483, 352] width 212 height 16
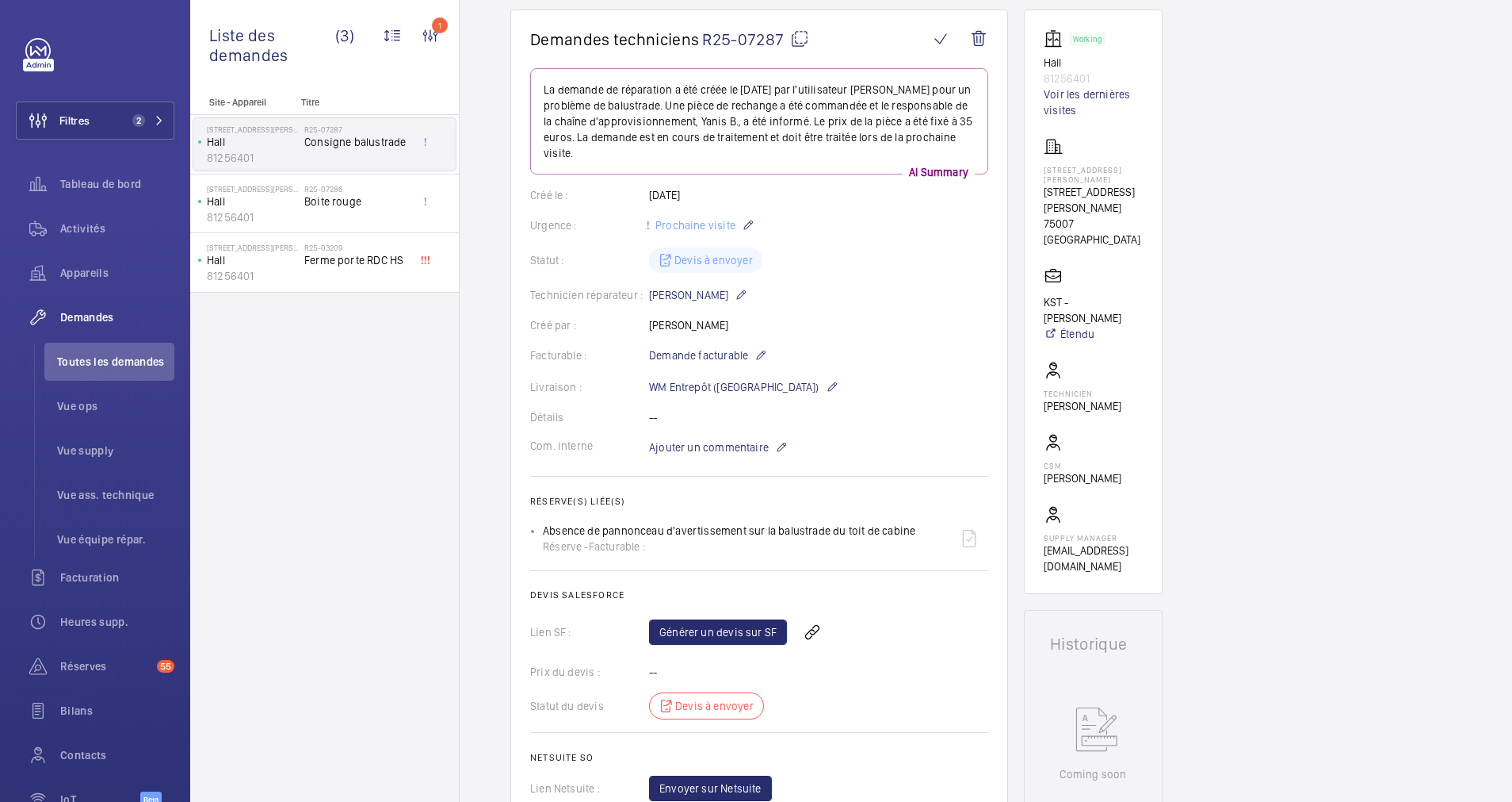
scroll to position [238, 0]
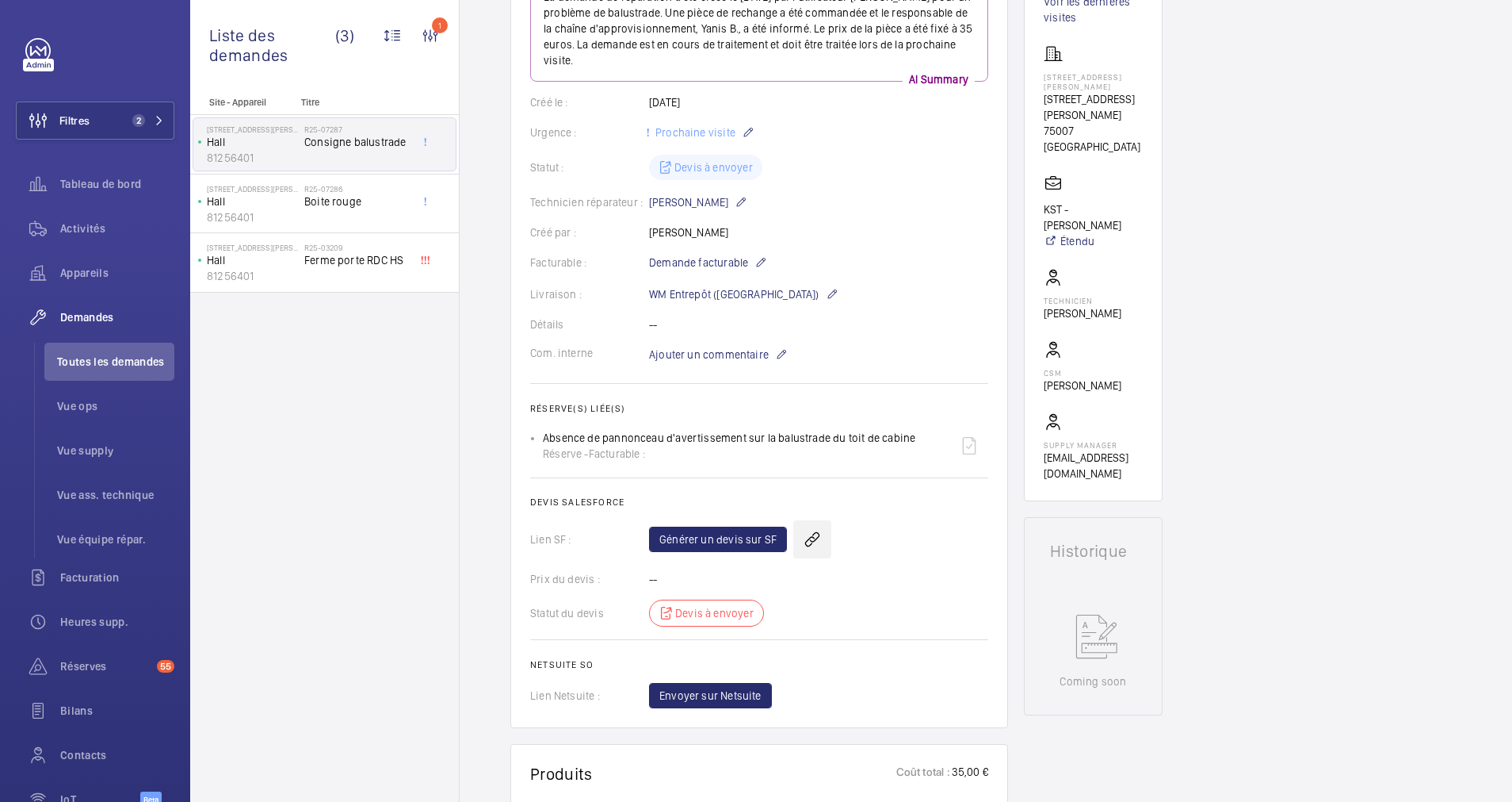
click at [819, 539] on wm-front-icon-button at bounding box center [812, 539] width 38 height 38
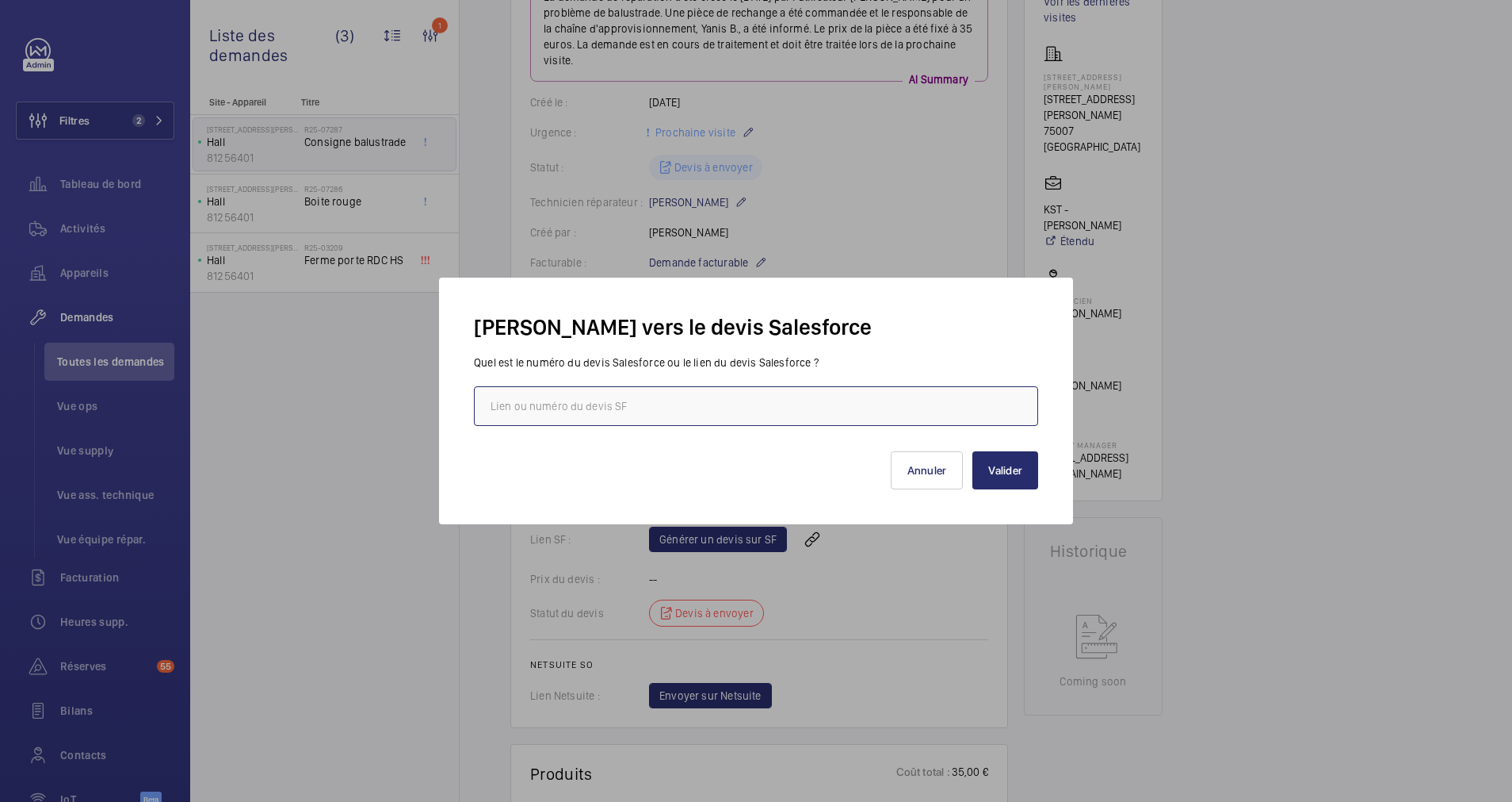
click at [610, 409] on input "text" at bounding box center [756, 405] width 564 height 40
paste input "[URL][DOMAIN_NAME]"
type input "[URL][DOMAIN_NAME]"
click at [1028, 463] on button "Valider" at bounding box center [1005, 470] width 65 height 38
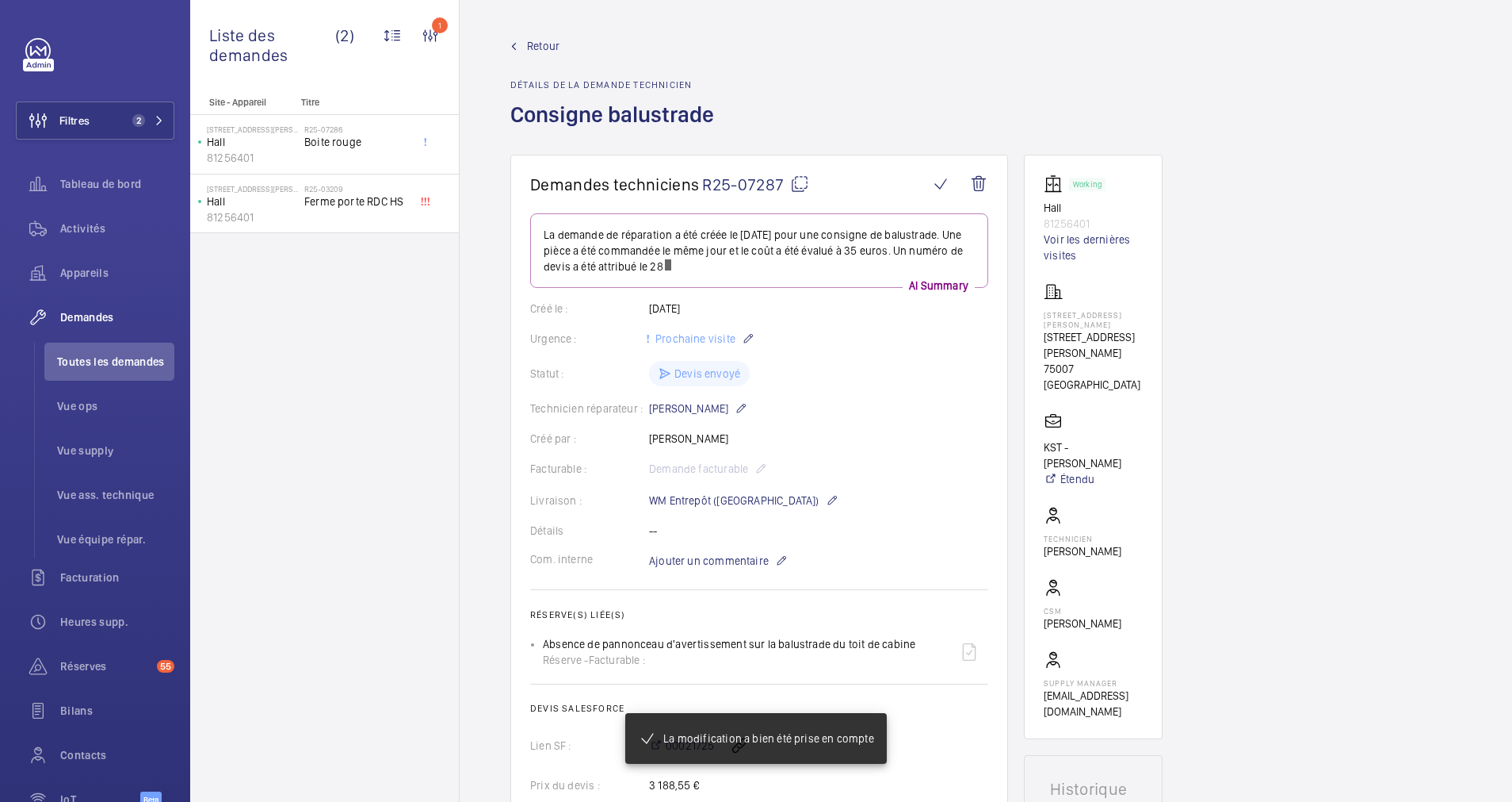
click at [527, 47] on span "Retour" at bounding box center [543, 46] width 32 height 16
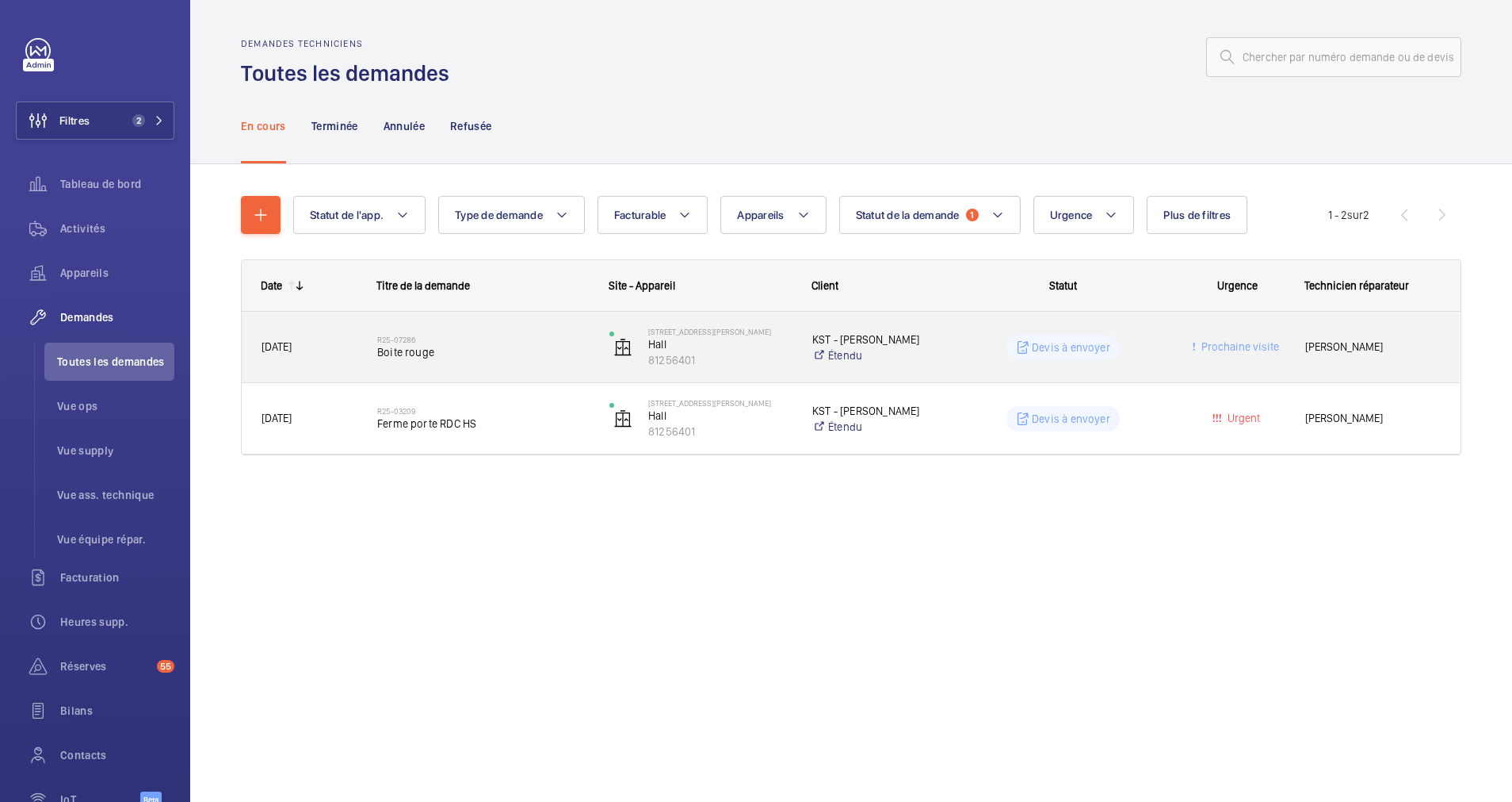
click at [531, 363] on div "R25-07286 Boite rouge" at bounding box center [483, 347] width 212 height 46
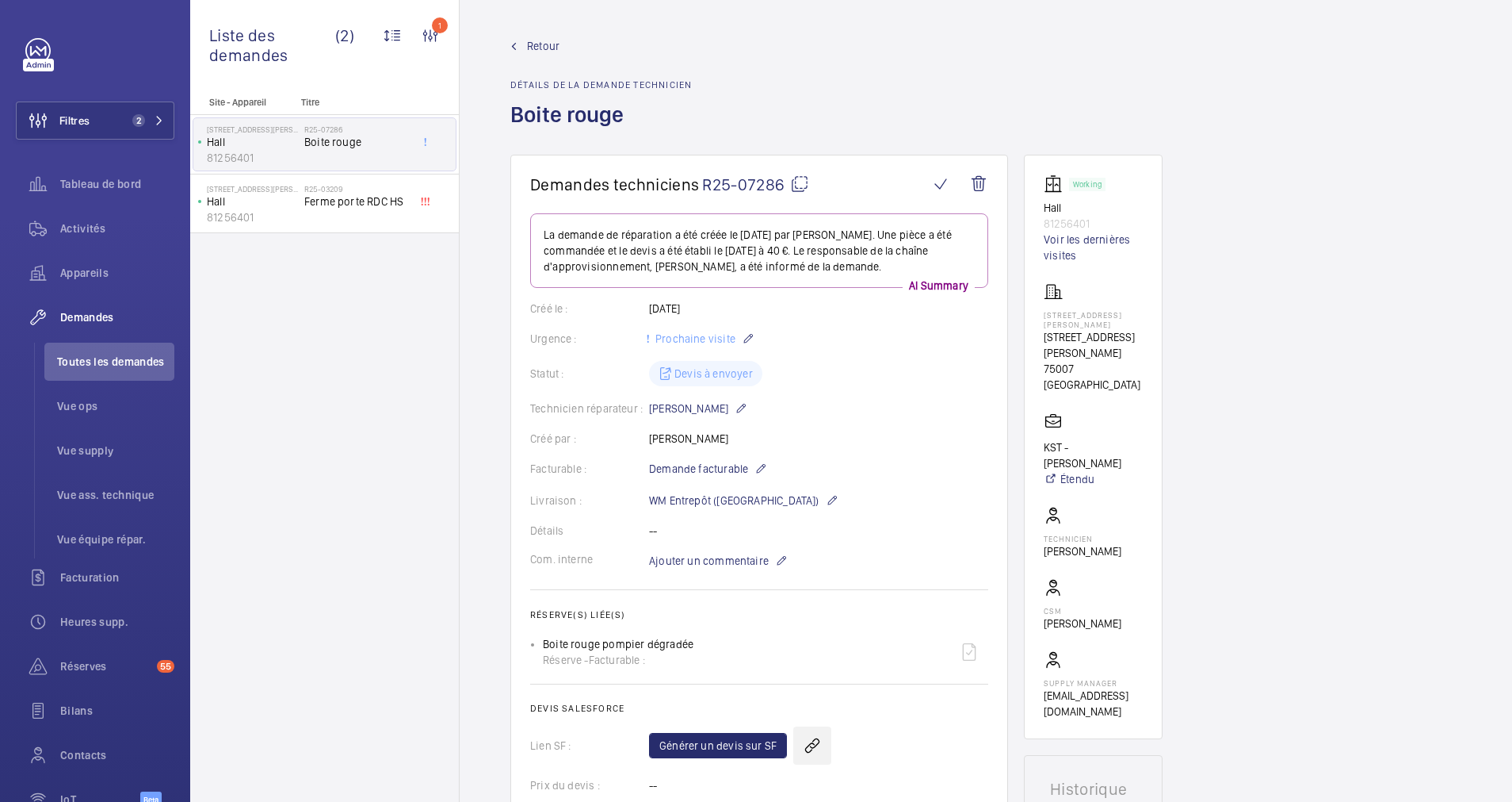
click at [804, 738] on wm-front-icon-button at bounding box center [812, 745] width 38 height 38
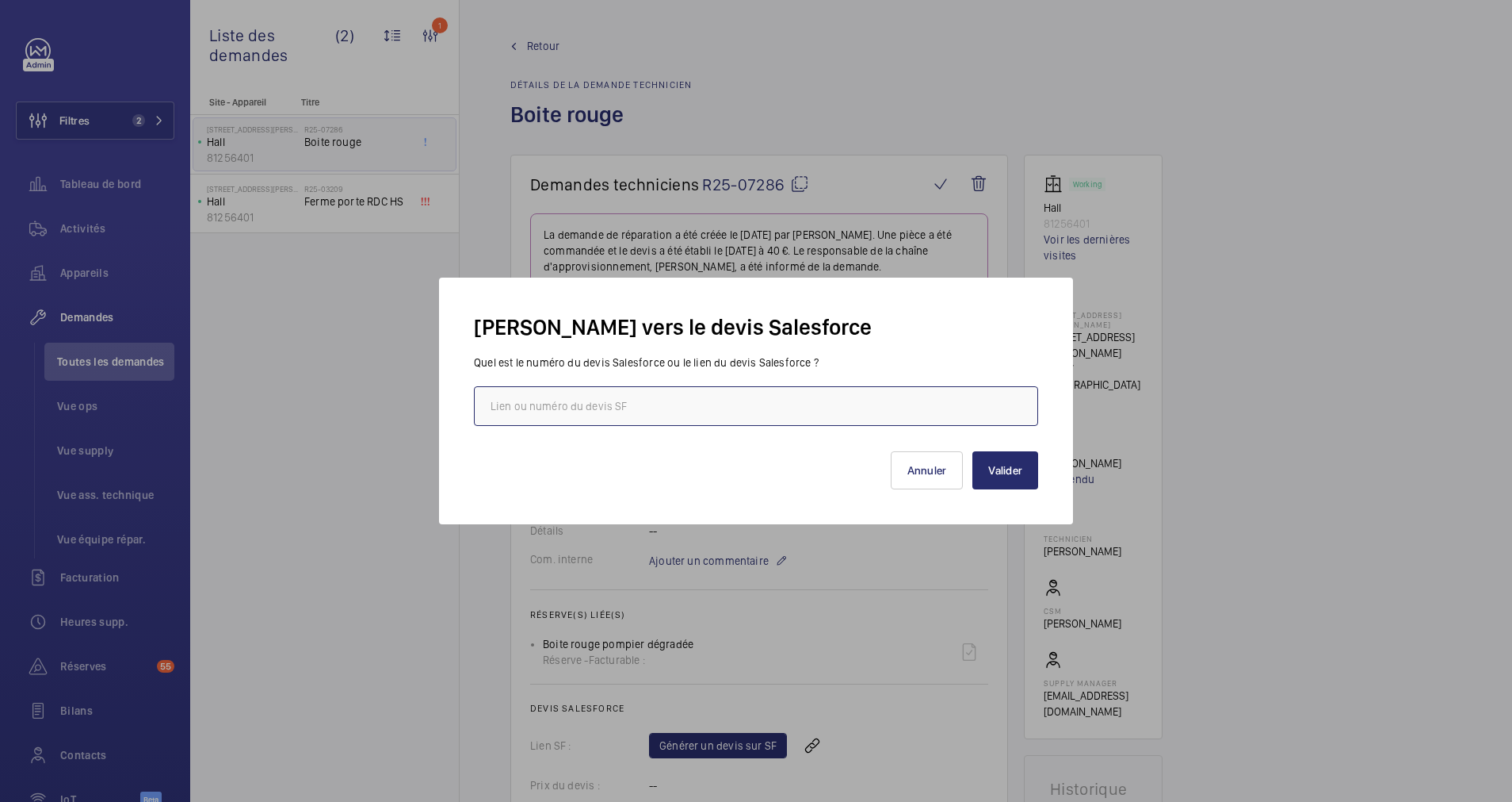
click at [610, 409] on input "text" at bounding box center [756, 405] width 564 height 40
paste input "[URL][DOMAIN_NAME]"
type input "[URL][DOMAIN_NAME]"
click at [1021, 456] on button "Valider" at bounding box center [1005, 470] width 65 height 38
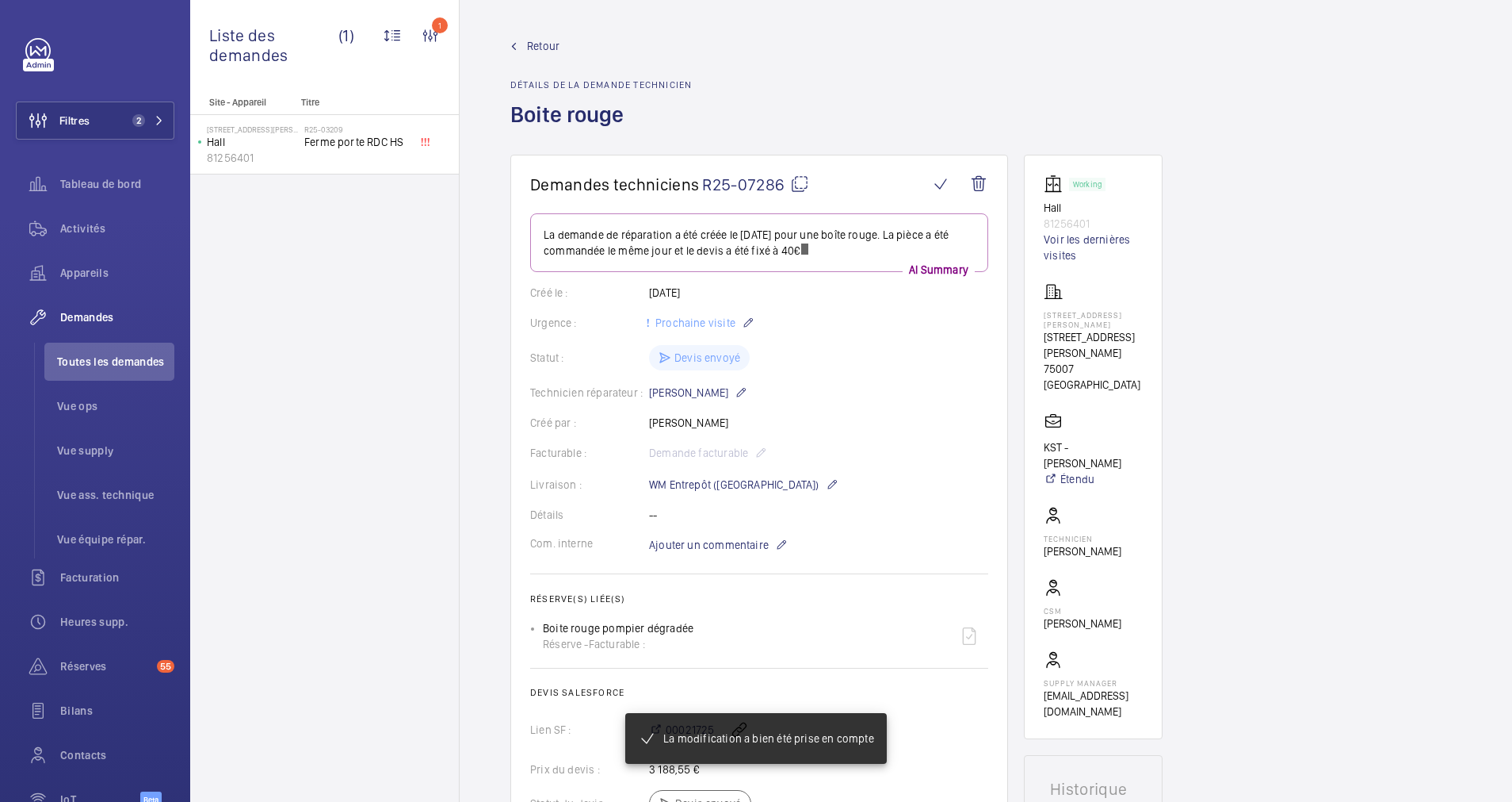
click at [537, 47] on span "Retour" at bounding box center [543, 46] width 32 height 16
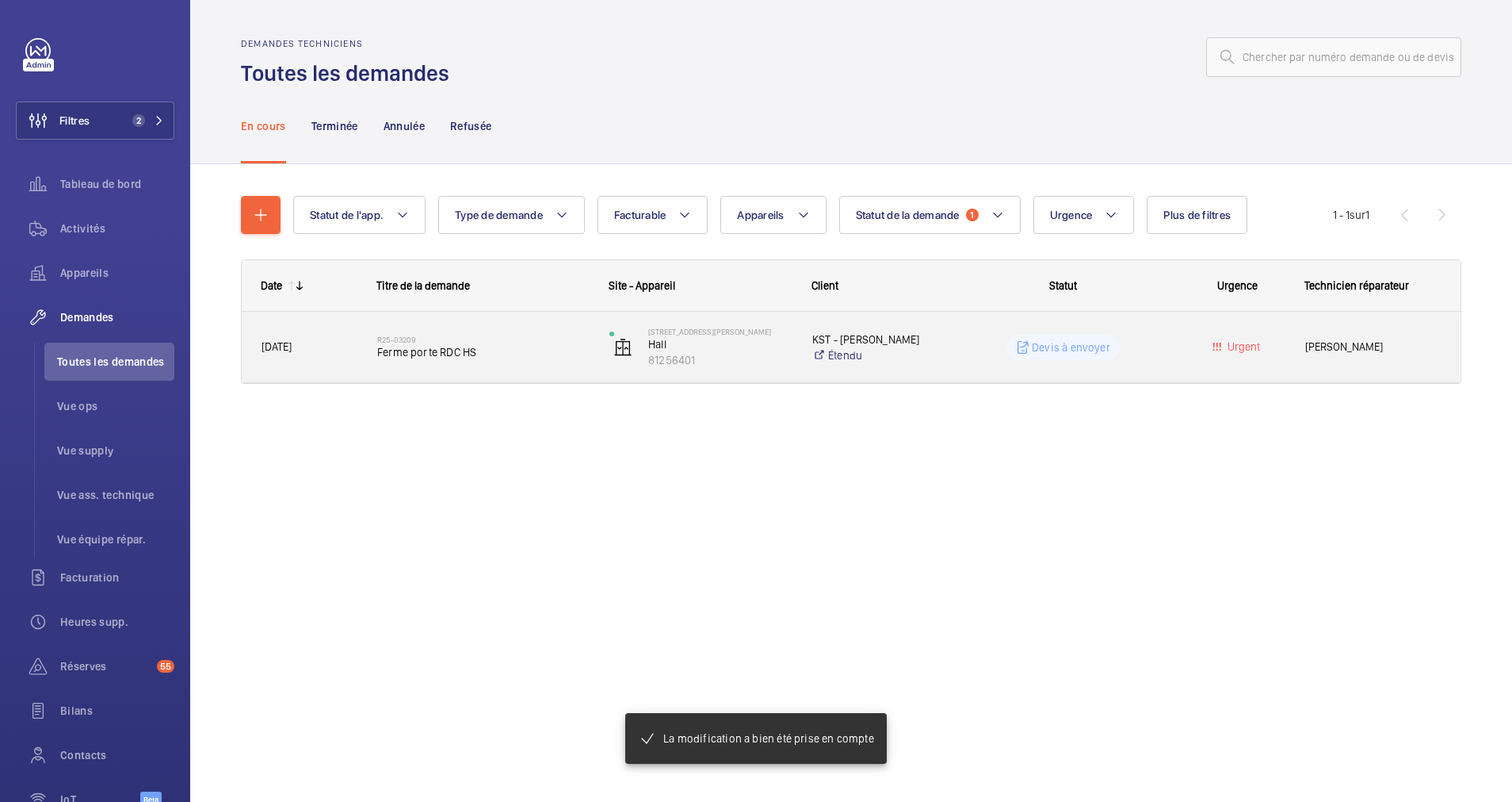
click at [480, 337] on h2 "R25-03209" at bounding box center [483, 339] width 212 height 10
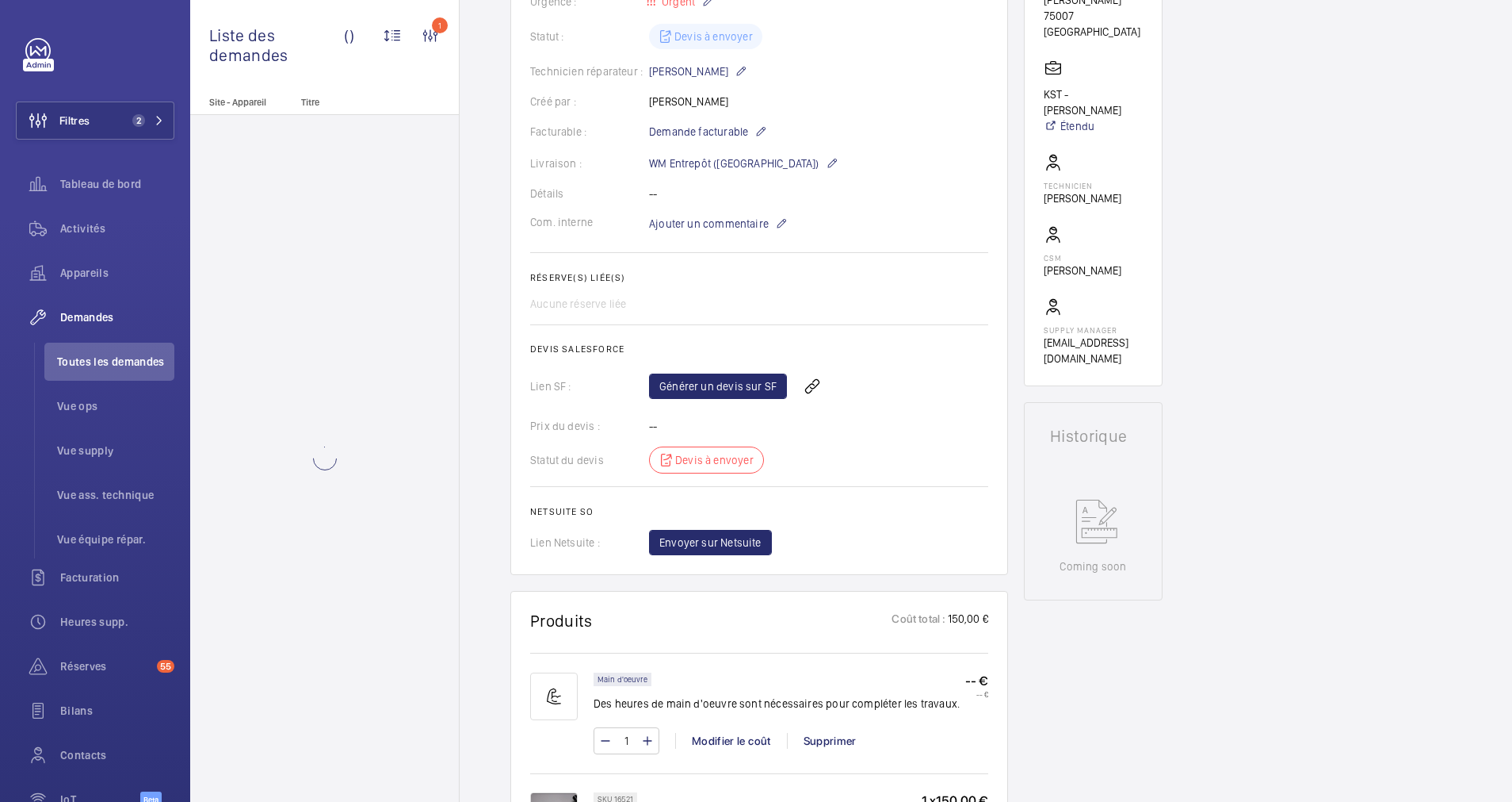
scroll to position [357, 0]
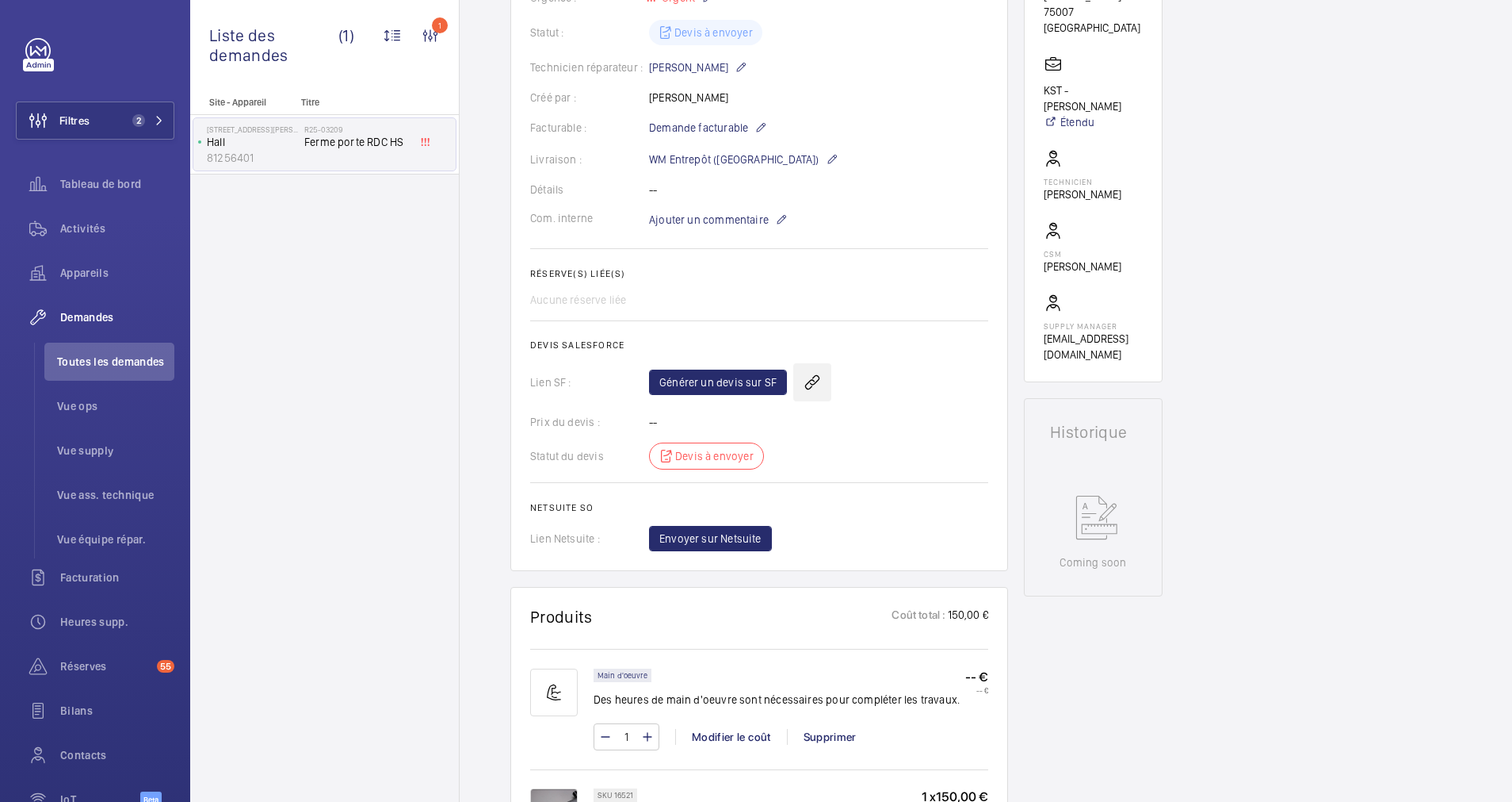
click at [809, 379] on wm-front-icon-button at bounding box center [812, 382] width 38 height 38
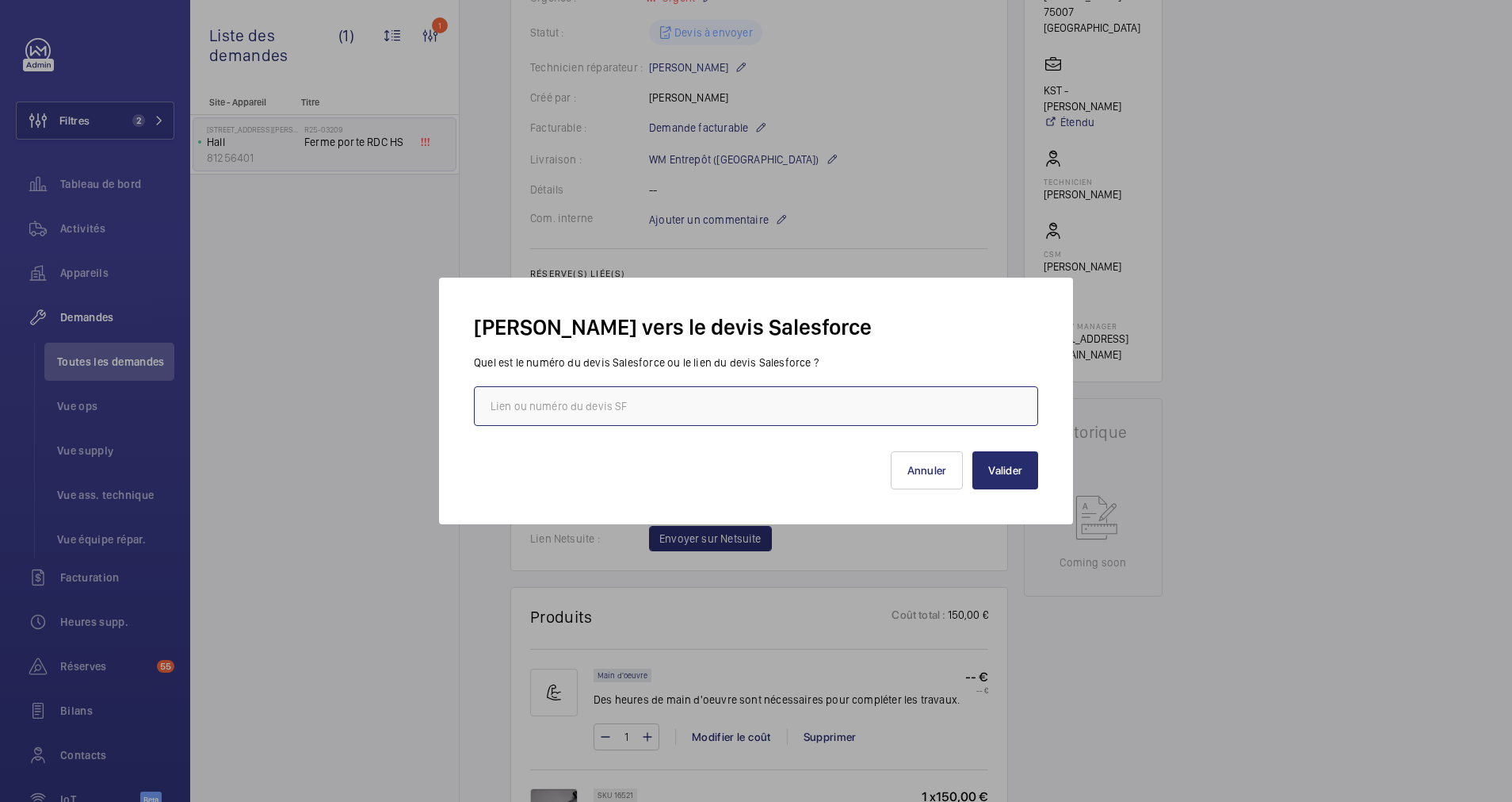
click at [646, 409] on input "text" at bounding box center [756, 405] width 564 height 40
paste input "[URL][DOMAIN_NAME]"
type input "[URL][DOMAIN_NAME]"
click at [1023, 464] on button "Valider" at bounding box center [1005, 470] width 65 height 38
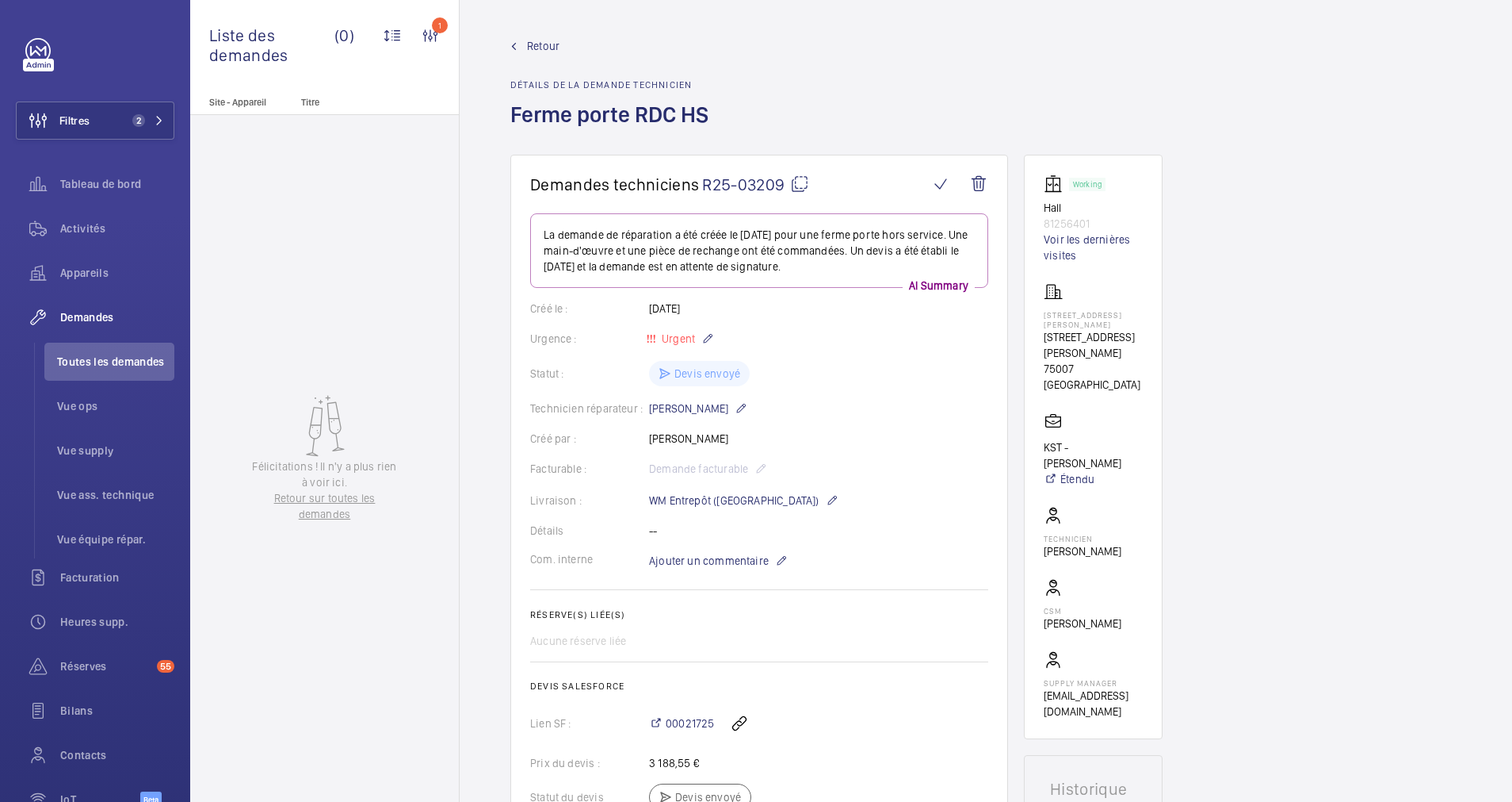
click at [547, 42] on span "Retour" at bounding box center [543, 46] width 32 height 16
